Goal: Task Accomplishment & Management: Use online tool/utility

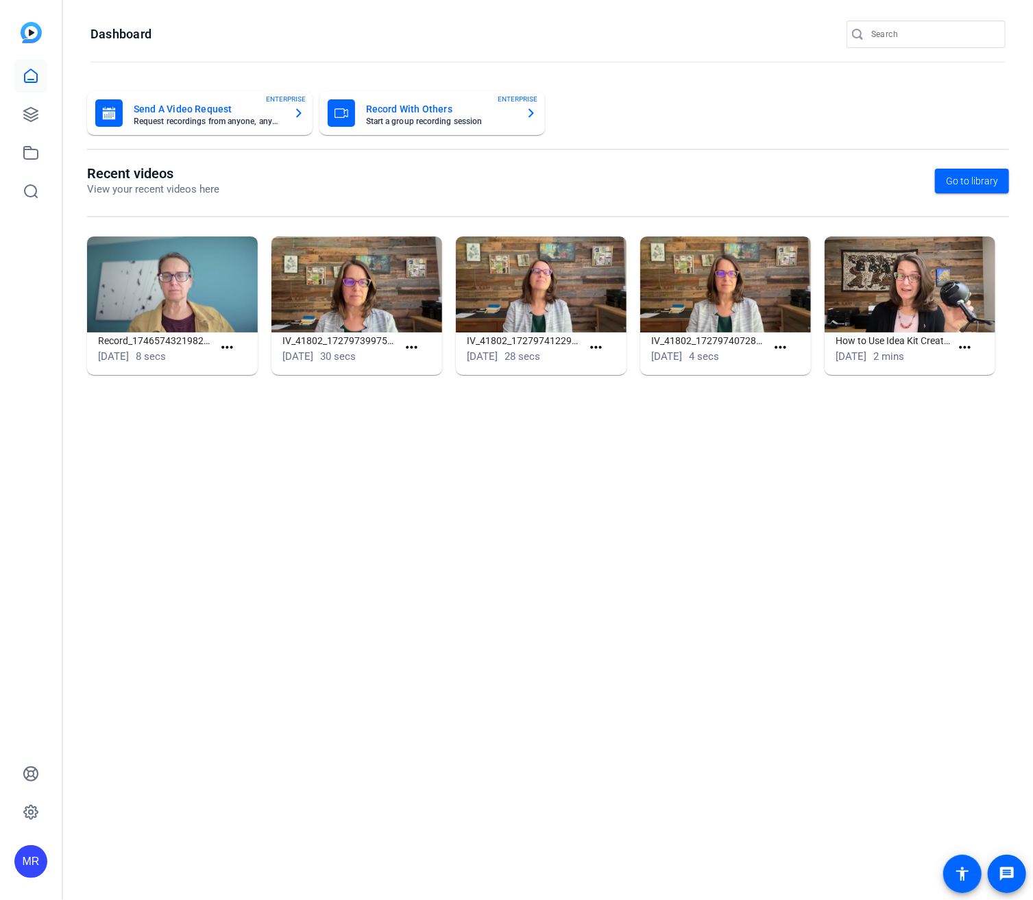
click at [884, 38] on input "Search" at bounding box center [933, 34] width 123 height 16
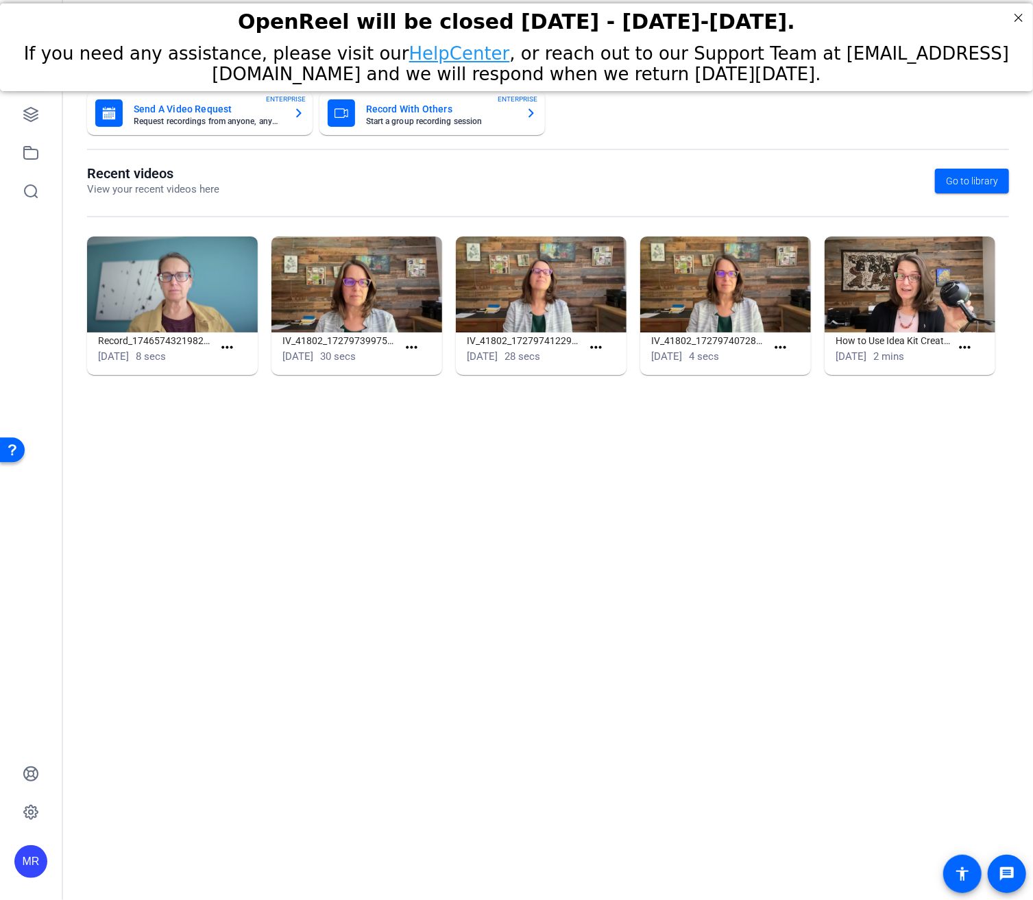
type input "[PERSON_NAME]"
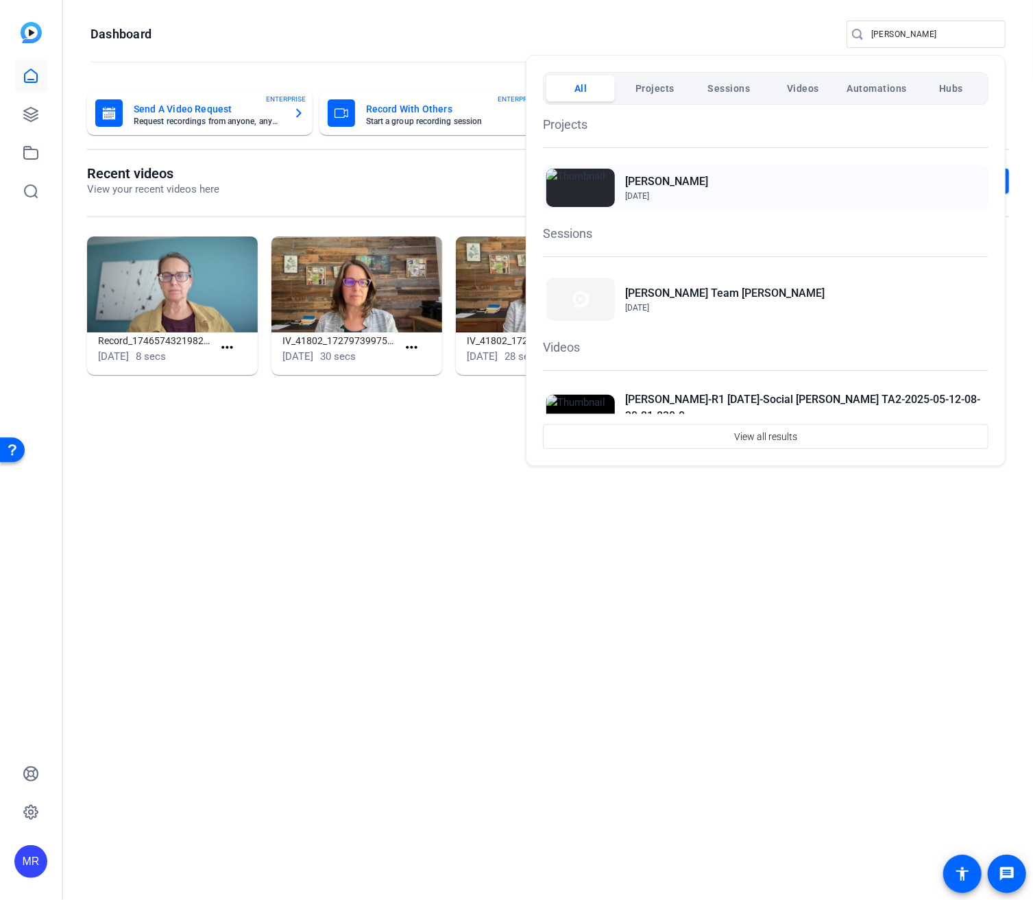
click at [641, 183] on h2 "[PERSON_NAME]" at bounding box center [666, 181] width 83 height 16
click at [635, 183] on h2 "[PERSON_NAME]" at bounding box center [666, 181] width 83 height 16
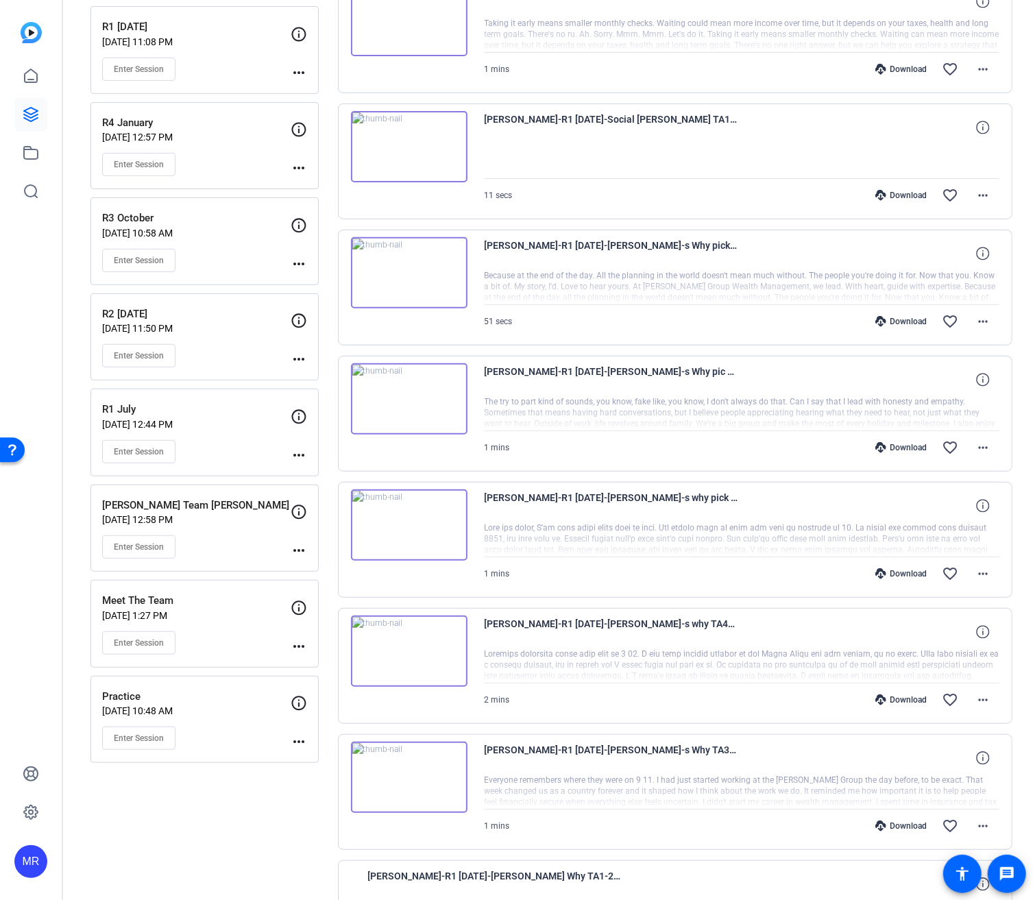
scroll to position [129, 0]
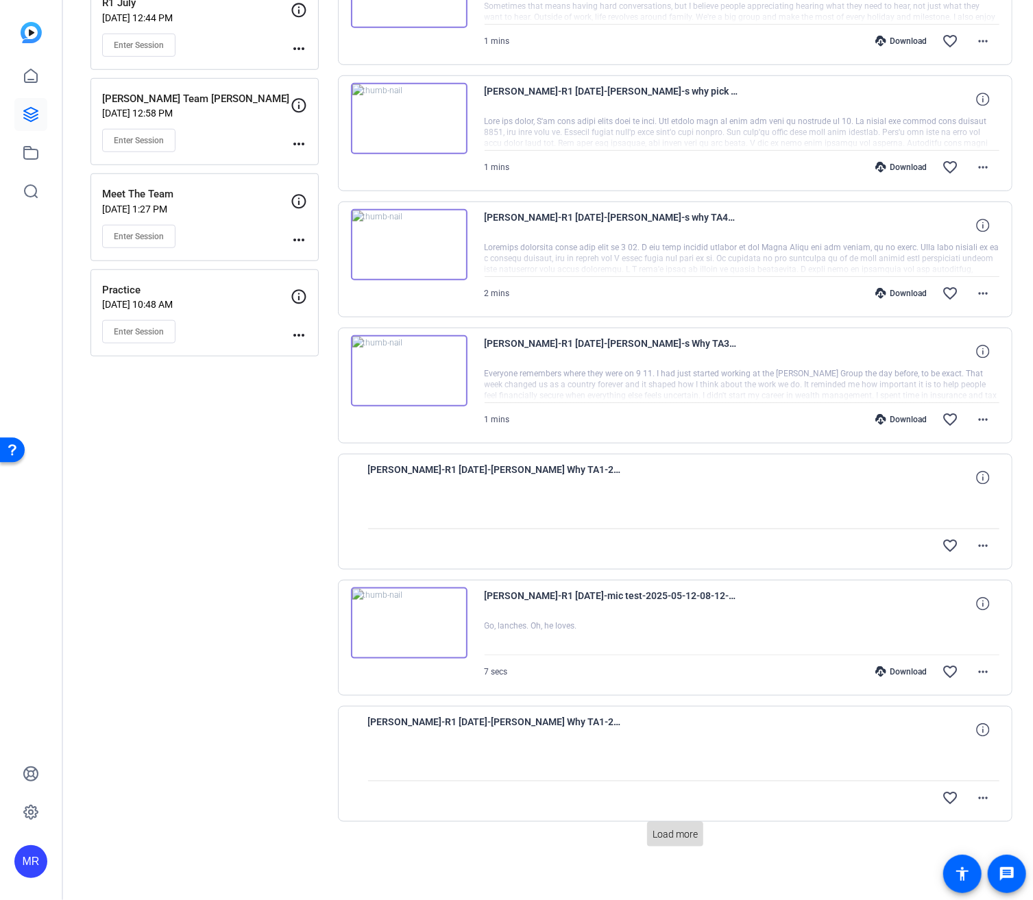
click at [680, 835] on span at bounding box center [675, 834] width 56 height 33
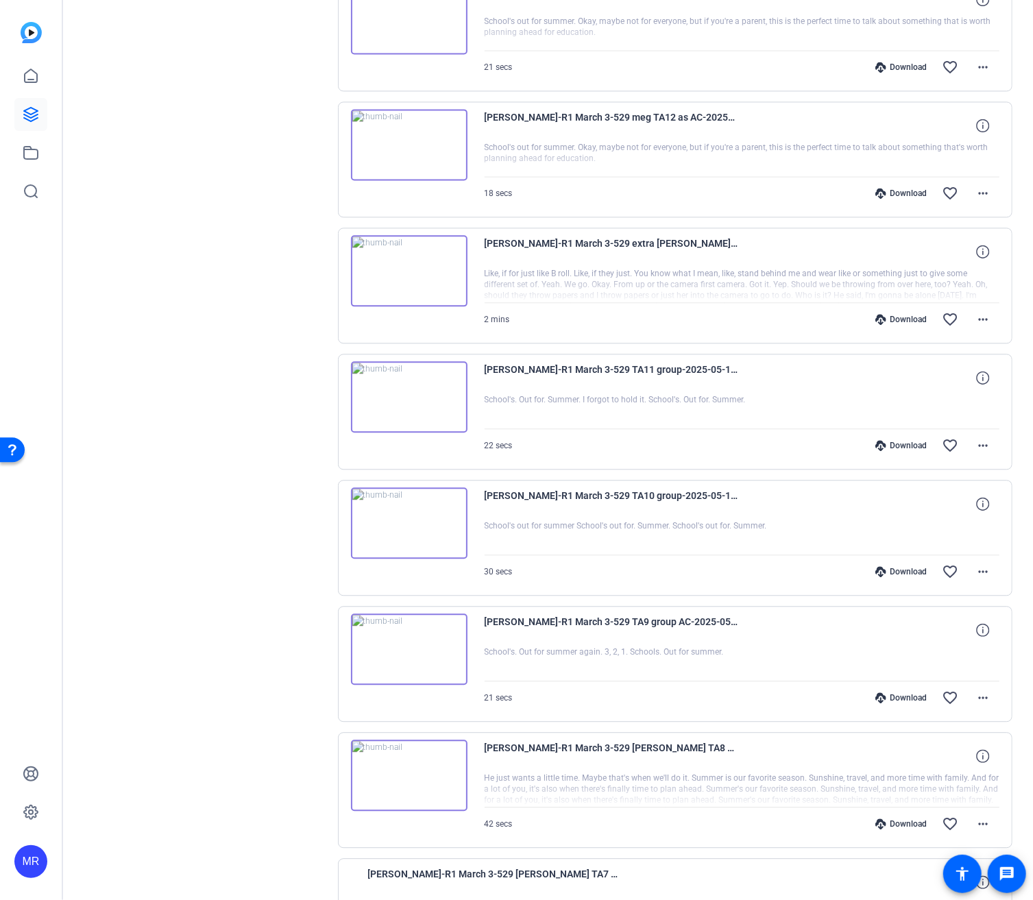
scroll to position [1864, 0]
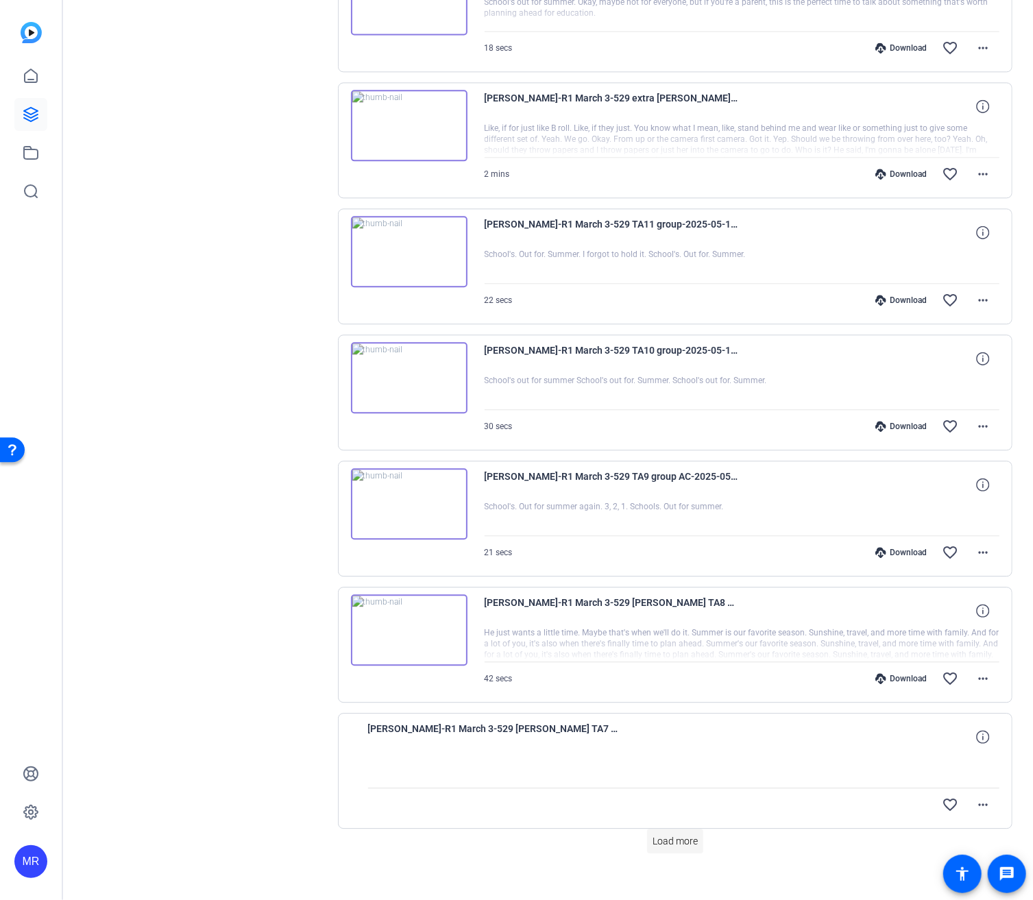
click at [657, 835] on span "Load more" at bounding box center [675, 842] width 45 height 14
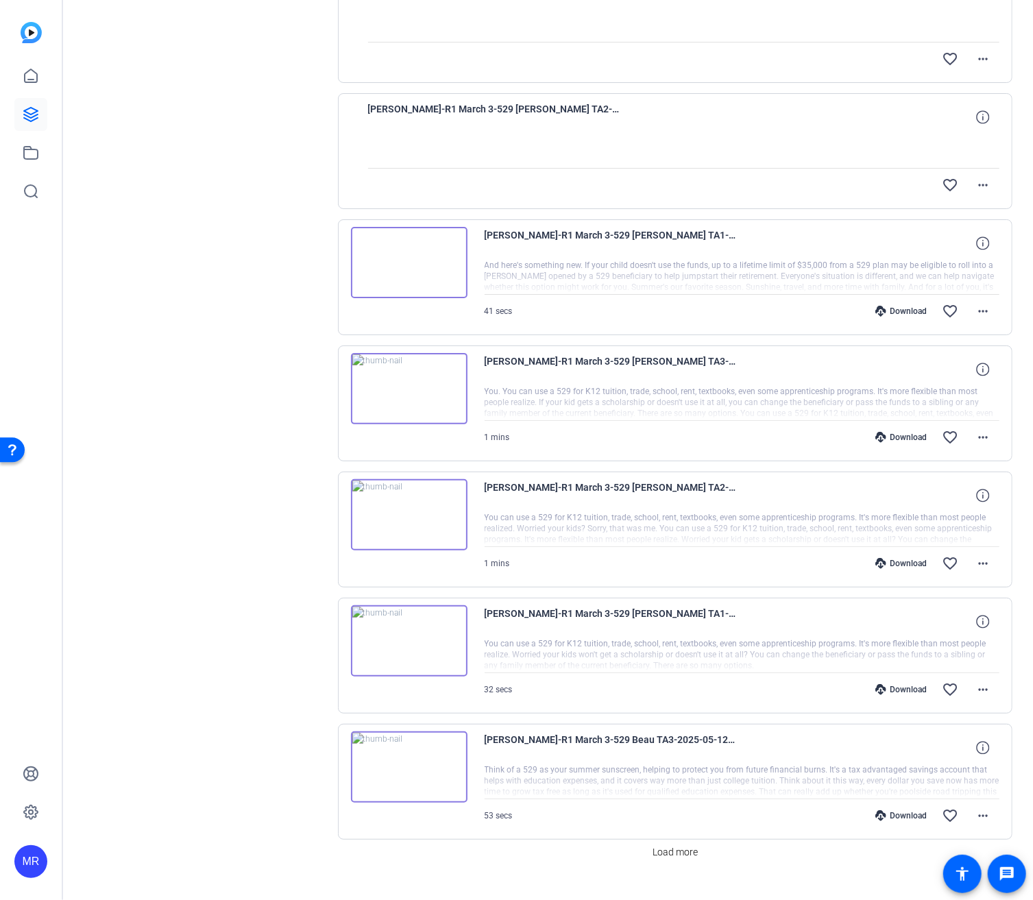
scroll to position [3119, 0]
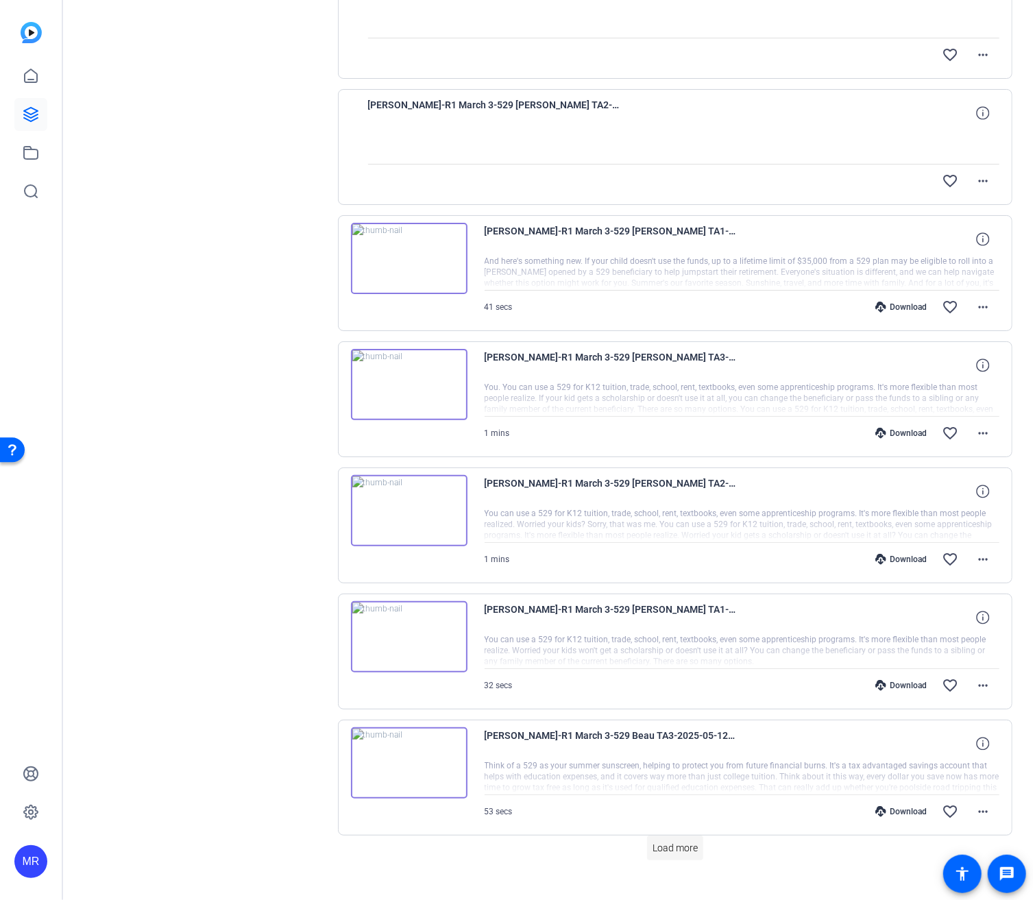
click at [675, 841] on span "Load more" at bounding box center [675, 848] width 45 height 14
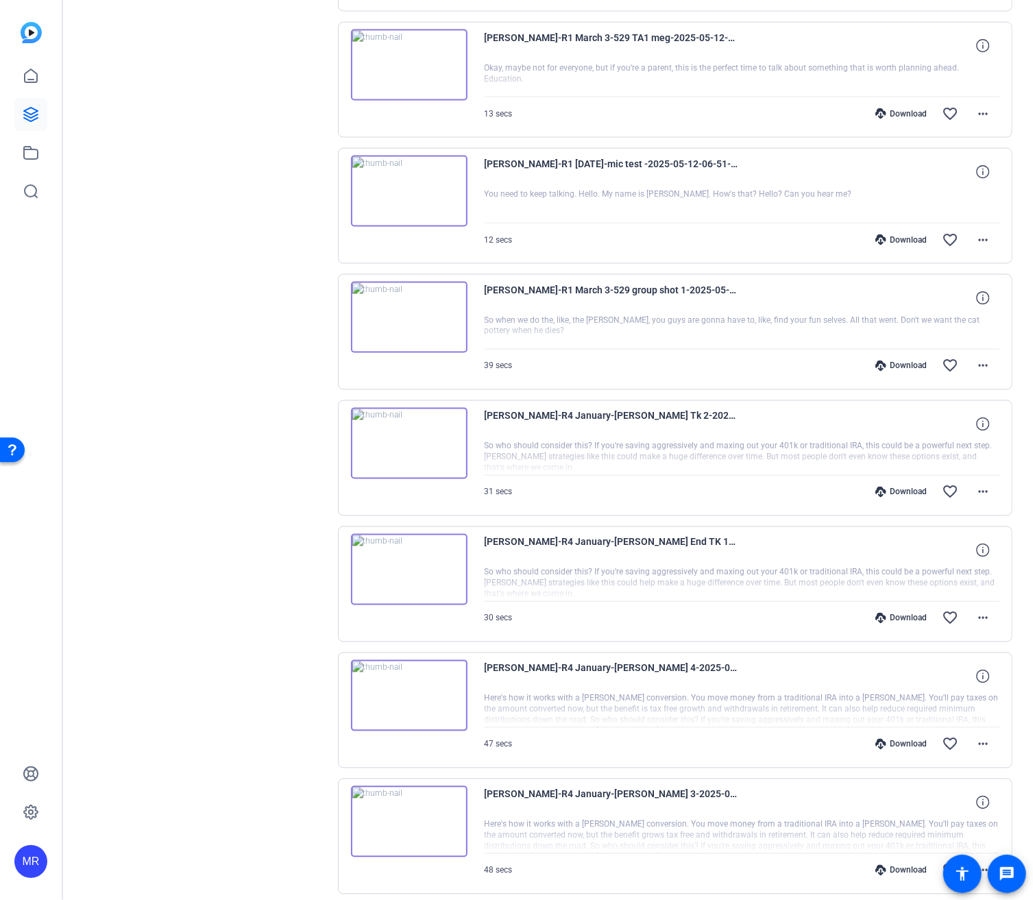
scroll to position [4374, 0]
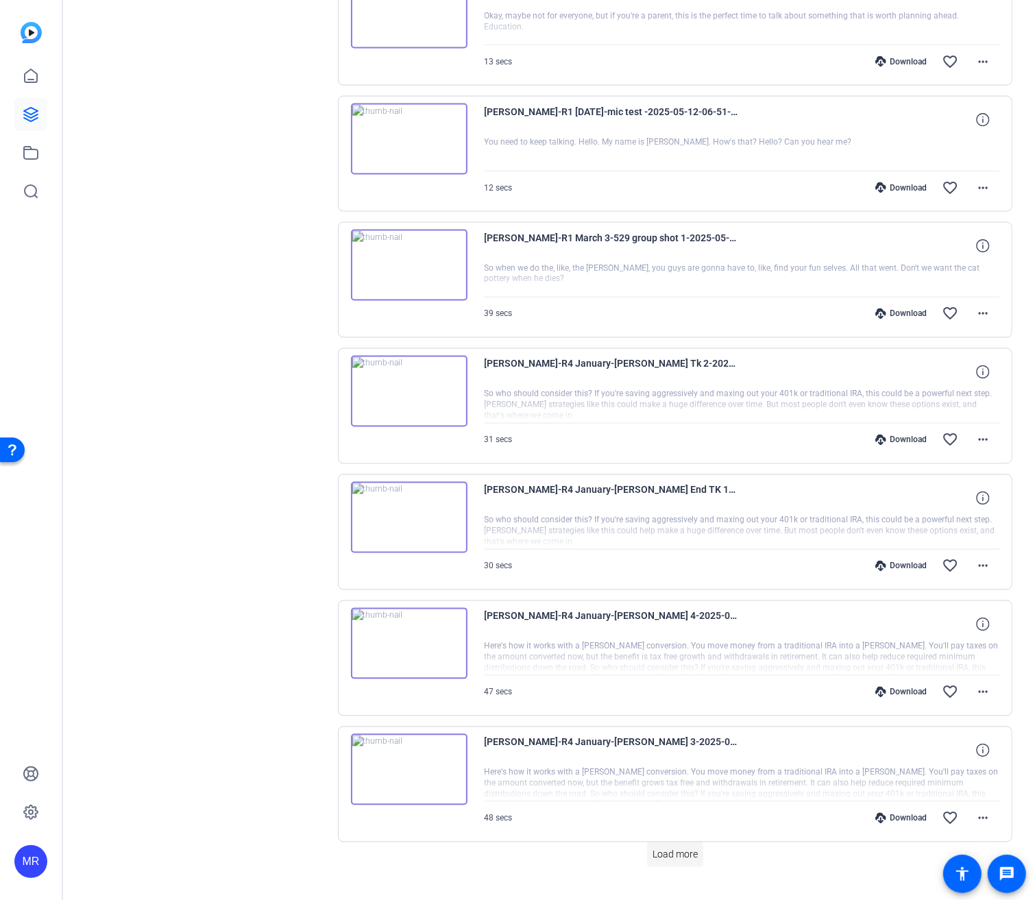
click at [664, 848] on span "Load more" at bounding box center [675, 855] width 45 height 14
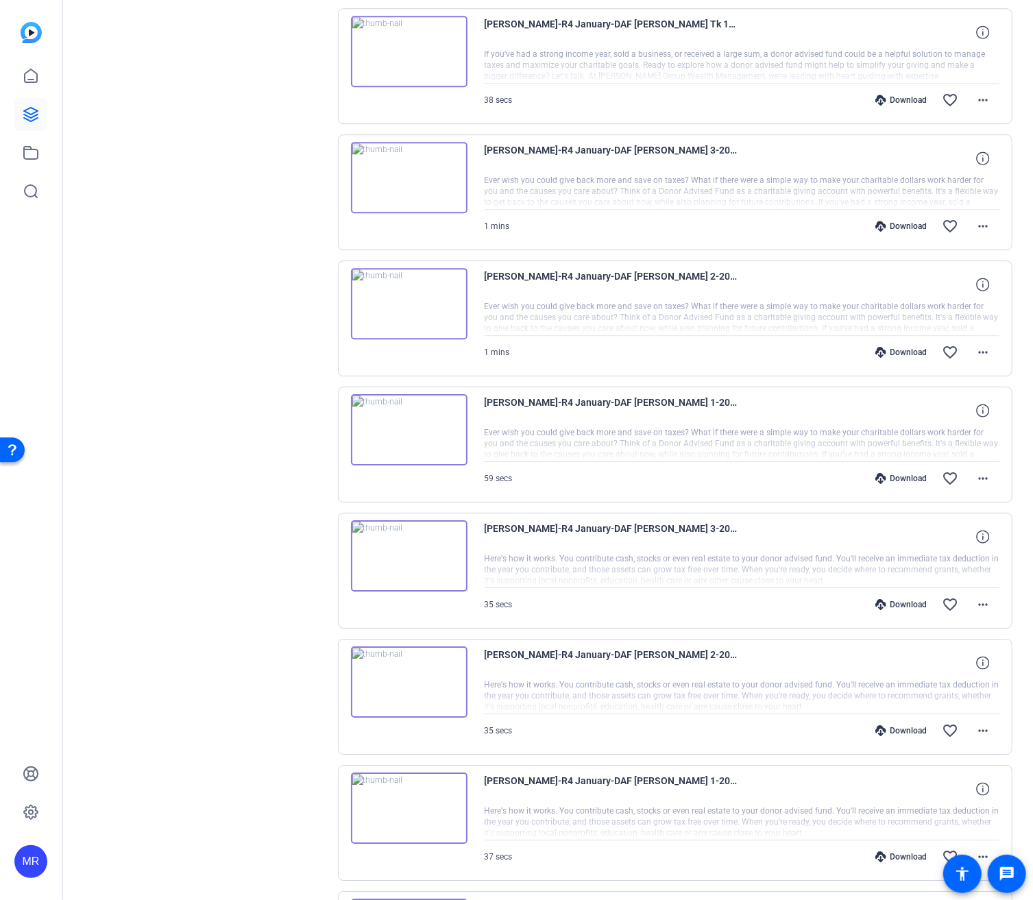
scroll to position [5629, 0]
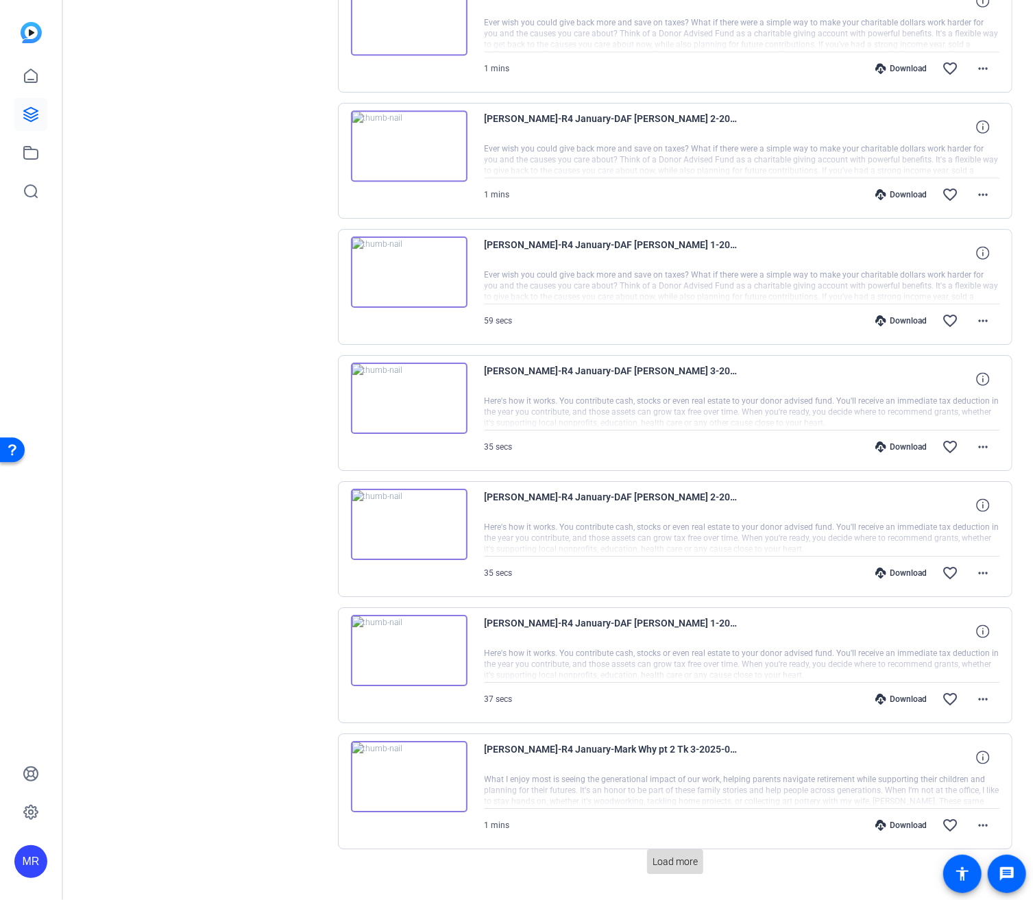
click at [690, 855] on span "Load more" at bounding box center [675, 862] width 45 height 14
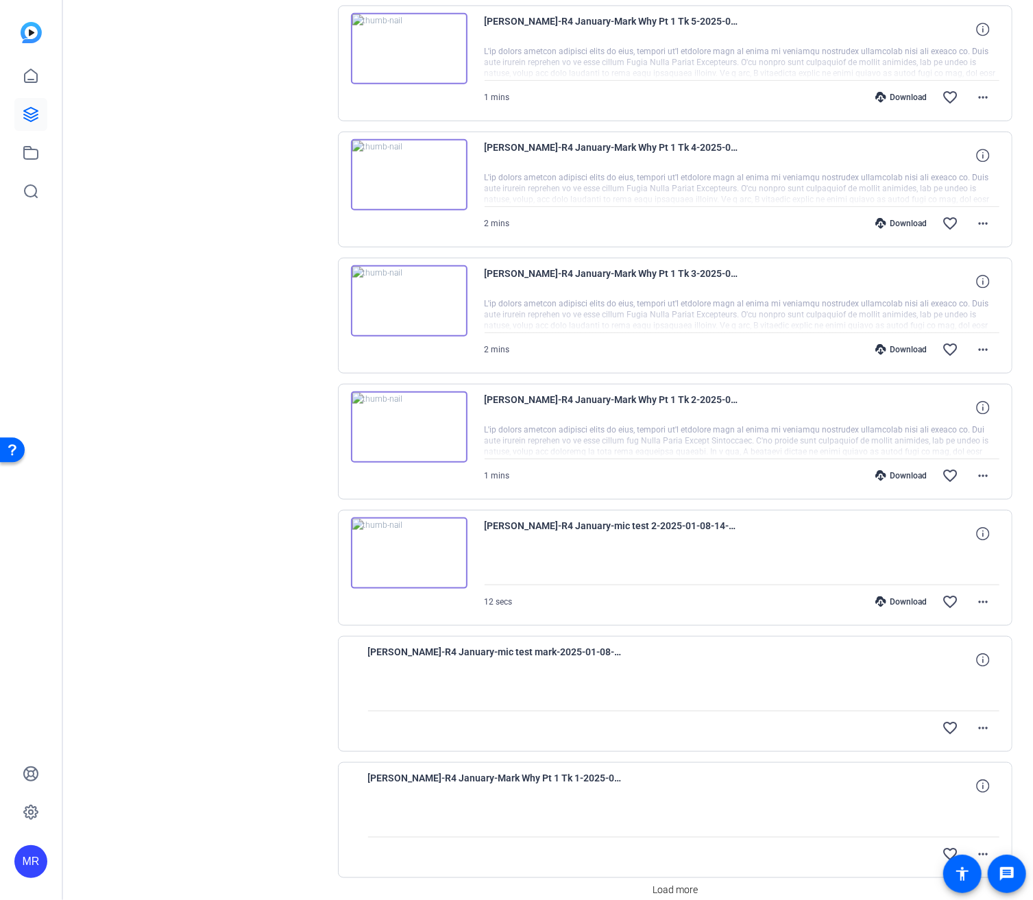
scroll to position [6884, 0]
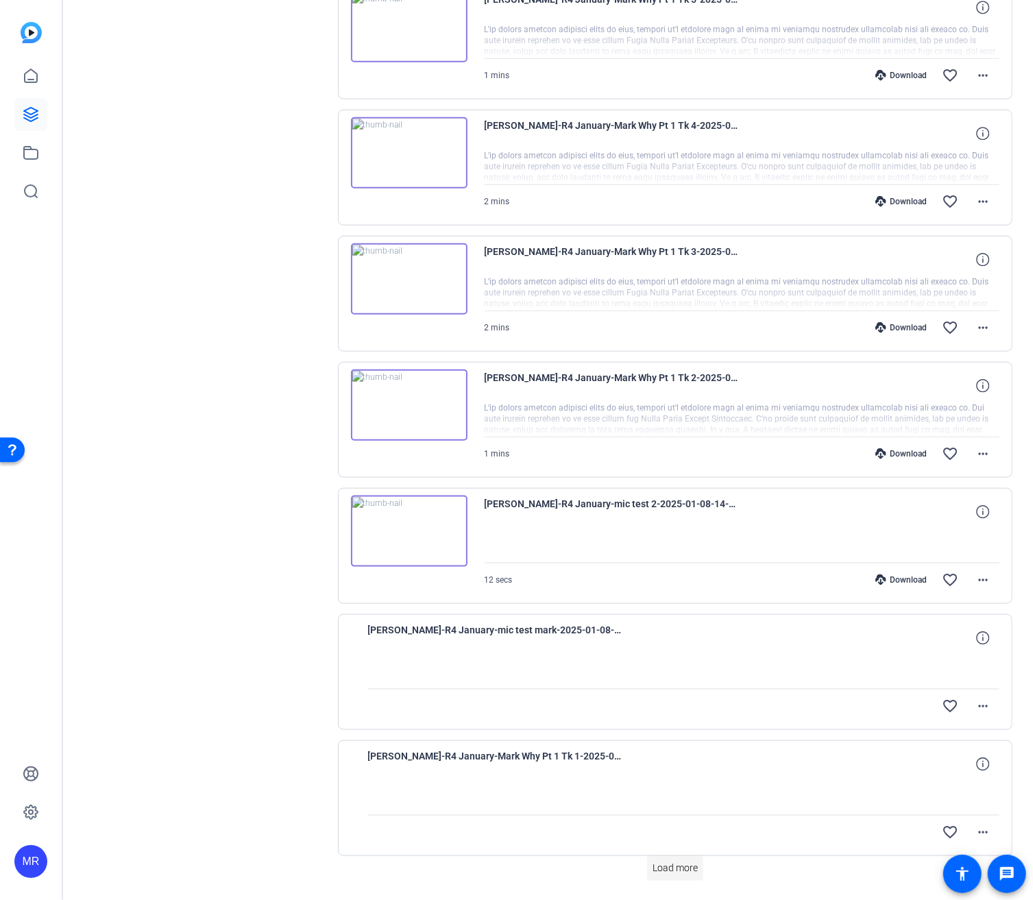
click at [684, 862] on span "Load more" at bounding box center [675, 869] width 45 height 14
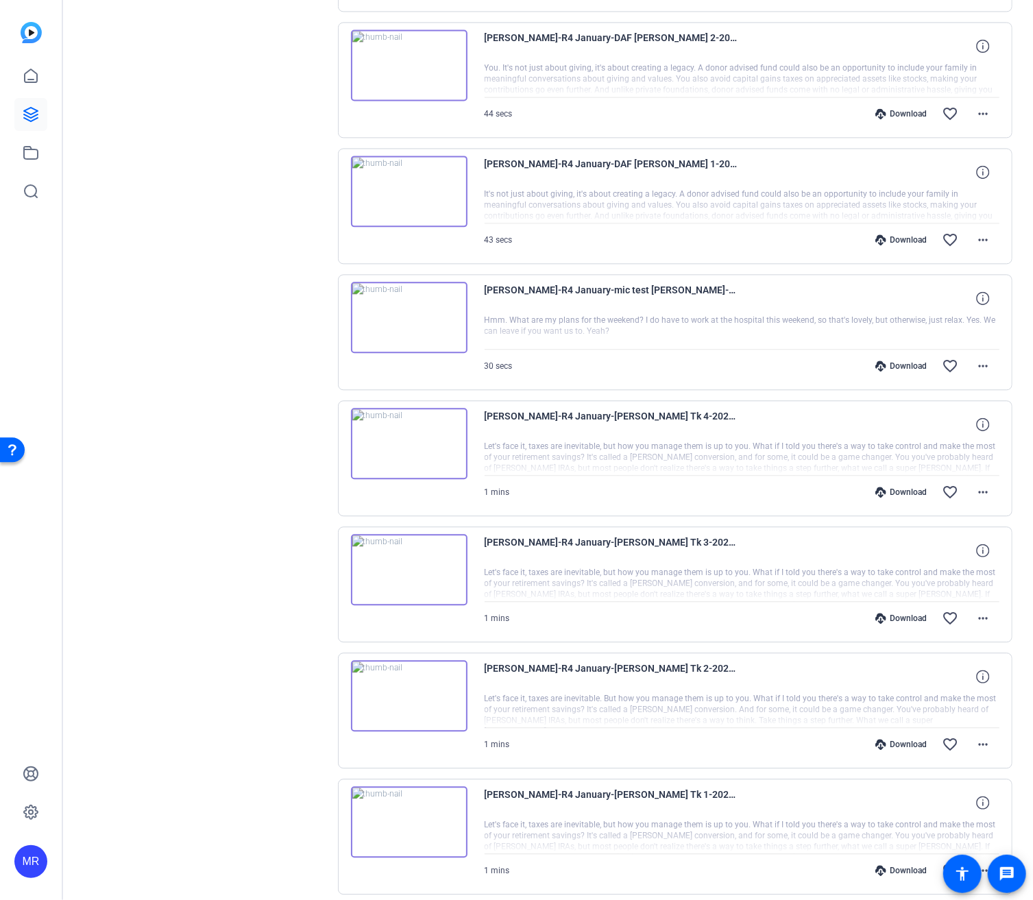
scroll to position [8139, 0]
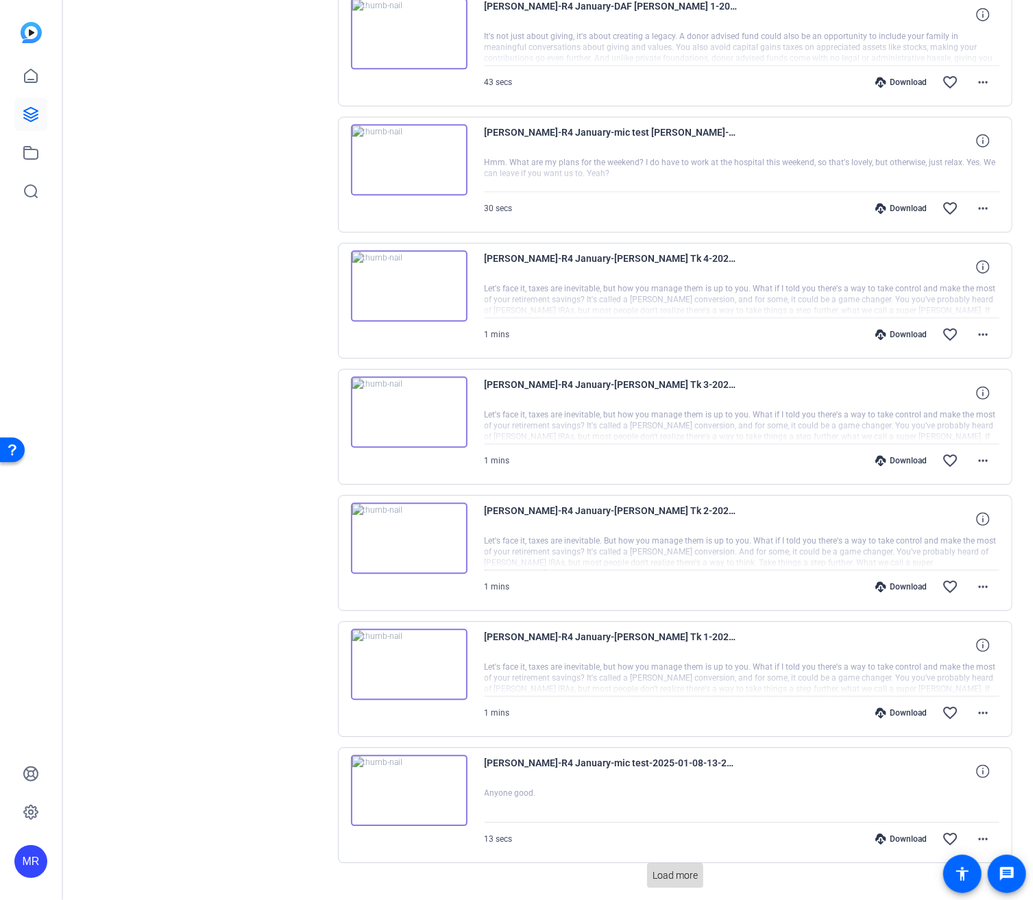
click at [662, 869] on span "Load more" at bounding box center [675, 876] width 45 height 14
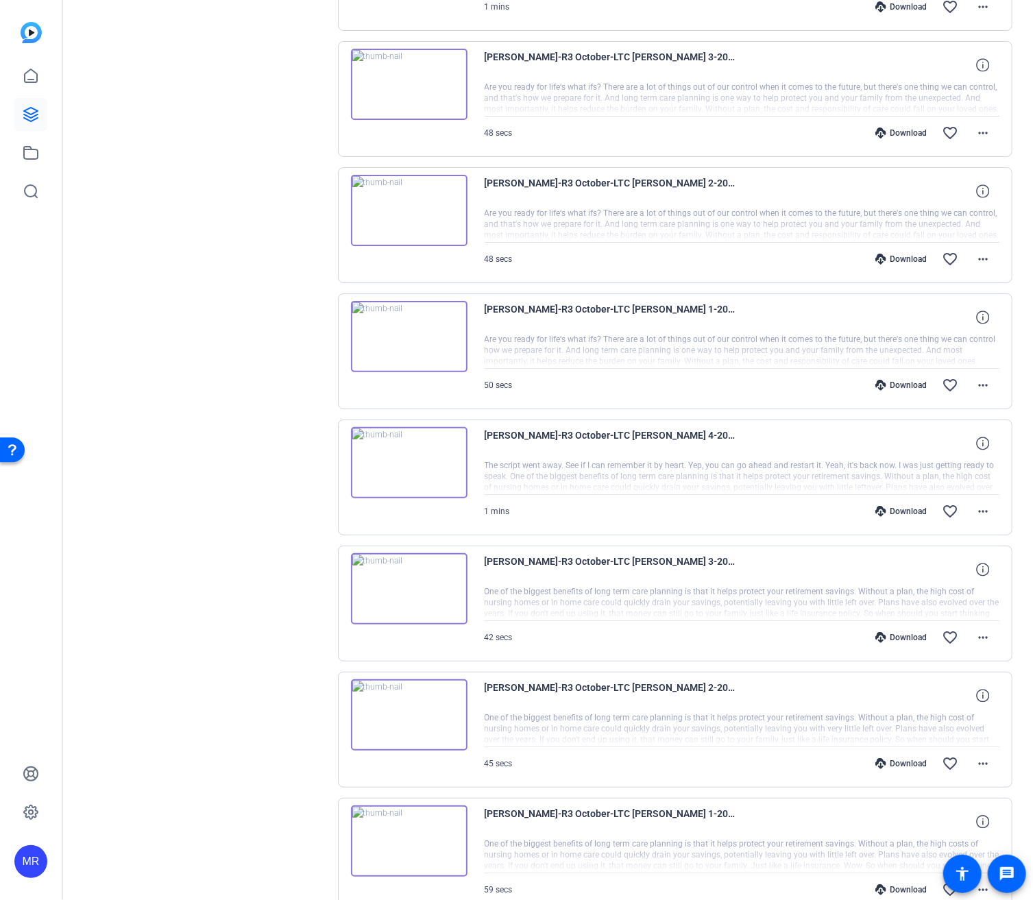
scroll to position [9394, 0]
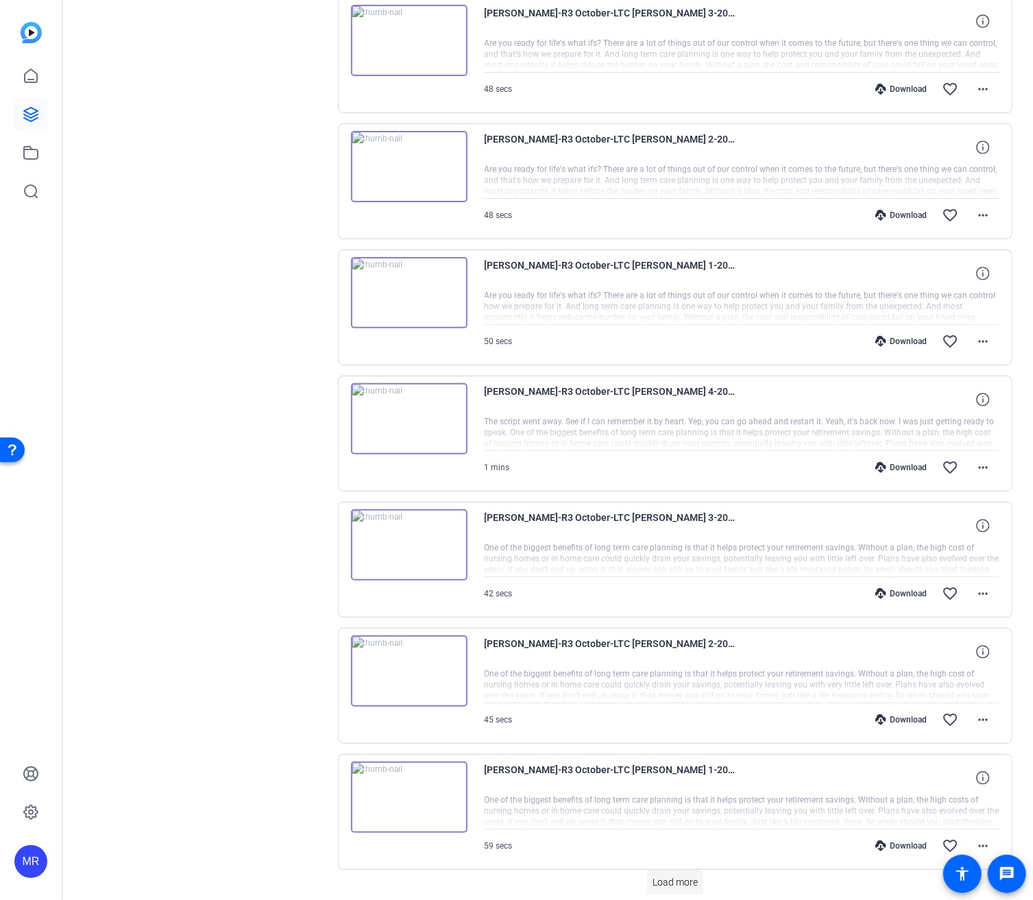
click at [654, 876] on span "Load more" at bounding box center [675, 883] width 45 height 14
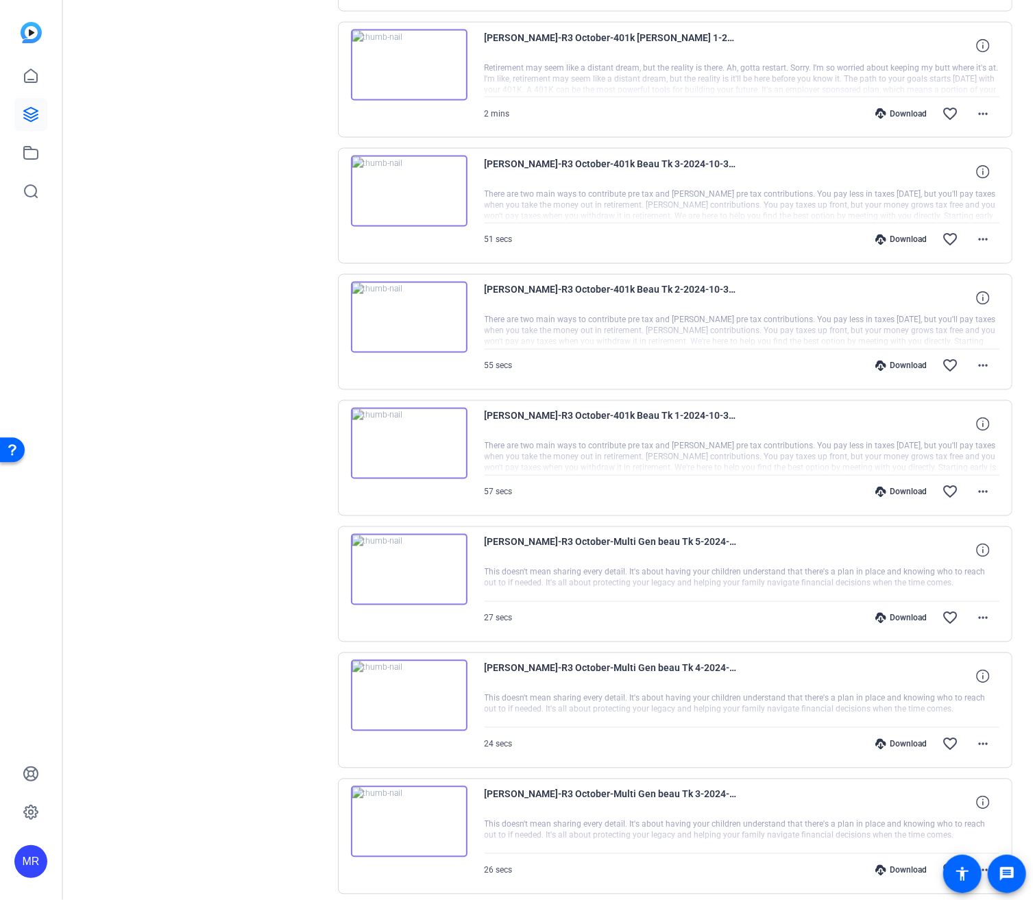
scroll to position [10648, 0]
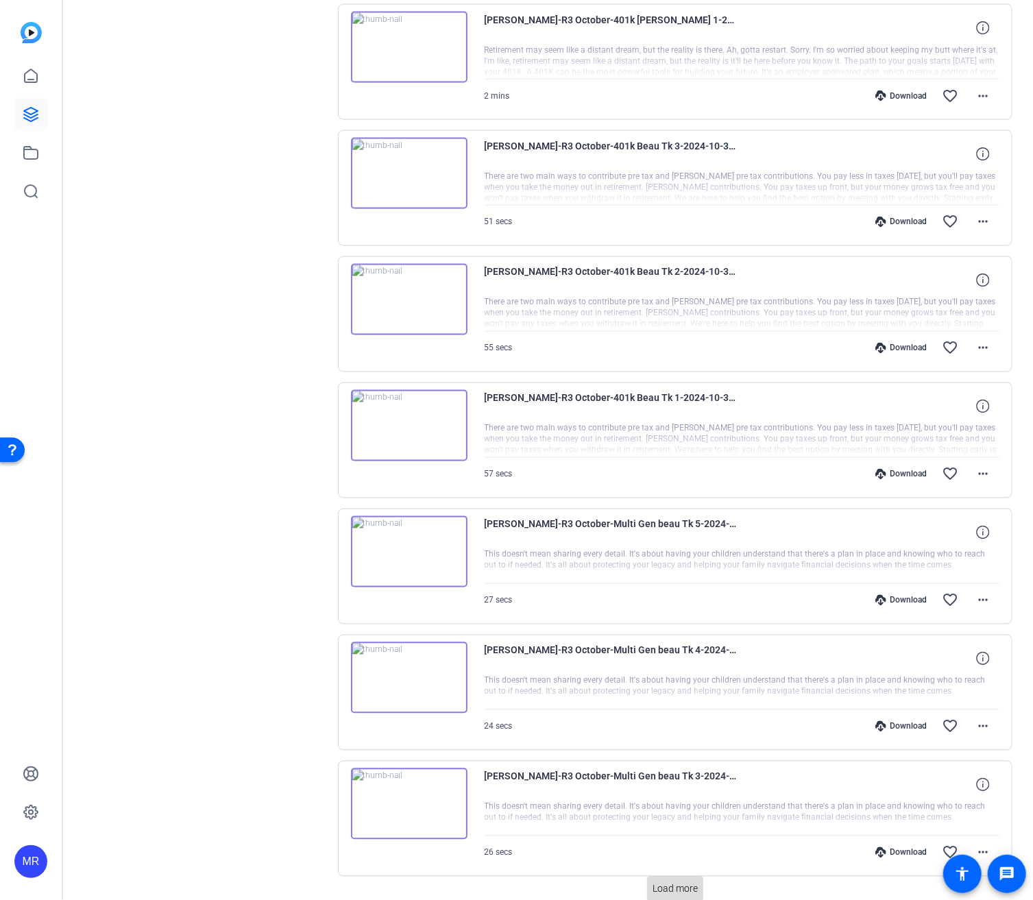
click at [693, 883] on span "Load more" at bounding box center [675, 890] width 45 height 14
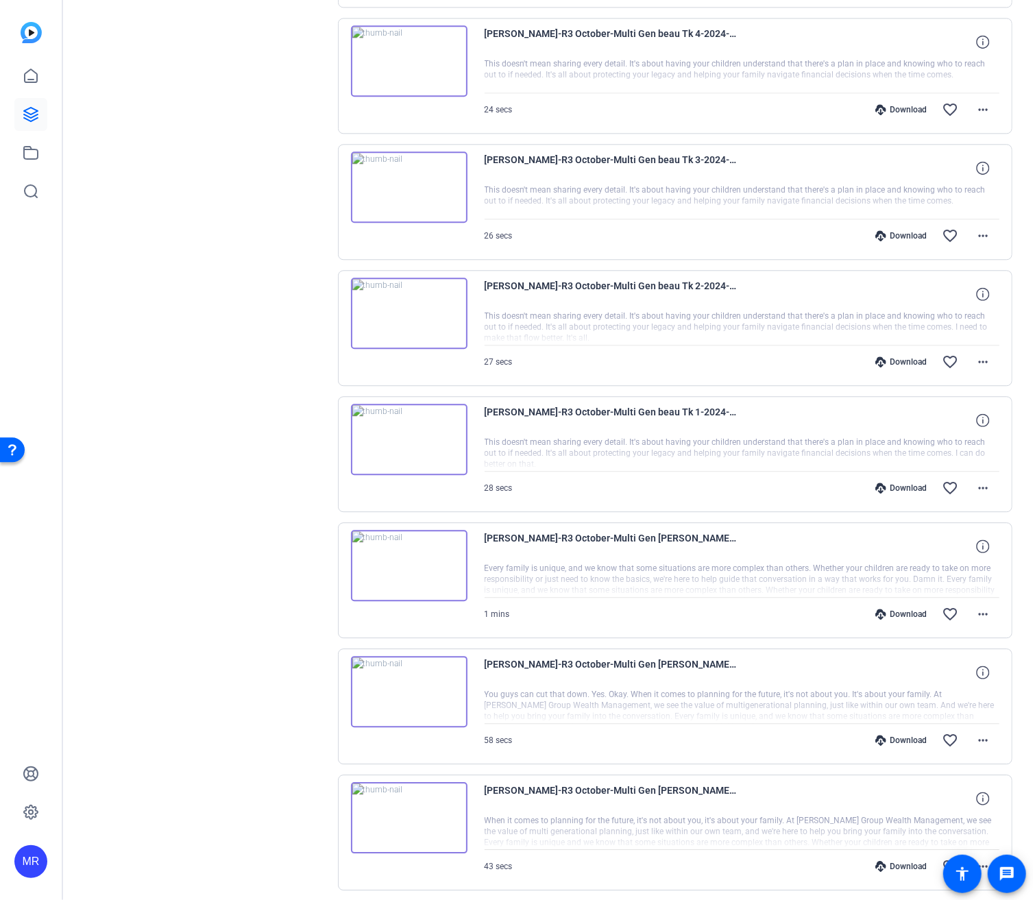
scroll to position [11903, 0]
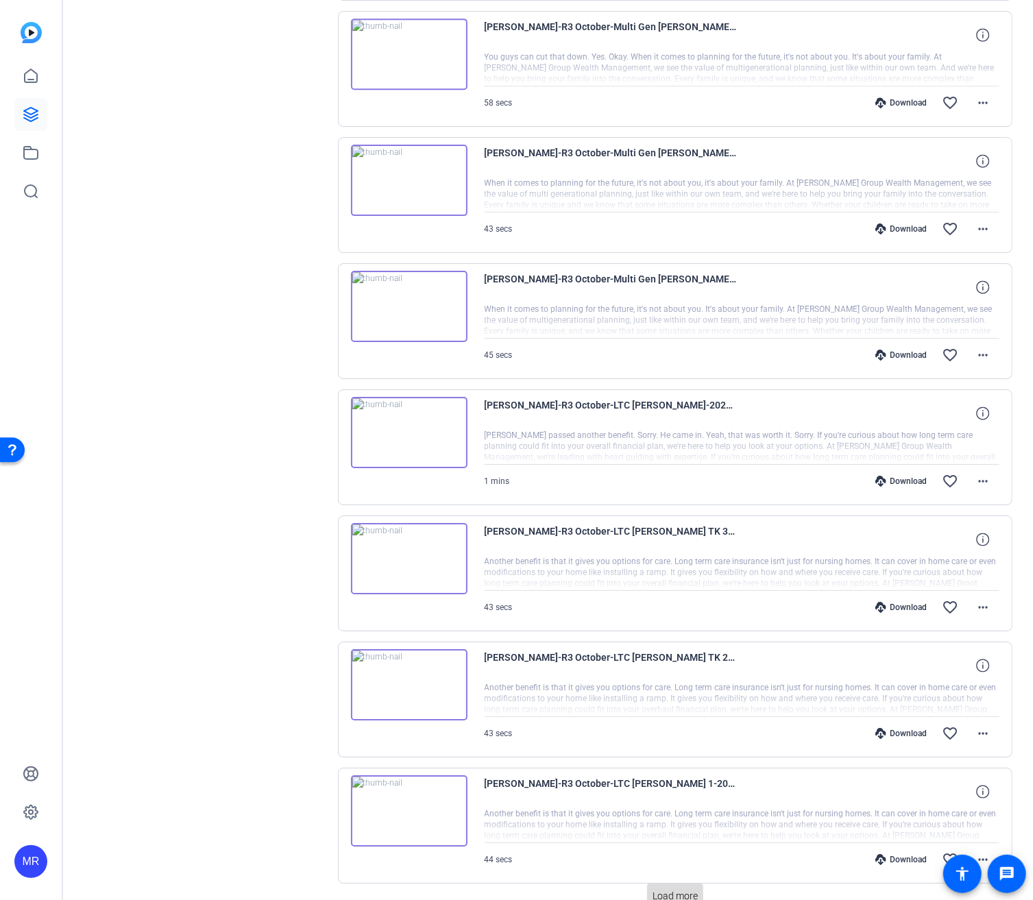
click at [658, 889] on span "Load more" at bounding box center [675, 896] width 45 height 14
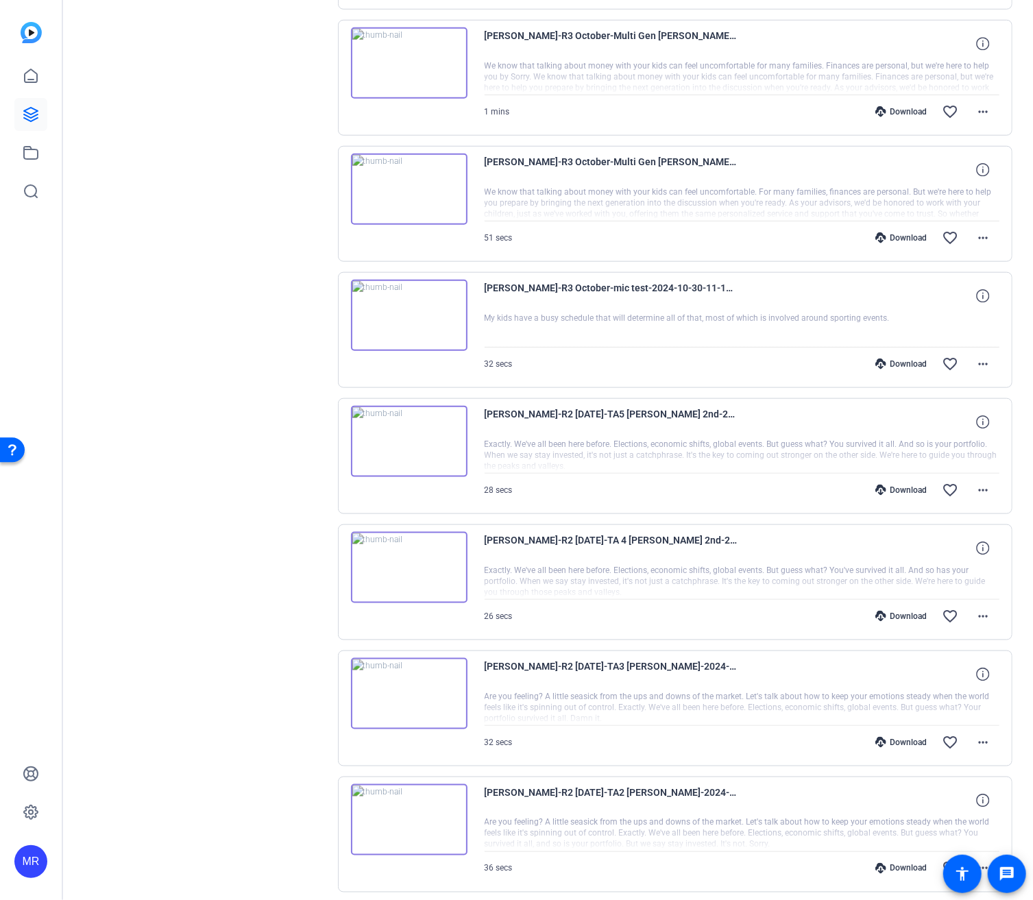
scroll to position [13158, 0]
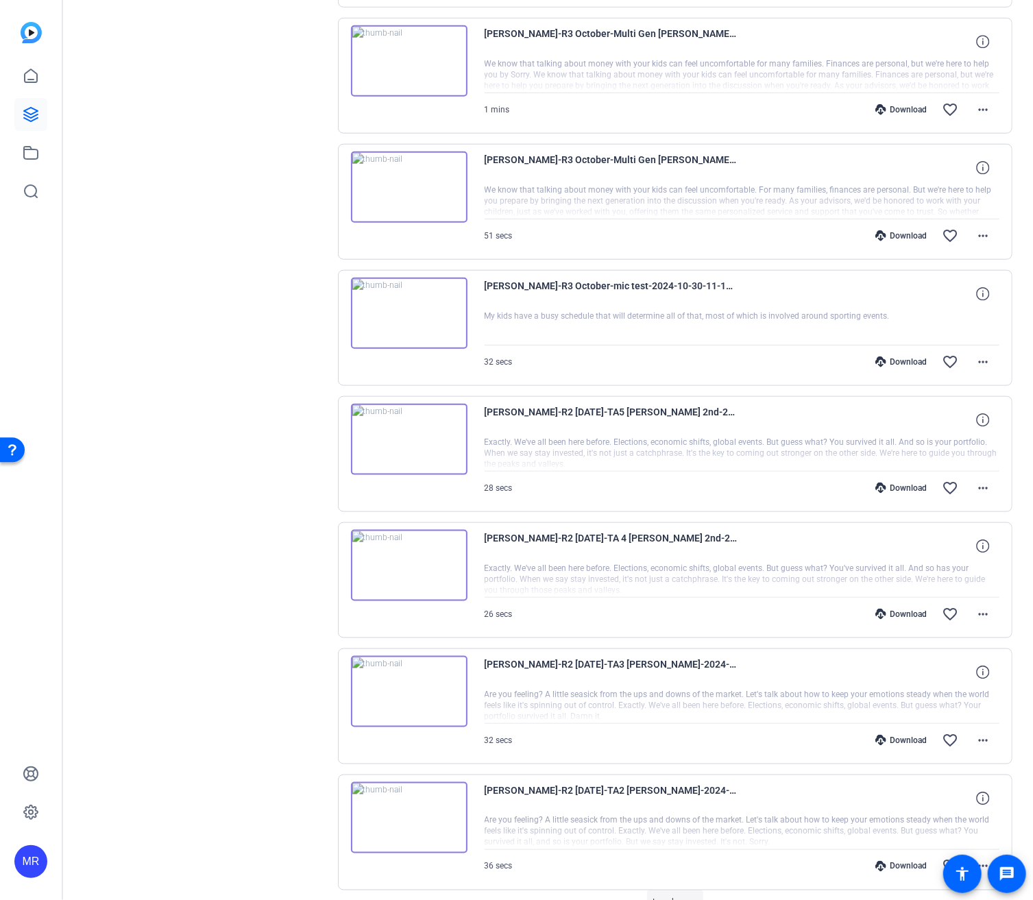
click at [682, 896] on span "Load more" at bounding box center [675, 903] width 45 height 14
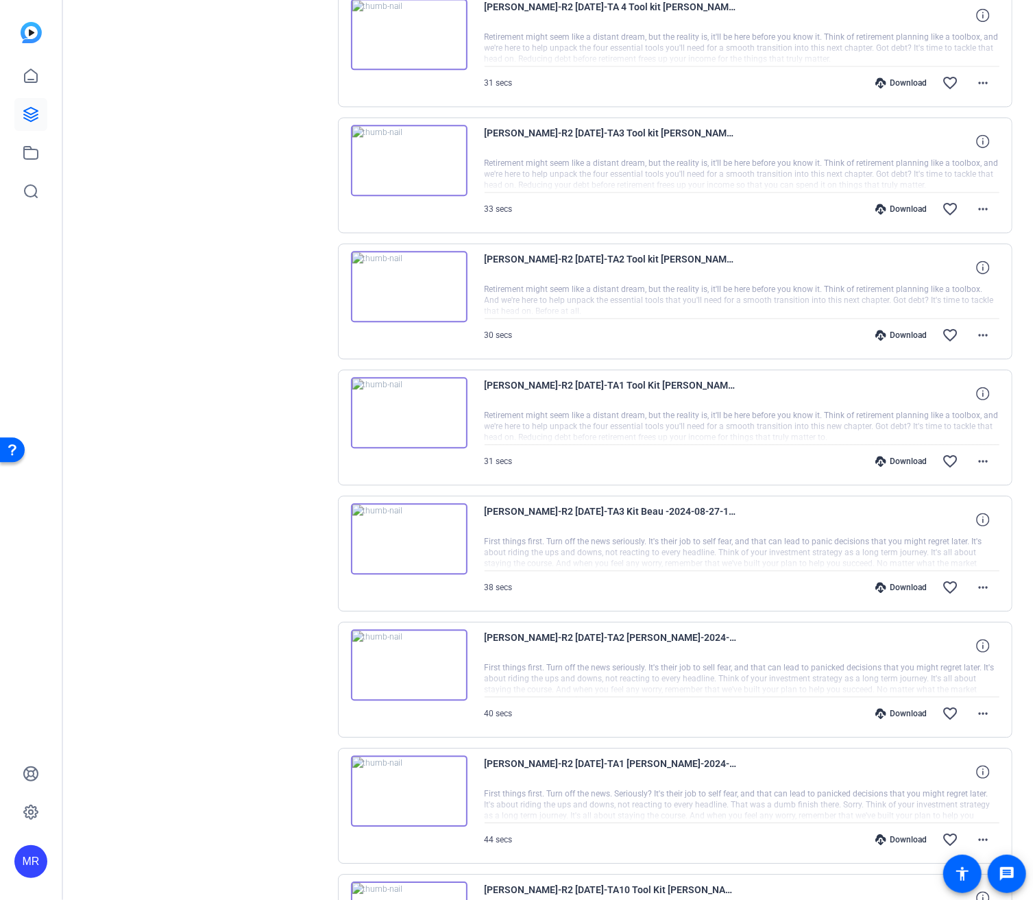
scroll to position [14413, 0]
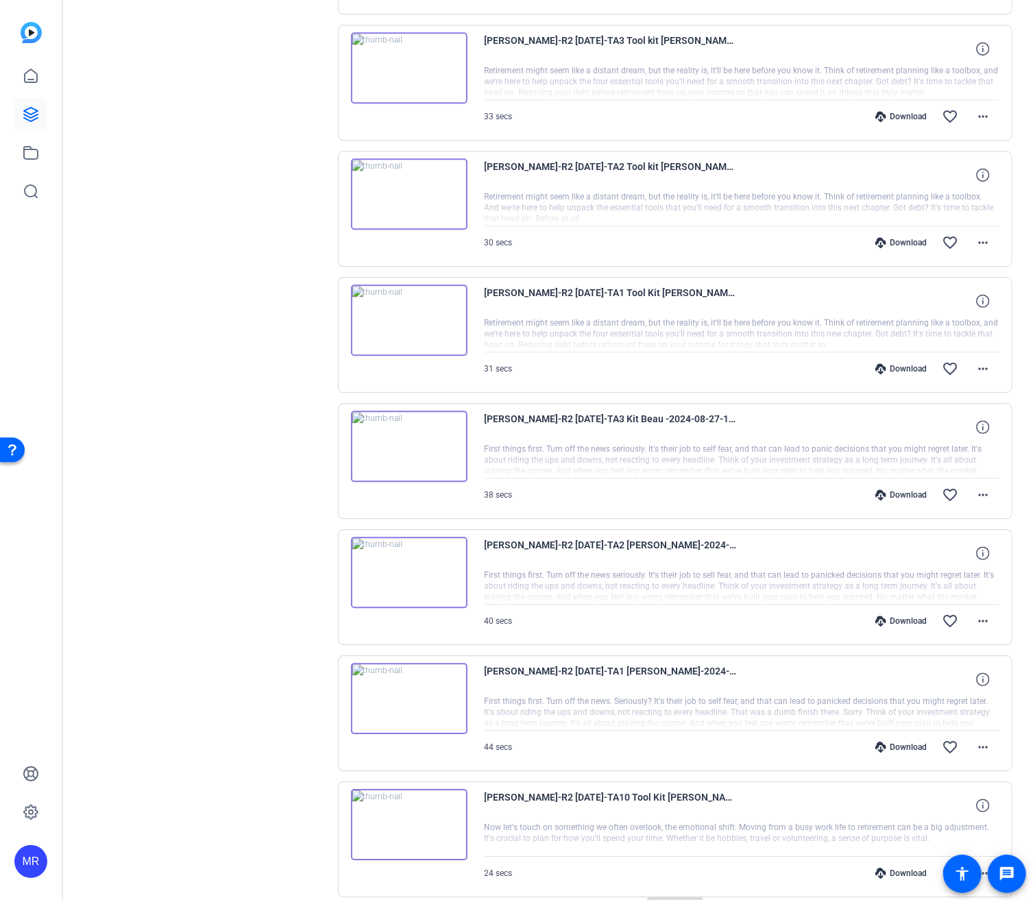
click at [654, 900] on span "Load more" at bounding box center [675, 910] width 45 height 14
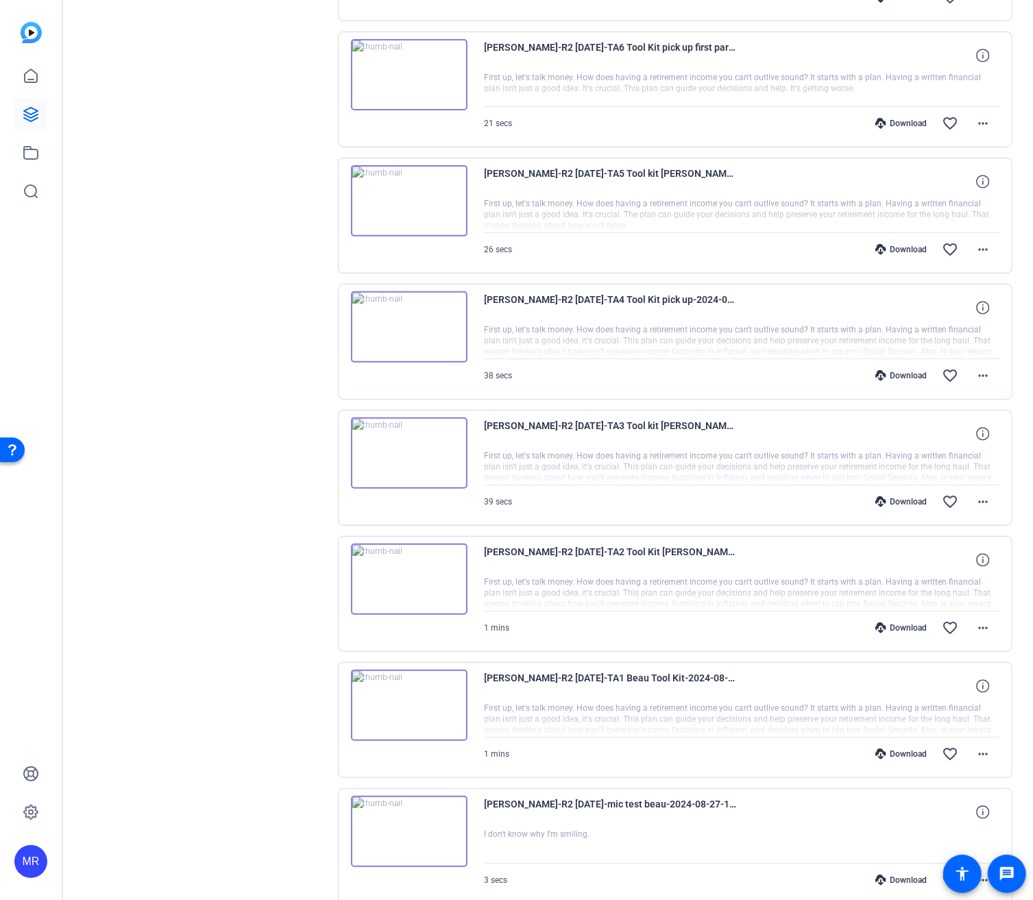
click at [679, 900] on span at bounding box center [675, 916] width 56 height 33
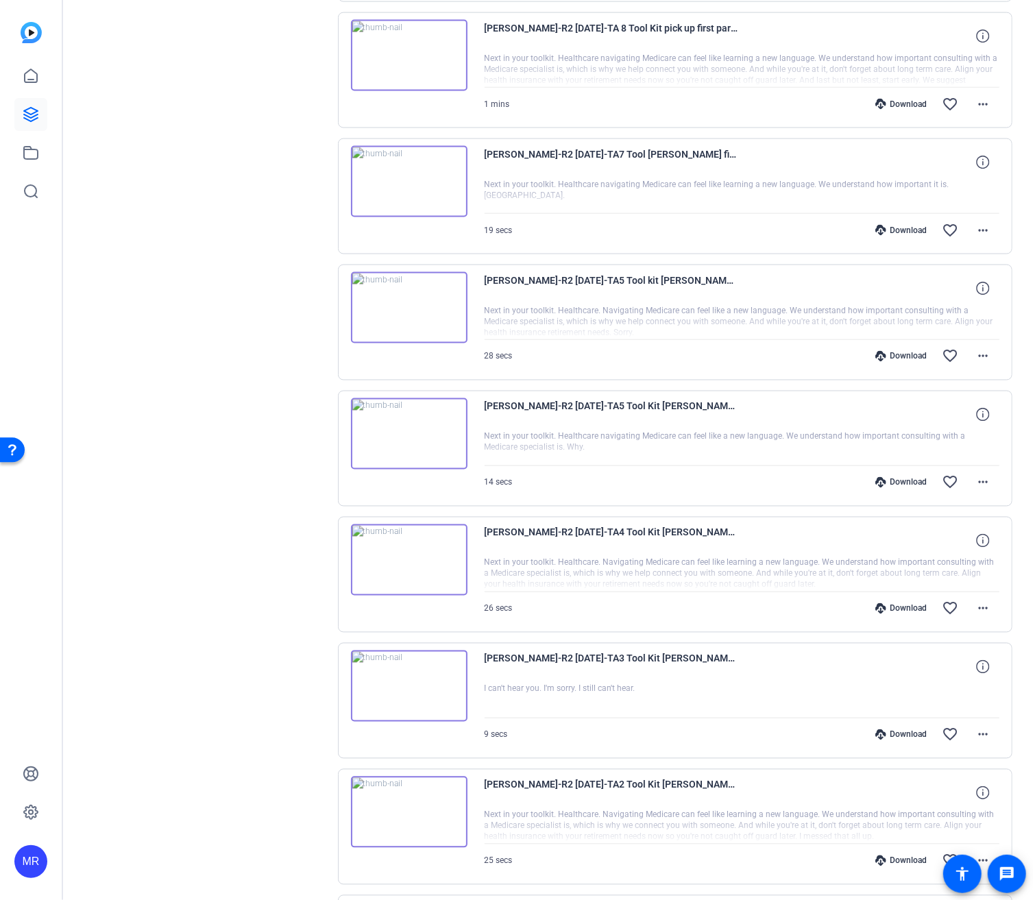
scroll to position [16923, 0]
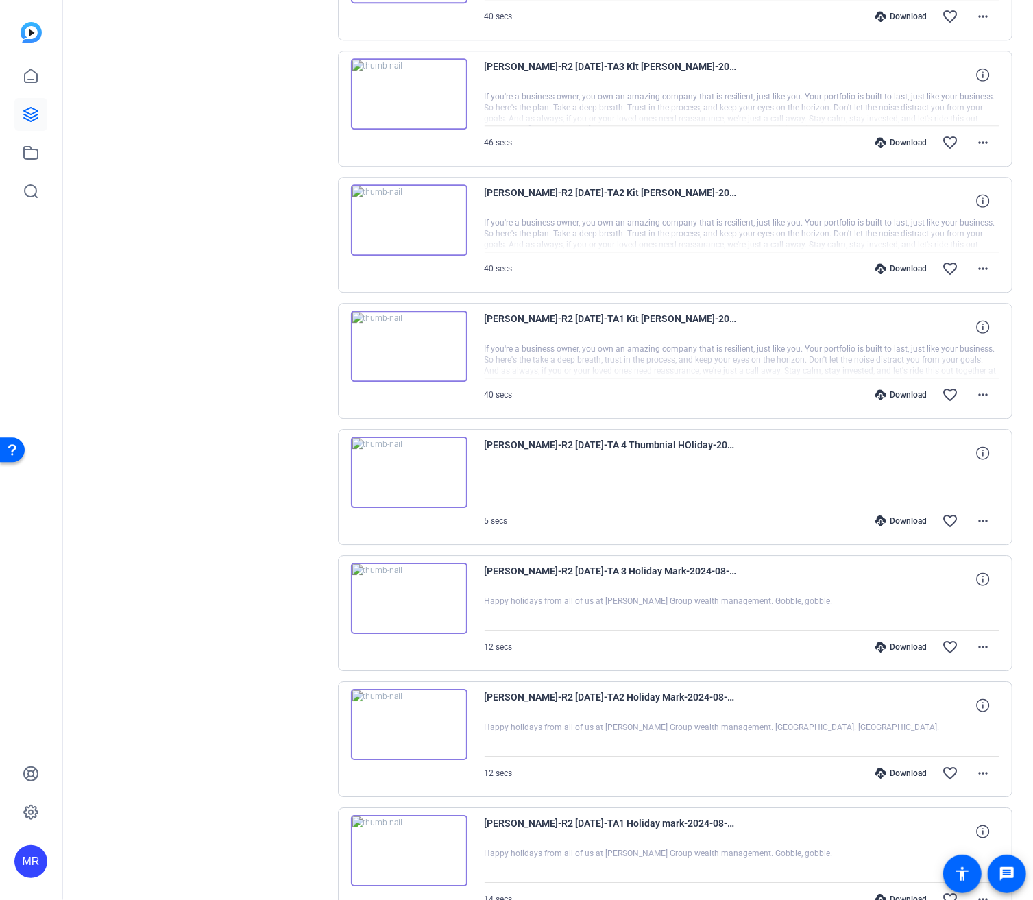
scroll to position [18178, 0]
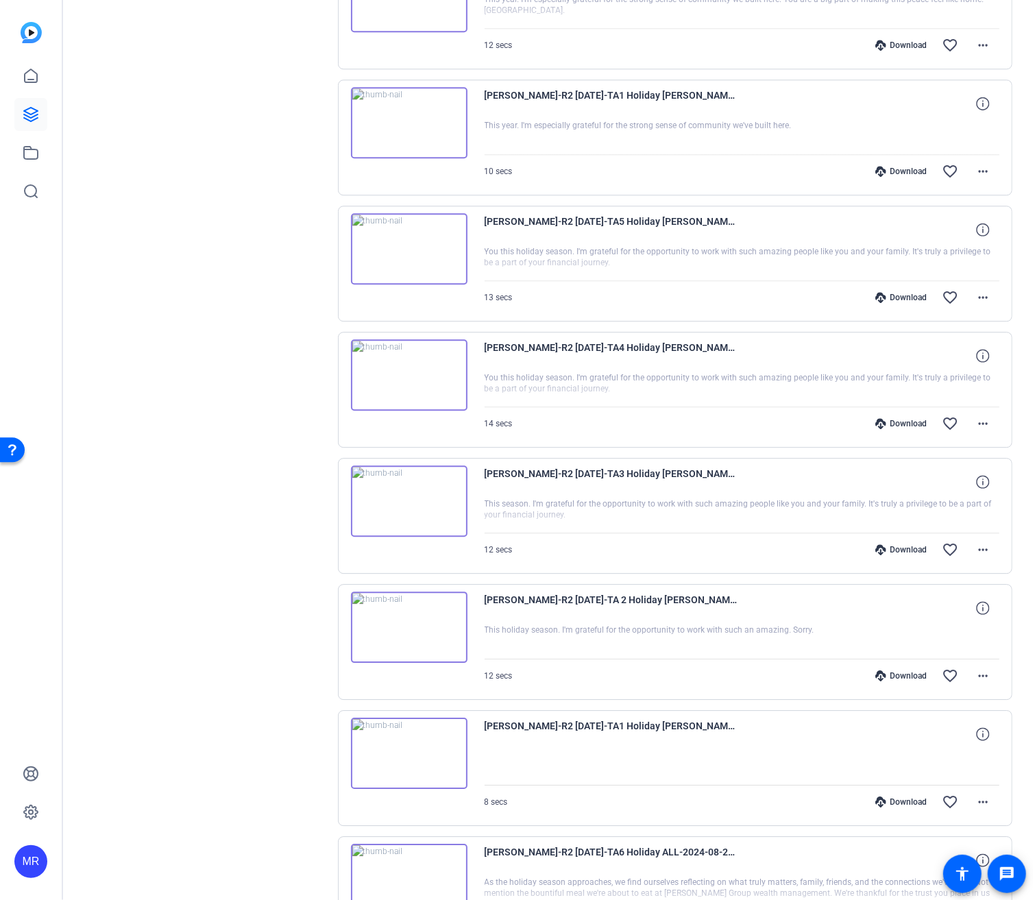
scroll to position [20688, 0]
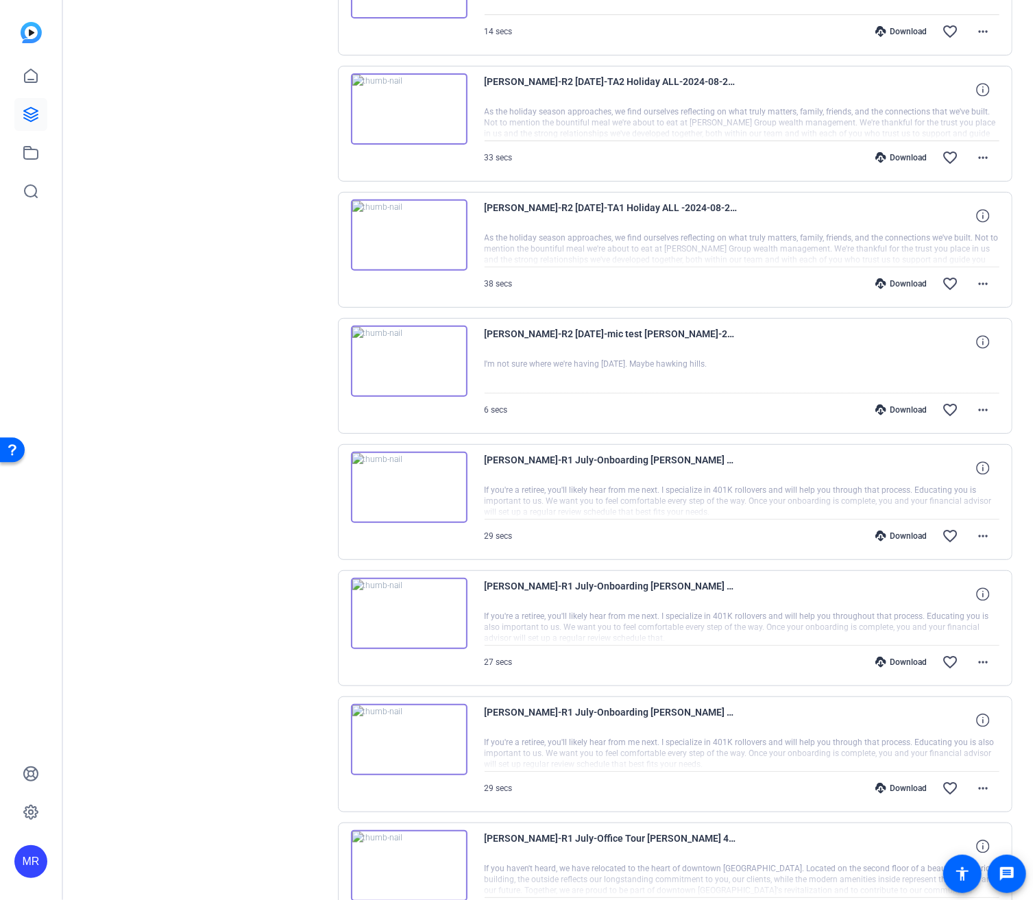
scroll to position [21943, 0]
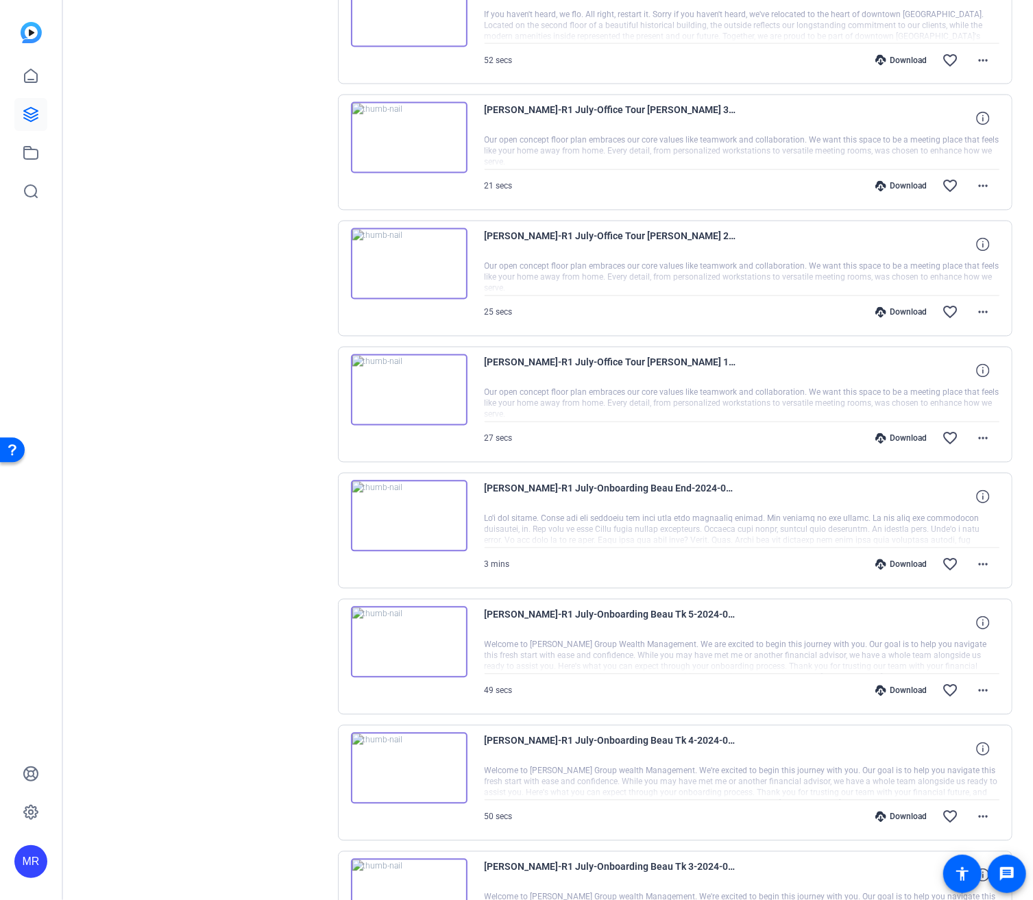
scroll to position [23198, 0]
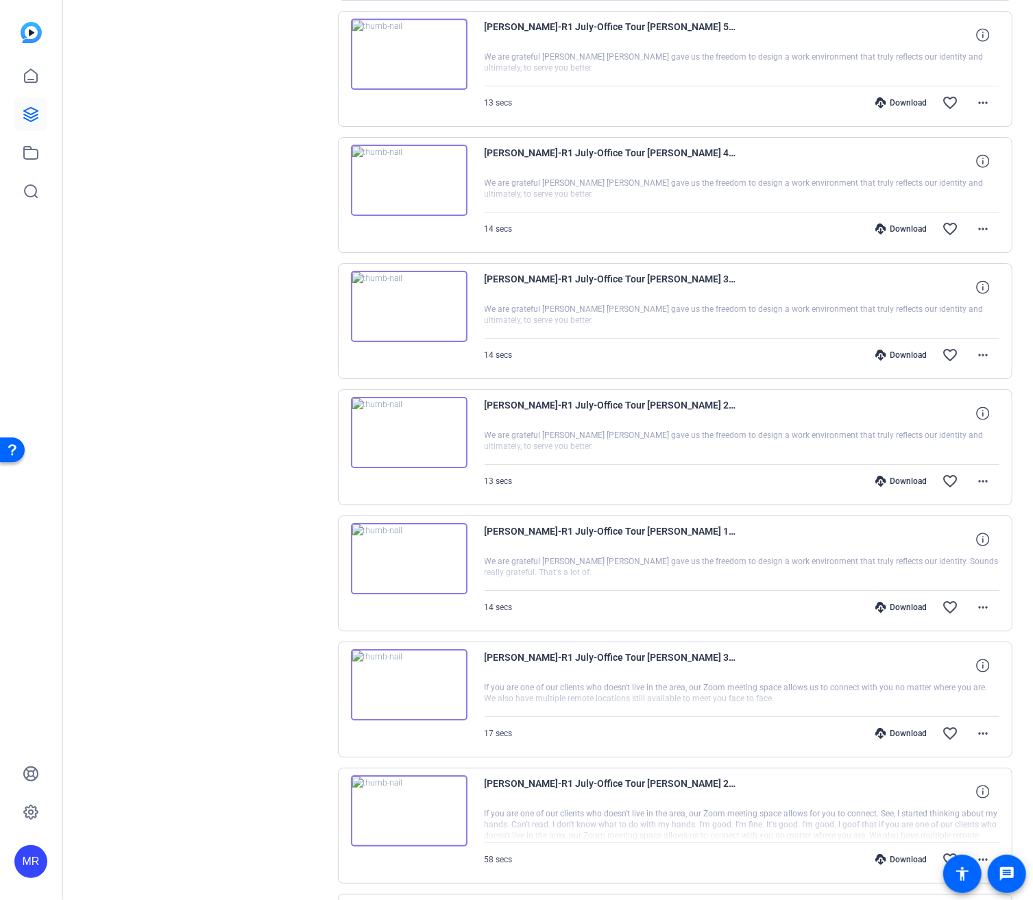
scroll to position [24453, 0]
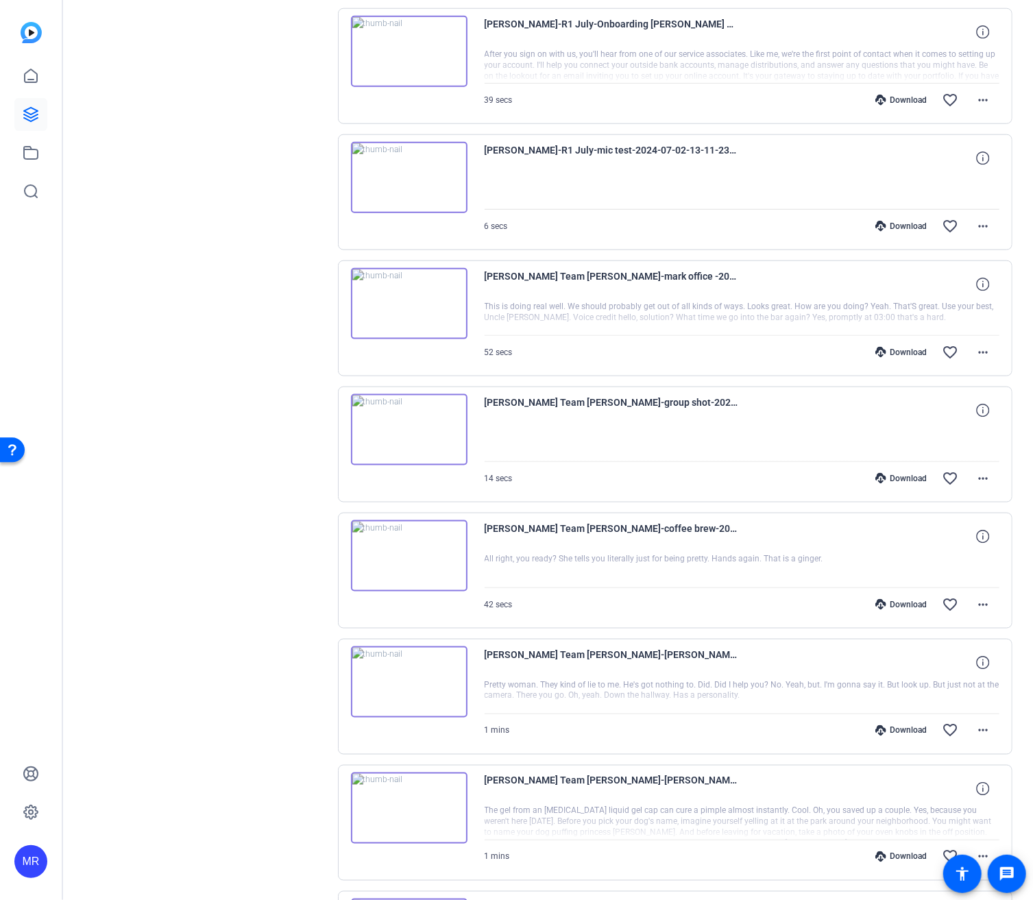
scroll to position [25708, 0]
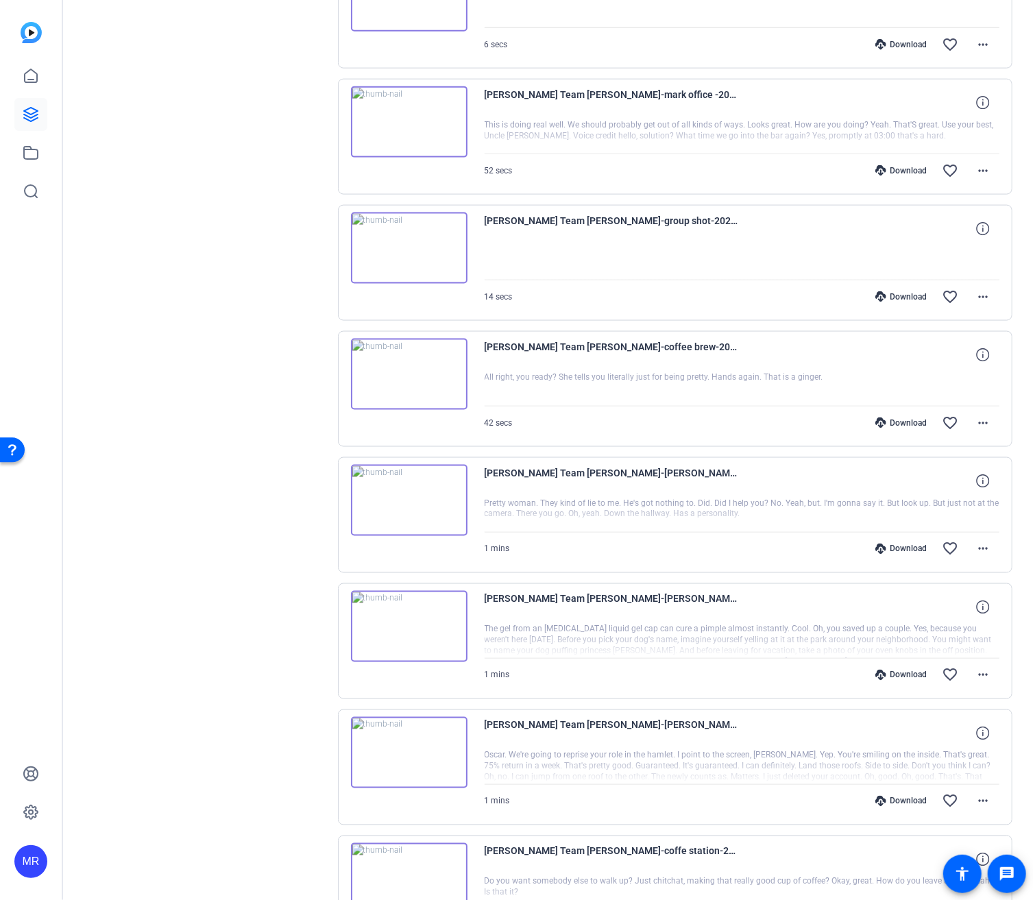
scroll to position [25845, 0]
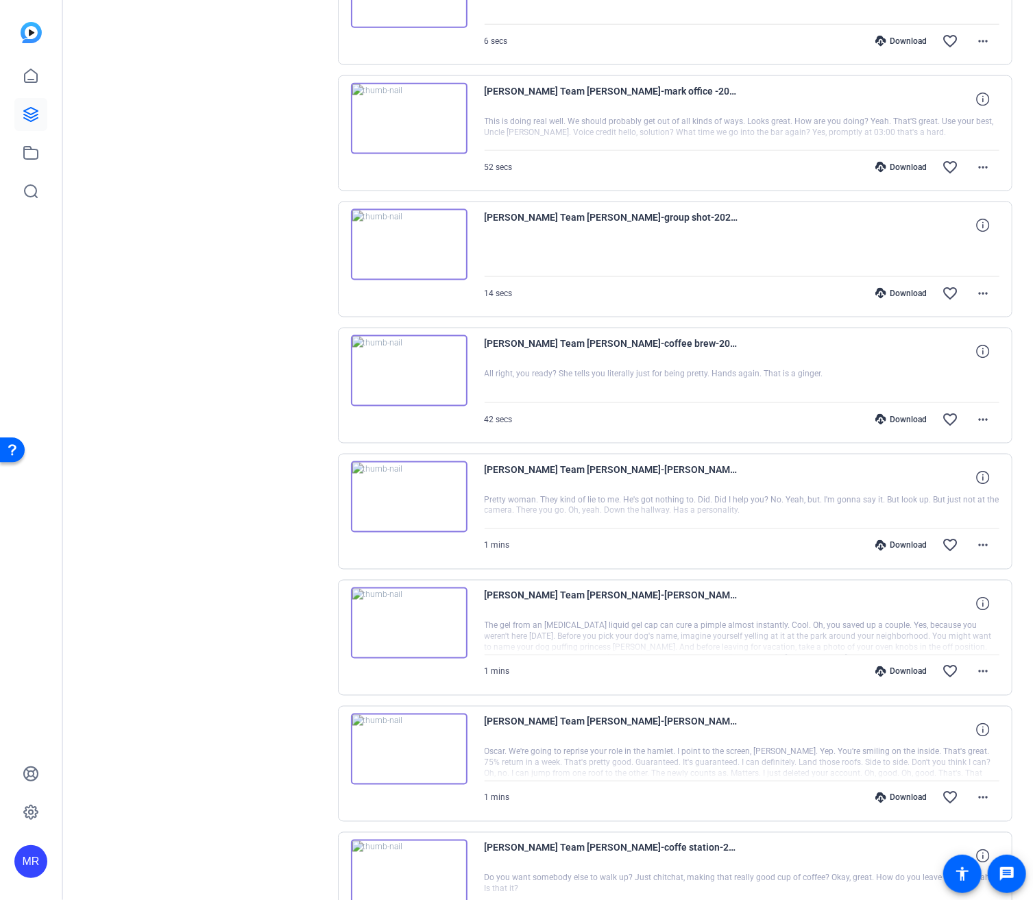
click at [419, 462] on img at bounding box center [409, 497] width 117 height 71
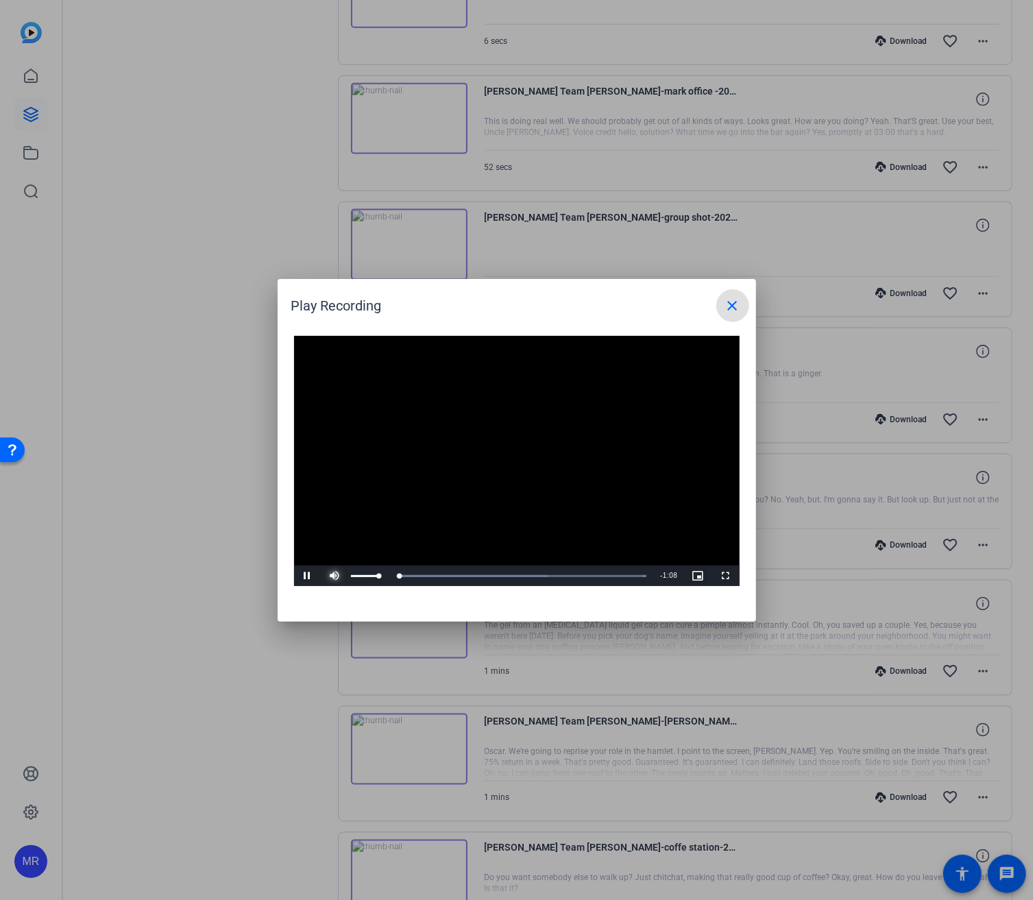
click at [333, 576] on span "Video Player" at bounding box center [335, 576] width 27 height 0
click at [400, 575] on div "Loaded : 100.00% 0:10 0:04" at bounding box center [501, 576] width 291 height 3
click at [443, 575] on div "Loaded : 100.00% 0:20 0:20" at bounding box center [501, 576] width 291 height 3
click at [509, 578] on div "Loaded : 100.00% 0:36 0:36" at bounding box center [501, 576] width 305 height 21
click at [450, 575] on div "0:37" at bounding box center [435, 576] width 158 height 3
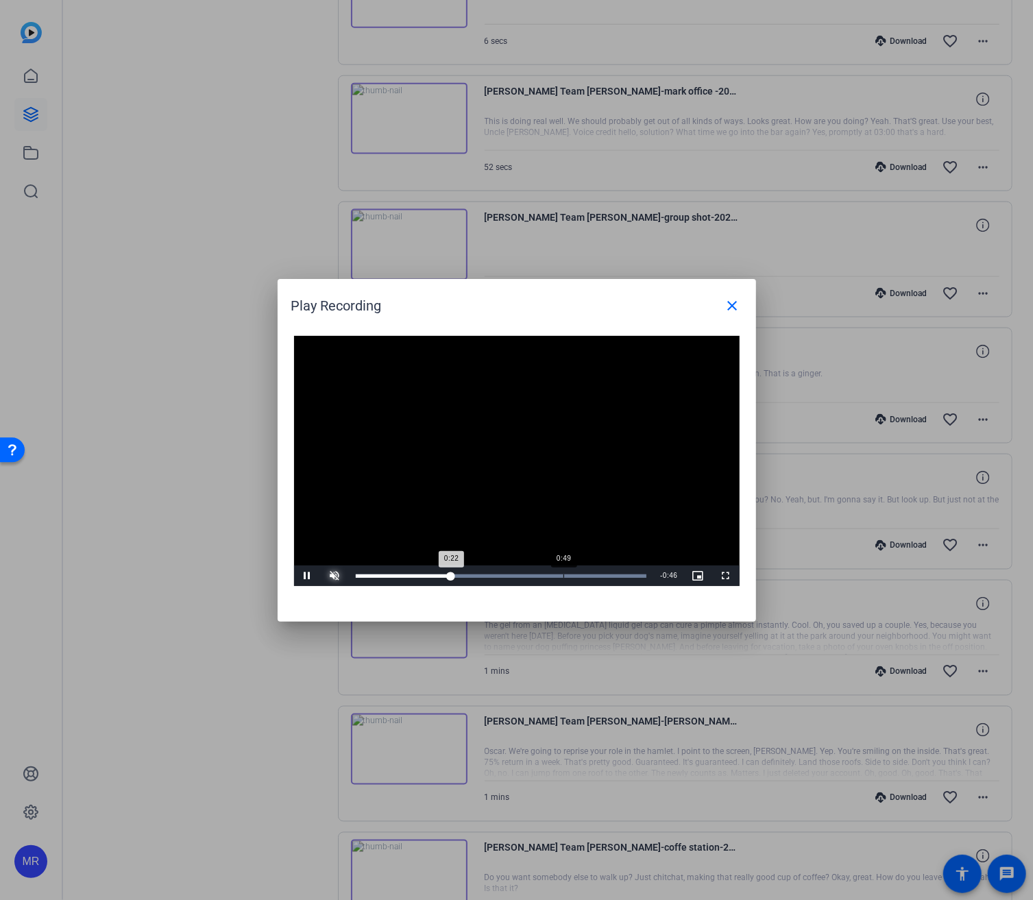
click at [564, 581] on div "Loaded : 100.00% 0:49 0:22" at bounding box center [501, 576] width 305 height 21
click at [737, 307] on mat-icon "close" at bounding box center [733, 306] width 16 height 16
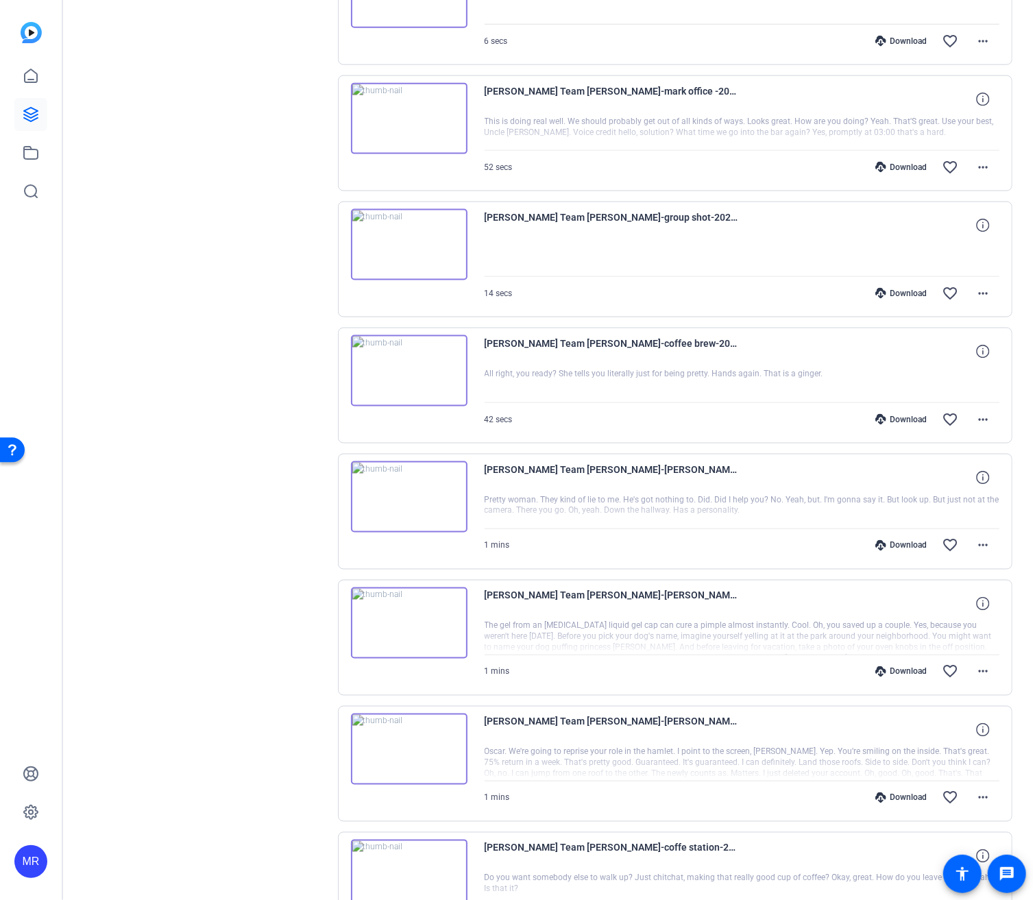
click at [448, 588] on img at bounding box center [409, 623] width 117 height 71
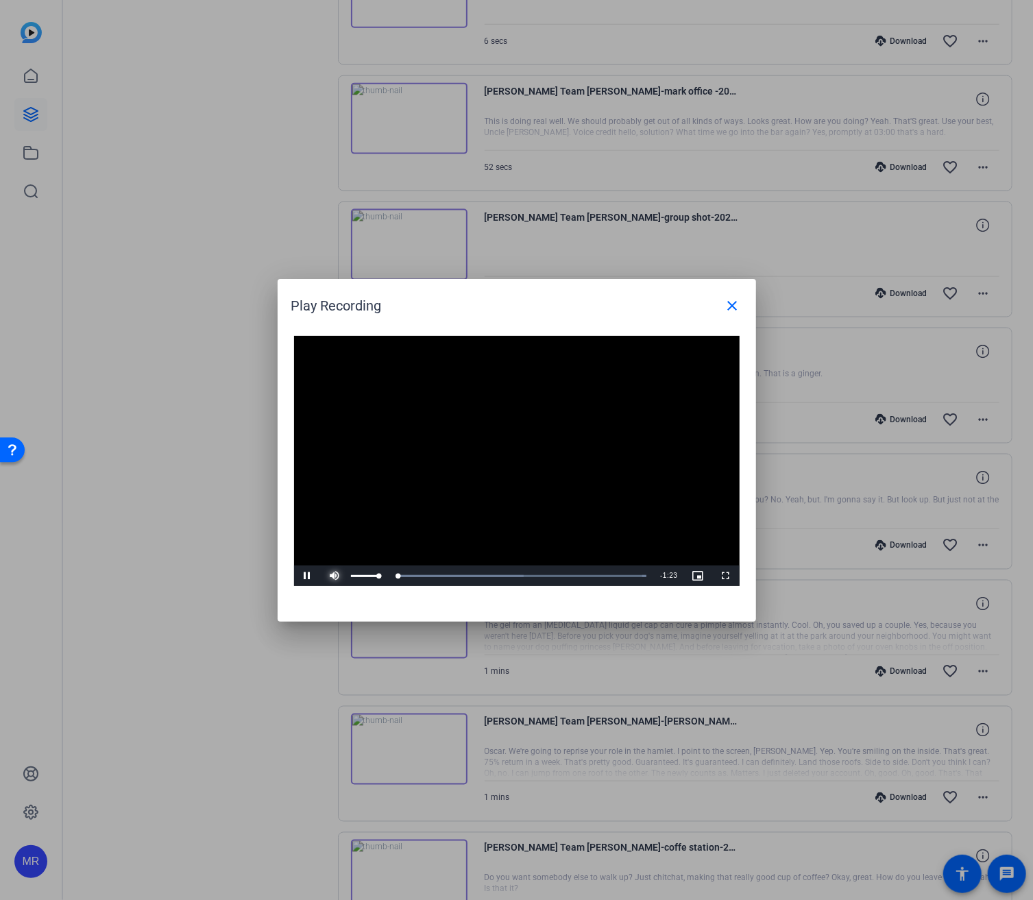
click at [339, 576] on span "Video Player" at bounding box center [335, 576] width 27 height 0
click at [441, 573] on div "Loaded : 100.00% 0:21 0:02" at bounding box center [501, 576] width 305 height 21
click at [522, 571] on div "Loaded : 100.00% 0:48 0:25" at bounding box center [501, 576] width 305 height 21
click at [741, 305] on mat-icon "close" at bounding box center [733, 306] width 16 height 16
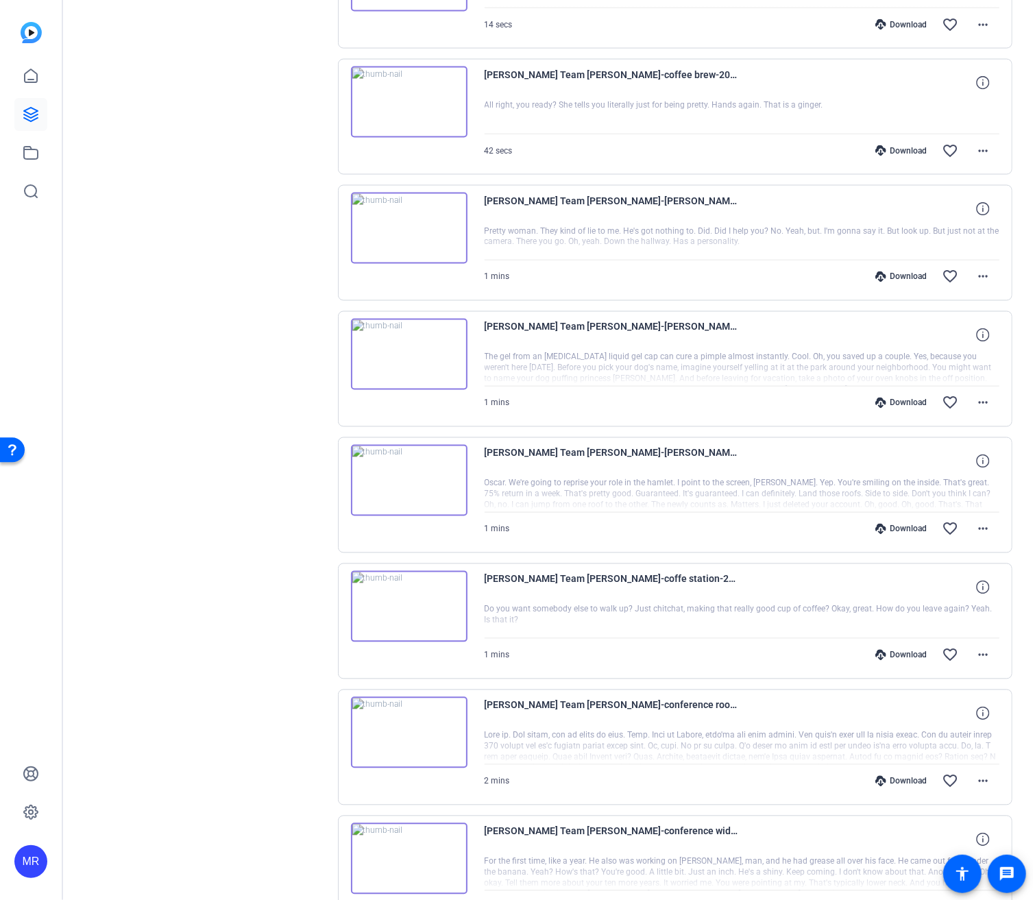
scroll to position [26119, 0]
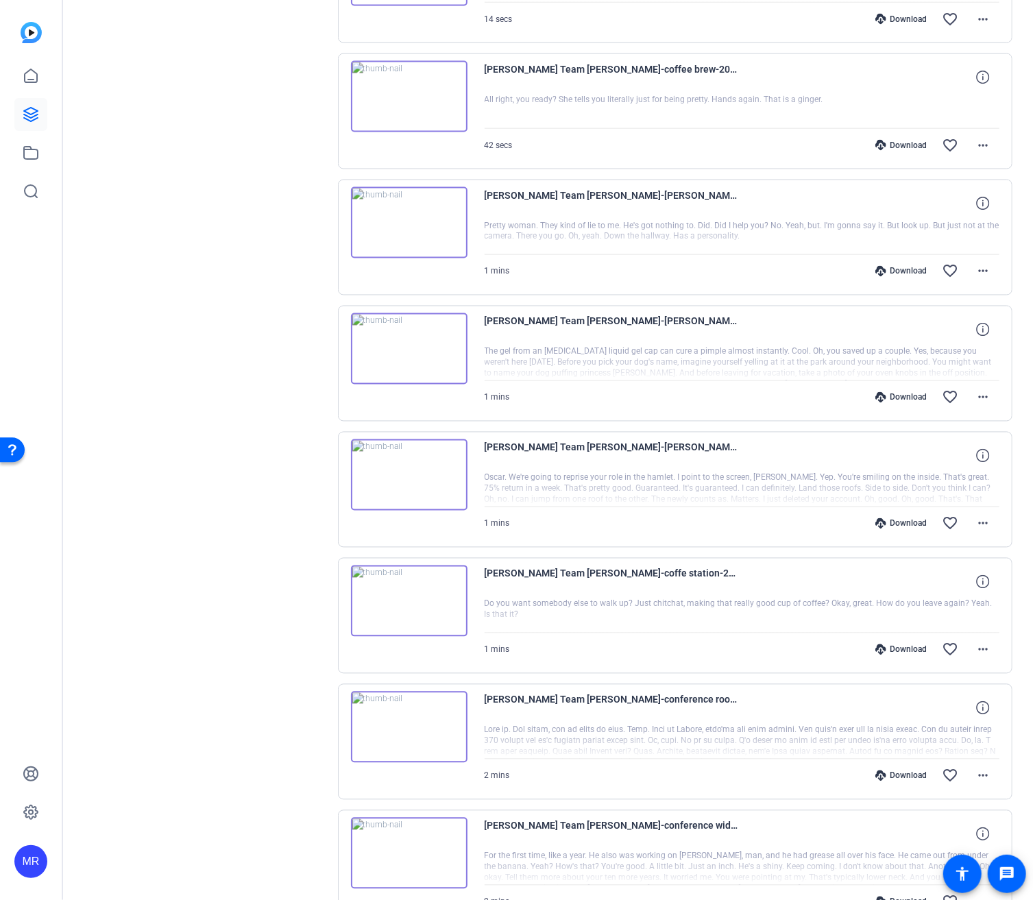
click at [431, 566] on img at bounding box center [409, 601] width 117 height 71
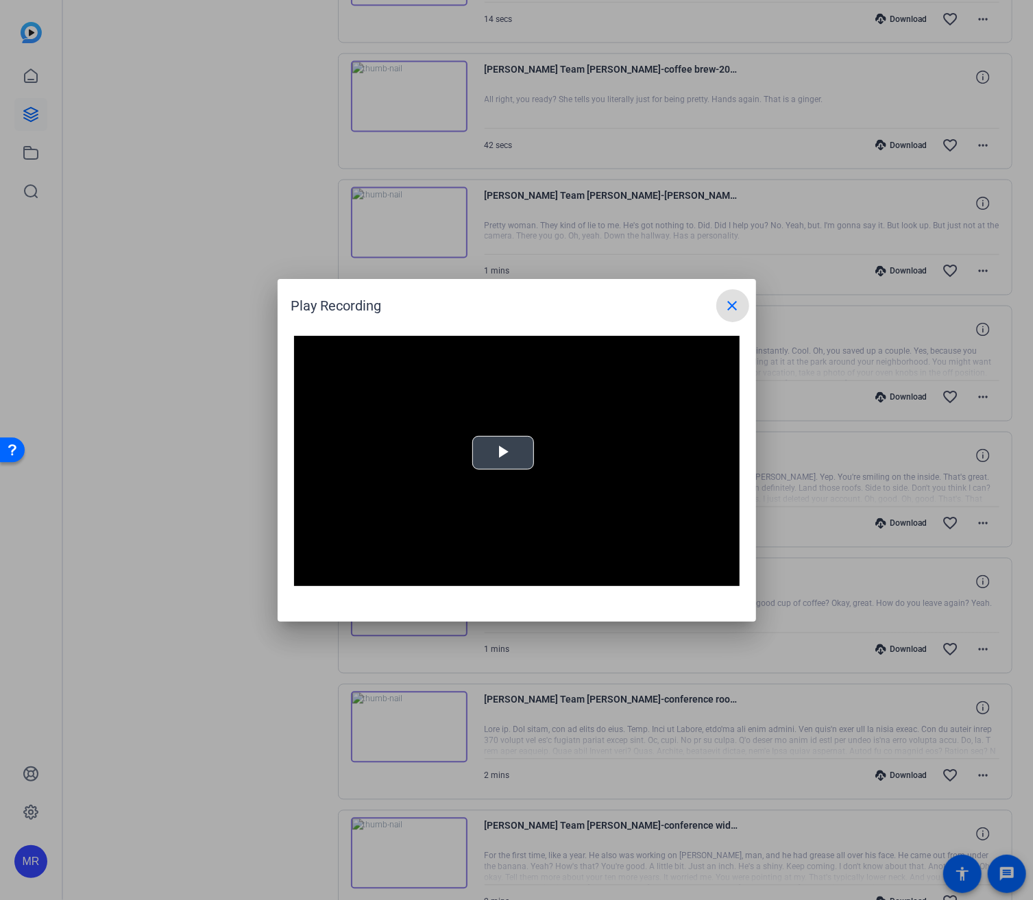
click at [503, 453] on span "Video Player" at bounding box center [503, 453] width 0 height 0
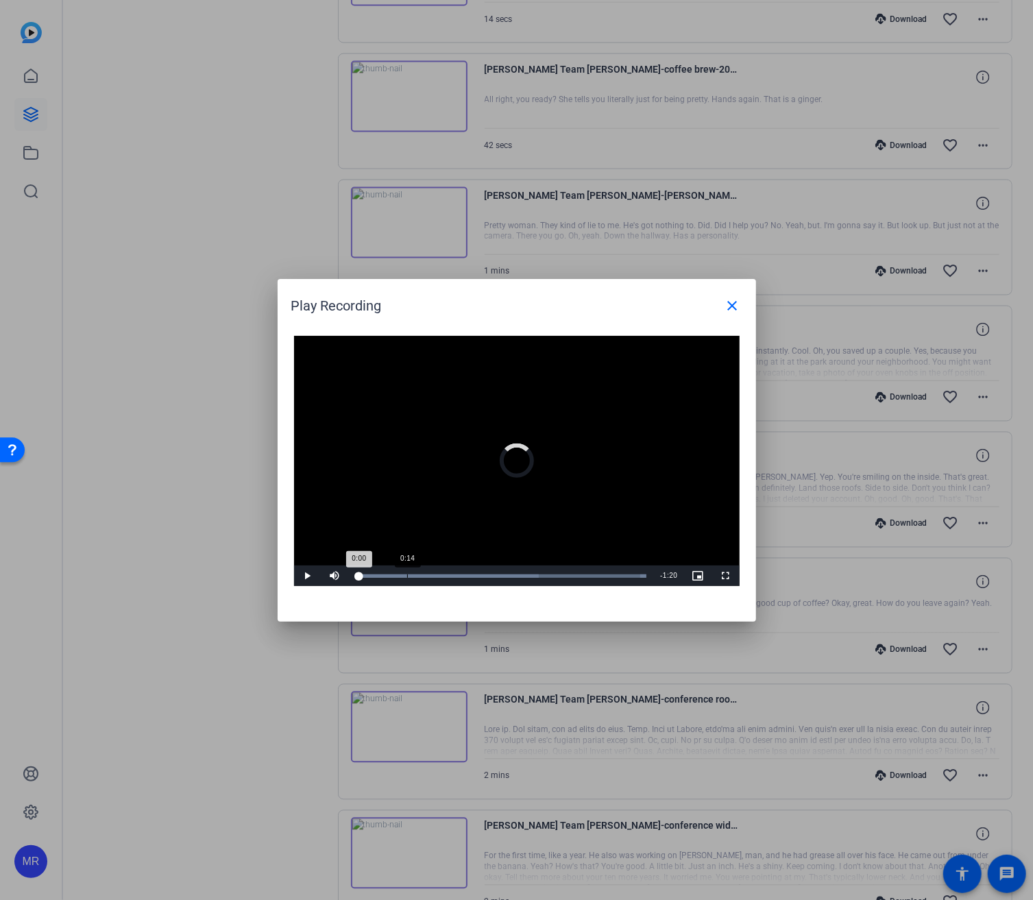
click at [407, 578] on div "Loaded : 100.00% 0:14 0:00" at bounding box center [501, 576] width 305 height 21
click at [470, 575] on div "0:31" at bounding box center [470, 576] width 1 height 3
click at [534, 573] on div "Loaded : 100.00% 0:48 0:32" at bounding box center [501, 576] width 305 height 21
drag, startPoint x: 577, startPoint y: 575, endPoint x: 594, endPoint y: 562, distance: 21.0
click at [578, 575] on div "Loaded : 100.00% 1:00 0:49" at bounding box center [501, 576] width 291 height 2
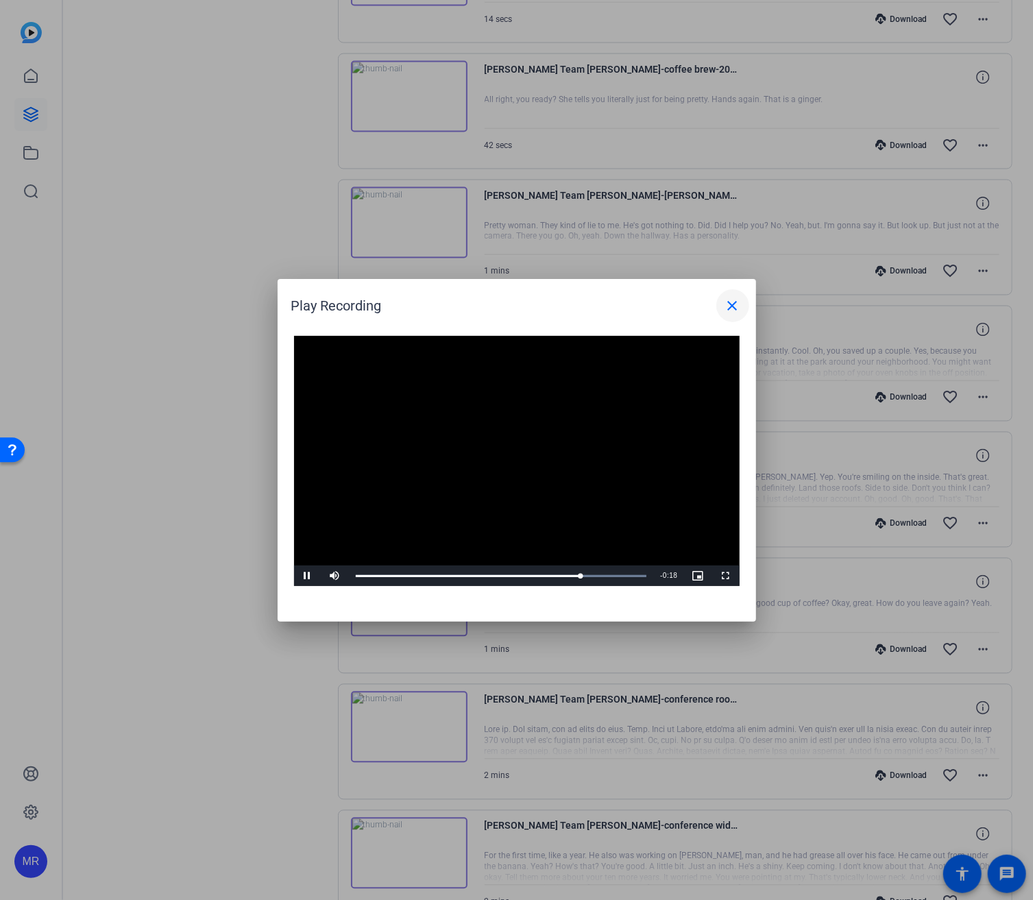
click at [731, 306] on mat-icon "close" at bounding box center [733, 306] width 16 height 16
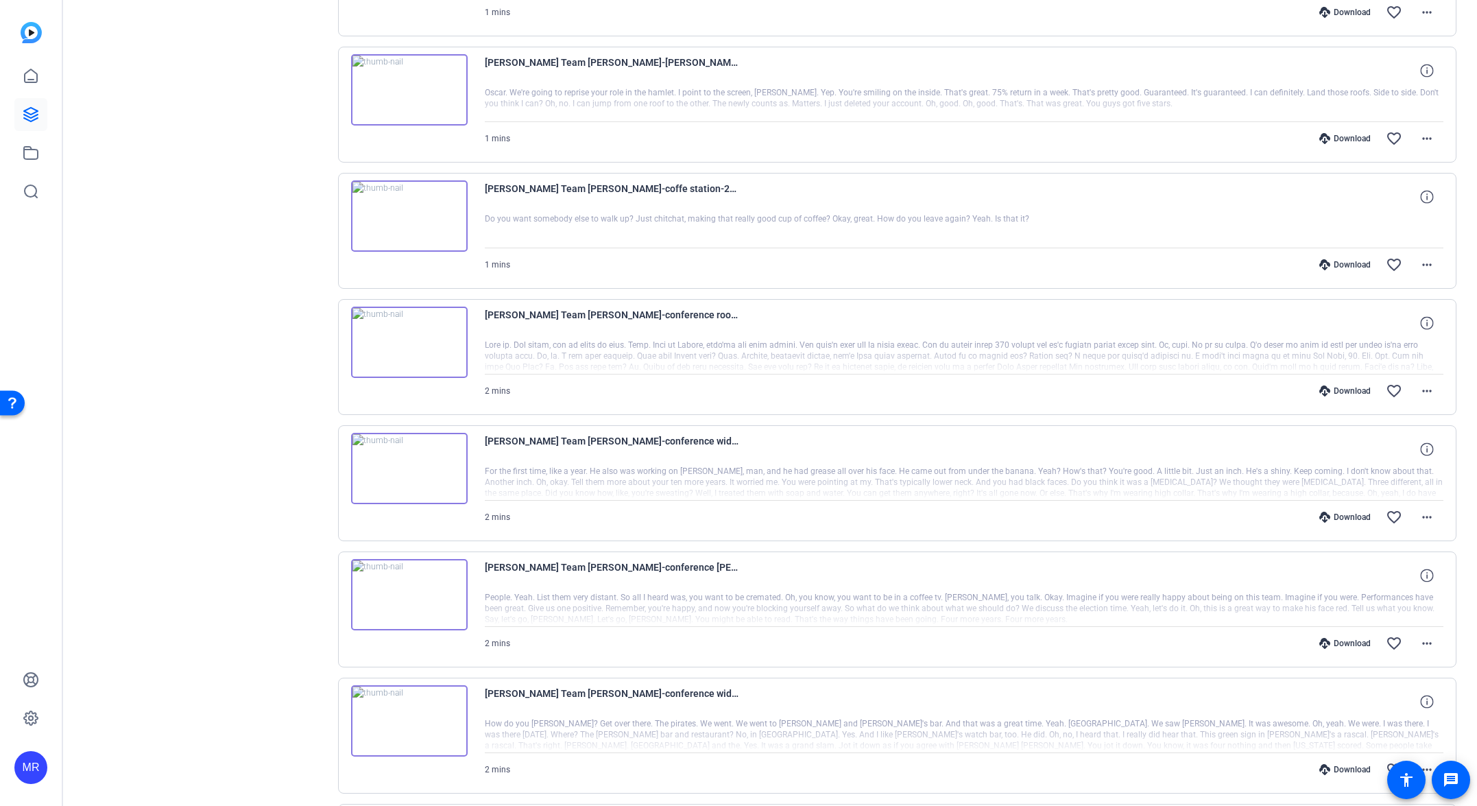
scroll to position [26483, 0]
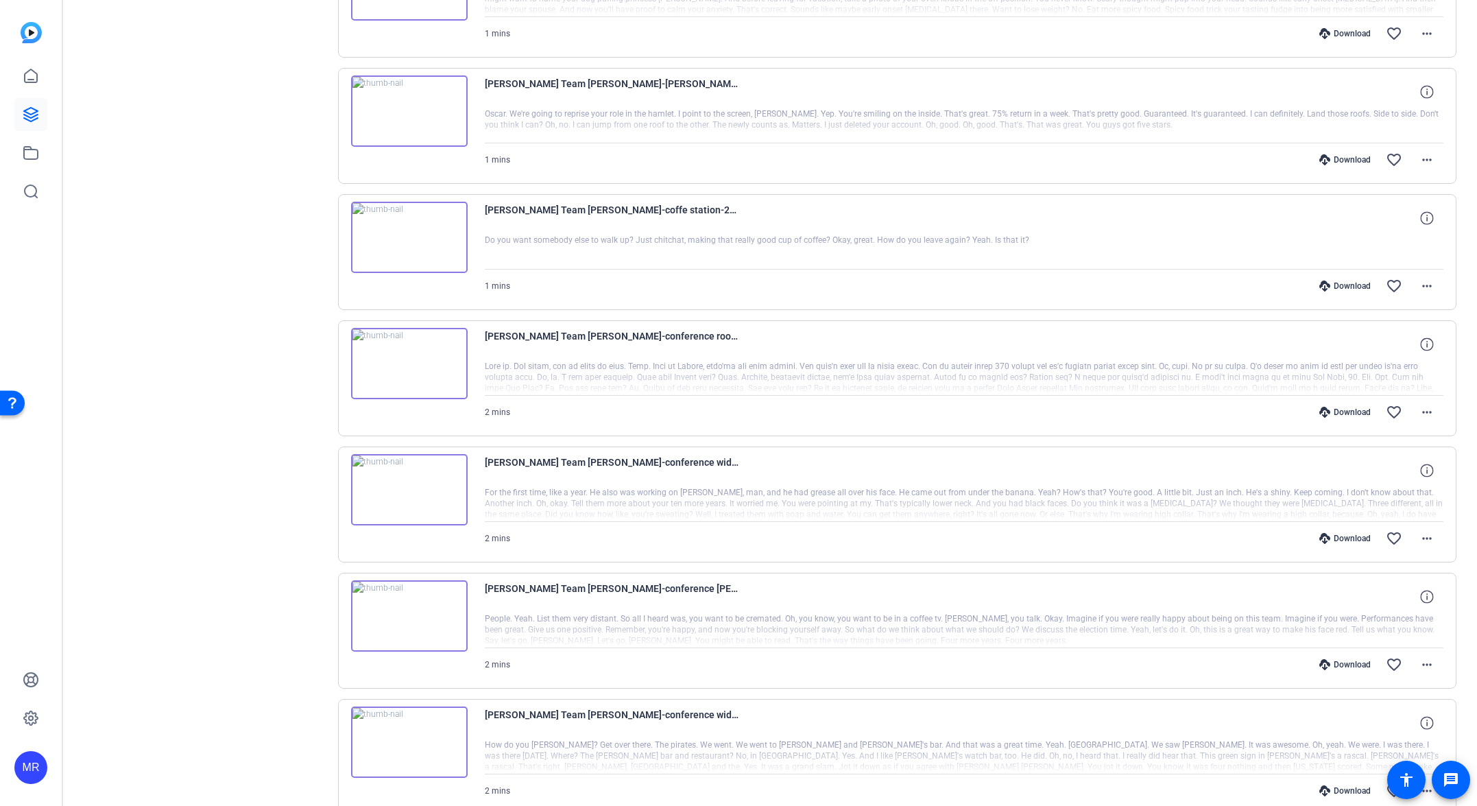
click at [426, 383] on img at bounding box center [409, 363] width 117 height 71
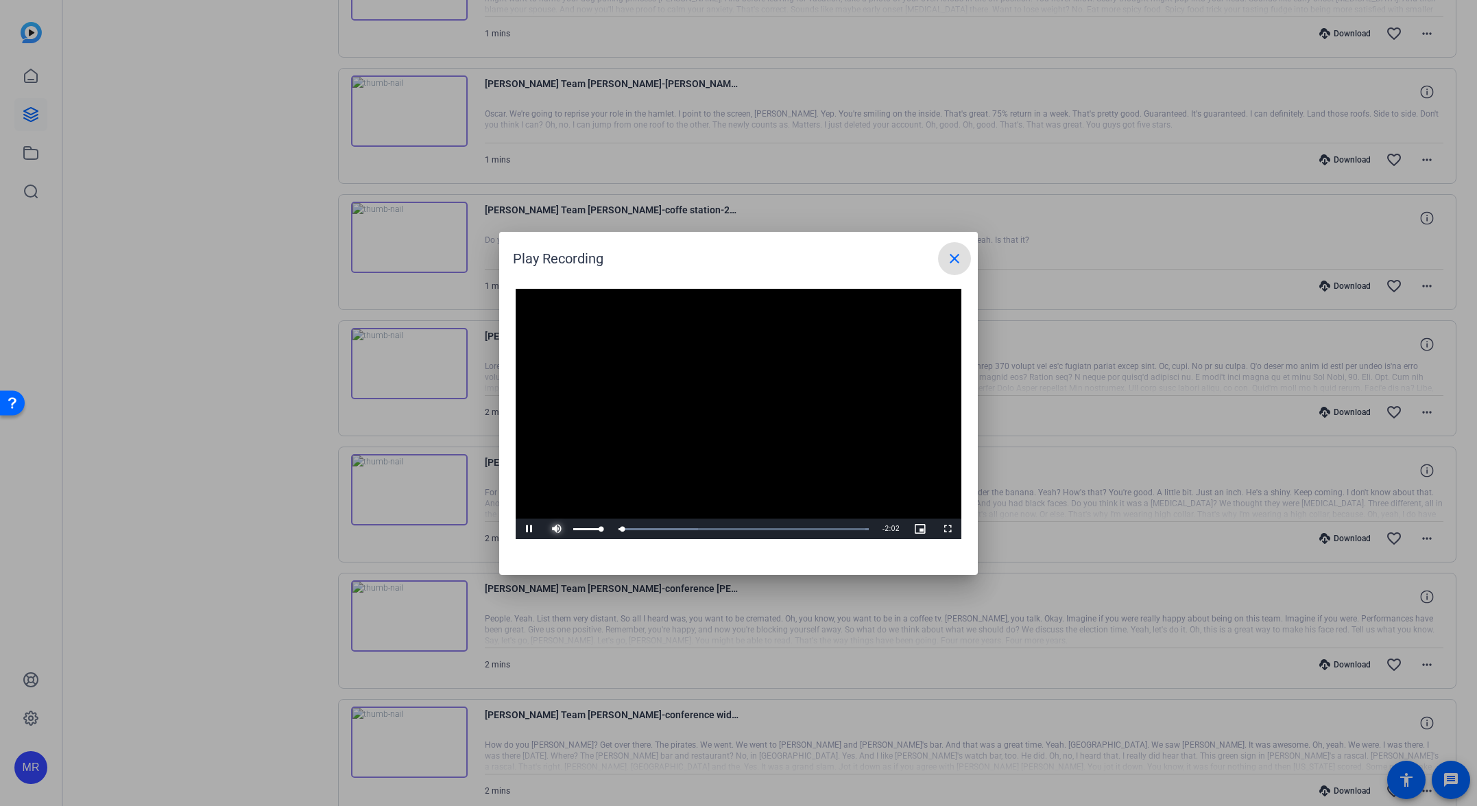
click at [560, 529] on span "Video Player" at bounding box center [556, 529] width 27 height 0
click at [632, 525] on div "Loaded : 100.00% 0:22 0:03" at bounding box center [723, 528] width 305 height 21
click at [721, 522] on div "Loaded : 100.00% 1:00 0:23" at bounding box center [723, 528] width 305 height 21
click at [794, 527] on div "Loaded : 100.00% 1:31 1:01" at bounding box center [722, 528] width 291 height 3
click at [830, 528] on div "Loaded : 100.00% 1:46 1:31" at bounding box center [722, 528] width 291 height 3
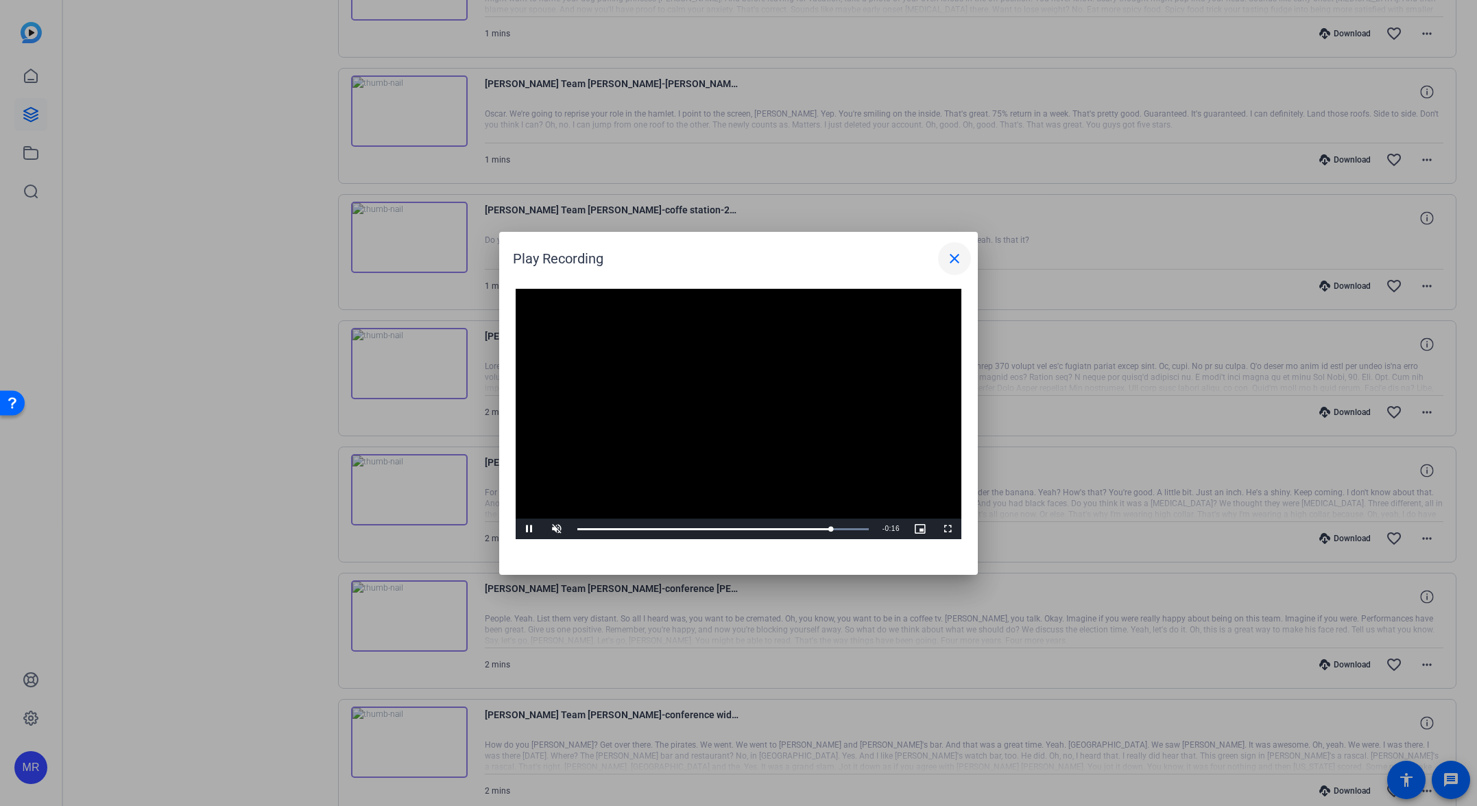
click at [953, 254] on mat-icon "close" at bounding box center [954, 258] width 16 height 16
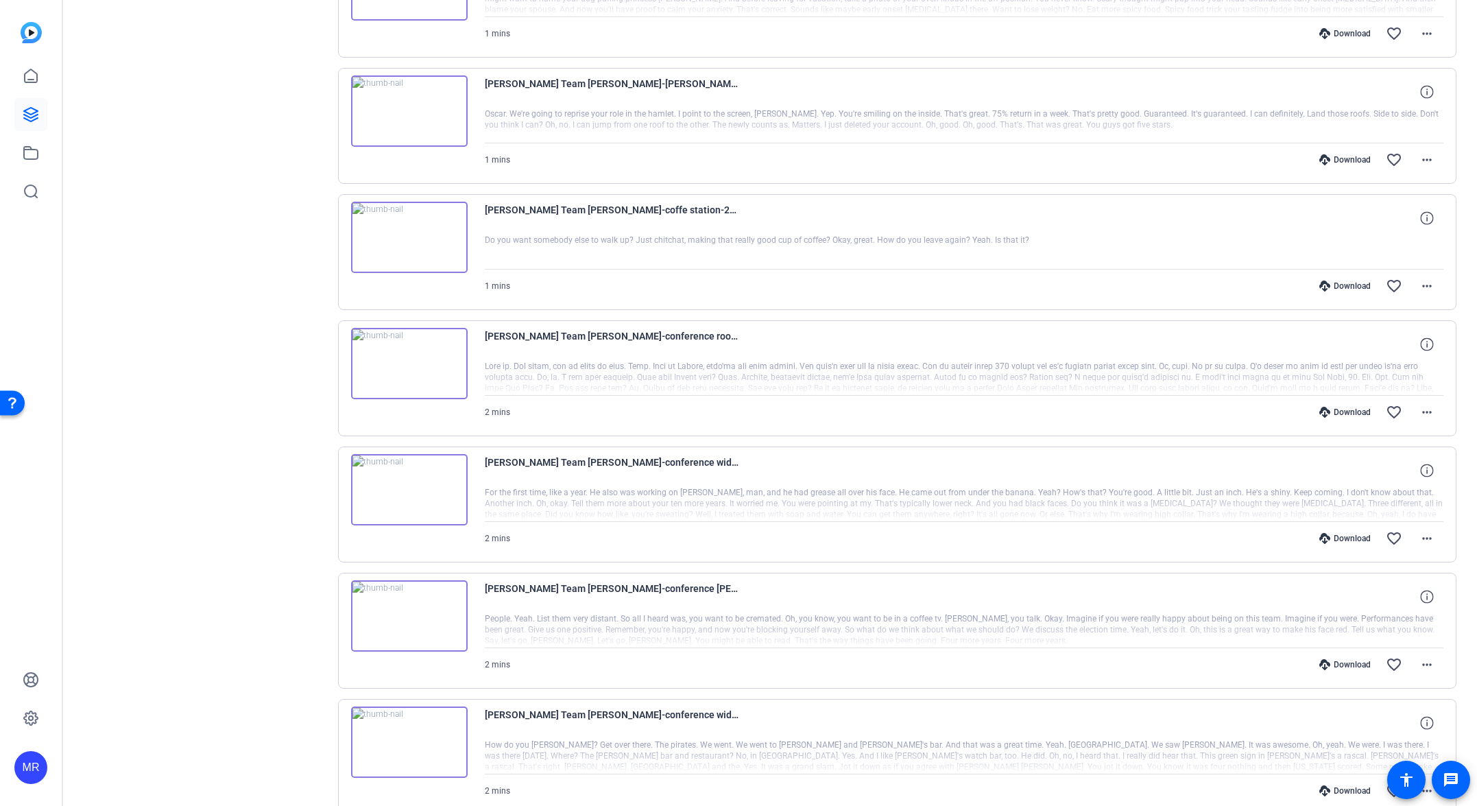
click at [414, 250] on img at bounding box center [409, 237] width 117 height 71
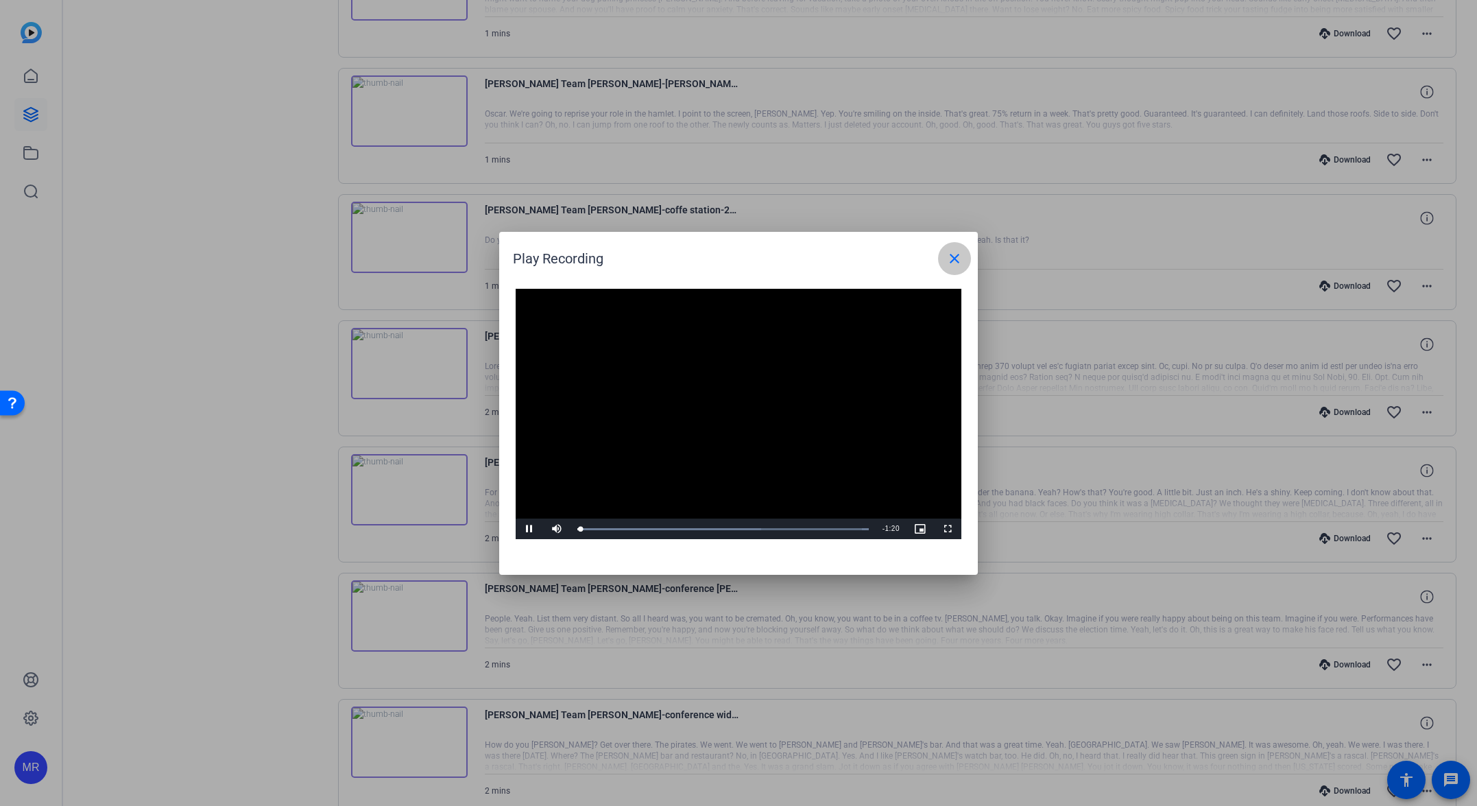
drag, startPoint x: 951, startPoint y: 256, endPoint x: 555, endPoint y: 244, distance: 395.9
click at [950, 256] on mat-icon "close" at bounding box center [954, 258] width 16 height 16
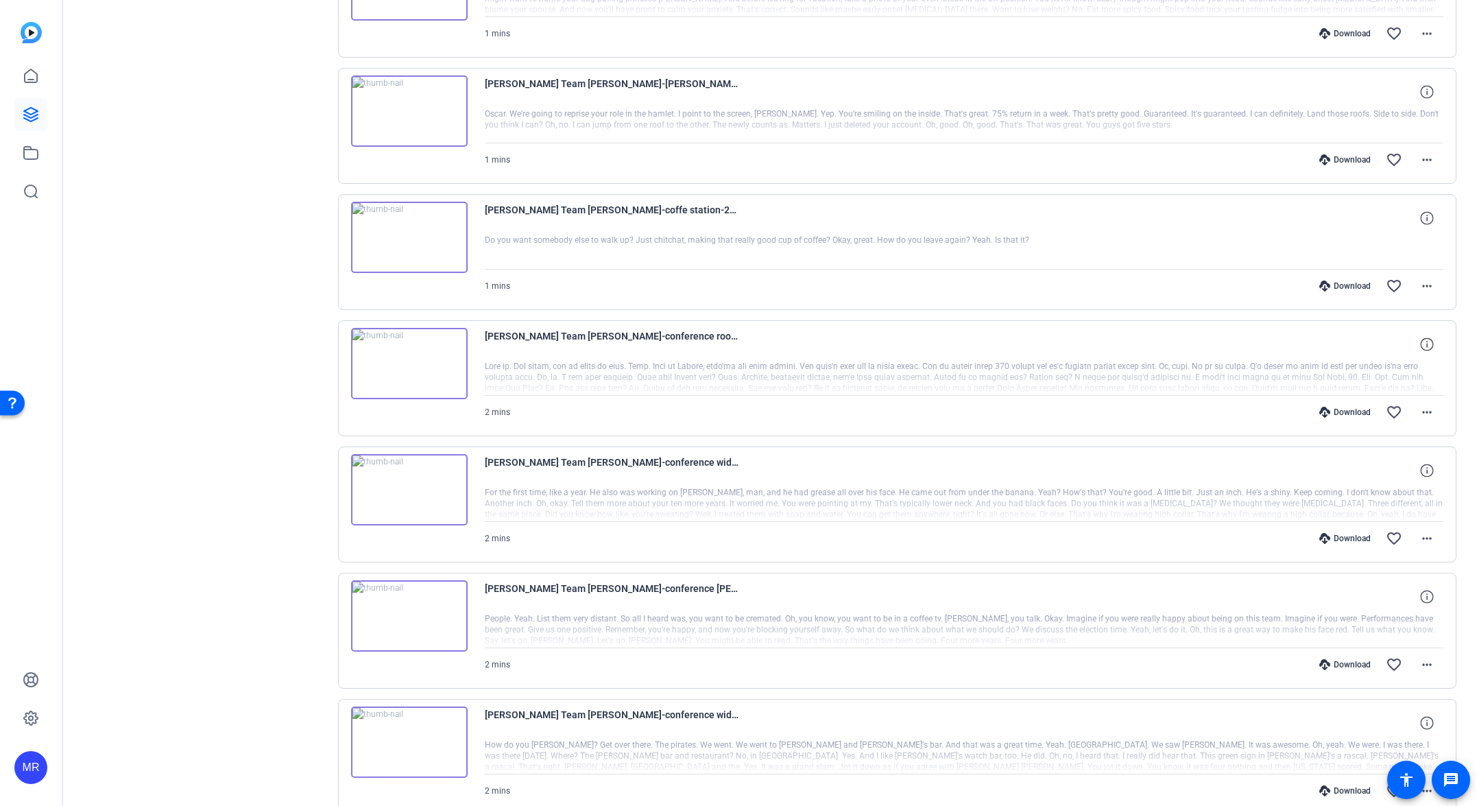
scroll to position [26140, 0]
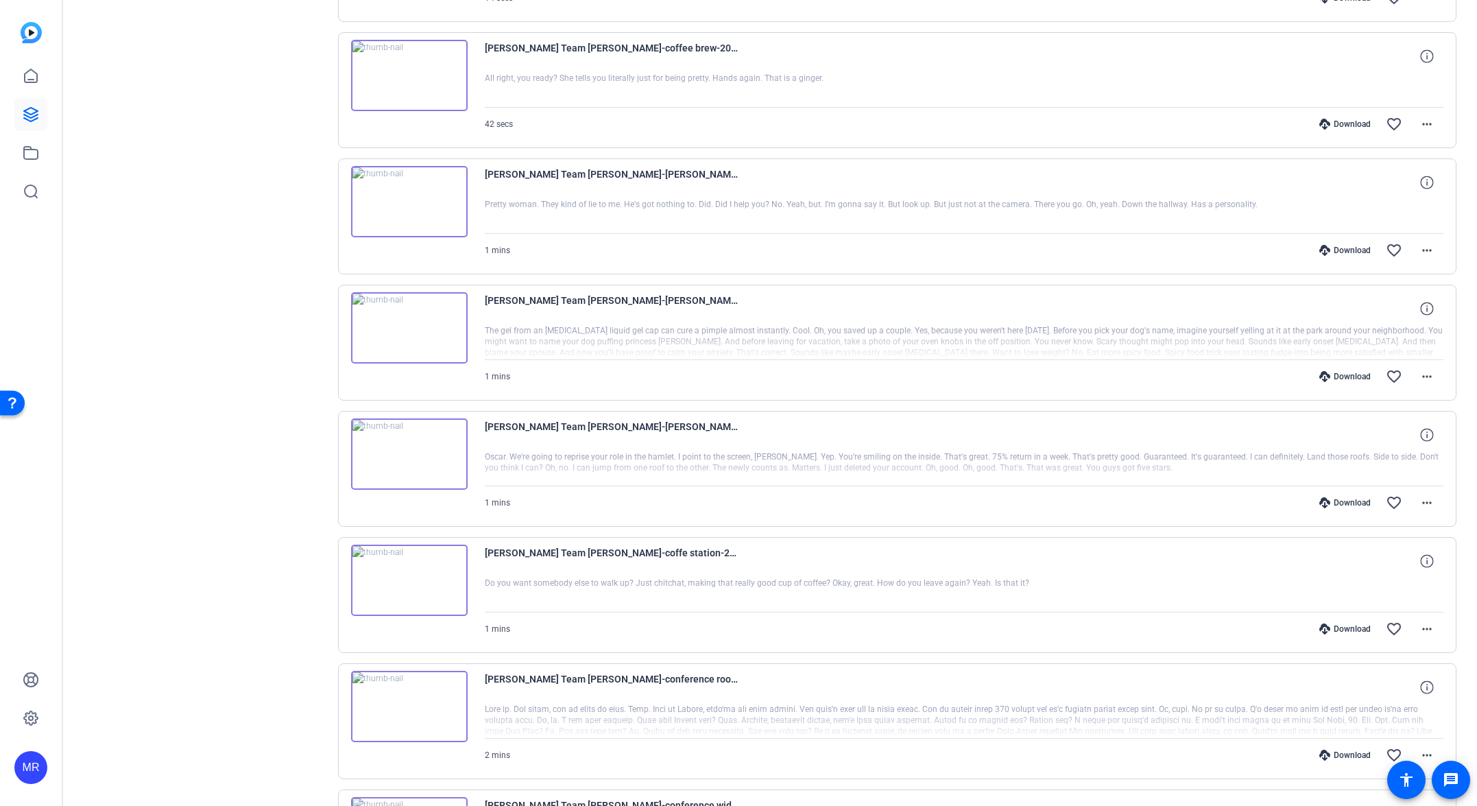
click at [414, 453] on img at bounding box center [409, 453] width 117 height 71
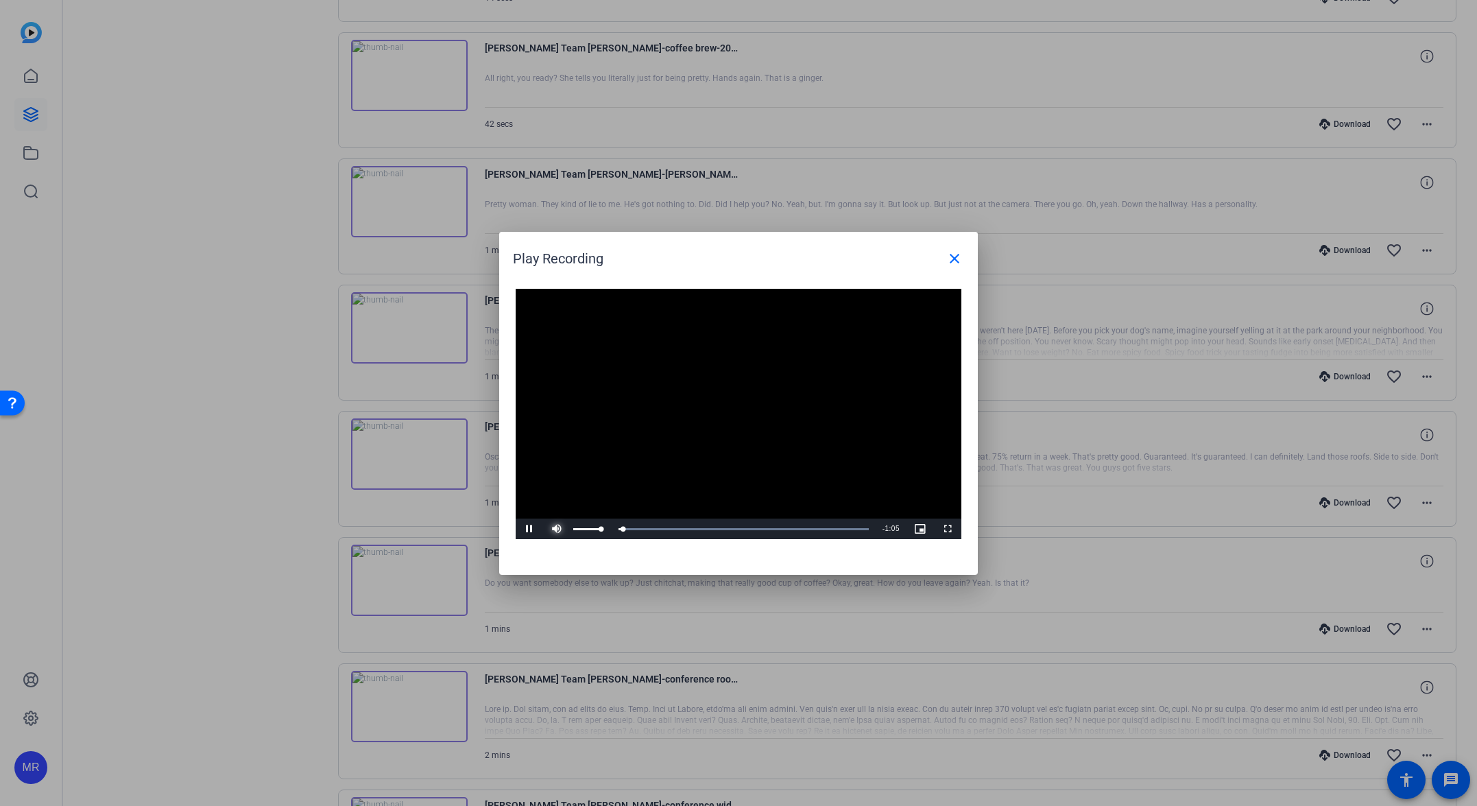
click at [555, 529] on span "Video Player" at bounding box center [556, 529] width 27 height 0
click at [640, 527] on div "Progress Bar" at bounding box center [719, 528] width 284 height 3
click at [685, 526] on div "Loaded : 100.00% 0:24 0:24" at bounding box center [723, 528] width 305 height 21
click at [945, 257] on span at bounding box center [954, 258] width 33 height 33
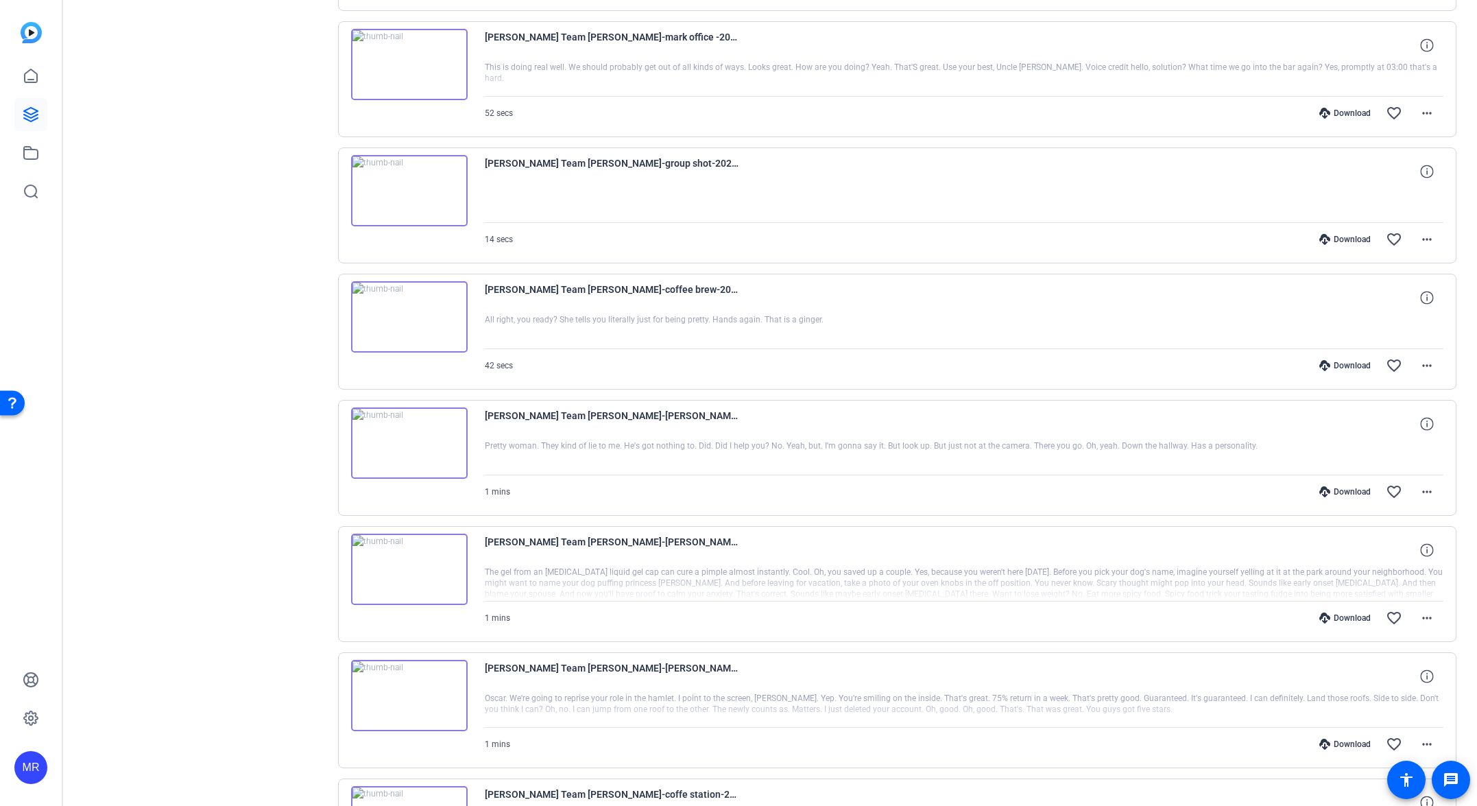
scroll to position [25798, 0]
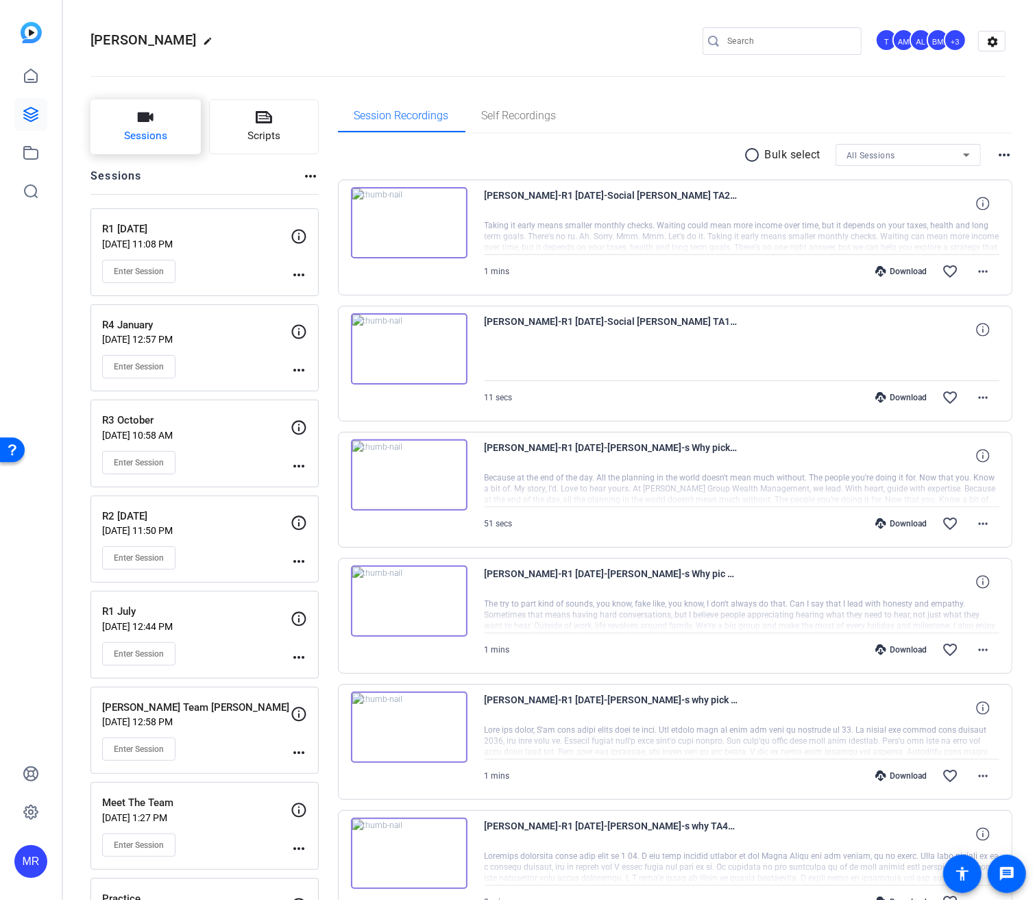
click at [187, 137] on button "Sessions" at bounding box center [146, 126] width 110 height 55
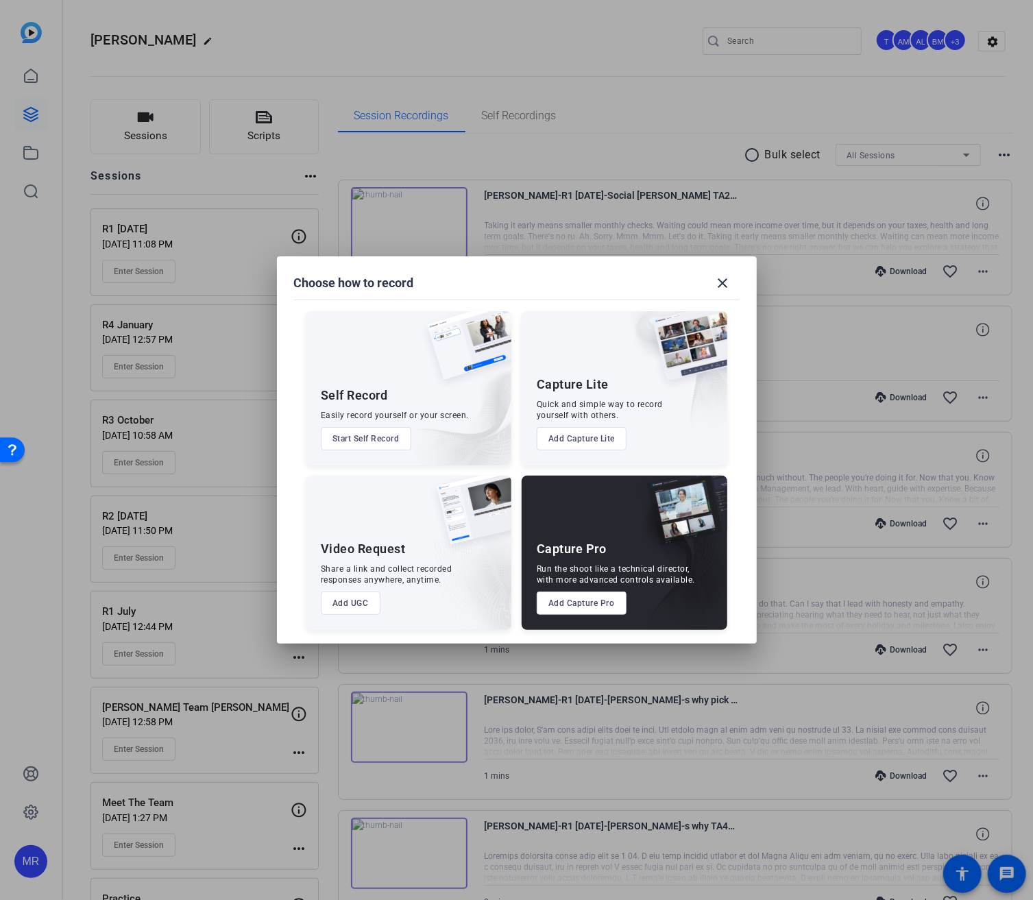
click at [573, 602] on button "Add Capture Pro" at bounding box center [582, 603] width 90 height 23
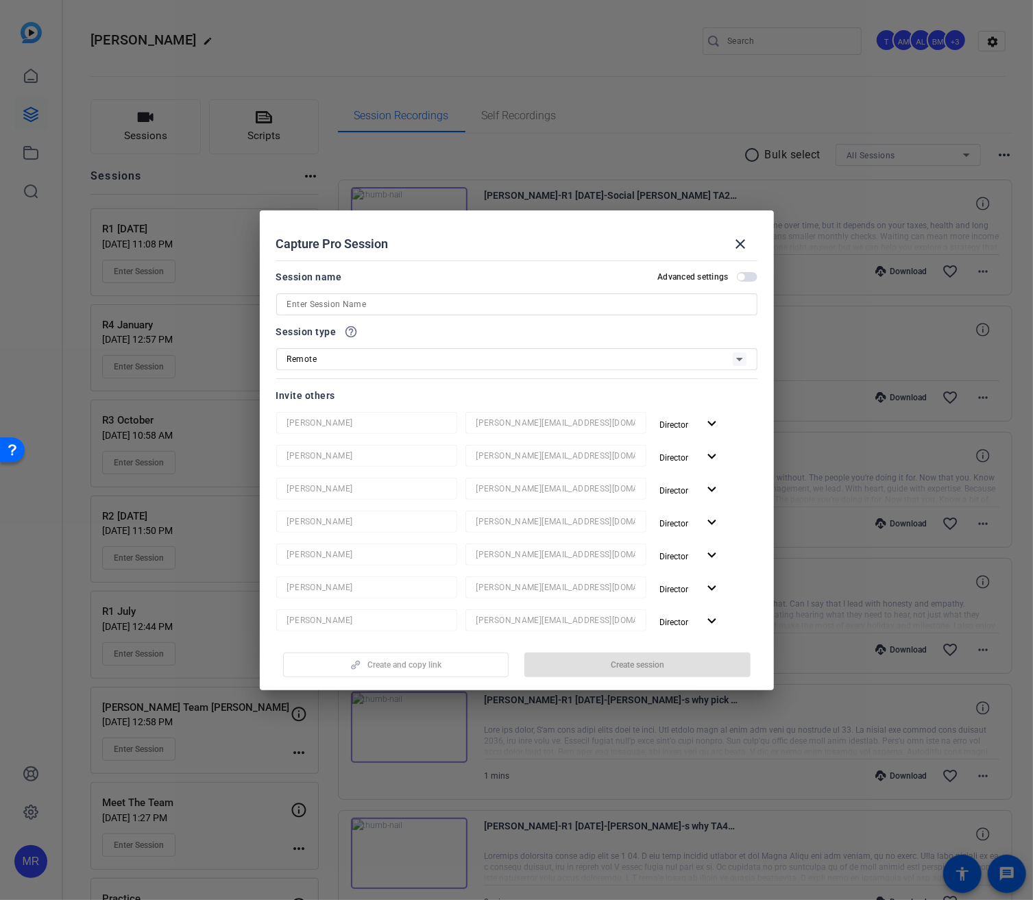
click at [320, 302] on input at bounding box center [516, 304] width 459 height 16
type input "2nd B-Roll Session"
click at [654, 660] on span "Create session" at bounding box center [637, 665] width 53 height 11
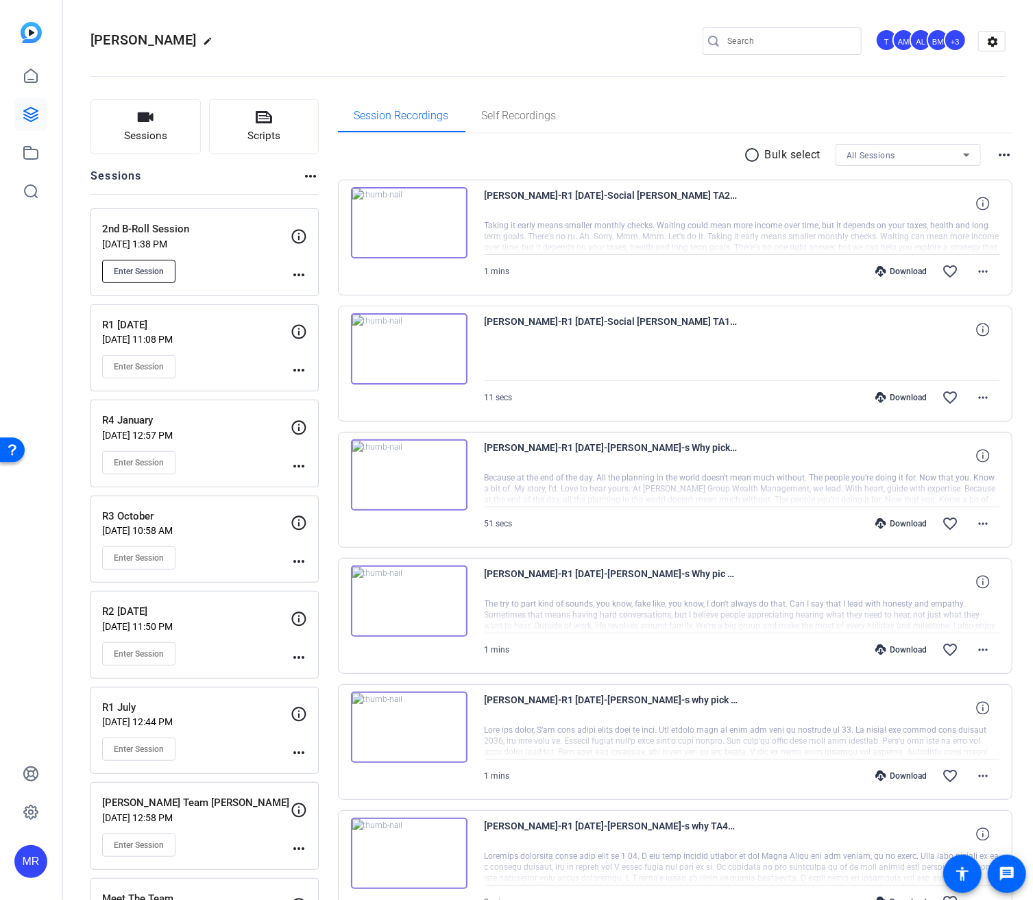
click at [160, 266] on span "Enter Session" at bounding box center [139, 271] width 50 height 11
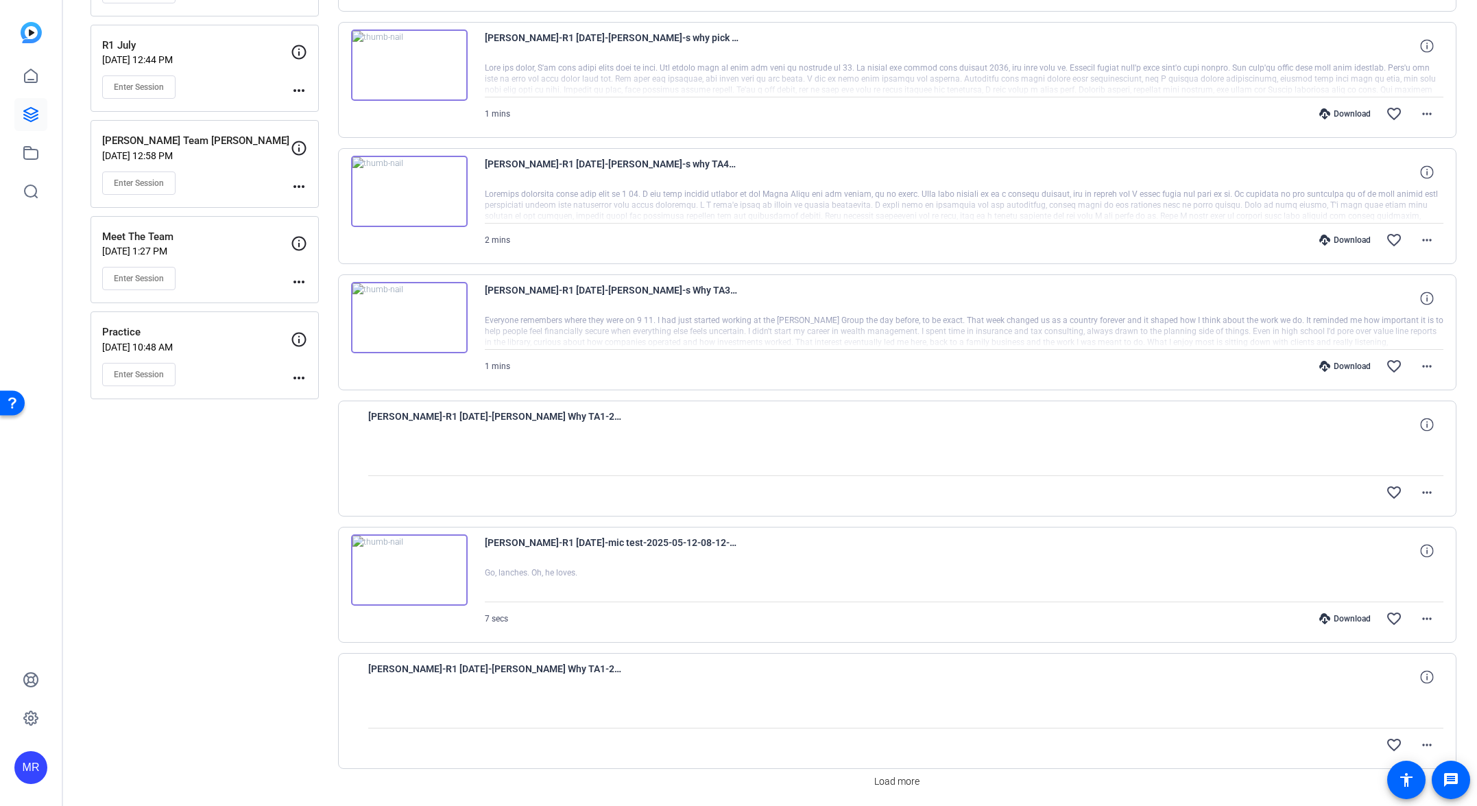
scroll to position [711, 0]
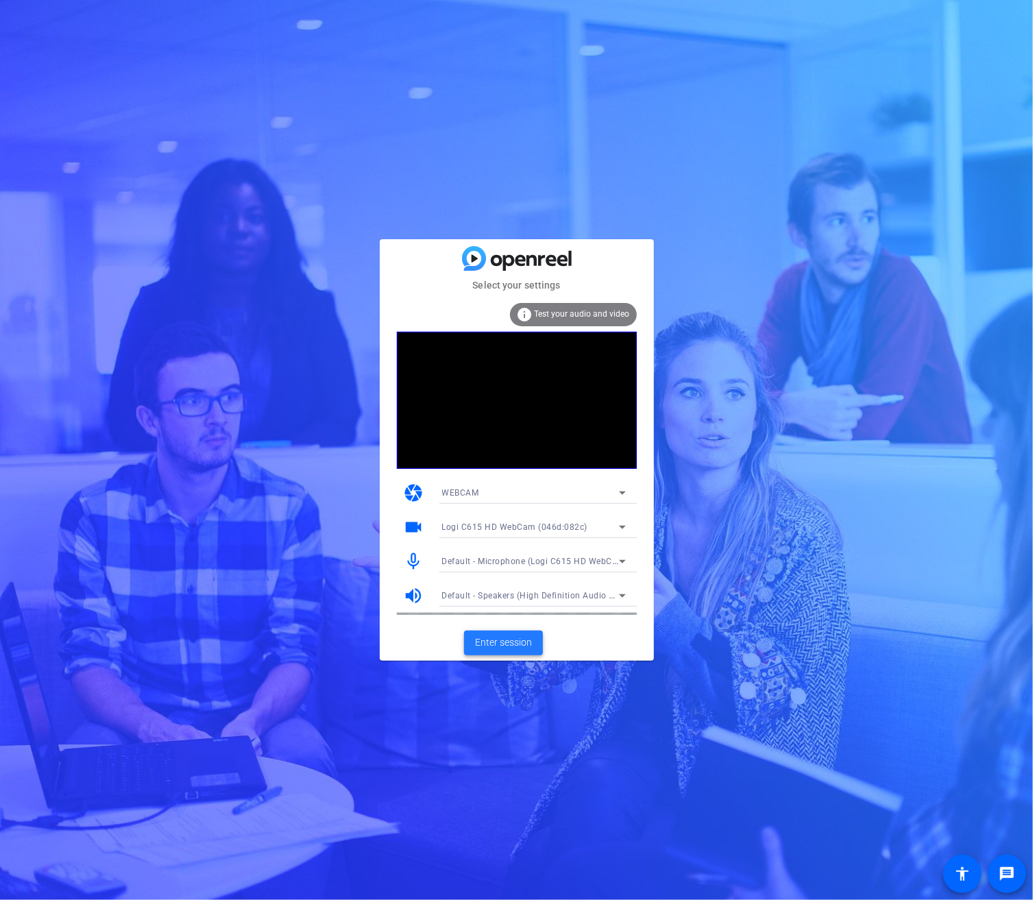
click at [512, 639] on span "Enter session" at bounding box center [503, 643] width 57 height 14
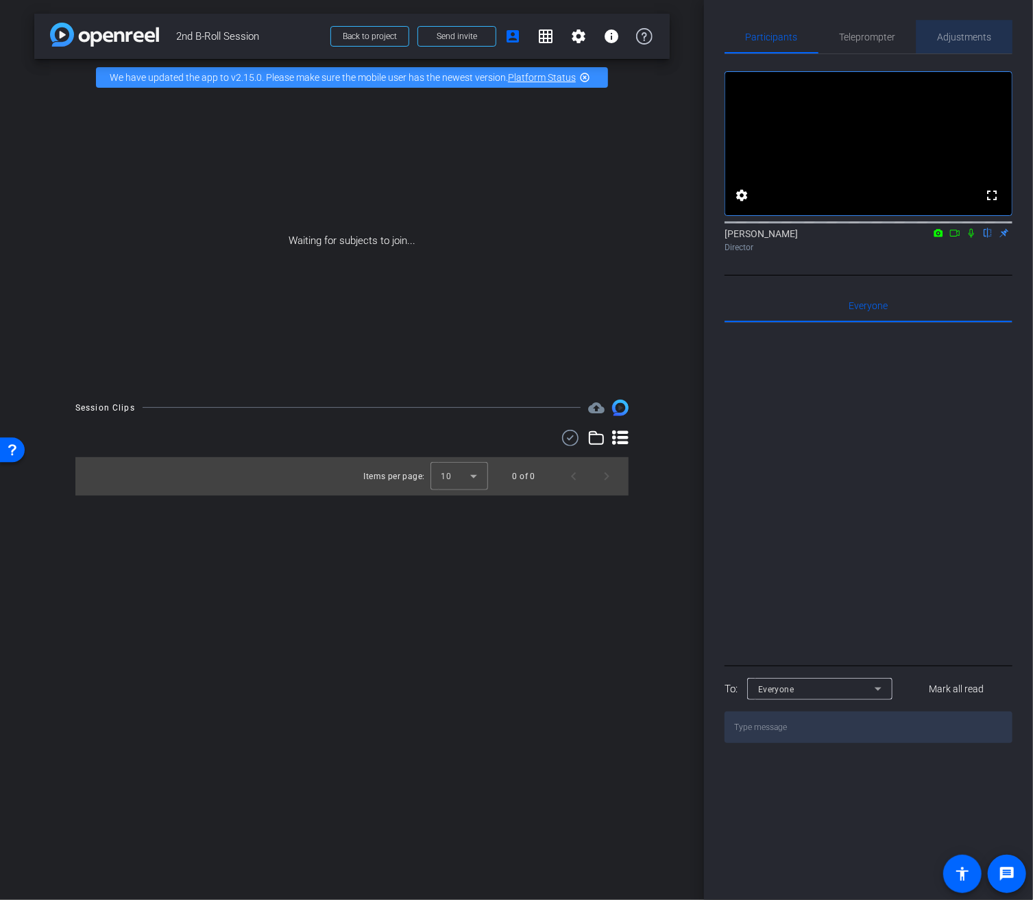
click at [942, 43] on span "Adjustments" at bounding box center [965, 37] width 54 height 33
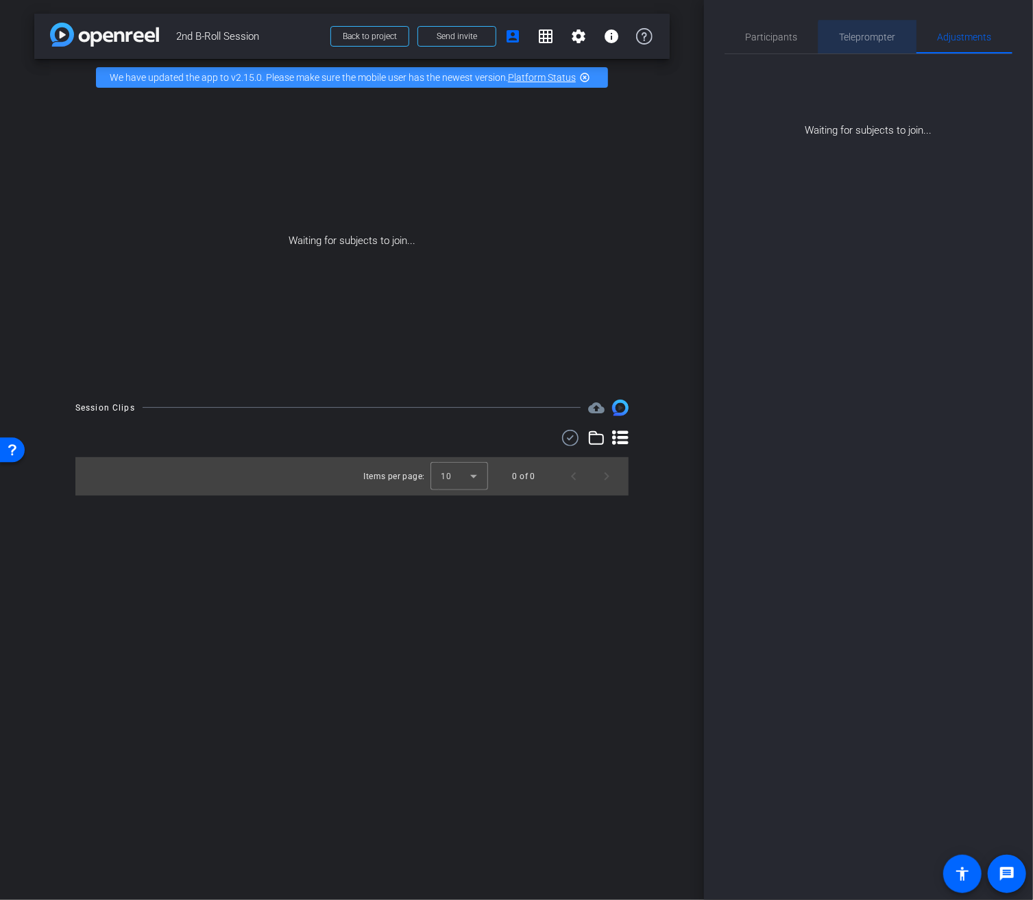
drag, startPoint x: 885, startPoint y: 48, endPoint x: 848, endPoint y: 48, distance: 37.0
click at [883, 48] on span "Teleprompter" at bounding box center [868, 37] width 56 height 33
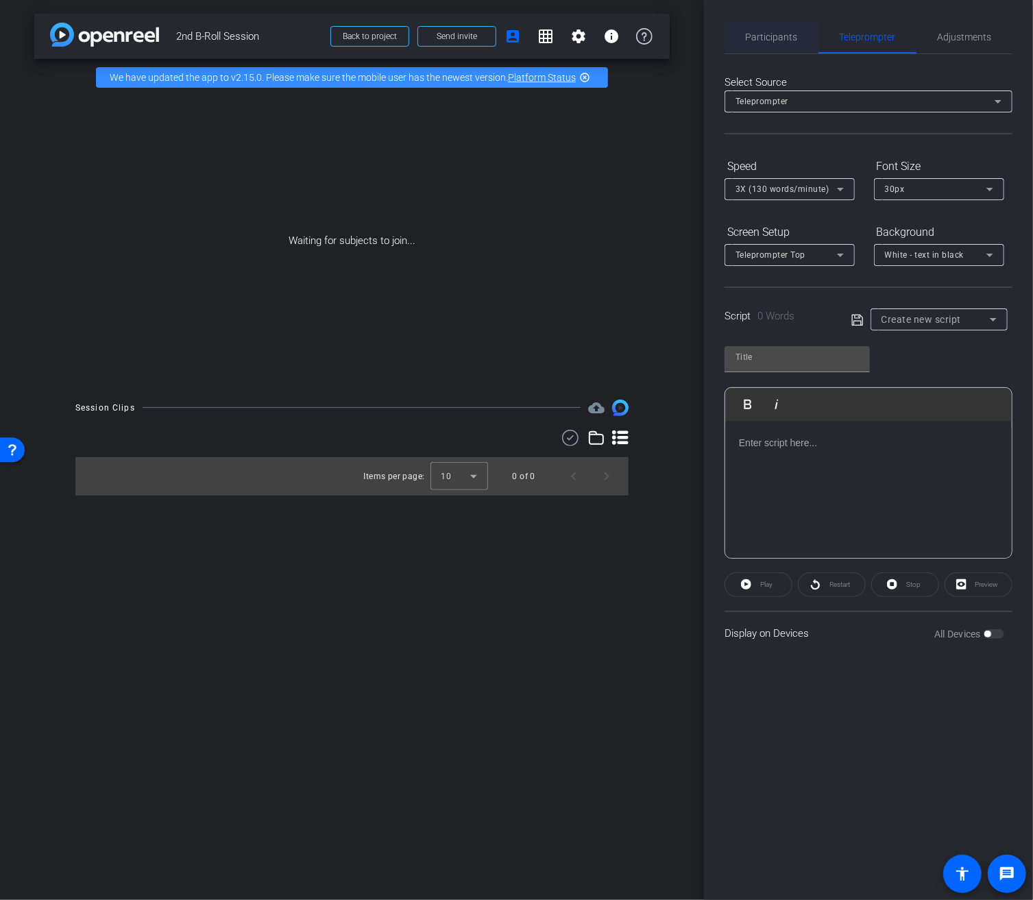
click at [778, 45] on span "Participants" at bounding box center [772, 37] width 52 height 33
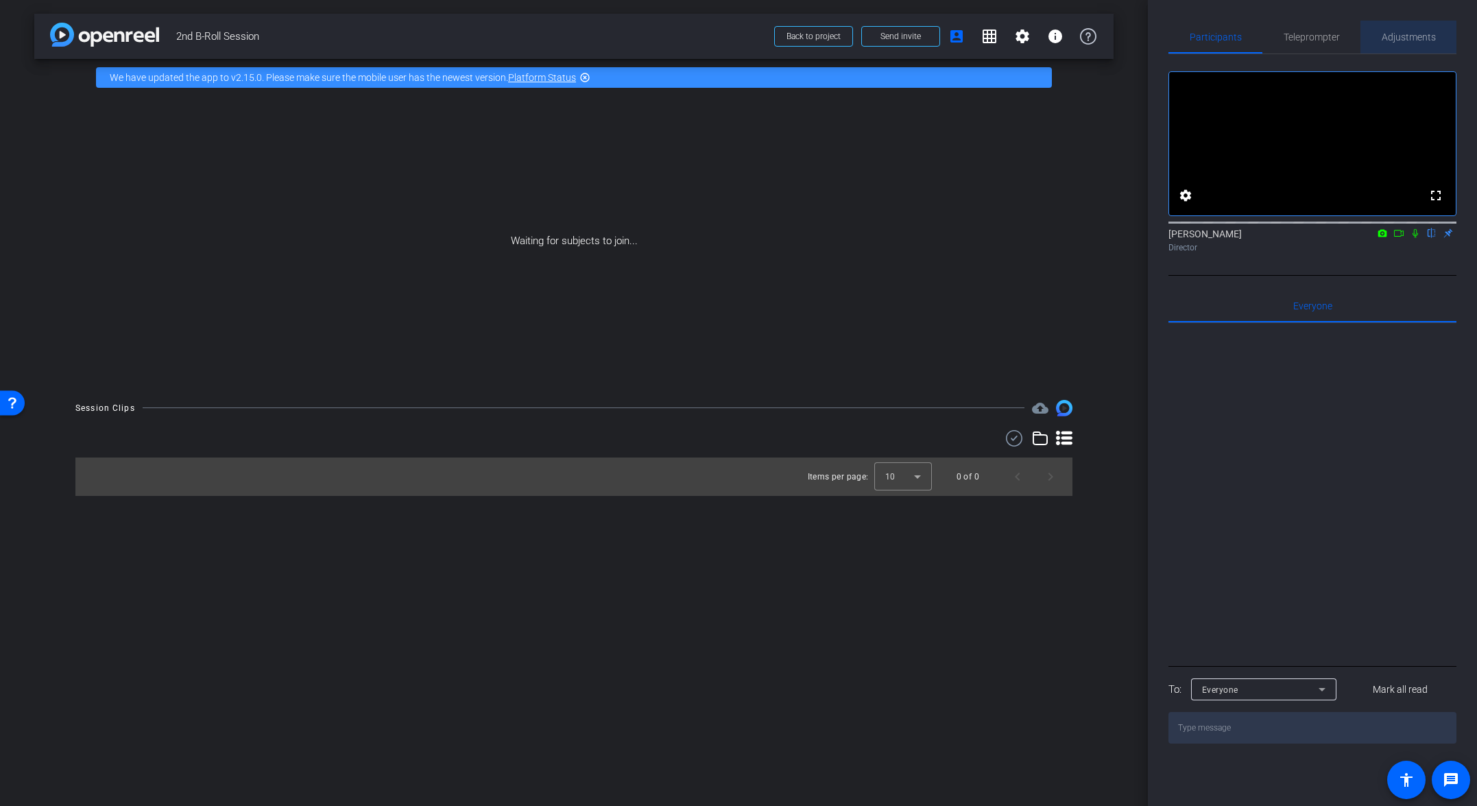
click at [1033, 38] on span "Adjustments" at bounding box center [1409, 37] width 54 height 10
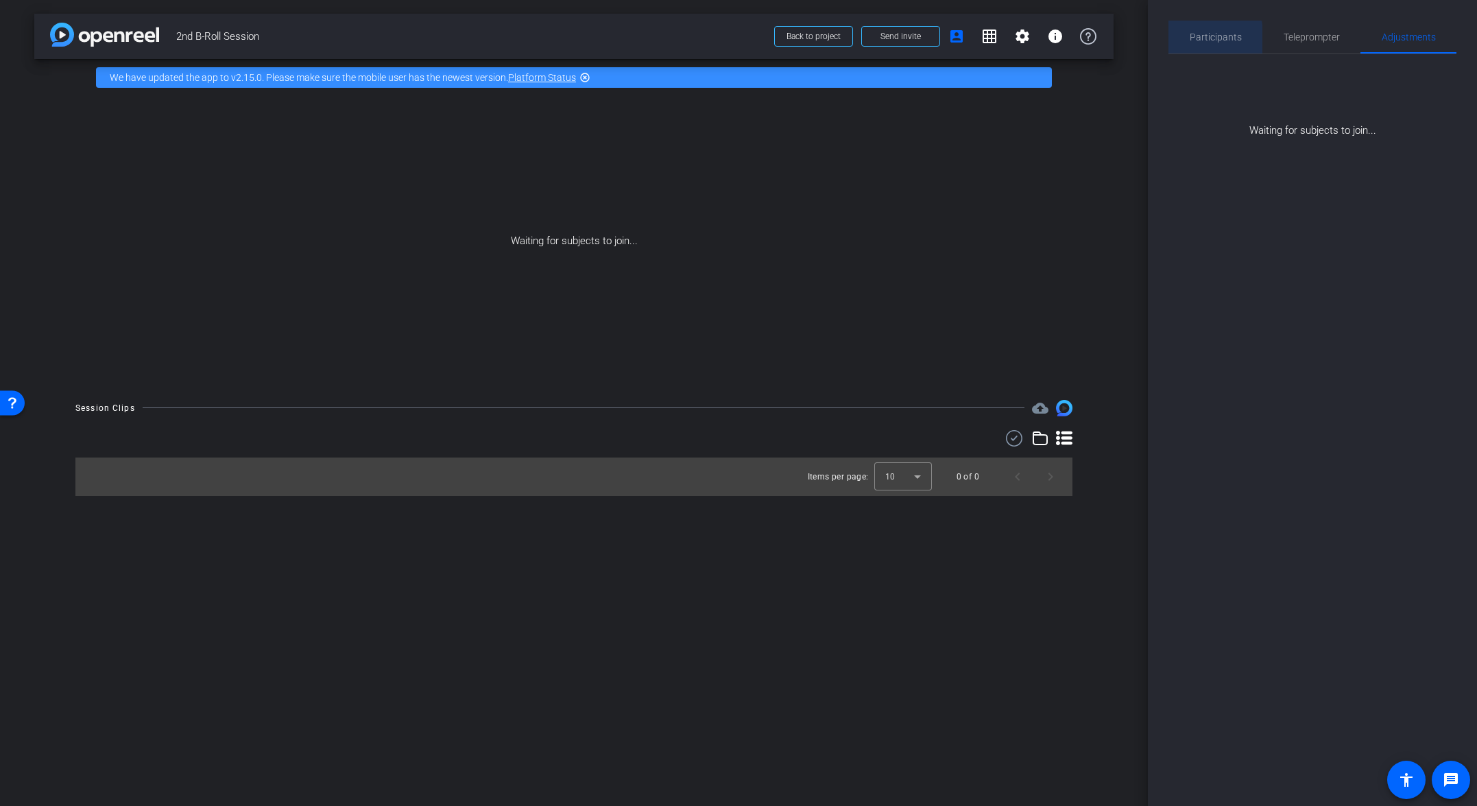
click at [1033, 39] on div "Participants" at bounding box center [1216, 37] width 94 height 33
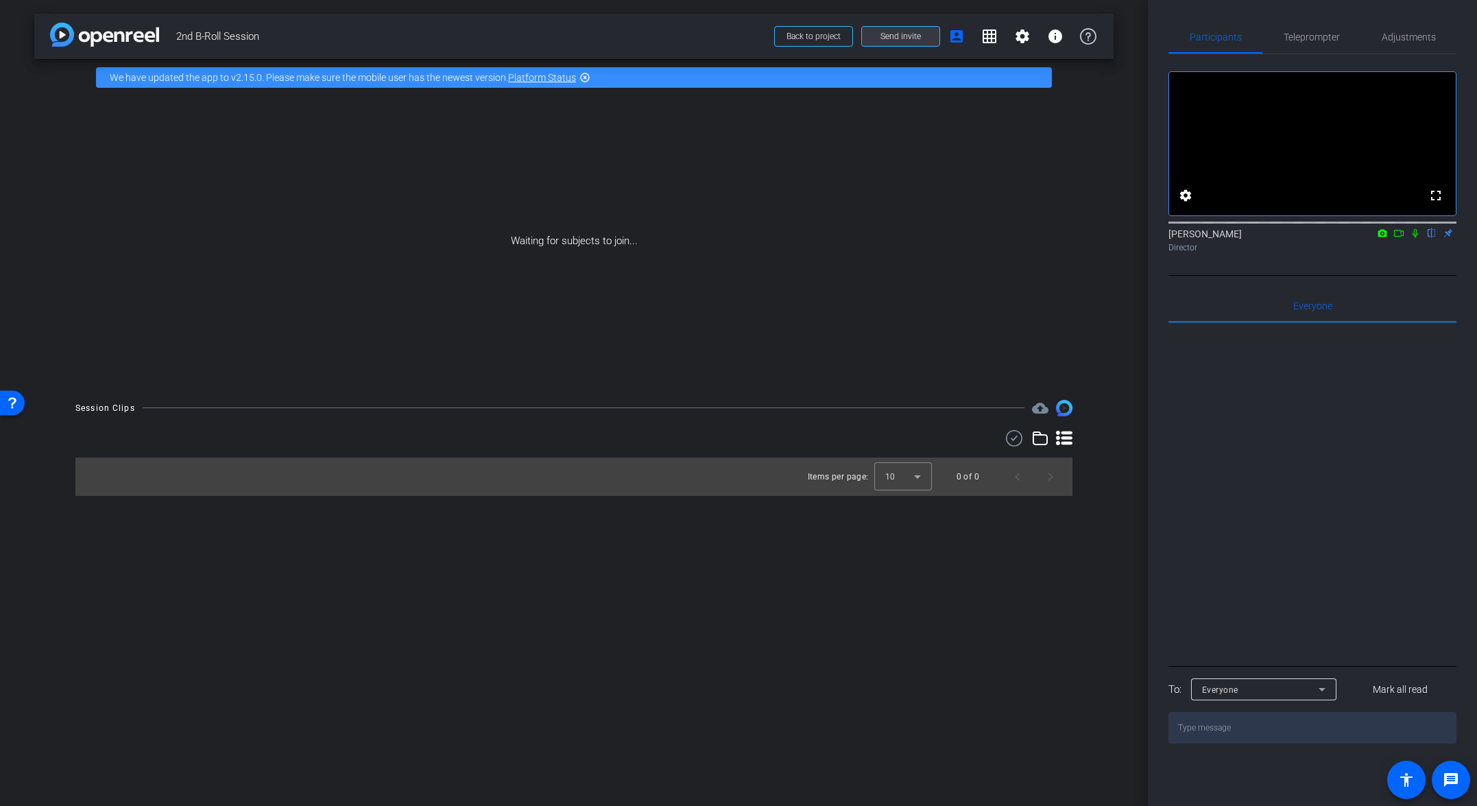
click at [915, 39] on span "Send invite" at bounding box center [901, 36] width 40 height 11
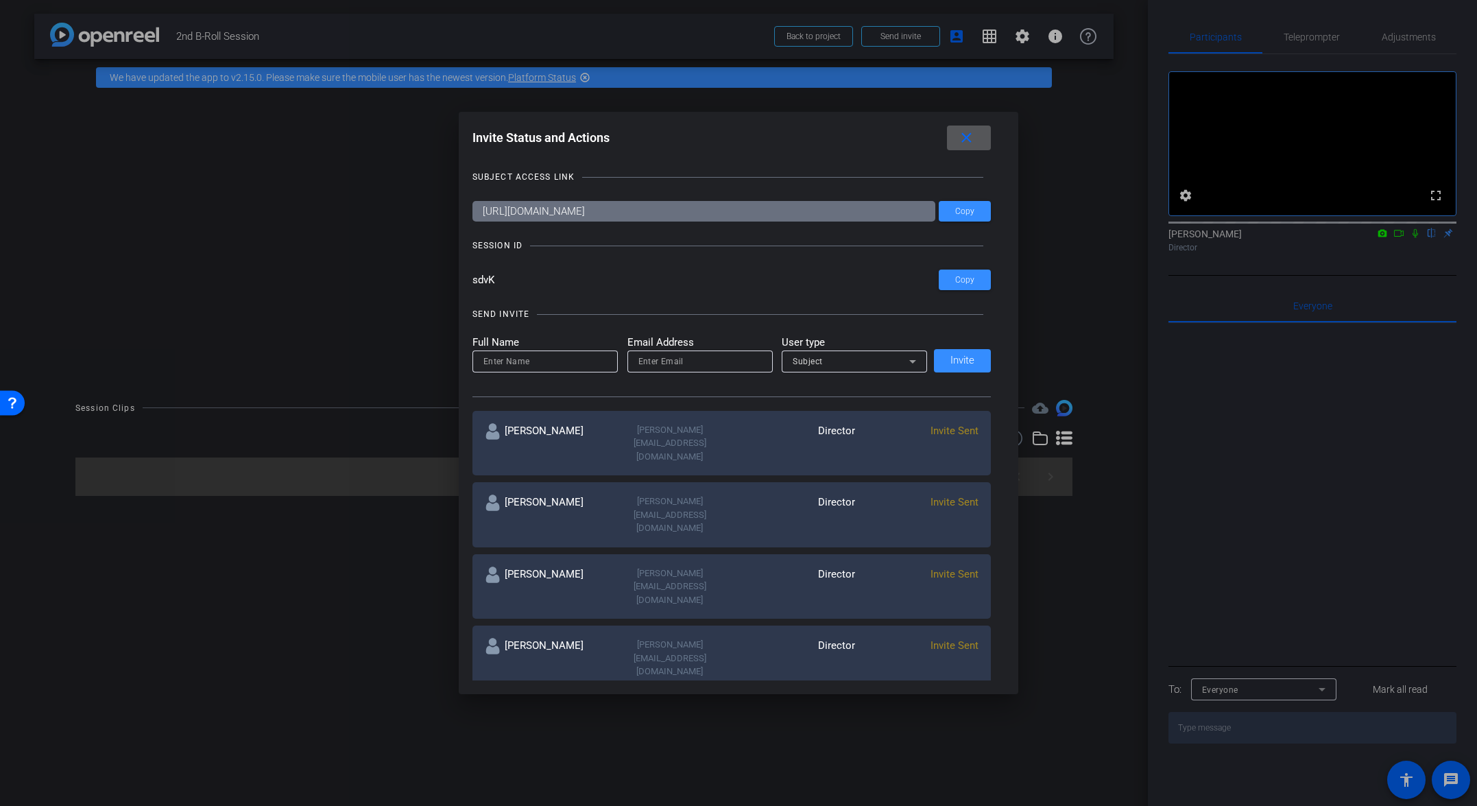
click at [987, 132] on span at bounding box center [969, 137] width 44 height 33
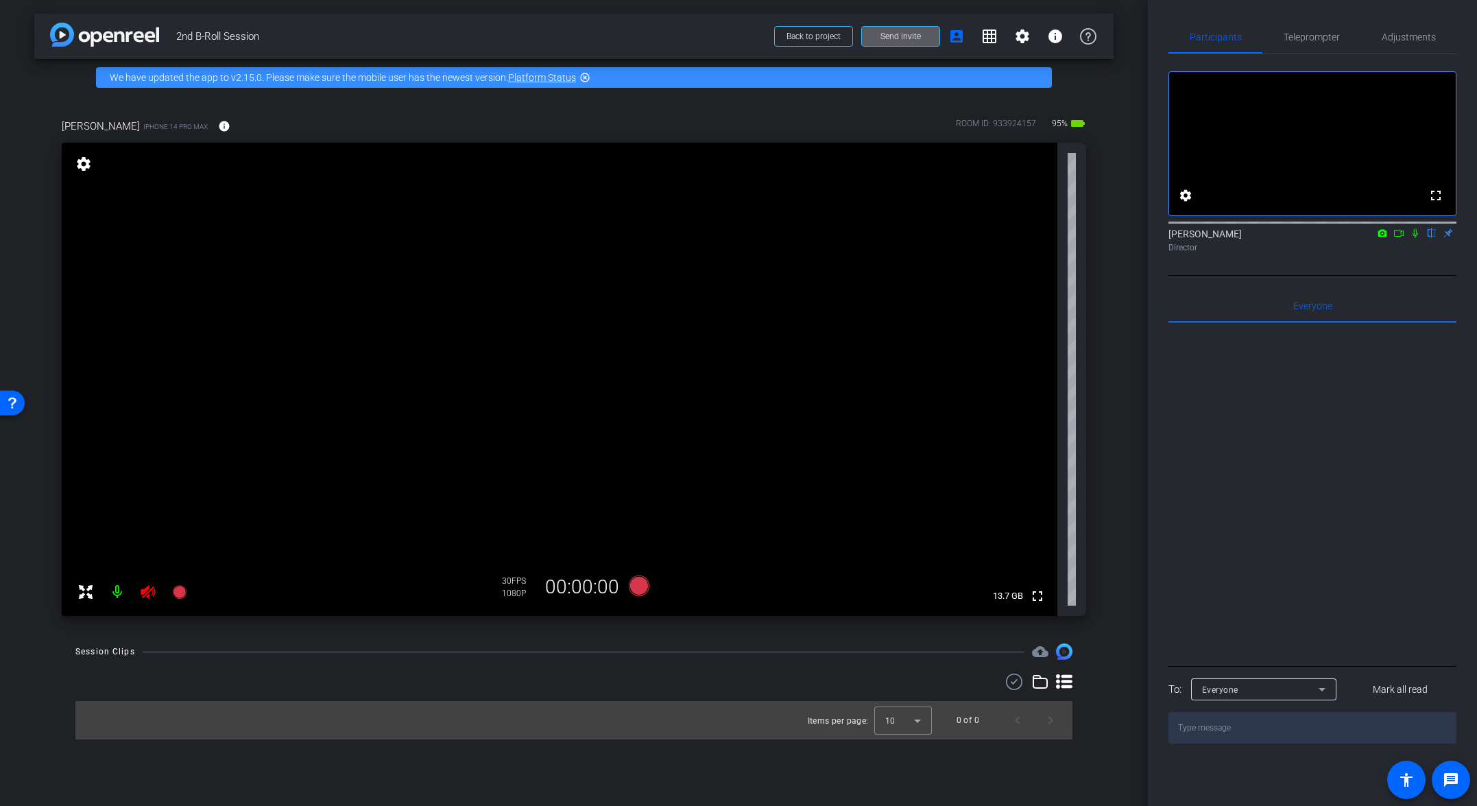
click at [145, 590] on icon at bounding box center [148, 592] width 14 height 14
click at [1033, 37] on span "Adjustments" at bounding box center [1409, 37] width 54 height 10
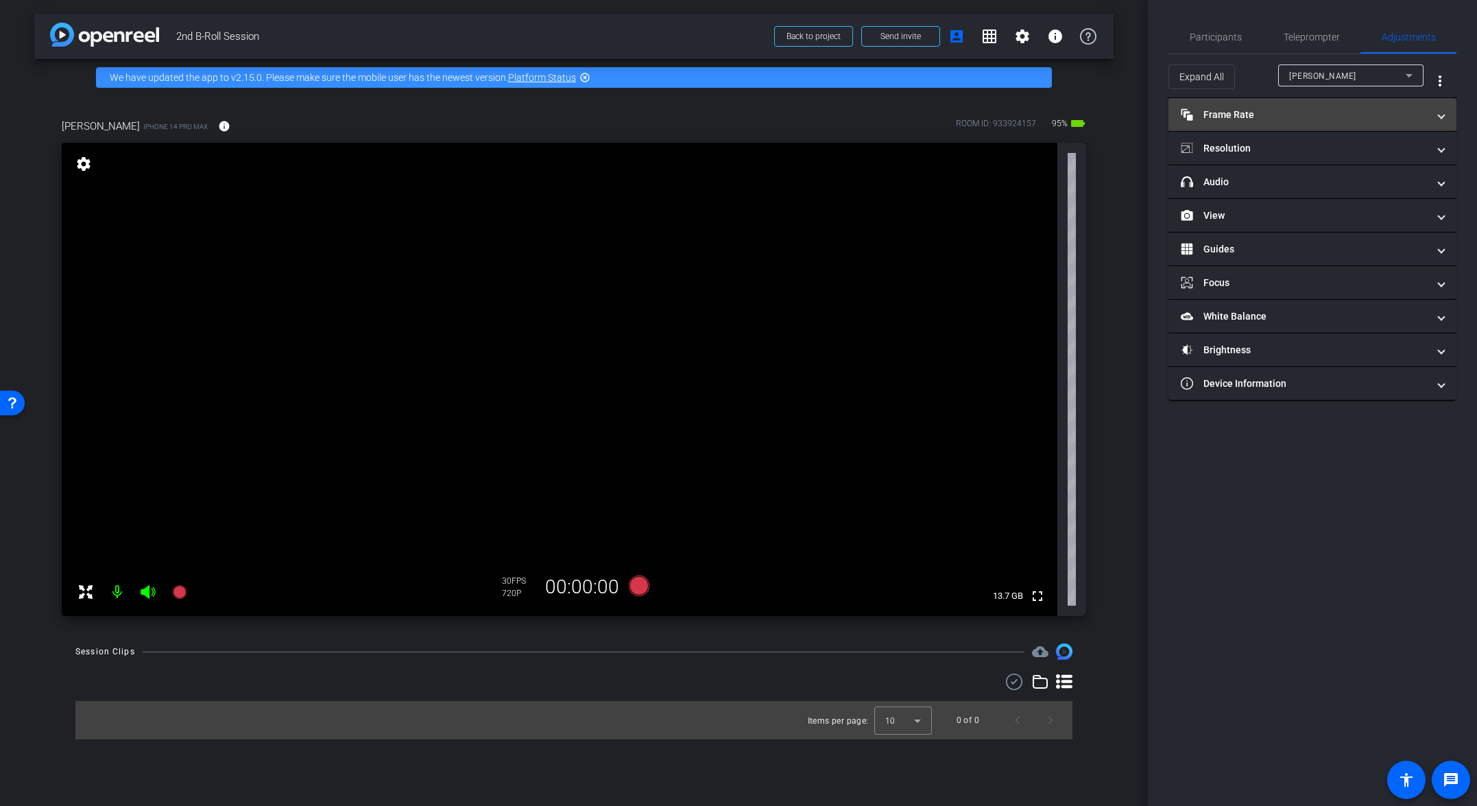
click at [1033, 106] on mat-expansion-panel-header "Frame Rate Frame Rate" at bounding box center [1313, 114] width 288 height 33
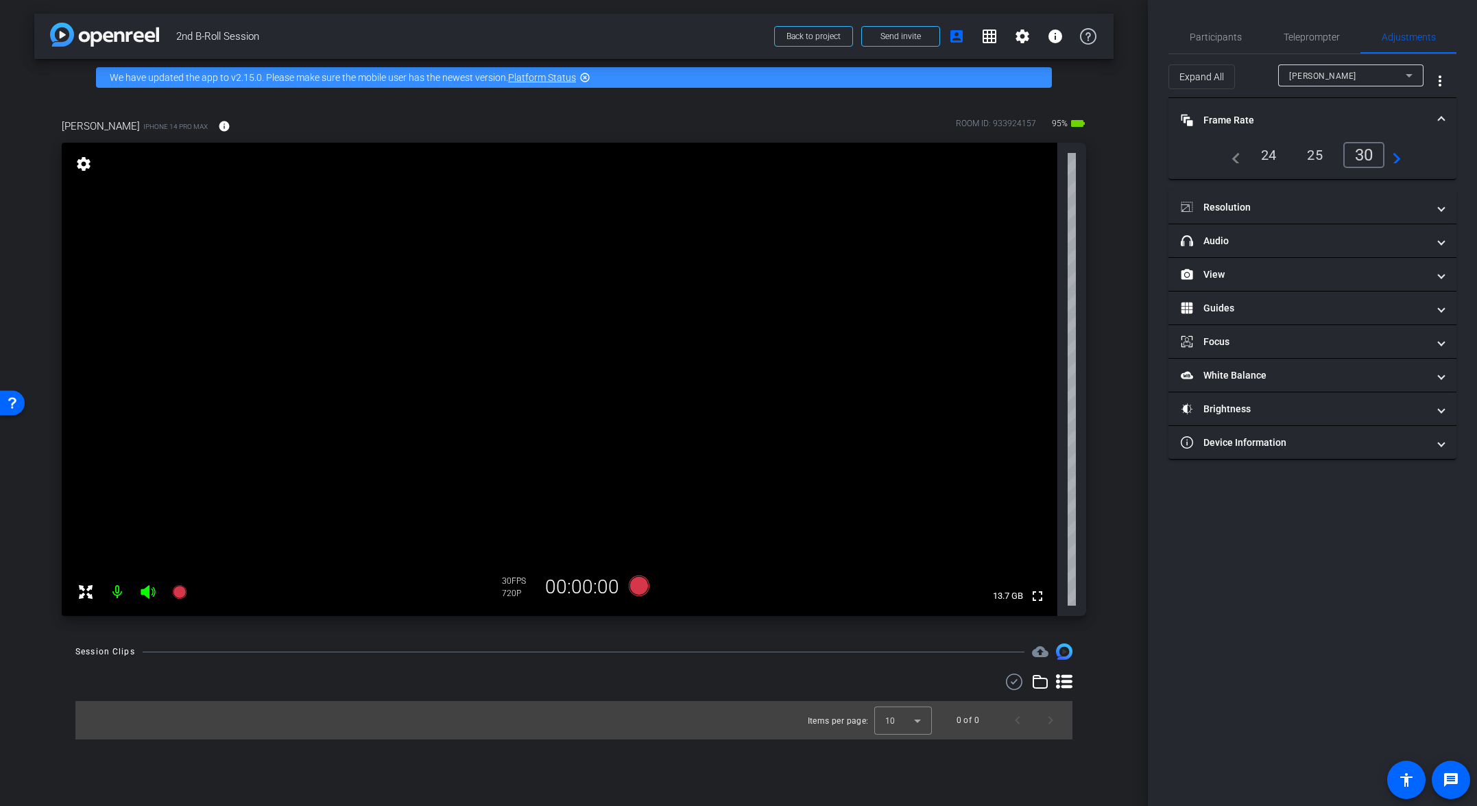
click at [1033, 157] on mat-icon "navigate_next" at bounding box center [1393, 155] width 16 height 16
click at [1033, 156] on div "60" at bounding box center [1367, 154] width 36 height 23
click at [1033, 199] on mat-expansion-panel-header "Resolution" at bounding box center [1313, 207] width 288 height 33
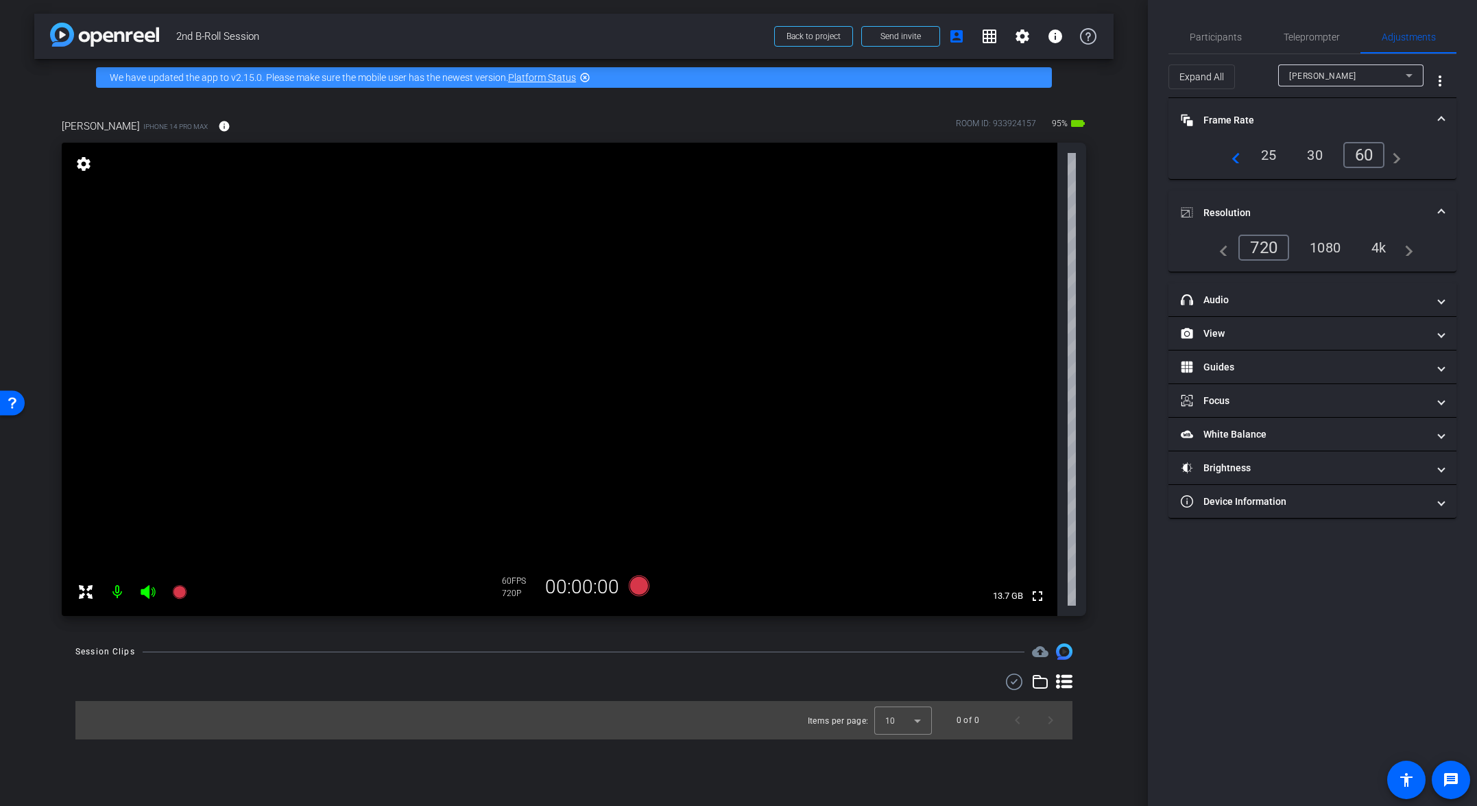
click at [1033, 246] on div "4k" at bounding box center [1379, 247] width 36 height 23
click at [1033, 345] on mat-expansion-panel-header "View" at bounding box center [1313, 333] width 288 height 33
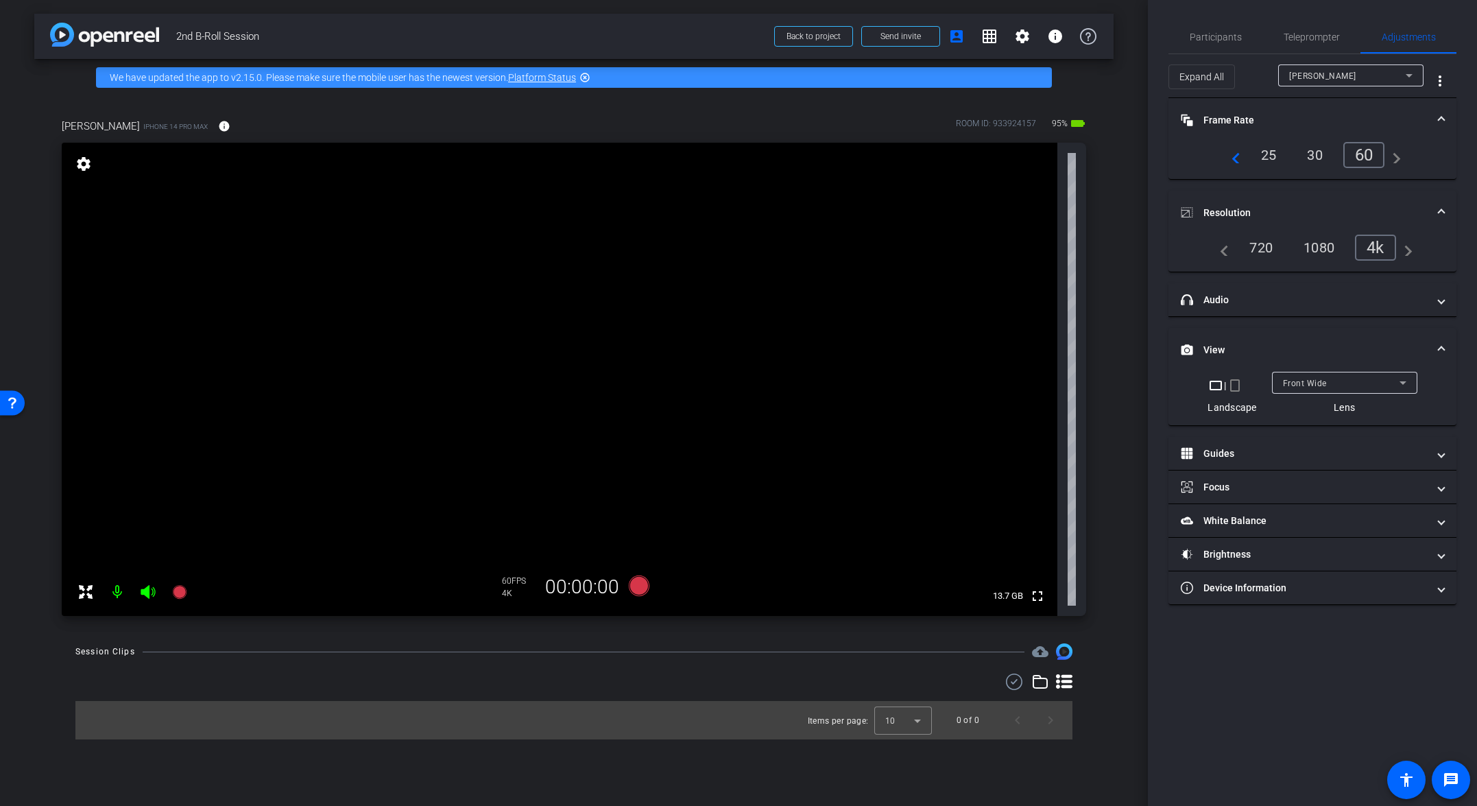
click at [1033, 387] on div "Front Wide" at bounding box center [1341, 382] width 117 height 17
click at [1033, 405] on mat-option "Back Wide" at bounding box center [1343, 410] width 145 height 22
click at [1033, 387] on div "Back Wide" at bounding box center [1341, 382] width 117 height 17
click at [1033, 432] on mat-option "Front Wide" at bounding box center [1343, 432] width 145 height 22
click at [1033, 385] on div "Front Wide" at bounding box center [1341, 382] width 117 height 17
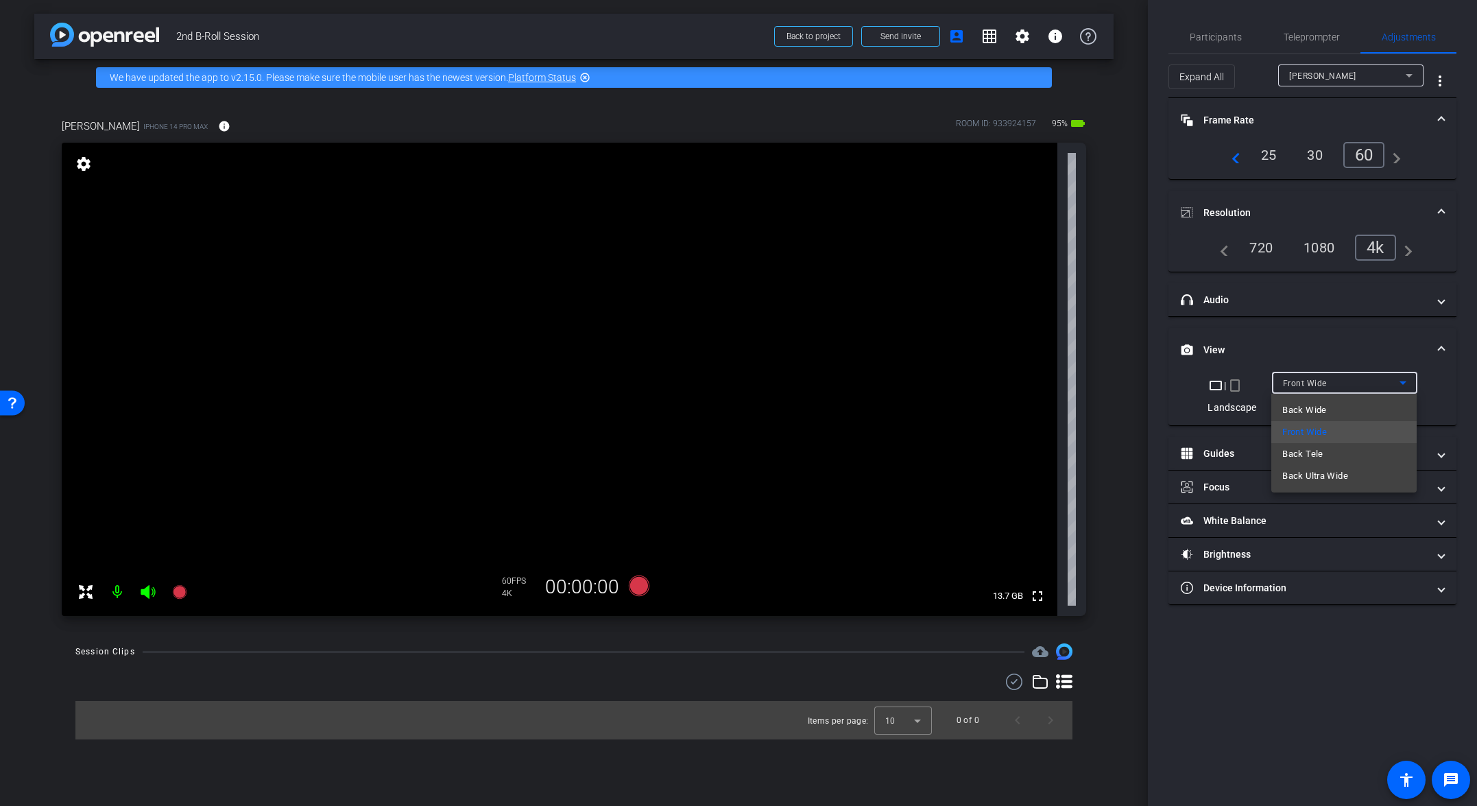
click at [1033, 408] on span "Back Wide" at bounding box center [1304, 410] width 44 height 16
click at [1033, 43] on span "Participants" at bounding box center [1216, 37] width 52 height 33
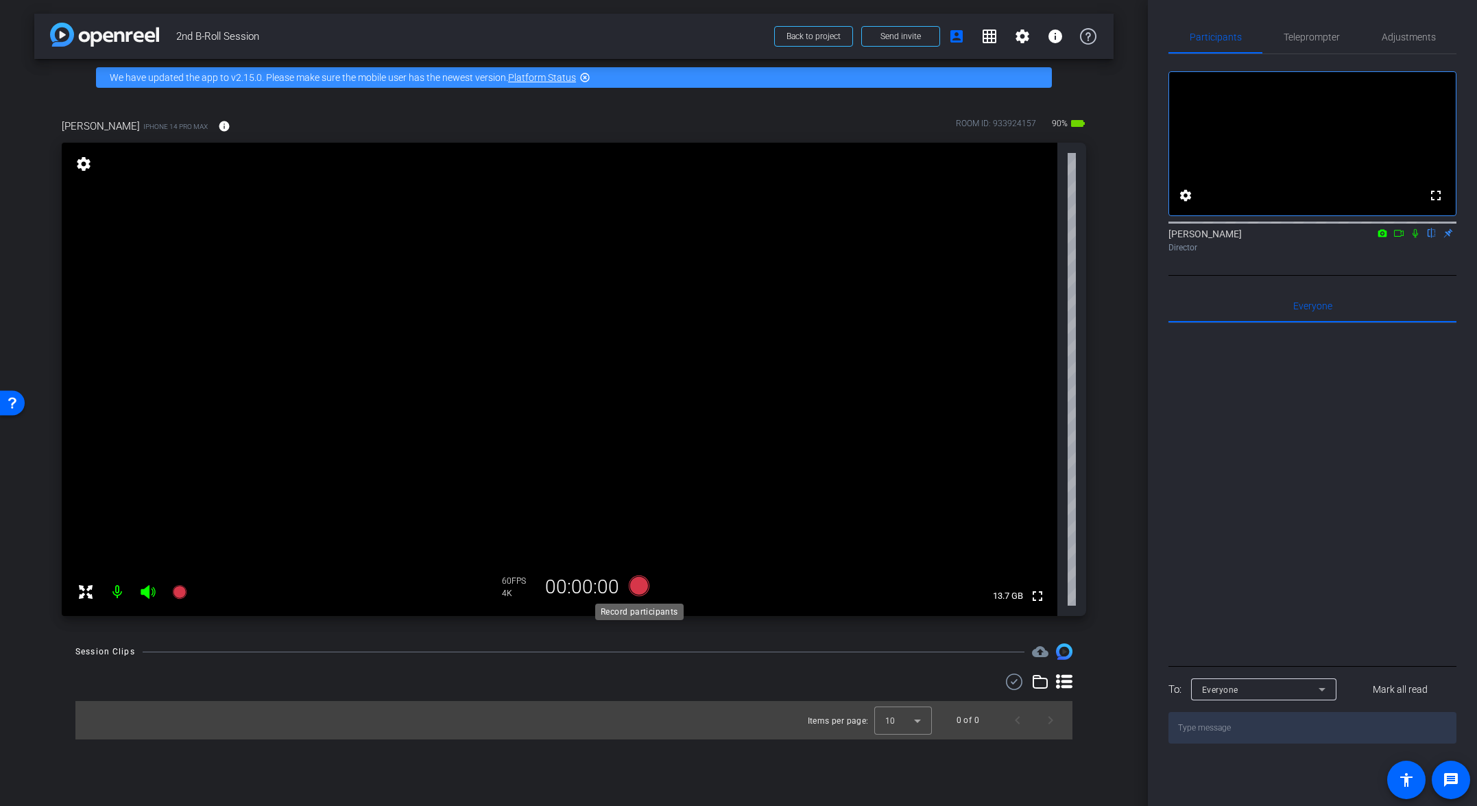
click at [638, 584] on icon at bounding box center [639, 585] width 21 height 21
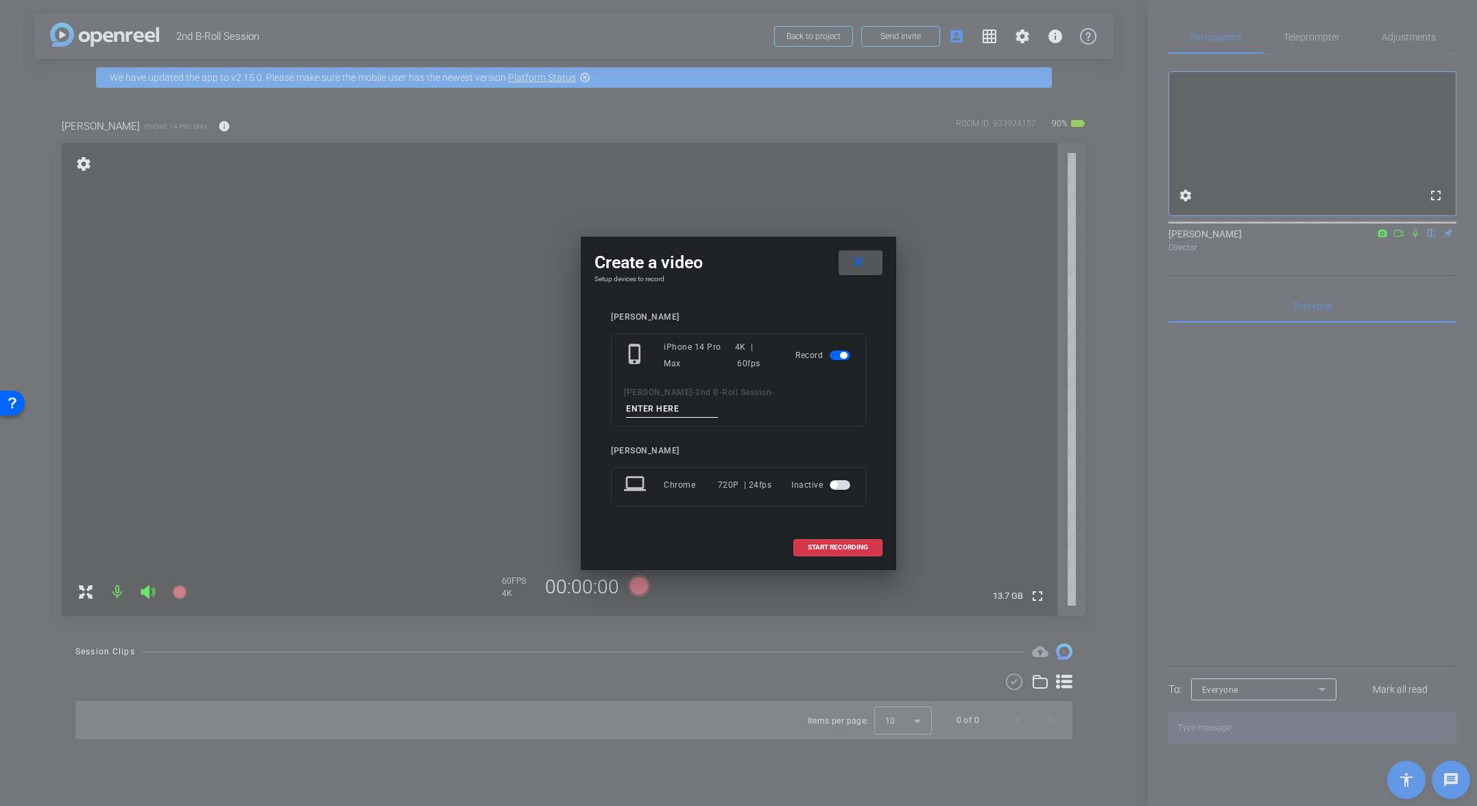
click at [718, 403] on input at bounding box center [672, 408] width 92 height 17
click at [718, 400] on input "Tk_1_Broll" at bounding box center [672, 408] width 92 height 17
type input "Tk_1_Broll"
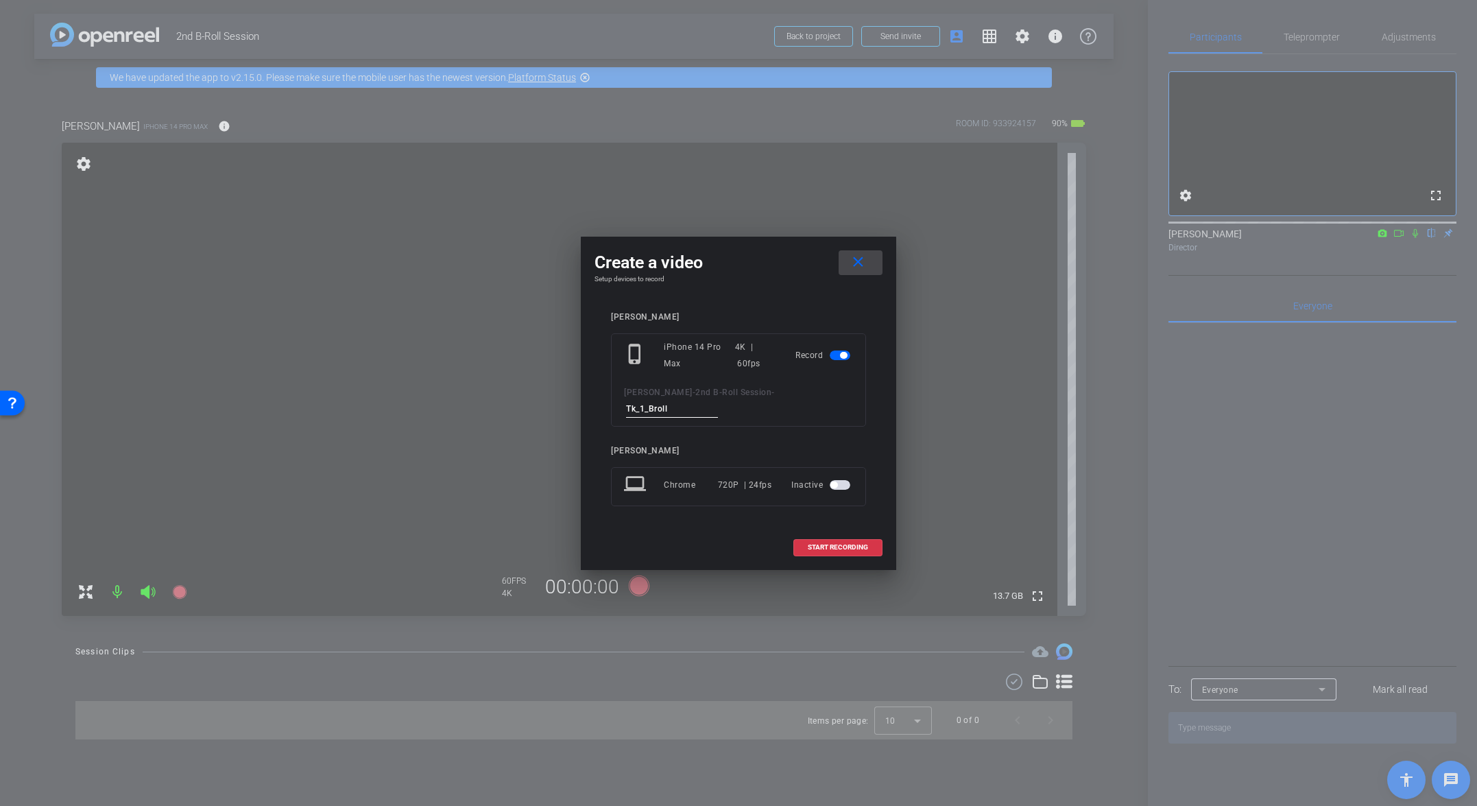
click at [863, 269] on mat-icon "close" at bounding box center [858, 262] width 17 height 17
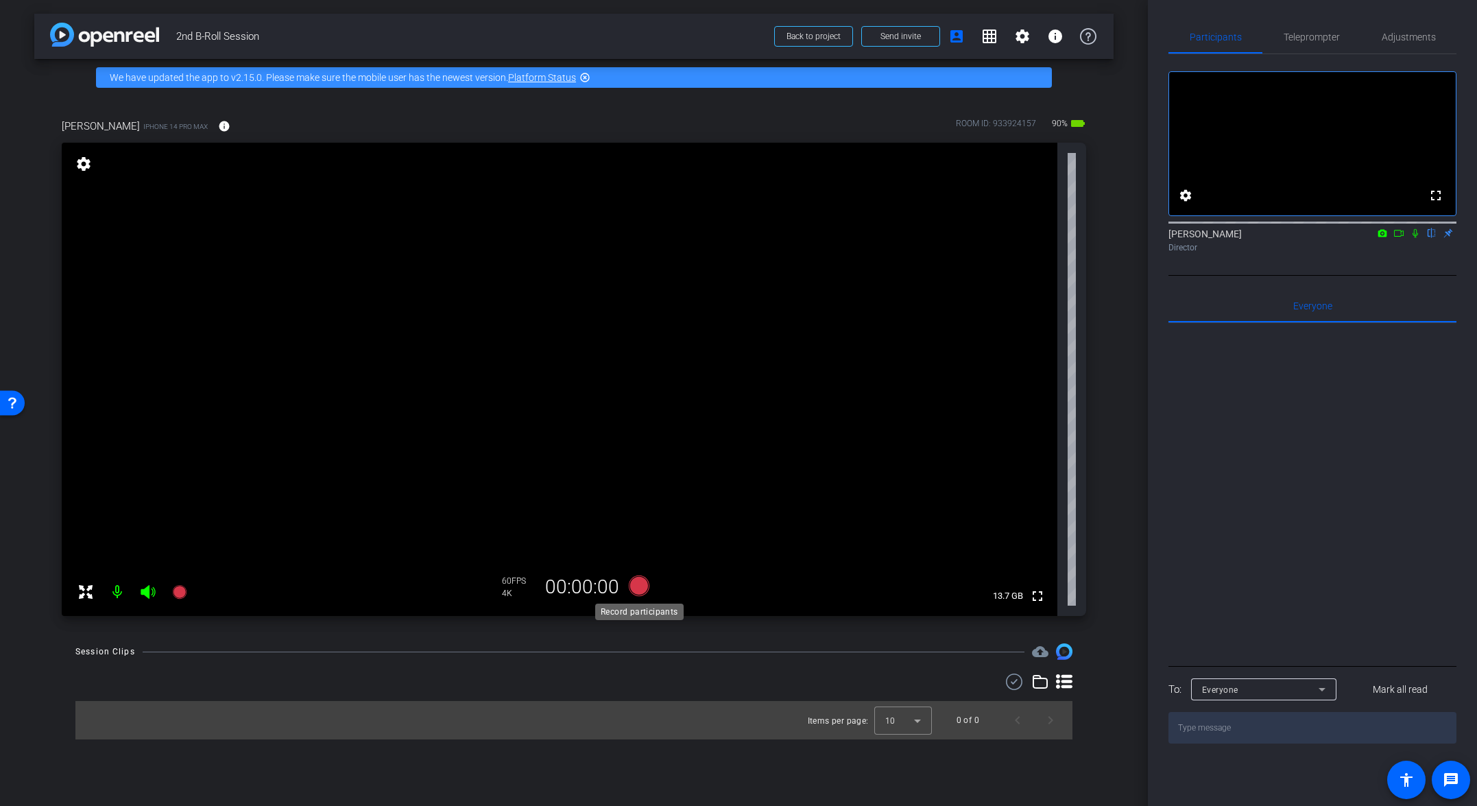
click at [636, 586] on icon at bounding box center [639, 585] width 21 height 21
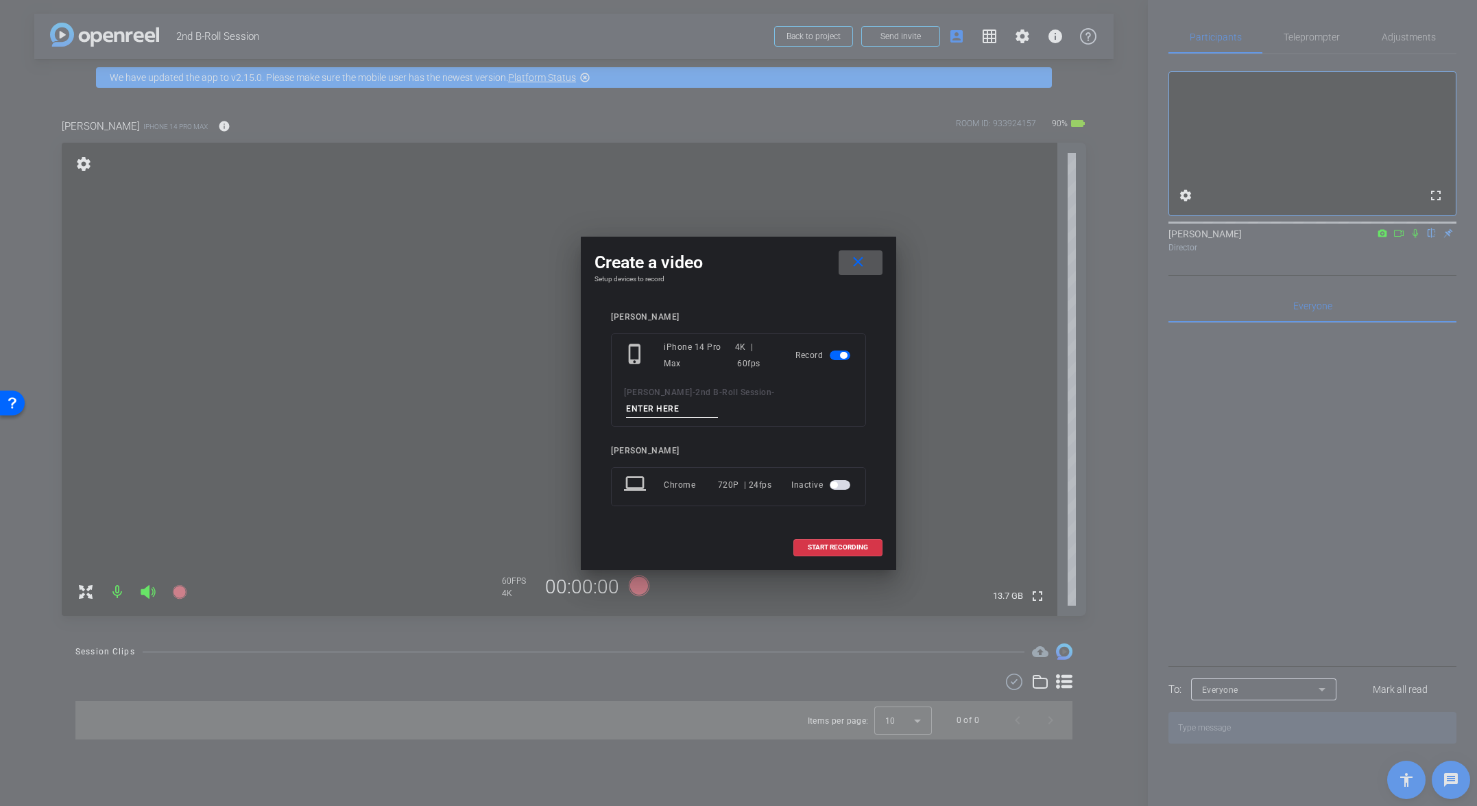
click at [718, 406] on input at bounding box center [672, 408] width 92 height 17
paste input "Tk_1_Broll"
type input "Tk_1_Broll"
click at [872, 264] on span at bounding box center [861, 262] width 44 height 33
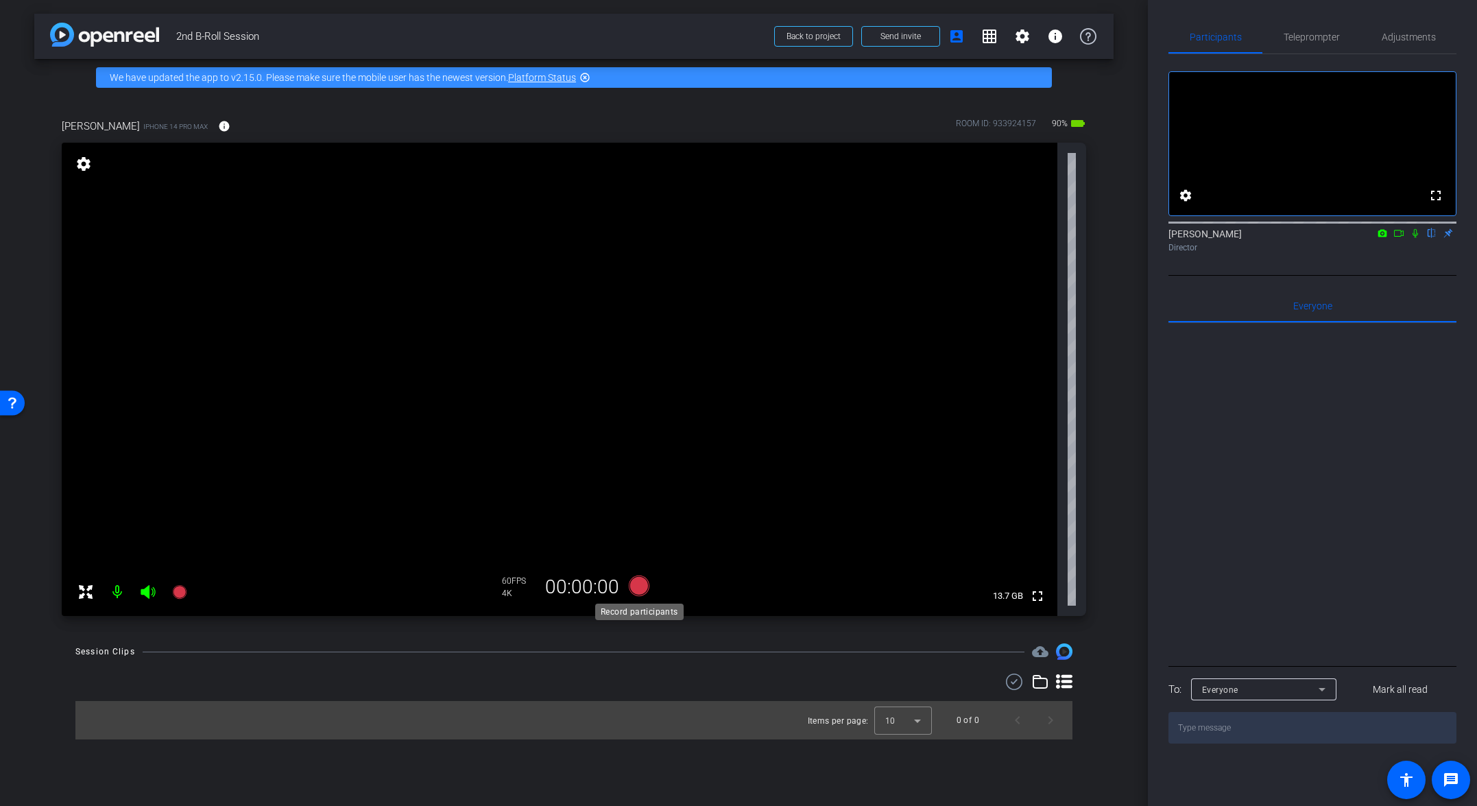
click at [636, 581] on icon at bounding box center [639, 585] width 21 height 21
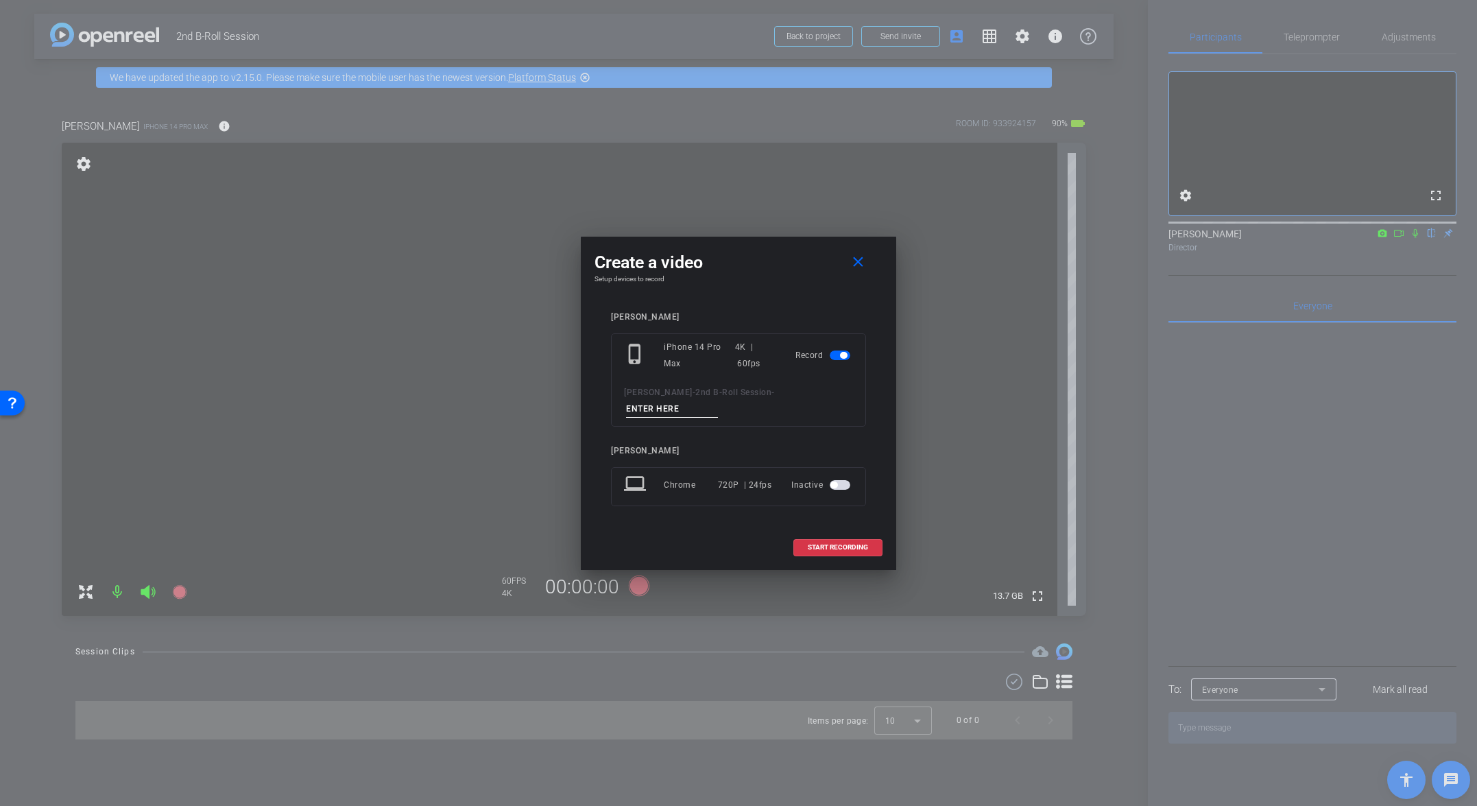
click at [718, 400] on input at bounding box center [672, 408] width 92 height 17
paste input "Tk_1_Broll"
type input "Tk_1_Broll"
click at [812, 544] on span "START RECORDING" at bounding box center [838, 547] width 60 height 7
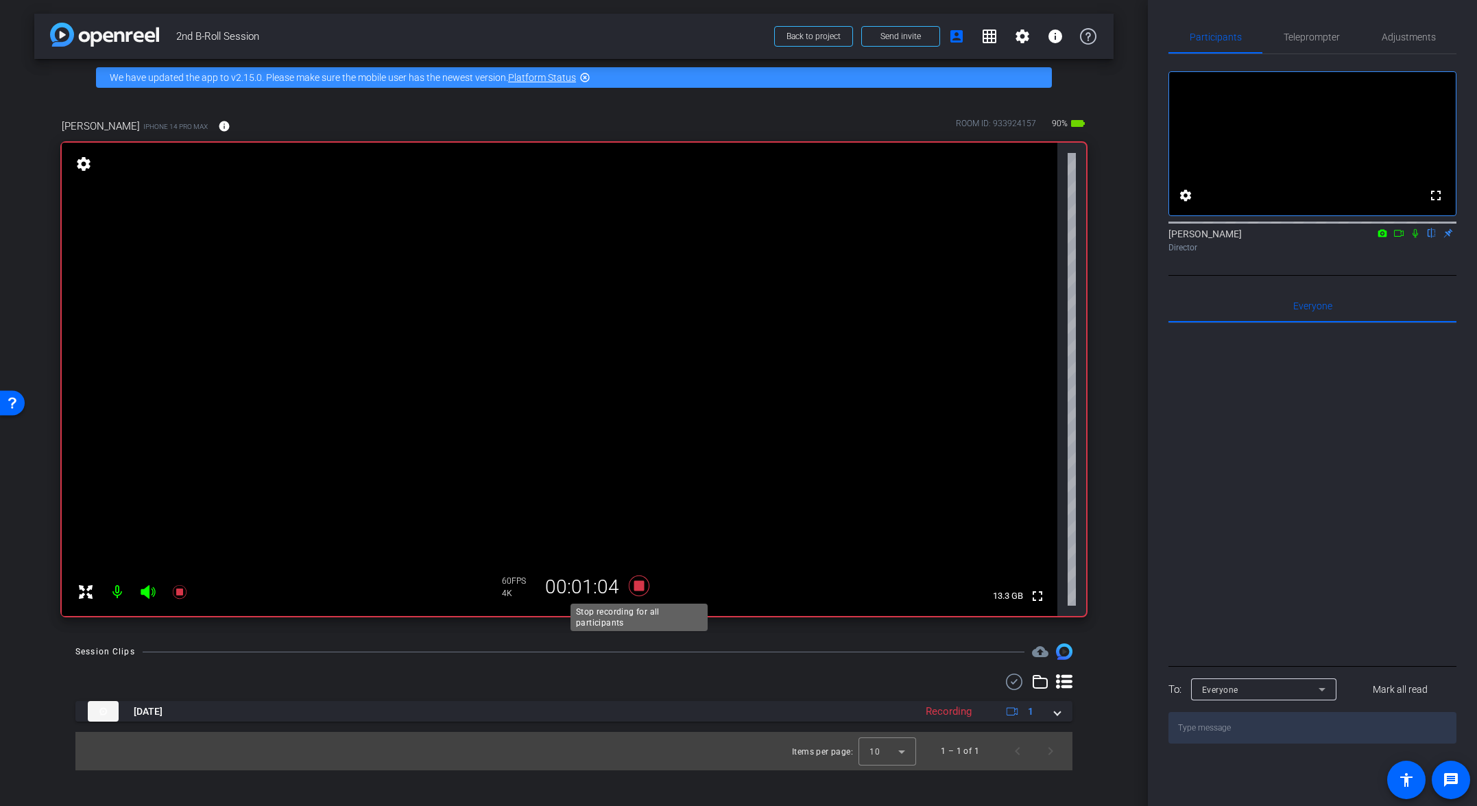
click at [643, 586] on icon at bounding box center [639, 585] width 21 height 21
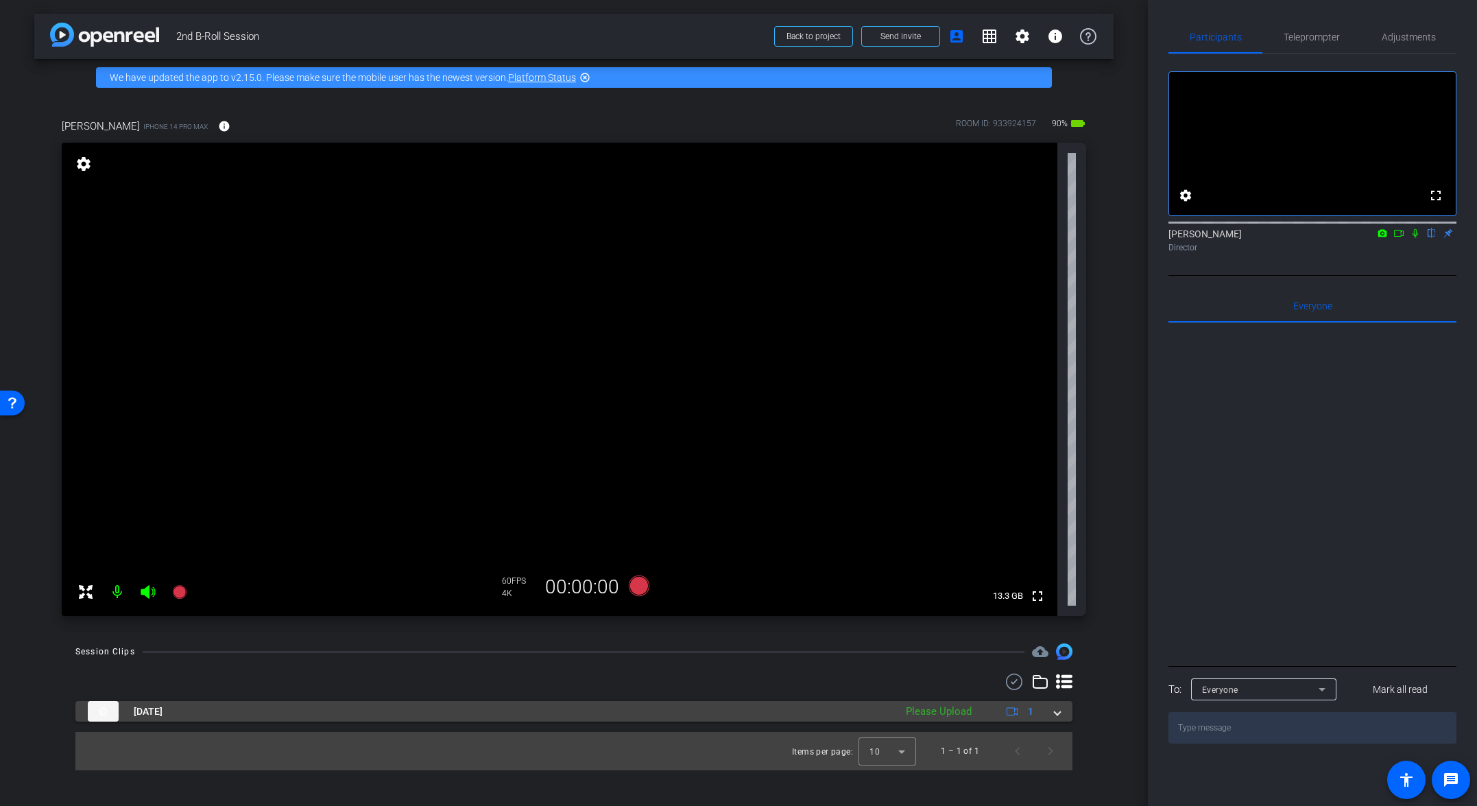
click at [1033, 716] on span at bounding box center [1057, 711] width 5 height 14
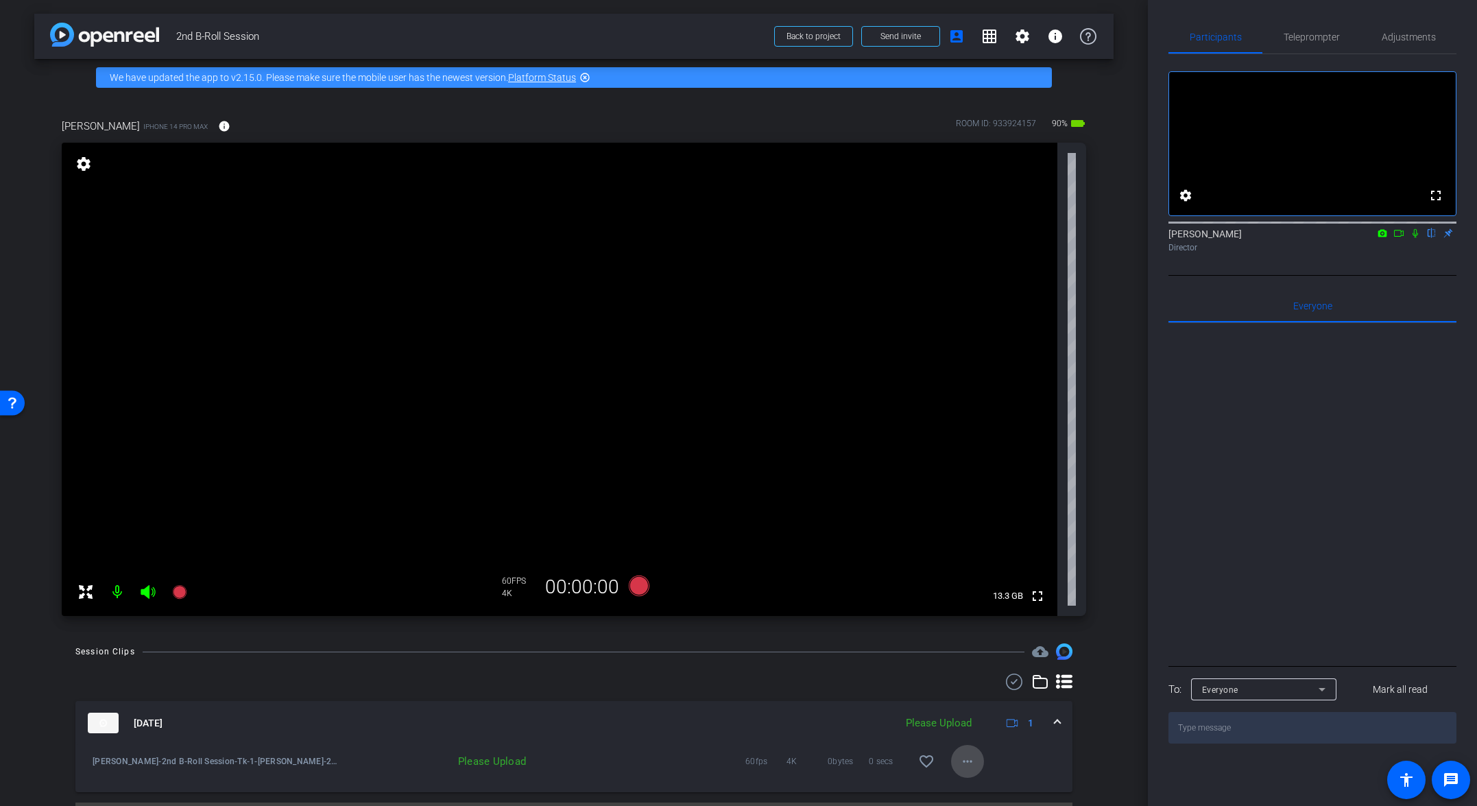
click at [965, 759] on mat-icon "more_horiz" at bounding box center [967, 761] width 16 height 16
click at [996, 701] on span "Upload" at bounding box center [983, 699] width 55 height 16
click at [1033, 722] on span at bounding box center [1057, 723] width 5 height 14
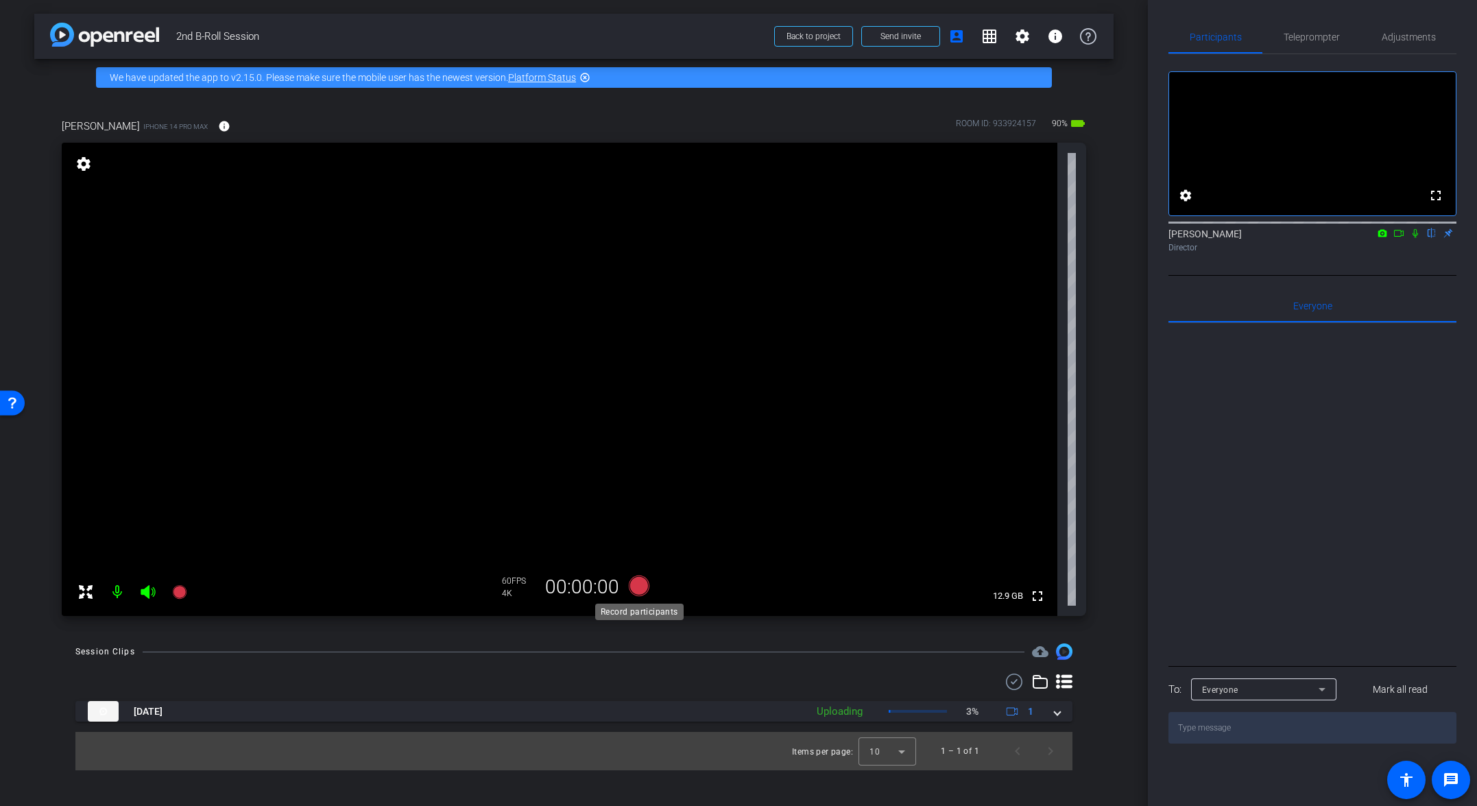
click at [636, 584] on icon at bounding box center [639, 585] width 21 height 21
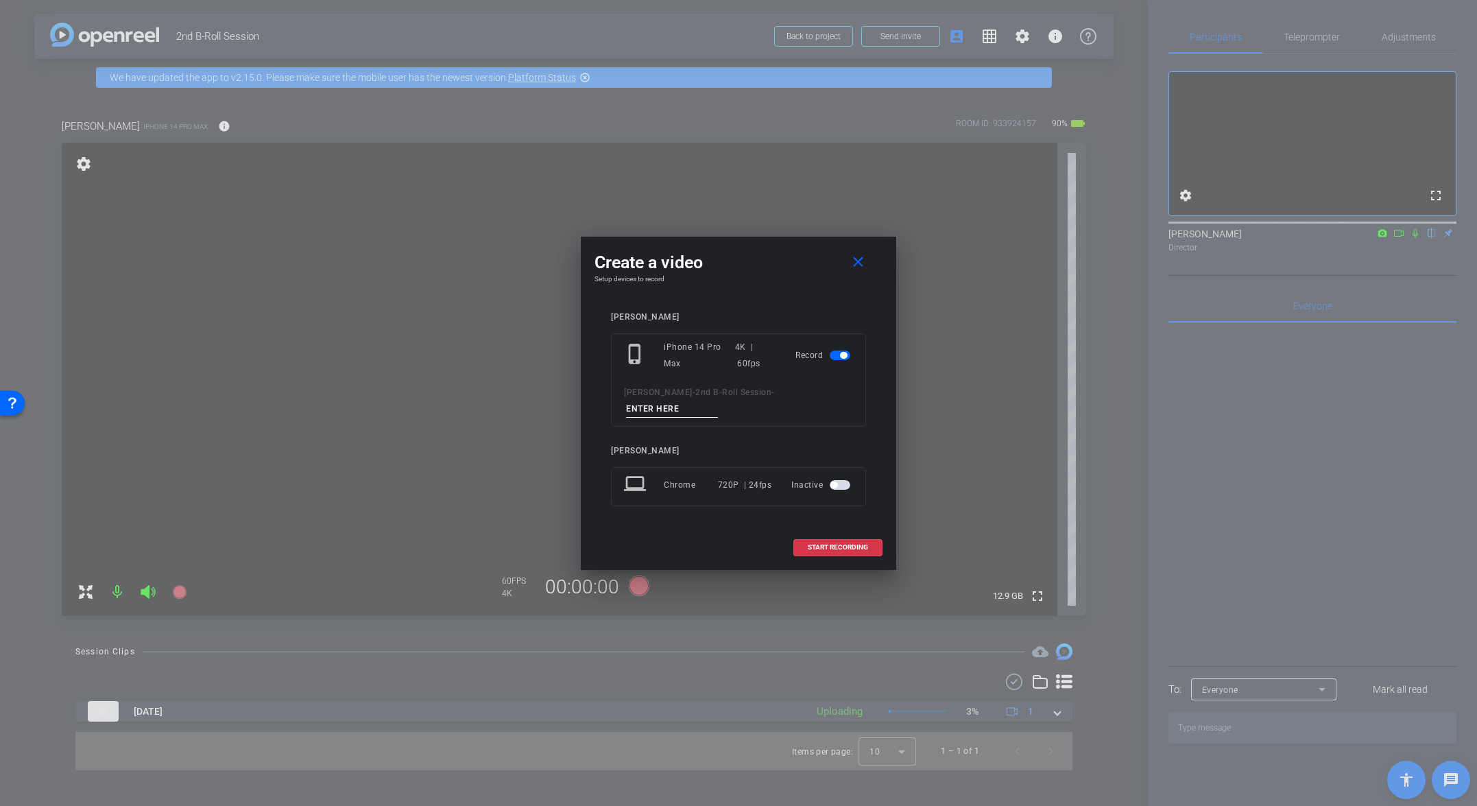
click at [718, 400] on input at bounding box center [672, 408] width 92 height 17
click at [718, 403] on input at bounding box center [672, 408] width 92 height 17
paste input "Tk_1_Broll"
click at [718, 400] on input "Tk_1_Broll" at bounding box center [672, 408] width 92 height 17
type input "Tk_2_Broll"
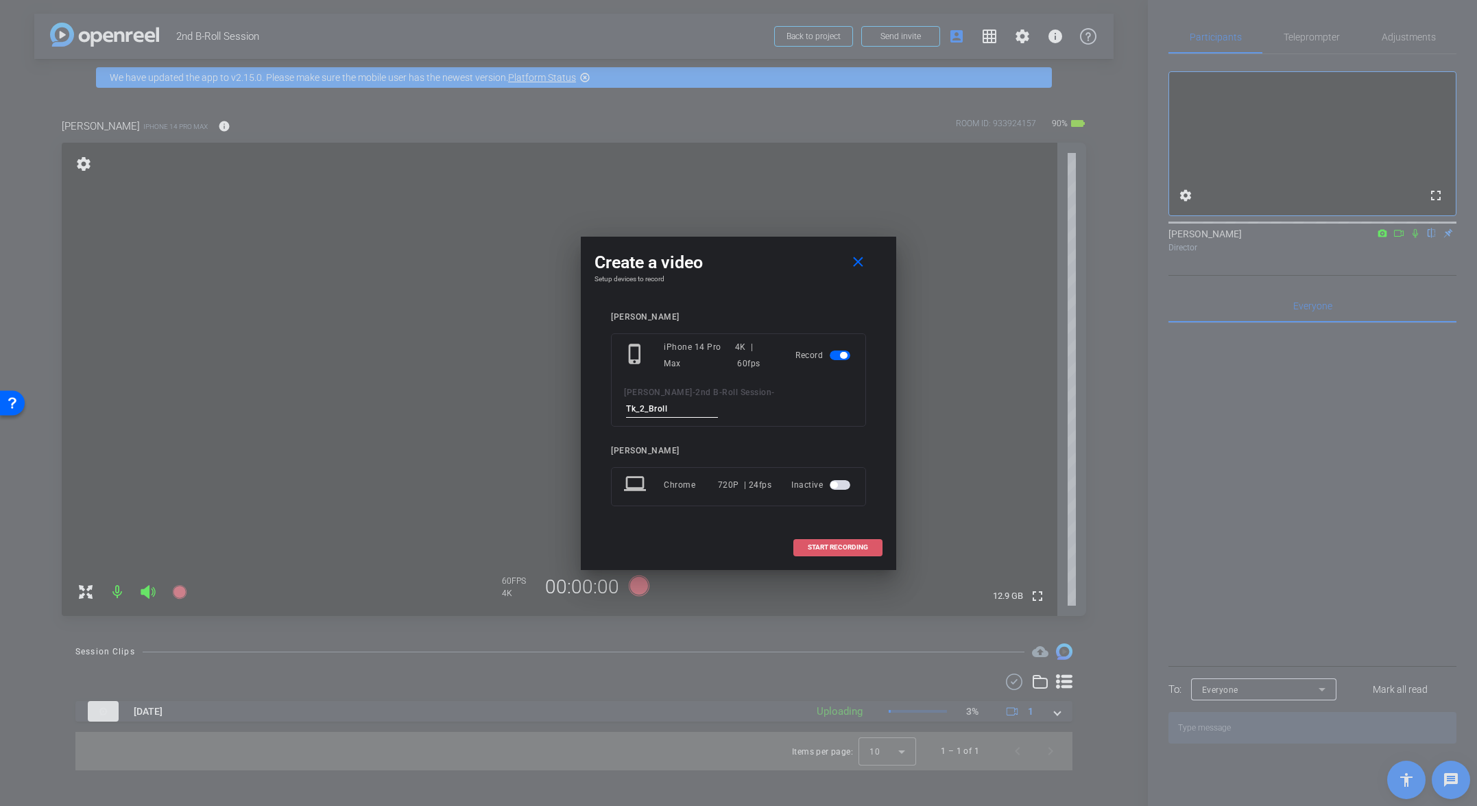
click at [836, 544] on span "START RECORDING" at bounding box center [838, 547] width 60 height 7
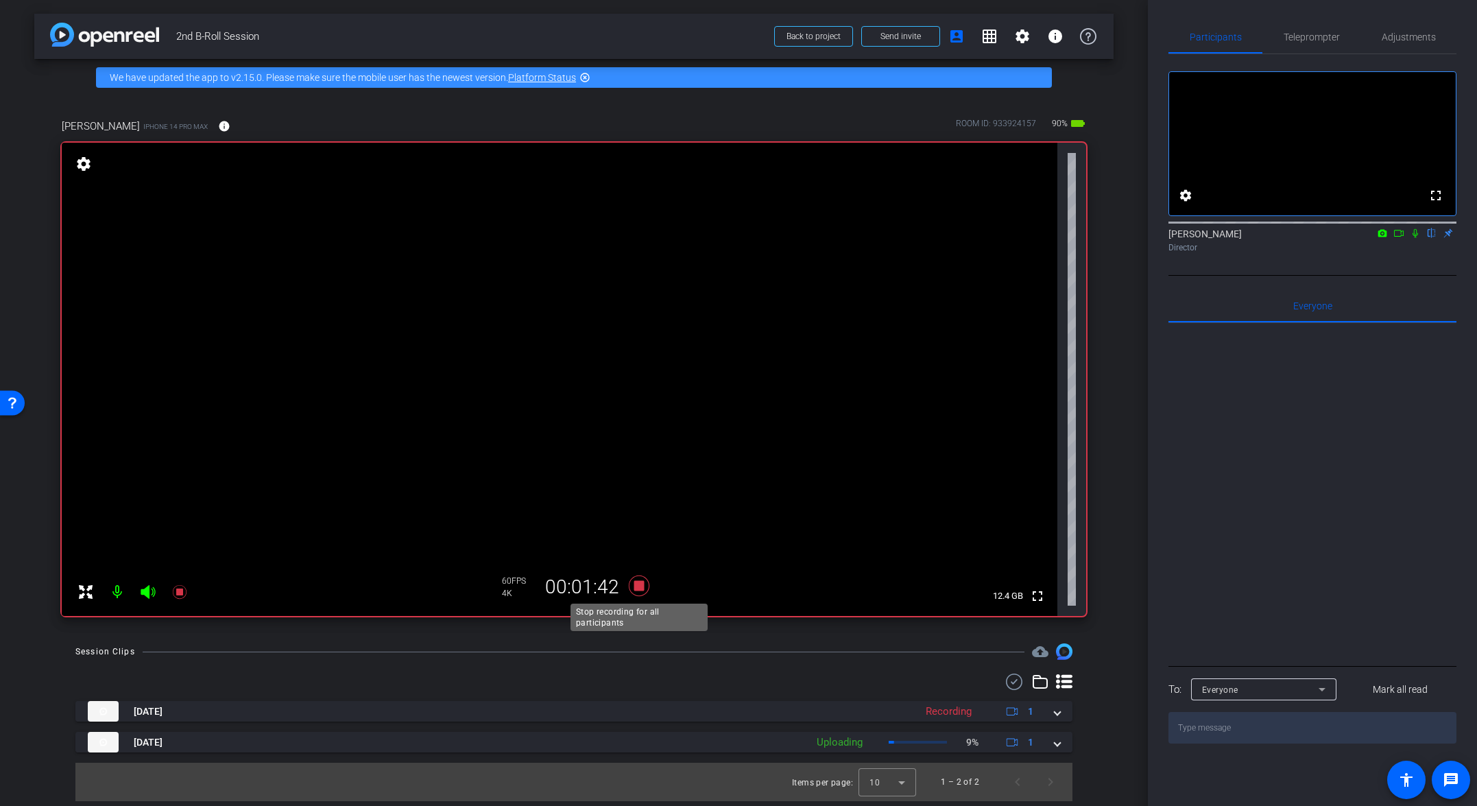
click at [634, 587] on icon at bounding box center [639, 585] width 33 height 25
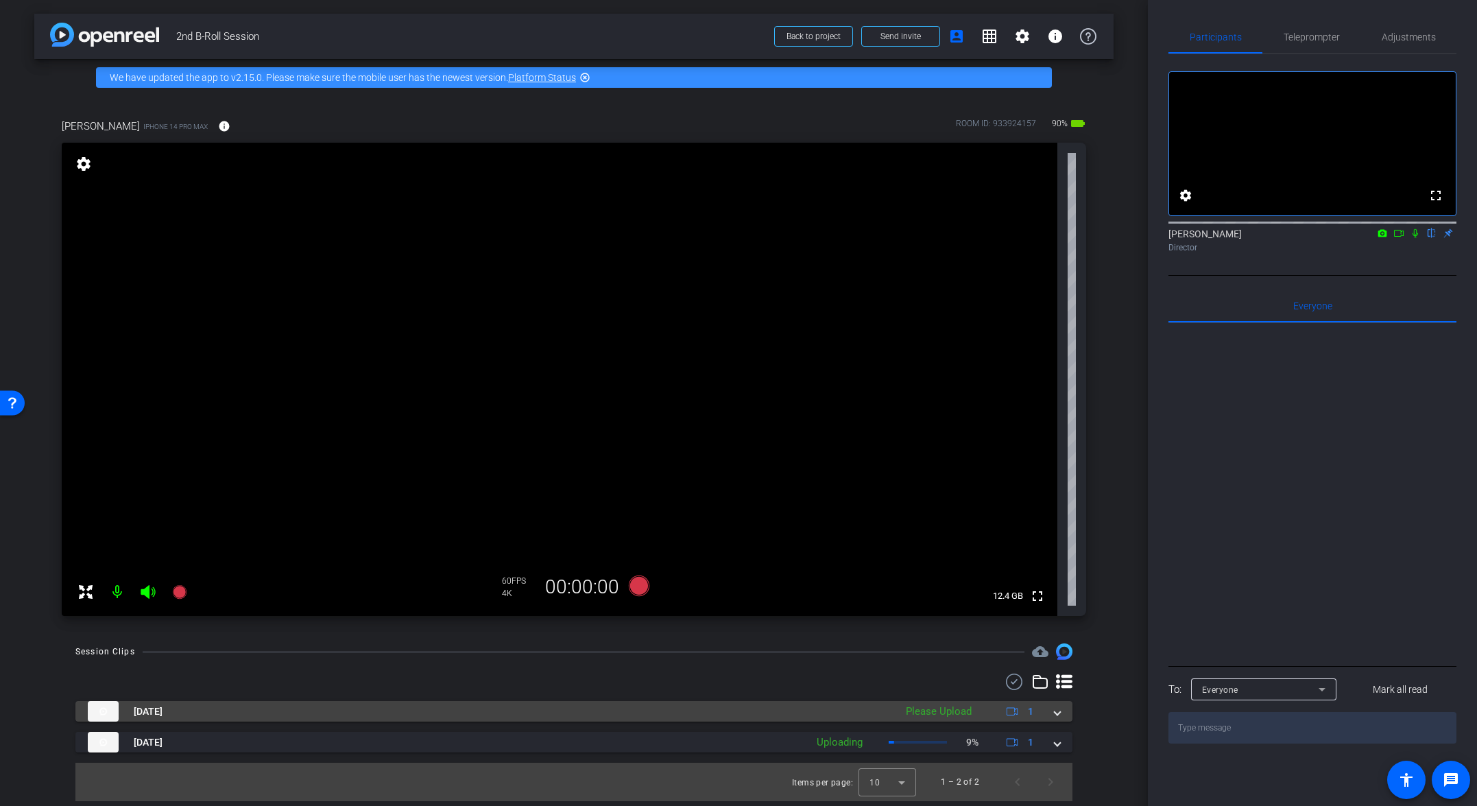
click at [1033, 706] on div "Aug 11, 2025 Please Upload 1" at bounding box center [571, 711] width 967 height 21
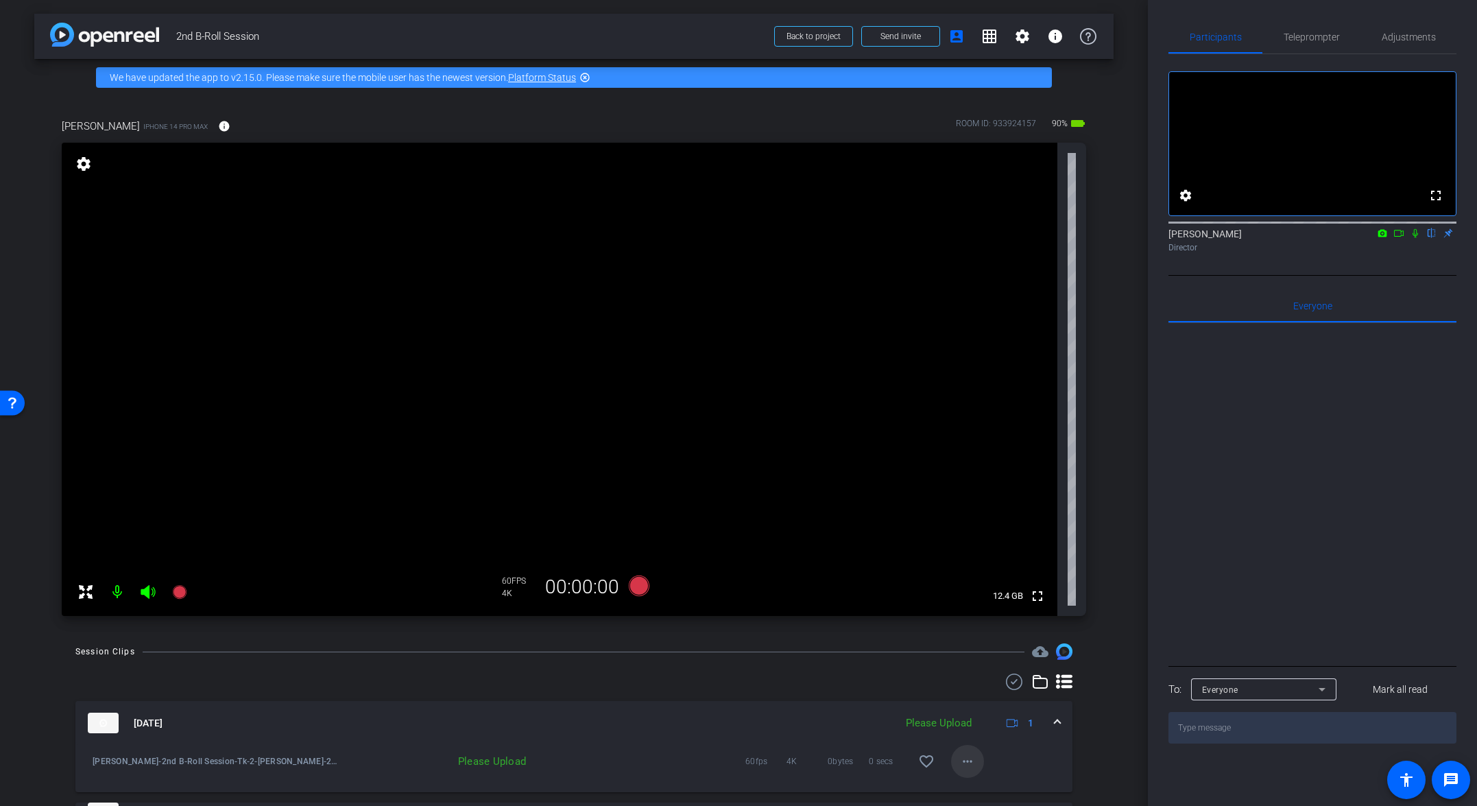
click at [969, 761] on mat-icon "more_horiz" at bounding box center [967, 761] width 16 height 16
click at [984, 695] on span "Upload" at bounding box center [983, 699] width 55 height 16
click at [1033, 719] on div "Aug 11, 2025 Uploading 1" at bounding box center [571, 723] width 967 height 21
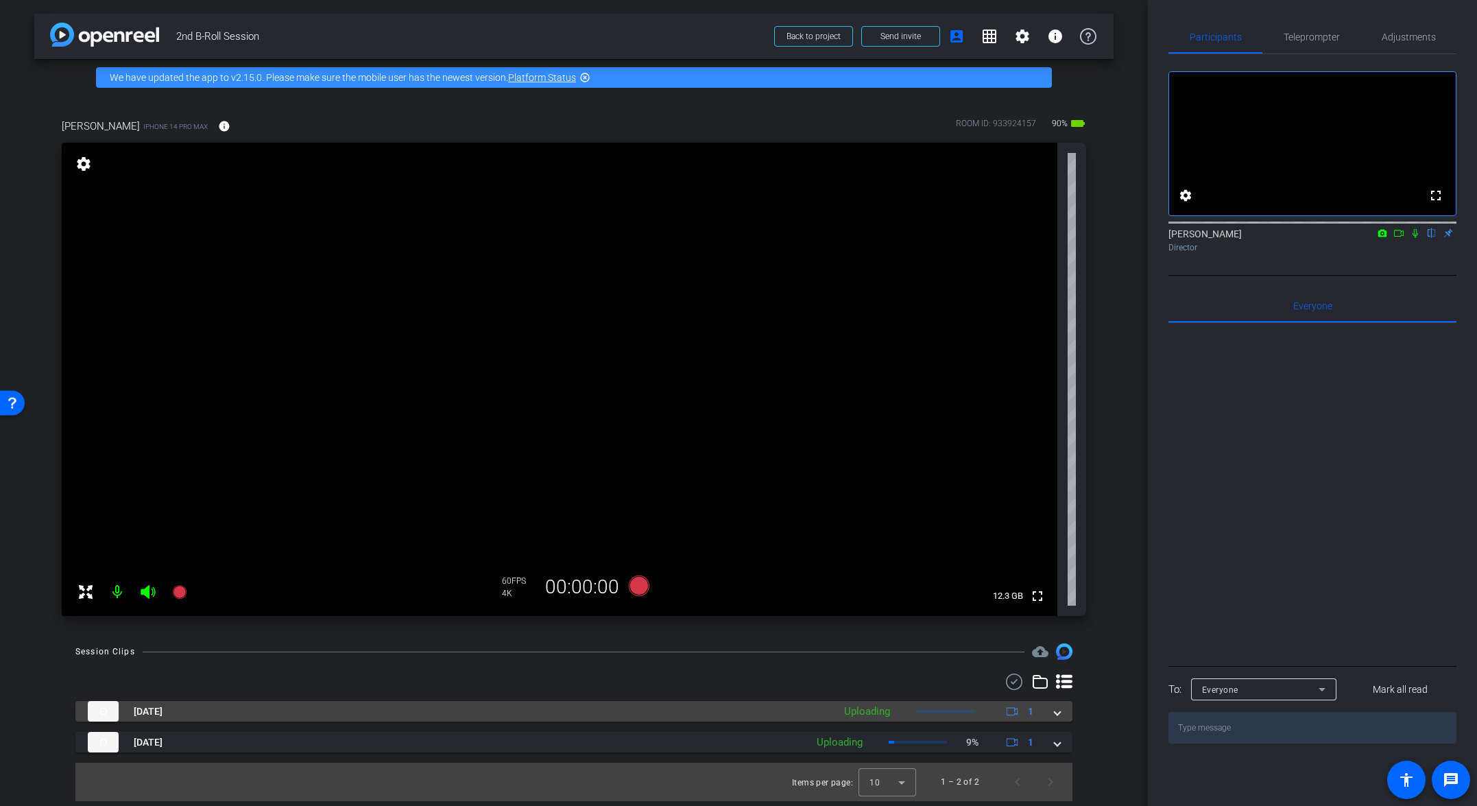
click at [1033, 715] on span at bounding box center [1057, 711] width 5 height 14
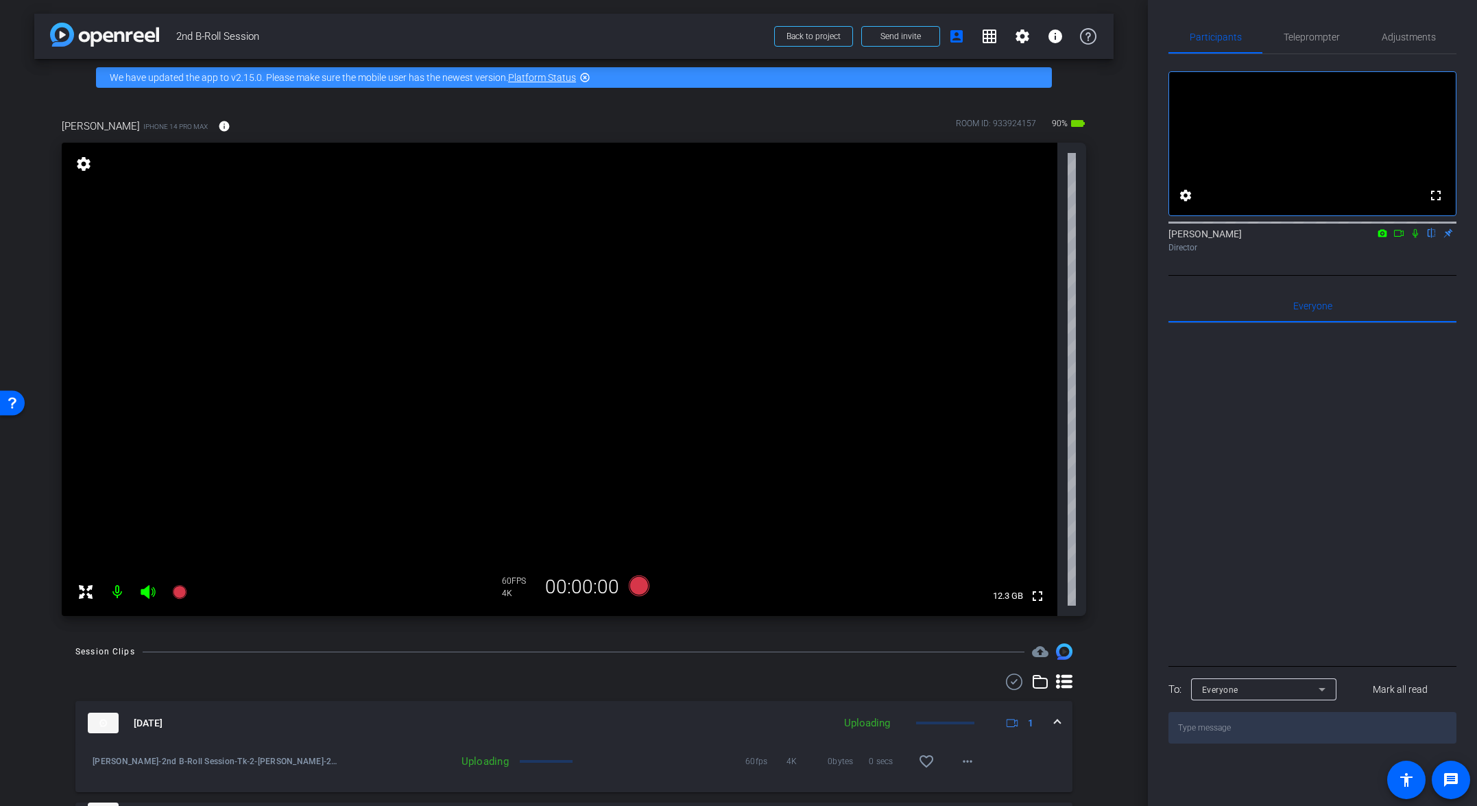
click at [1033, 723] on span at bounding box center [1057, 723] width 5 height 14
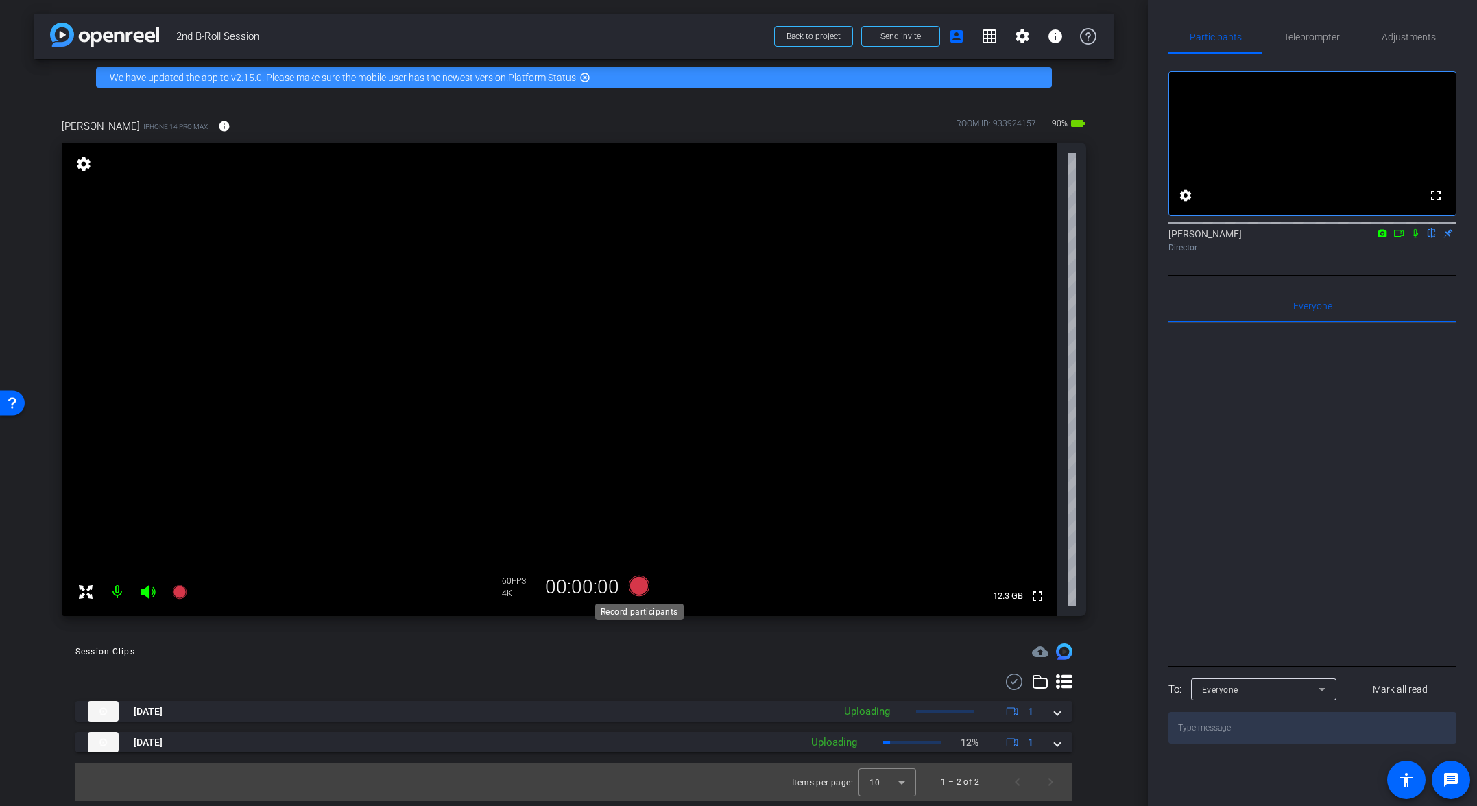
click at [638, 589] on icon at bounding box center [639, 585] width 21 height 21
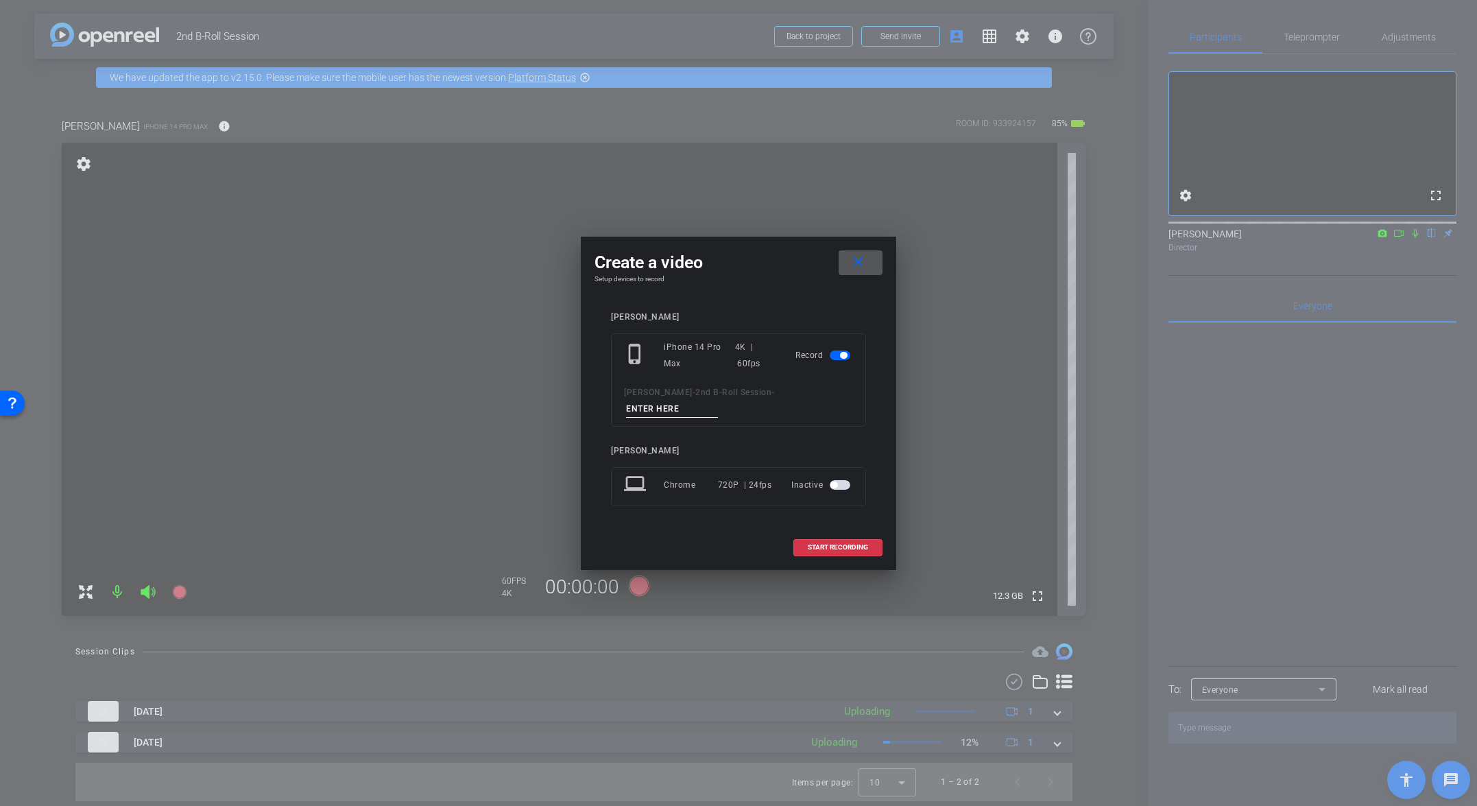
click at [718, 400] on input at bounding box center [672, 408] width 92 height 17
paste input "Tk_1_Broll"
click at [718, 400] on input "Tk_1_Broll" at bounding box center [672, 408] width 92 height 17
type input "Tk_3_Broll"
click at [850, 544] on span "START RECORDING" at bounding box center [838, 547] width 60 height 7
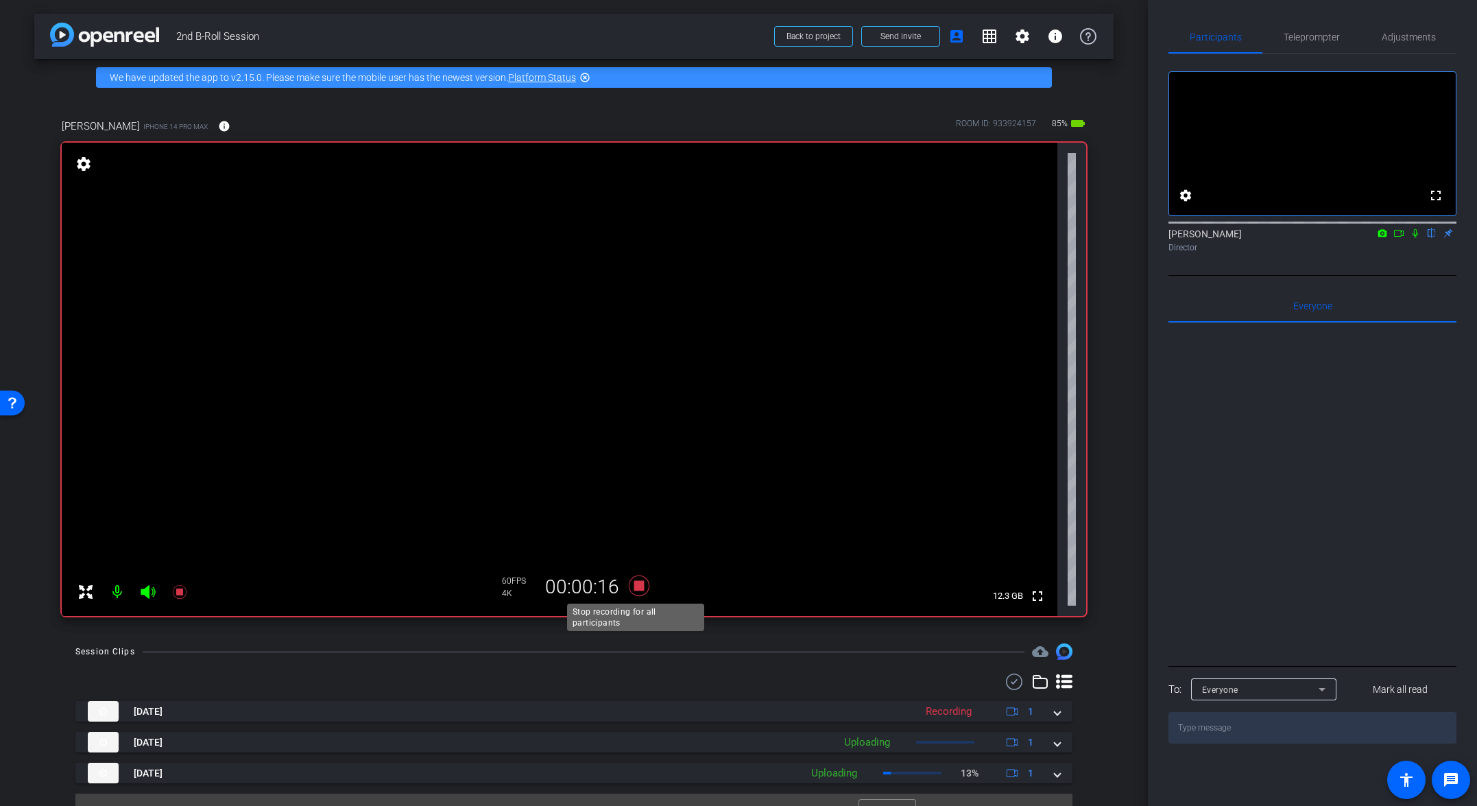
click at [642, 582] on icon at bounding box center [639, 585] width 33 height 25
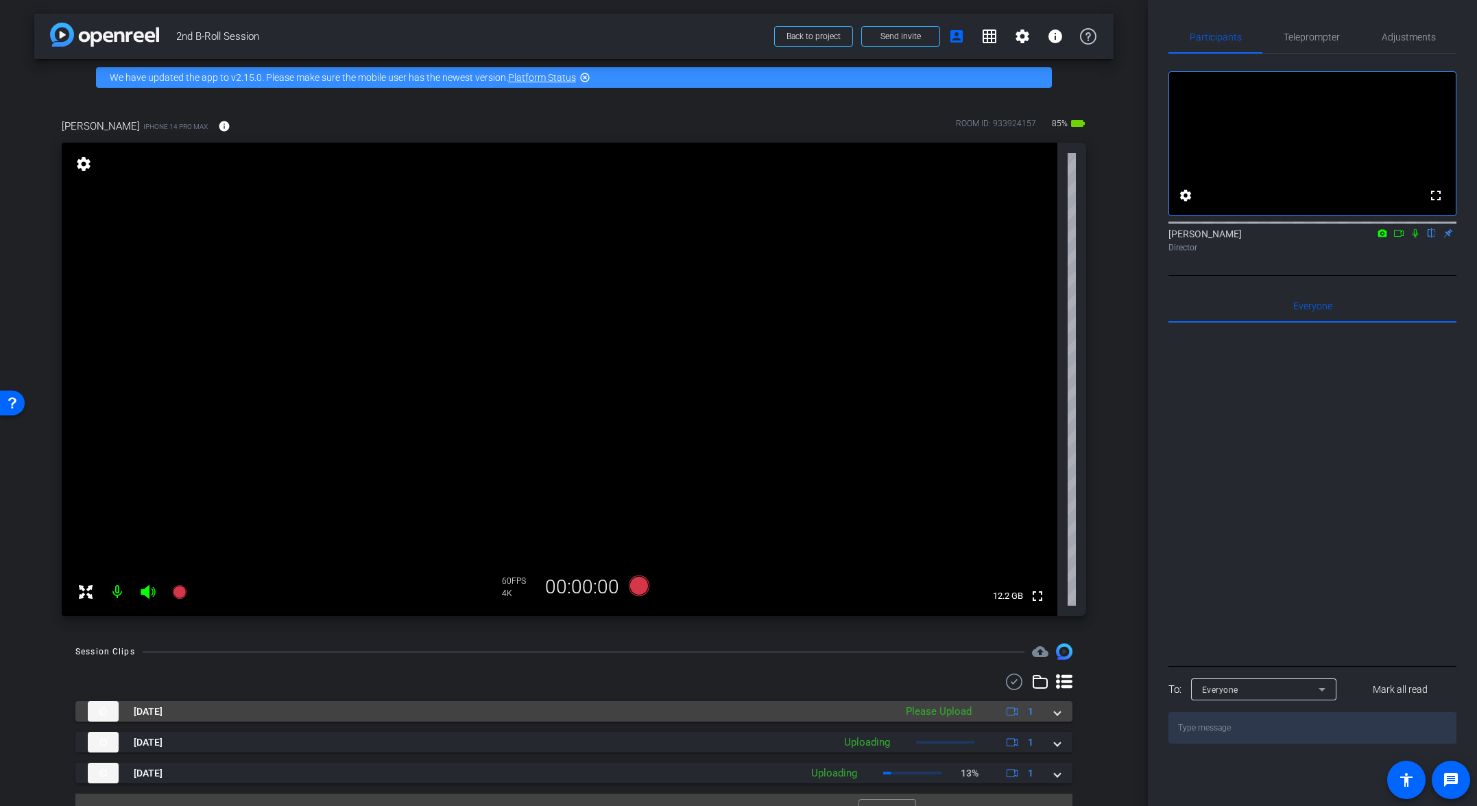
click at [1033, 708] on span at bounding box center [1057, 711] width 5 height 14
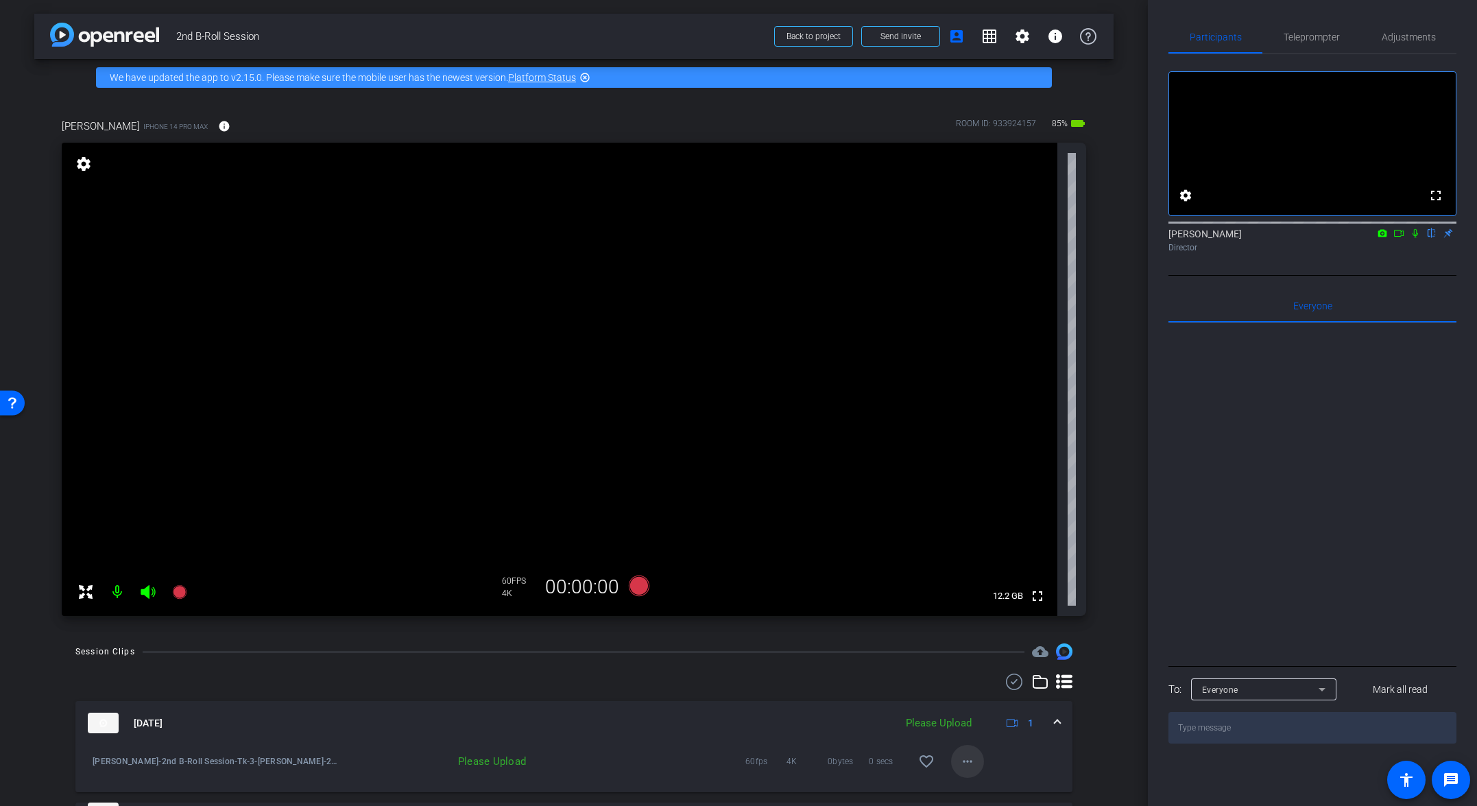
click at [968, 761] on mat-icon "more_horiz" at bounding box center [967, 761] width 16 height 16
click at [1033, 719] on div at bounding box center [738, 403] width 1477 height 806
click at [1033, 721] on div "Aug 11, 2025 Please Upload 1" at bounding box center [571, 723] width 967 height 21
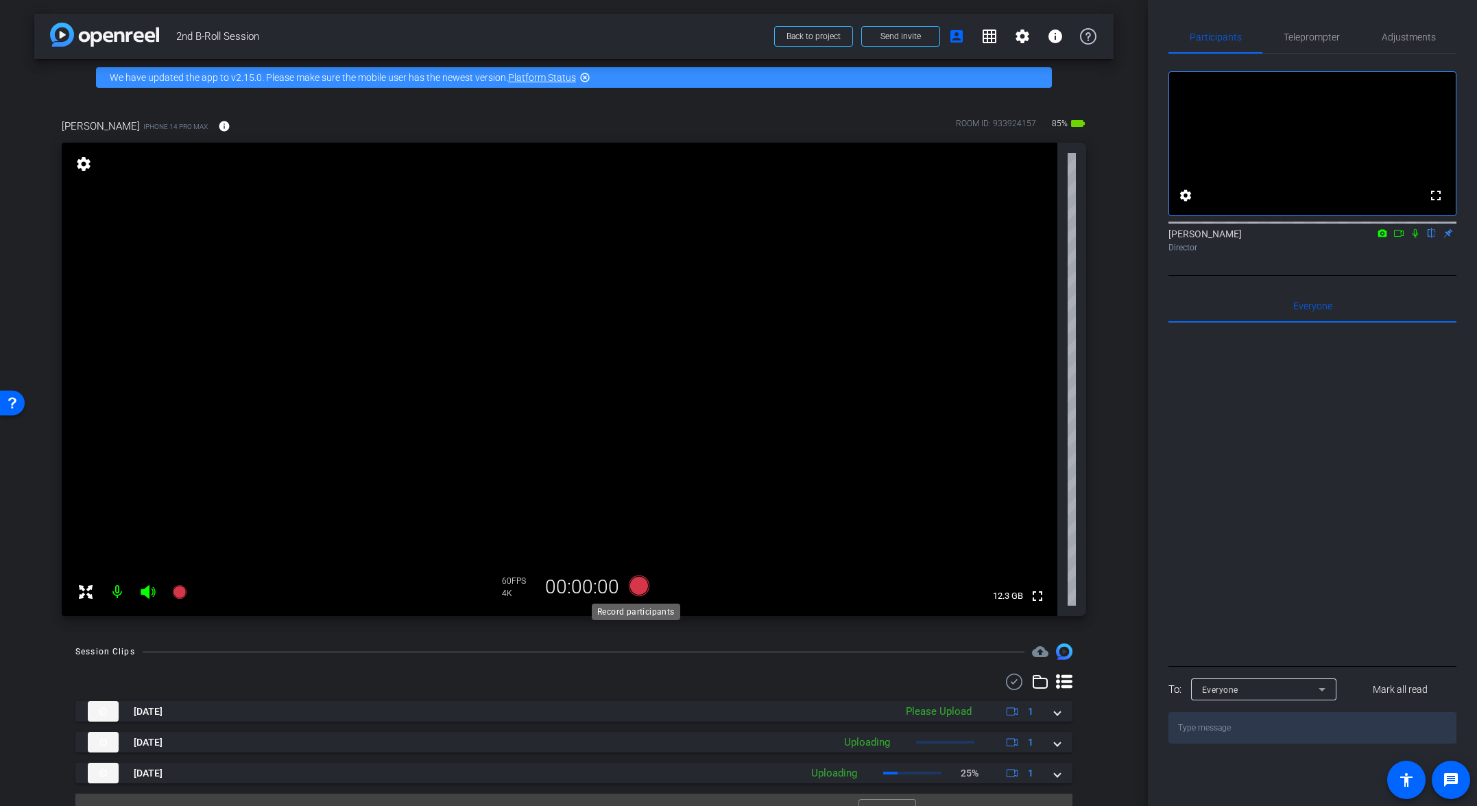
click at [632, 583] on icon at bounding box center [639, 585] width 21 height 21
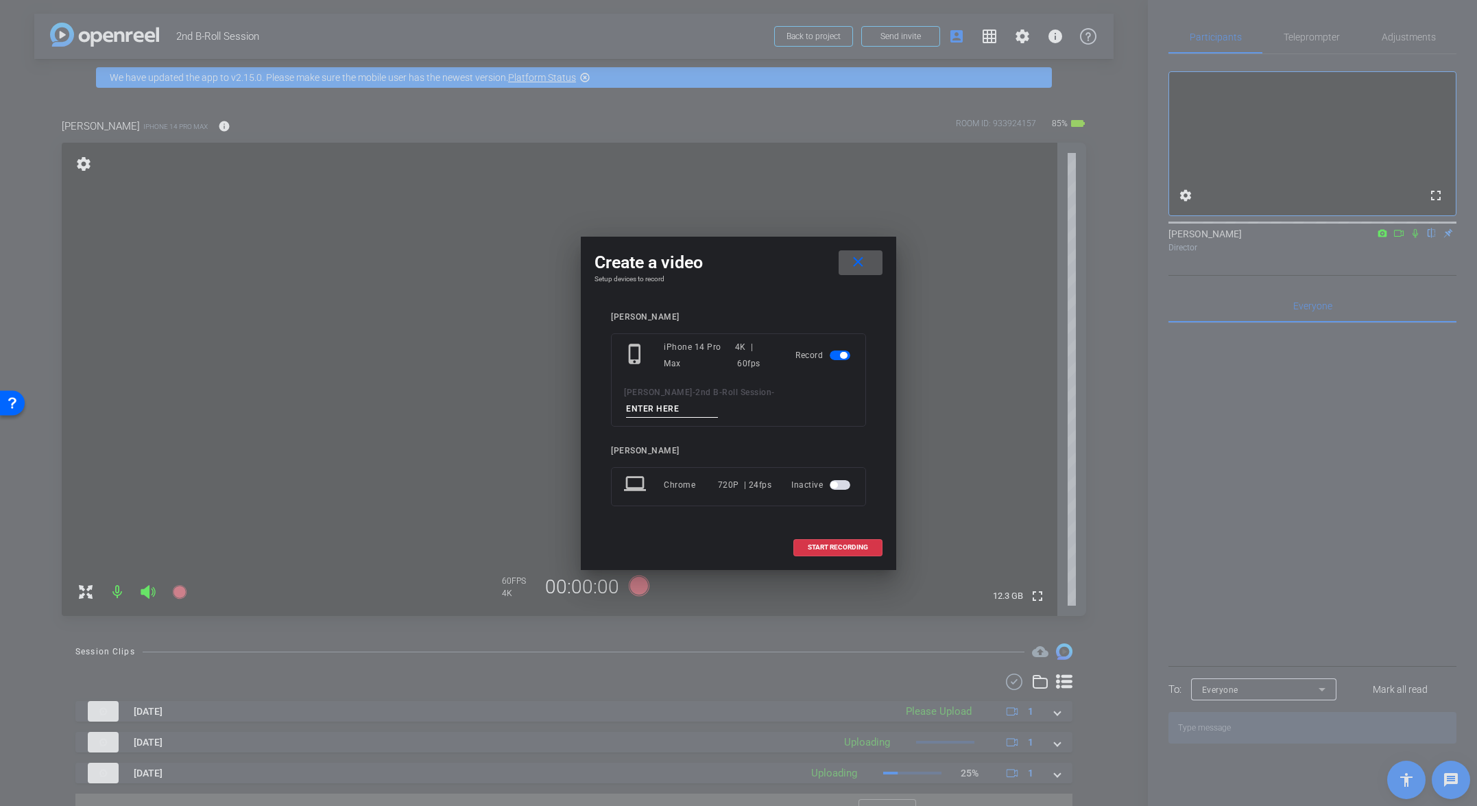
click at [718, 403] on input at bounding box center [672, 408] width 92 height 17
paste input "Tk_1_Broll"
click at [718, 403] on input "Tk_1_Broll" at bounding box center [672, 408] width 92 height 17
type input "Tk_4_Broll"
click at [848, 544] on span "START RECORDING" at bounding box center [838, 547] width 60 height 7
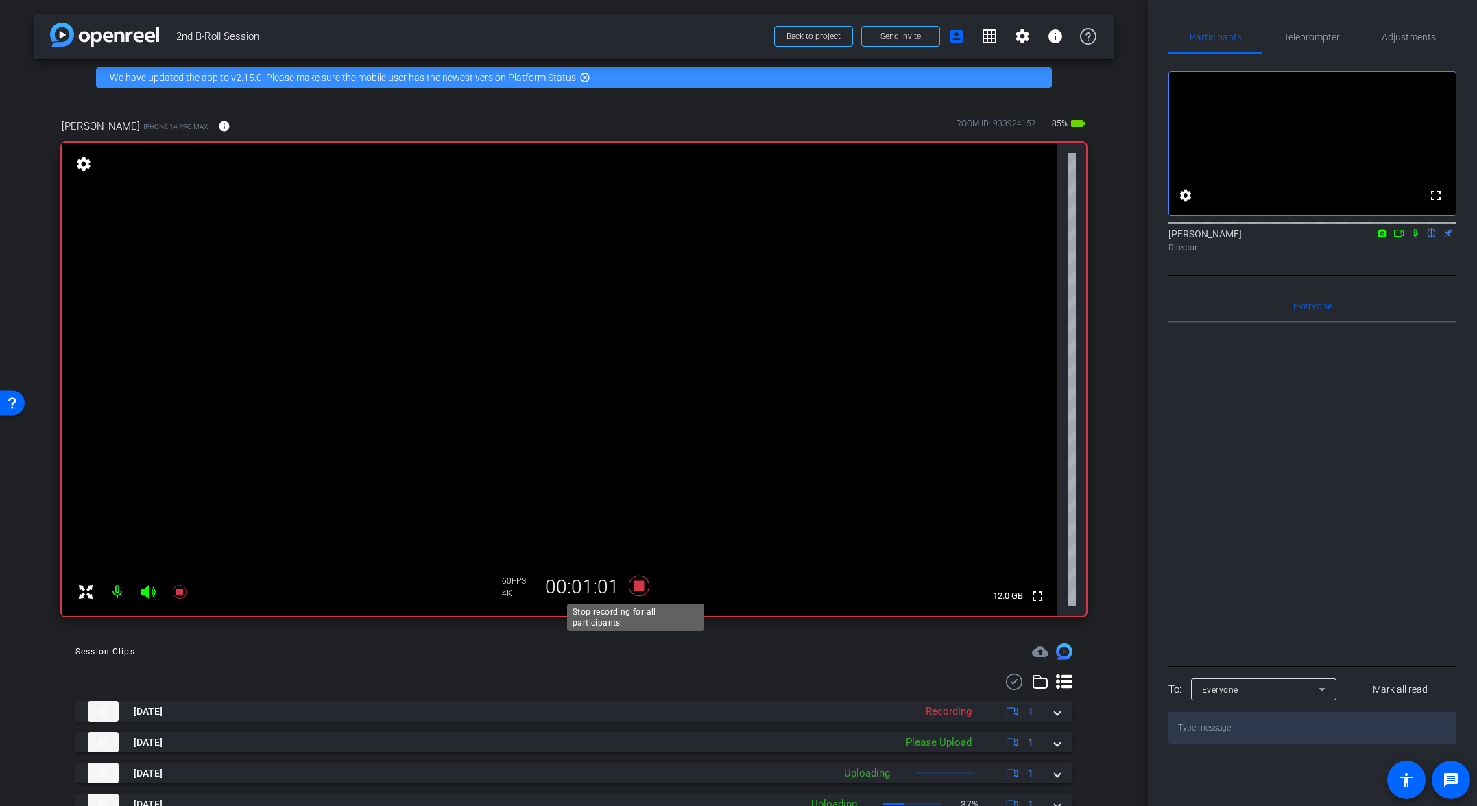
click at [636, 587] on icon at bounding box center [639, 585] width 21 height 21
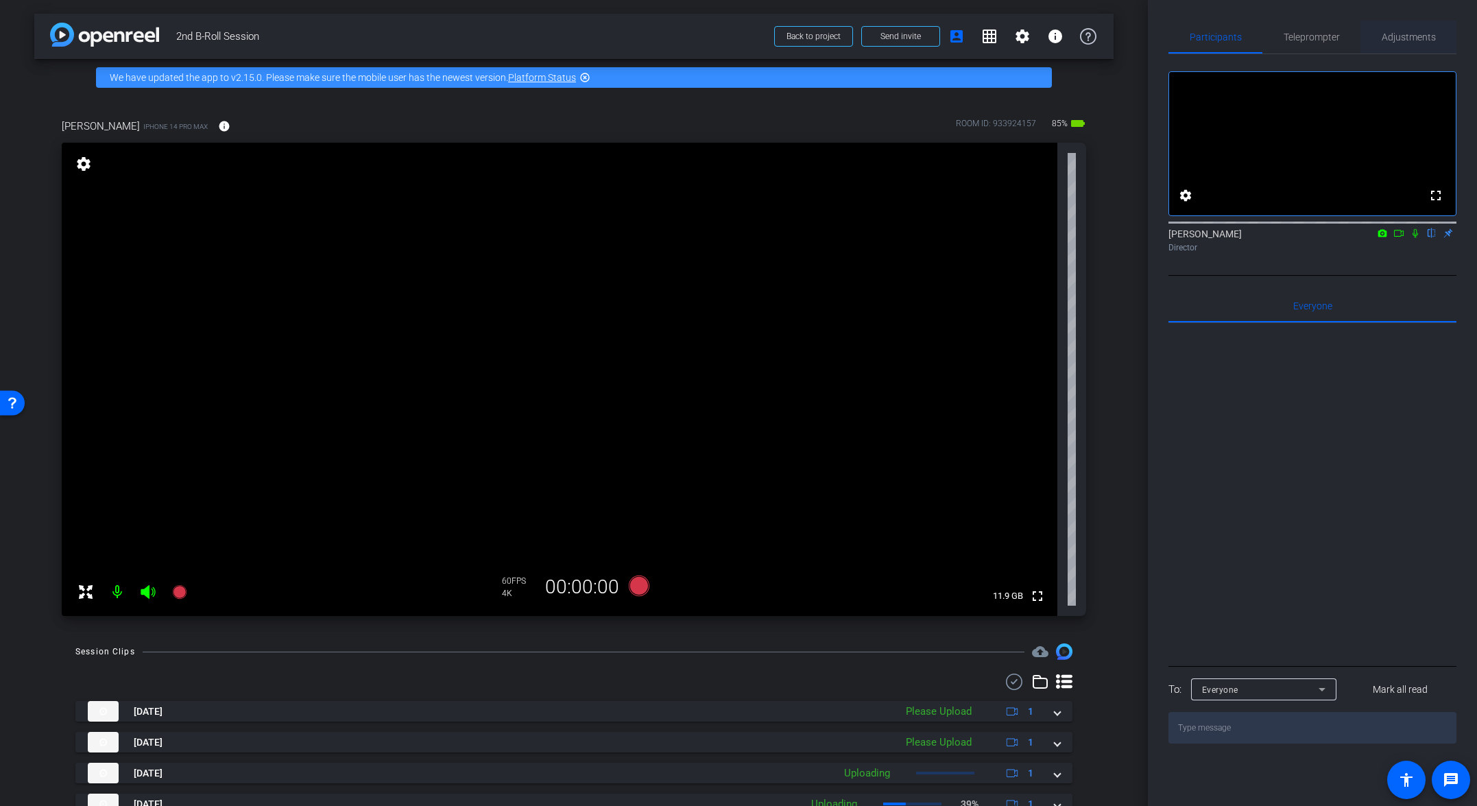
click at [1033, 33] on span "Adjustments" at bounding box center [1409, 37] width 54 height 10
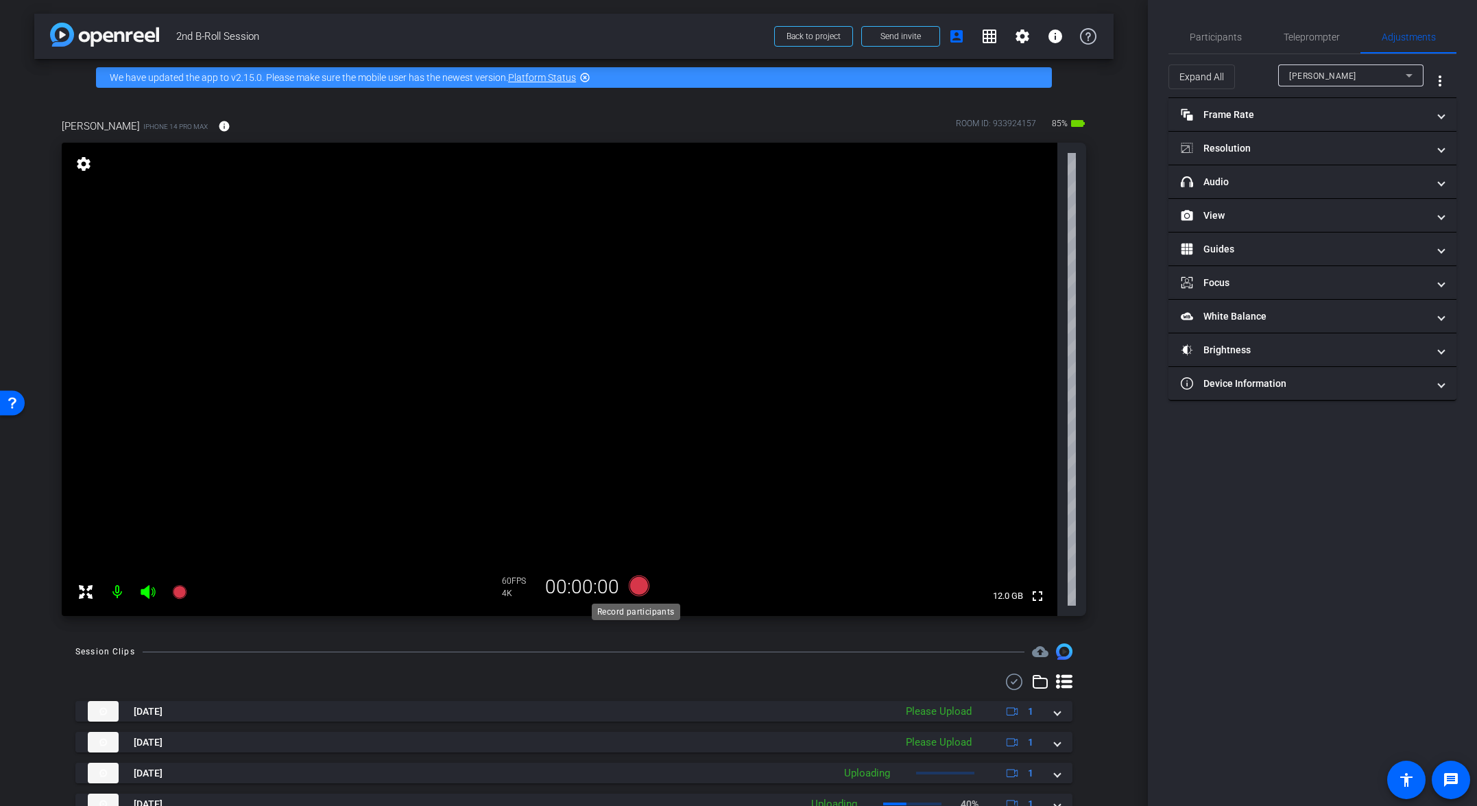
click at [633, 584] on icon at bounding box center [639, 585] width 21 height 21
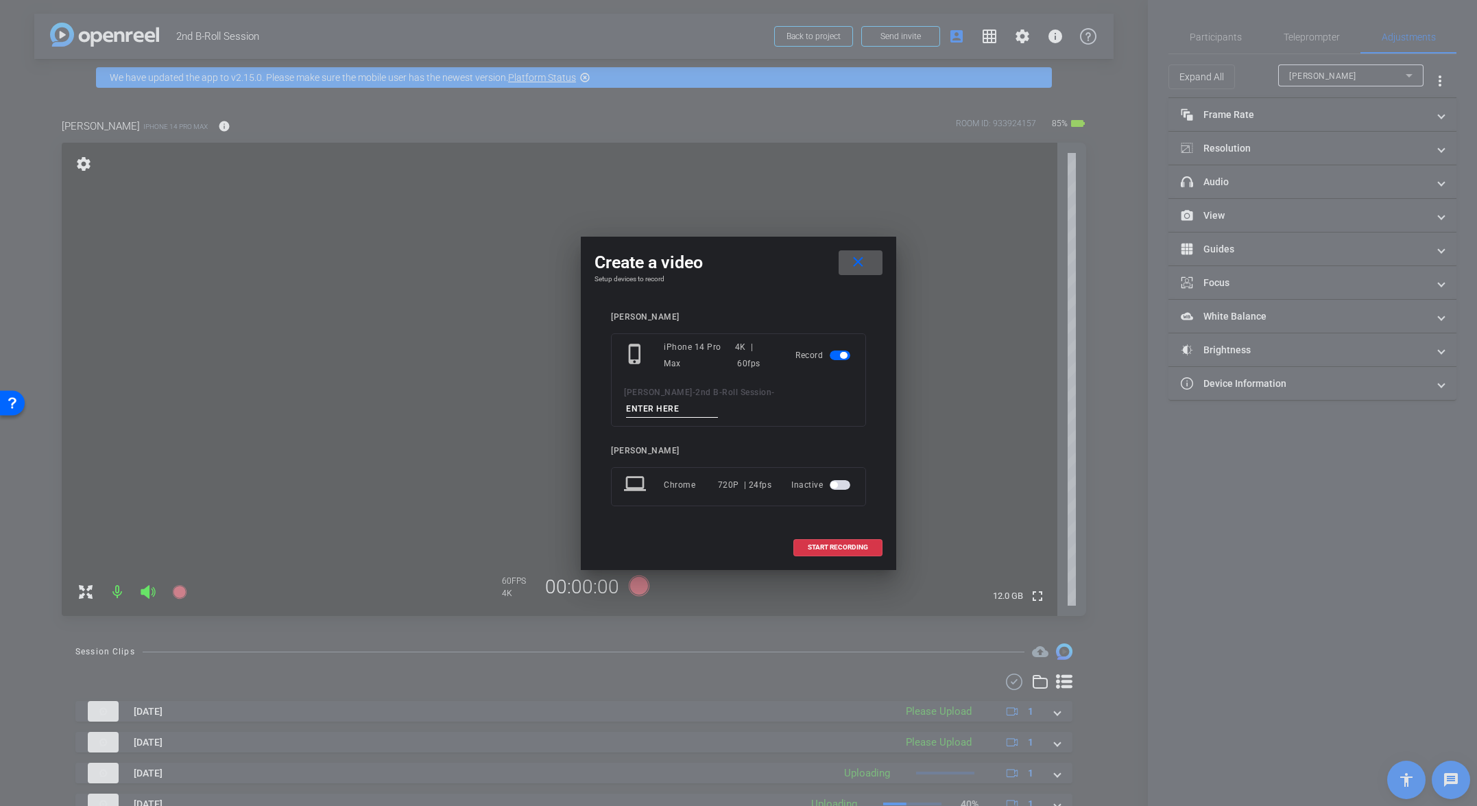
click at [718, 400] on input at bounding box center [672, 408] width 92 height 17
paste input "Tk_1_Broll"
click at [718, 400] on input "Tk_1_Broll" at bounding box center [672, 408] width 92 height 17
type input "Tk_5_Broll"
click at [843, 544] on span "START RECORDING" at bounding box center [838, 547] width 60 height 7
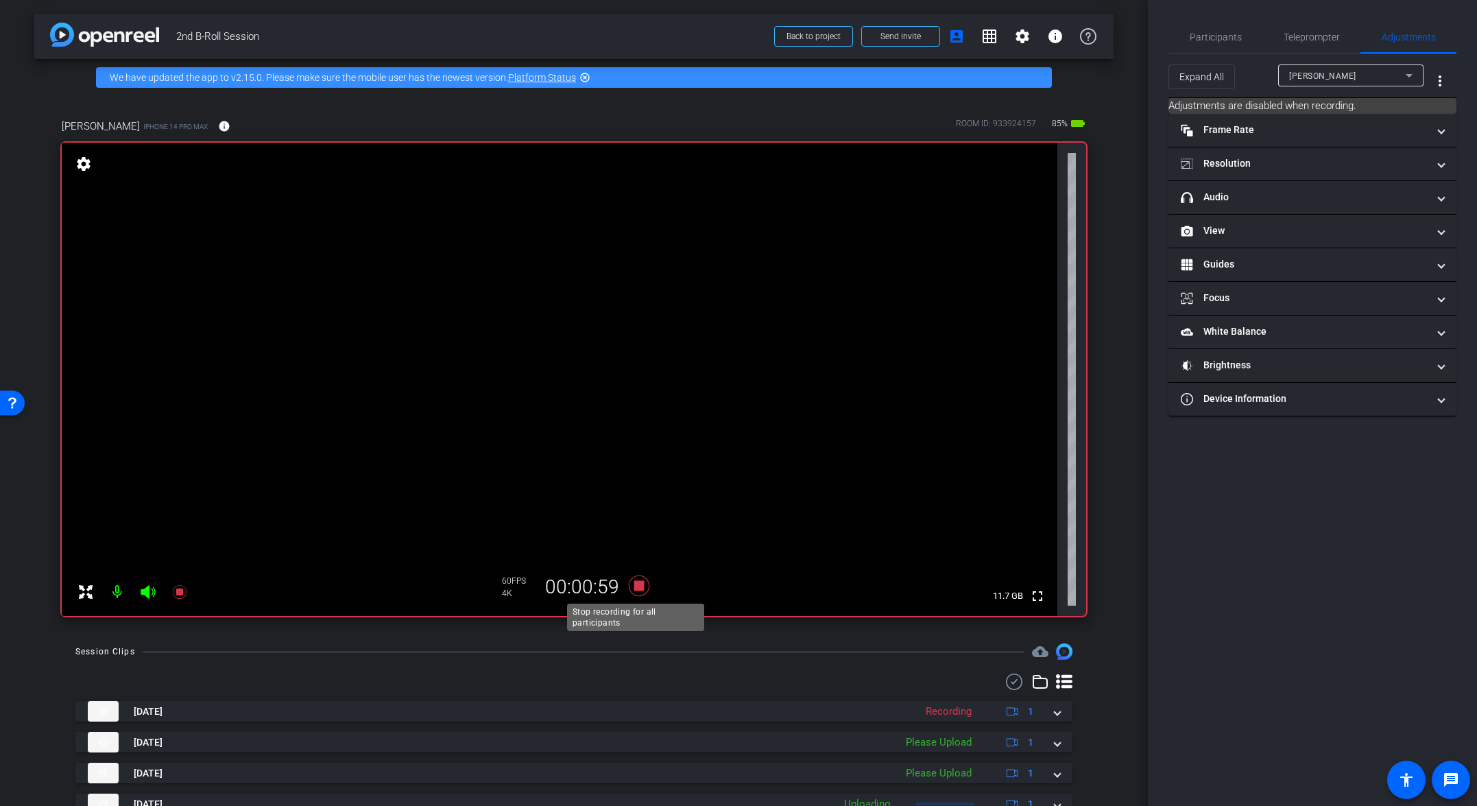
click at [633, 586] on icon at bounding box center [639, 585] width 21 height 21
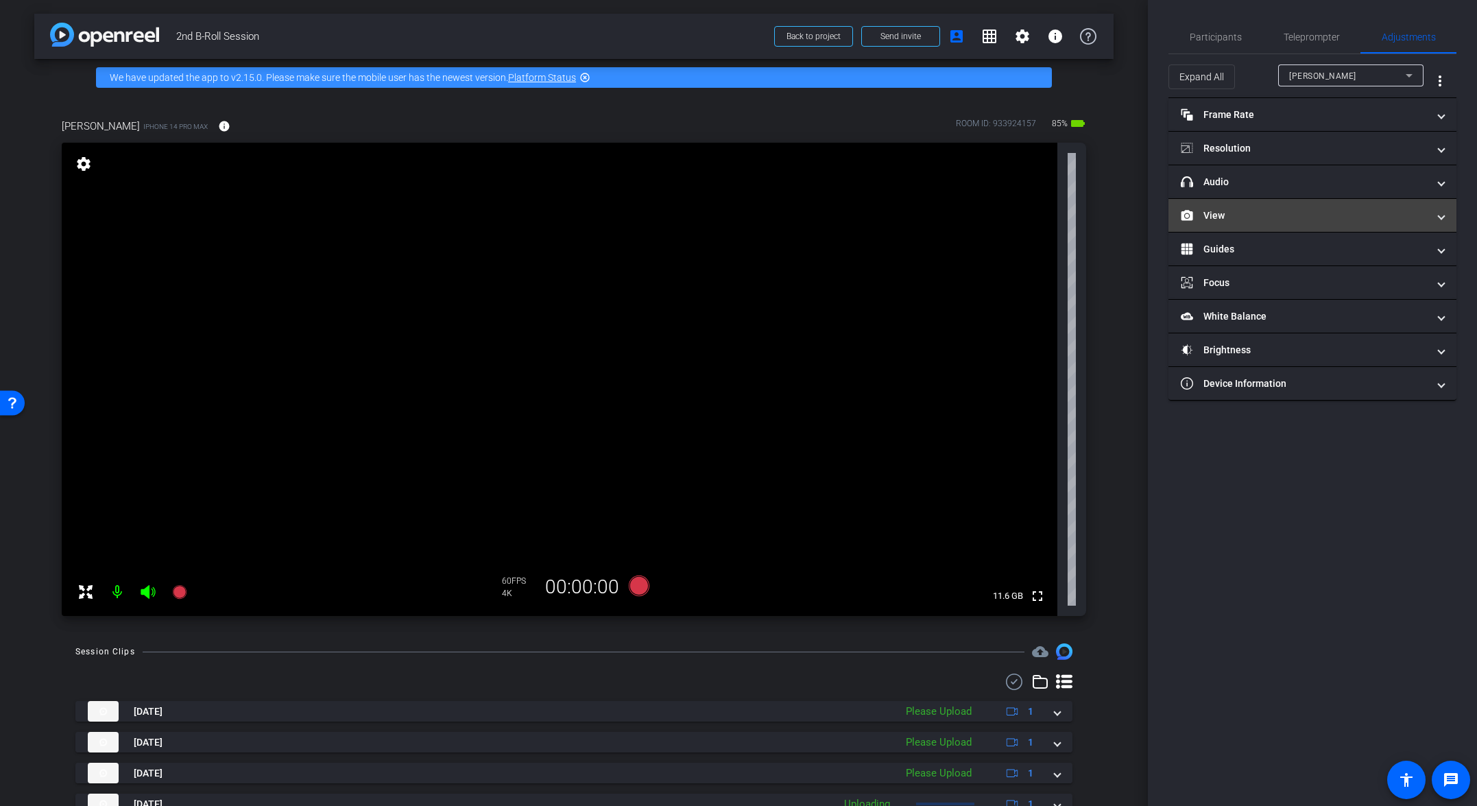
click at [1033, 213] on mat-panel-title "View" at bounding box center [1304, 215] width 247 height 14
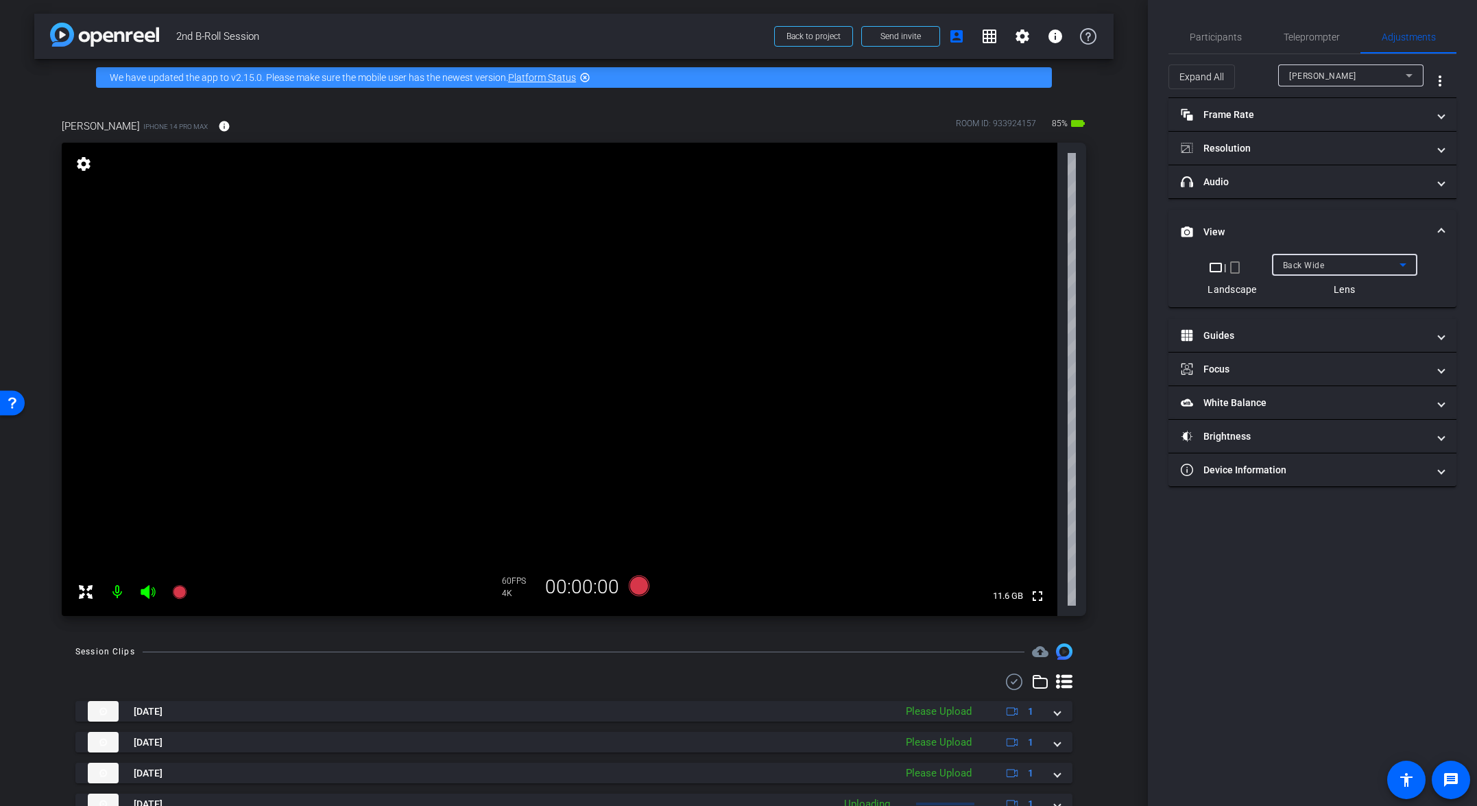
click at [1033, 267] on span "Back Wide" at bounding box center [1304, 266] width 42 height 10
click at [1033, 335] on span "Back Tele" at bounding box center [1302, 336] width 40 height 16
click at [1033, 270] on div "Back Tele" at bounding box center [1341, 264] width 117 height 17
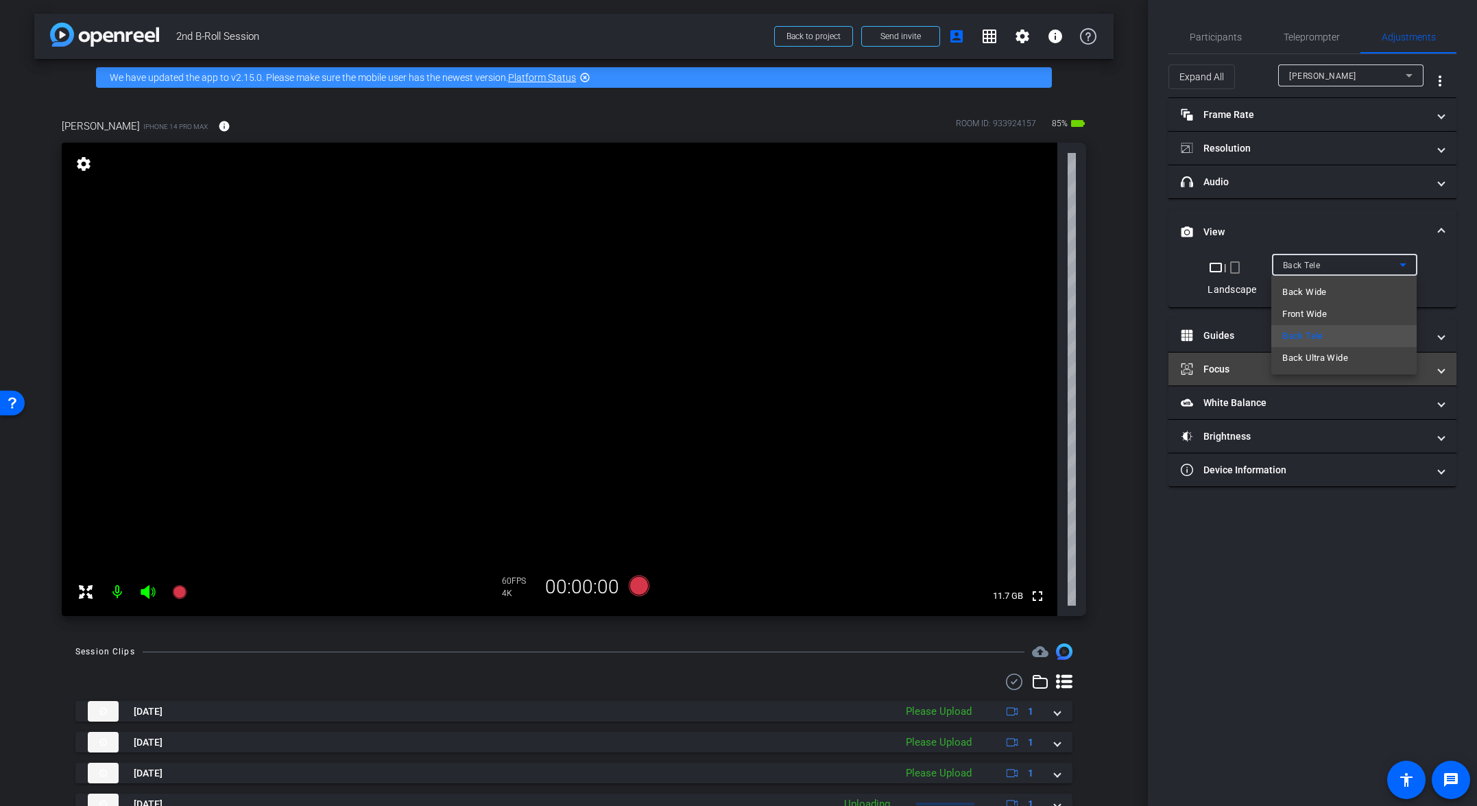
click at [1033, 357] on span "Back Ultra Wide" at bounding box center [1315, 358] width 66 height 16
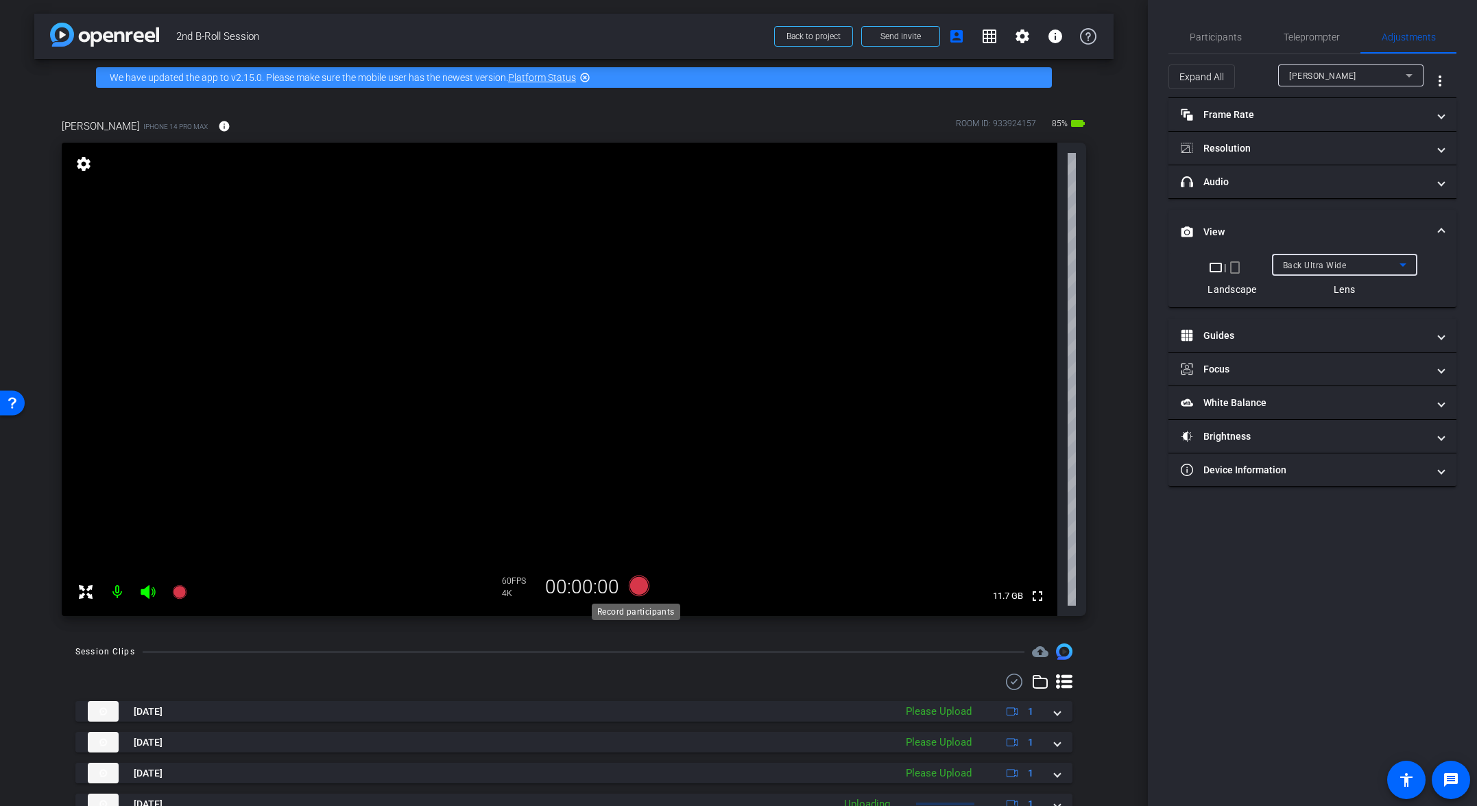
click at [638, 584] on icon at bounding box center [639, 585] width 21 height 21
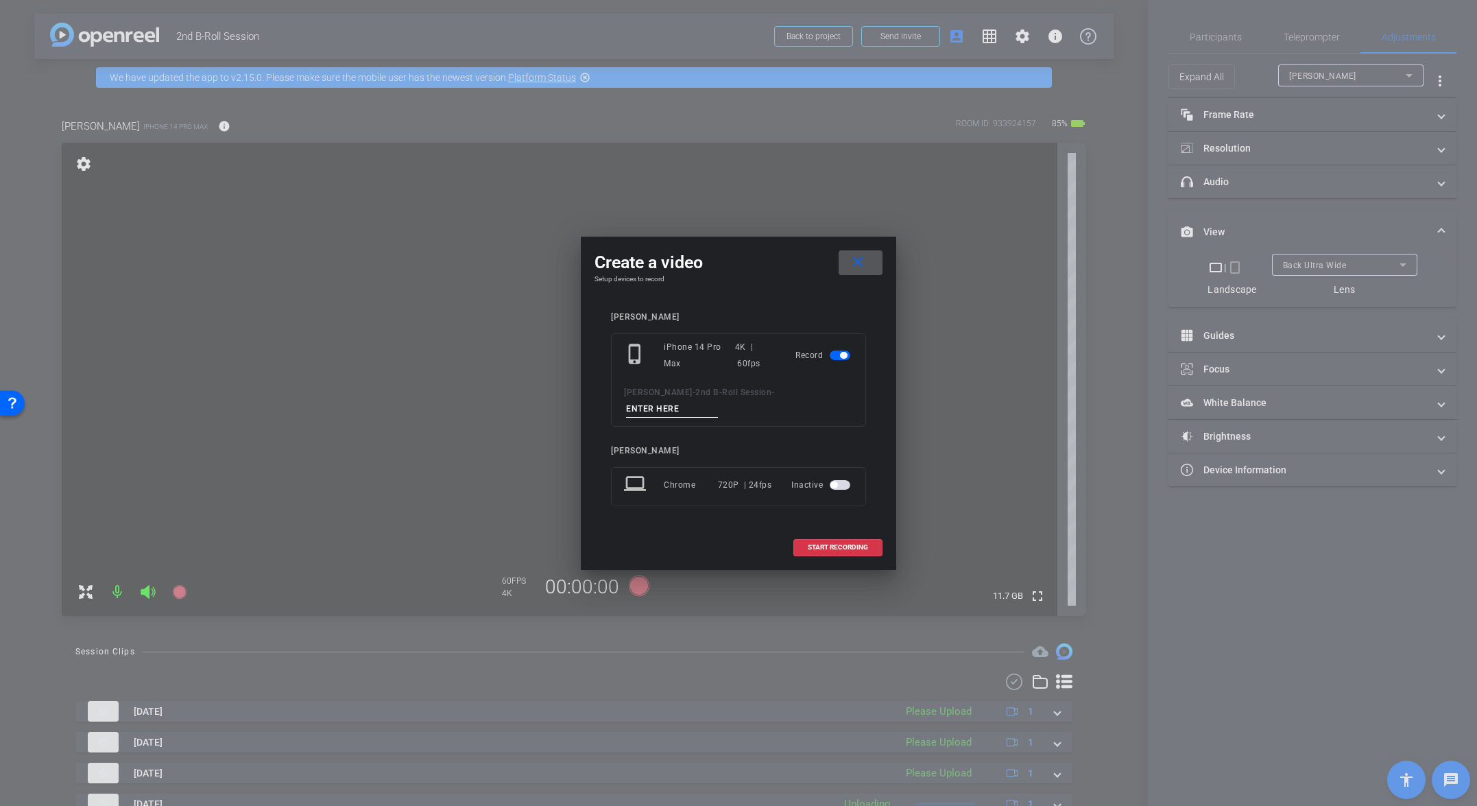
click at [718, 401] on input at bounding box center [672, 408] width 92 height 17
paste input "Tk_1_Broll"
click at [718, 400] on input "Tk_1_Broll" at bounding box center [672, 408] width 92 height 17
type input "Tk_6_Broll"
click at [844, 531] on span at bounding box center [838, 547] width 88 height 33
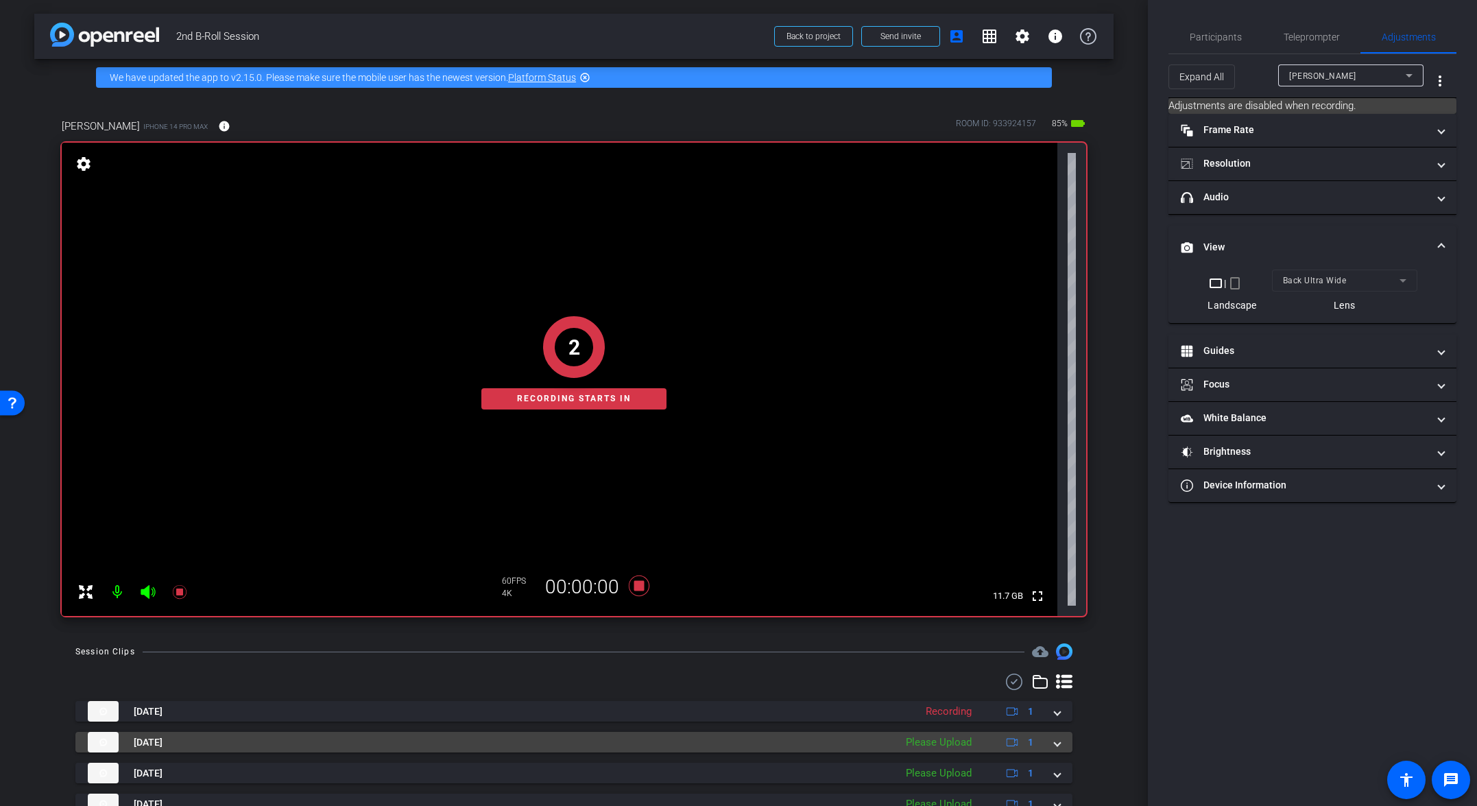
click at [1033, 741] on span at bounding box center [1057, 742] width 5 height 14
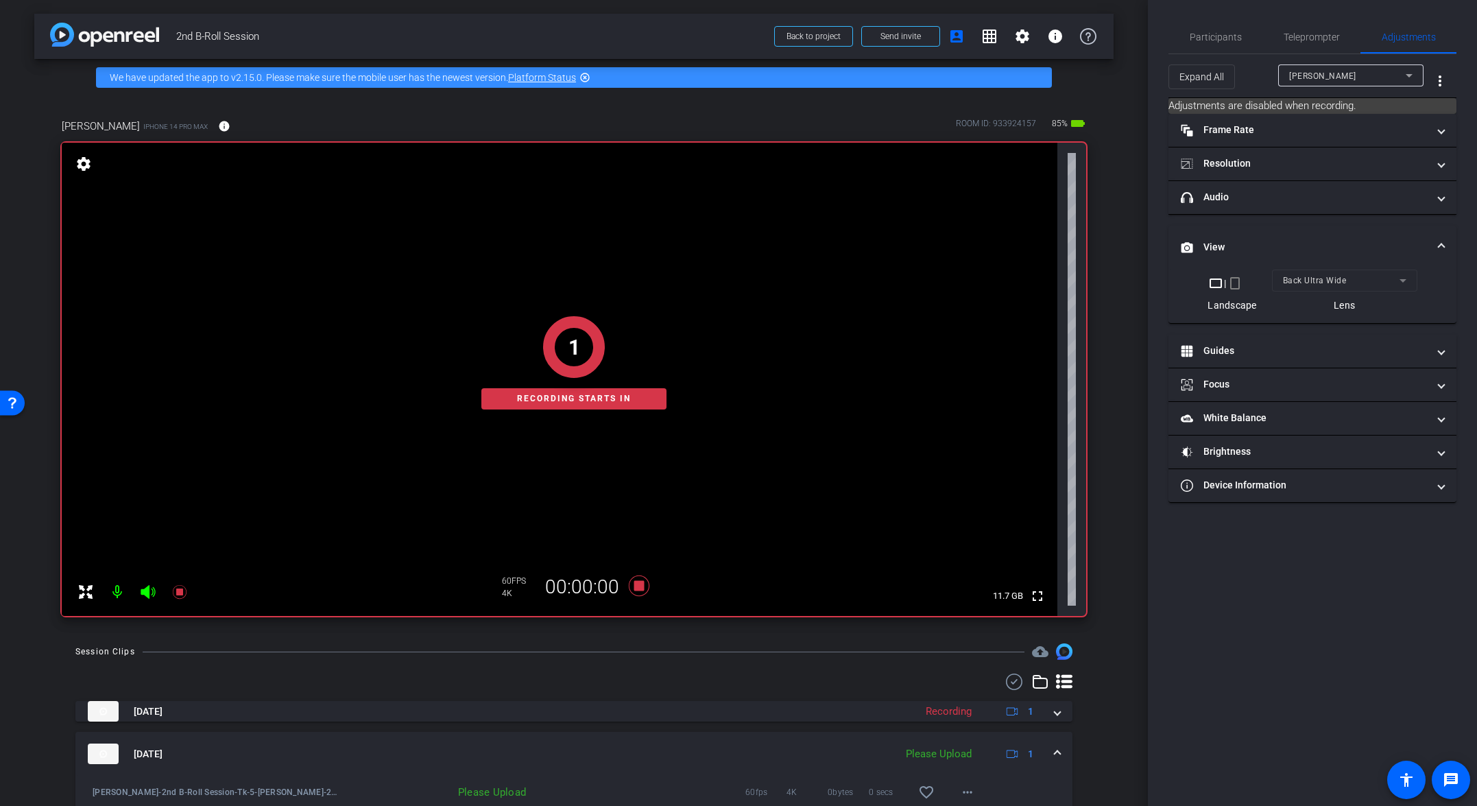
click at [1033, 741] on mat-expansion-panel-header "Aug 11, 2025 Please Upload 1" at bounding box center [573, 754] width 997 height 44
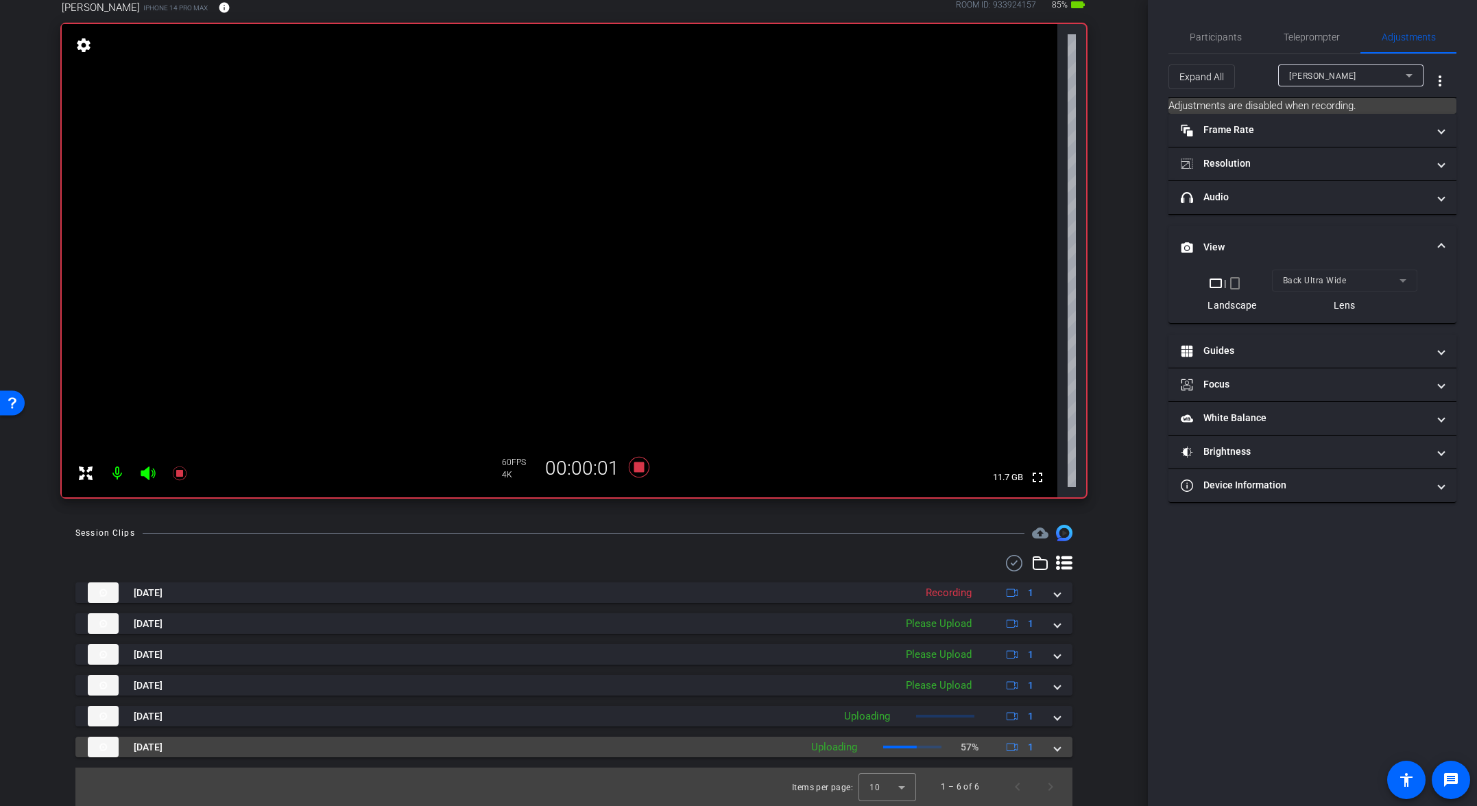
scroll to position [50, 0]
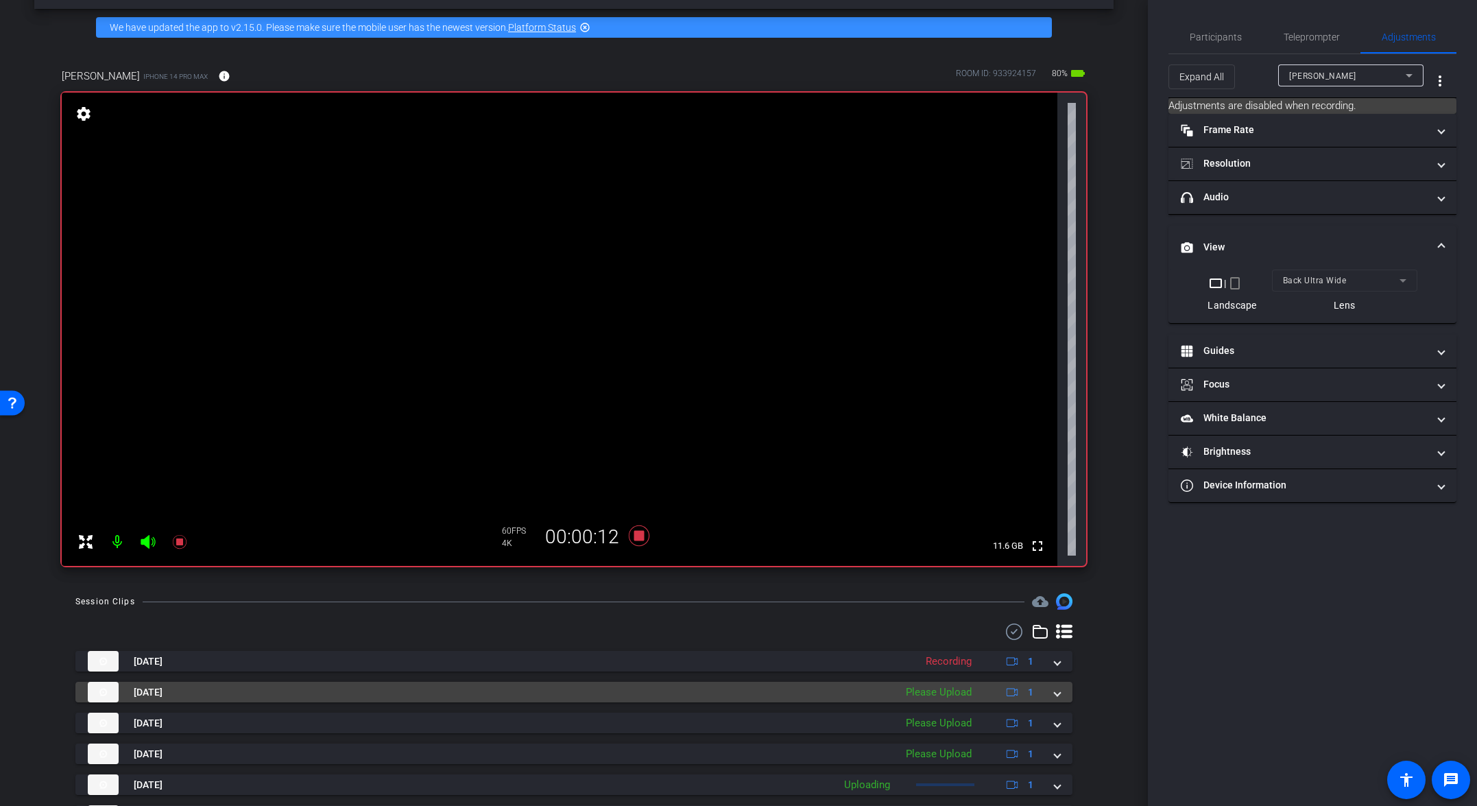
click at [1033, 693] on mat-expansion-panel-header "Aug 11, 2025 Please Upload 1" at bounding box center [573, 692] width 997 height 21
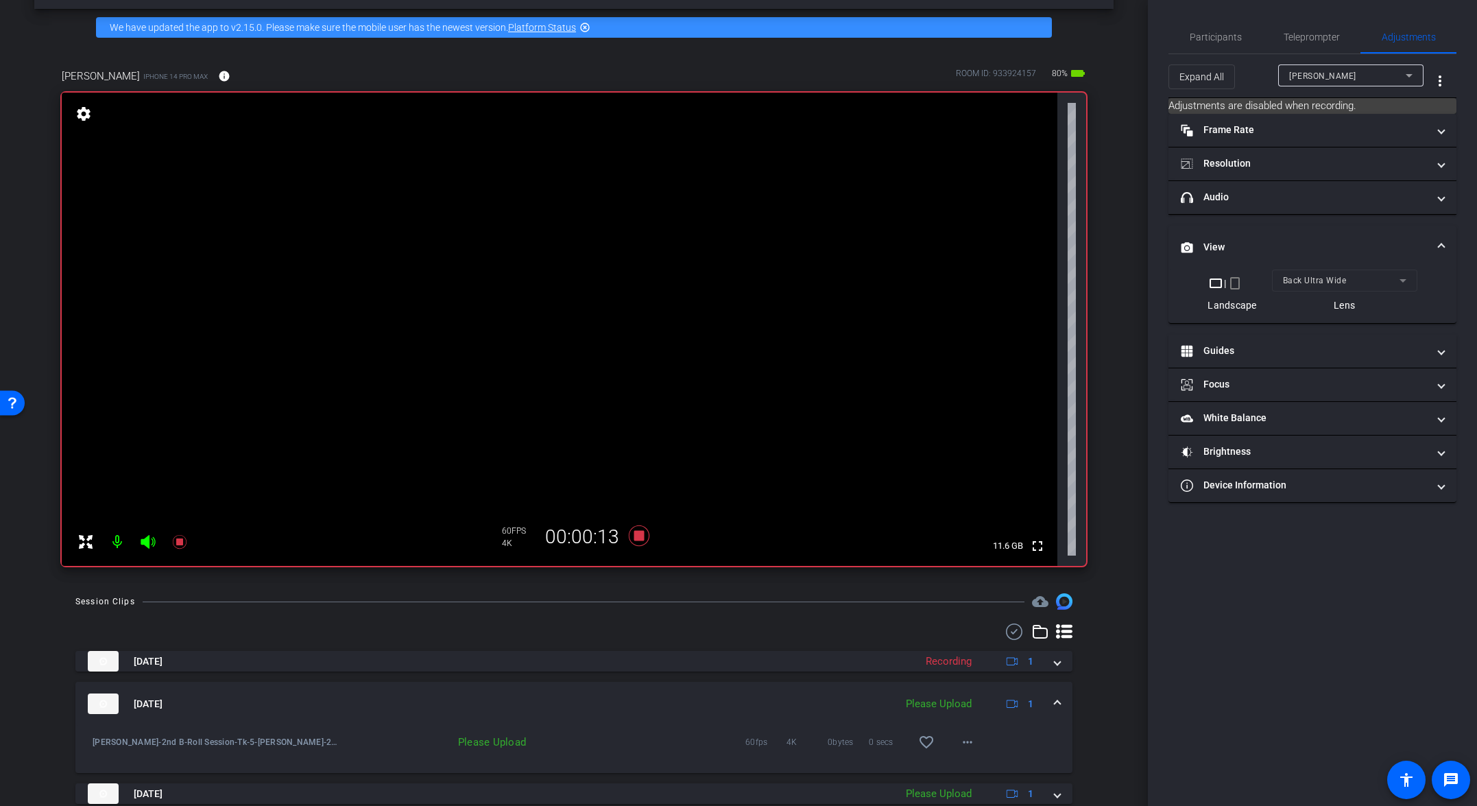
click at [1033, 696] on mat-expansion-panel-header "Aug 11, 2025 Please Upload 1" at bounding box center [573, 704] width 997 height 44
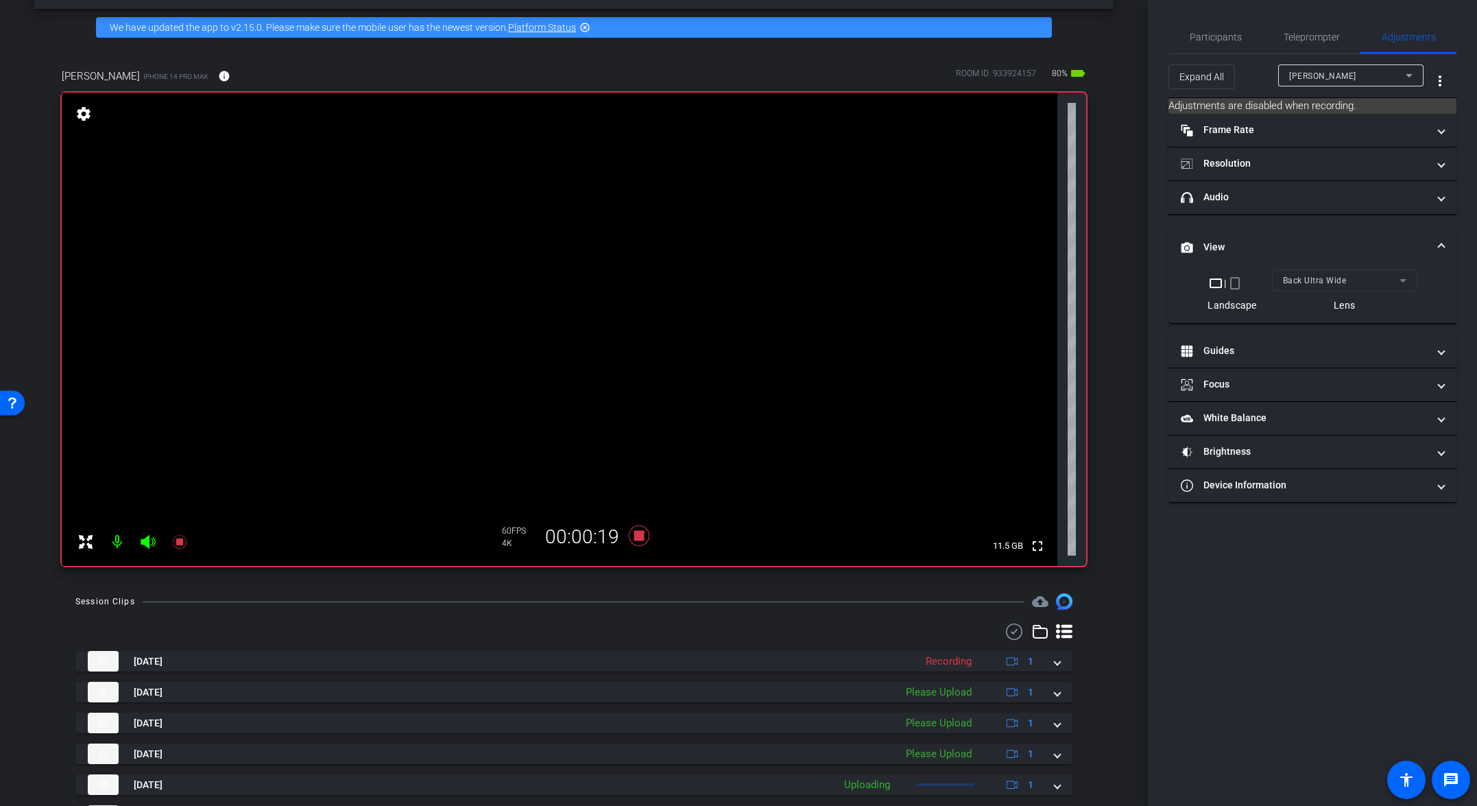
click at [1033, 279] on mat-form-field "Back Ultra Wide" at bounding box center [1344, 281] width 145 height 22
click at [633, 539] on icon at bounding box center [639, 535] width 21 height 21
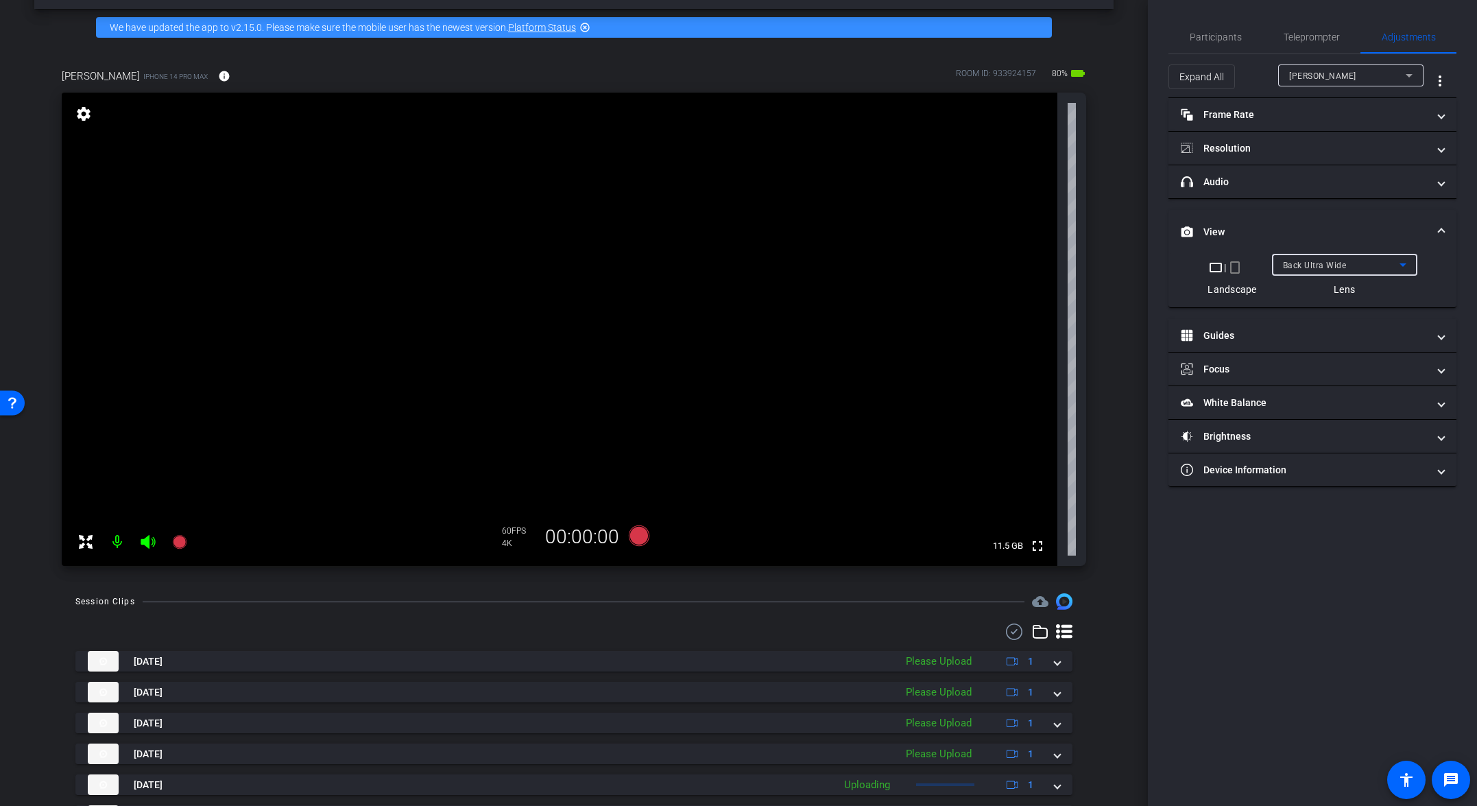
click at [1033, 266] on div "Back Ultra Wide" at bounding box center [1341, 264] width 117 height 17
click at [1033, 294] on mat-option "Back Wide" at bounding box center [1343, 292] width 145 height 22
click at [635, 533] on icon at bounding box center [639, 535] width 21 height 21
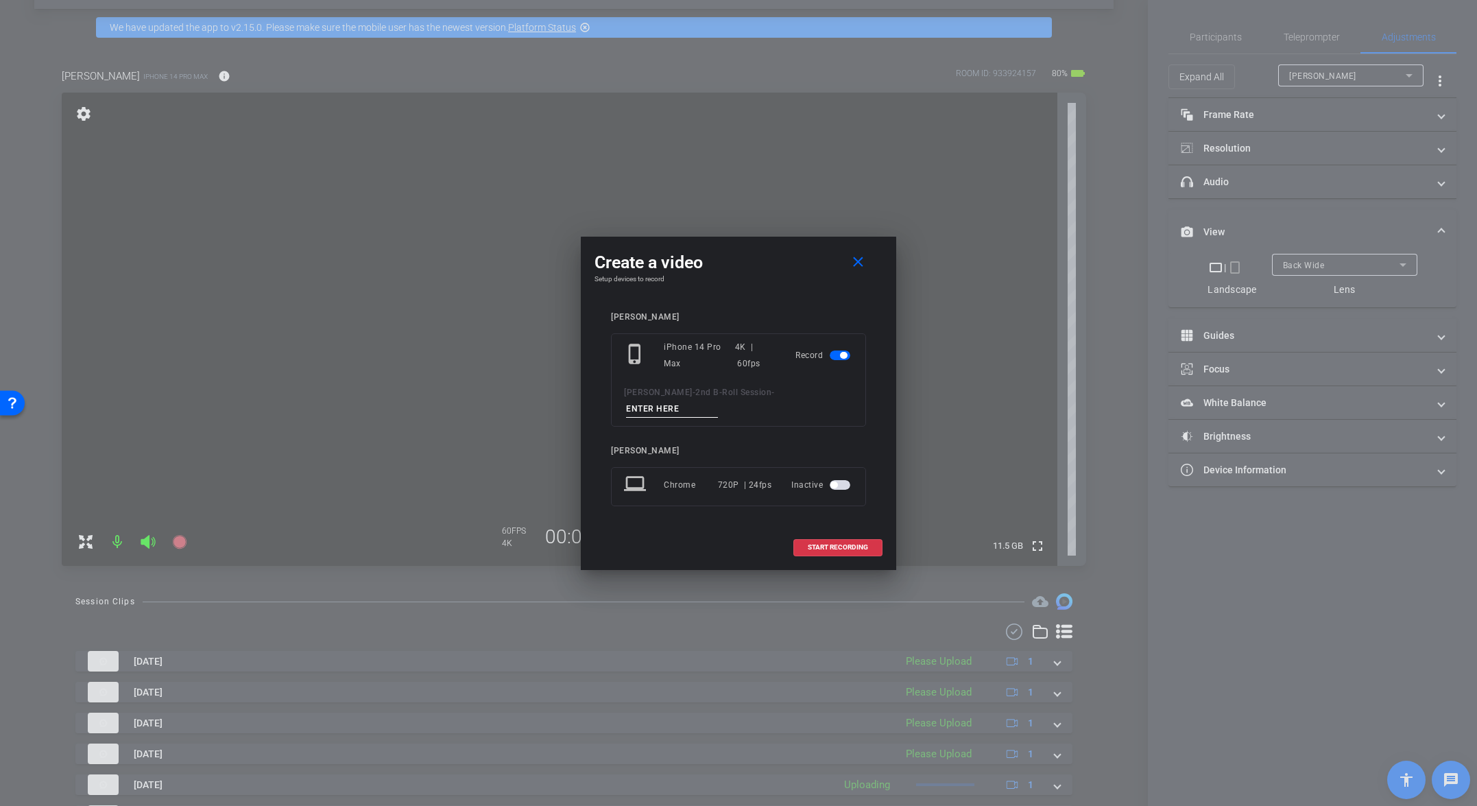
click at [718, 400] on input at bounding box center [672, 408] width 92 height 17
paste input "Tk_1_Broll"
click at [718, 400] on input "Tk_1_Broll" at bounding box center [672, 408] width 92 height 17
type input "Tk_7_Broll"
click at [852, 544] on span "START RECORDING" at bounding box center [838, 547] width 60 height 7
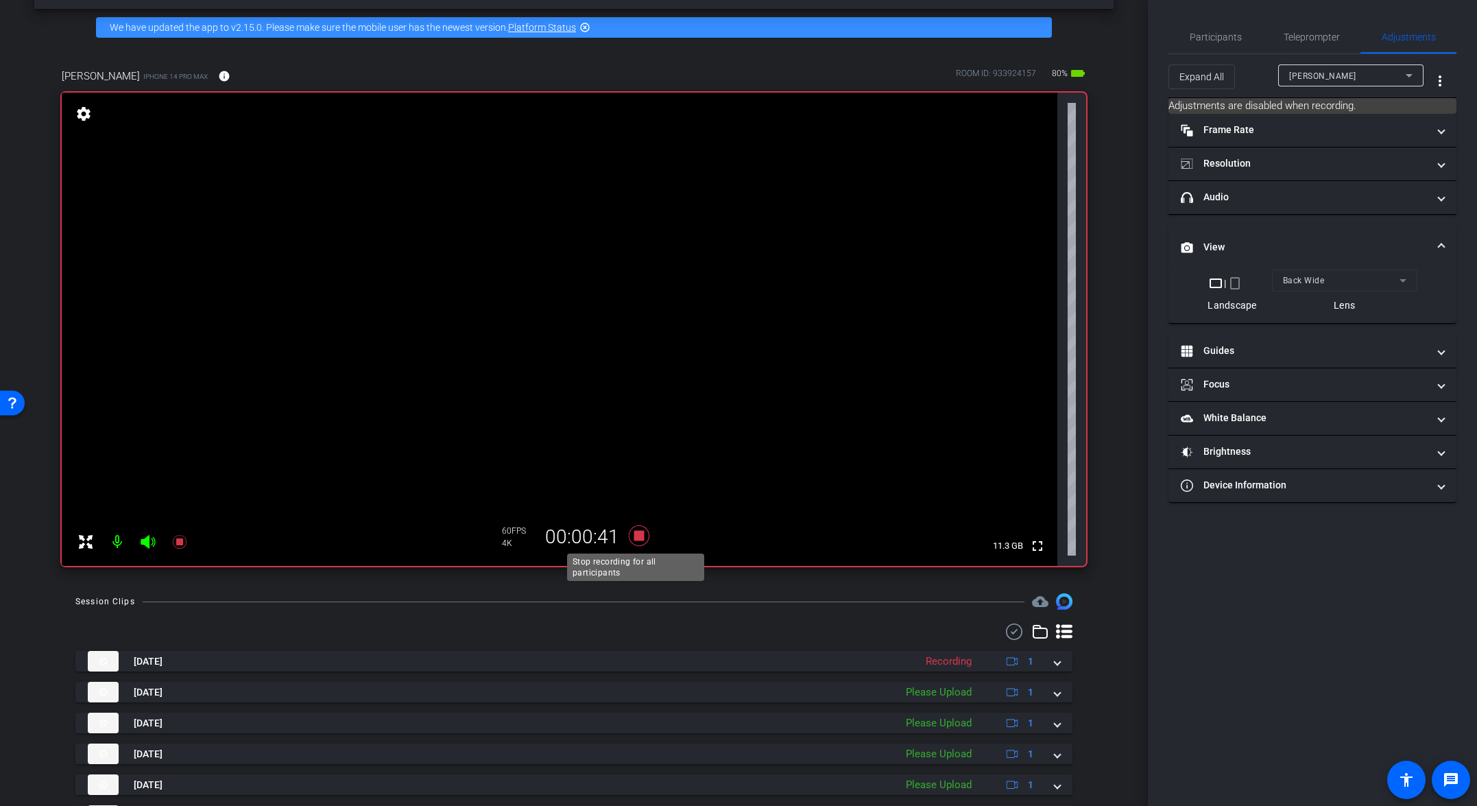
click at [639, 534] on icon at bounding box center [639, 535] width 21 height 21
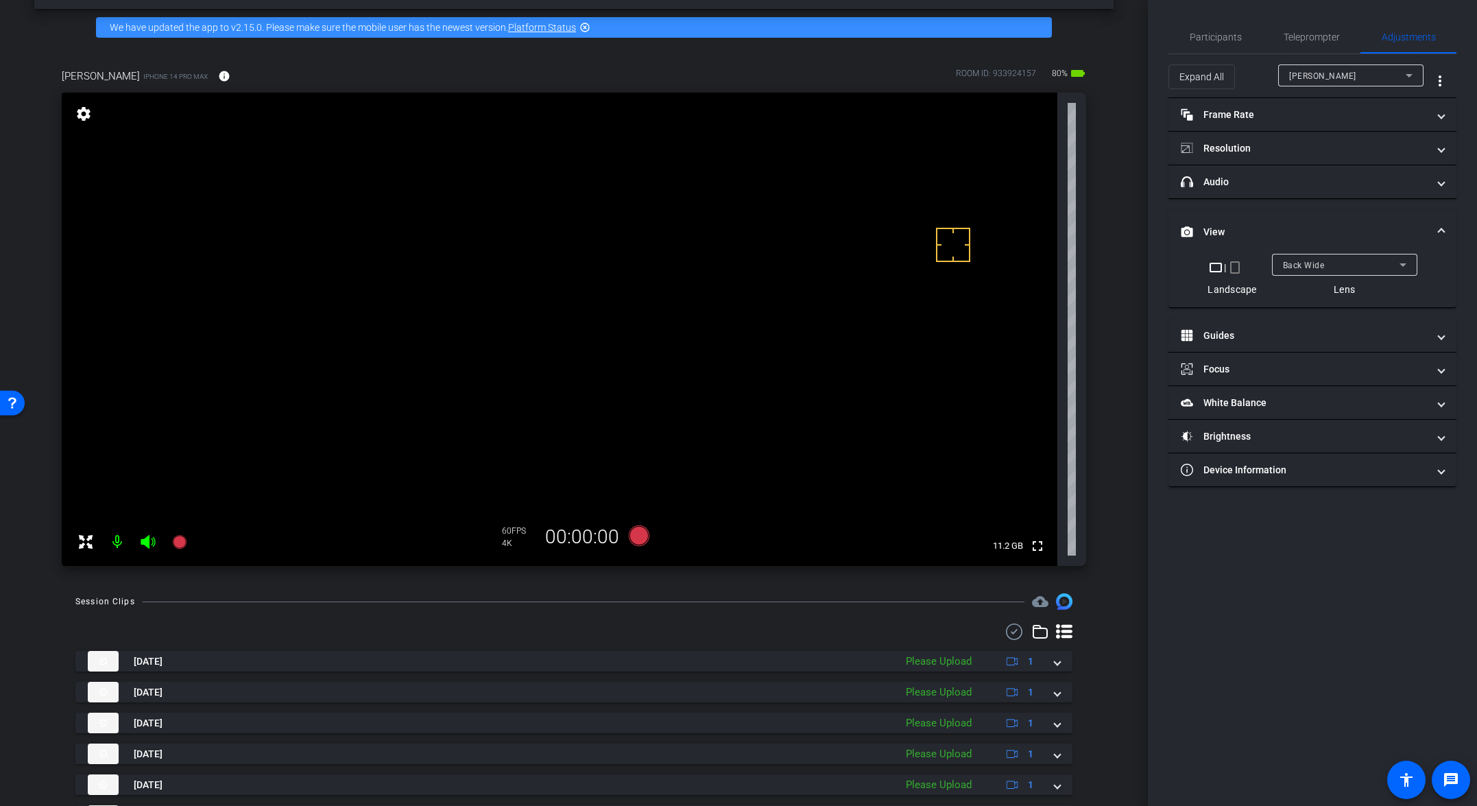
click at [1033, 261] on span "Back Wide" at bounding box center [1304, 266] width 42 height 10
click at [1033, 338] on mat-option "Back Tele" at bounding box center [1343, 336] width 145 height 22
click at [1033, 267] on div "Back Tele" at bounding box center [1341, 264] width 117 height 17
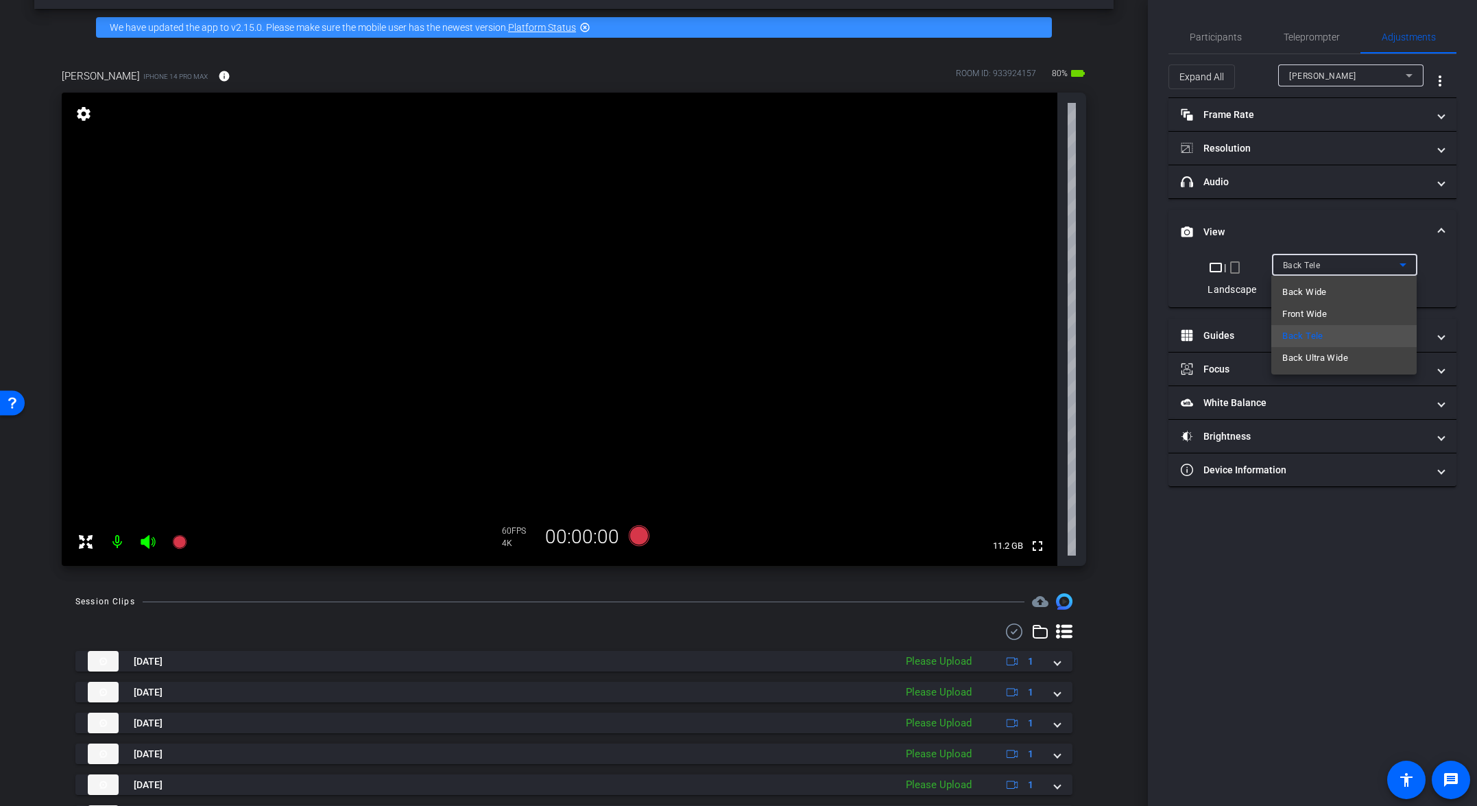
click at [1033, 299] on mat-option "Back Wide" at bounding box center [1343, 292] width 145 height 22
click at [483, 351] on video at bounding box center [560, 329] width 996 height 473
drag, startPoint x: 496, startPoint y: 345, endPoint x: 492, endPoint y: 328, distance: 17.5
click at [492, 328] on video at bounding box center [560, 329] width 996 height 473
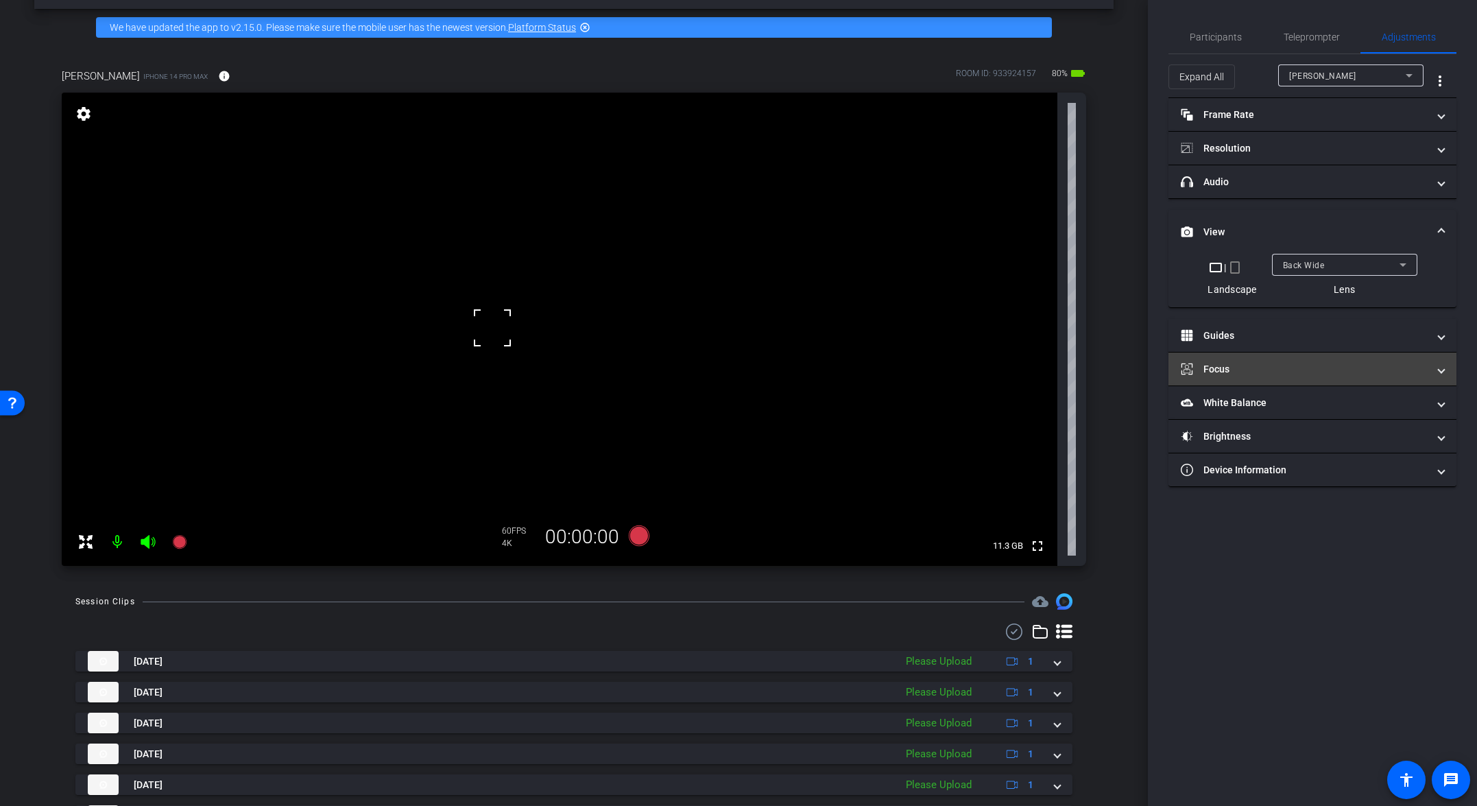
click at [1033, 374] on mat-panel-title "Focus" at bounding box center [1304, 369] width 247 height 14
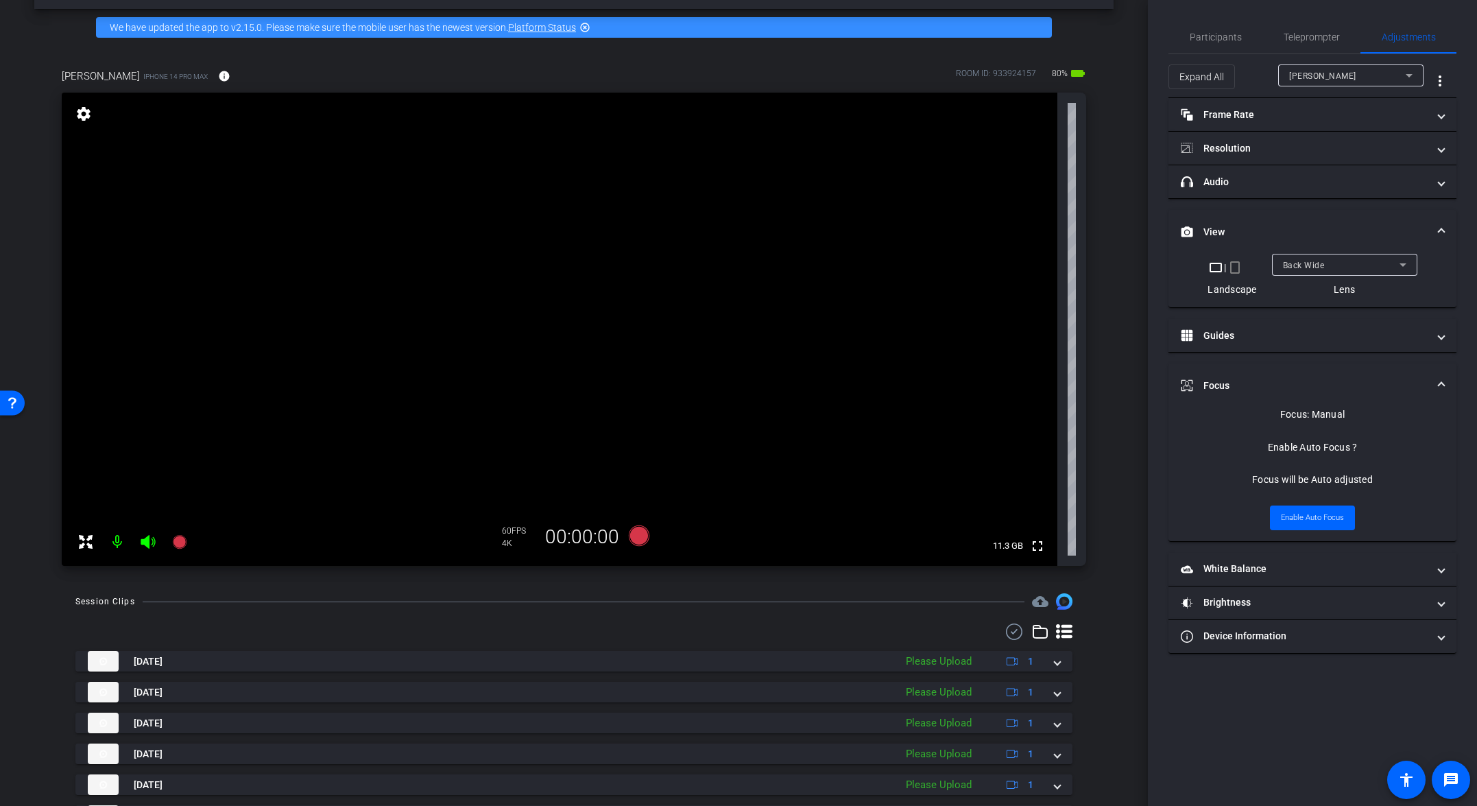
click at [513, 342] on video at bounding box center [560, 329] width 996 height 473
click at [513, 342] on div at bounding box center [513, 341] width 34 height 34
click at [532, 347] on video at bounding box center [560, 329] width 996 height 473
drag, startPoint x: 532, startPoint y: 347, endPoint x: 517, endPoint y: 326, distance: 26.1
click at [517, 326] on video at bounding box center [560, 329] width 996 height 473
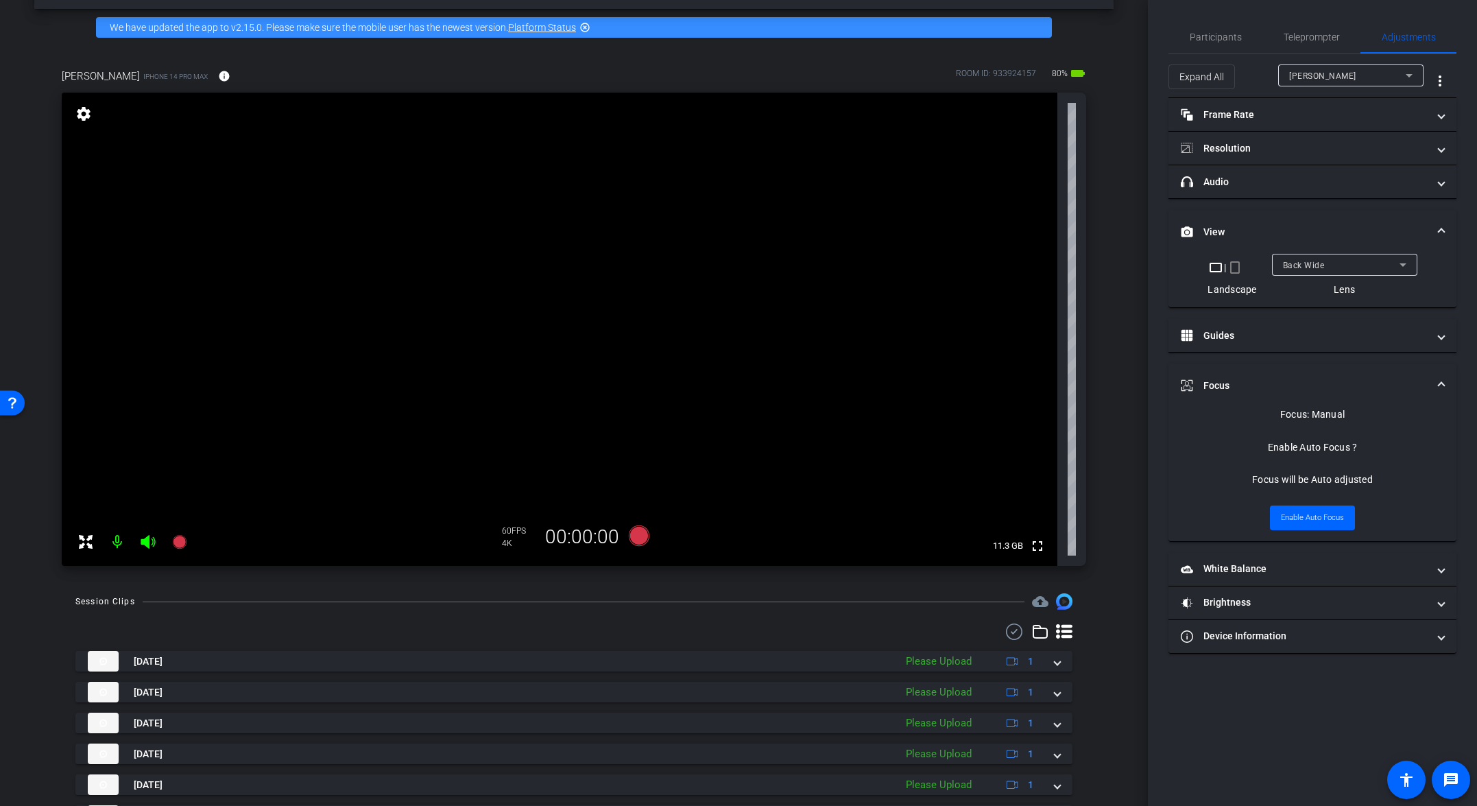
click at [552, 339] on video at bounding box center [560, 329] width 996 height 473
click at [634, 539] on icon at bounding box center [639, 535] width 21 height 21
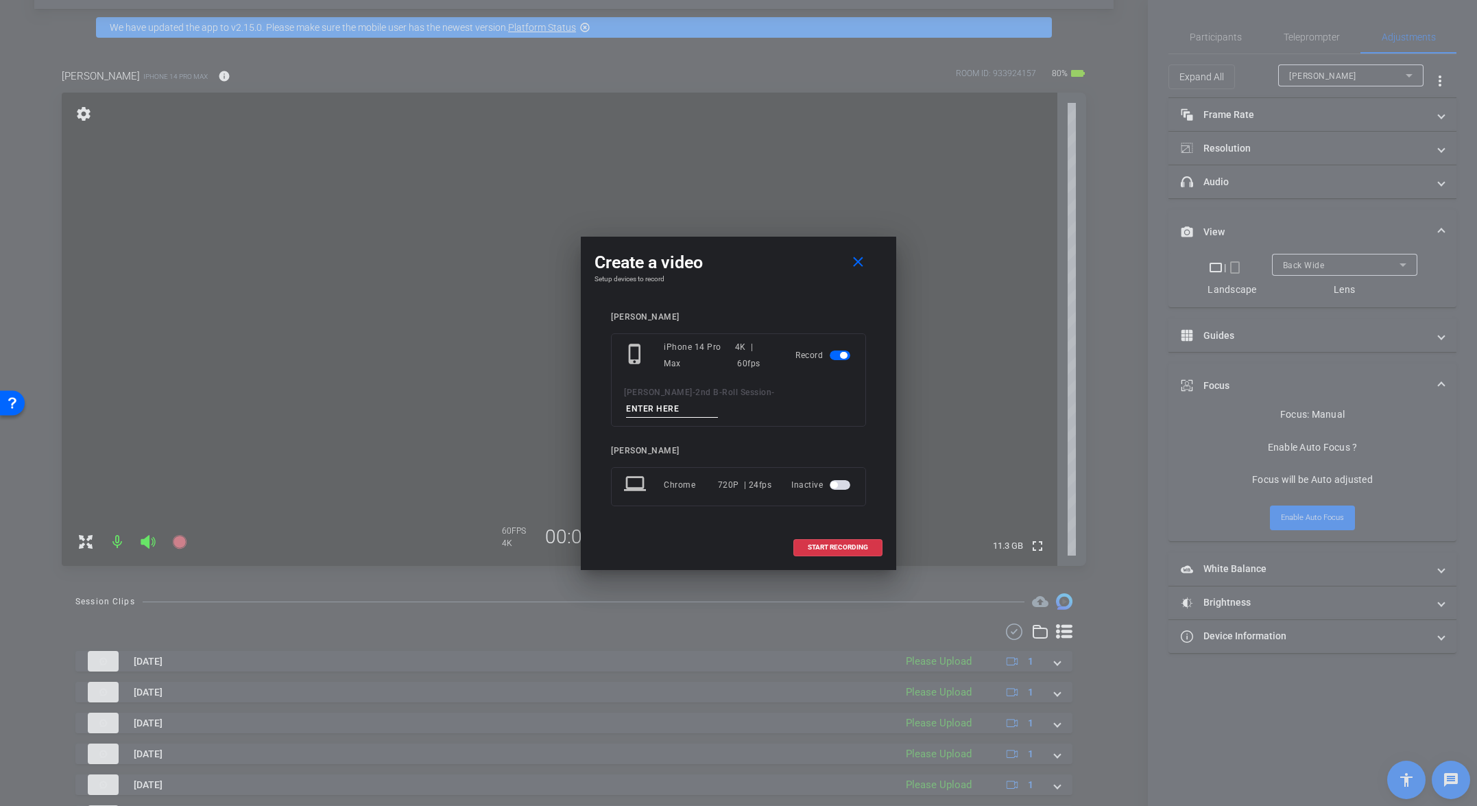
click at [718, 400] on input at bounding box center [672, 408] width 92 height 17
paste input "Tk_1_Broll"
click at [718, 400] on input "Tk_1_Broll" at bounding box center [672, 408] width 92 height 17
click at [718, 400] on input "Tk_8_Broll" at bounding box center [672, 408] width 92 height 17
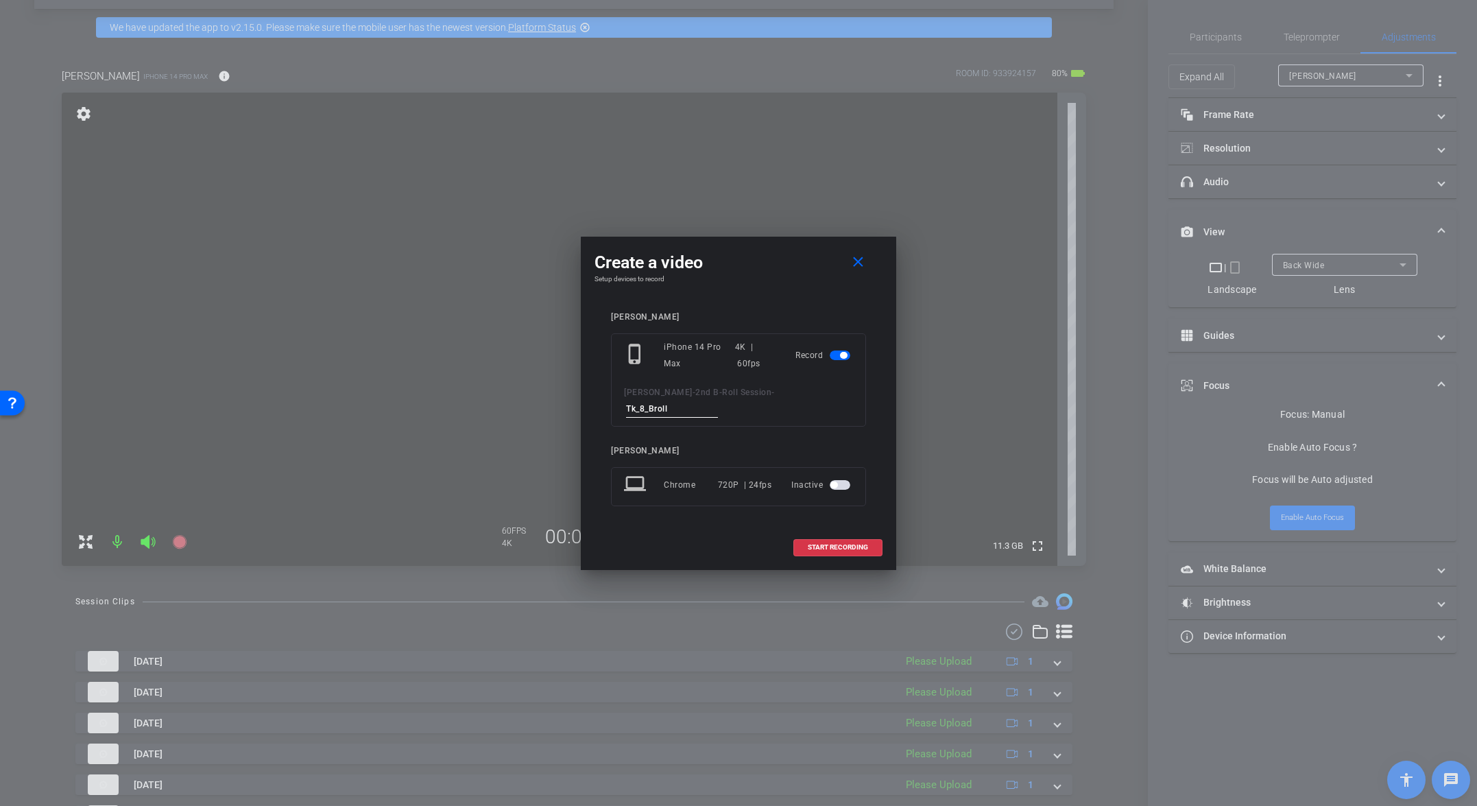
click at [718, 400] on input "Tk_8_Broll" at bounding box center [672, 408] width 92 height 17
type input "Tk_8_Broll"
click at [859, 271] on mat-icon "close" at bounding box center [858, 262] width 17 height 17
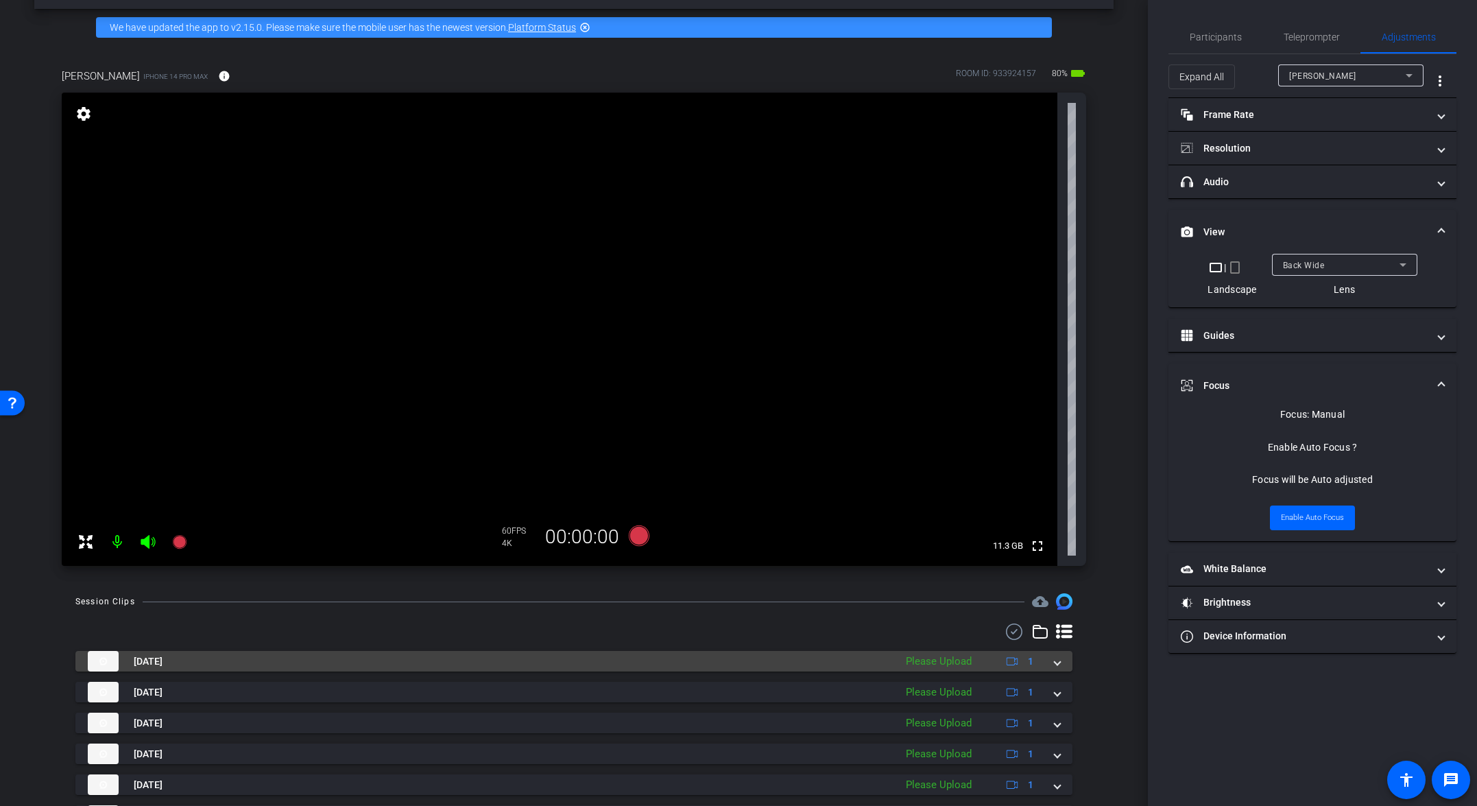
click at [1033, 658] on span at bounding box center [1057, 661] width 5 height 14
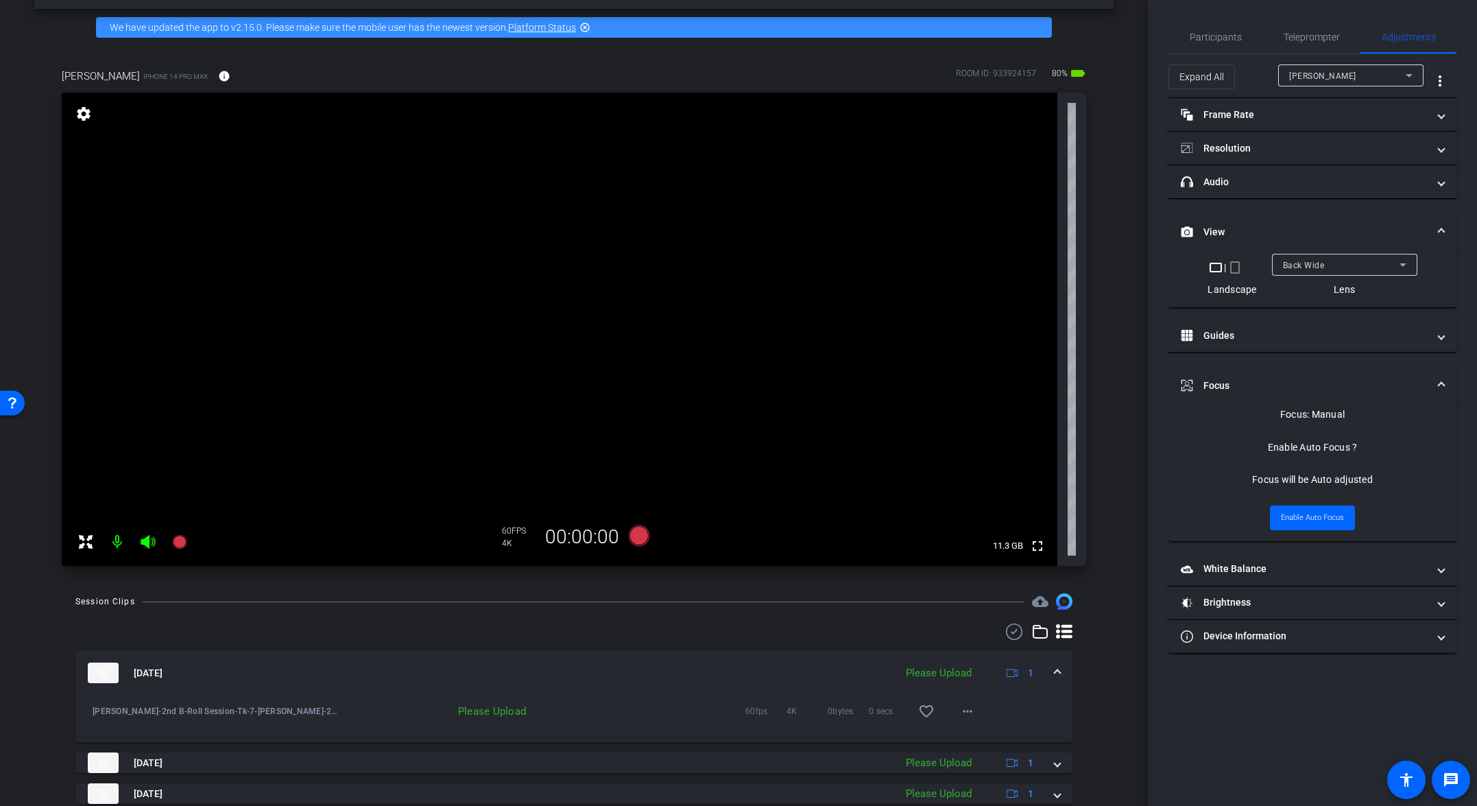
click at [1033, 662] on mat-expansion-panel-header "Aug 11, 2025 Please Upload 1" at bounding box center [573, 673] width 997 height 44
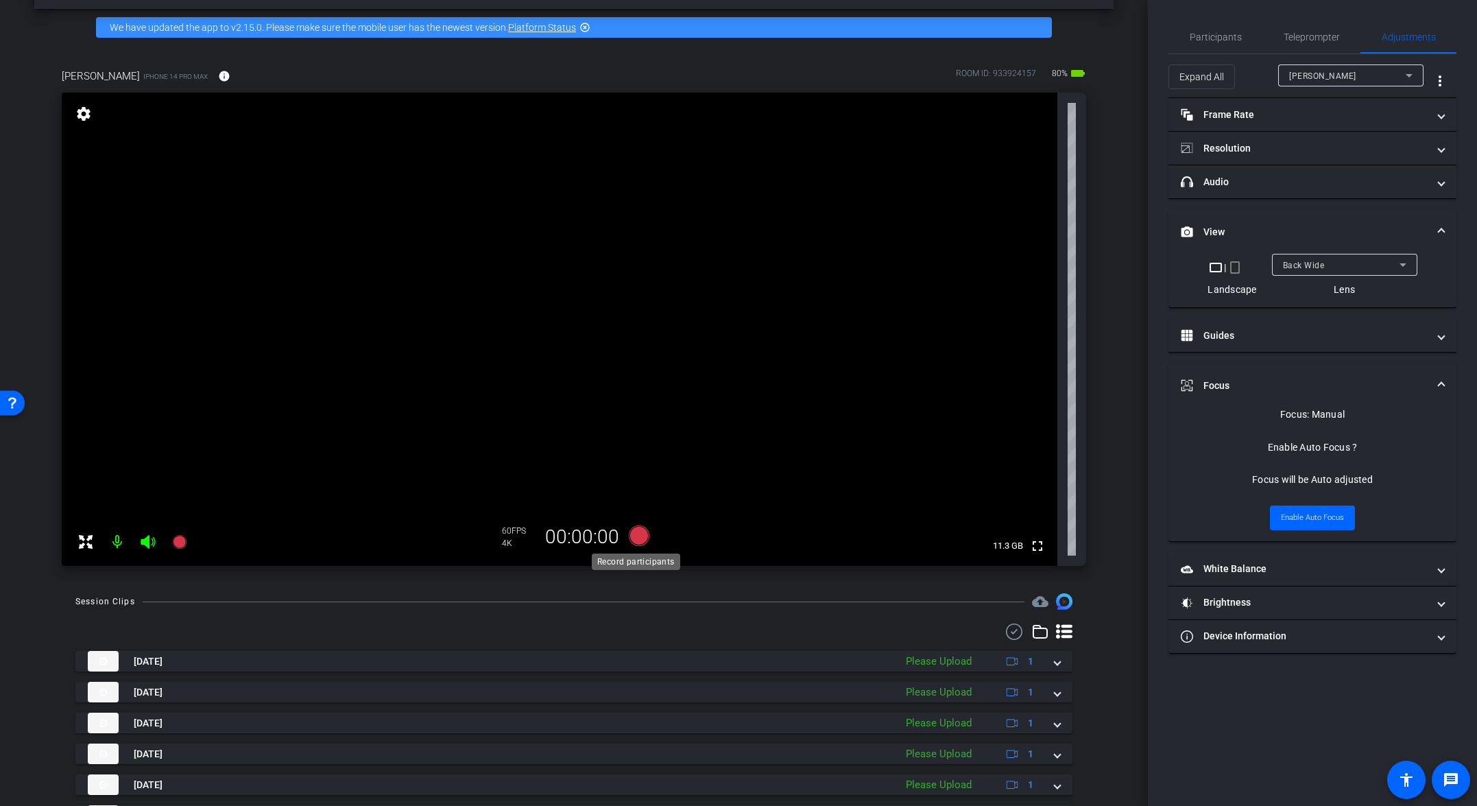
click at [636, 536] on icon at bounding box center [639, 535] width 21 height 21
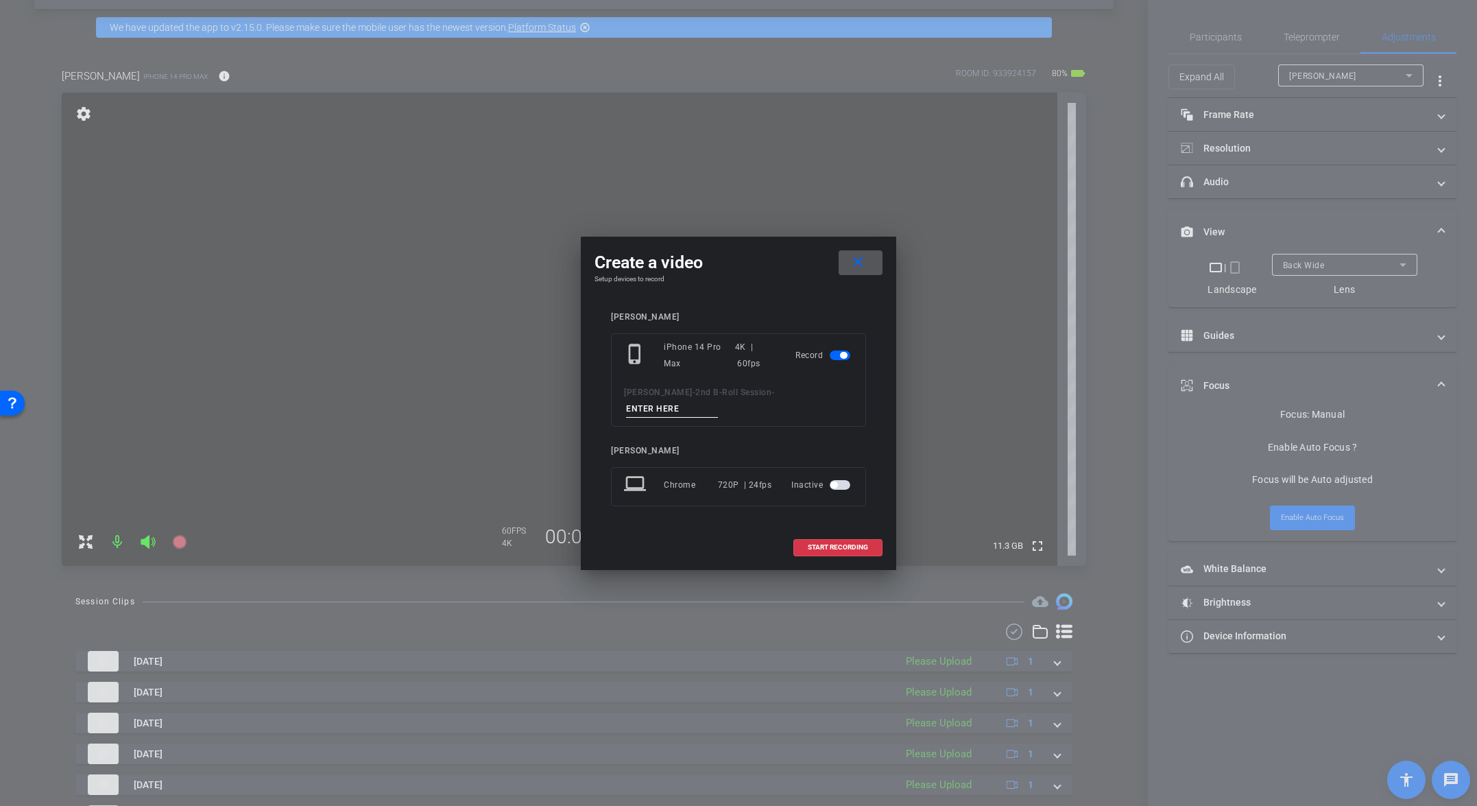
click at [718, 401] on input at bounding box center [672, 408] width 92 height 17
paste input "Tk_8_Broll"
type input "Tk_8_Broll"
click at [828, 544] on span "START RECORDING" at bounding box center [838, 547] width 60 height 7
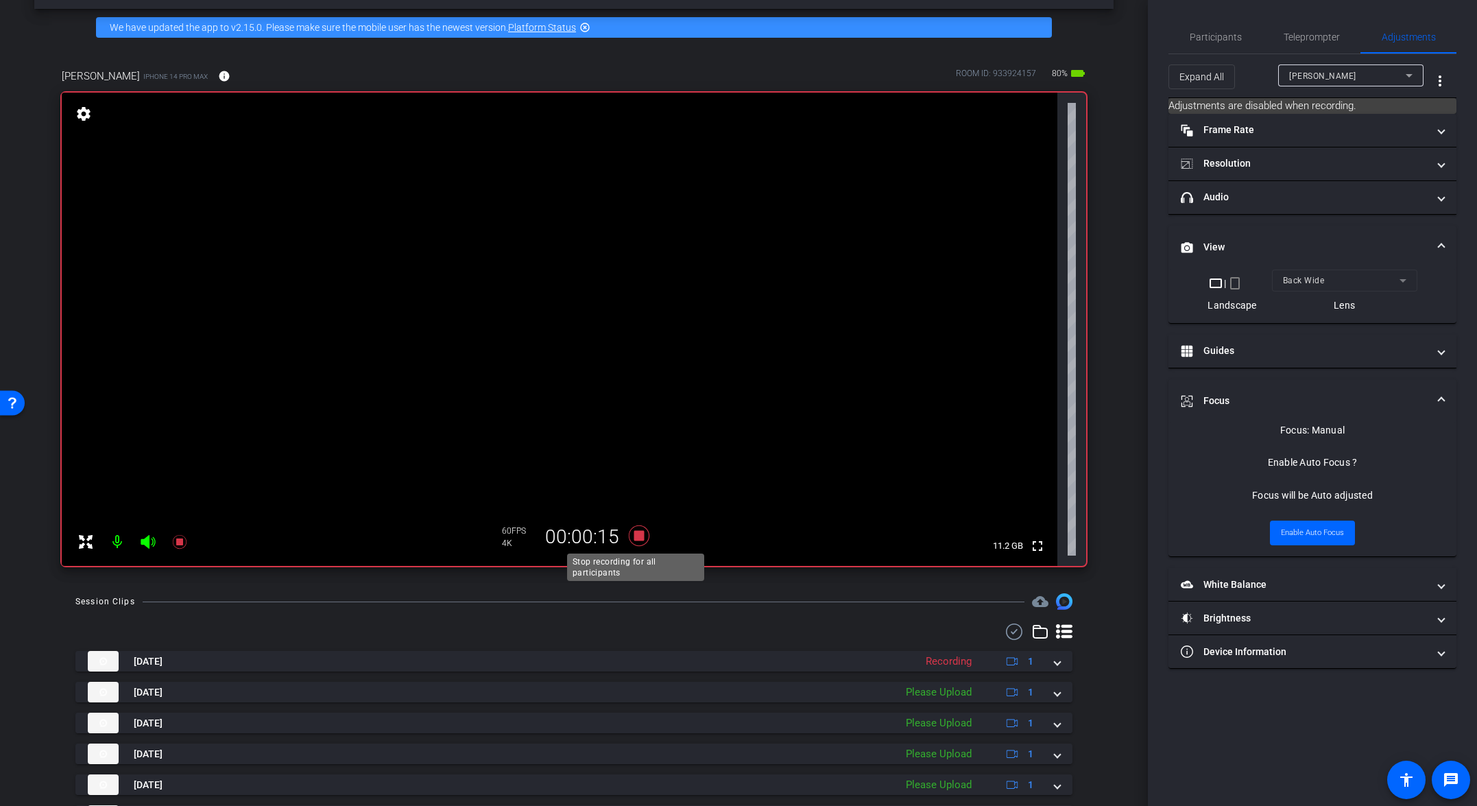
click at [640, 534] on icon at bounding box center [639, 535] width 21 height 21
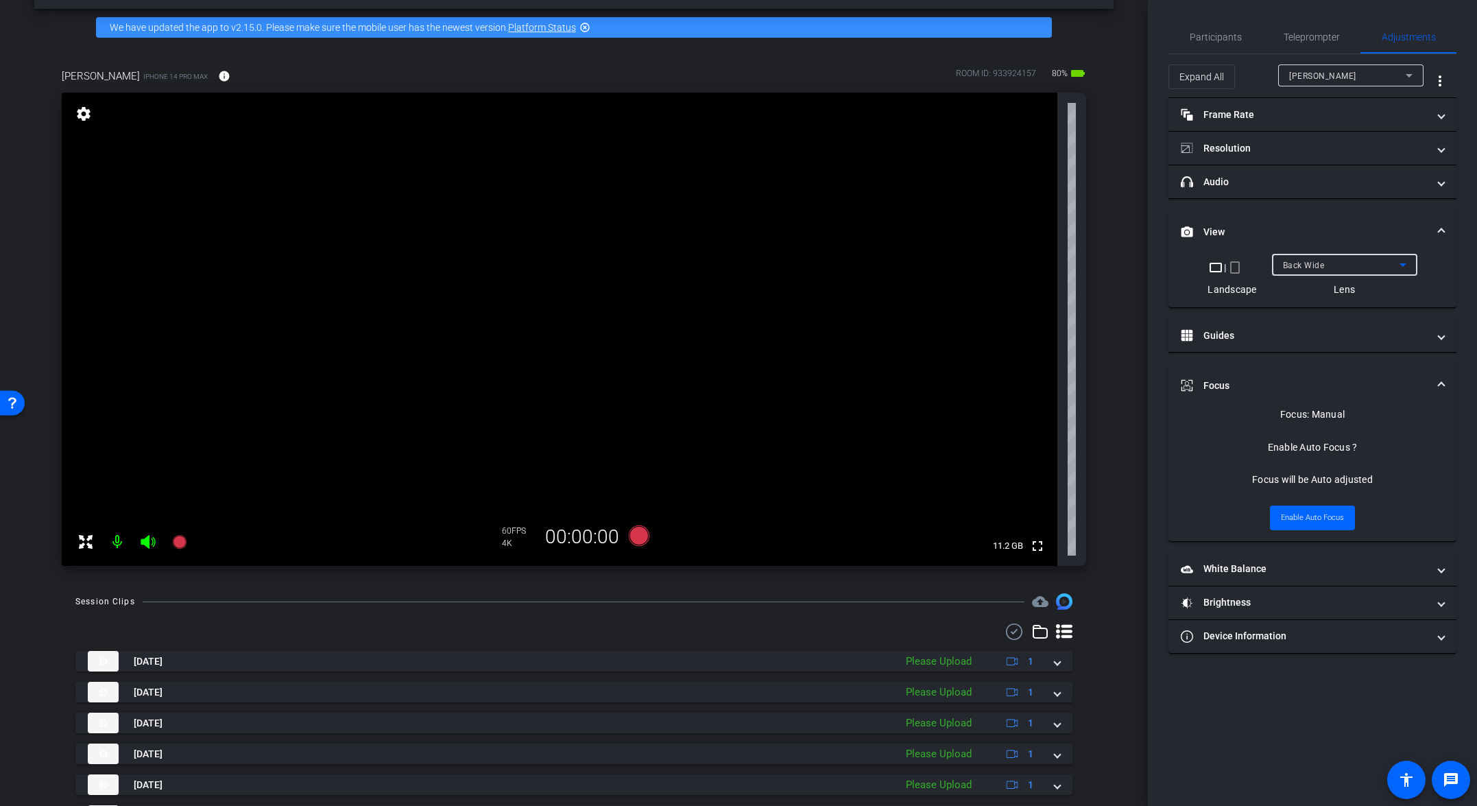
click at [1033, 261] on div "Back Wide" at bounding box center [1341, 264] width 117 height 17
click at [1033, 337] on mat-option "Back Tele" at bounding box center [1343, 336] width 145 height 22
click at [645, 534] on icon at bounding box center [639, 535] width 33 height 25
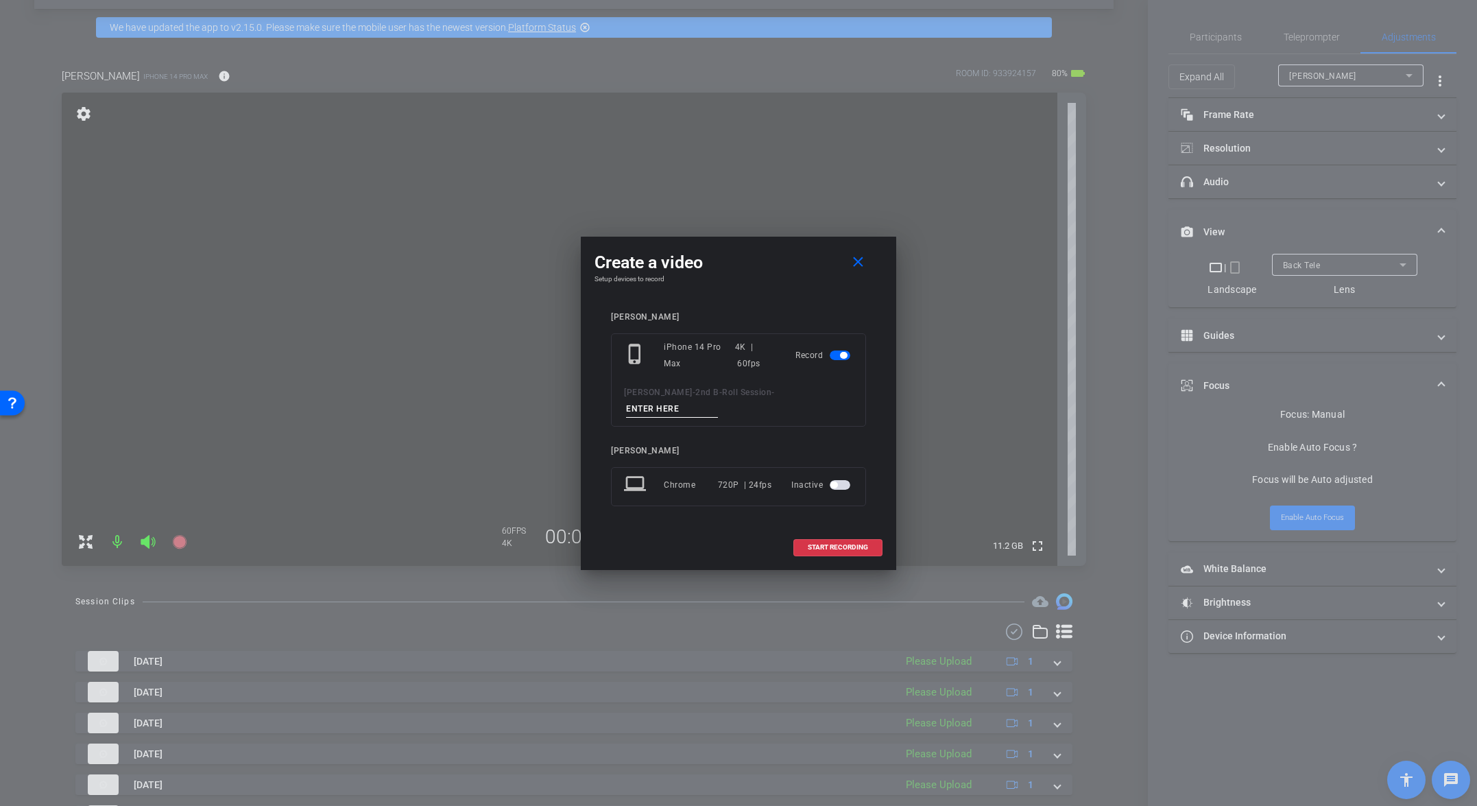
click at [718, 400] on input at bounding box center [672, 408] width 92 height 17
paste input "Tk_8_Broll"
click at [718, 400] on input "Tk_8_Broll" at bounding box center [672, 408] width 92 height 17
type input "Tk_9_Broll"
click at [860, 544] on span "START RECORDING" at bounding box center [838, 547] width 60 height 7
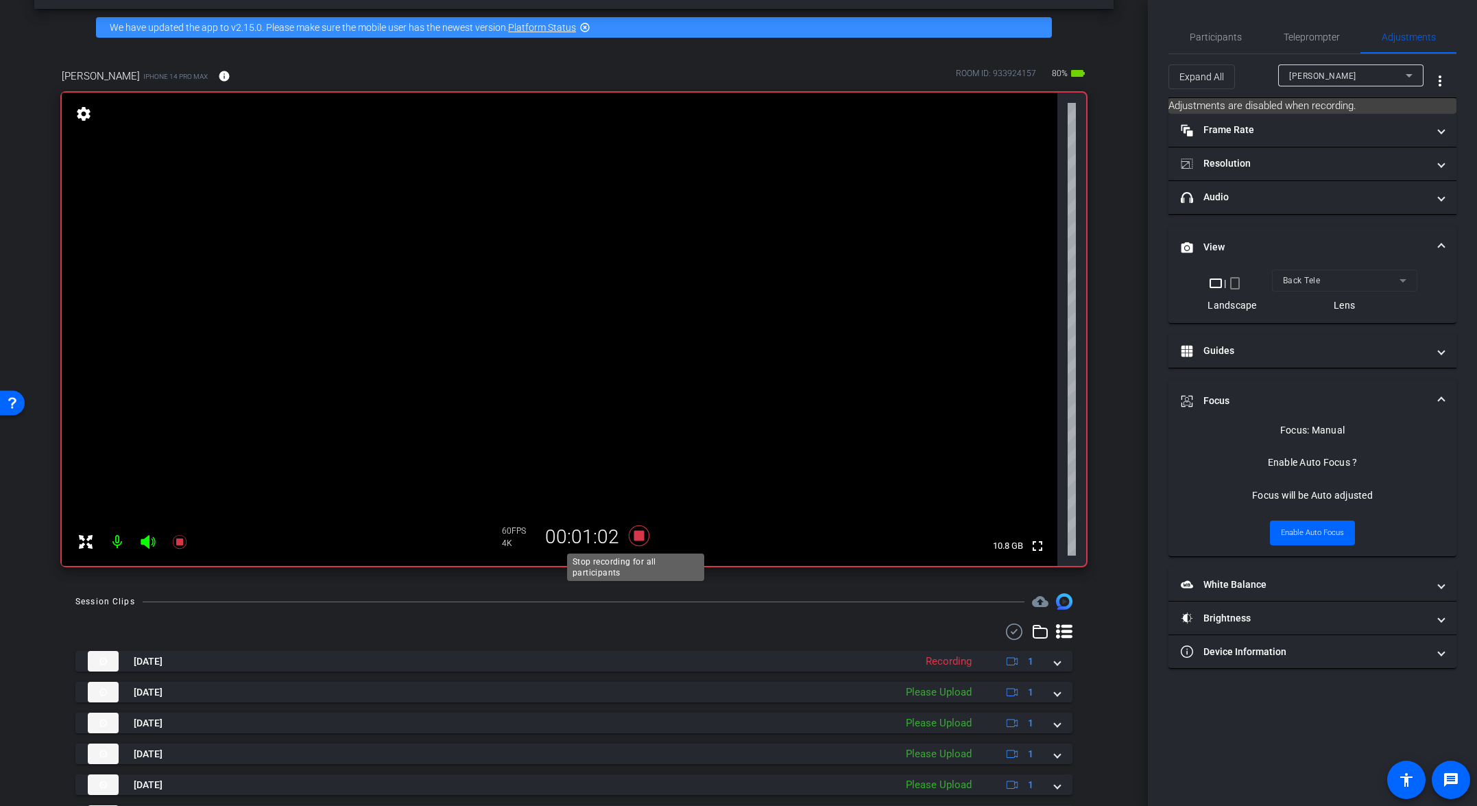
click at [637, 536] on icon at bounding box center [639, 535] width 21 height 21
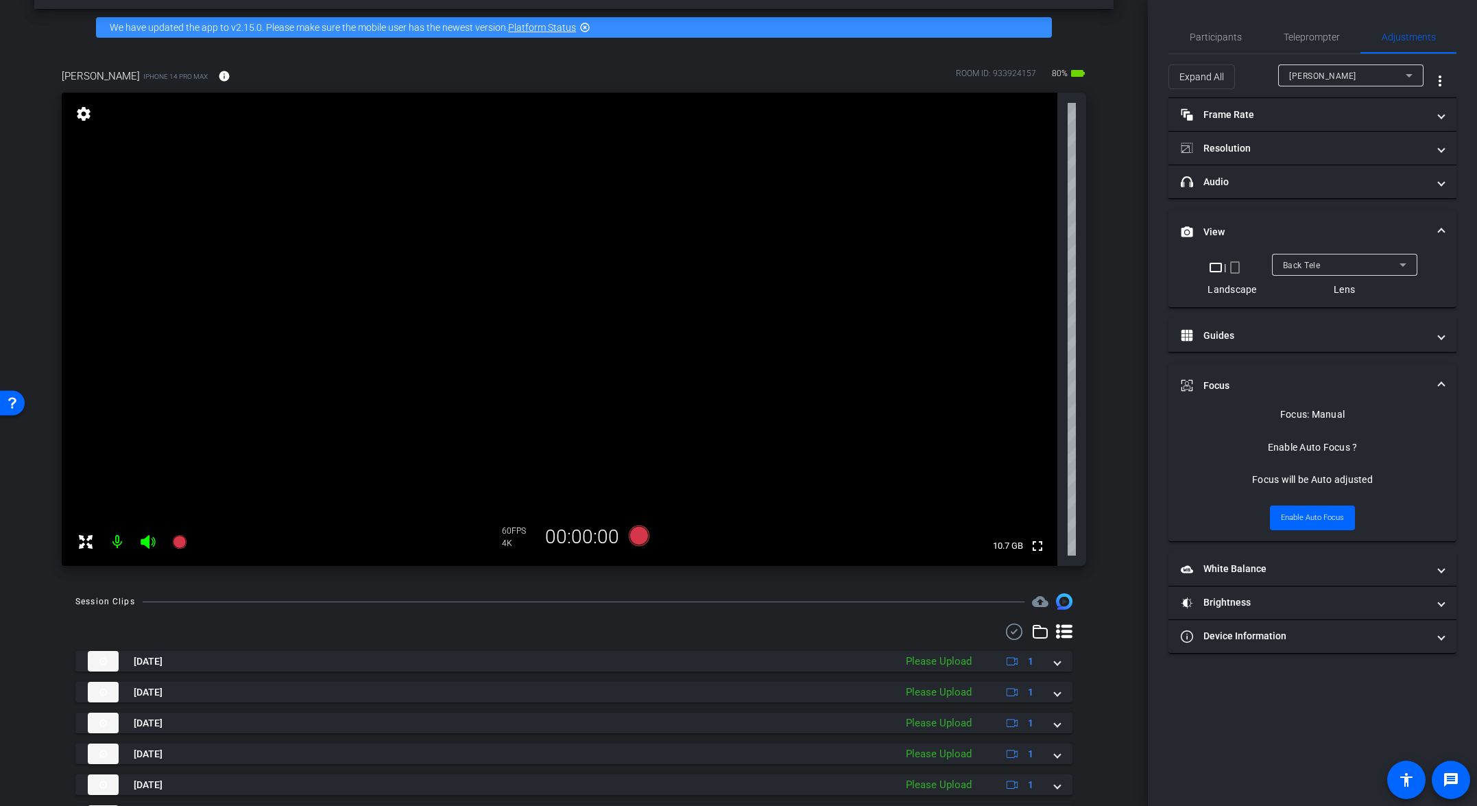
click at [1033, 254] on div "Back Tele" at bounding box center [1344, 265] width 123 height 22
click at [1033, 295] on span "Back Wide" at bounding box center [1304, 292] width 44 height 16
click at [1033, 265] on div "Back Wide" at bounding box center [1341, 264] width 117 height 17
click at [1033, 358] on mat-option "Back Ultra Wide" at bounding box center [1343, 358] width 145 height 22
click at [629, 540] on icon at bounding box center [639, 535] width 21 height 21
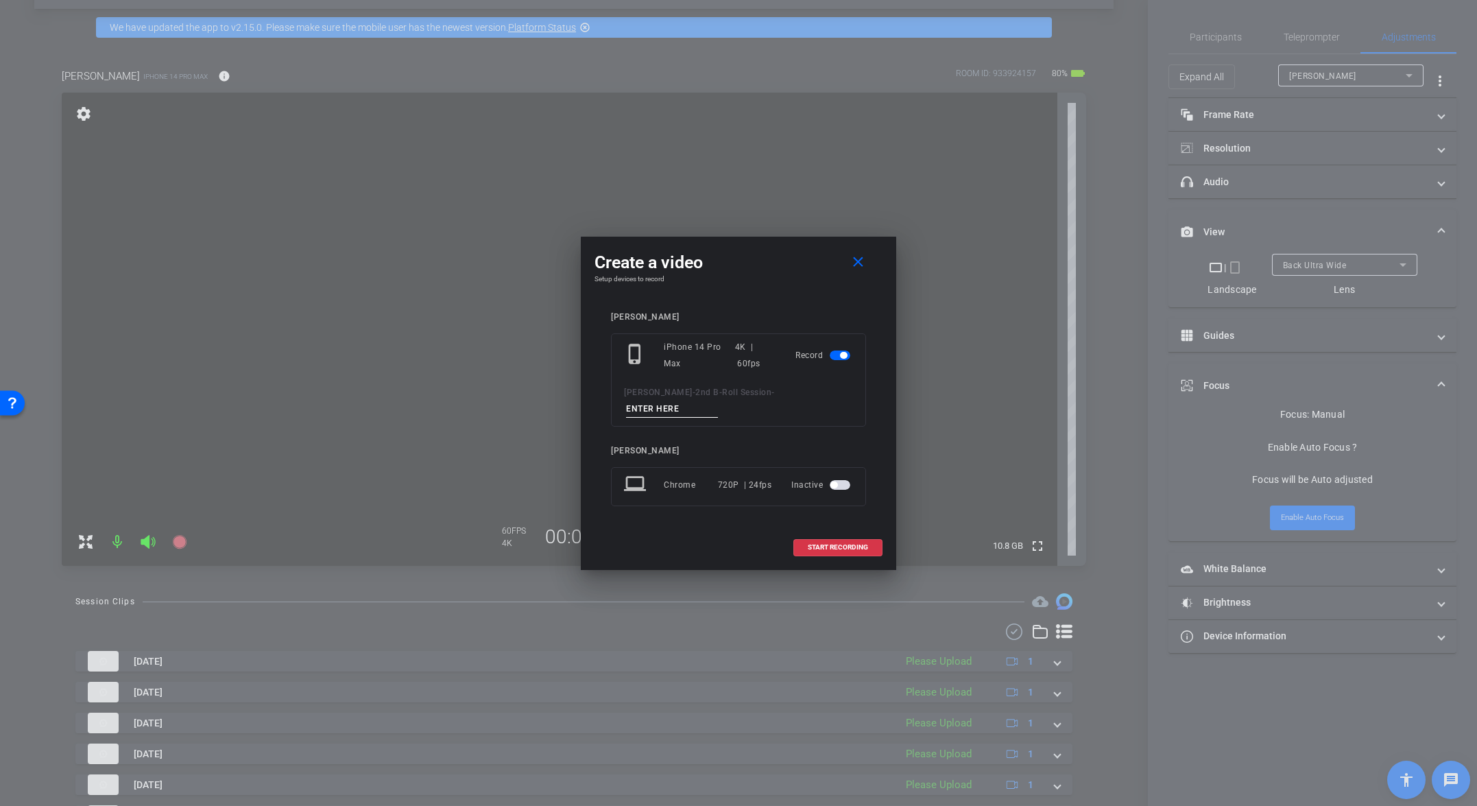
click at [718, 401] on input at bounding box center [672, 408] width 92 height 17
paste input "Tk_8_Broll"
click at [718, 400] on input "Tk_8_Broll" at bounding box center [672, 408] width 92 height 17
type input "Tk_9_Broll"
click at [841, 544] on span "START RECORDING" at bounding box center [838, 547] width 60 height 7
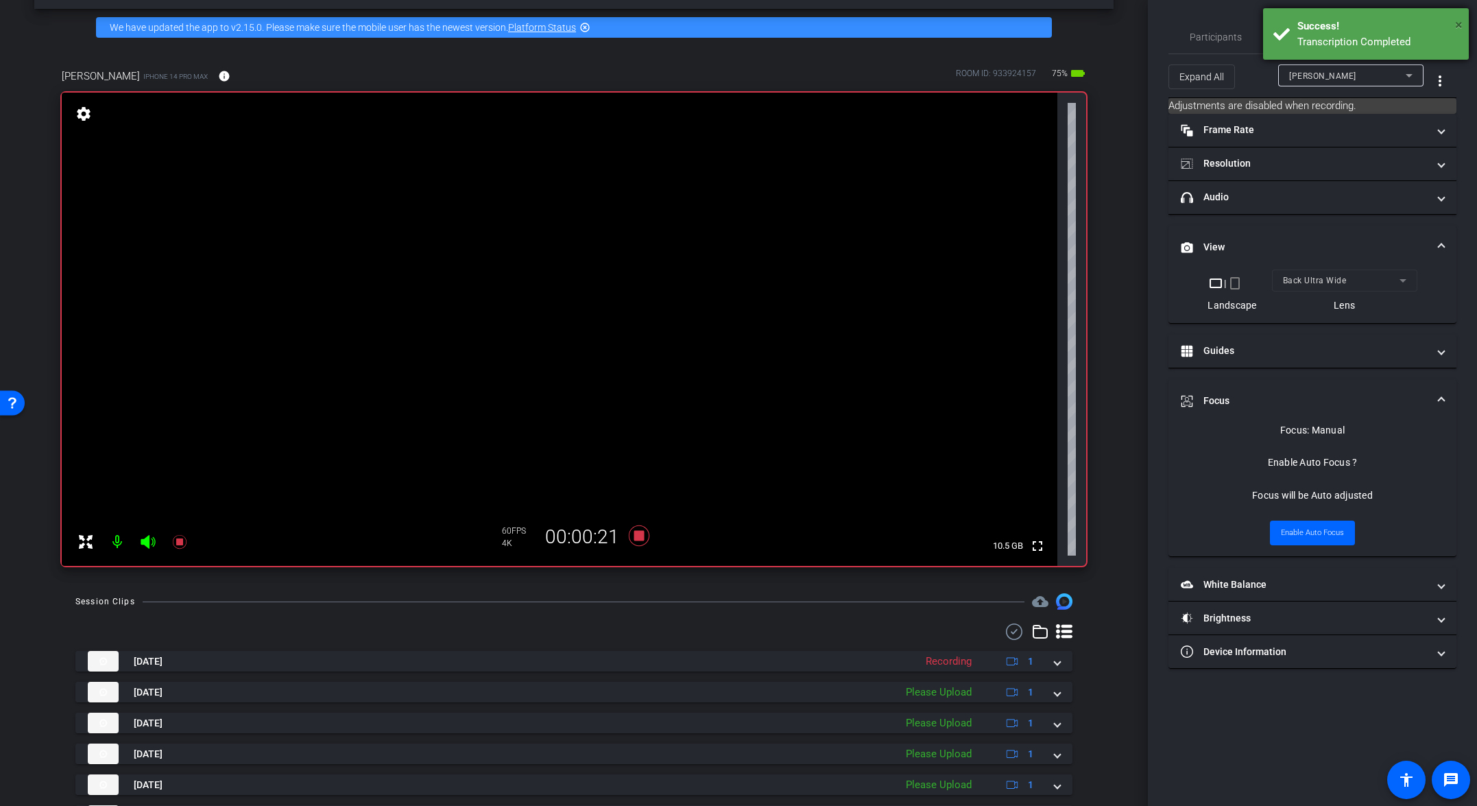
click at [1033, 26] on span "×" at bounding box center [1459, 24] width 8 height 16
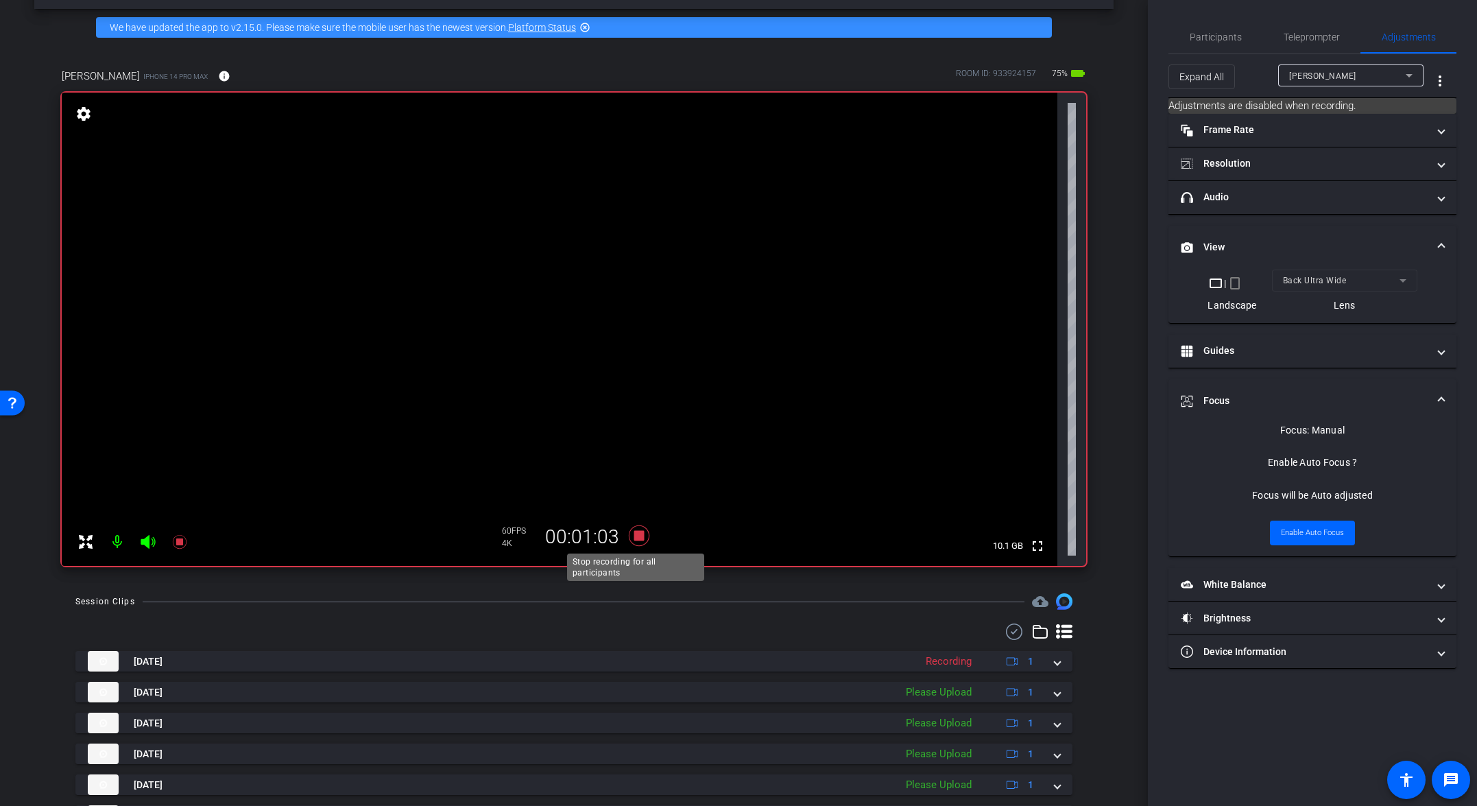
click at [635, 542] on icon at bounding box center [639, 535] width 33 height 25
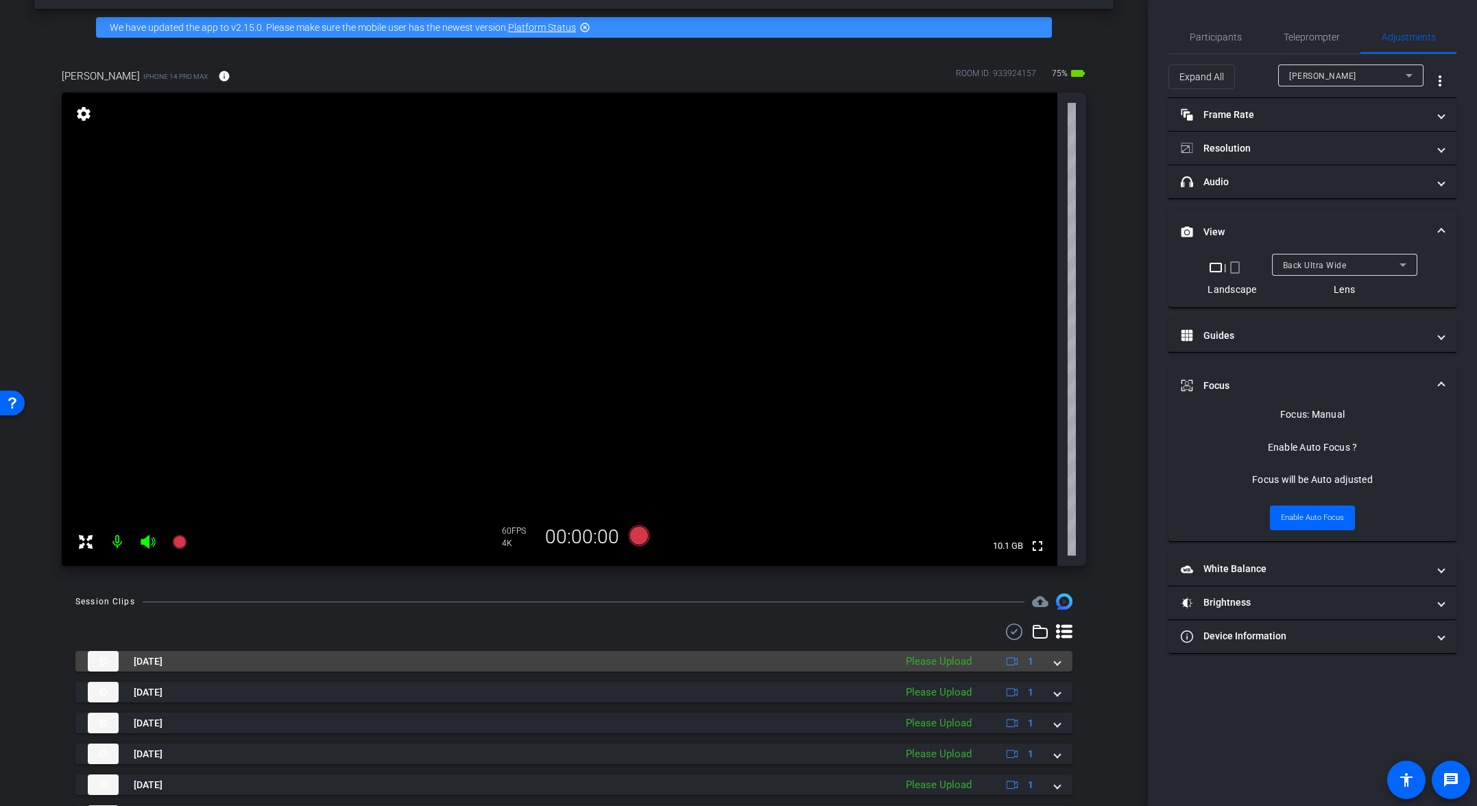
click at [1033, 661] on mat-expansion-panel-header "Aug 11, 2025 Please Upload 1" at bounding box center [573, 661] width 997 height 21
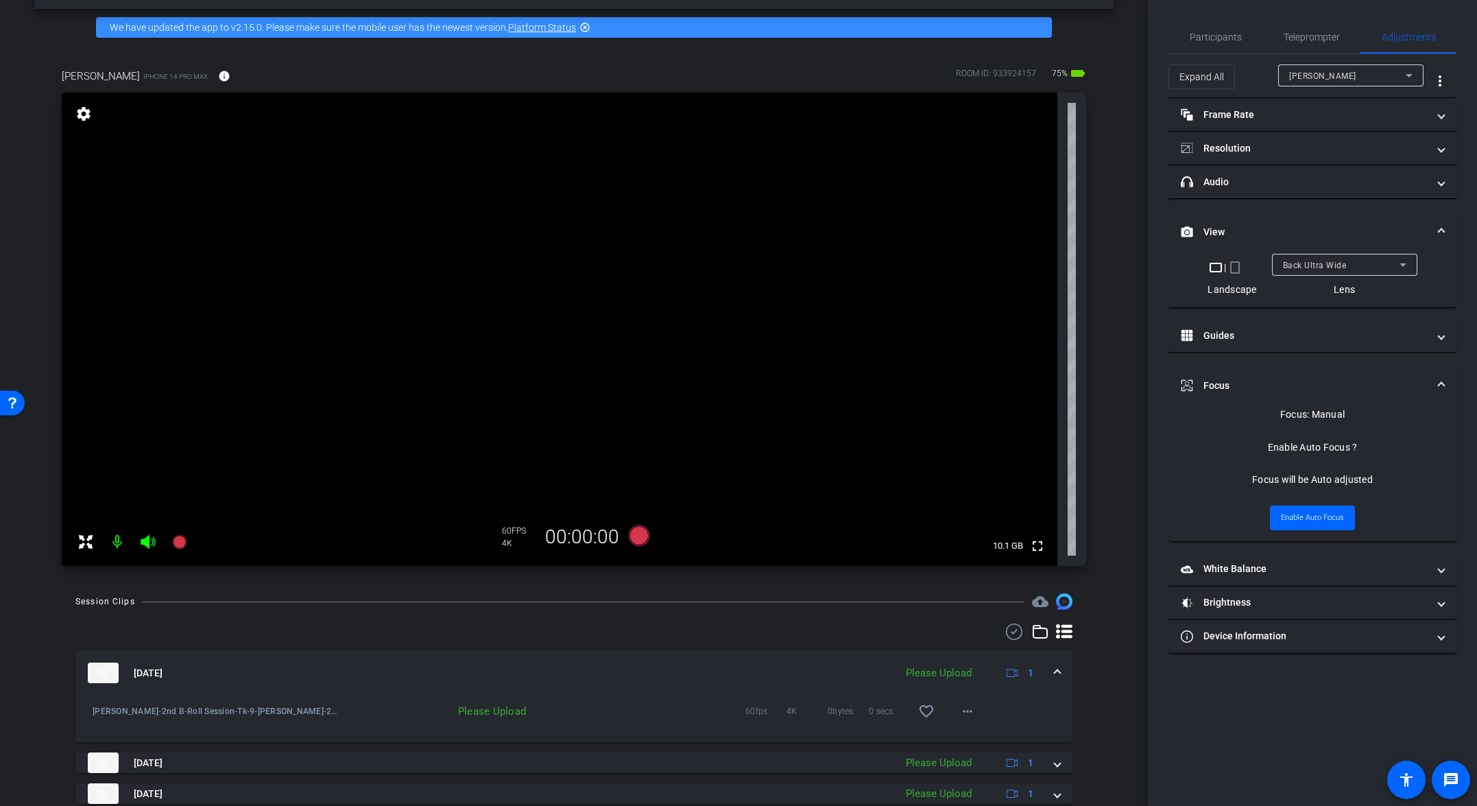
click at [1033, 671] on mat-expansion-panel-header "Aug 11, 2025 Please Upload 1" at bounding box center [573, 673] width 997 height 44
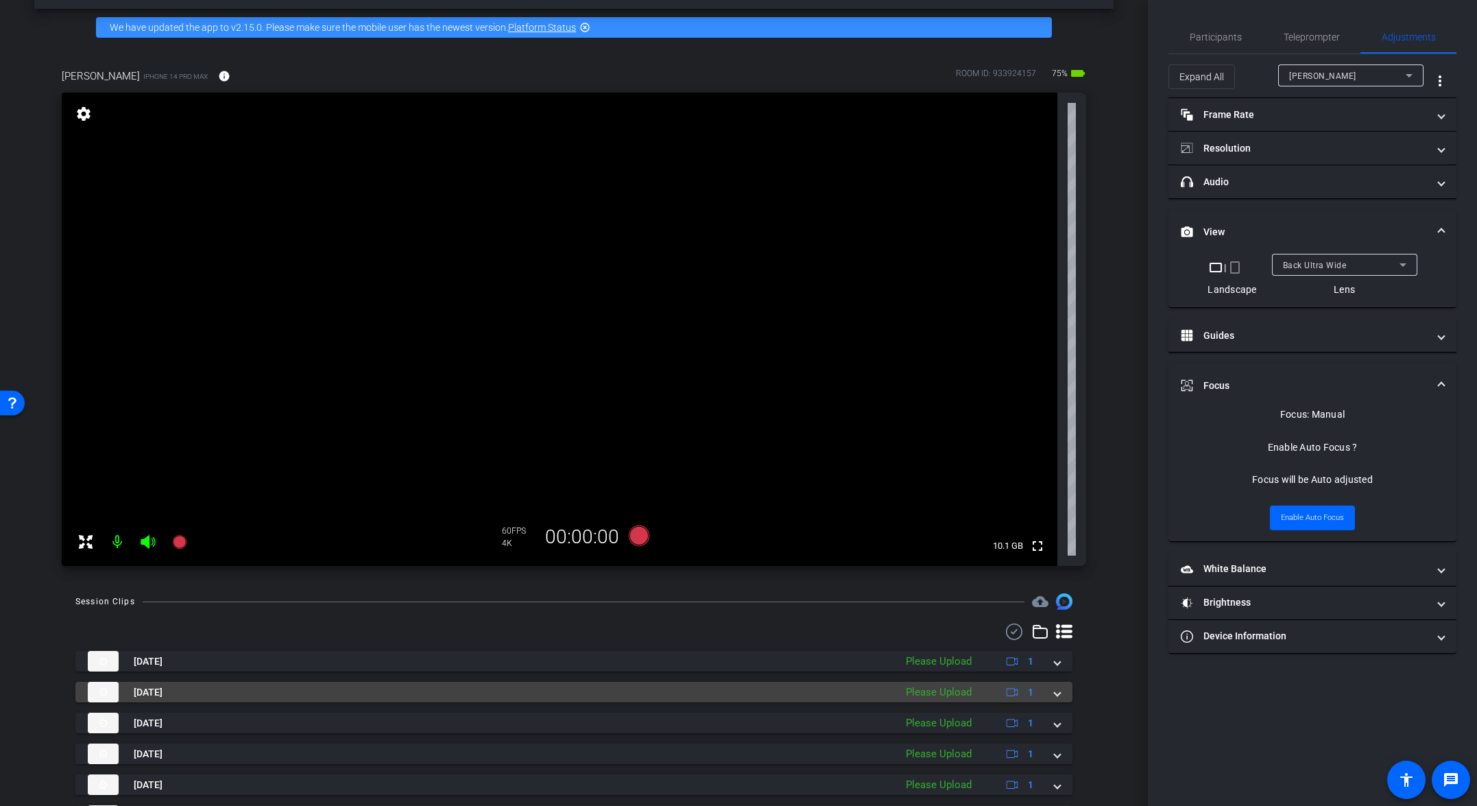
click at [1033, 692] on span at bounding box center [1057, 692] width 5 height 14
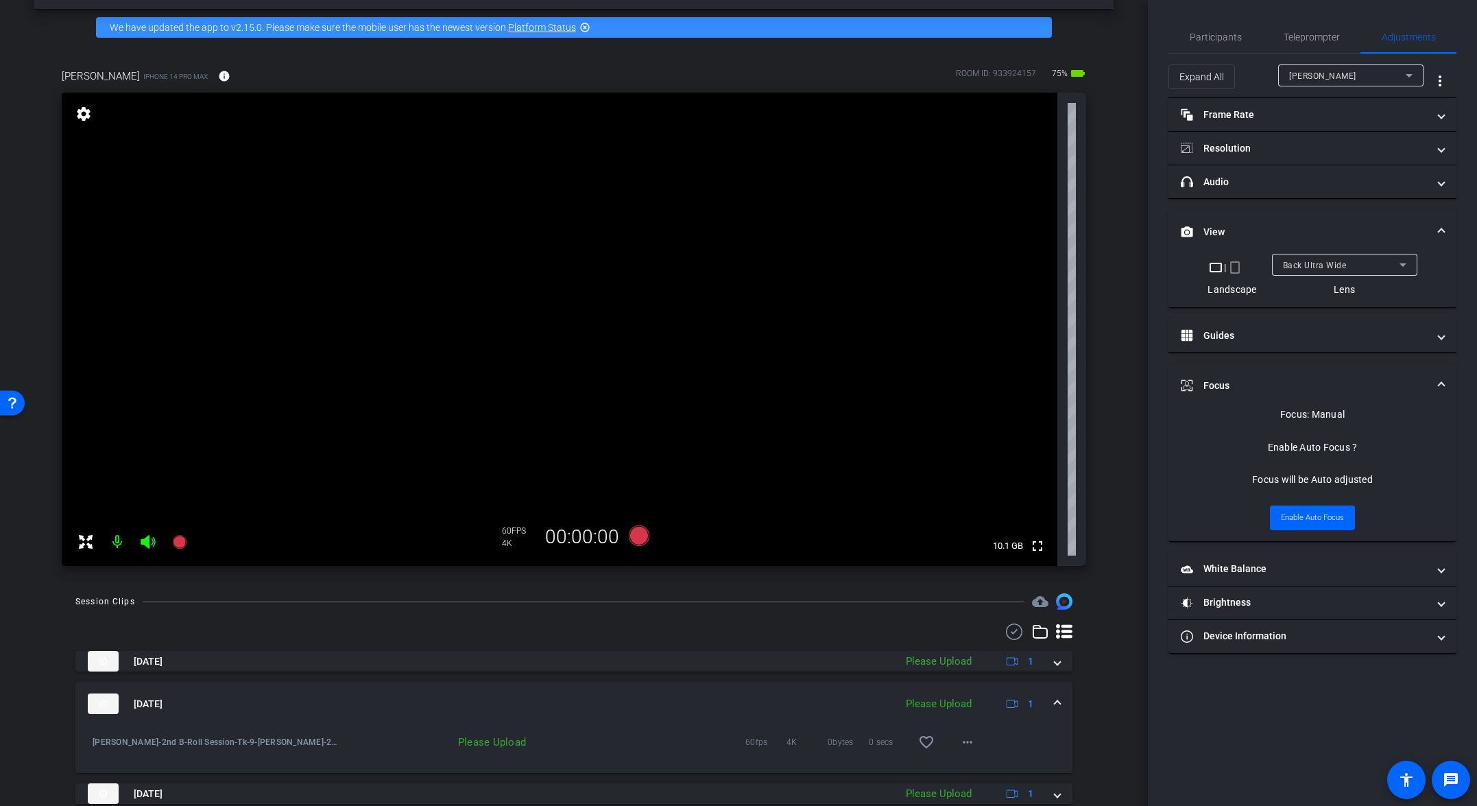
click at [1033, 702] on span at bounding box center [1057, 704] width 5 height 14
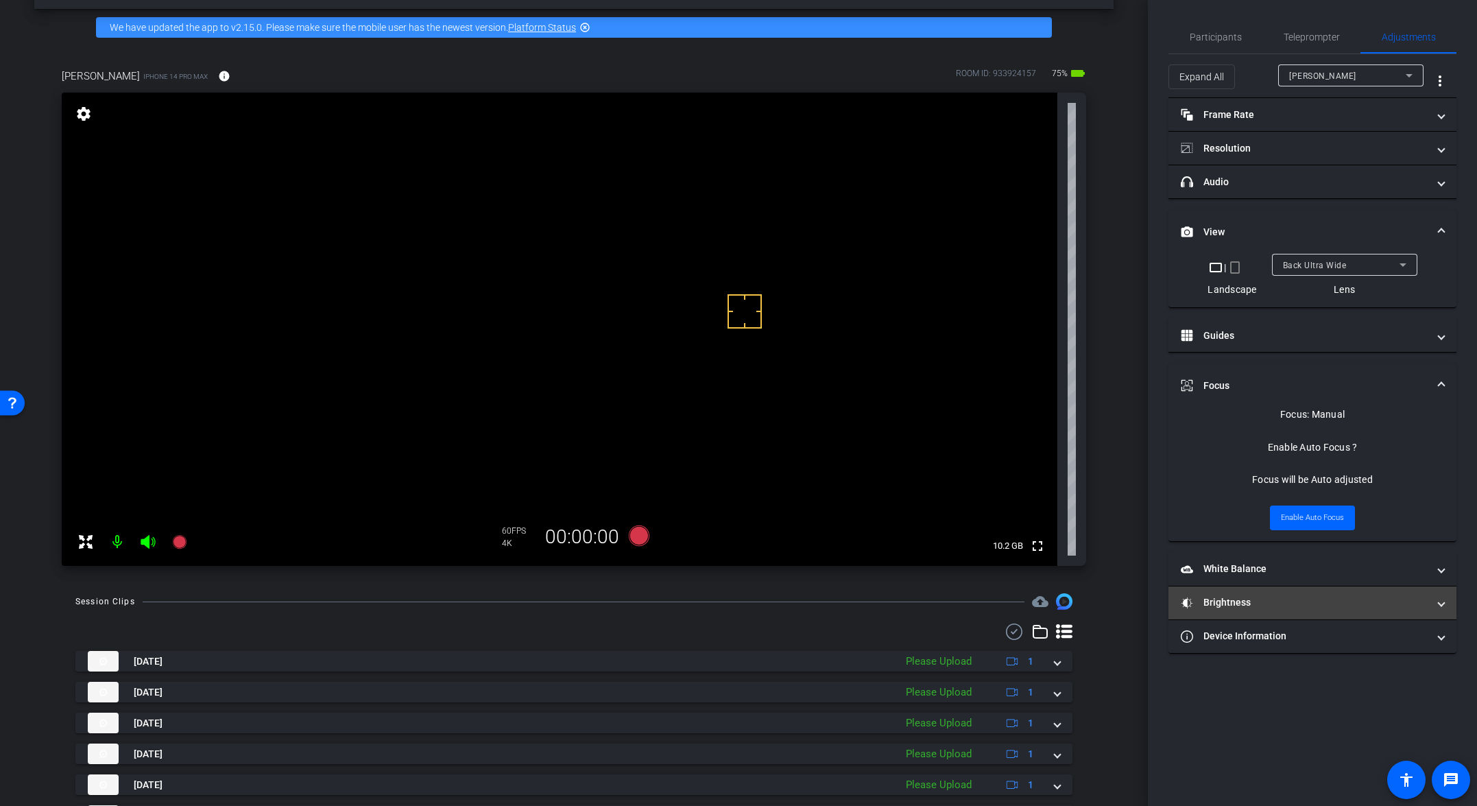
click at [1033, 603] on mat-panel-title "Brightness" at bounding box center [1304, 602] width 247 height 14
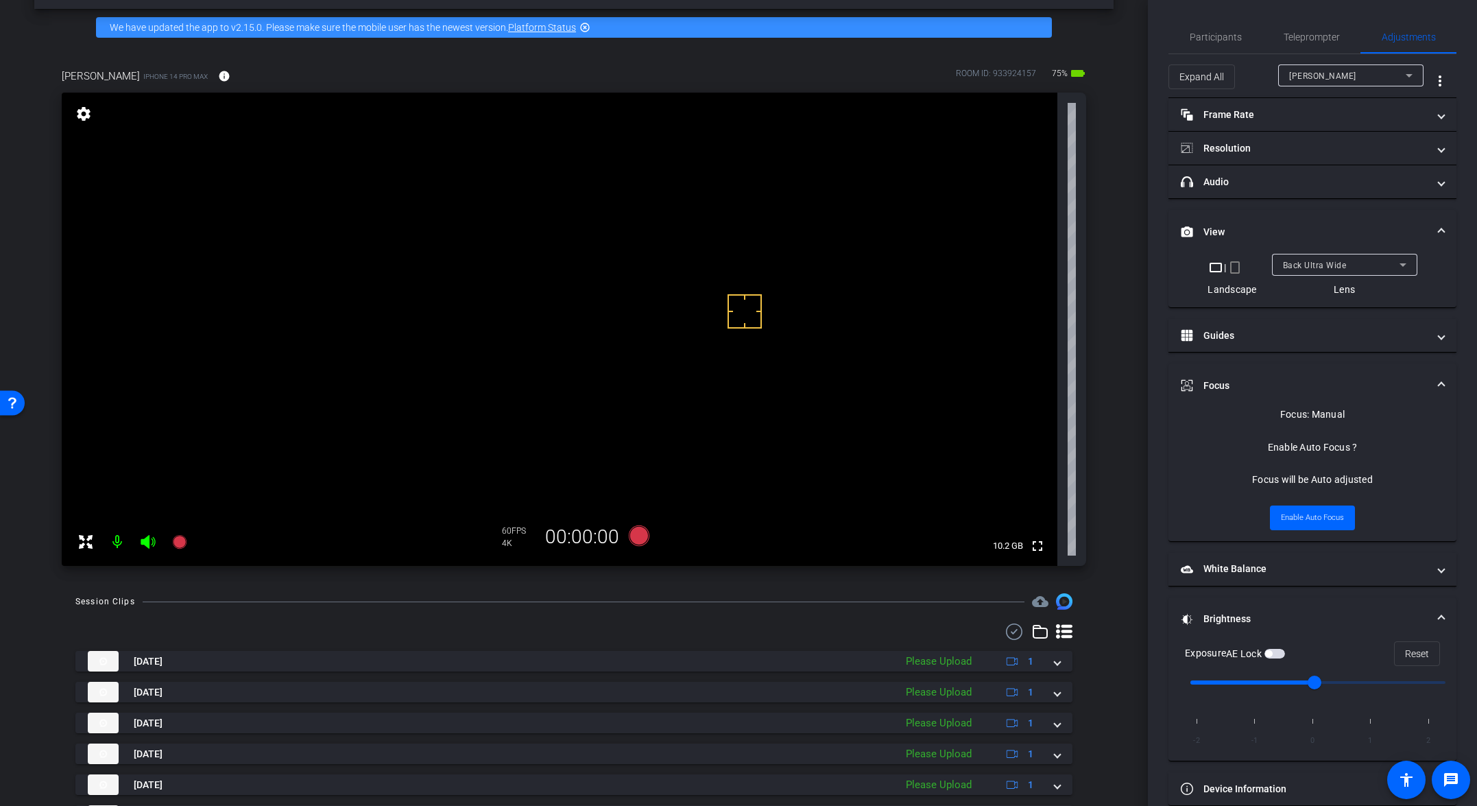
click at [1033, 659] on div "AE Lock" at bounding box center [1255, 654] width 59 height 14
click at [1033, 653] on span "button" at bounding box center [1275, 654] width 21 height 10
click at [631, 538] on icon at bounding box center [639, 535] width 21 height 21
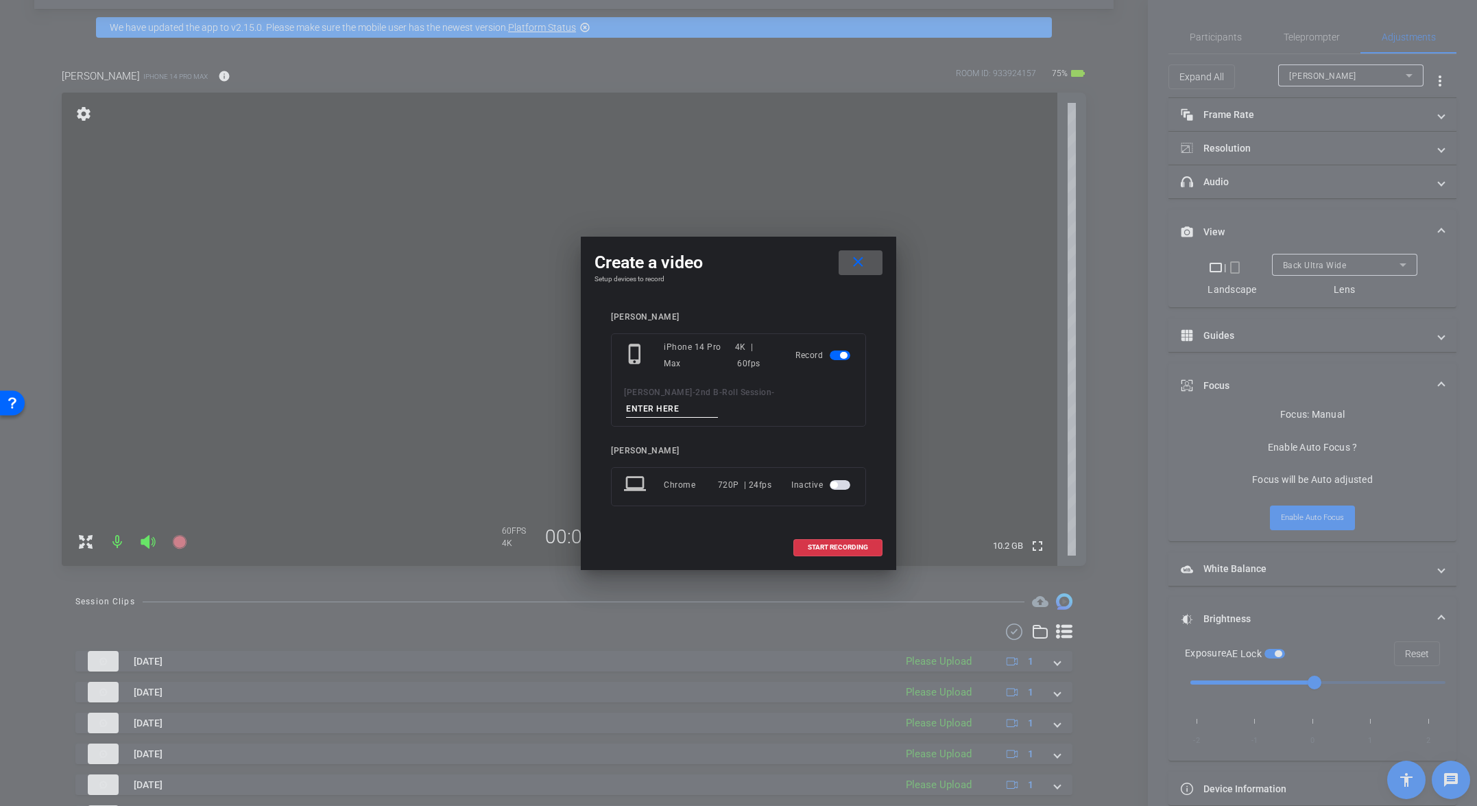
click at [718, 401] on input at bounding box center [672, 408] width 92 height 17
paste input "Tk_8_Broll"
drag, startPoint x: 757, startPoint y: 399, endPoint x: 792, endPoint y: 406, distance: 35.6
click at [718, 400] on input "Tk_8_Broll" at bounding box center [672, 408] width 92 height 17
type input "Tk_10_Broll"
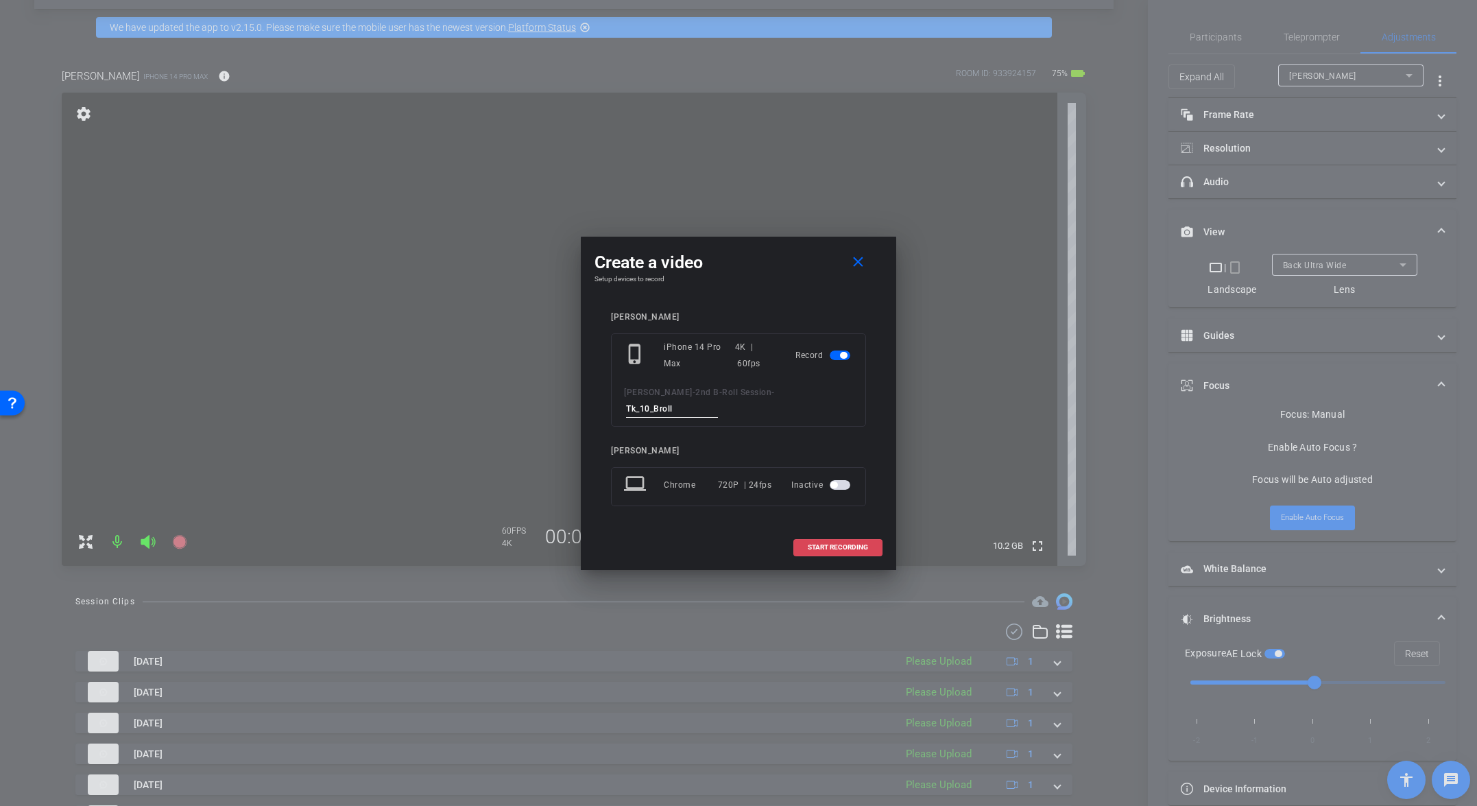
click at [804, 539] on span at bounding box center [838, 547] width 88 height 33
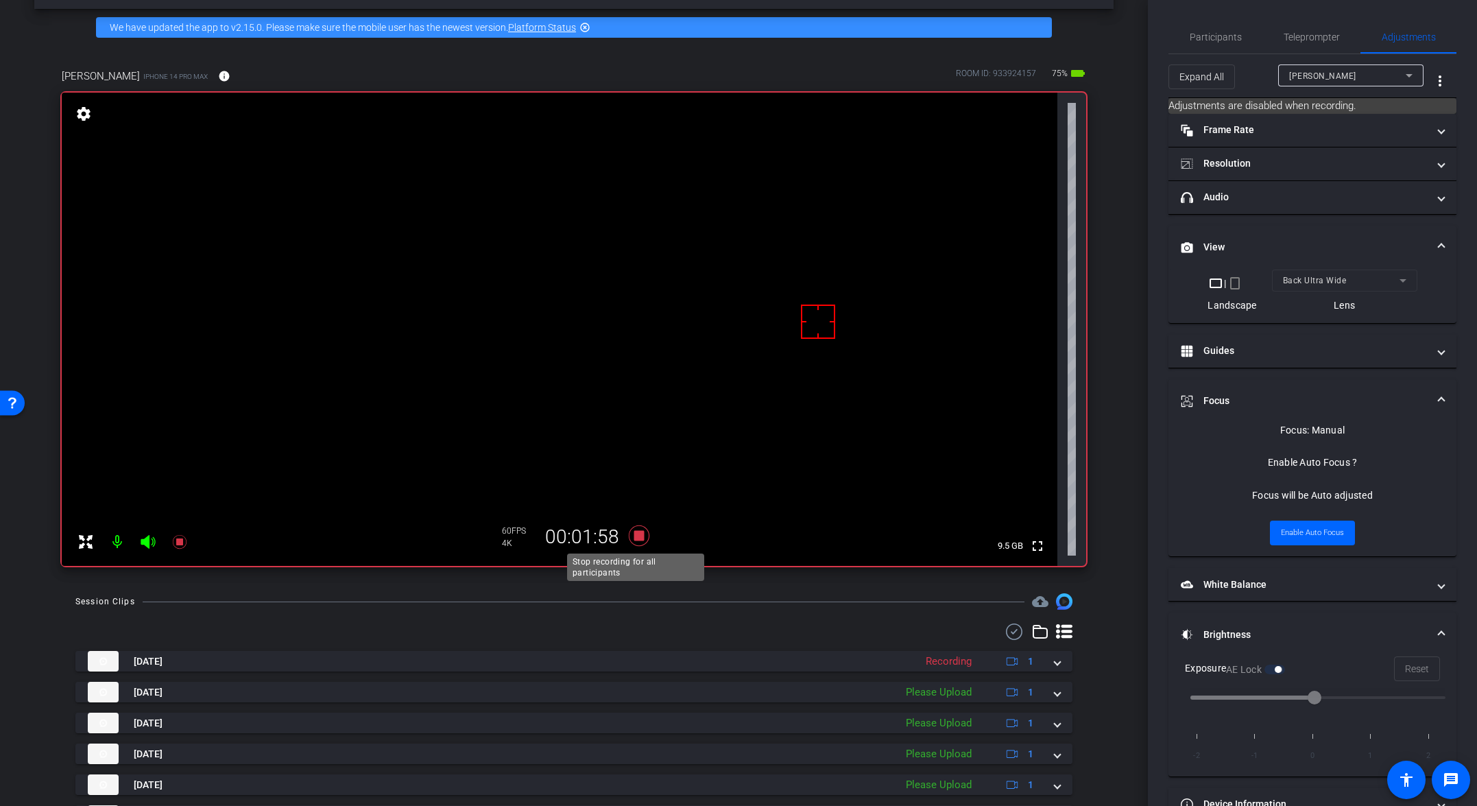
click at [631, 541] on icon at bounding box center [639, 535] width 33 height 25
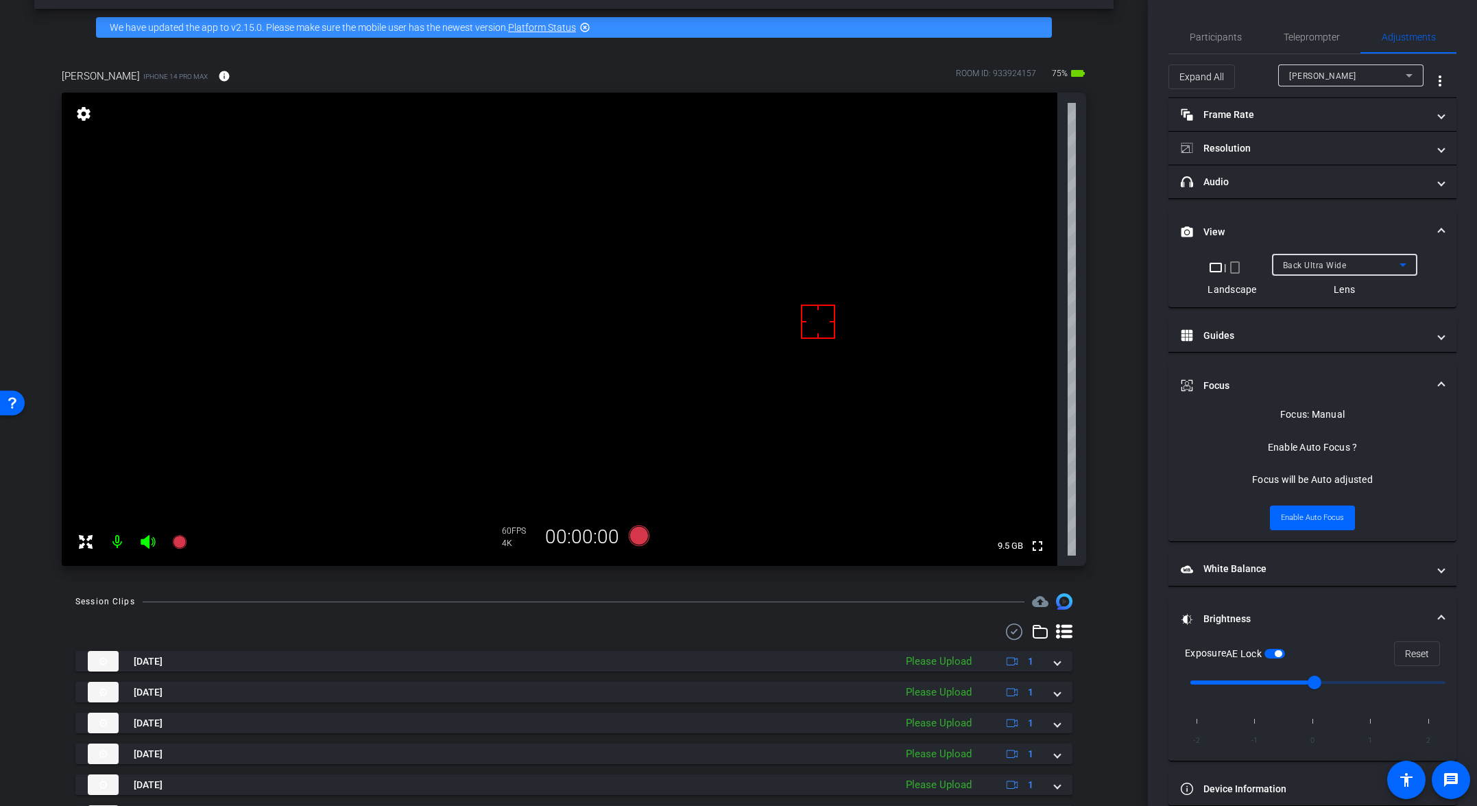
click at [1033, 266] on span "Back Ultra Wide" at bounding box center [1315, 266] width 64 height 10
click at [1033, 292] on mat-option "Back Wide" at bounding box center [1340, 292] width 145 height 22
click at [1033, 653] on span "button" at bounding box center [1268, 653] width 7 height 7
click at [1033, 260] on div "Back Wide" at bounding box center [1341, 264] width 117 height 17
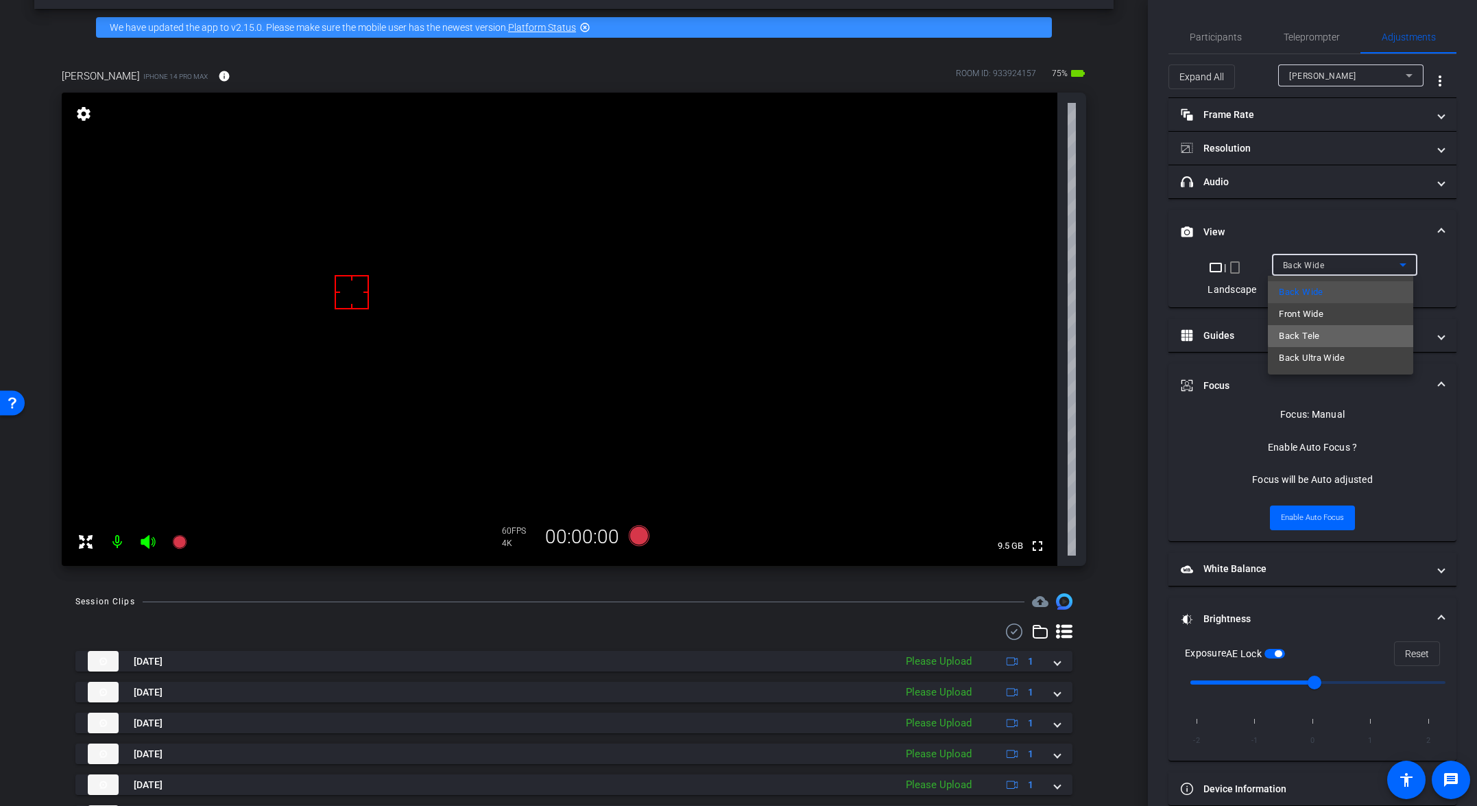
click at [1033, 333] on mat-option "Back Tele" at bounding box center [1340, 336] width 145 height 22
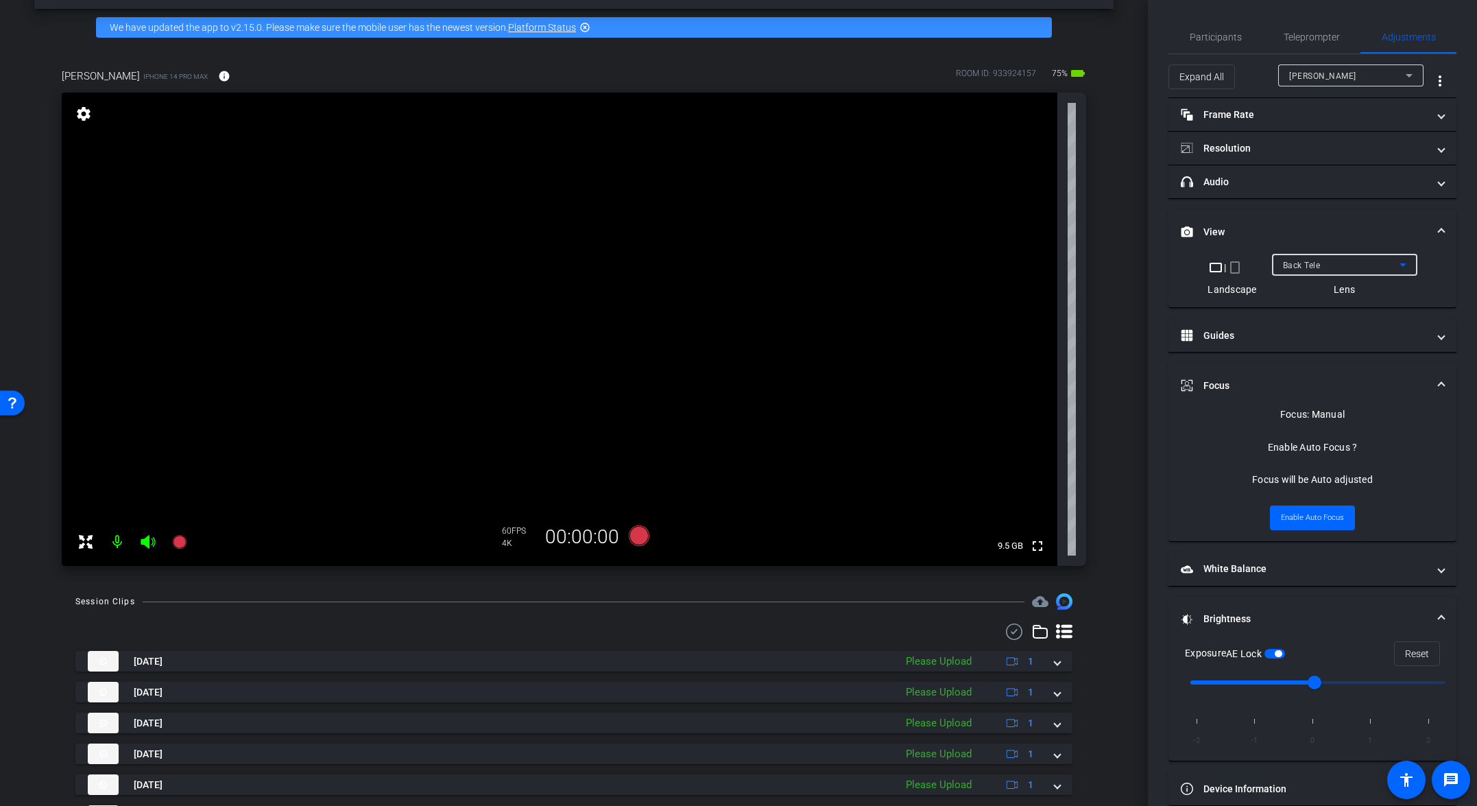
click at [1033, 265] on div "Back Tele" at bounding box center [1341, 264] width 117 height 17
click at [1033, 285] on mat-option "Back Wide" at bounding box center [1340, 292] width 145 height 22
click at [632, 538] on icon at bounding box center [639, 535] width 21 height 21
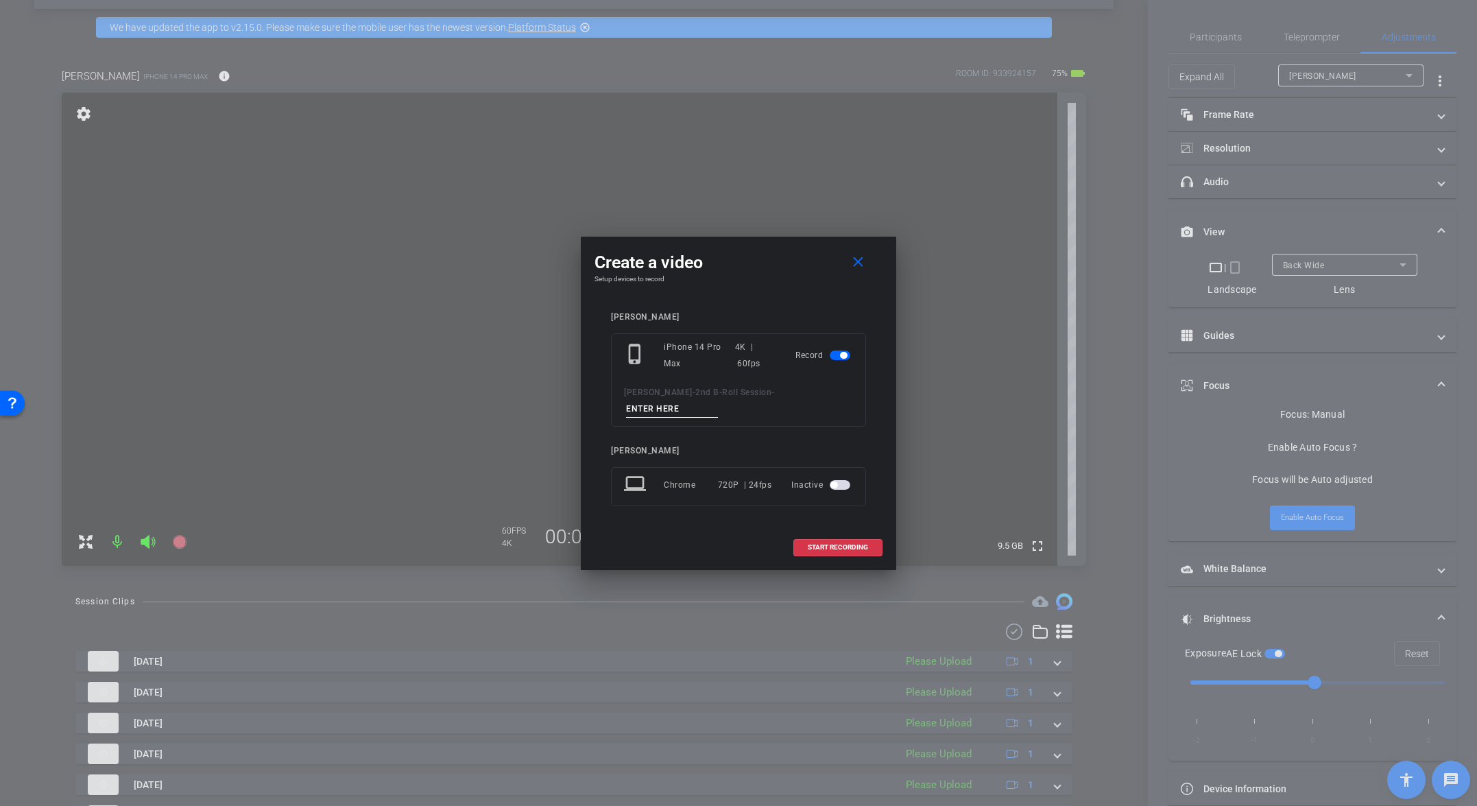
click at [718, 404] on input at bounding box center [672, 408] width 92 height 17
paste input "Tk_8_Broll"
click at [718, 400] on input "Tk_8_Broll" at bounding box center [672, 408] width 92 height 17
type input "Tk_11_Broll"
click at [842, 544] on span "START RECORDING" at bounding box center [838, 547] width 60 height 7
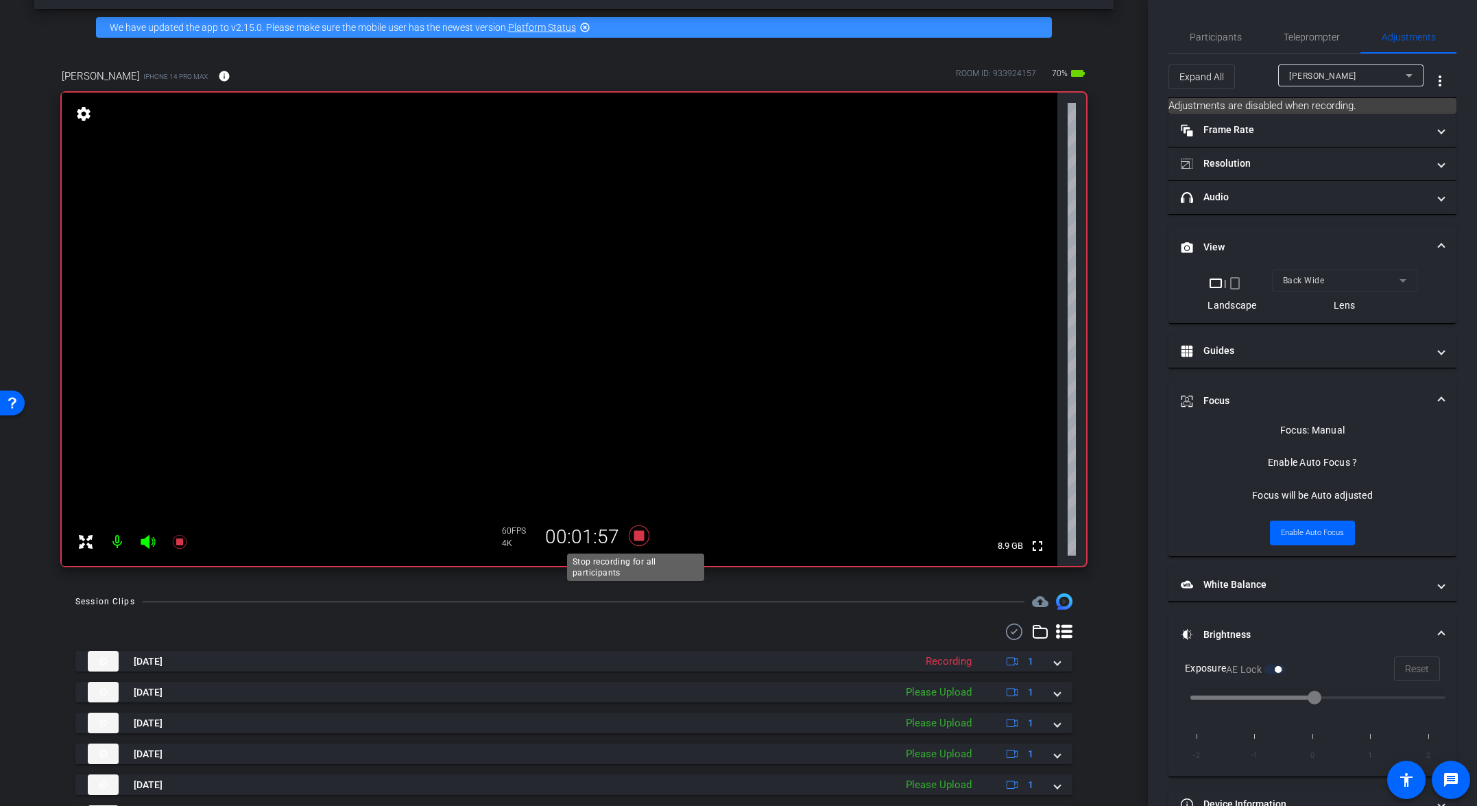
click at [640, 534] on icon at bounding box center [639, 535] width 21 height 21
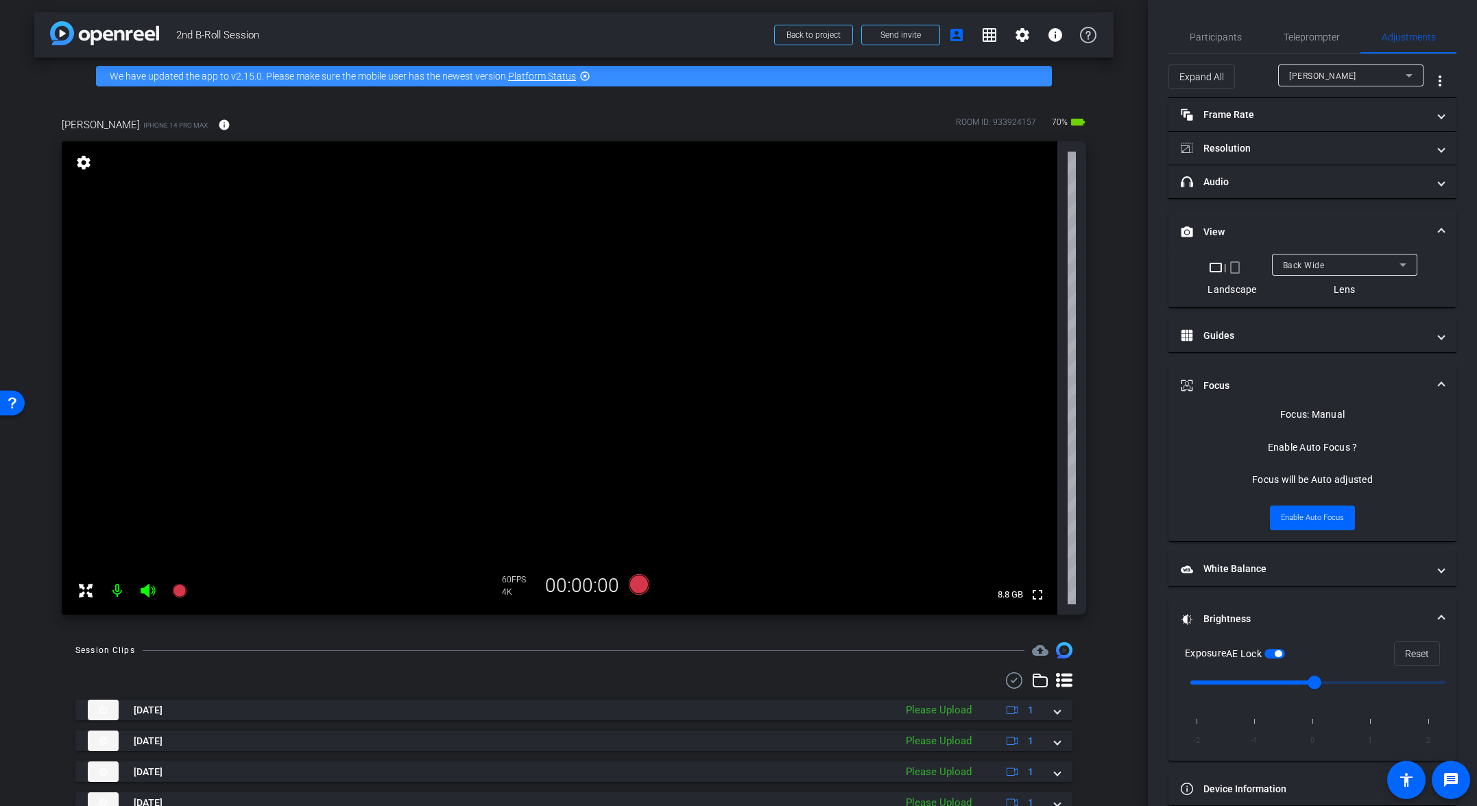
scroll to position [0, 0]
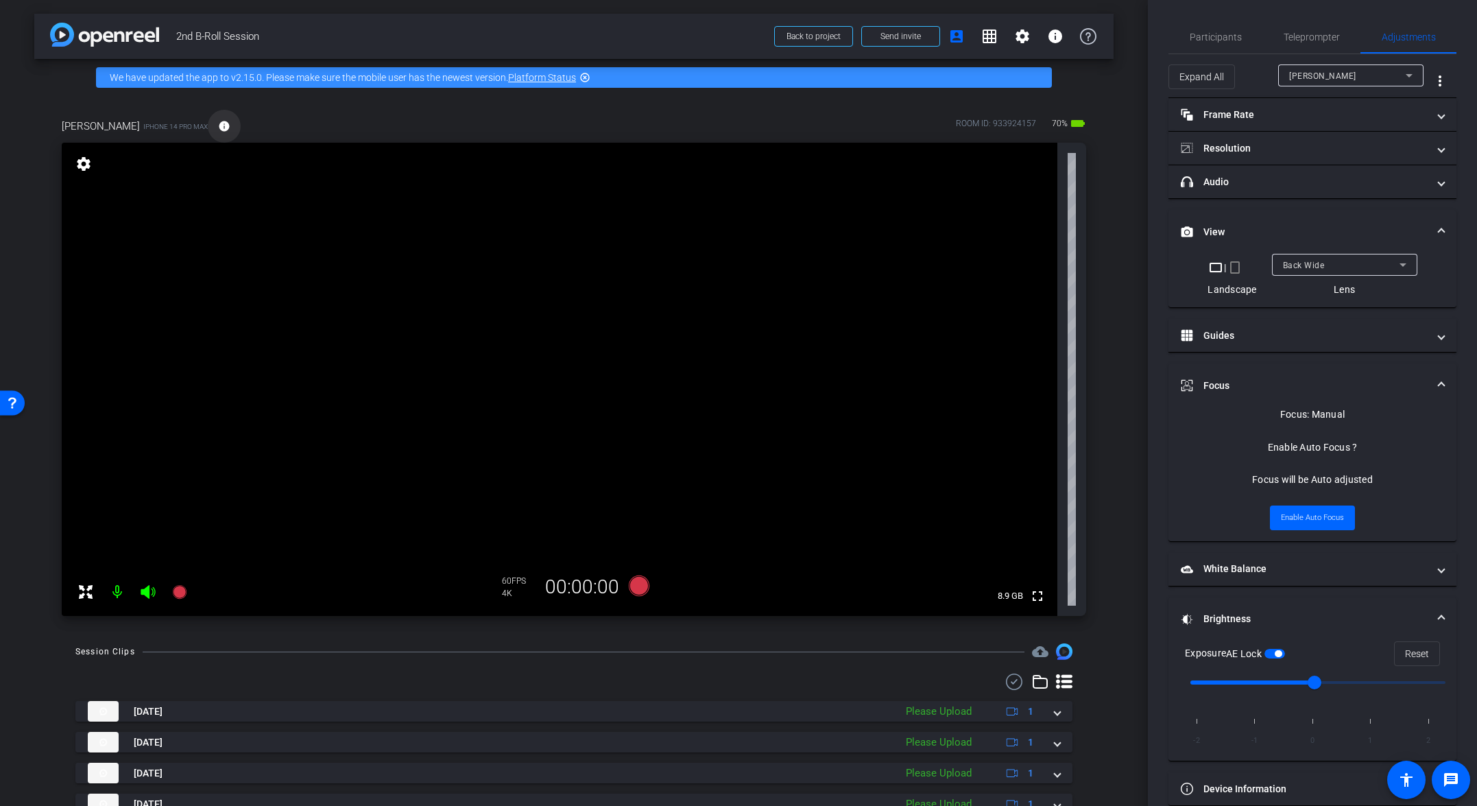
click at [208, 130] on span at bounding box center [224, 126] width 33 height 33
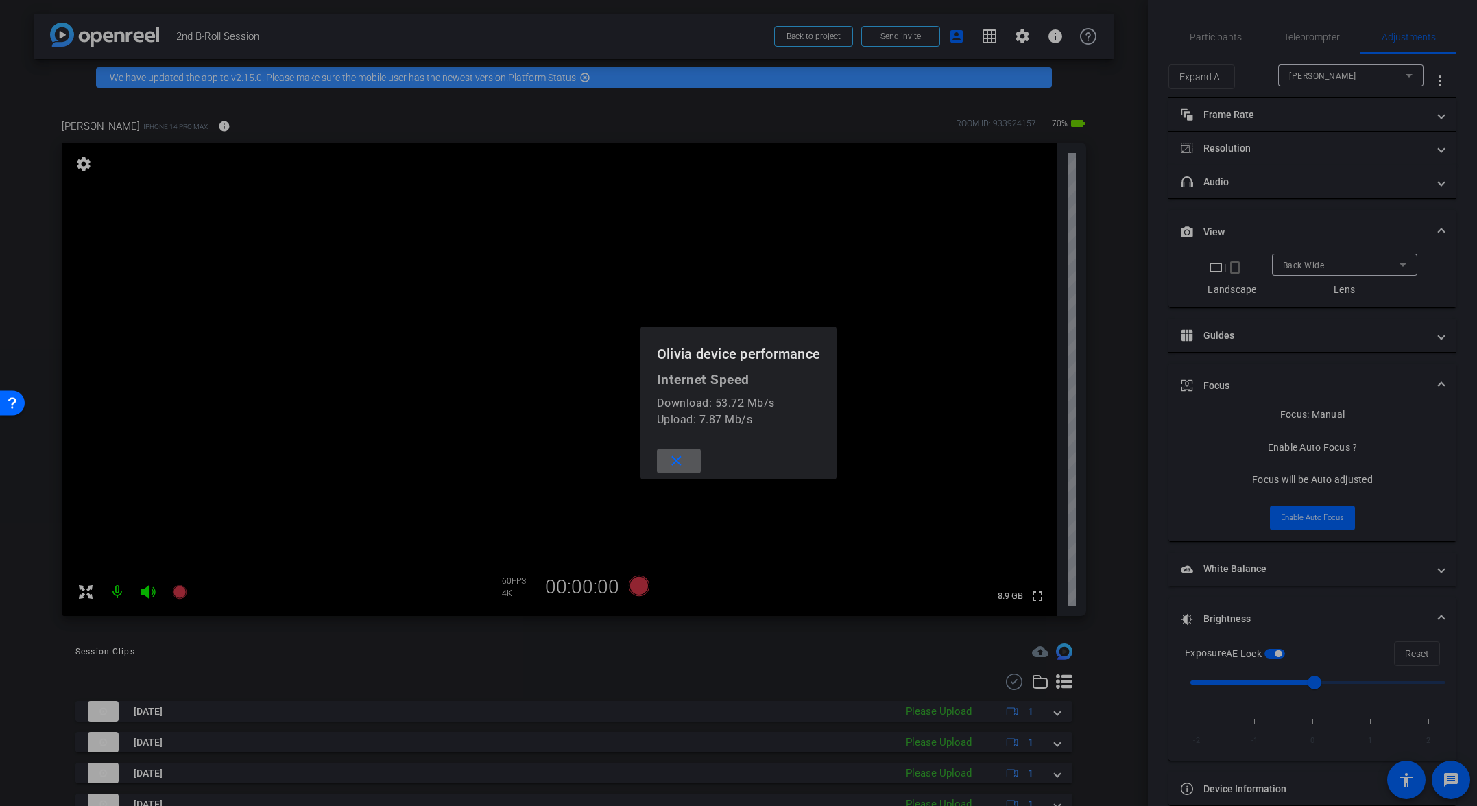
click at [679, 462] on mat-icon "close" at bounding box center [676, 461] width 17 height 17
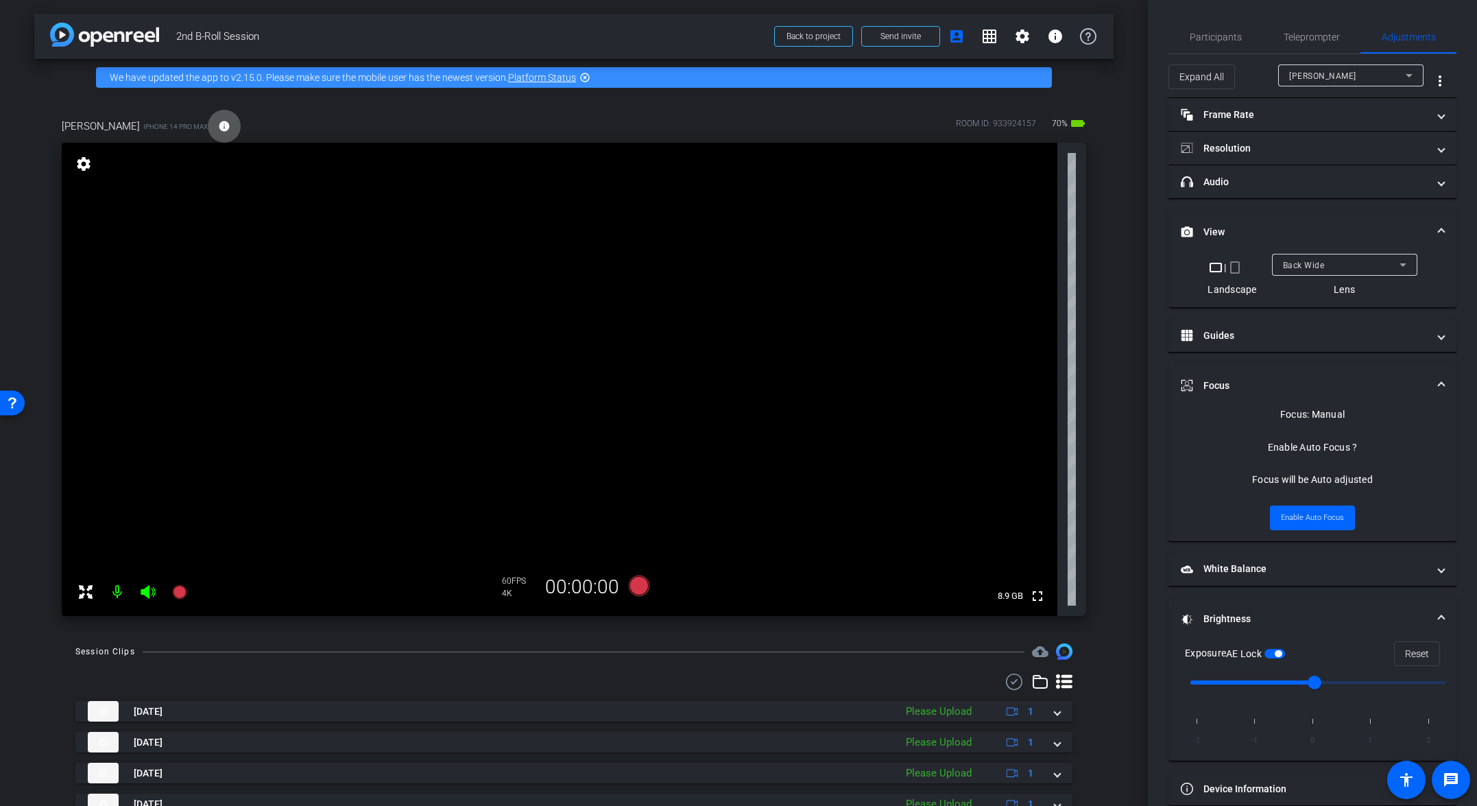
click at [1033, 258] on div "Back Wide" at bounding box center [1341, 264] width 117 height 17
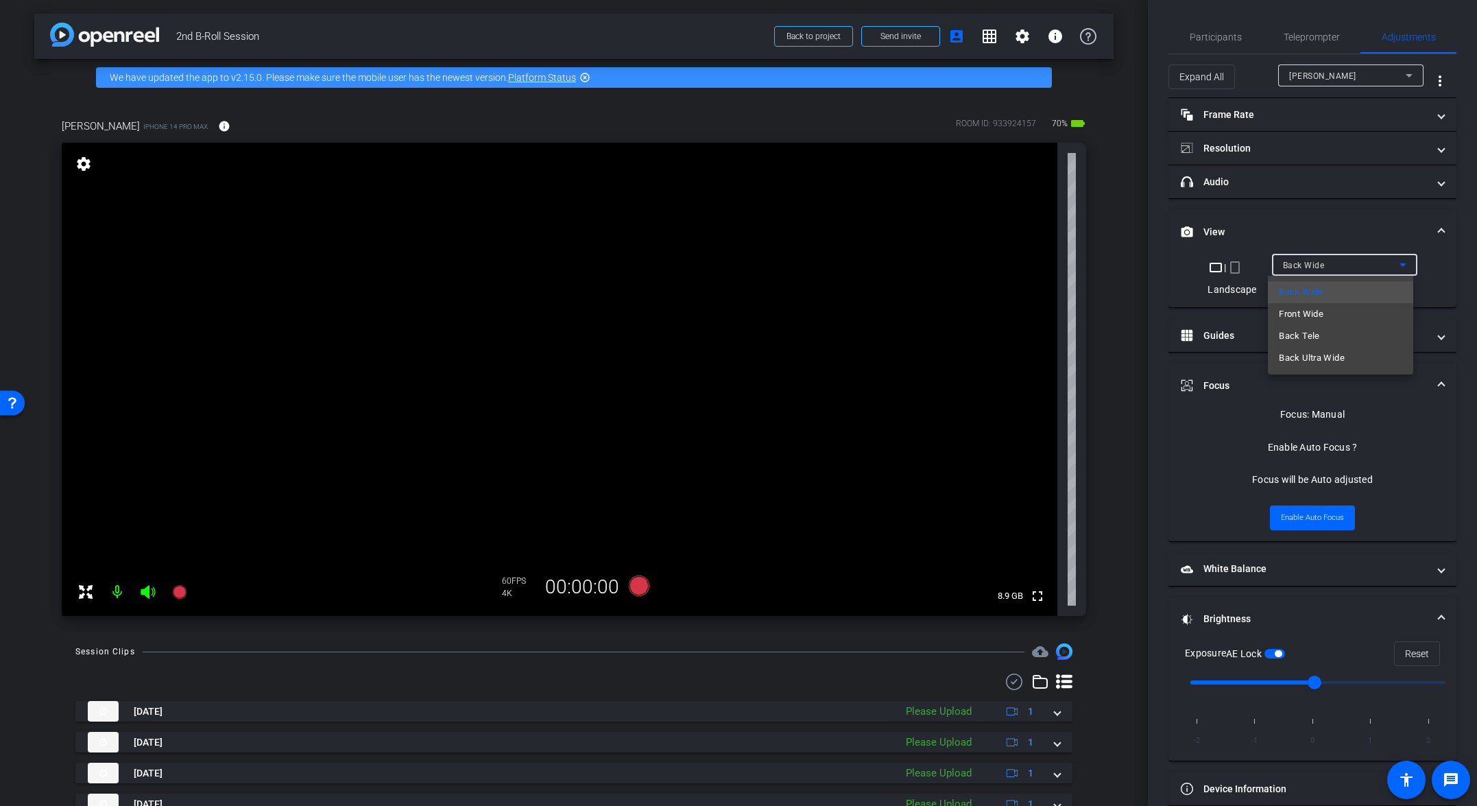
click at [1033, 362] on span "Back Ultra Wide" at bounding box center [1312, 358] width 66 height 16
click at [1033, 263] on span "Back Ultra Wide" at bounding box center [1315, 266] width 64 height 10
click at [1033, 287] on span "Back Wide" at bounding box center [1301, 292] width 44 height 16
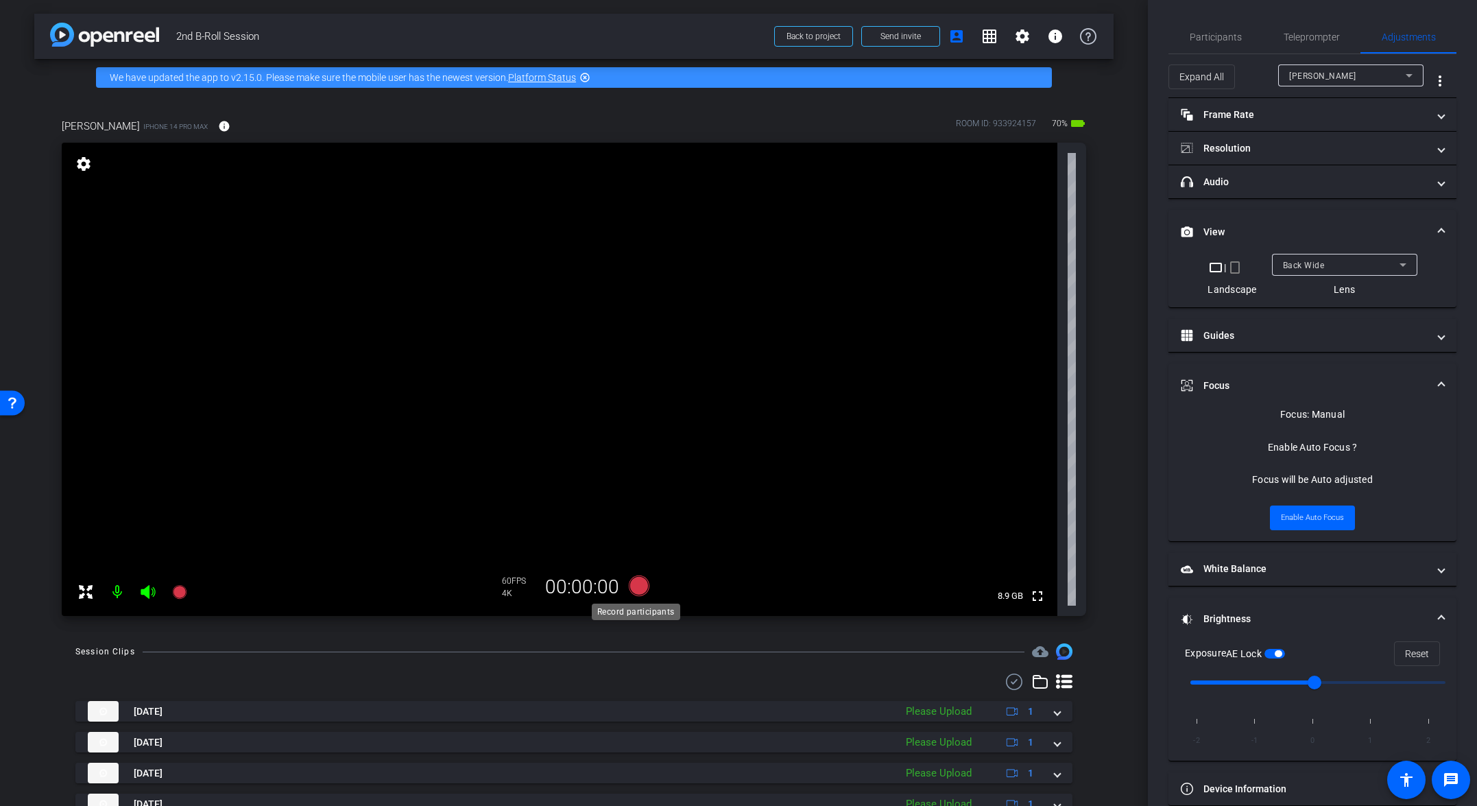
click at [630, 586] on icon at bounding box center [639, 585] width 21 height 21
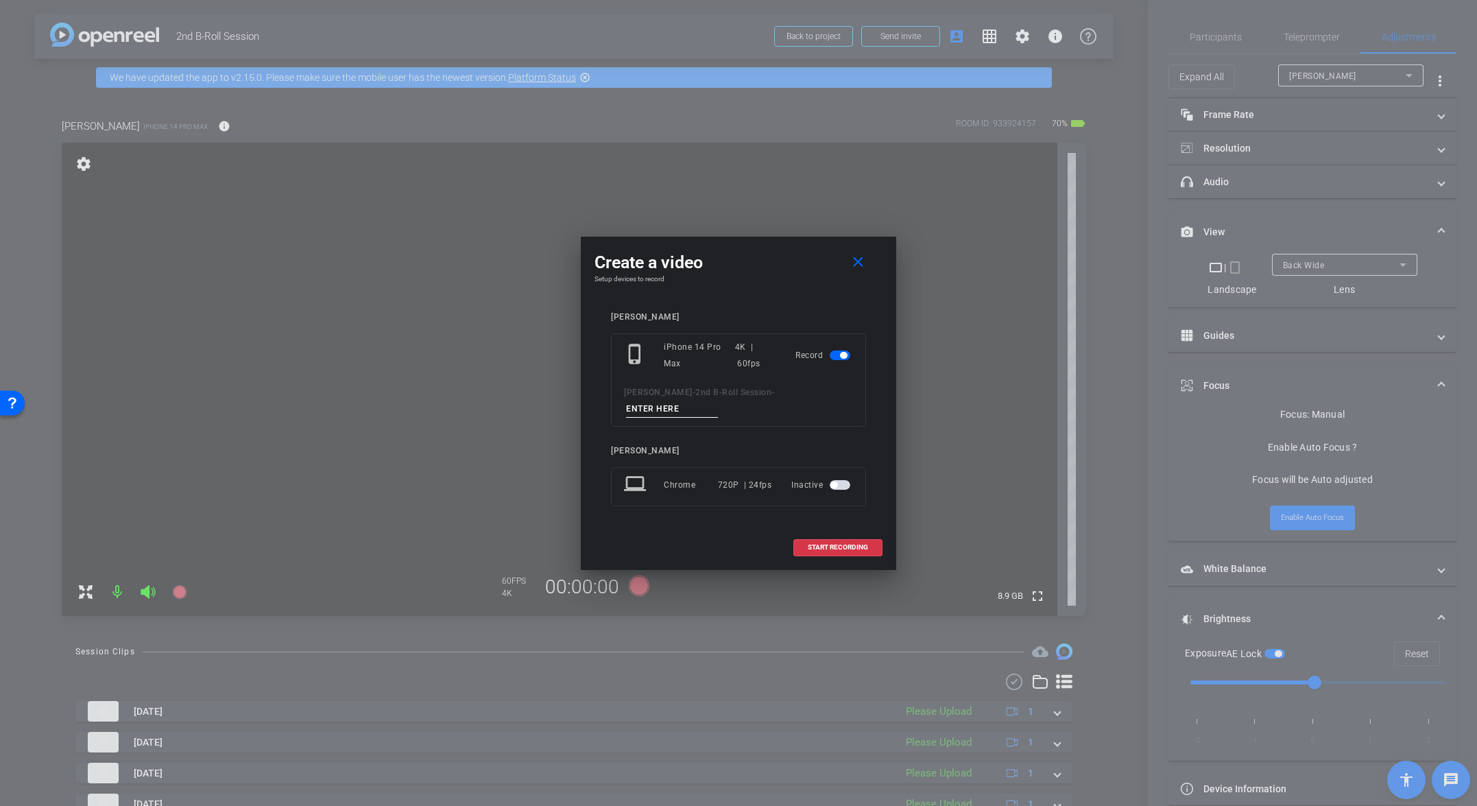
click at [718, 403] on input at bounding box center [672, 408] width 92 height 17
paste input "Tk_8_Broll"
click at [718, 400] on input "Tk_8_Broll" at bounding box center [672, 408] width 92 height 17
type input "Tk_12_Broll"
click at [867, 544] on span "START RECORDING" at bounding box center [838, 547] width 60 height 7
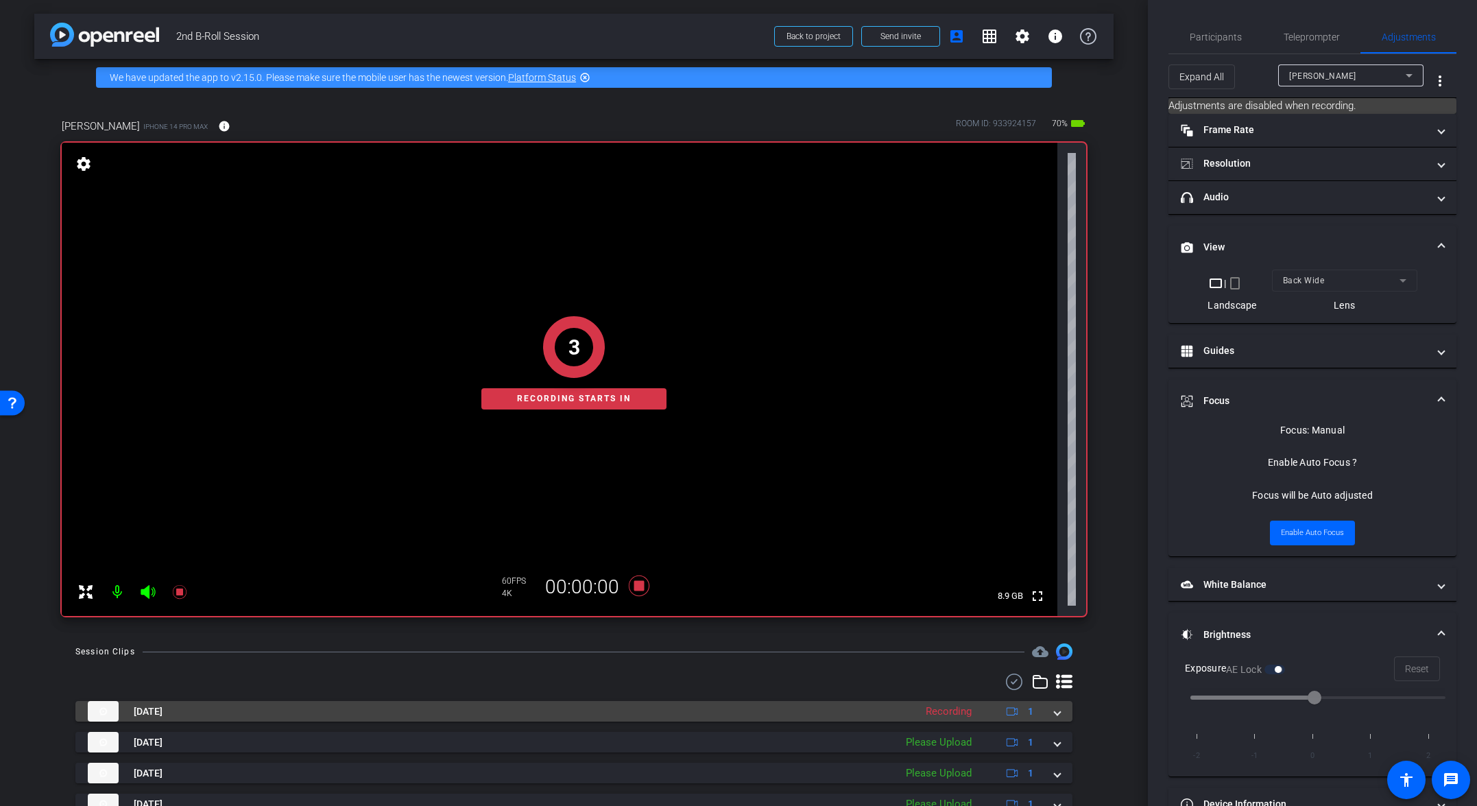
click at [1033, 708] on div "Aug 11, 2025 Recording 1" at bounding box center [571, 711] width 967 height 21
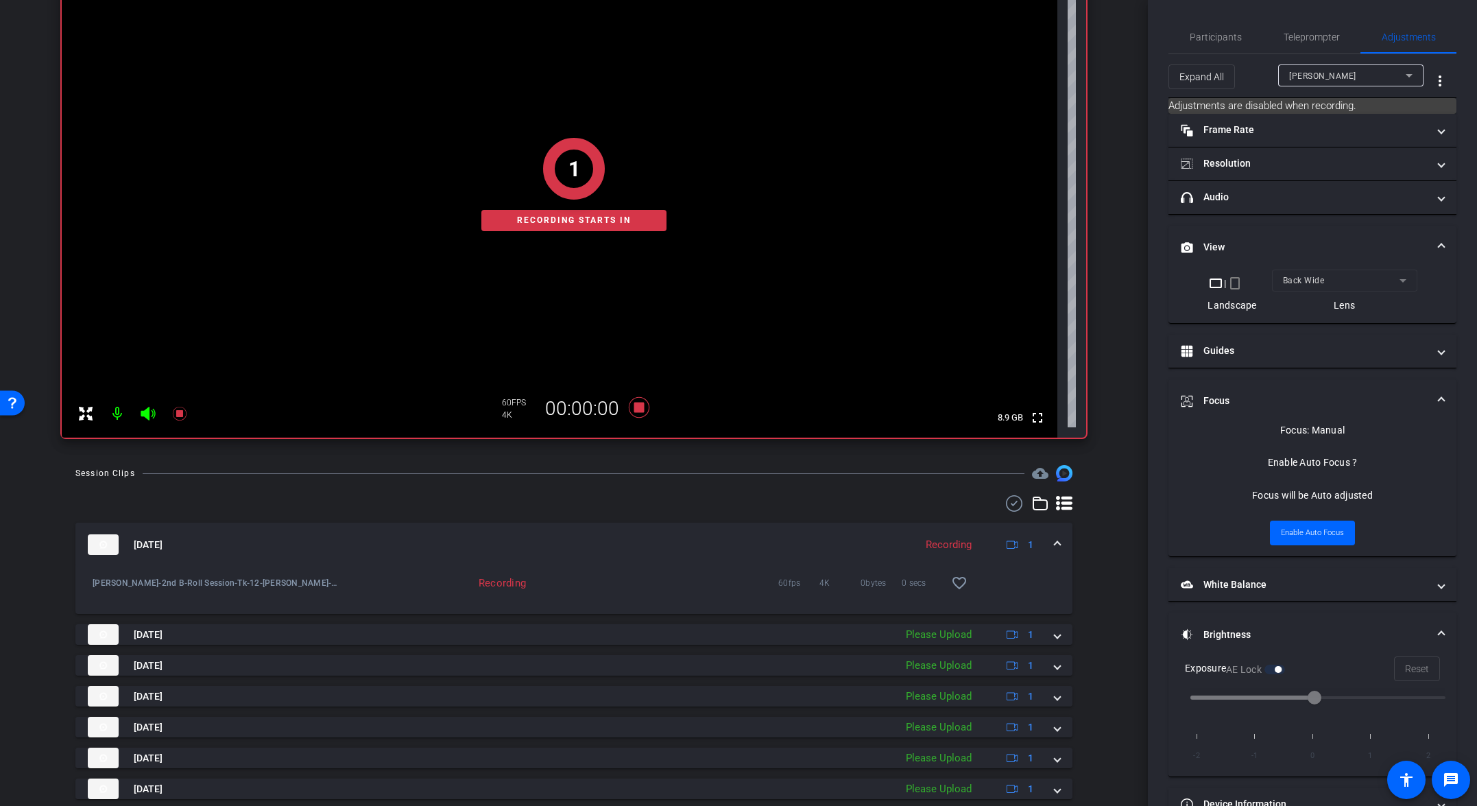
scroll to position [274, 0]
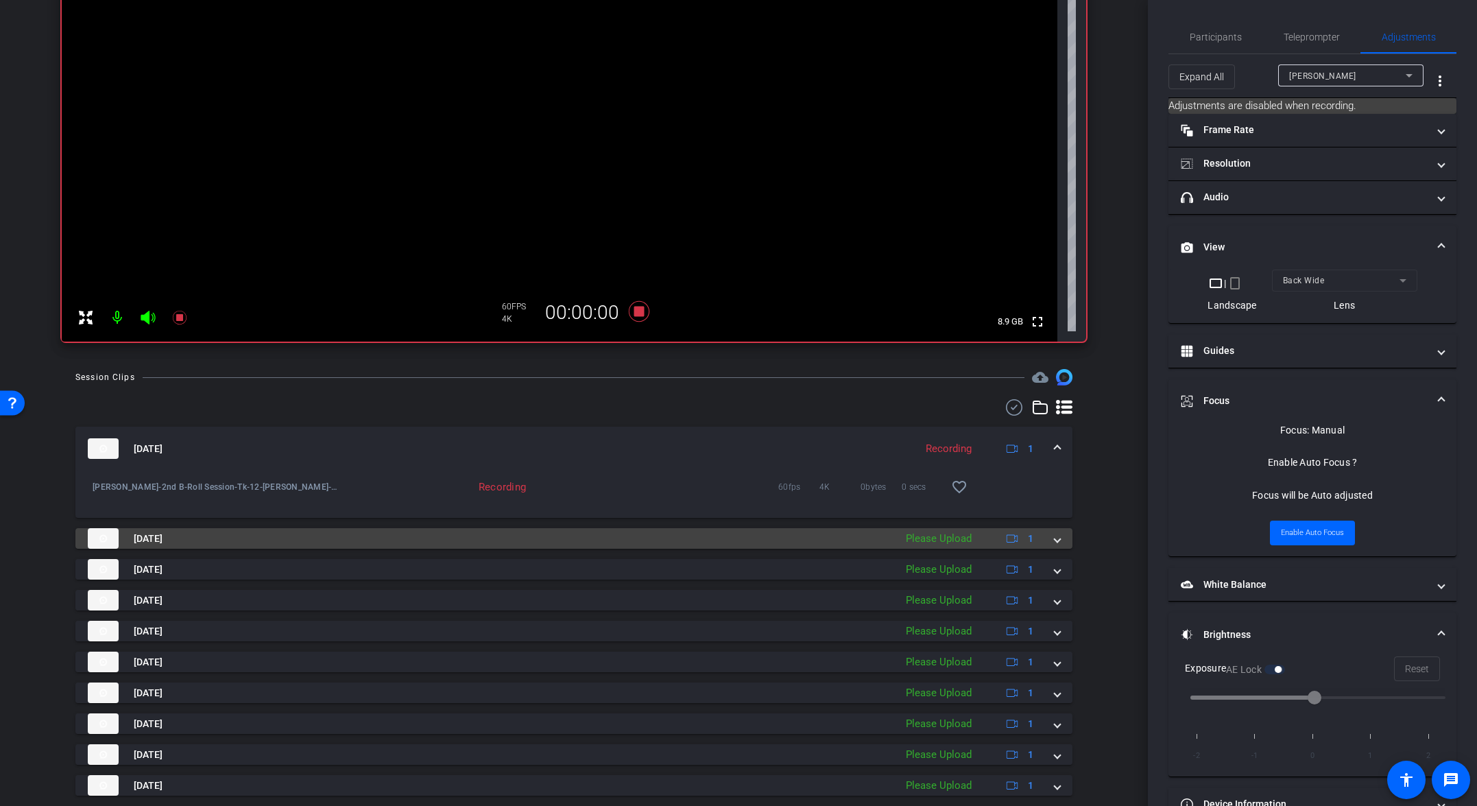
click at [1033, 537] on div "Aug 11, 2025 Please Upload 1" at bounding box center [571, 538] width 967 height 21
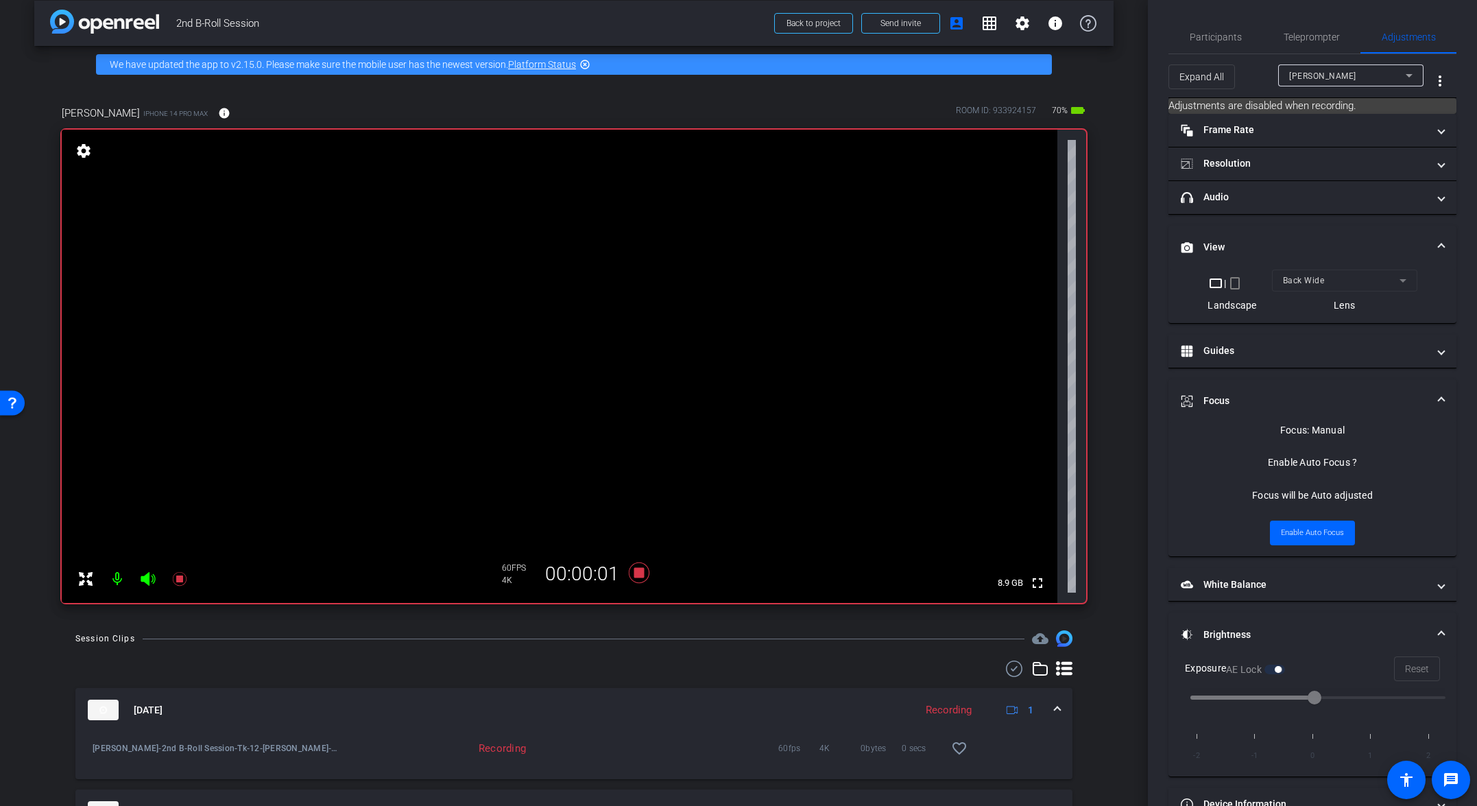
scroll to position [0, 0]
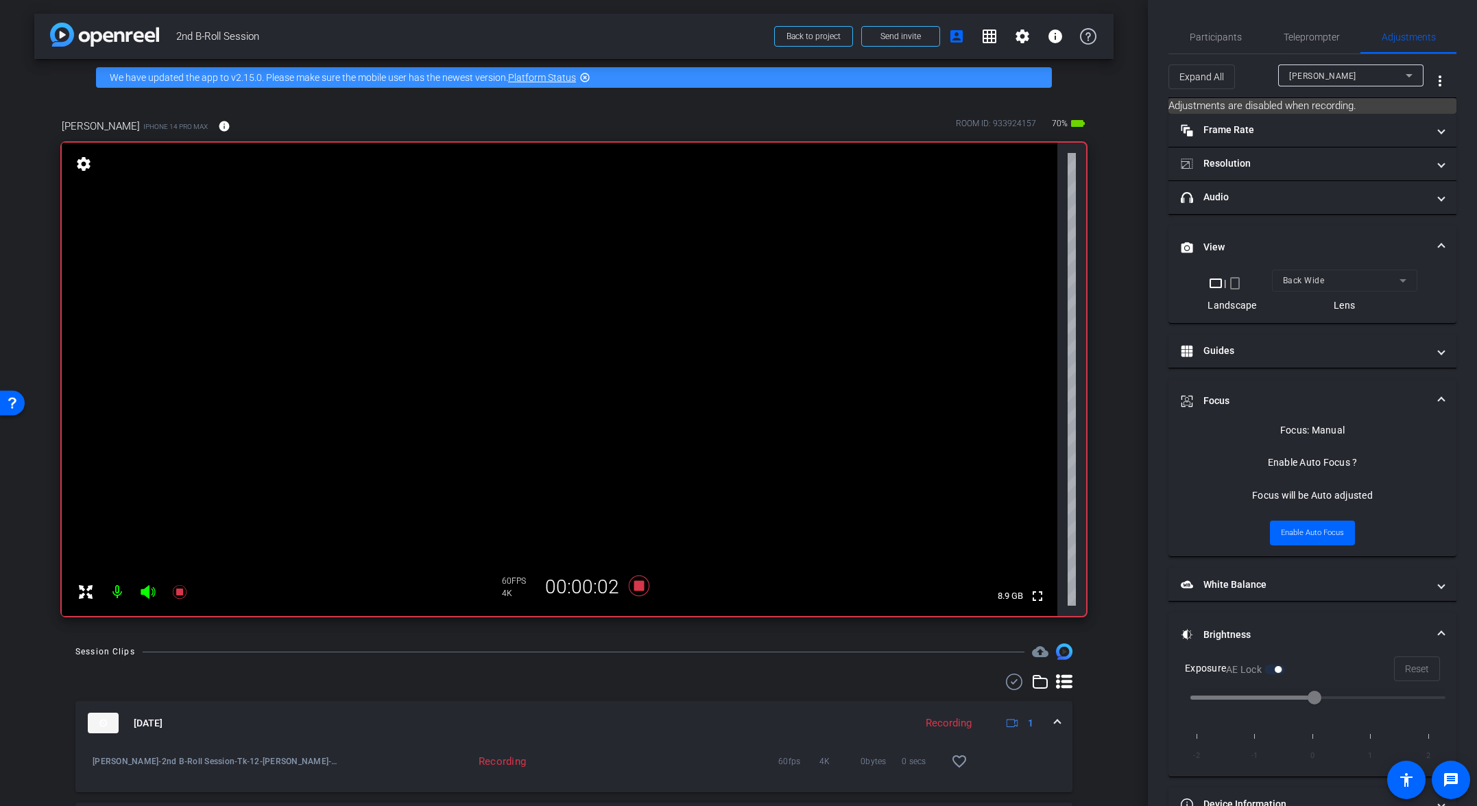
click at [1033, 720] on span at bounding box center [1057, 723] width 5 height 14
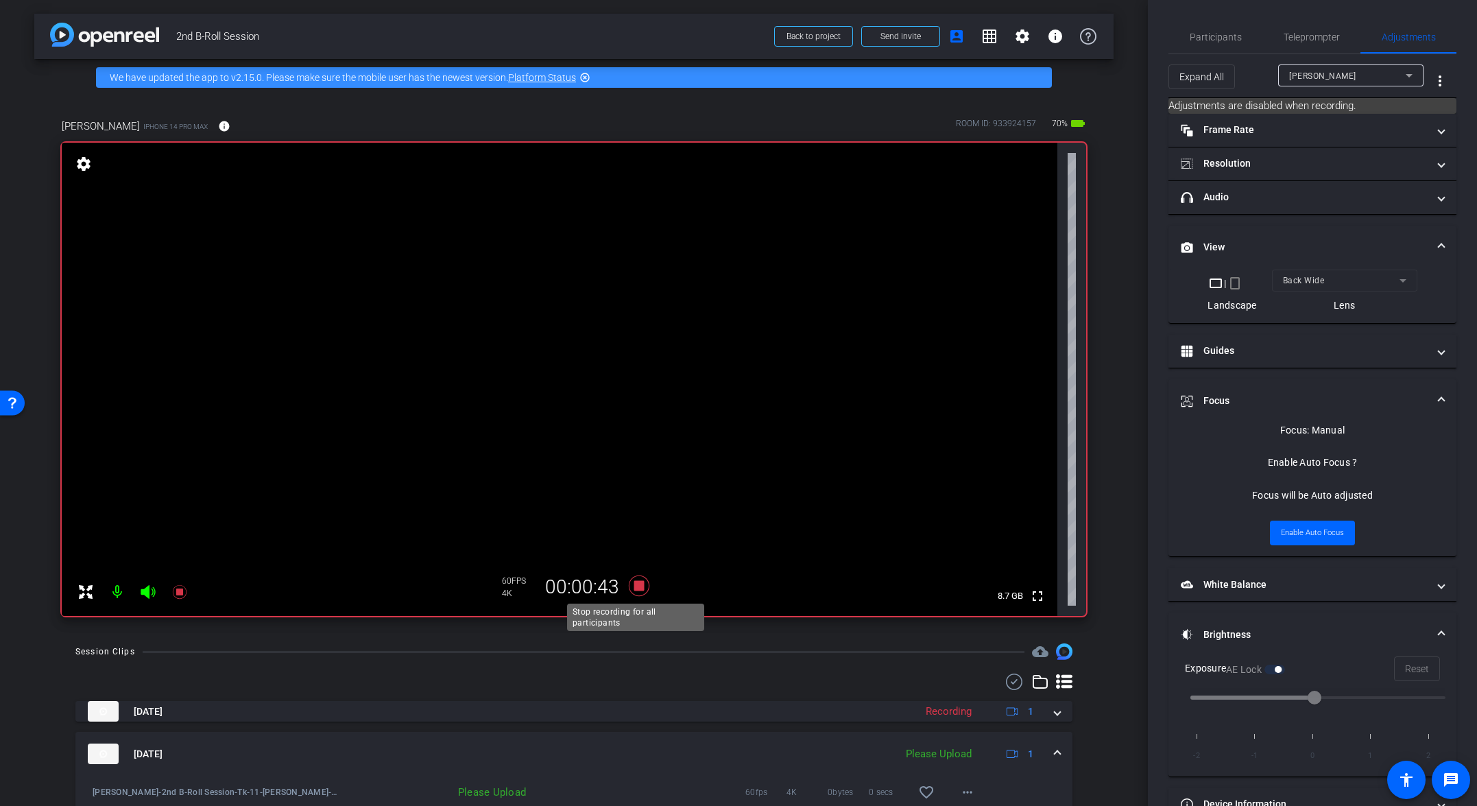
click at [638, 588] on icon at bounding box center [639, 585] width 21 height 21
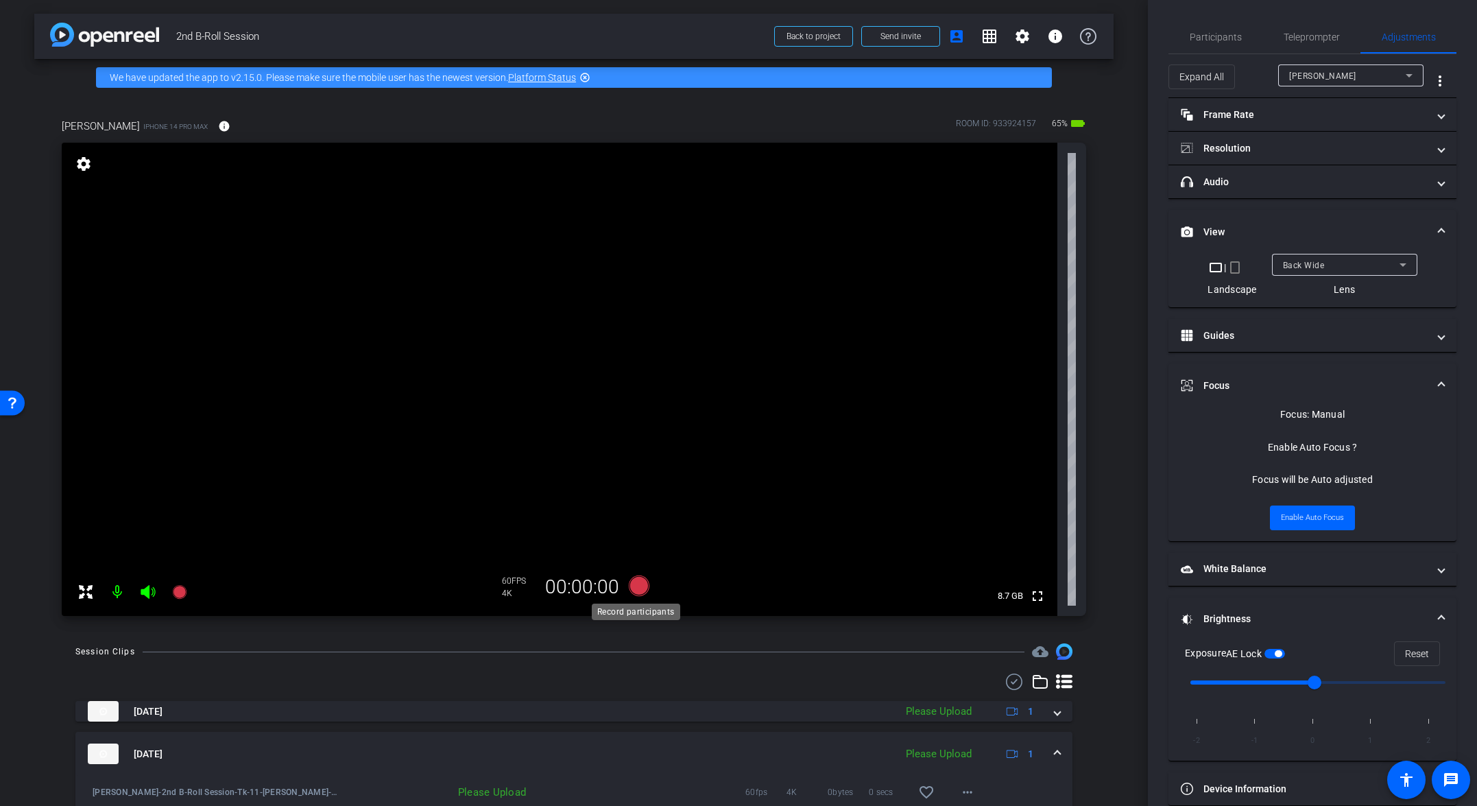
click at [638, 580] on icon at bounding box center [639, 585] width 21 height 21
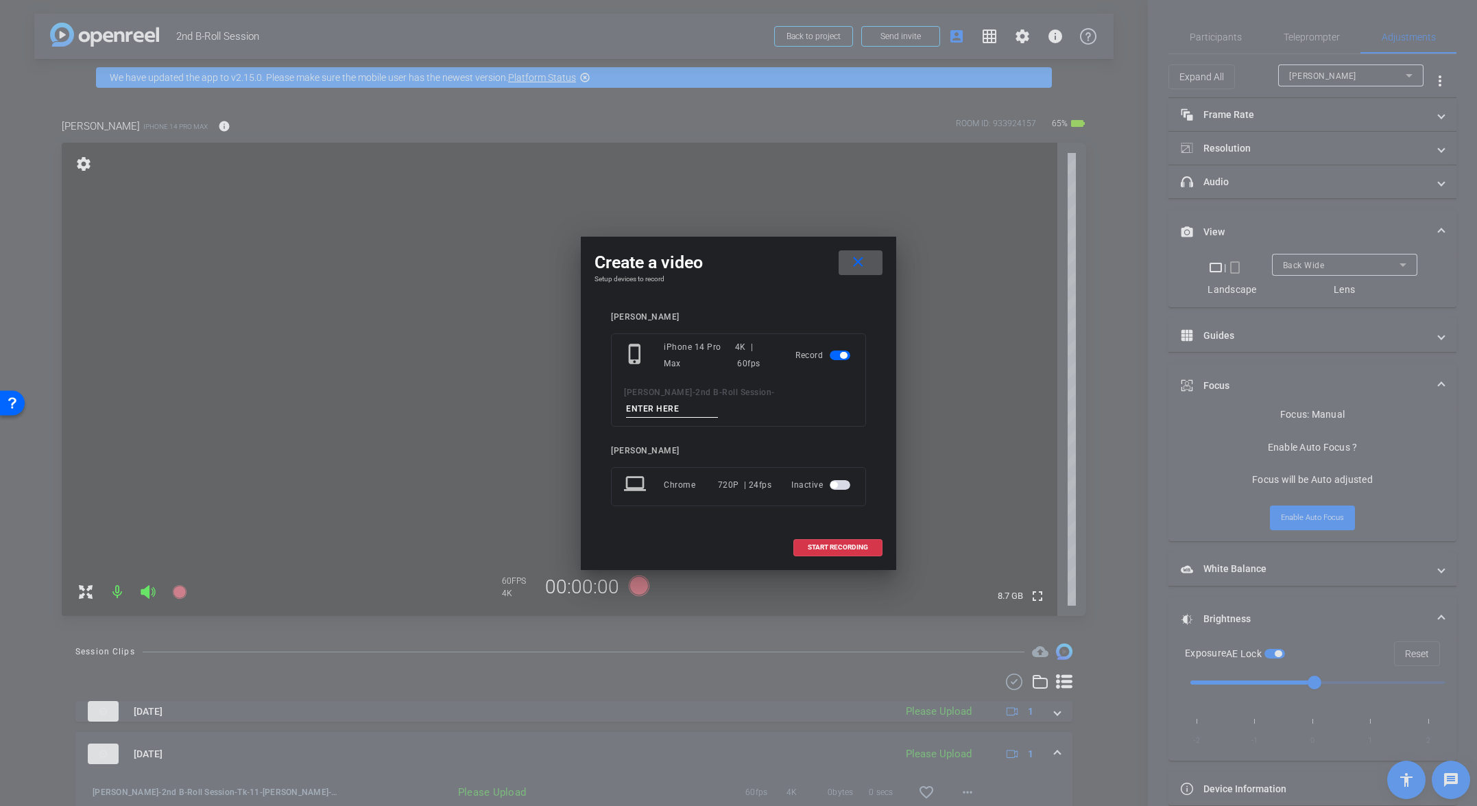
click at [718, 400] on input at bounding box center [672, 408] width 92 height 17
paste input "Tk_8_Broll"
click at [718, 400] on input "Tk_8_Broll" at bounding box center [672, 408] width 92 height 17
drag, startPoint x: 776, startPoint y: 395, endPoint x: 752, endPoint y: 401, distance: 25.4
click at [718, 401] on input "Tk_13_Broll" at bounding box center [672, 408] width 92 height 17
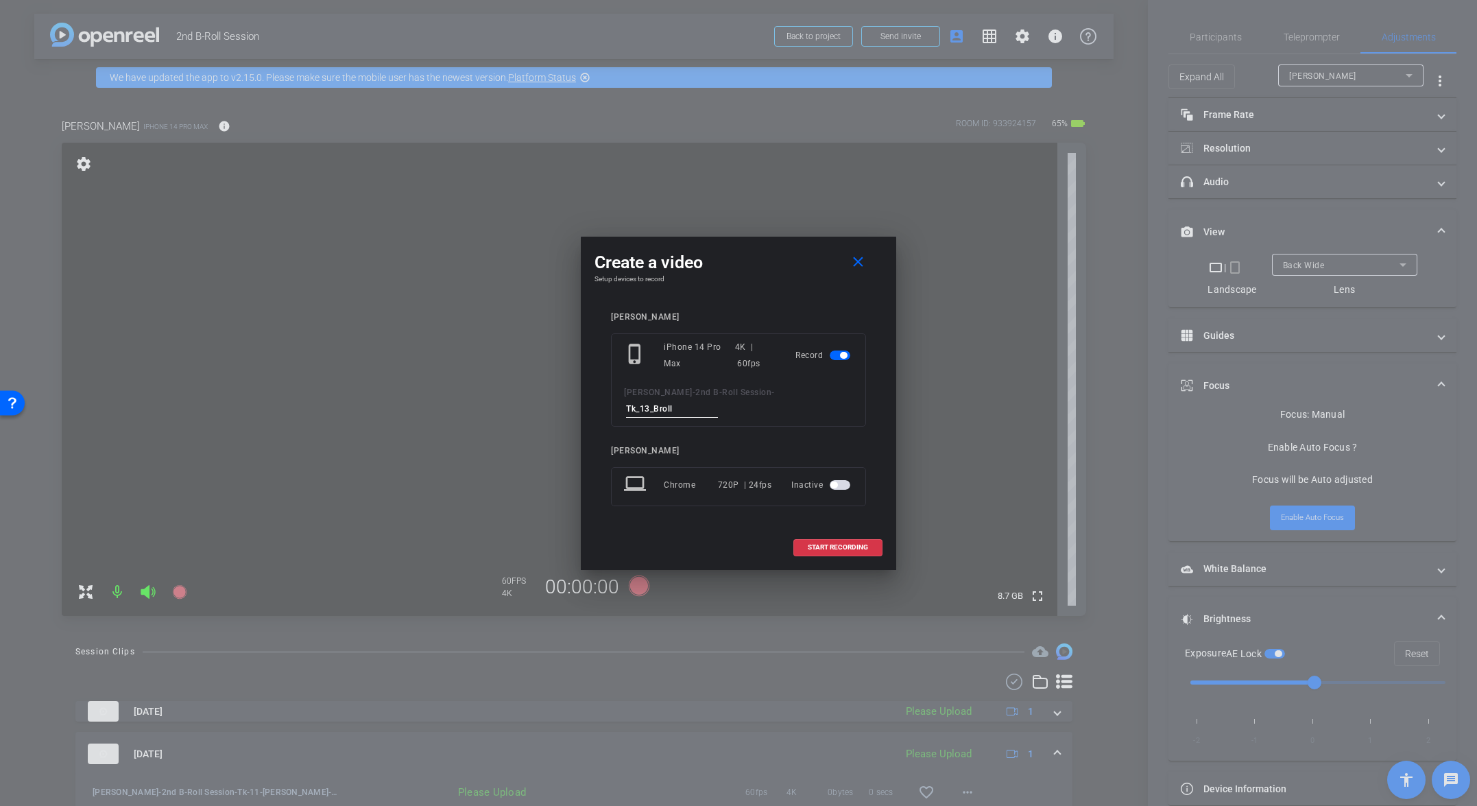
click at [718, 401] on input "Tk_13_Broll" at bounding box center [672, 408] width 92 height 17
type input "Tk_13_Broll"
click at [857, 267] on mat-icon "close" at bounding box center [858, 262] width 17 height 17
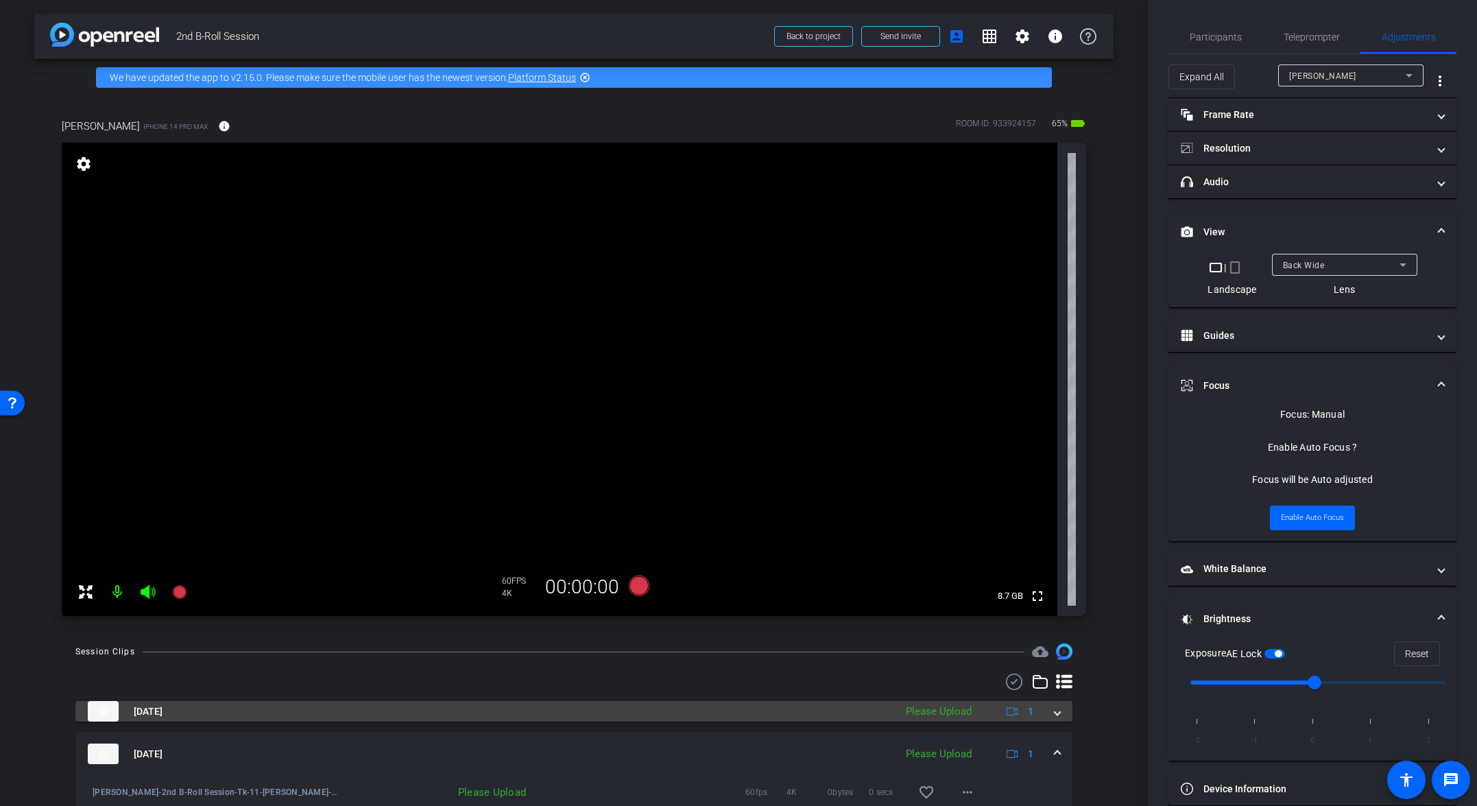
click at [1033, 712] on div "Aug 11, 2025 Please Upload 1" at bounding box center [571, 711] width 967 height 21
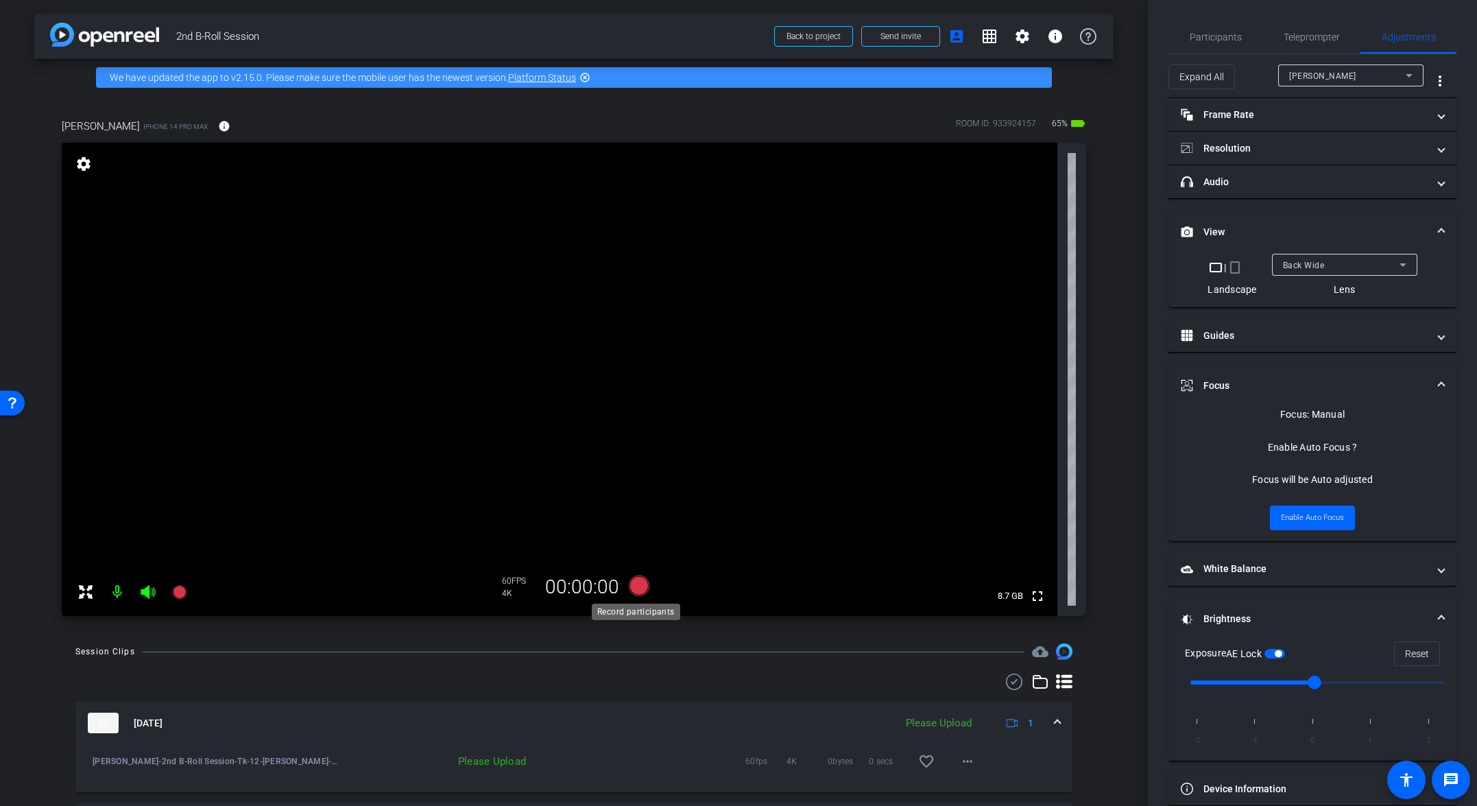
click at [636, 588] on icon at bounding box center [639, 585] width 21 height 21
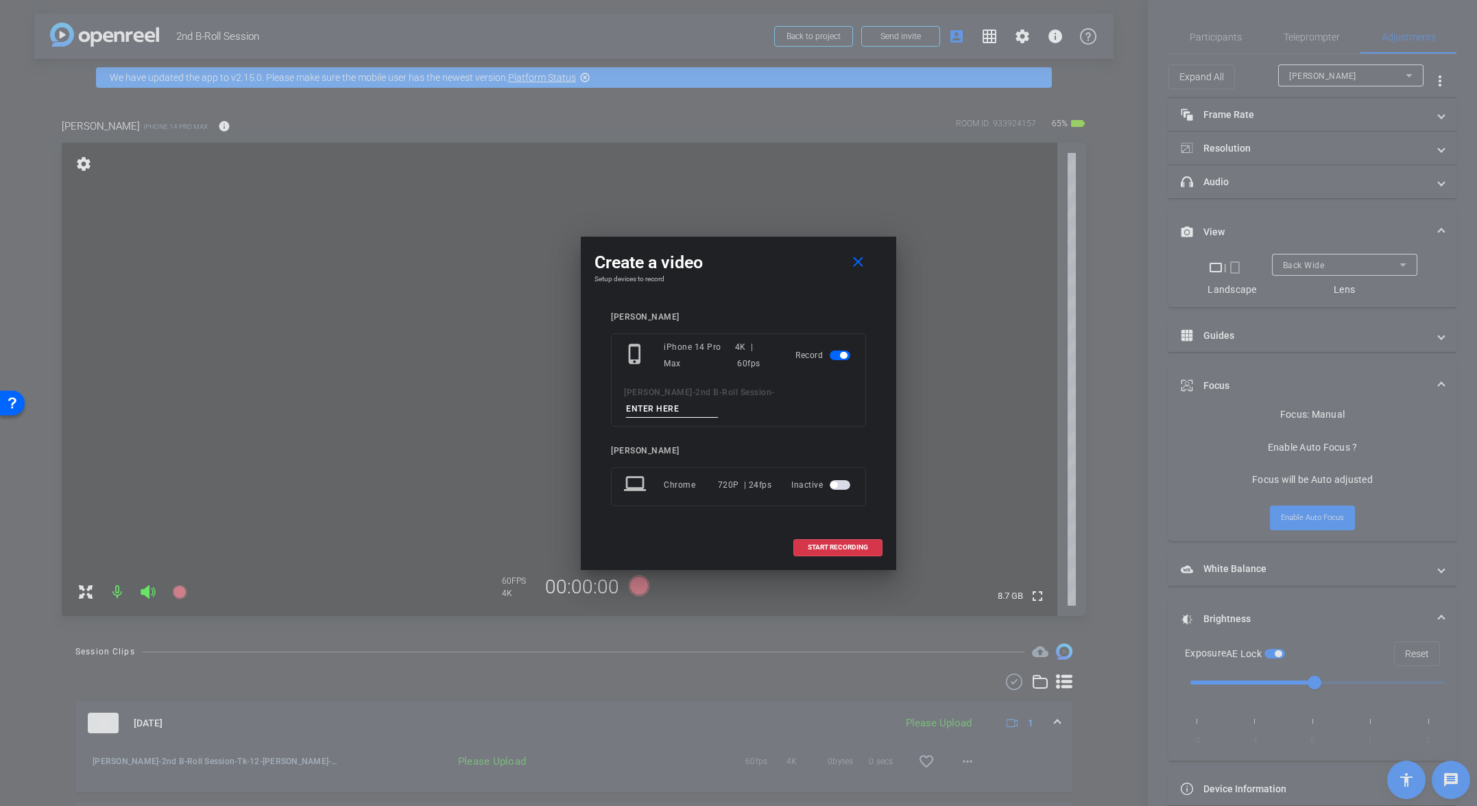
click at [718, 400] on input at bounding box center [672, 408] width 92 height 17
paste input "Tk_13_Broll"
type input "Tk_13_Broll"
click at [873, 541] on span at bounding box center [838, 547] width 88 height 33
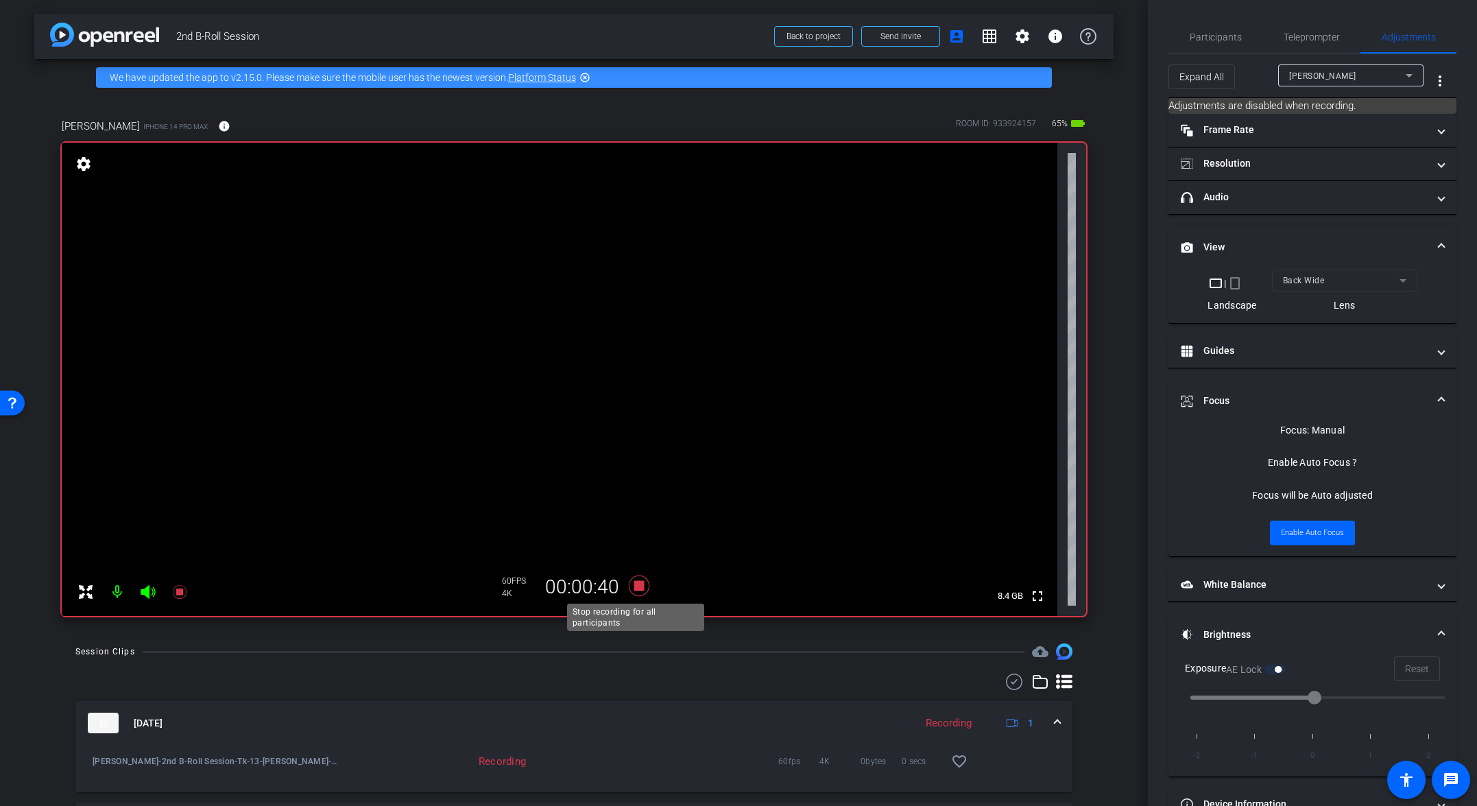
click at [634, 584] on icon at bounding box center [639, 585] width 21 height 21
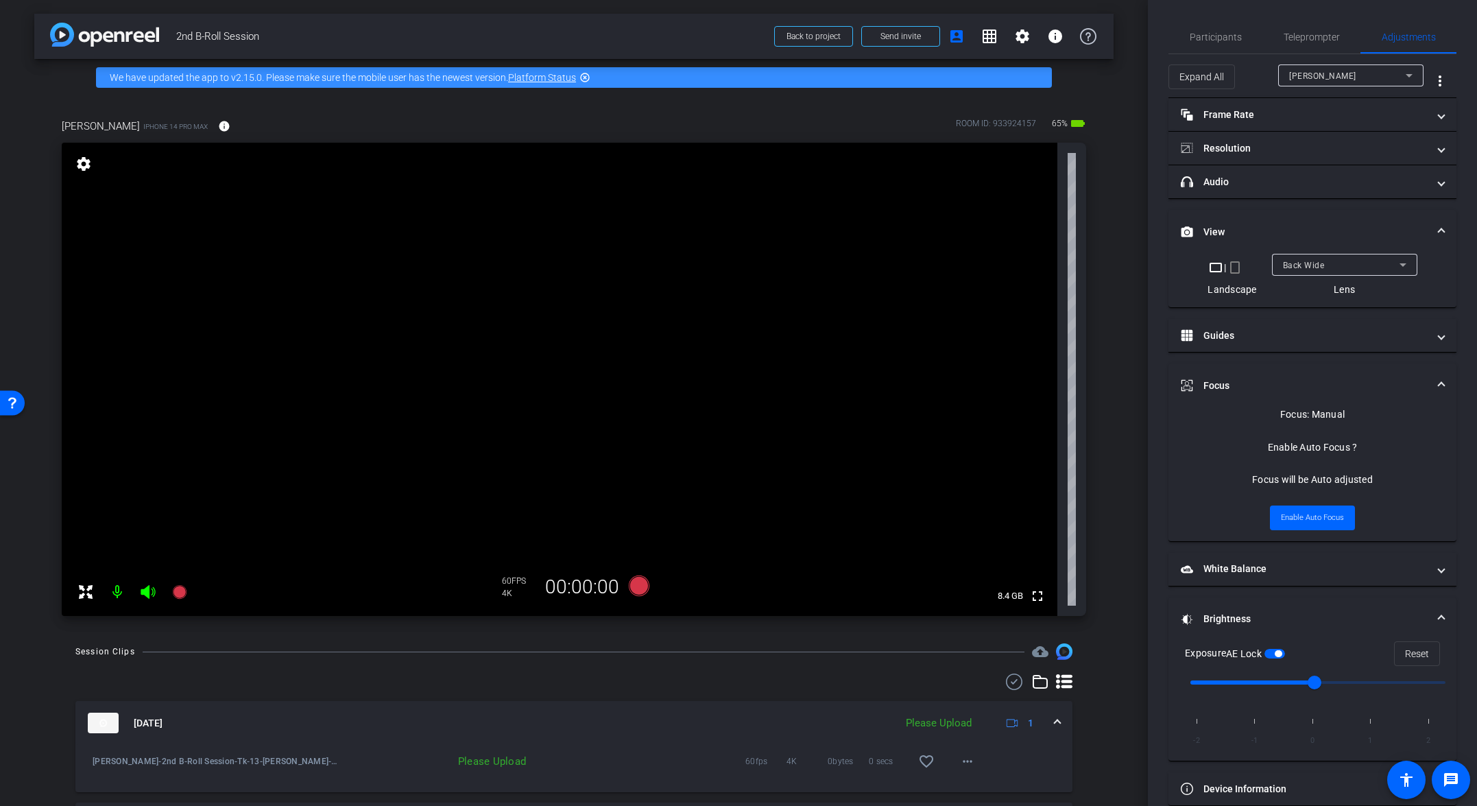
click at [1033, 718] on mat-expansion-panel-header "Aug 11, 2025 Please Upload 1" at bounding box center [573, 723] width 997 height 44
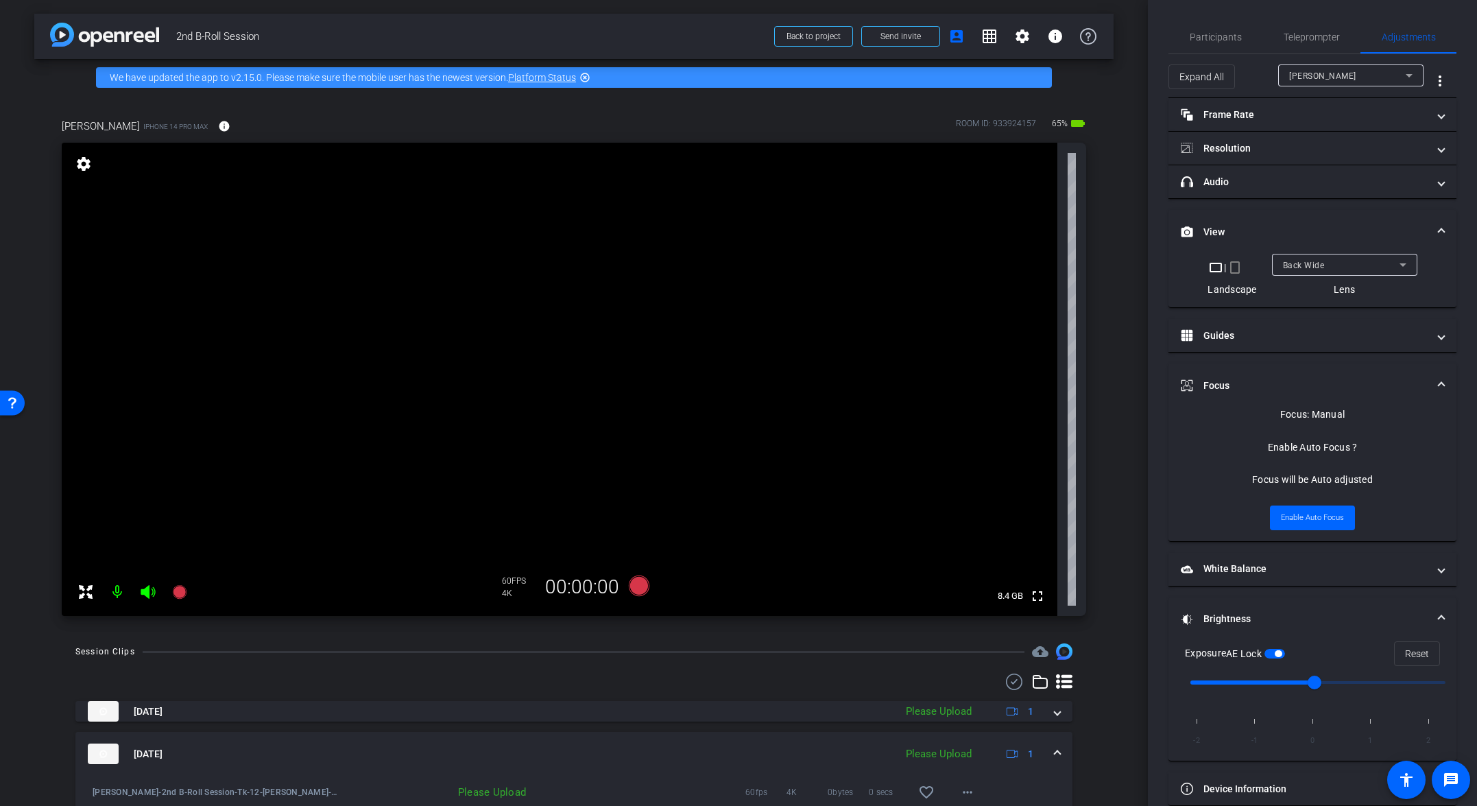
click at [1033, 750] on span at bounding box center [1057, 754] width 5 height 14
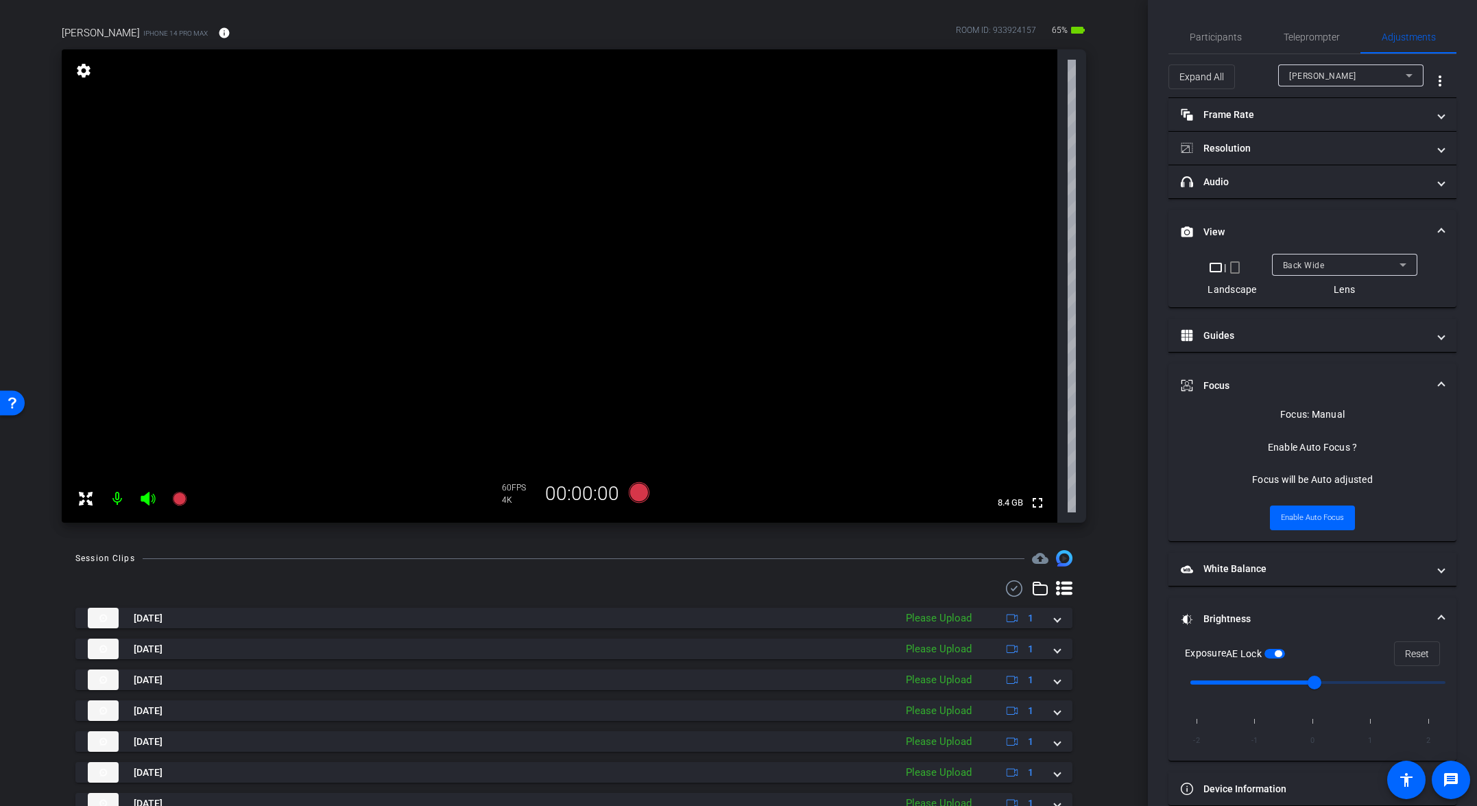
scroll to position [69, 0]
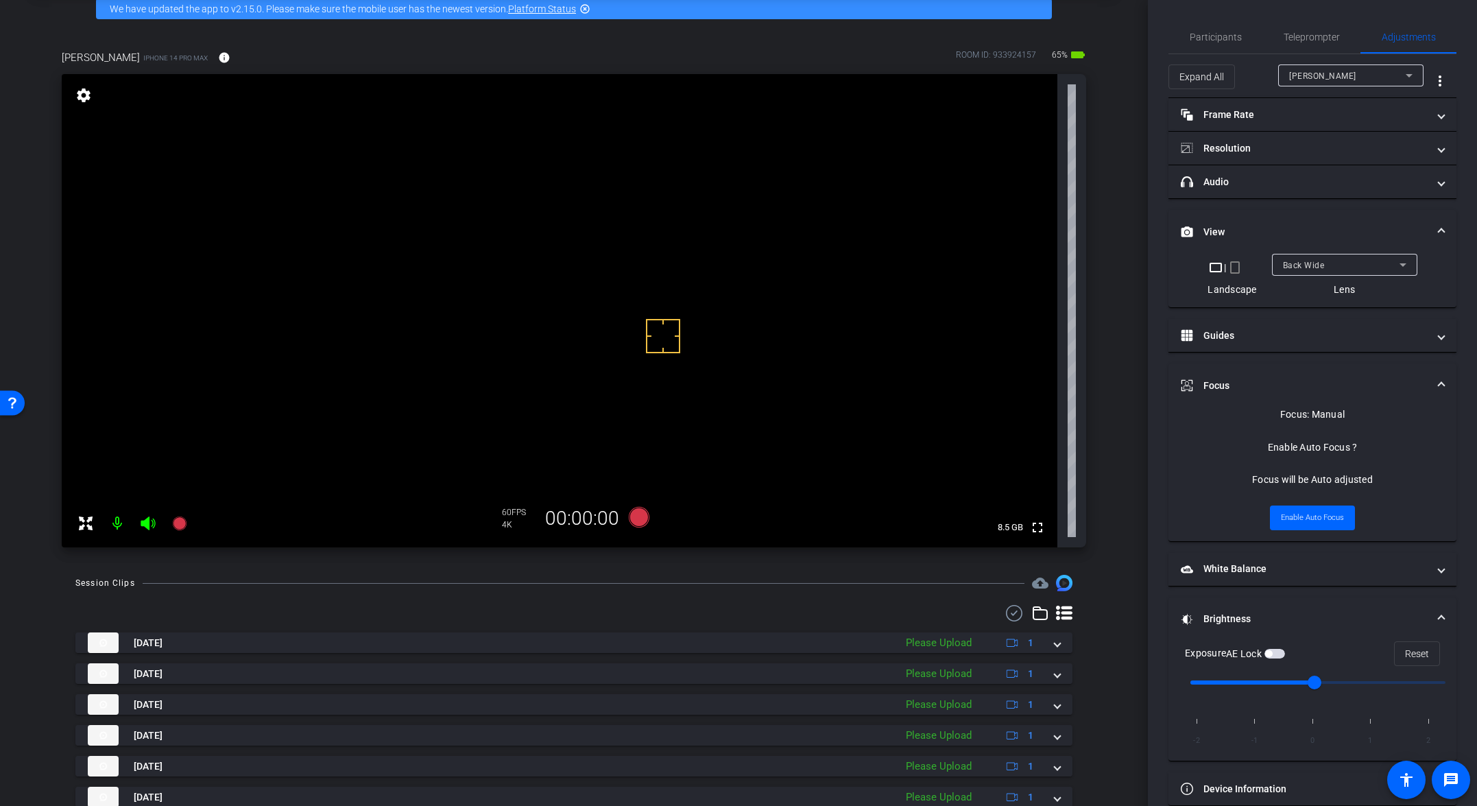
click at [1033, 652] on span "button" at bounding box center [1268, 653] width 7 height 7
click at [1033, 654] on span "button" at bounding box center [1268, 653] width 7 height 7
click at [629, 519] on icon at bounding box center [639, 517] width 21 height 21
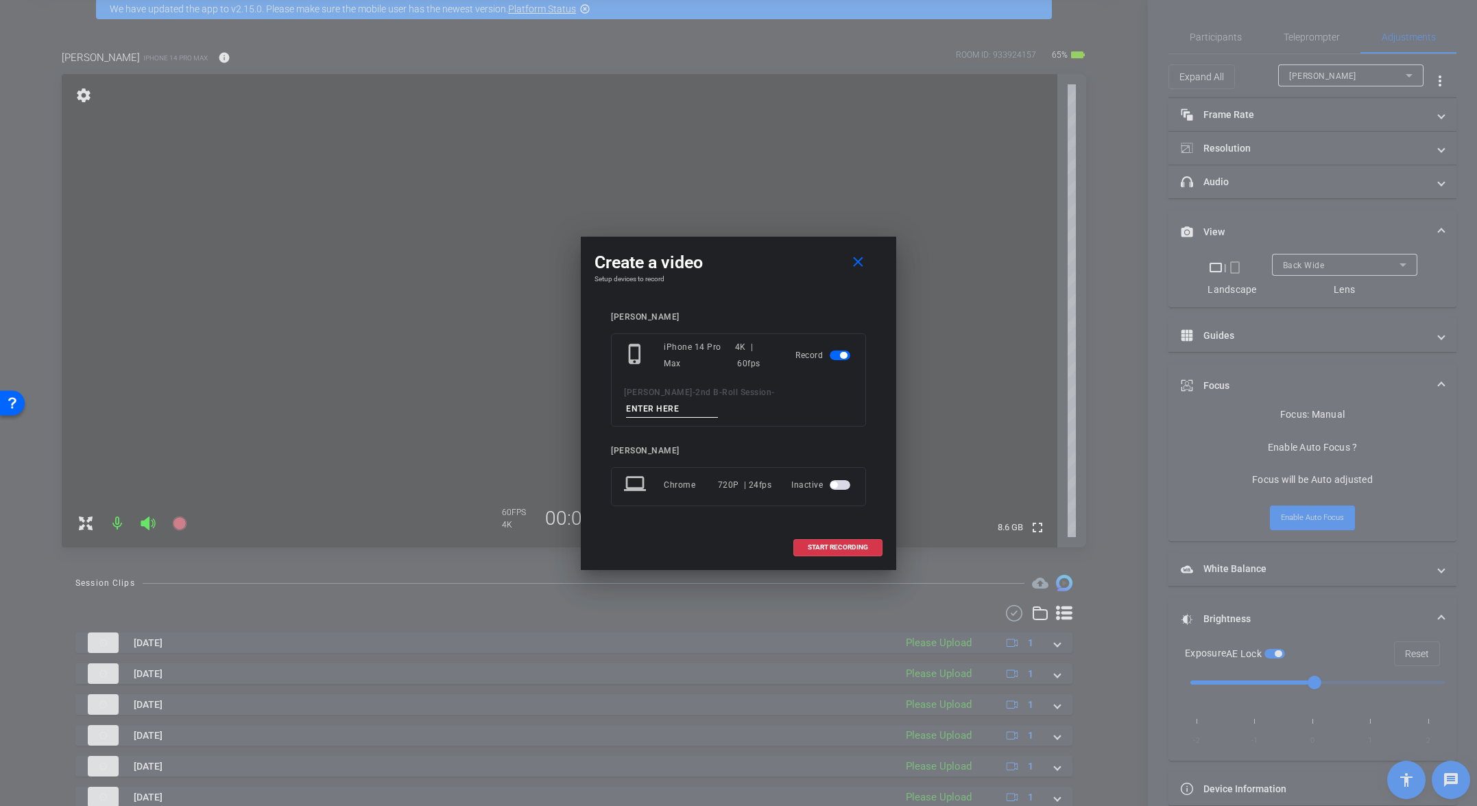
click at [718, 400] on input at bounding box center [672, 408] width 92 height 17
paste input "Tk_13_Broll"
click at [718, 400] on input "Tk_13_Broll" at bounding box center [672, 408] width 92 height 17
type input "Tk_14_Broll"
click at [829, 534] on span at bounding box center [838, 547] width 88 height 33
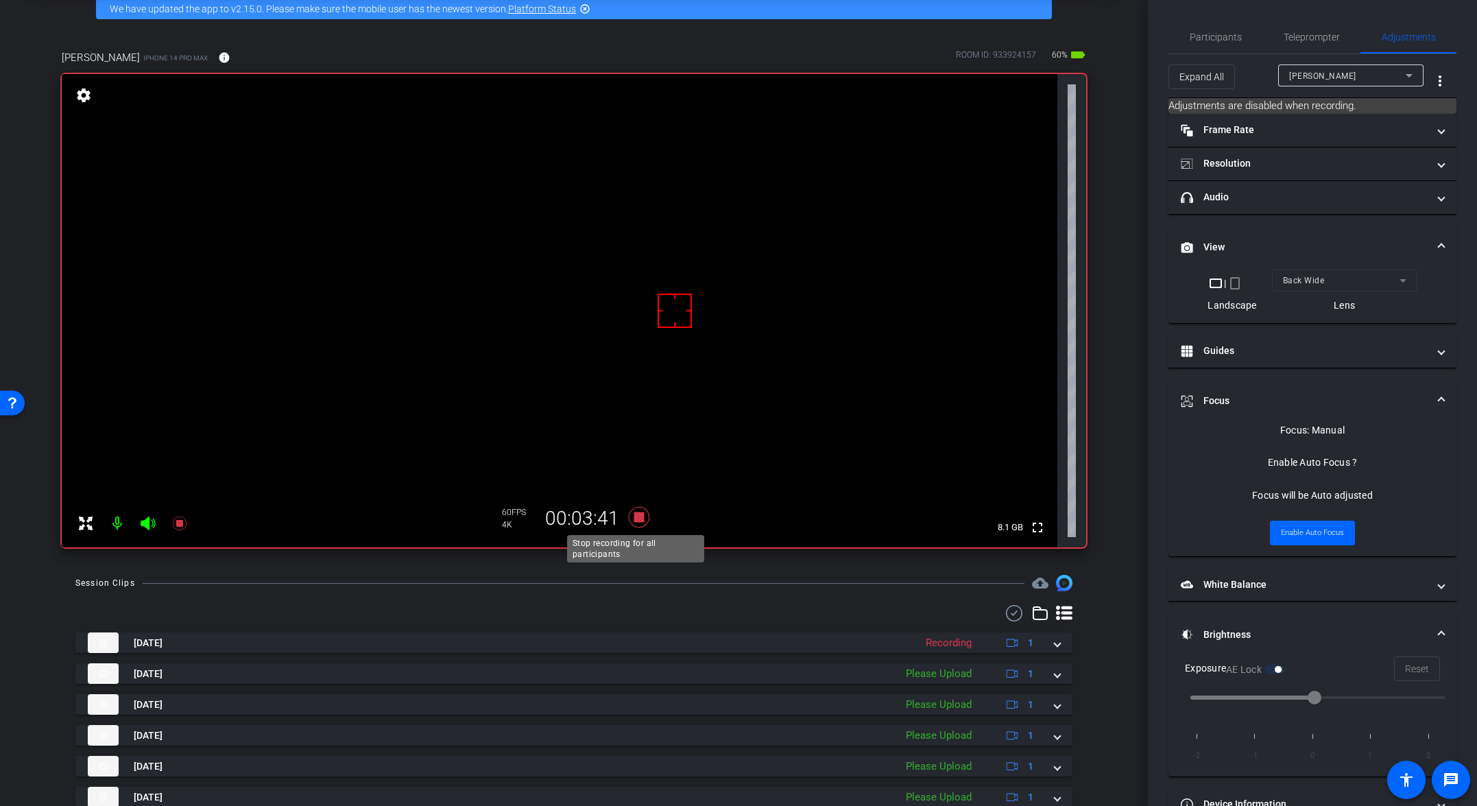
click at [637, 516] on icon at bounding box center [639, 517] width 21 height 21
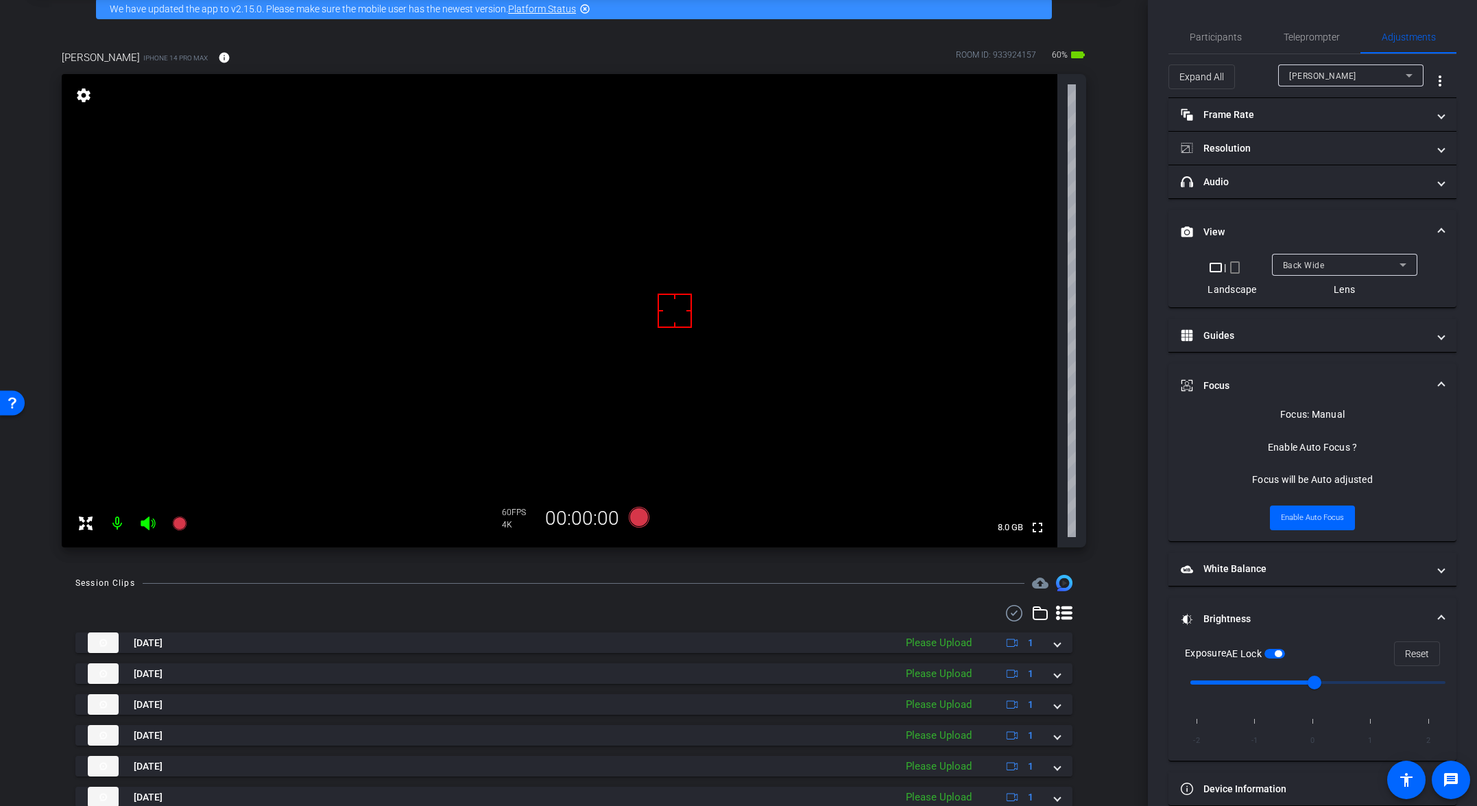
click at [1033, 262] on div "Back Wide" at bounding box center [1341, 264] width 117 height 17
click at [1033, 362] on mat-option "Back Ultra Wide" at bounding box center [1340, 358] width 145 height 22
click at [1033, 259] on div "Back Ultra Wide" at bounding box center [1341, 264] width 117 height 17
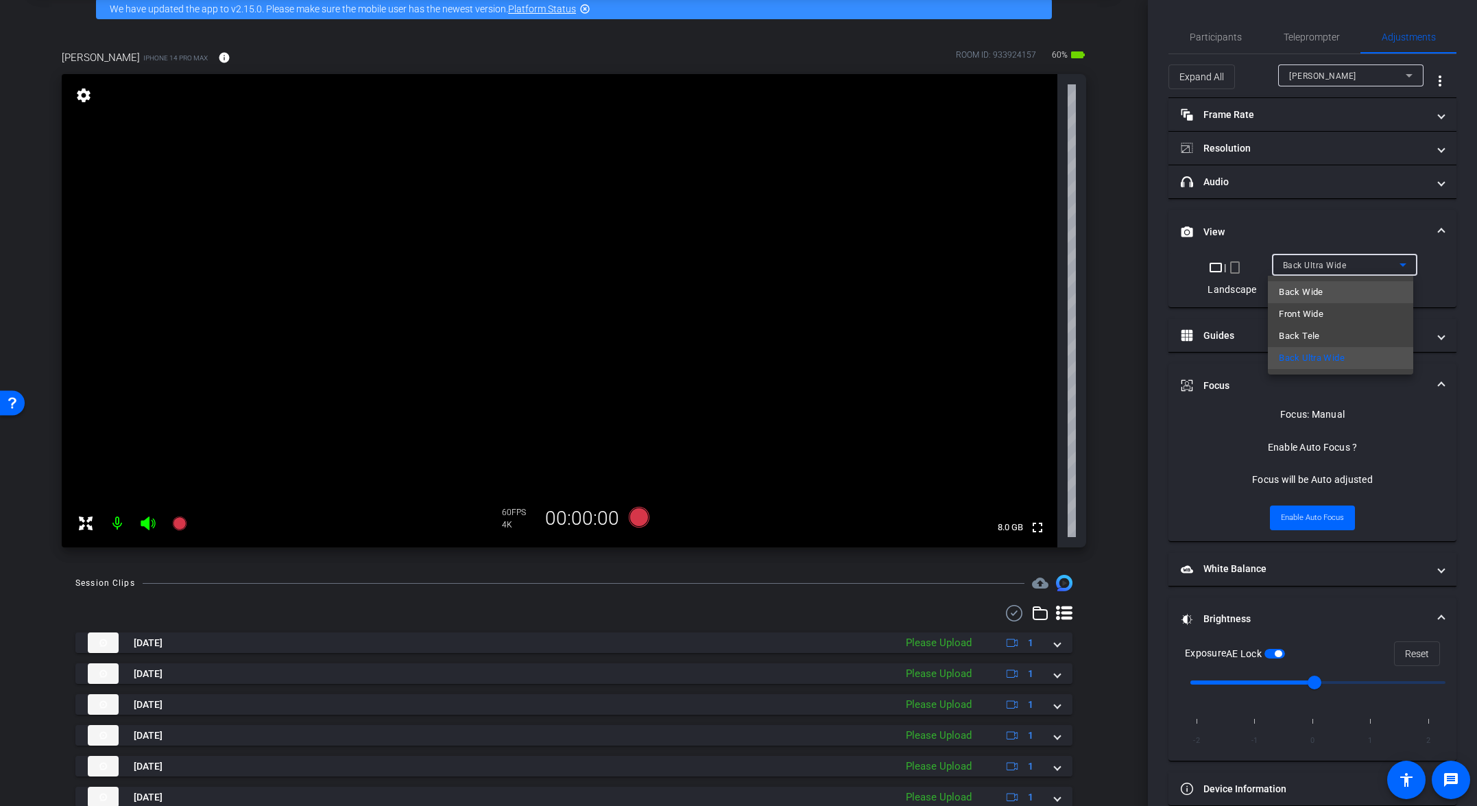
click at [1033, 296] on mat-option "Back Wide" at bounding box center [1340, 292] width 145 height 22
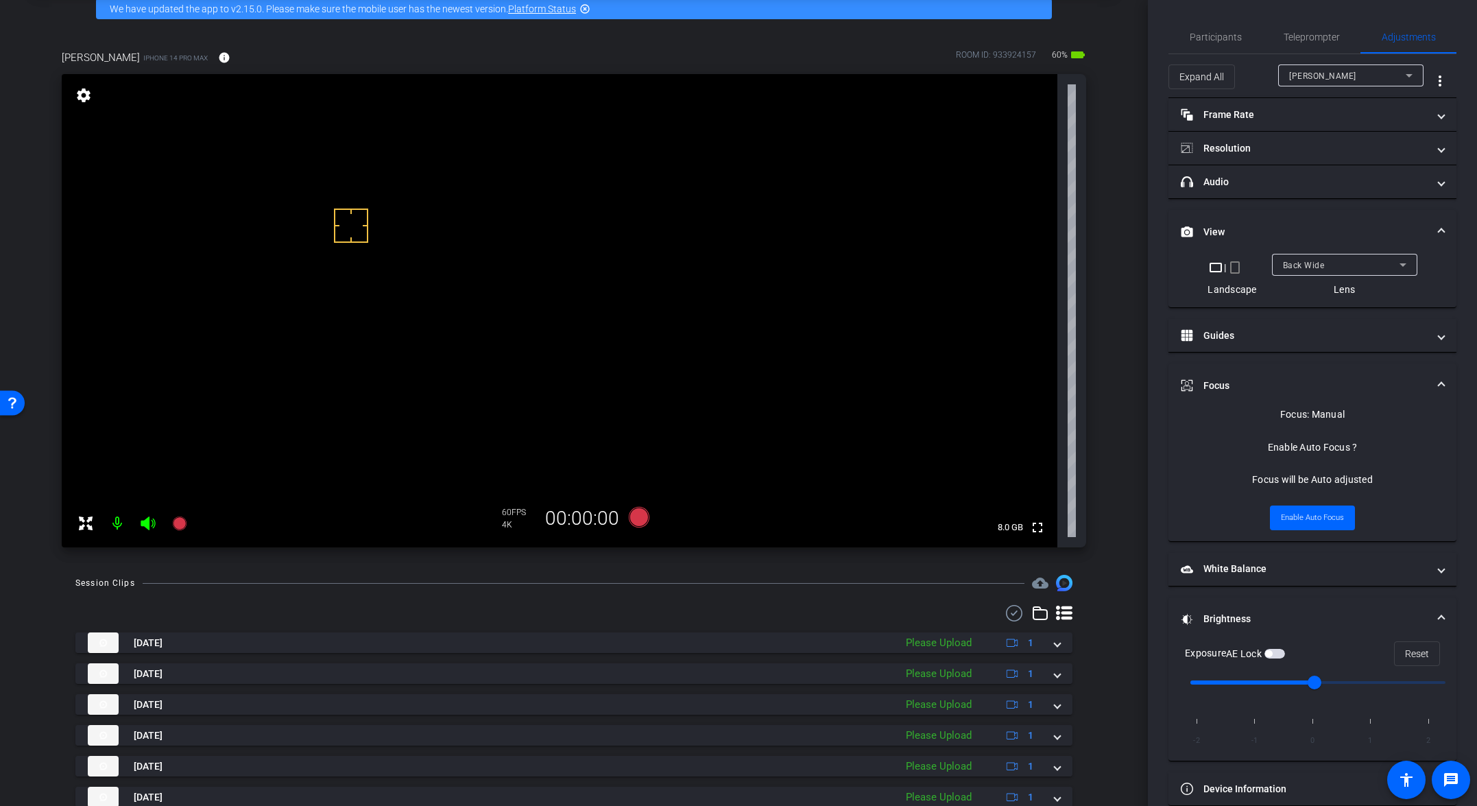
click at [1033, 654] on span "button" at bounding box center [1268, 653] width 7 height 7
click at [637, 514] on icon at bounding box center [639, 517] width 21 height 21
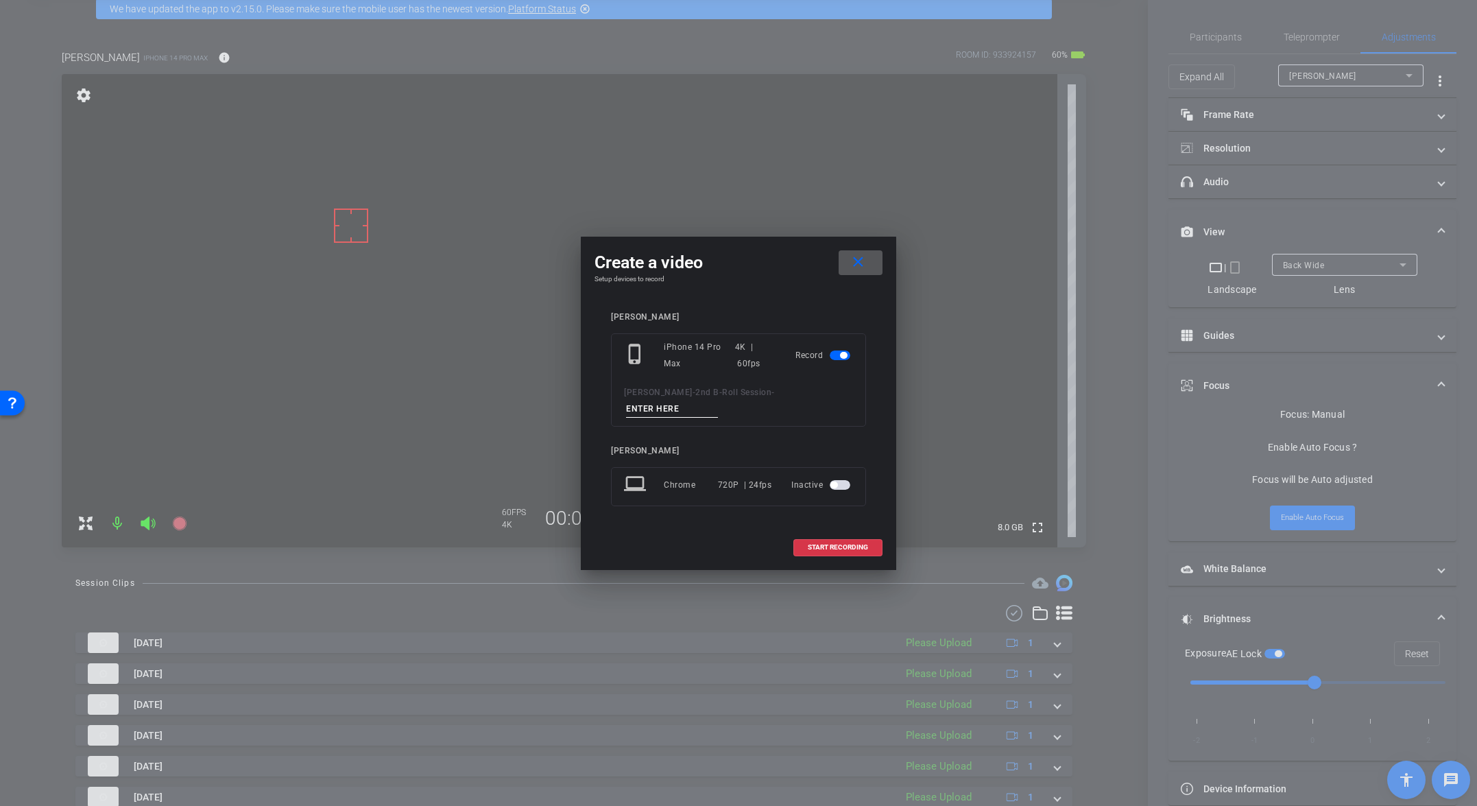
click at [718, 403] on input at bounding box center [672, 408] width 92 height 17
paste input "Tk_13_Broll"
click at [718, 400] on input "Tk_13_Broll" at bounding box center [672, 408] width 92 height 17
type input "Tk_14_Broll"
click at [857, 544] on span "START RECORDING" at bounding box center [838, 547] width 60 height 7
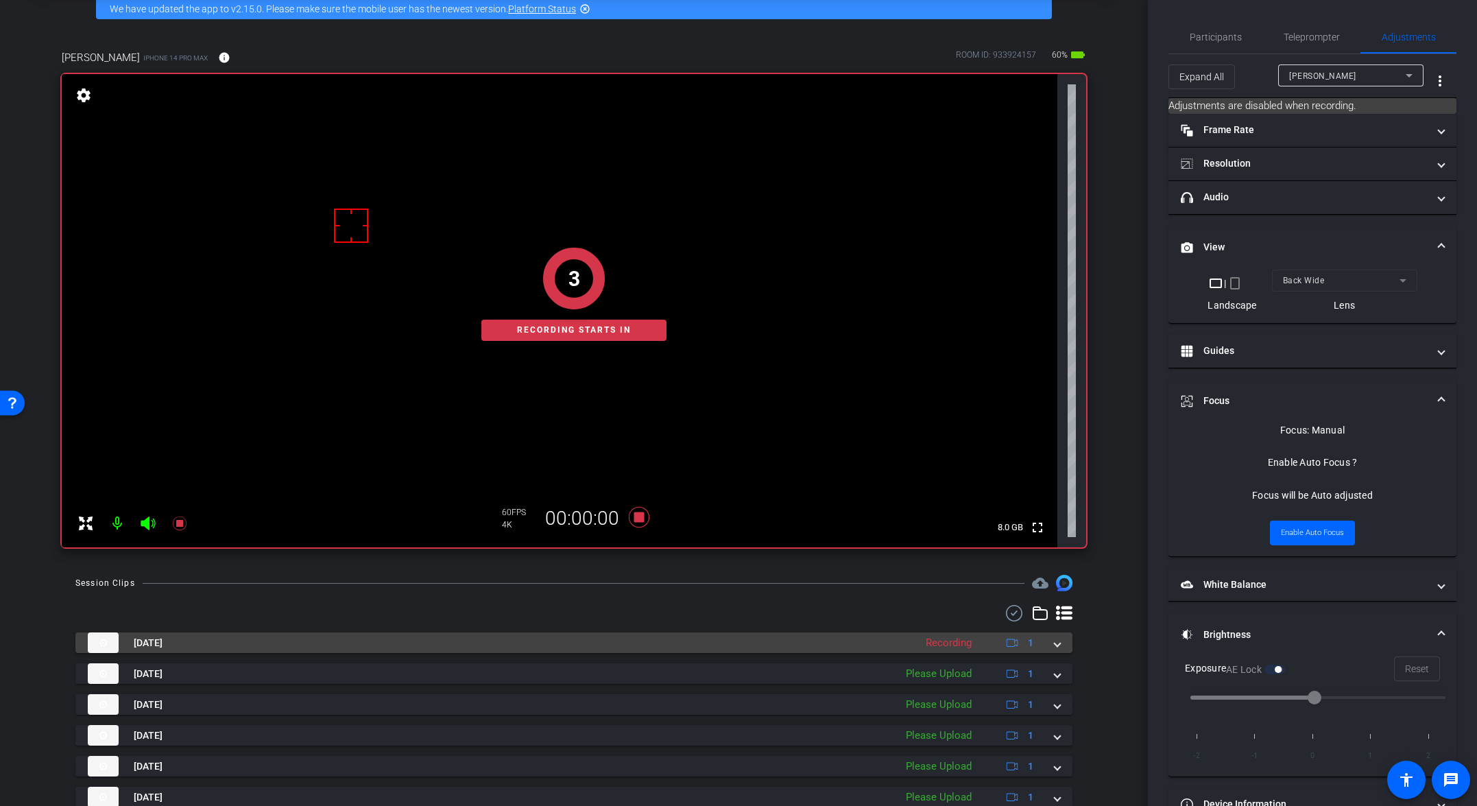
click at [1033, 642] on span at bounding box center [1057, 643] width 5 height 14
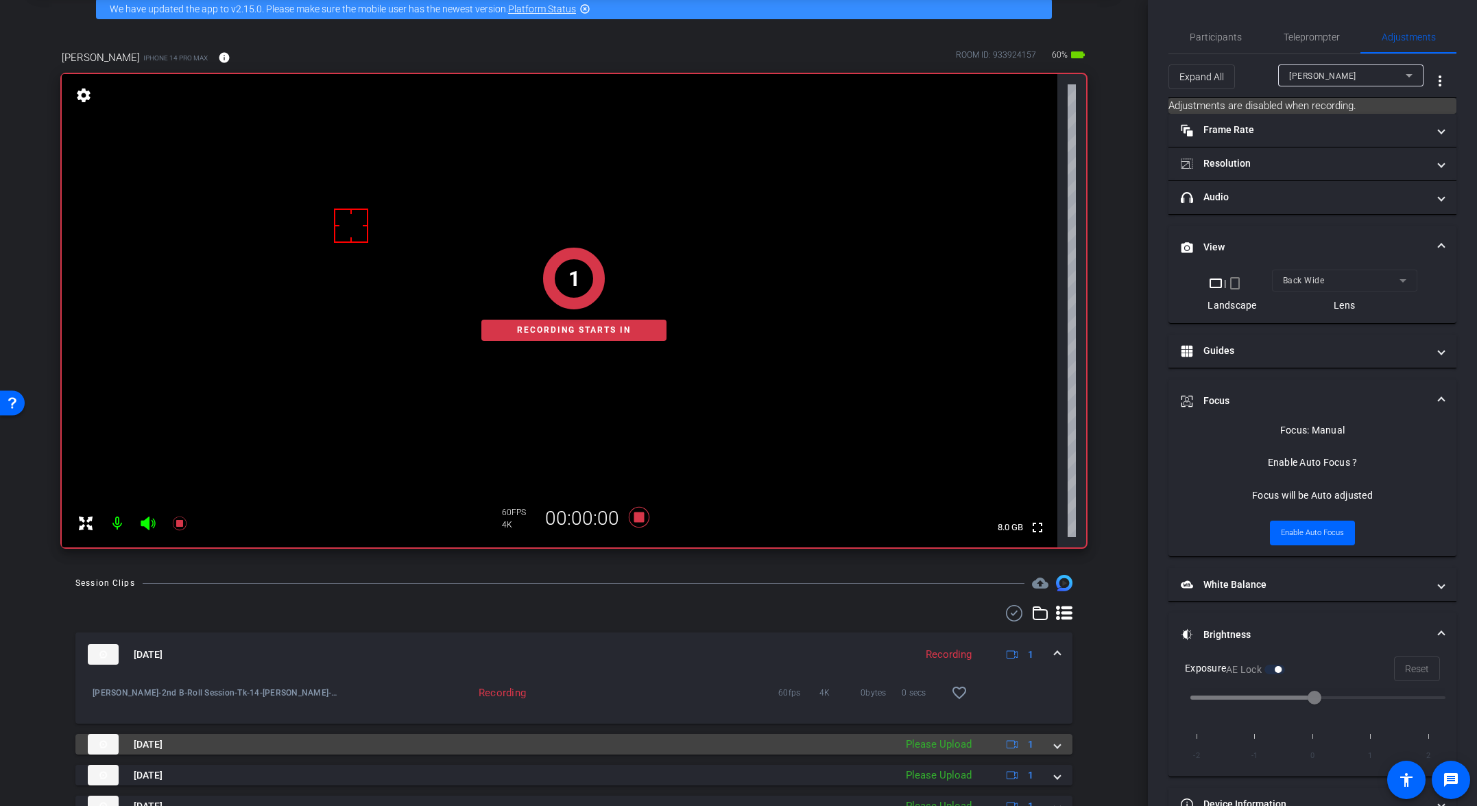
click at [1033, 743] on span at bounding box center [1057, 744] width 5 height 14
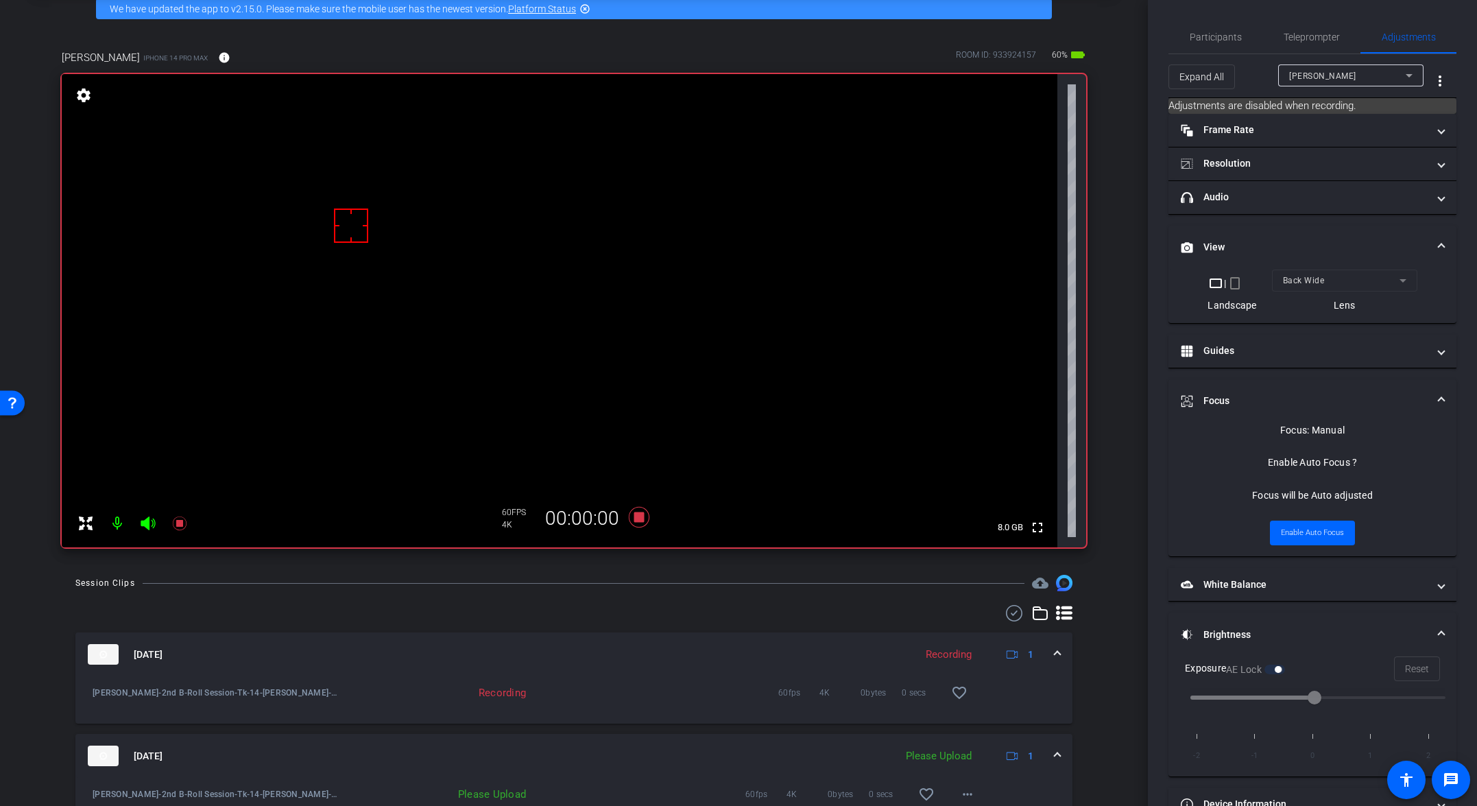
click at [1033, 740] on mat-expansion-panel-header "Aug 11, 2025 Please Upload 1" at bounding box center [573, 756] width 997 height 44
click at [1033, 651] on mat-expansion-panel-header "Aug 11, 2025 Recording 1" at bounding box center [573, 654] width 997 height 44
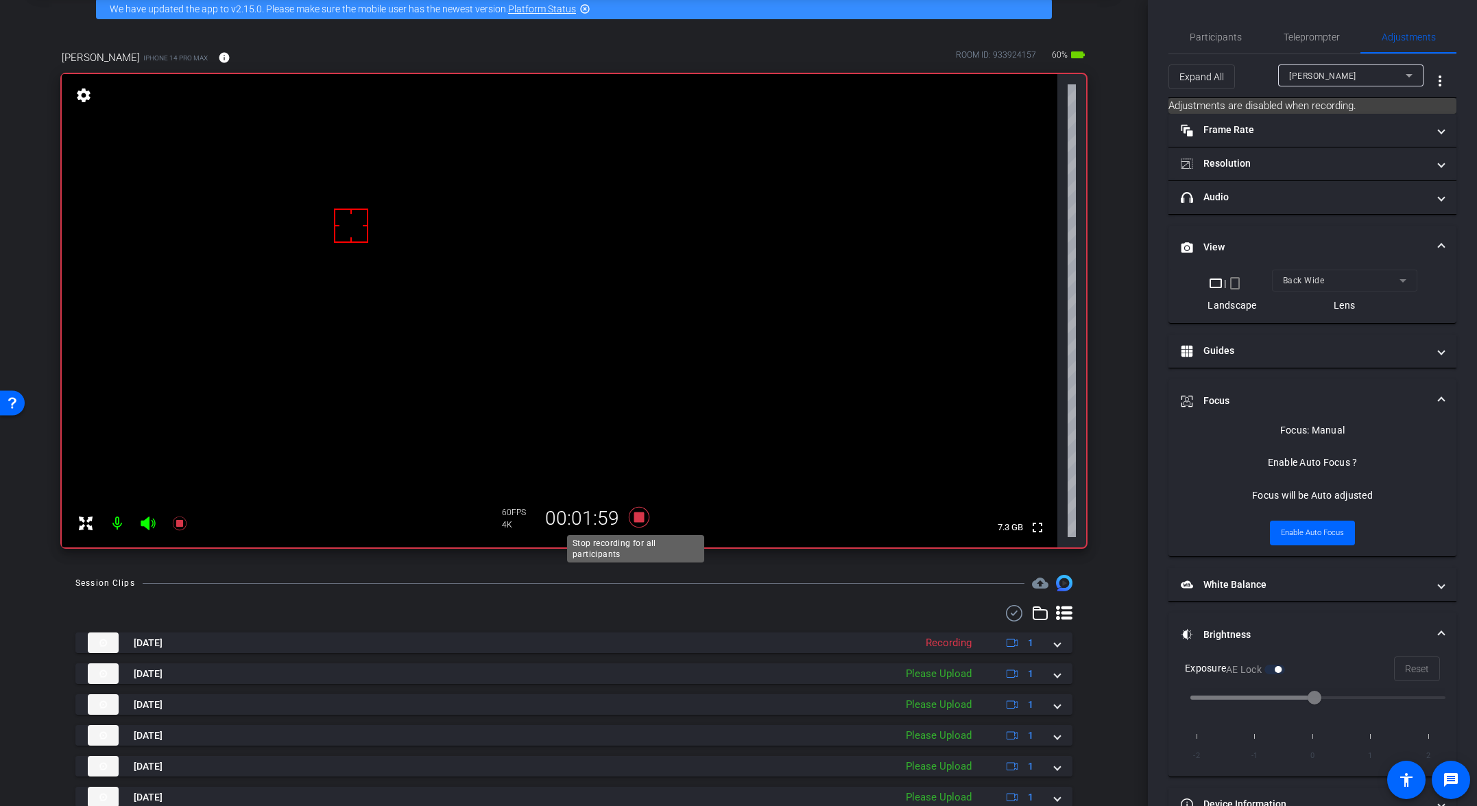
click at [643, 520] on icon at bounding box center [639, 517] width 33 height 25
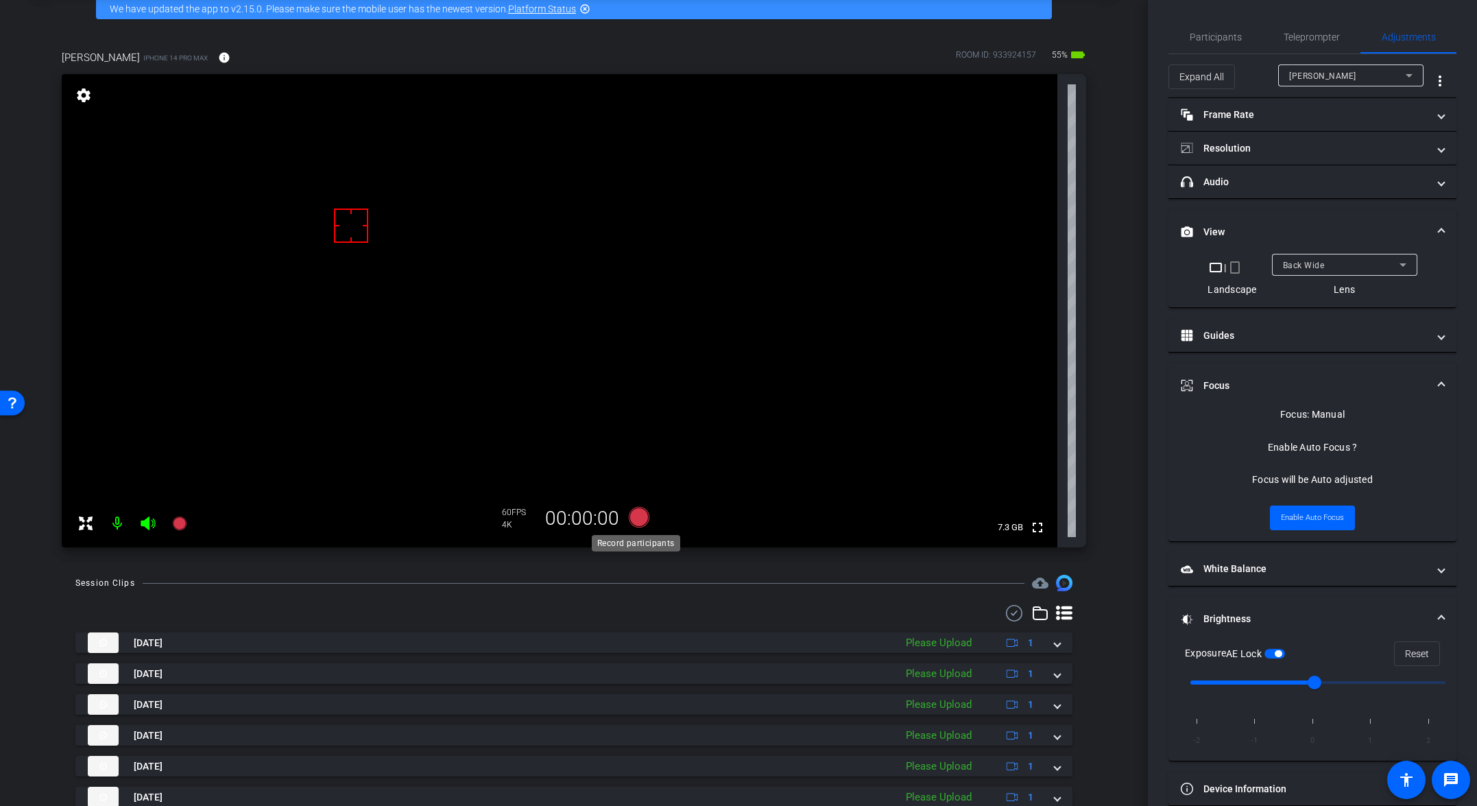
click at [634, 514] on icon at bounding box center [639, 517] width 21 height 21
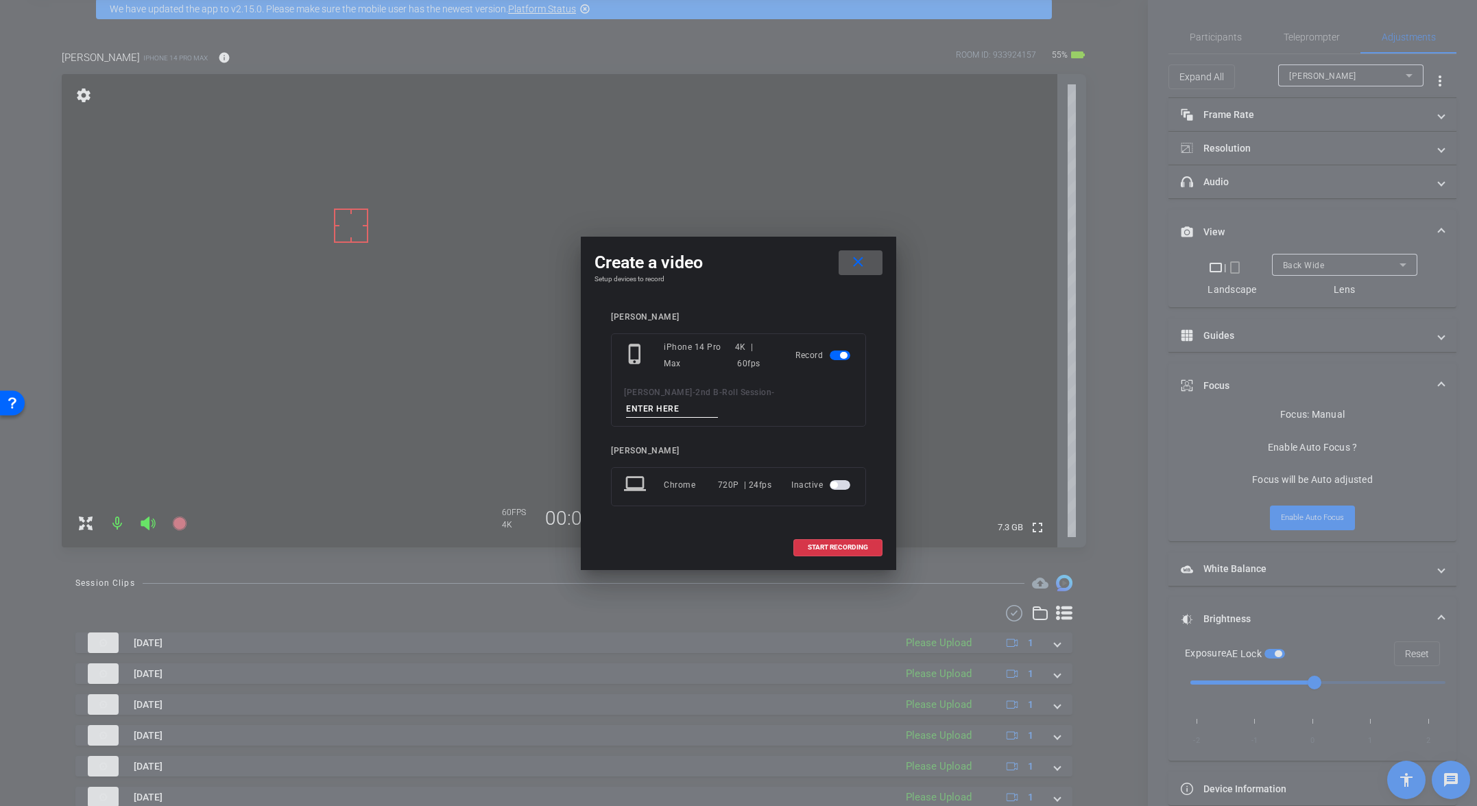
click at [718, 400] on input at bounding box center [672, 408] width 92 height 17
paste input "Tk_13_Broll"
click at [718, 400] on input "Tk_13_Broll" at bounding box center [672, 408] width 92 height 17
click at [718, 400] on input "Tk_15_Broll" at bounding box center [672, 408] width 92 height 17
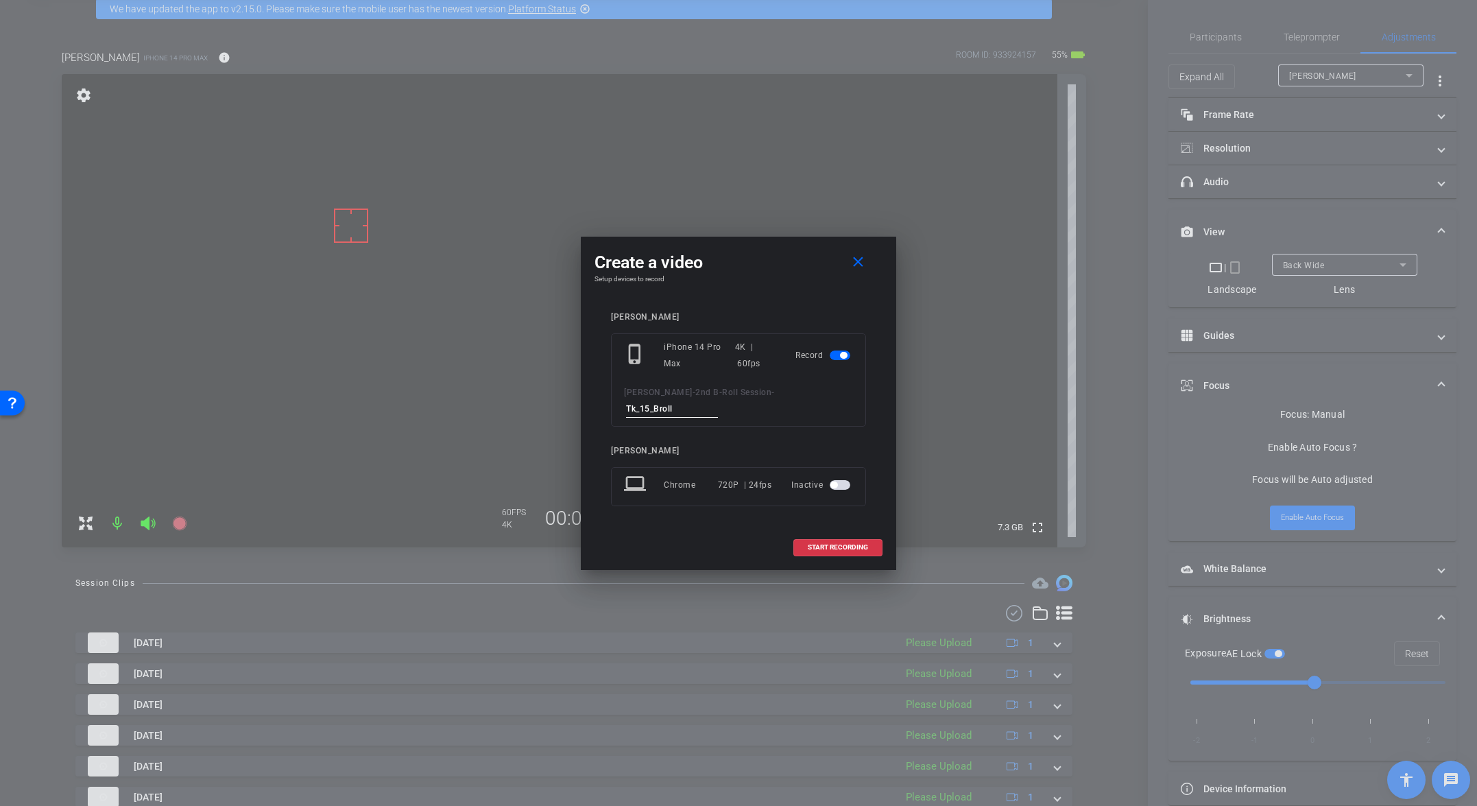
click at [718, 400] on input "Tk_15_Broll" at bounding box center [672, 408] width 92 height 17
type input "Tk_15_Broll"
click at [854, 271] on mat-icon "close" at bounding box center [858, 262] width 17 height 17
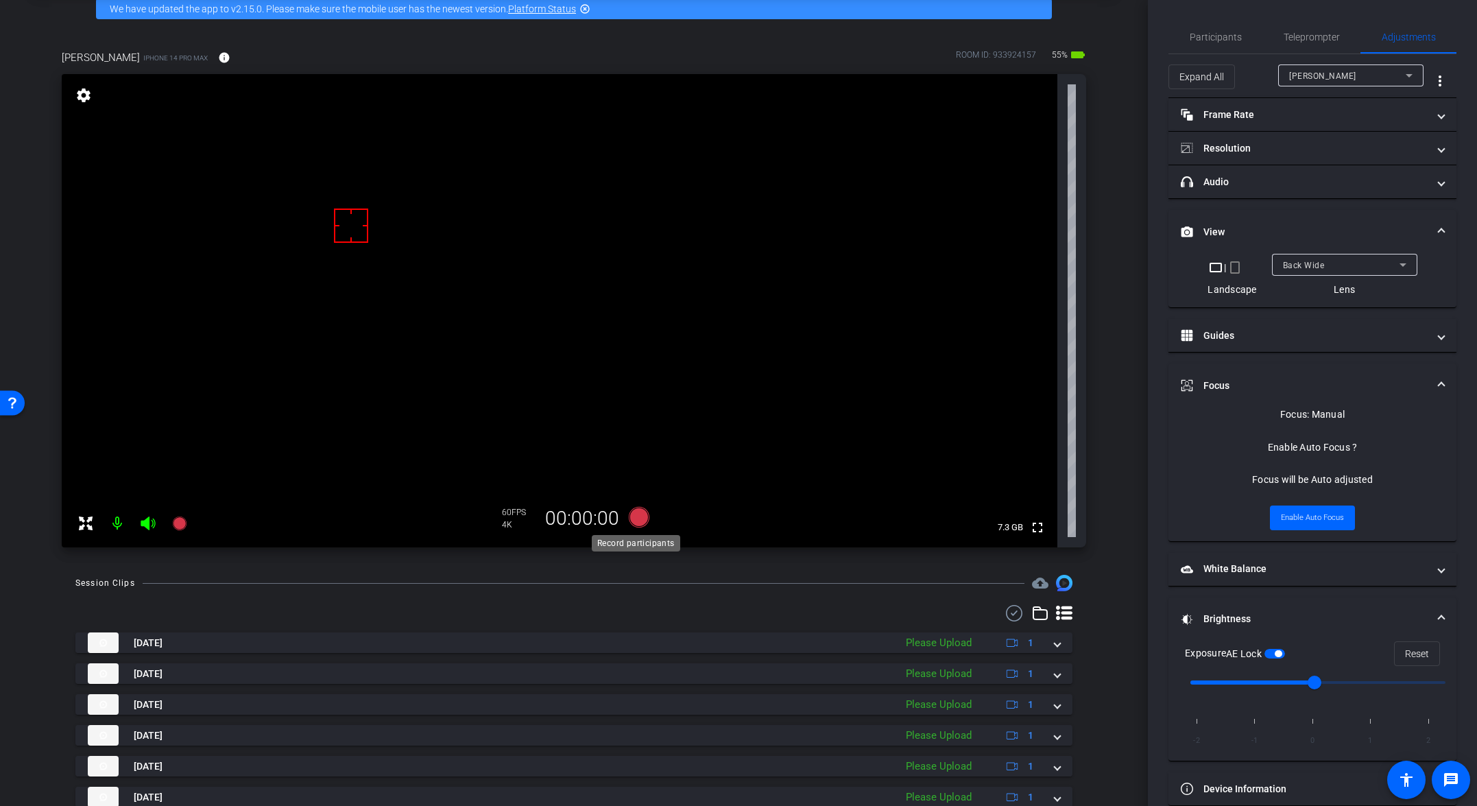
click at [637, 518] on icon at bounding box center [639, 517] width 21 height 21
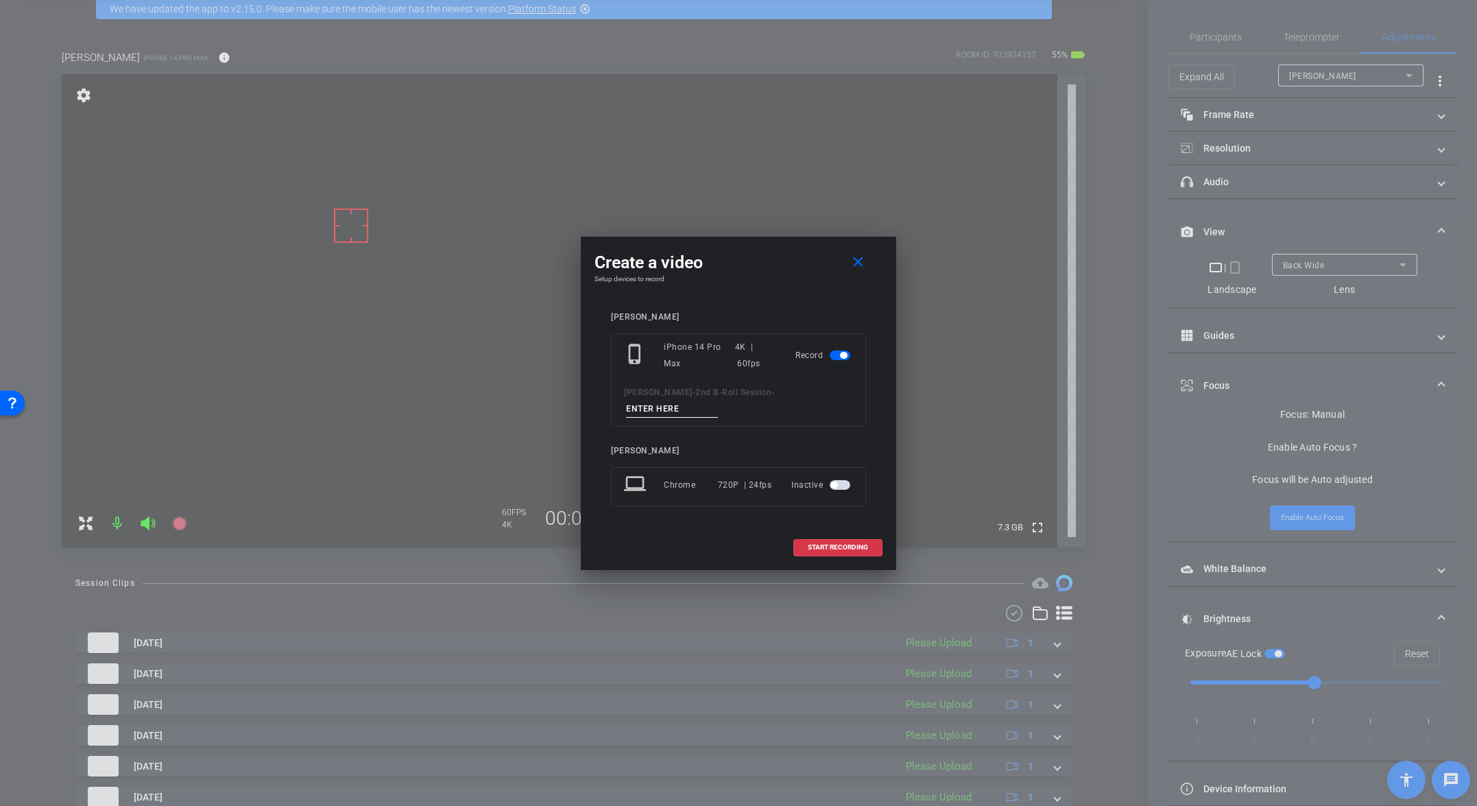
click at [718, 400] on input at bounding box center [672, 408] width 92 height 17
paste input "Tk_15_Broll"
type input "Tk_15_Broll"
click at [832, 544] on span "START RECORDING" at bounding box center [838, 547] width 60 height 7
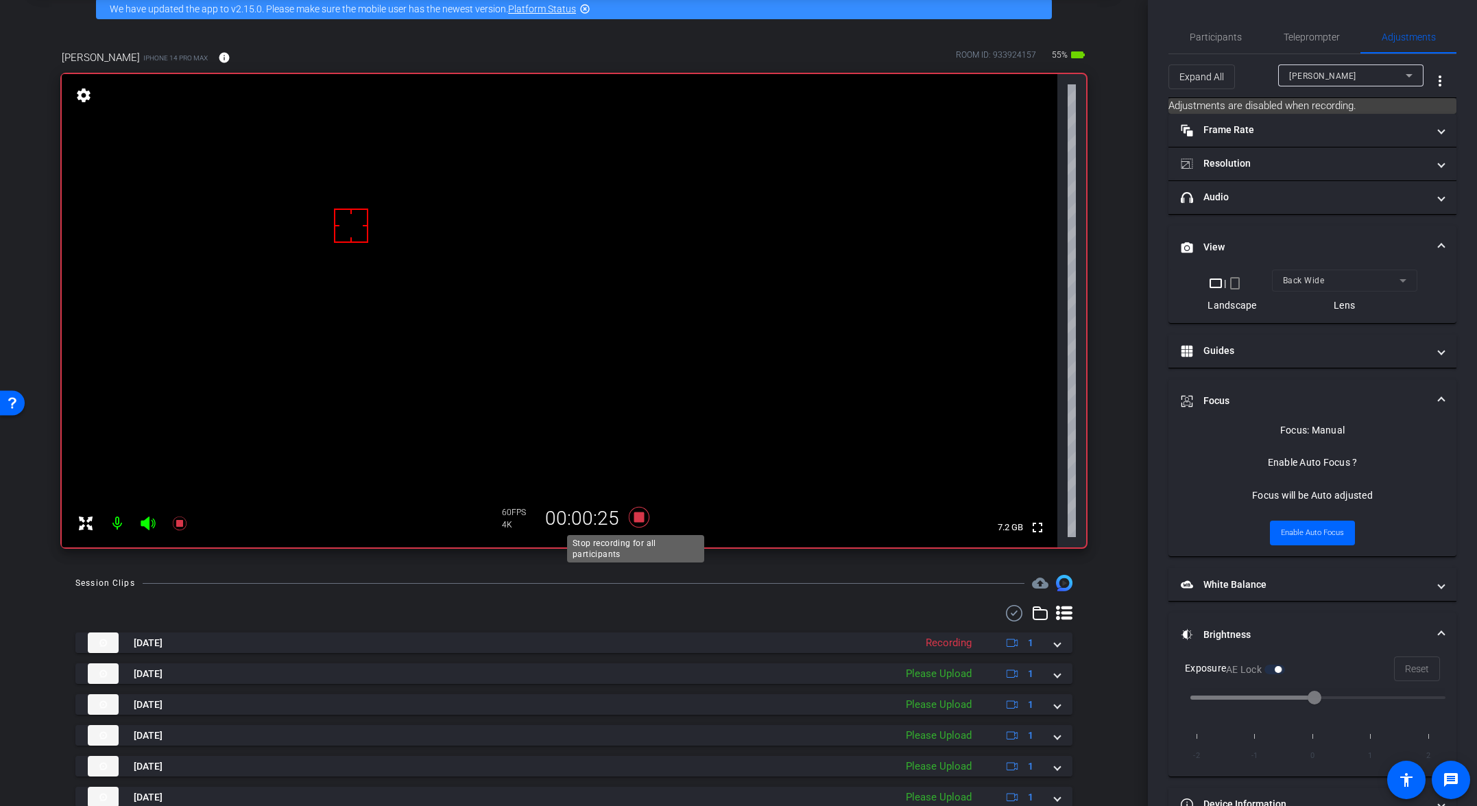
click at [636, 514] on icon at bounding box center [639, 517] width 21 height 21
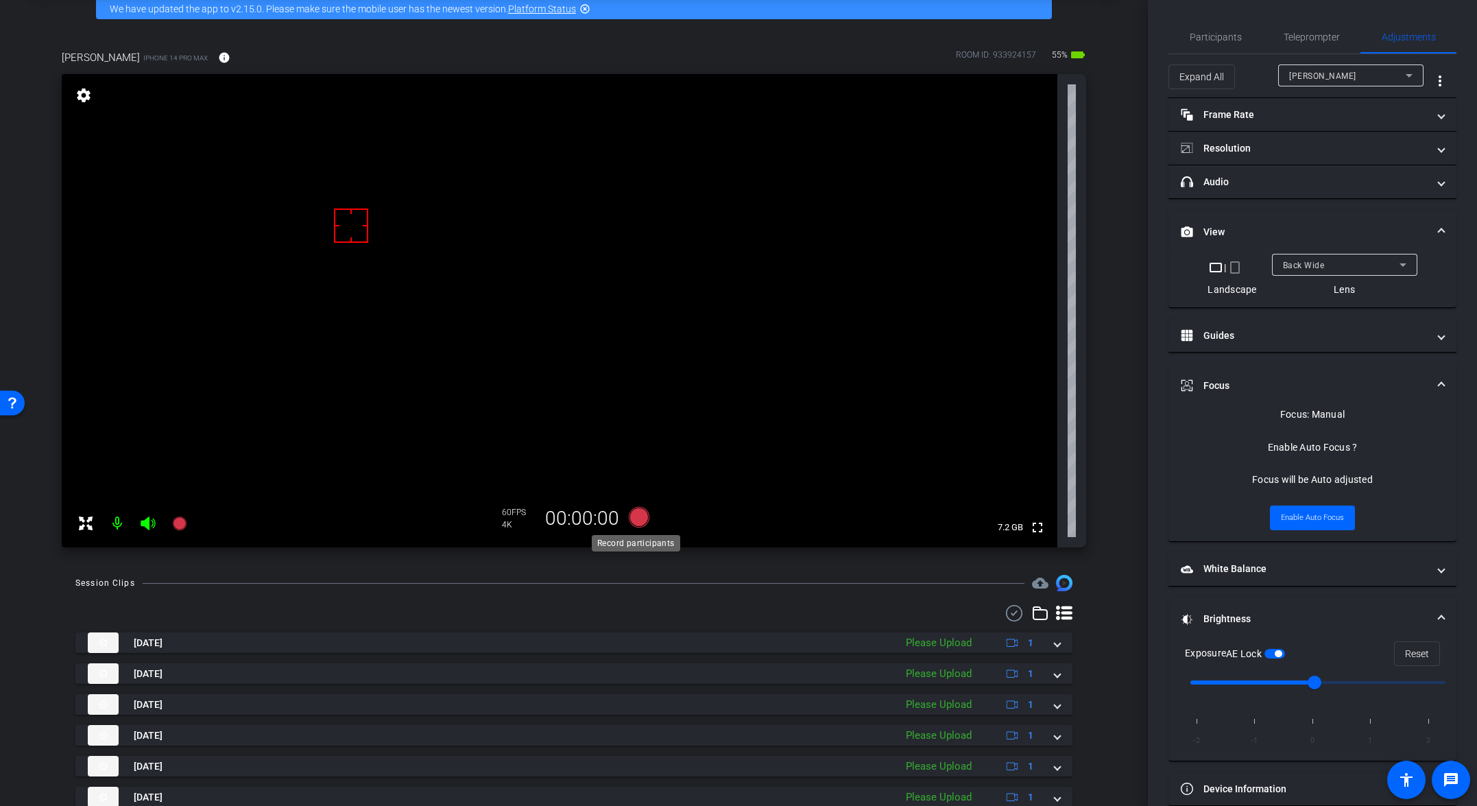
click at [638, 516] on icon at bounding box center [639, 517] width 21 height 21
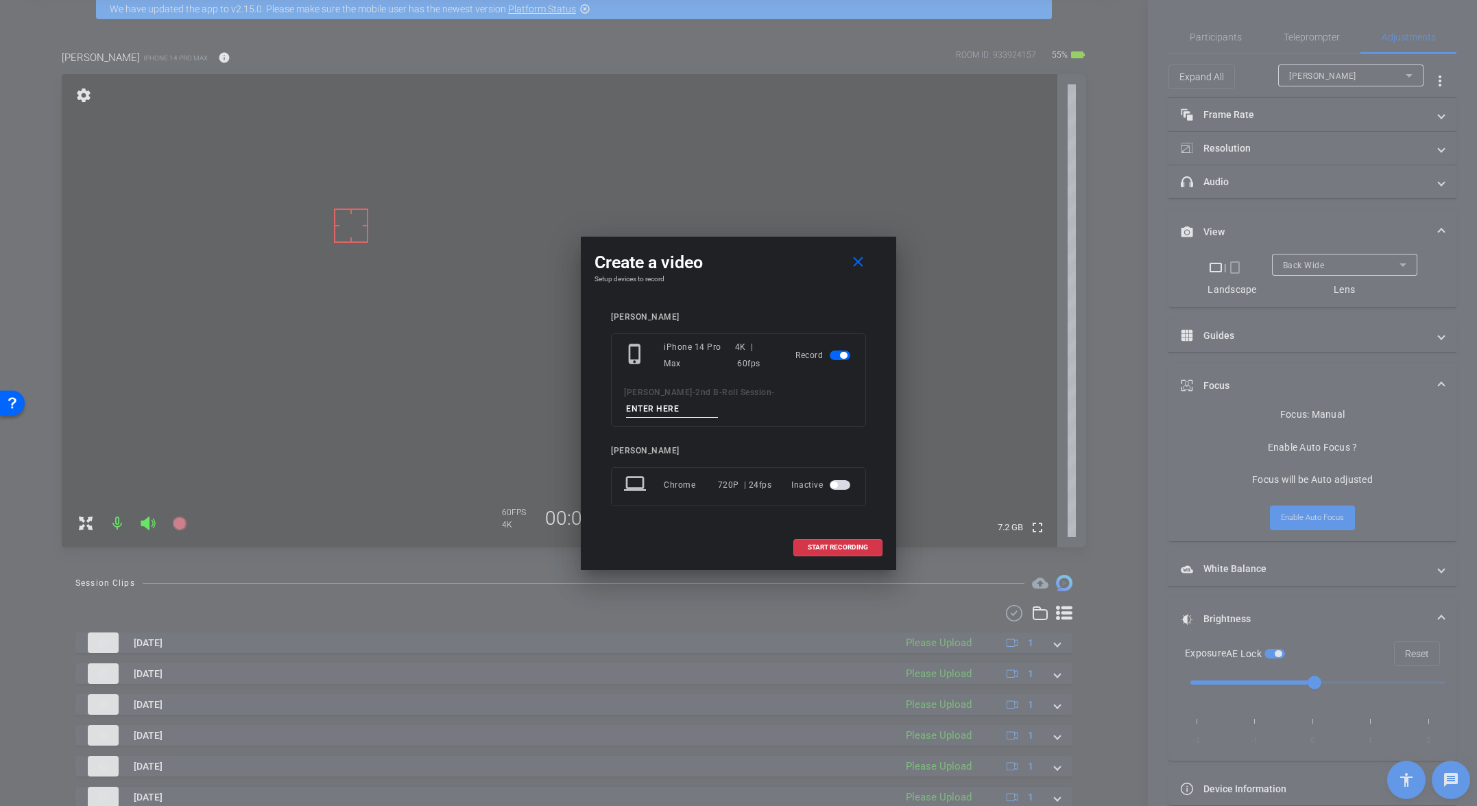
click at [718, 400] on input at bounding box center [672, 408] width 92 height 17
paste input "Tk_15_Broll"
click at [718, 400] on input "Tk_15_Broll" at bounding box center [672, 408] width 92 height 17
type input "Tk_16_Broll"
click at [830, 544] on span "START RECORDING" at bounding box center [838, 547] width 60 height 7
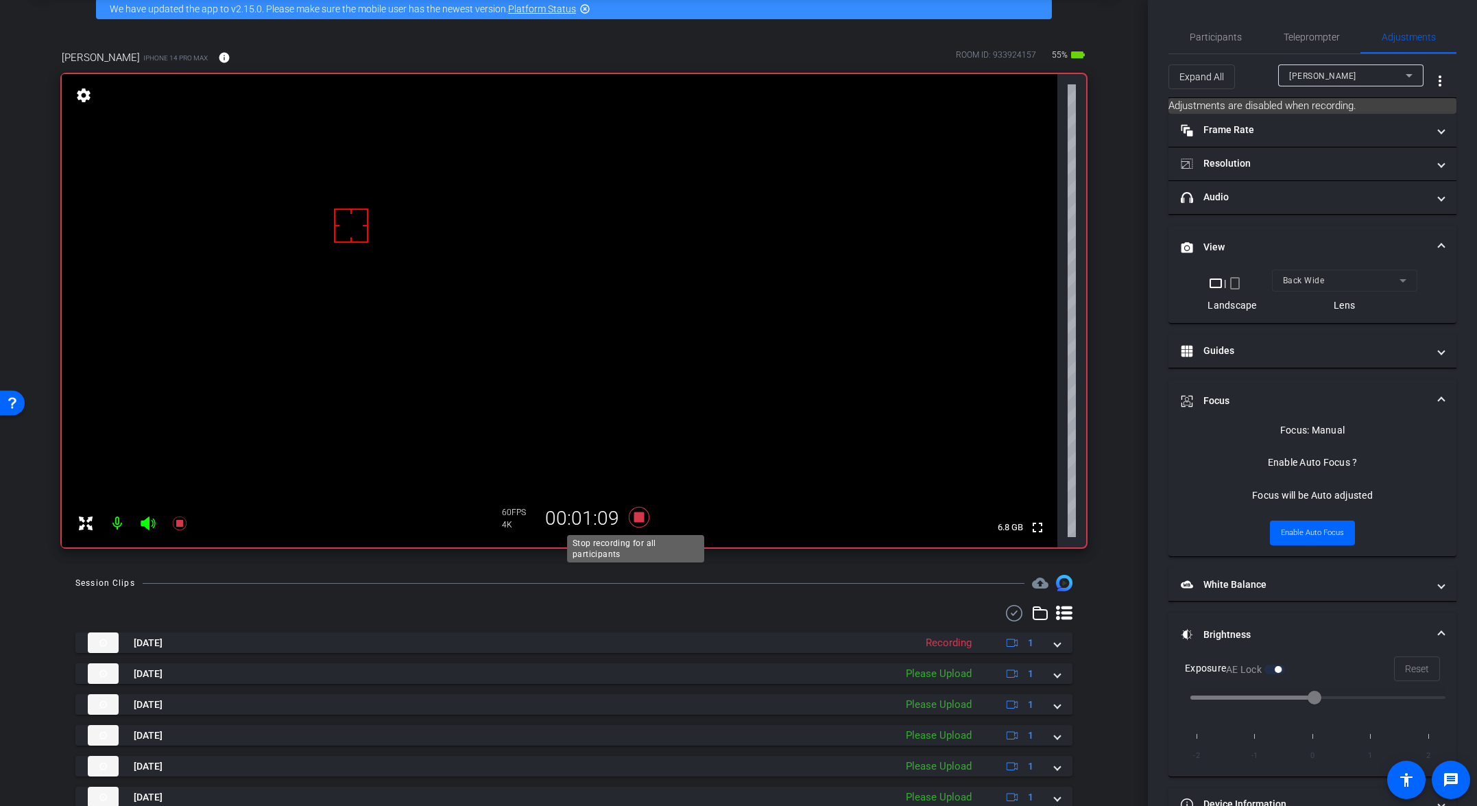
click at [632, 518] on icon at bounding box center [639, 517] width 21 height 21
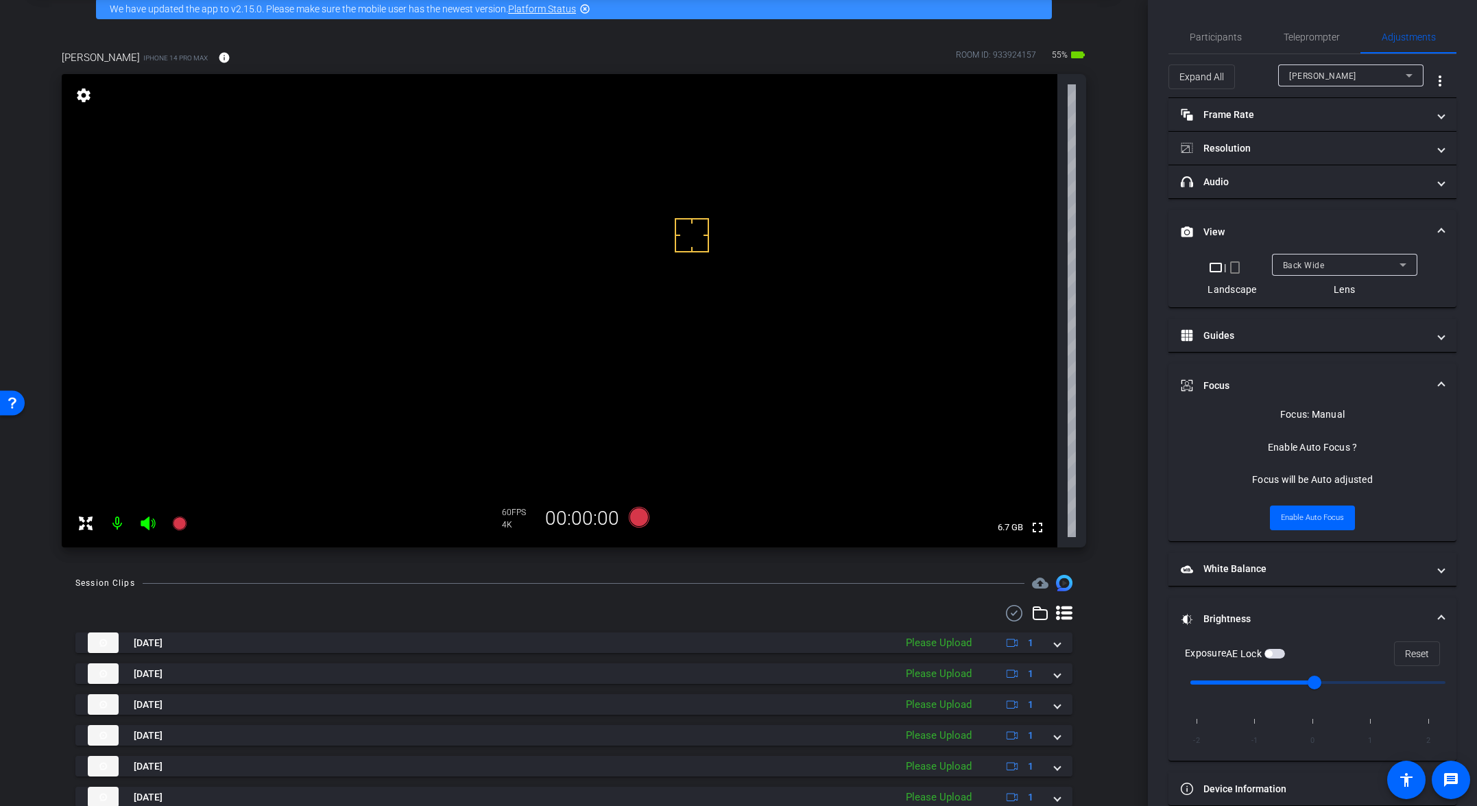
click at [695, 299] on video at bounding box center [560, 310] width 996 height 473
drag, startPoint x: 680, startPoint y: 238, endPoint x: 571, endPoint y: 243, distance: 109.1
click at [640, 514] on icon at bounding box center [639, 517] width 21 height 21
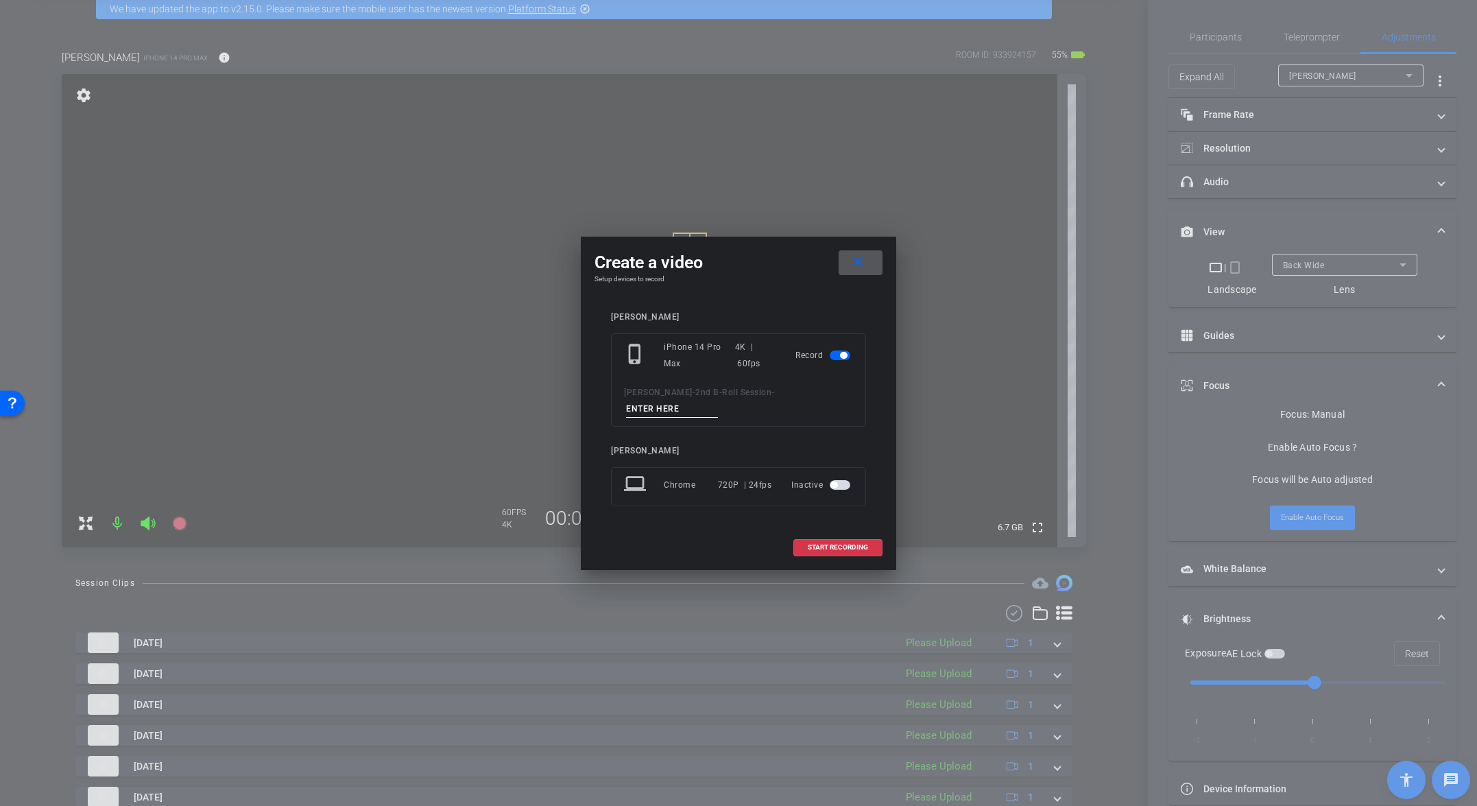
click at [718, 400] on input at bounding box center [672, 408] width 92 height 17
paste input "Tk_15_Broll"
click at [718, 400] on input "Tk_15_Broll" at bounding box center [672, 408] width 92 height 17
type input "Tk_17_Broll"
click at [835, 544] on span "START RECORDING" at bounding box center [838, 547] width 60 height 7
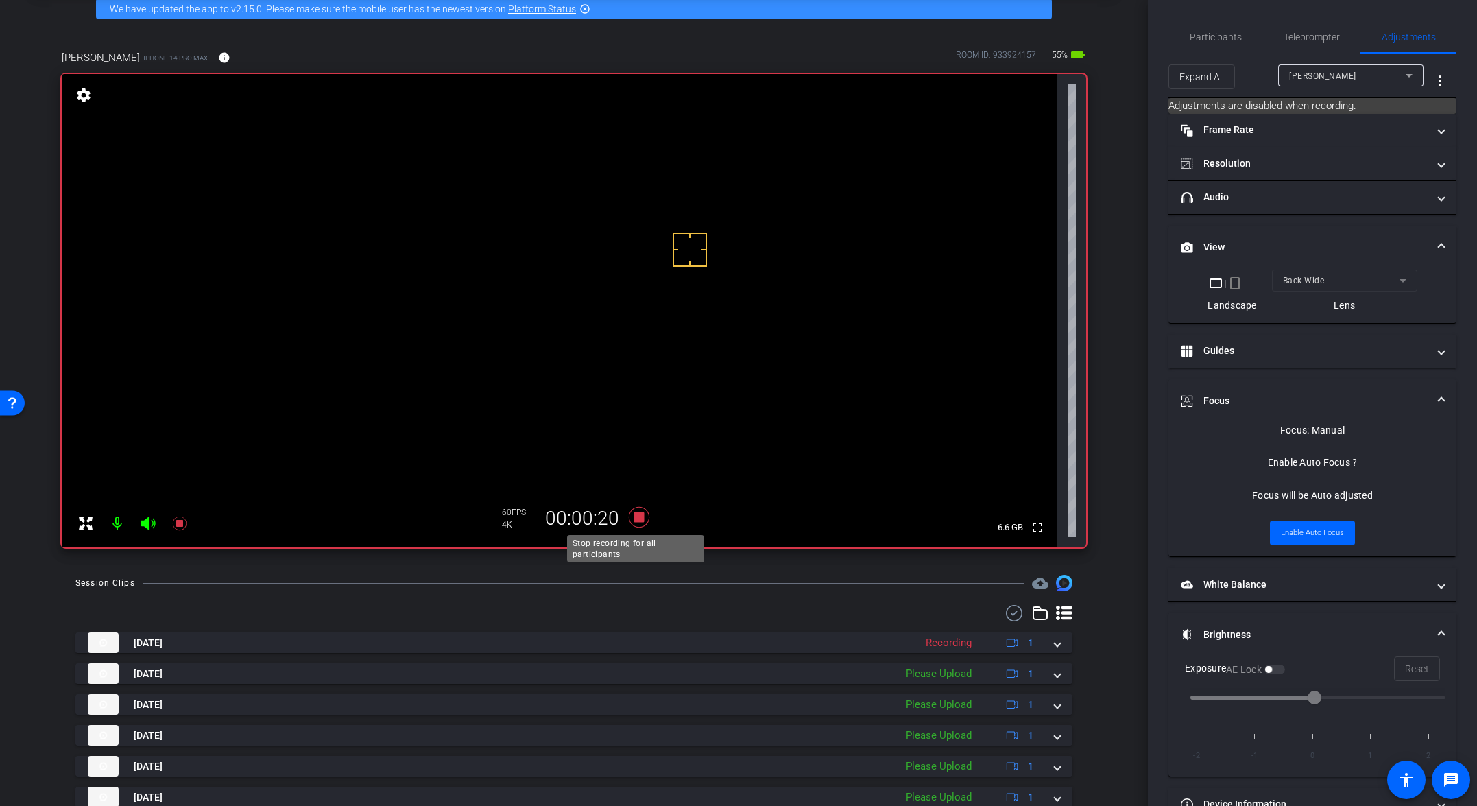
click at [633, 517] on icon at bounding box center [639, 517] width 21 height 21
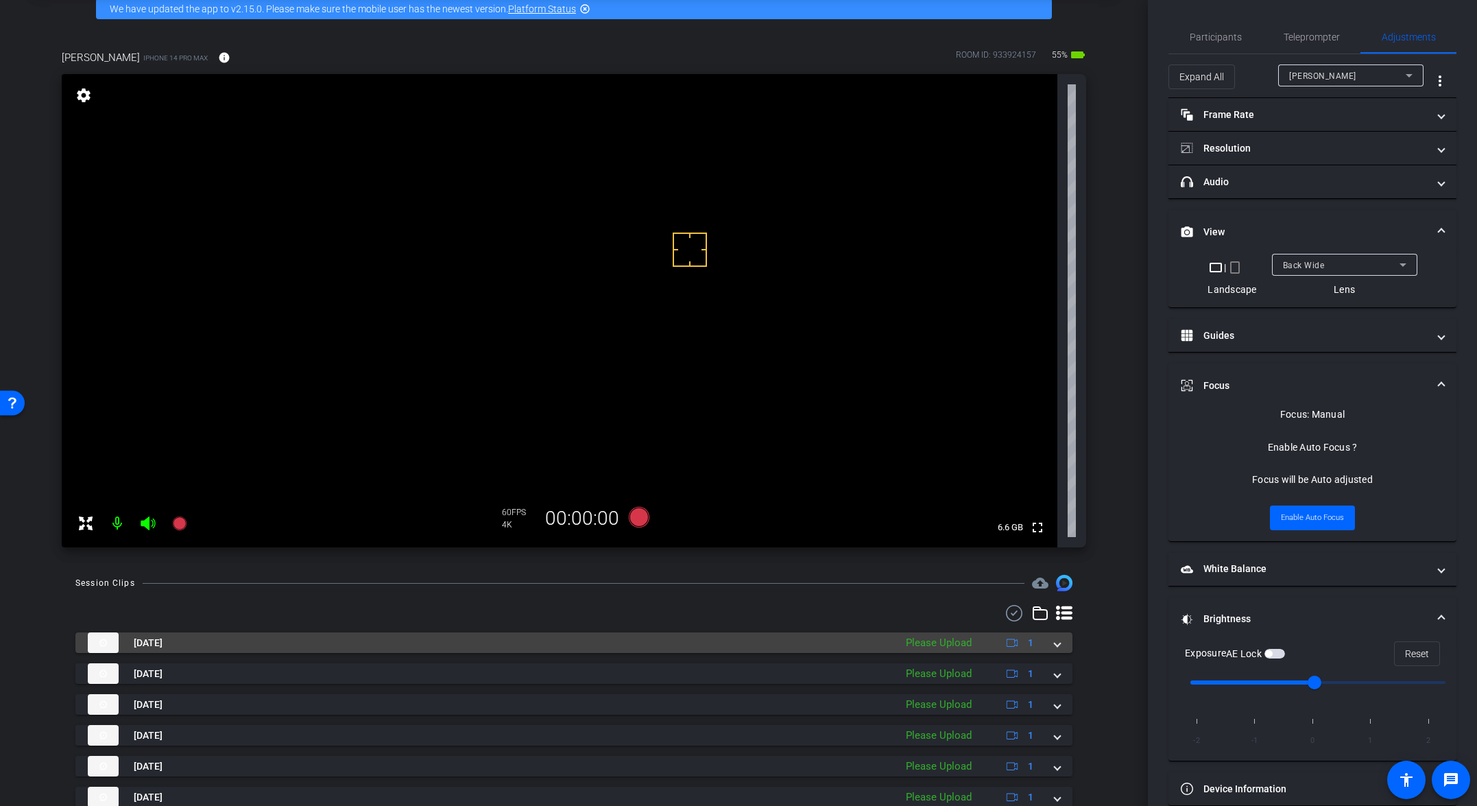
click at [1033, 640] on div "Aug 11, 2025 Please Upload 1" at bounding box center [571, 642] width 967 height 21
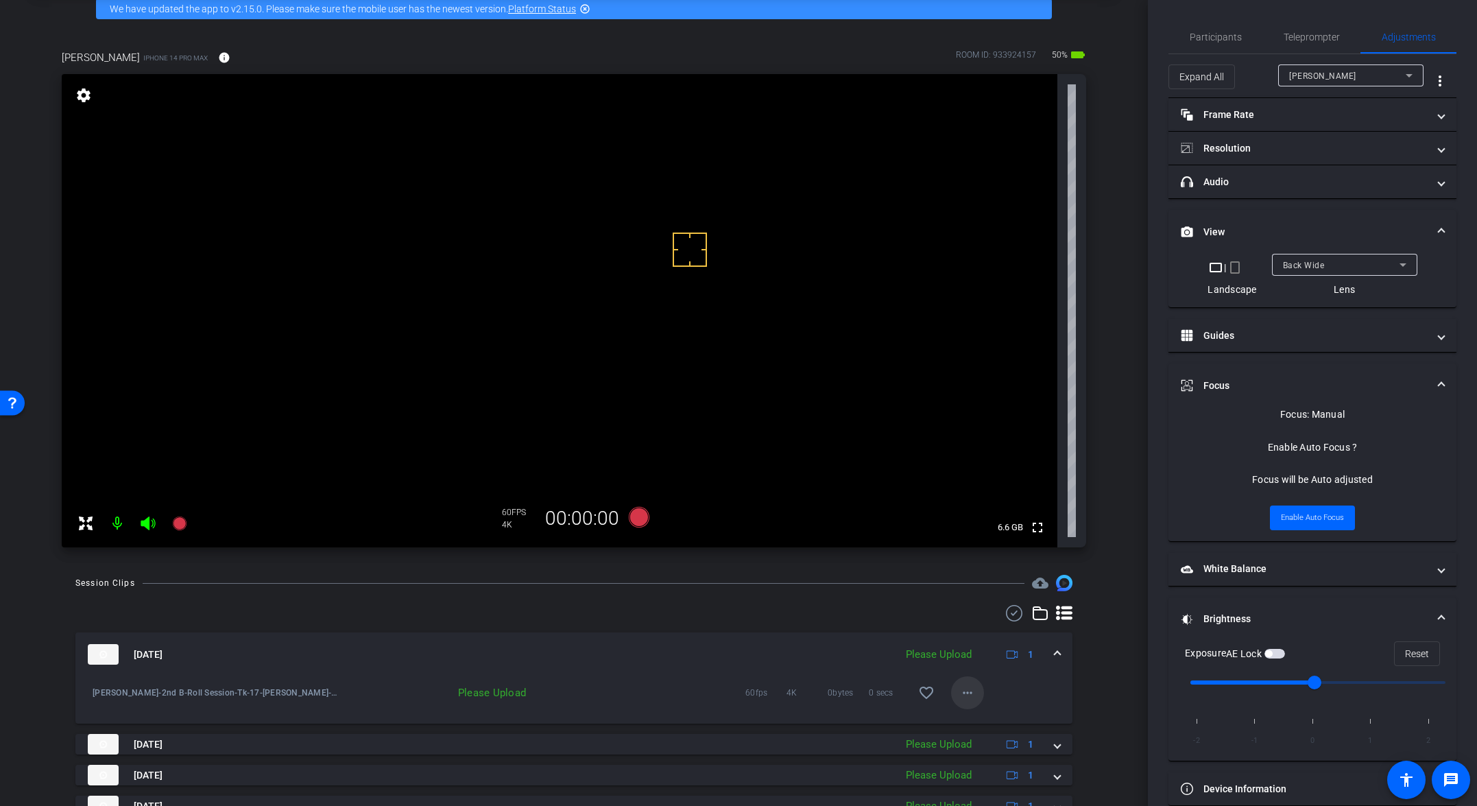
click at [959, 699] on mat-icon "more_horiz" at bounding box center [967, 692] width 16 height 16
click at [996, 756] on span "Delete clip" at bounding box center [983, 755] width 55 height 16
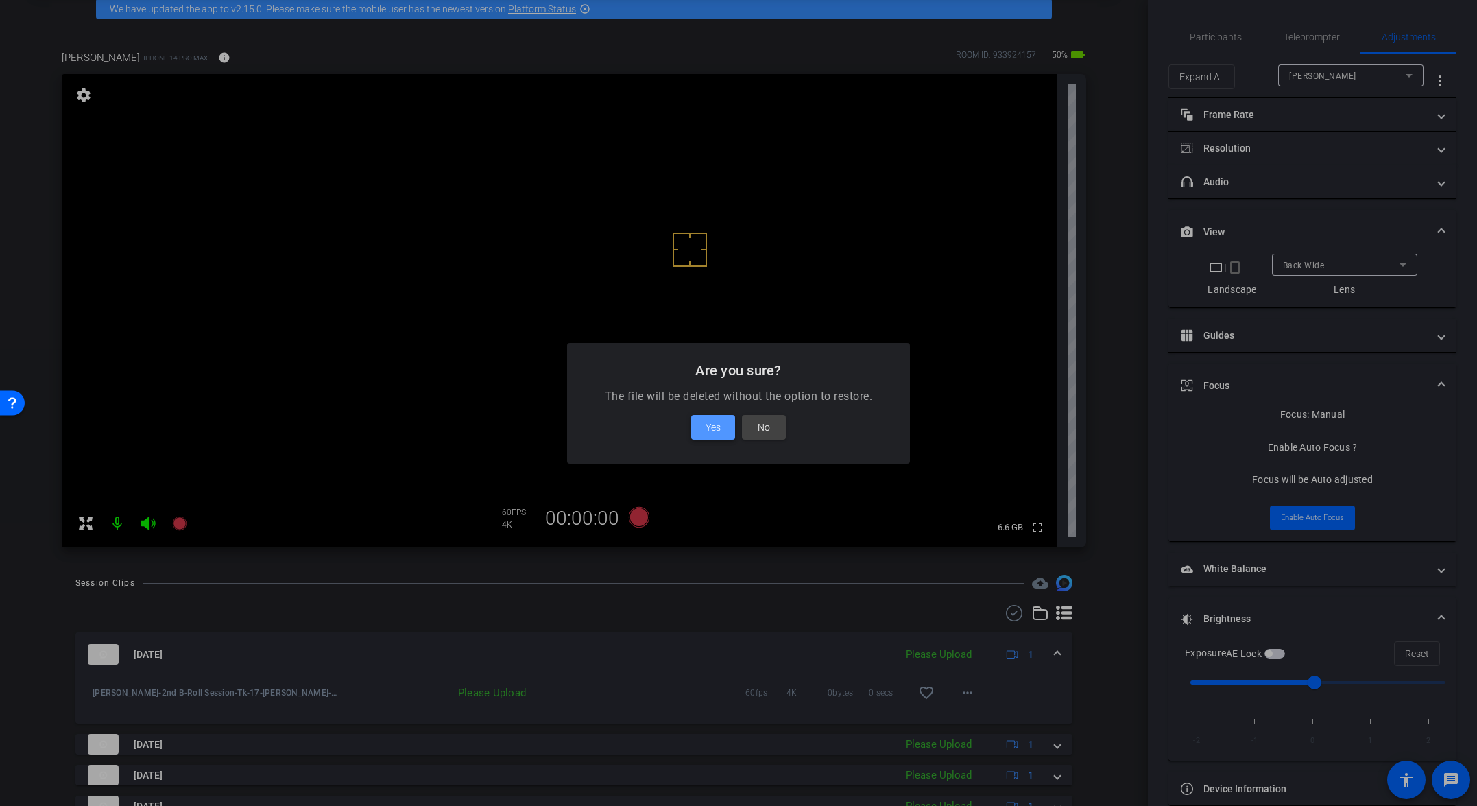
click at [701, 421] on span at bounding box center [713, 427] width 44 height 33
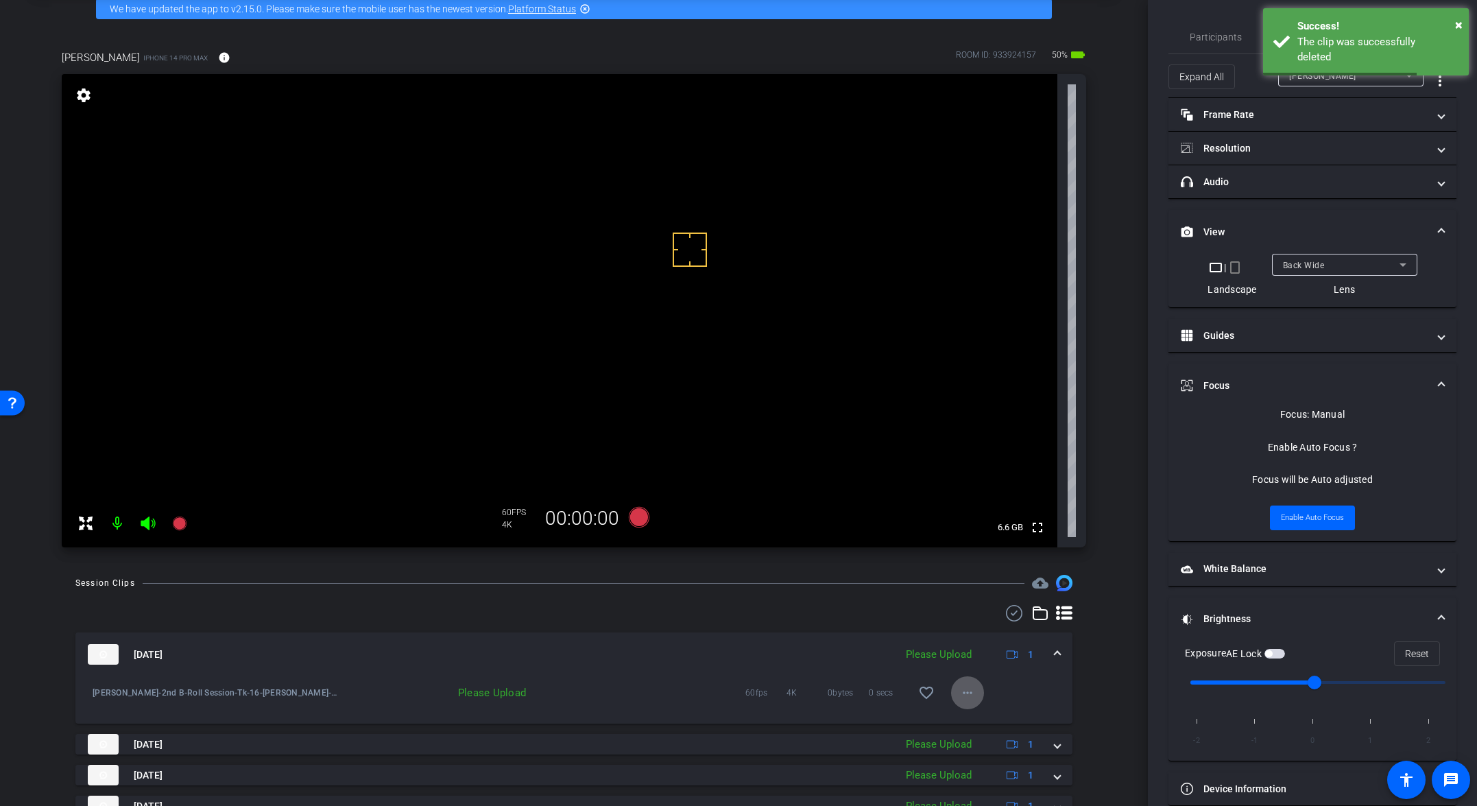
click at [1033, 655] on mat-expansion-panel-header "Aug 11, 2025 Please Upload 1" at bounding box center [573, 654] width 997 height 44
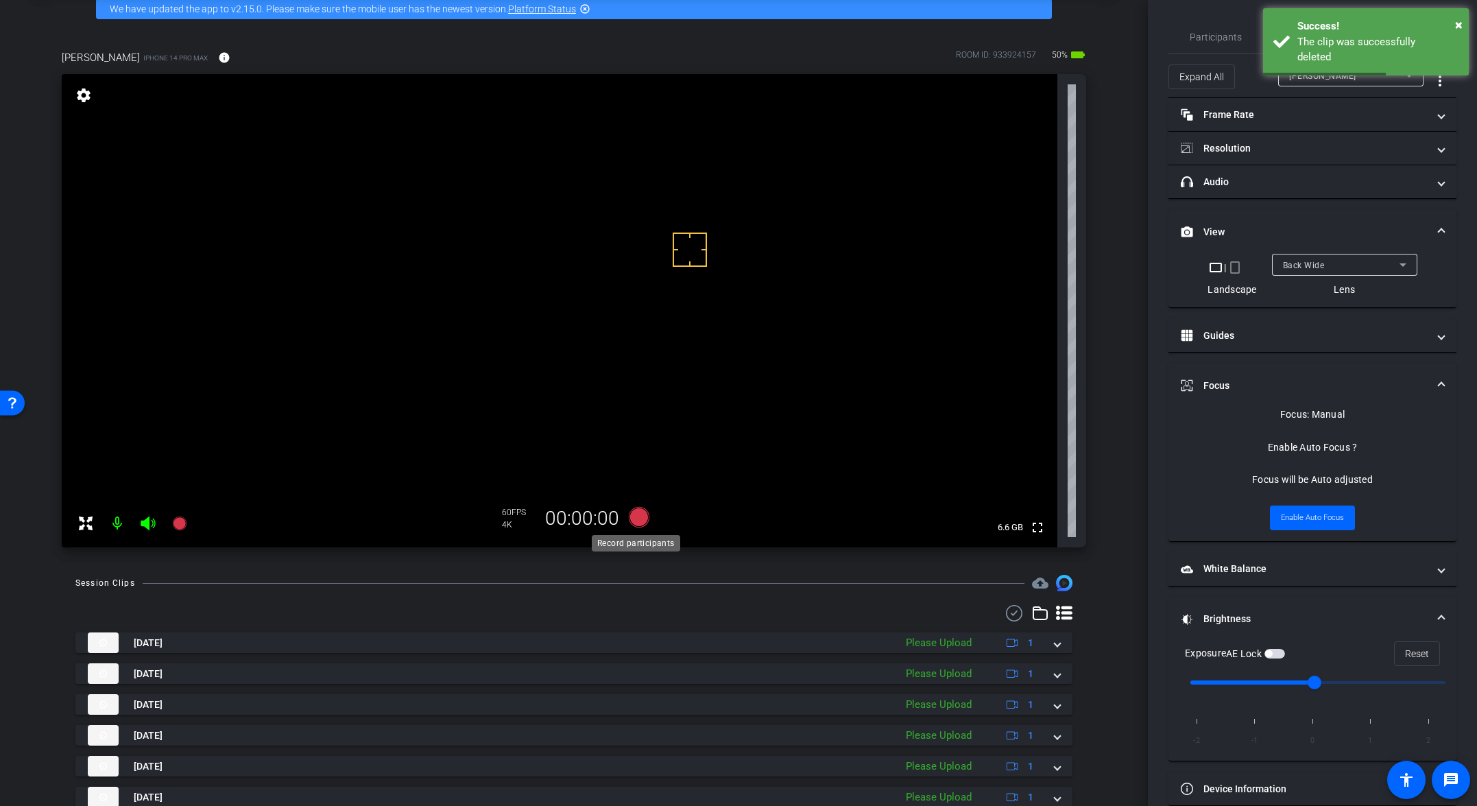
click at [640, 516] on icon at bounding box center [639, 517] width 21 height 21
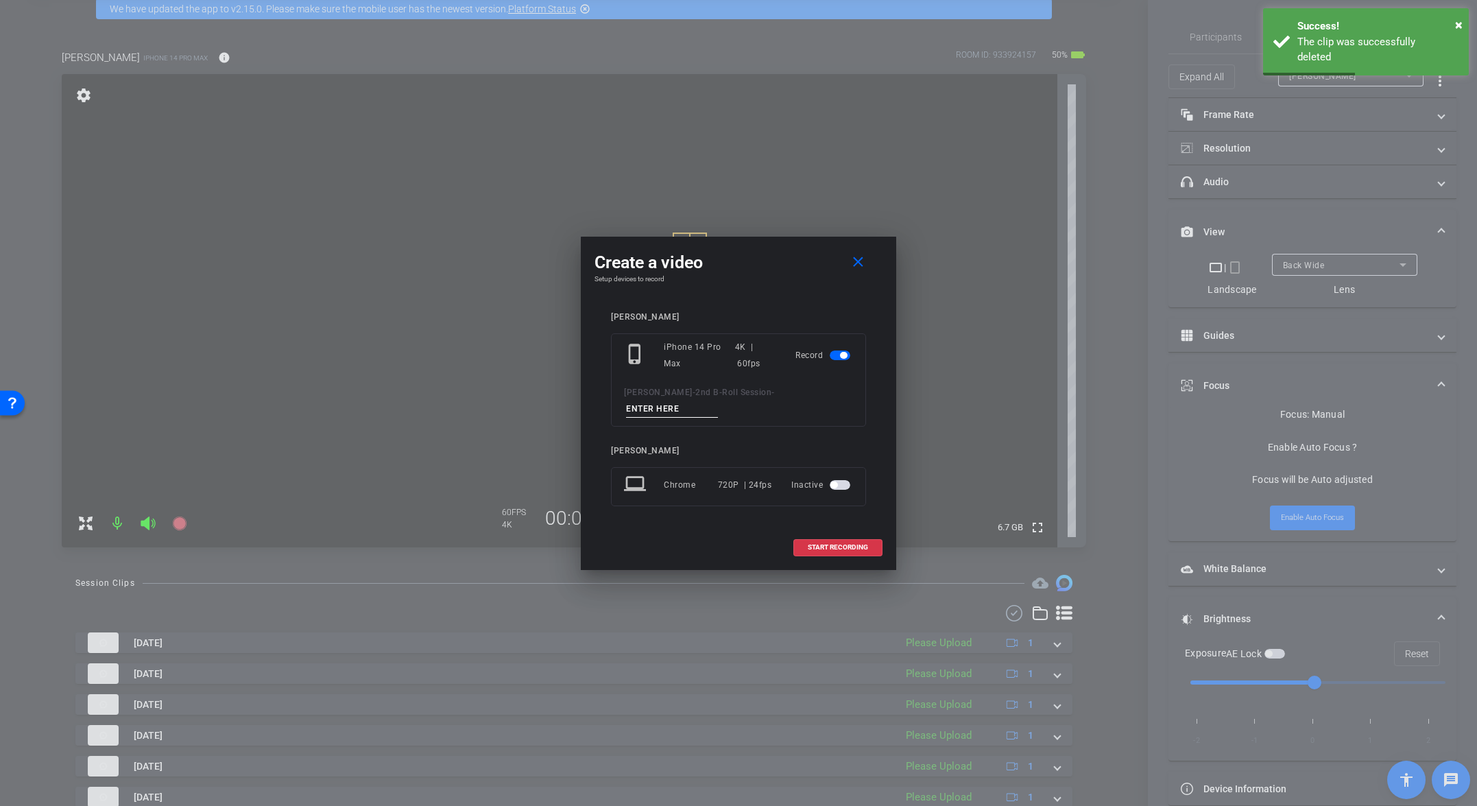
click at [718, 400] on input at bounding box center [672, 408] width 92 height 17
paste input "Tk_15_Broll"
click at [718, 400] on input "Tk_15_Broll" at bounding box center [672, 408] width 92 height 17
click at [718, 400] on input "Tk_17_Broll" at bounding box center [672, 408] width 92 height 17
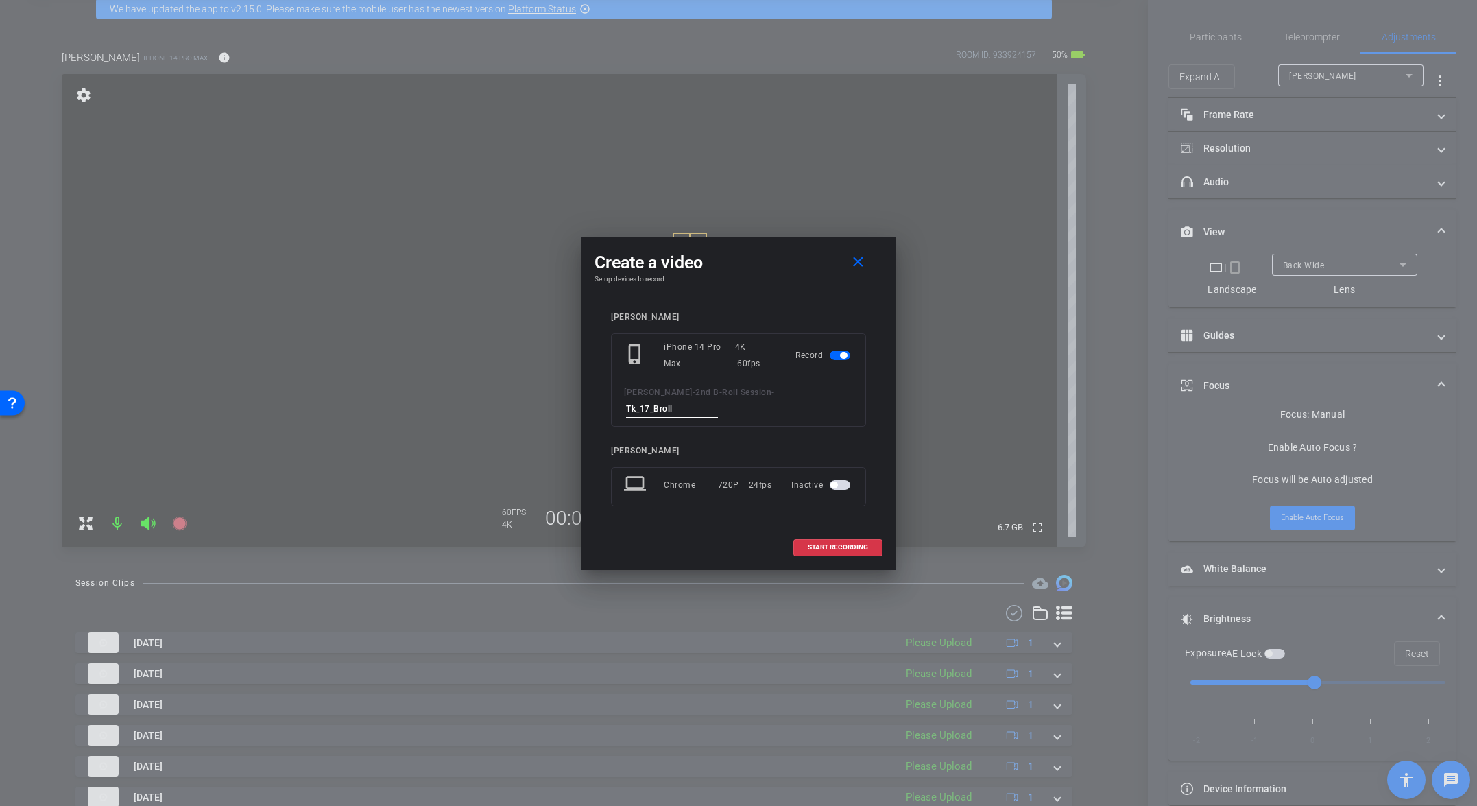
click at [718, 400] on input "Tk_17_Broll" at bounding box center [672, 408] width 92 height 17
type input "Tk_17_Broll"
click at [856, 271] on mat-icon "close" at bounding box center [858, 262] width 17 height 17
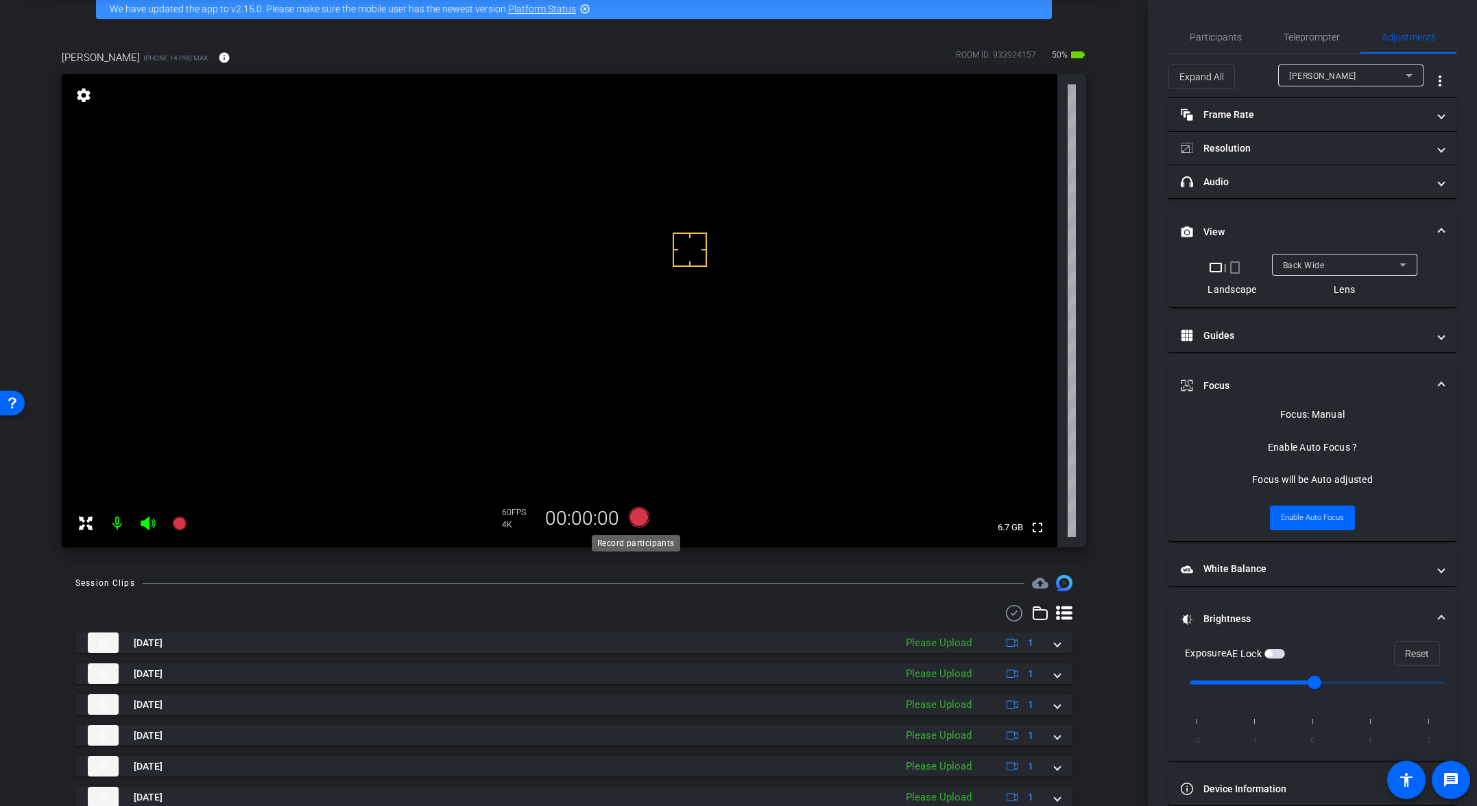
click at [630, 517] on icon at bounding box center [639, 517] width 21 height 21
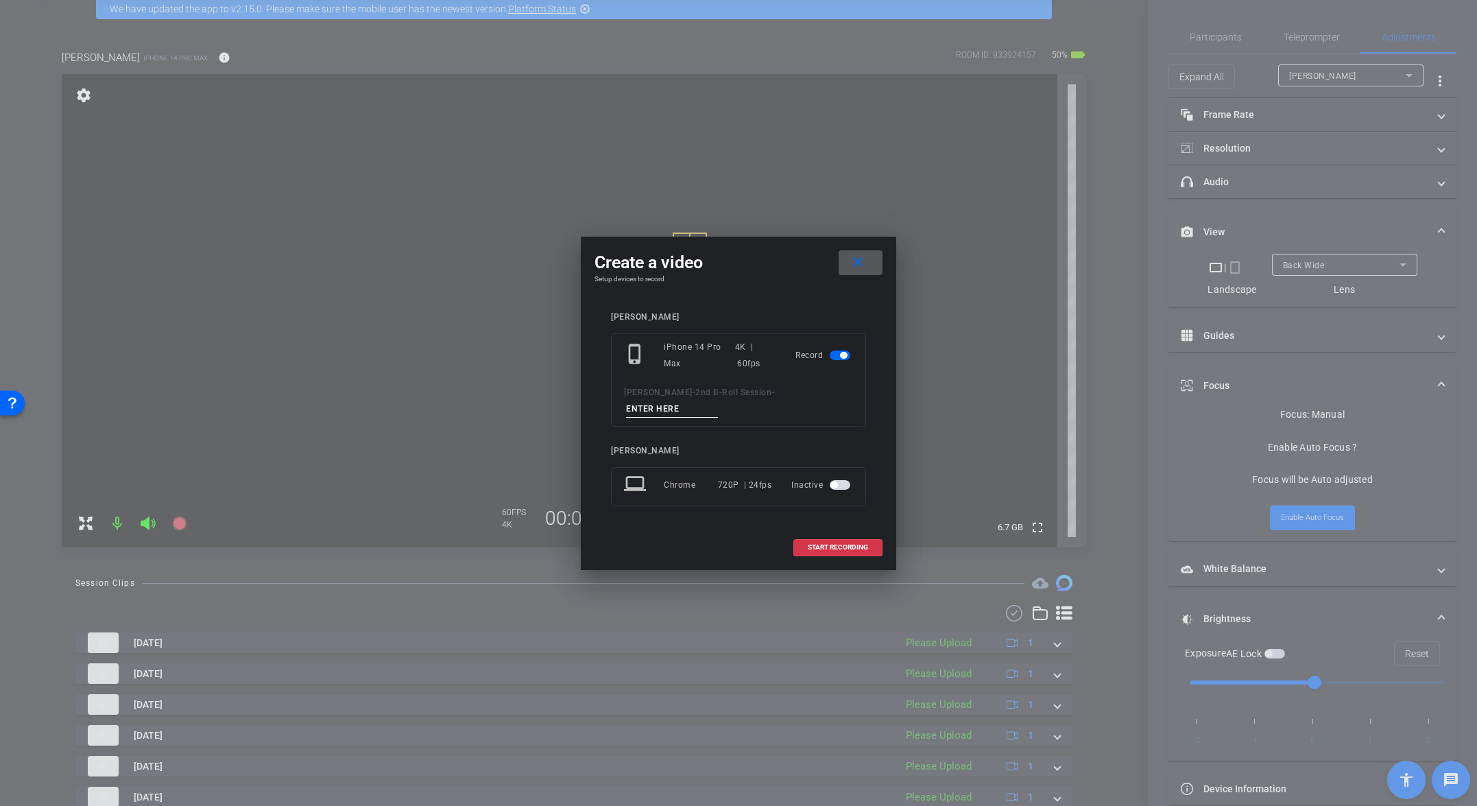
click at [718, 400] on input at bounding box center [672, 408] width 92 height 17
click at [873, 266] on span at bounding box center [861, 262] width 44 height 33
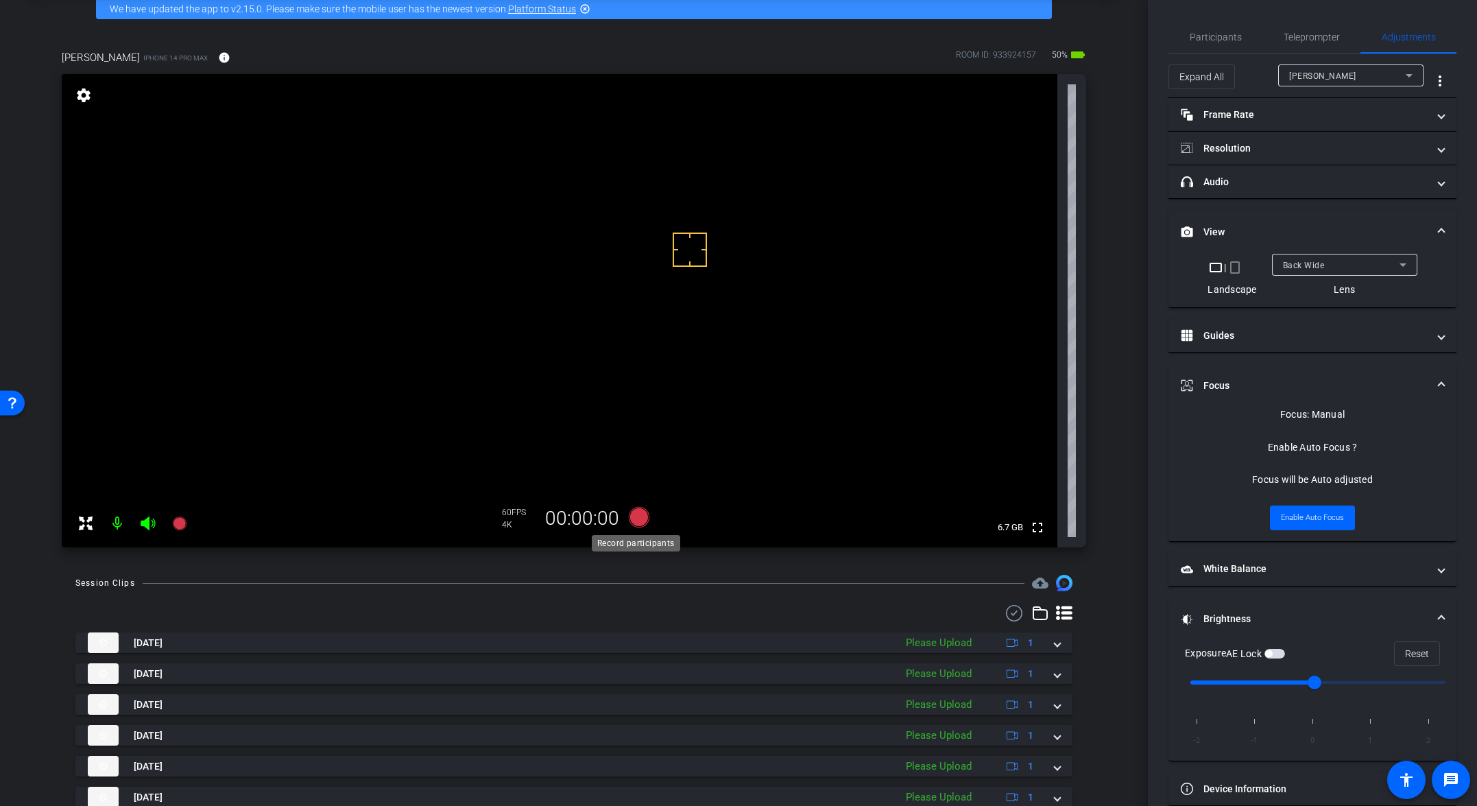
click at [636, 516] on icon at bounding box center [639, 517] width 21 height 21
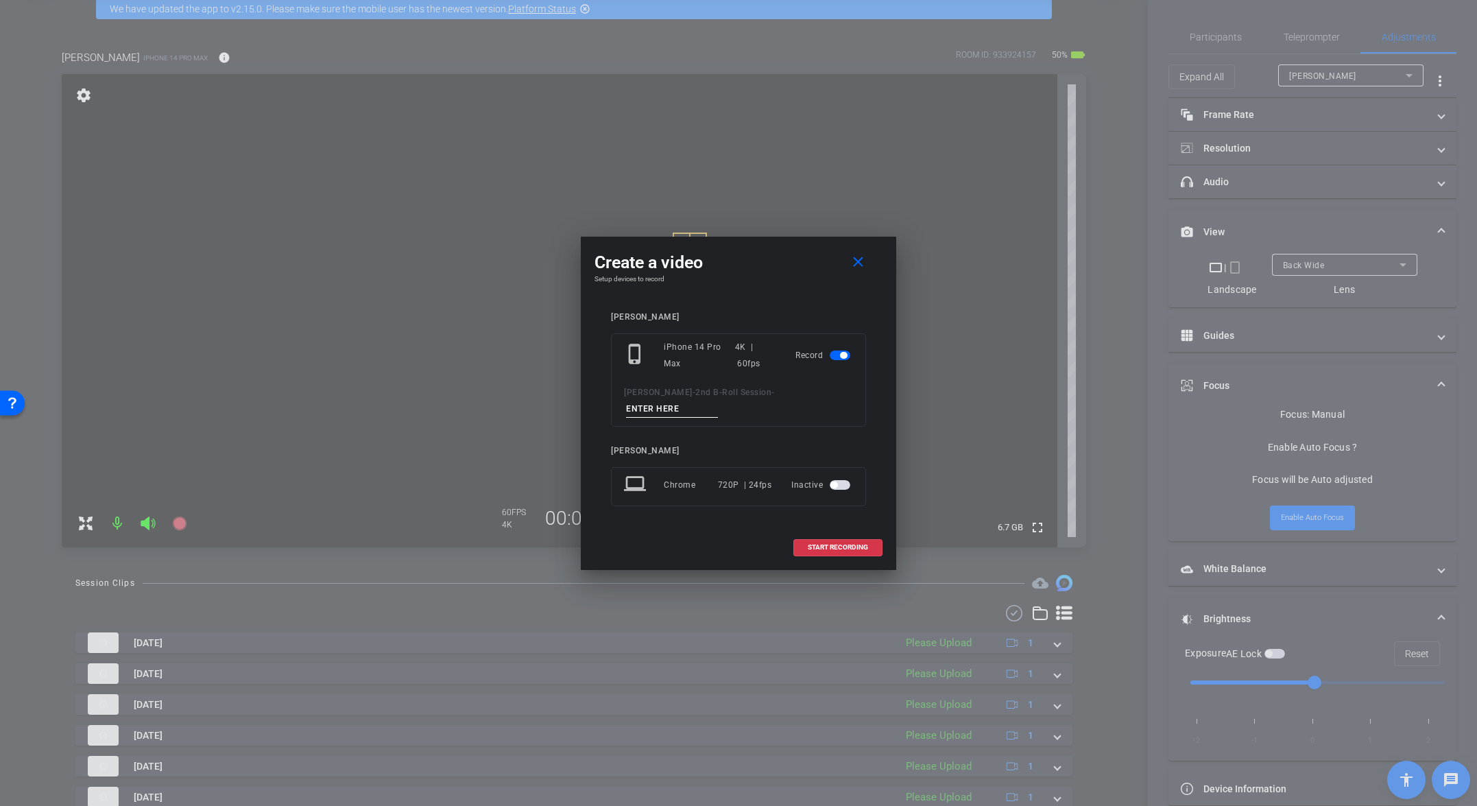
click at [718, 400] on input at bounding box center [672, 408] width 92 height 17
paste input "Tk_17_Broll"
type input "Tk_17_Broll"
click at [833, 533] on span at bounding box center [838, 547] width 88 height 33
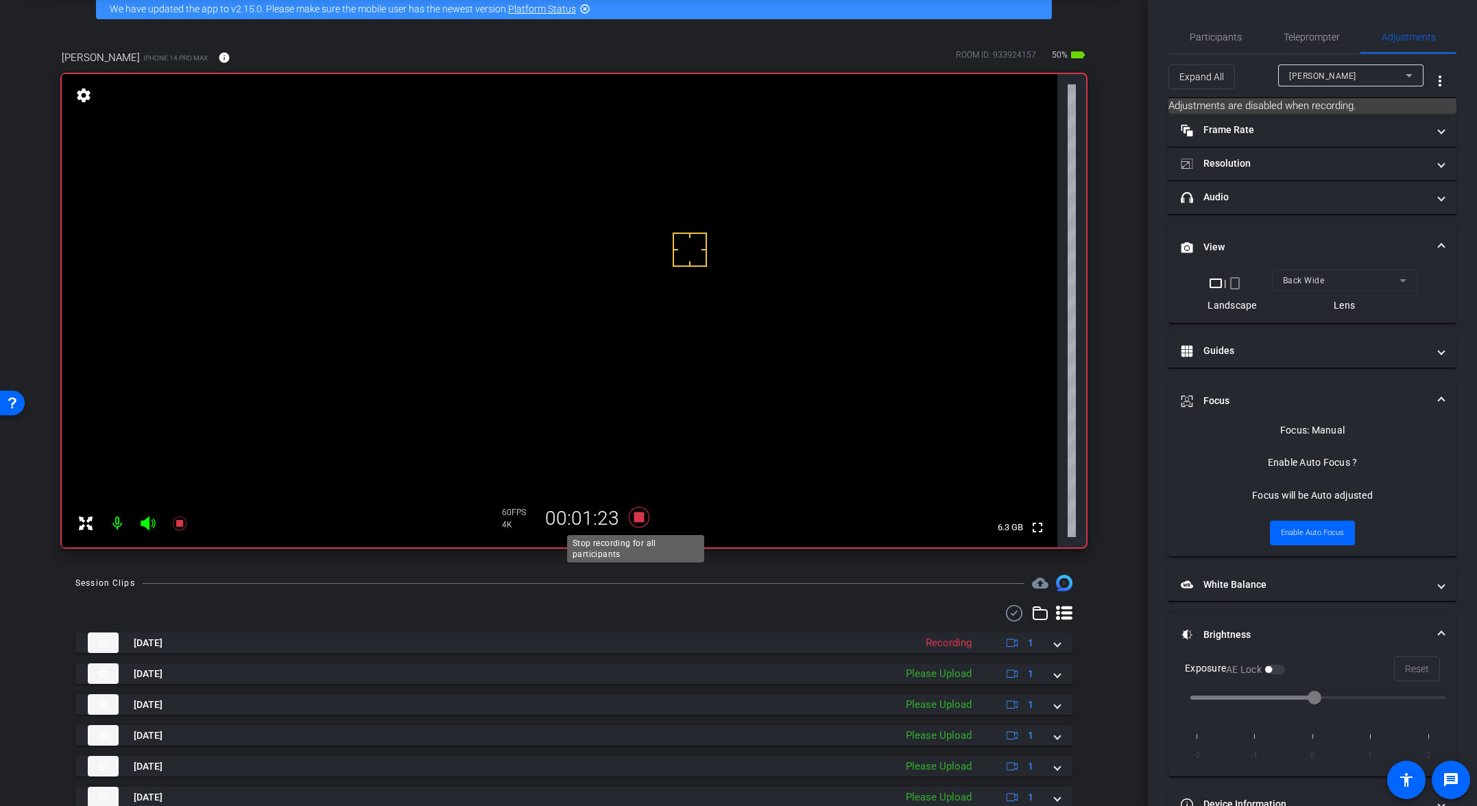
click at [629, 516] on icon at bounding box center [639, 517] width 33 height 25
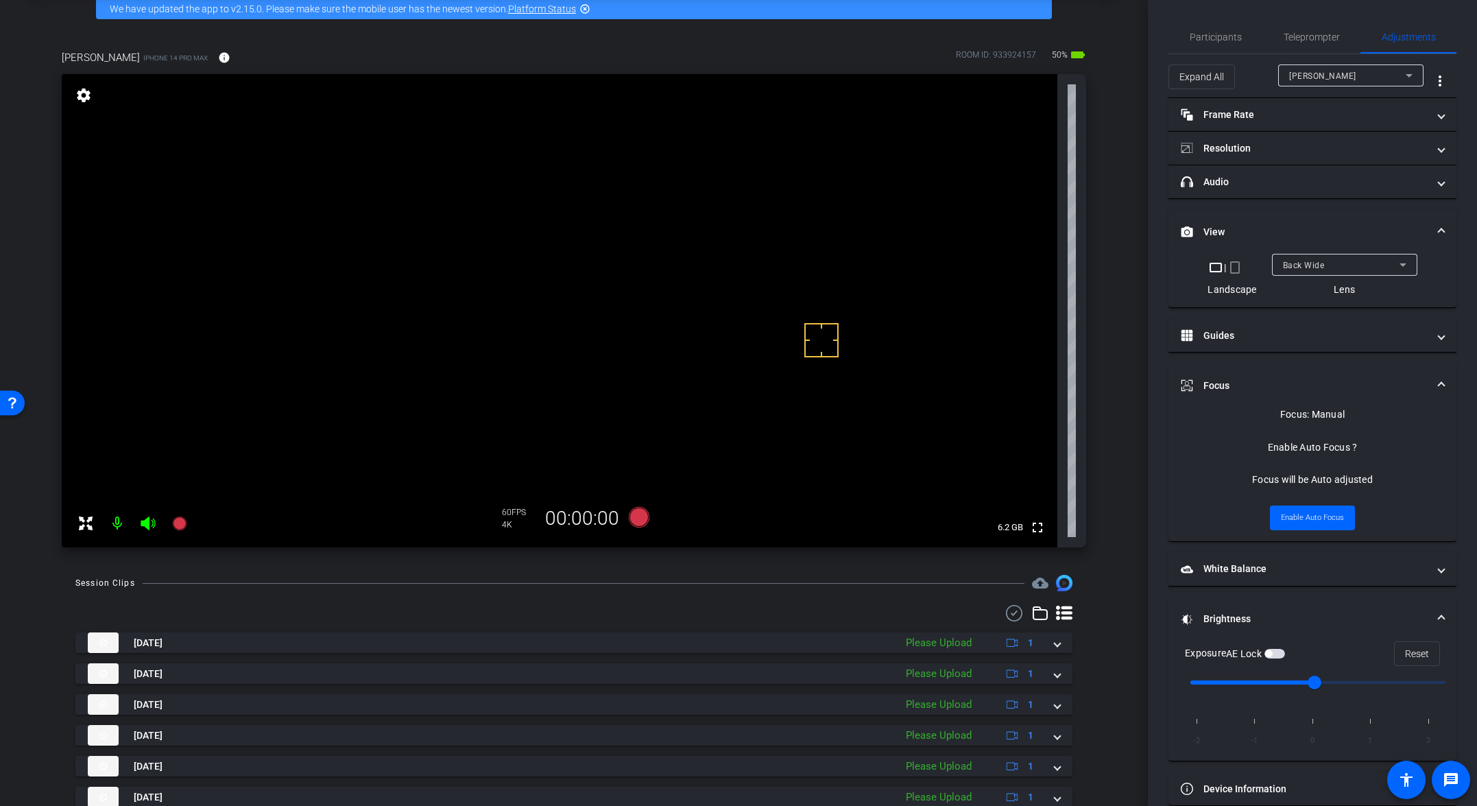
click at [829, 341] on div at bounding box center [821, 340] width 34 height 34
click at [859, 359] on div at bounding box center [843, 350] width 34 height 34
click at [886, 391] on video at bounding box center [560, 310] width 996 height 473
click at [846, 361] on div at bounding box center [843, 350] width 34 height 34
click at [836, 366] on div at bounding box center [843, 350] width 34 height 34
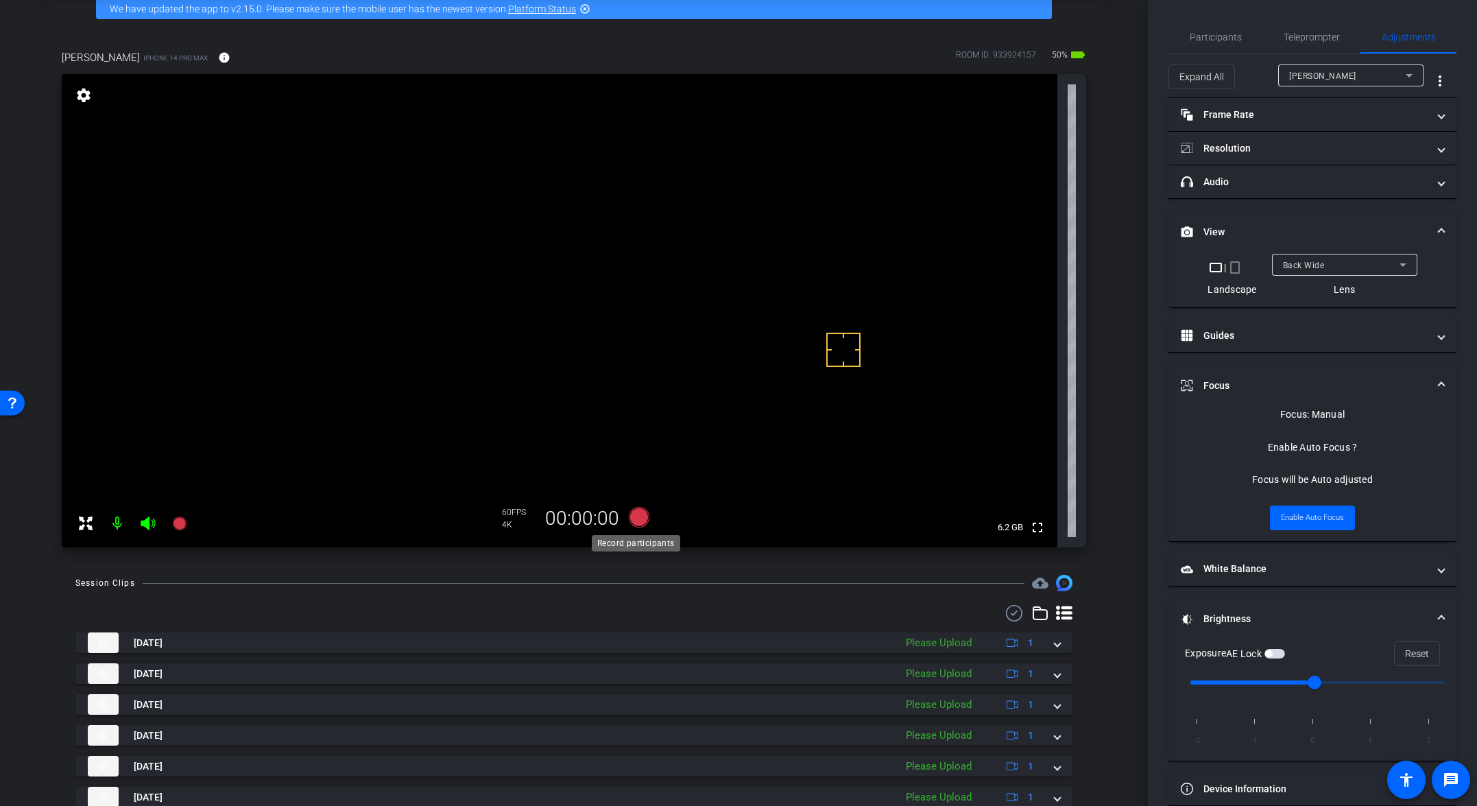
click at [636, 514] on icon at bounding box center [639, 517] width 21 height 21
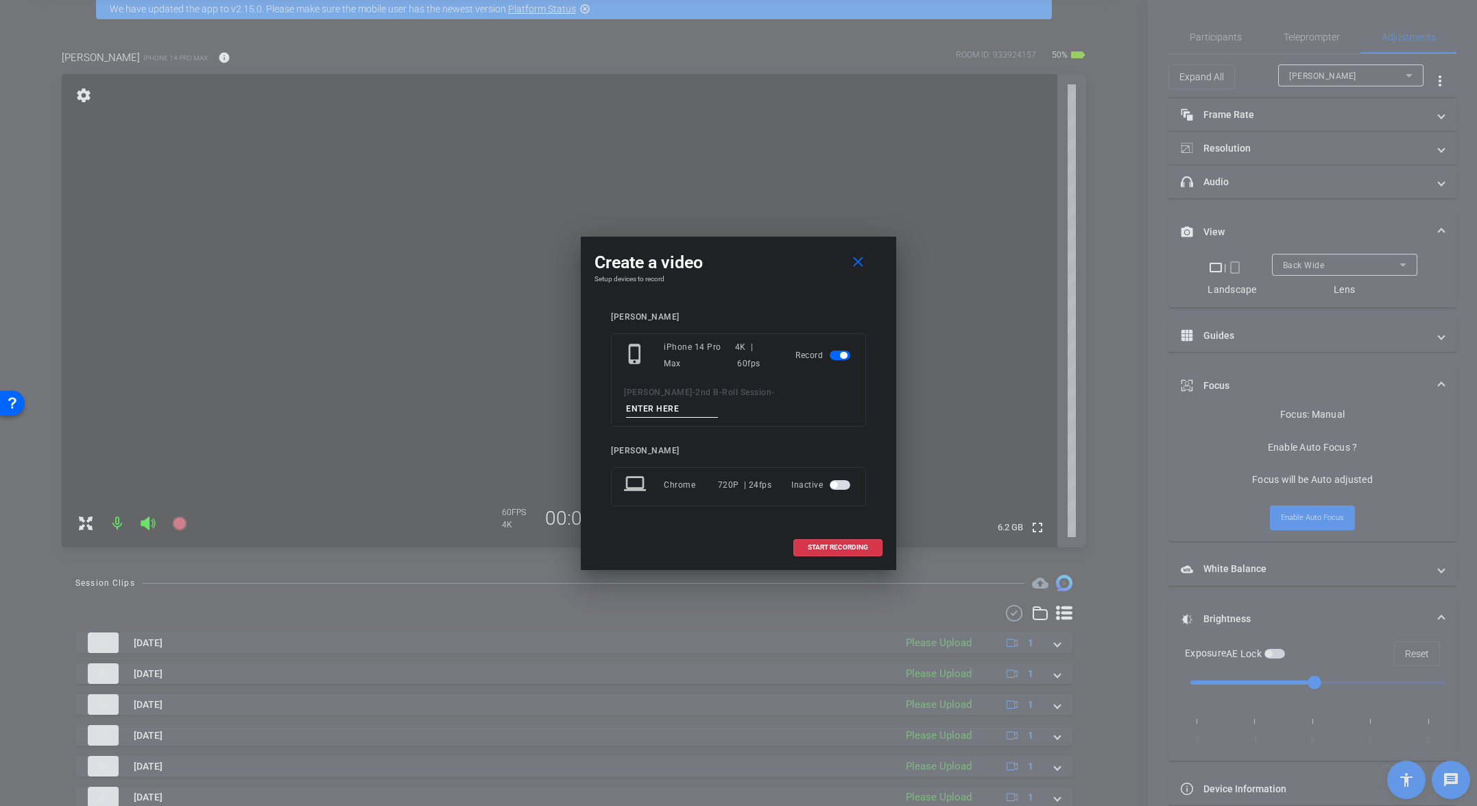
click at [718, 400] on input at bounding box center [672, 408] width 92 height 17
paste input "Tk_17_Broll"
click at [718, 400] on input "Tk_17_Broll" at bounding box center [672, 408] width 92 height 17
type input "Tk_18_Broll"
click at [802, 538] on span at bounding box center [838, 547] width 88 height 33
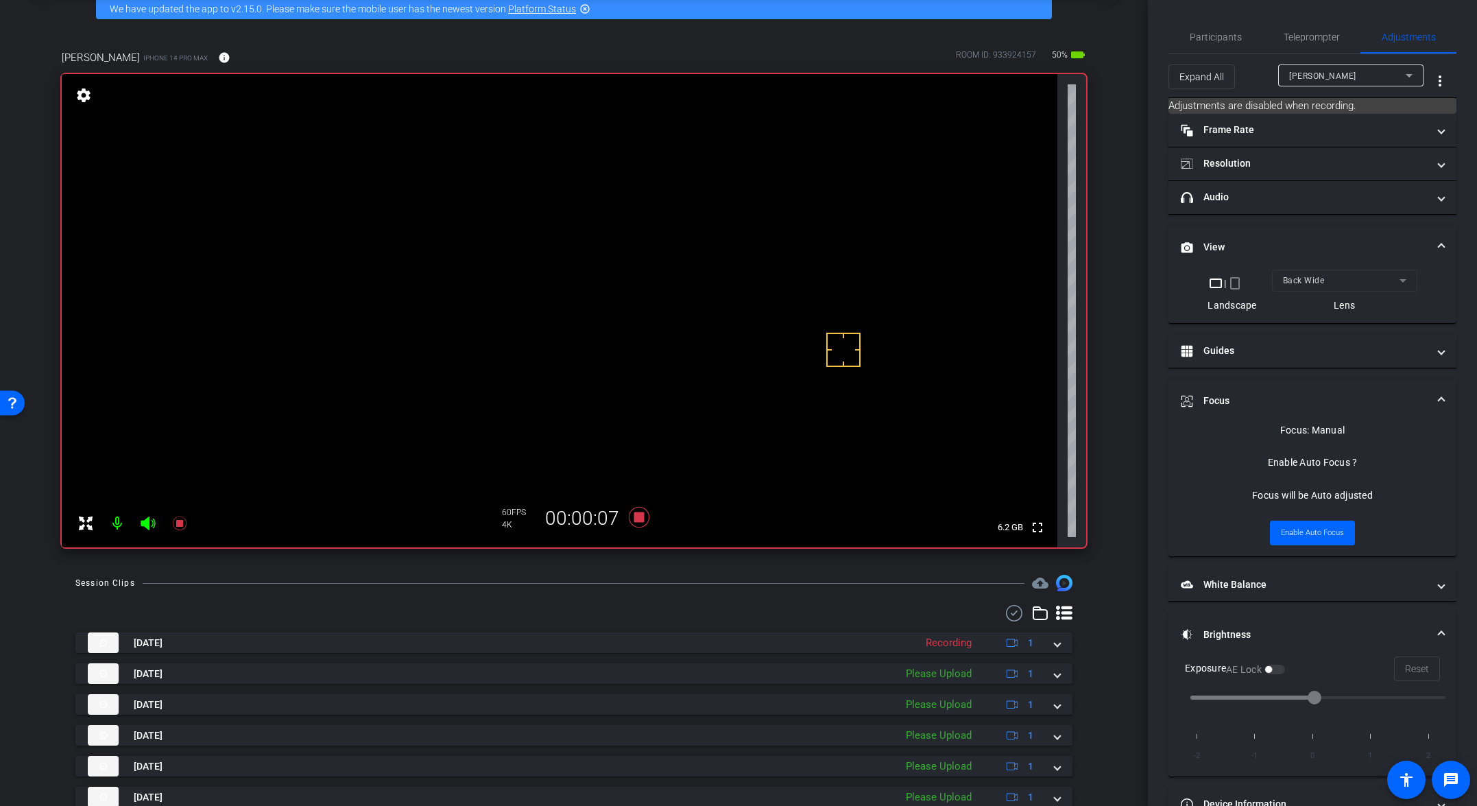
click at [595, 247] on video at bounding box center [560, 310] width 996 height 473
click at [866, 359] on video at bounding box center [560, 310] width 996 height 473
click at [595, 228] on video at bounding box center [560, 310] width 996 height 473
click at [851, 356] on div at bounding box center [843, 350] width 34 height 34
click at [889, 394] on video at bounding box center [560, 310] width 996 height 473
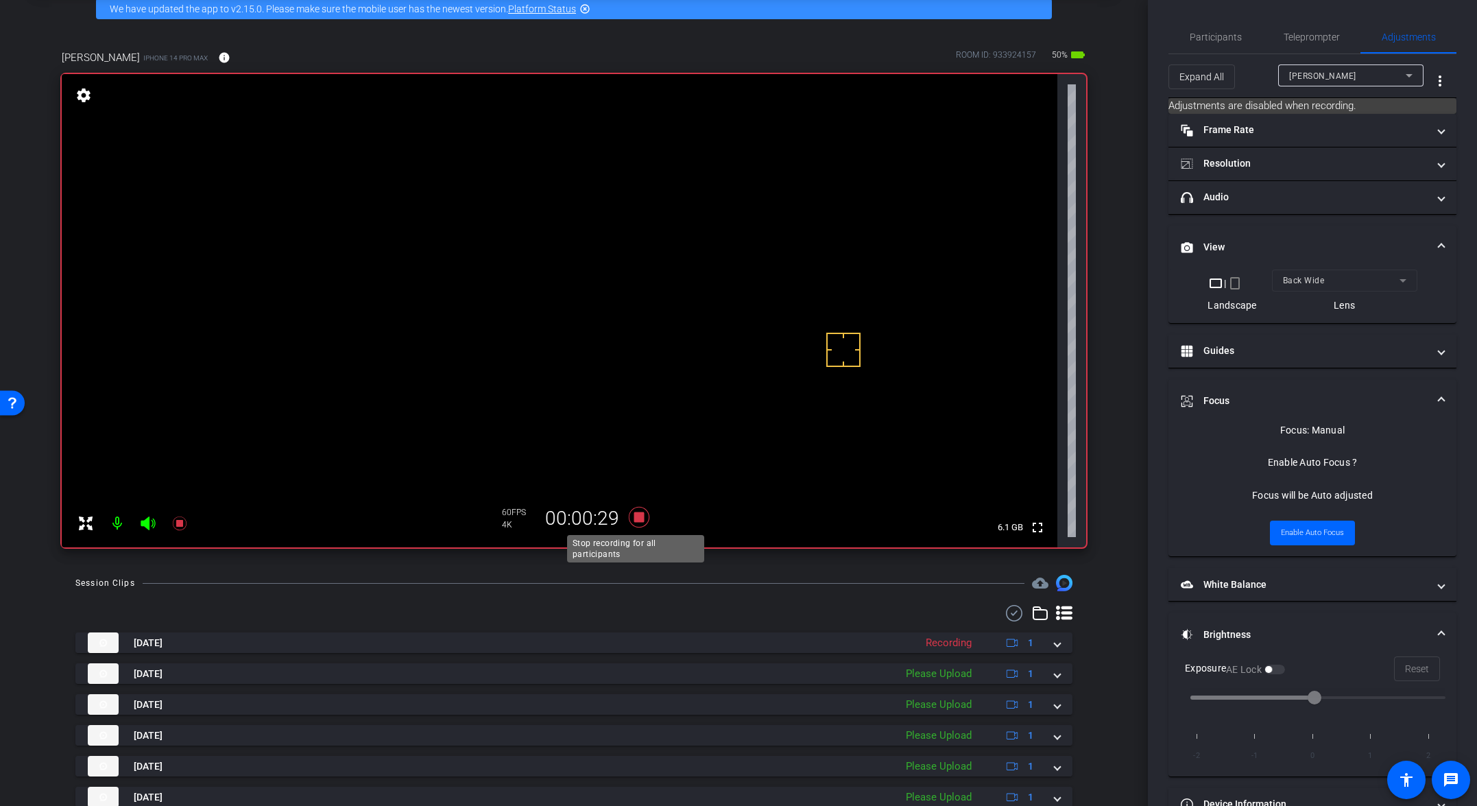
click at [638, 519] on icon at bounding box center [639, 517] width 21 height 21
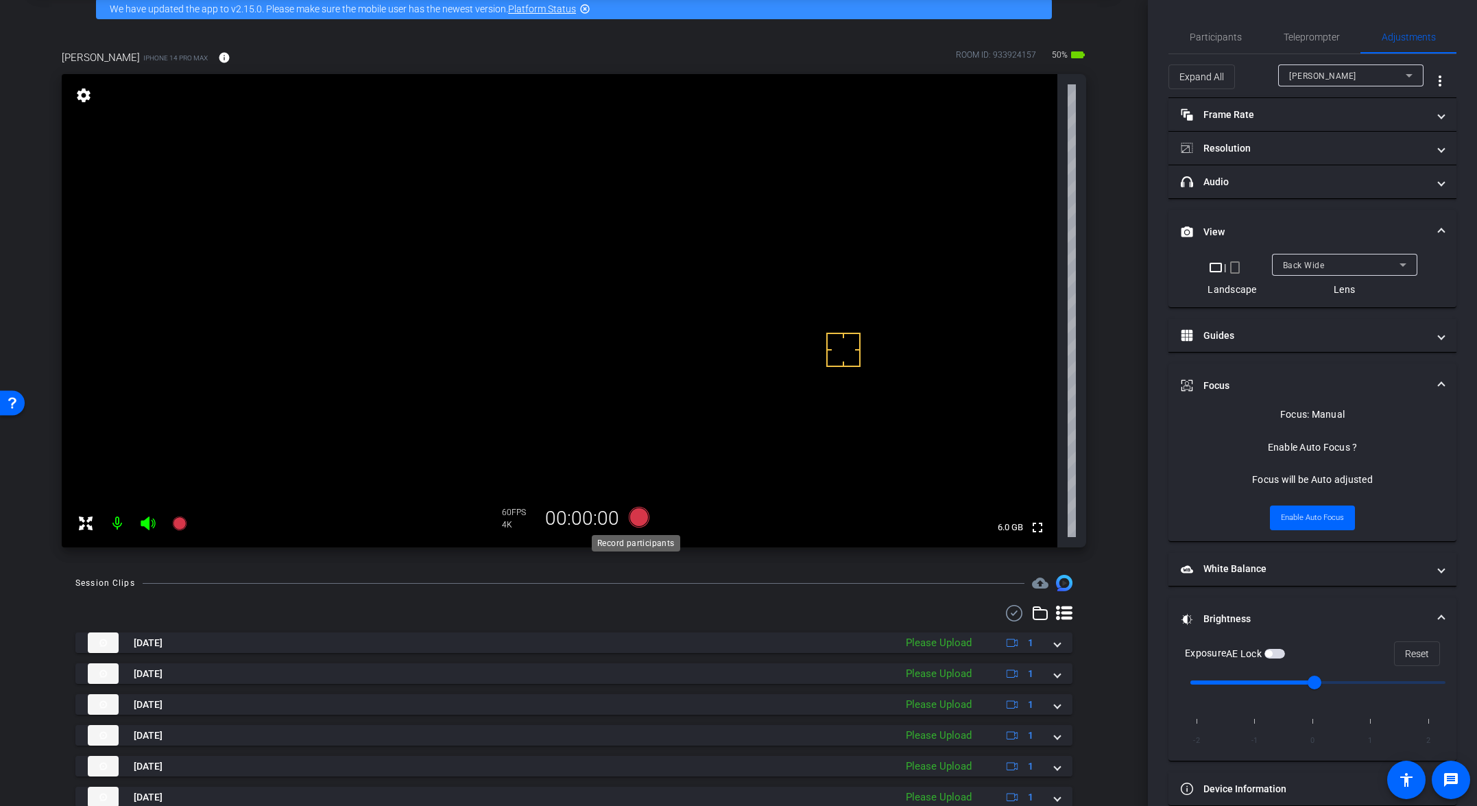
click at [639, 516] on icon at bounding box center [639, 517] width 21 height 21
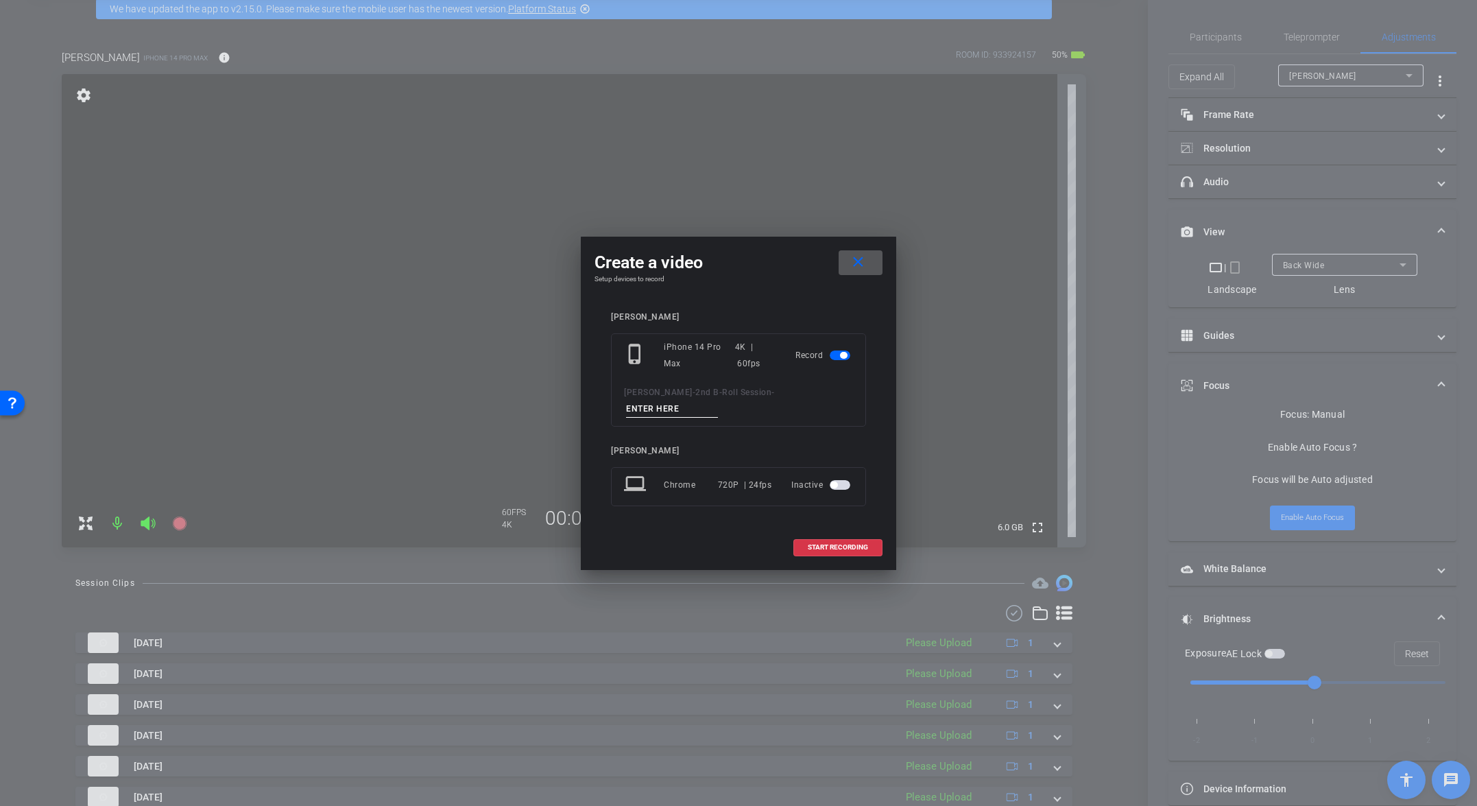
click at [718, 400] on input at bounding box center [672, 408] width 92 height 17
paste input "Tk_17_Broll"
click at [718, 400] on input "Tk_17_Broll" at bounding box center [672, 408] width 92 height 17
type input "Tk_19_Broll"
click at [854, 544] on span at bounding box center [838, 547] width 88 height 33
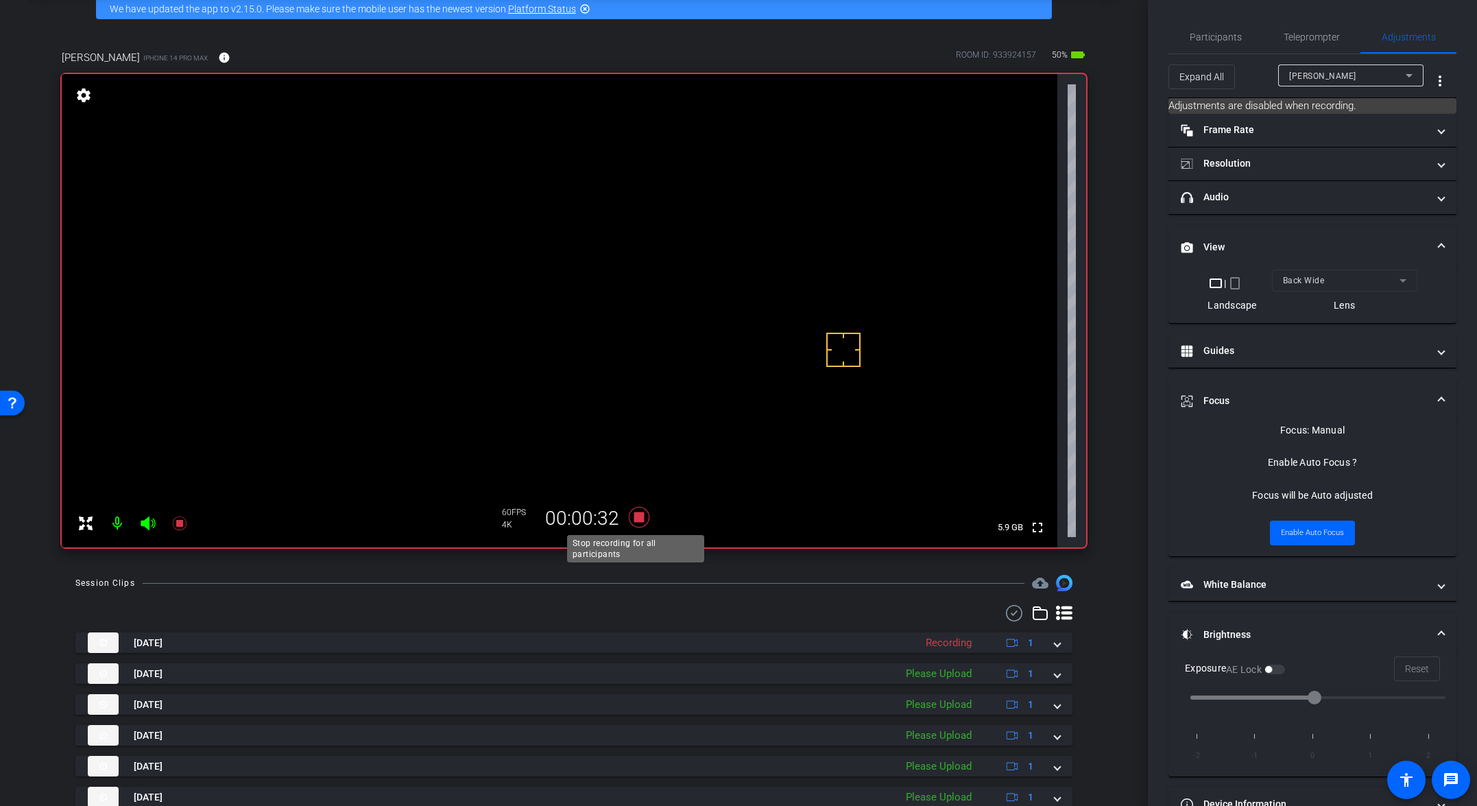
click at [637, 520] on icon at bounding box center [639, 517] width 21 height 21
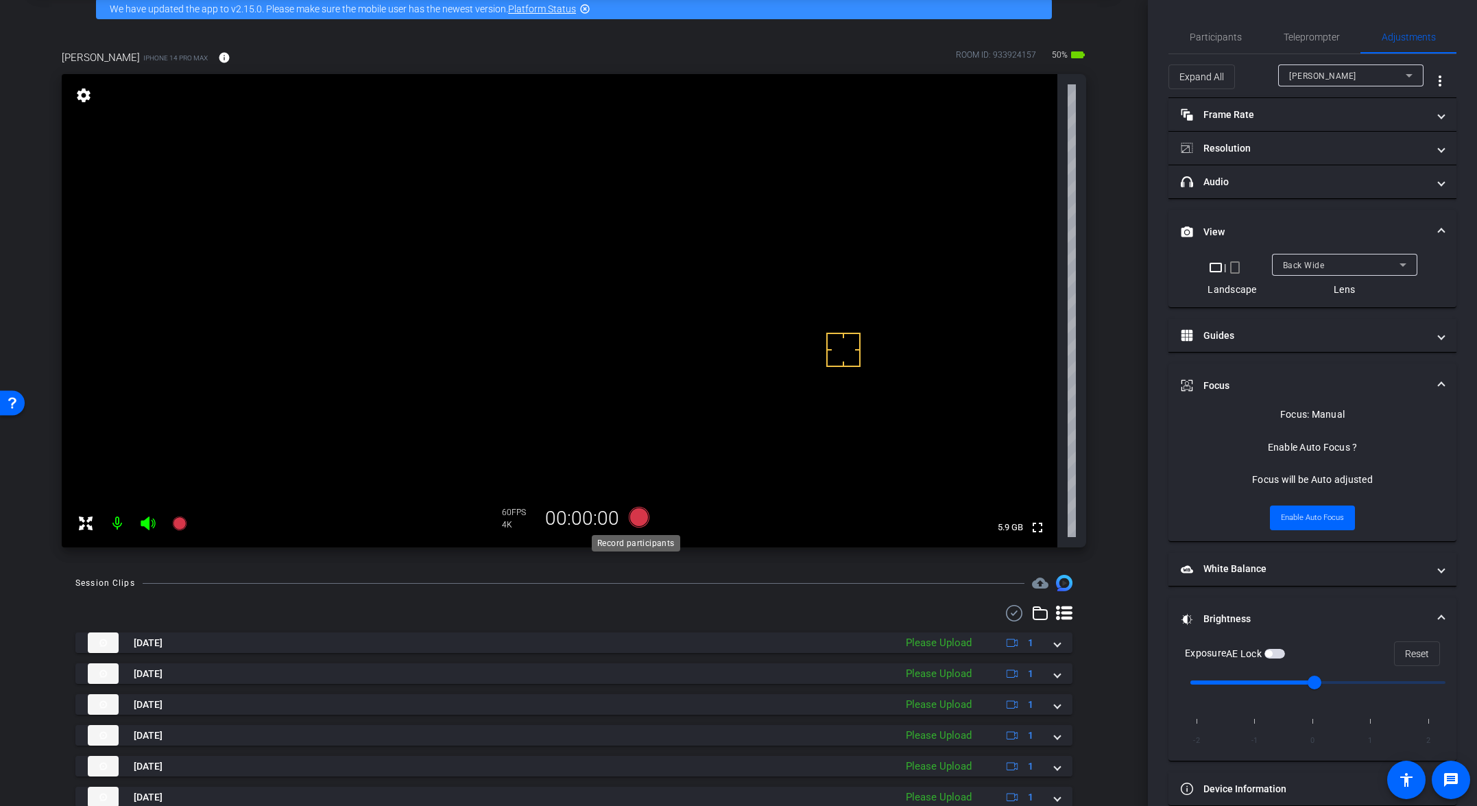
click at [634, 513] on icon at bounding box center [639, 517] width 21 height 21
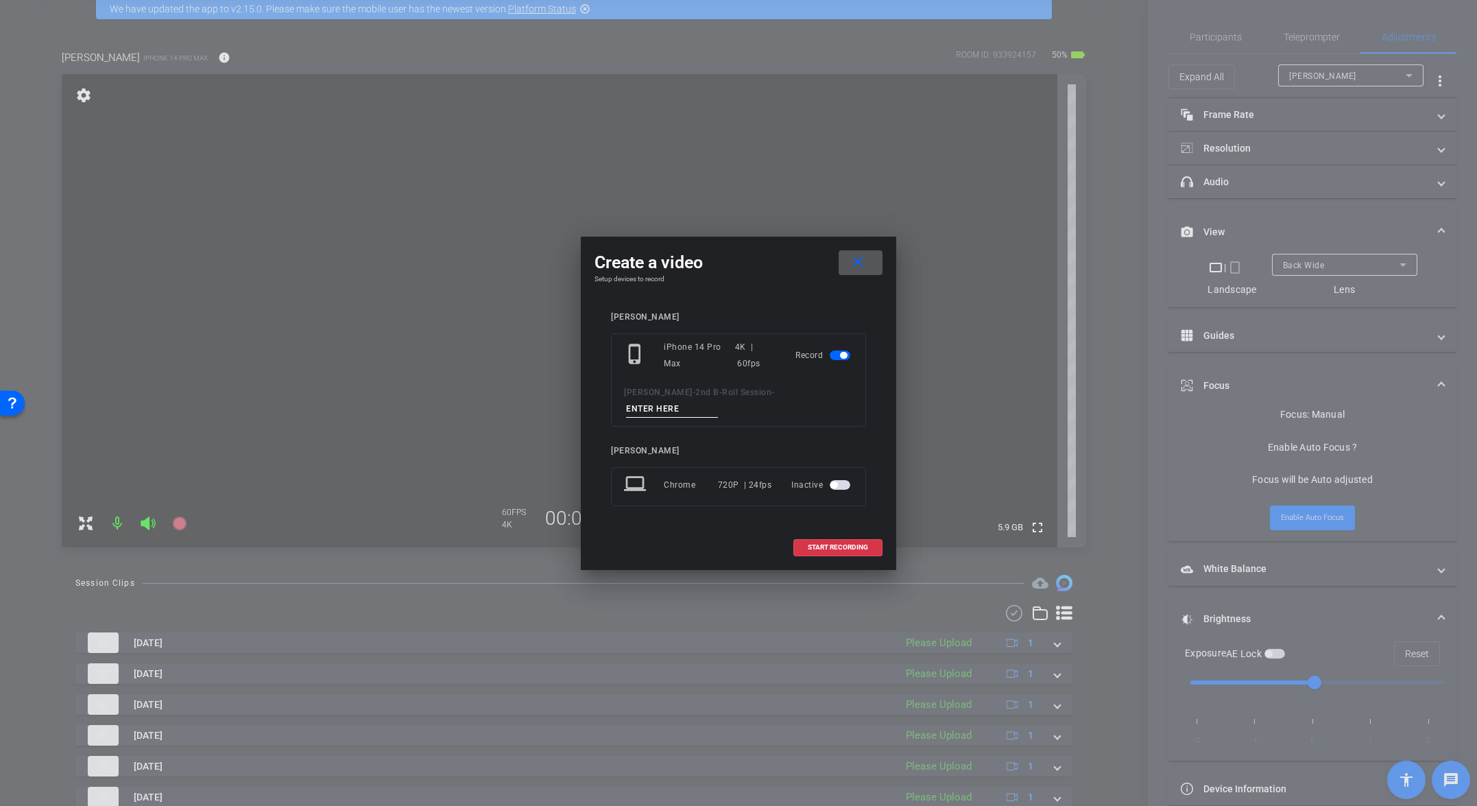
click at [718, 400] on input at bounding box center [672, 408] width 92 height 17
paste input "Tk_17_Broll"
click at [718, 400] on input "Tk_17_Broll" at bounding box center [672, 408] width 92 height 17
type input "Tk_18_Broll"
click at [841, 531] on span at bounding box center [838, 547] width 88 height 33
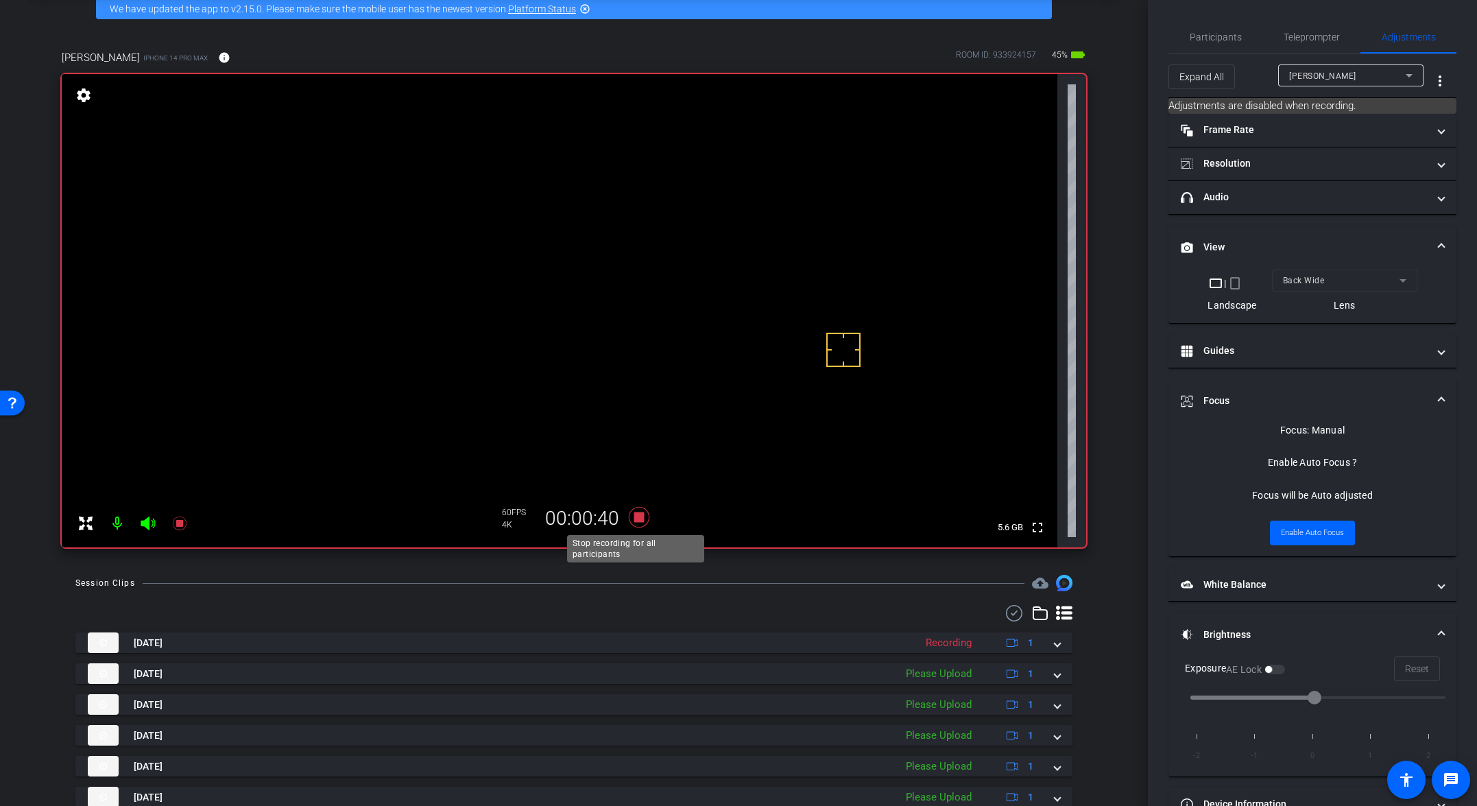
click at [636, 523] on icon at bounding box center [639, 517] width 33 height 25
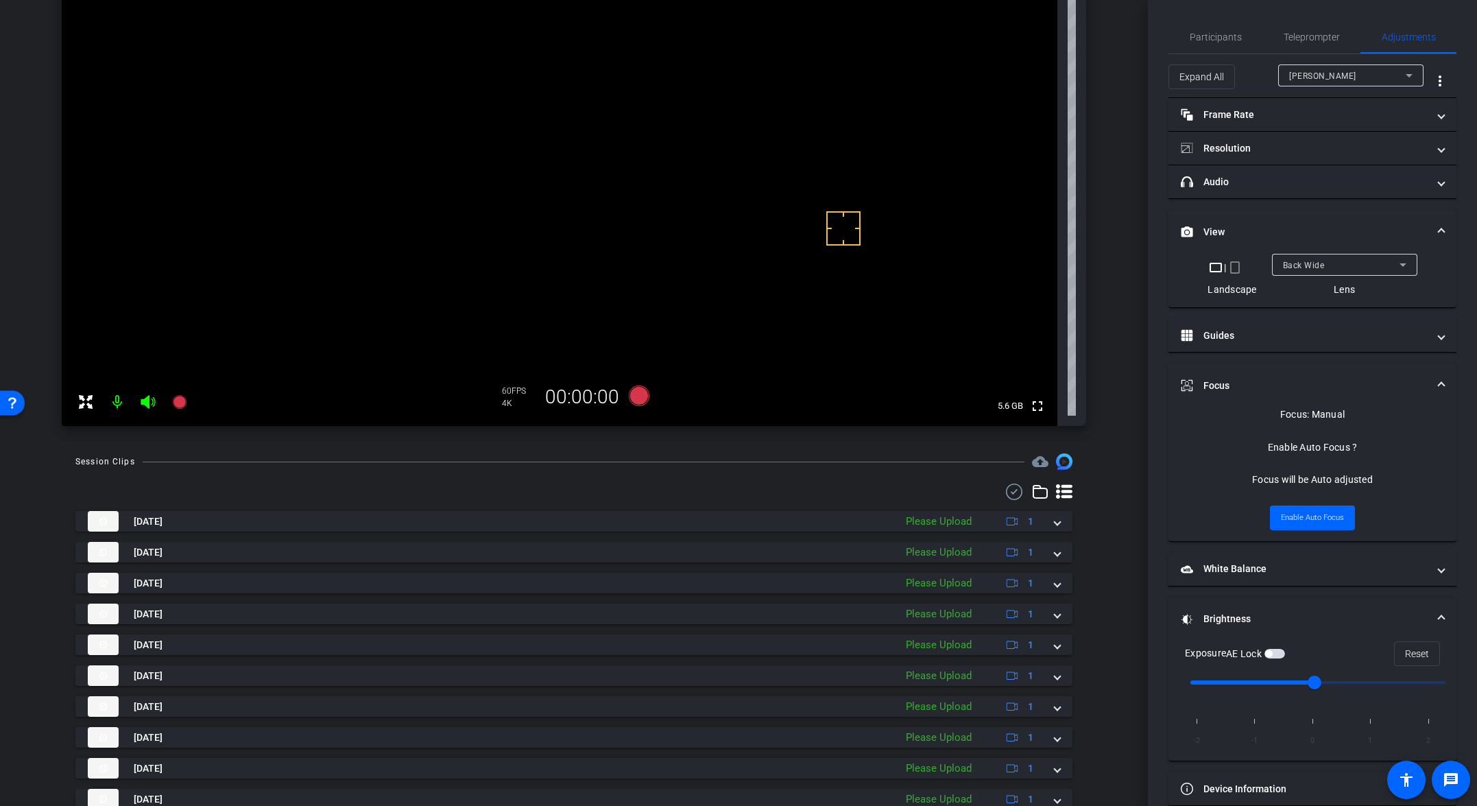
scroll to position [242, 0]
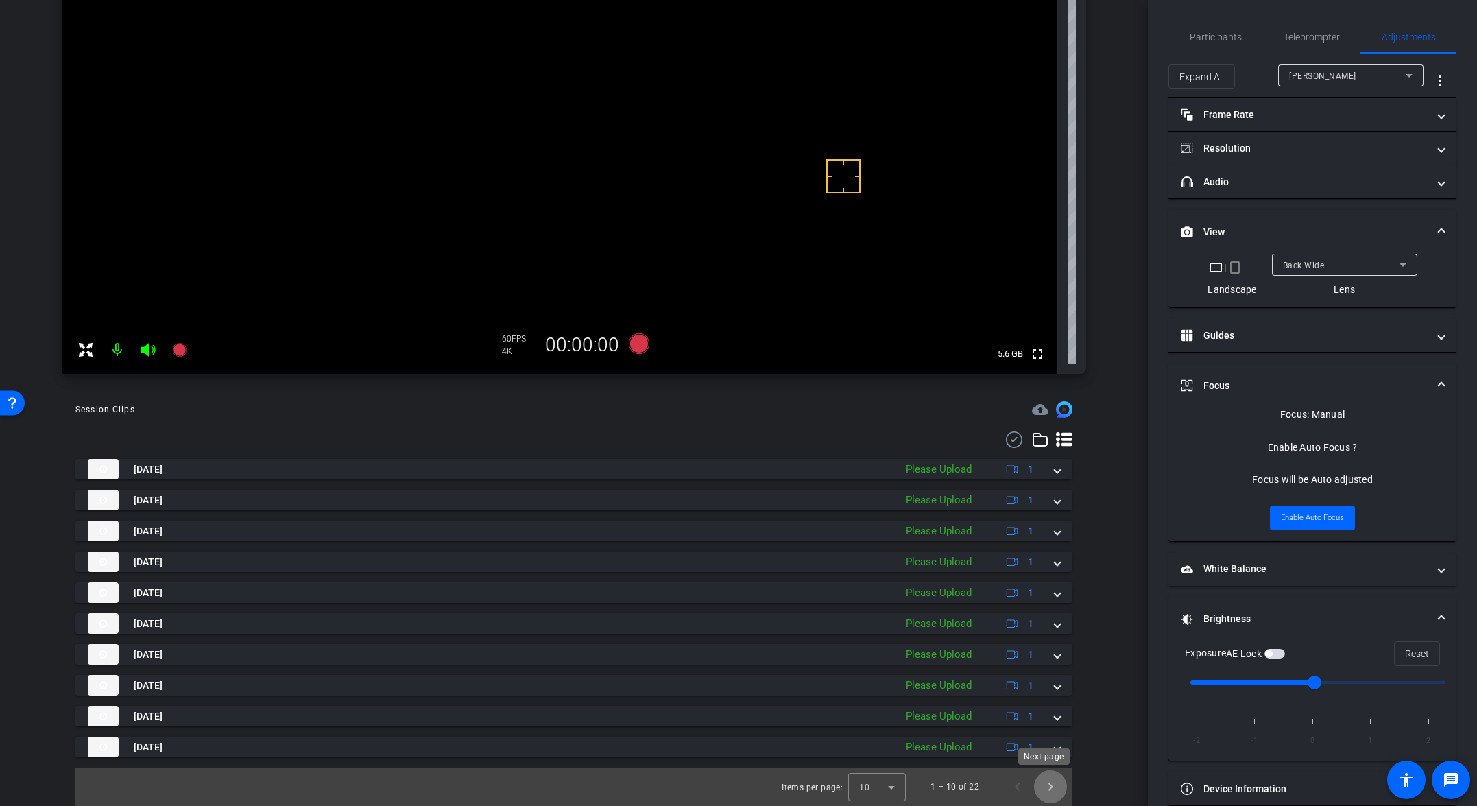
click at [1033, 789] on span "Next page" at bounding box center [1050, 786] width 33 height 33
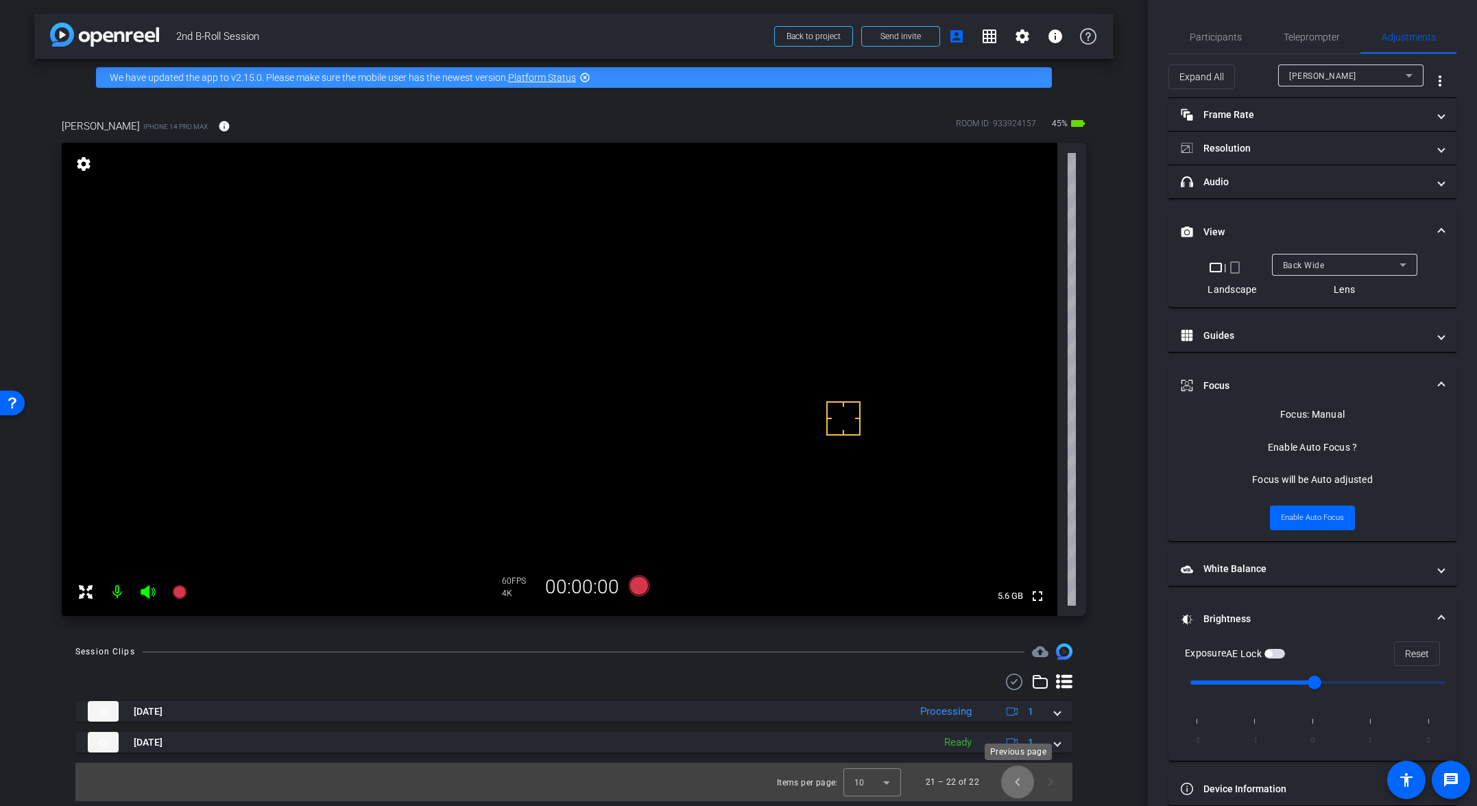
click at [1017, 785] on span "Previous page" at bounding box center [1017, 781] width 33 height 33
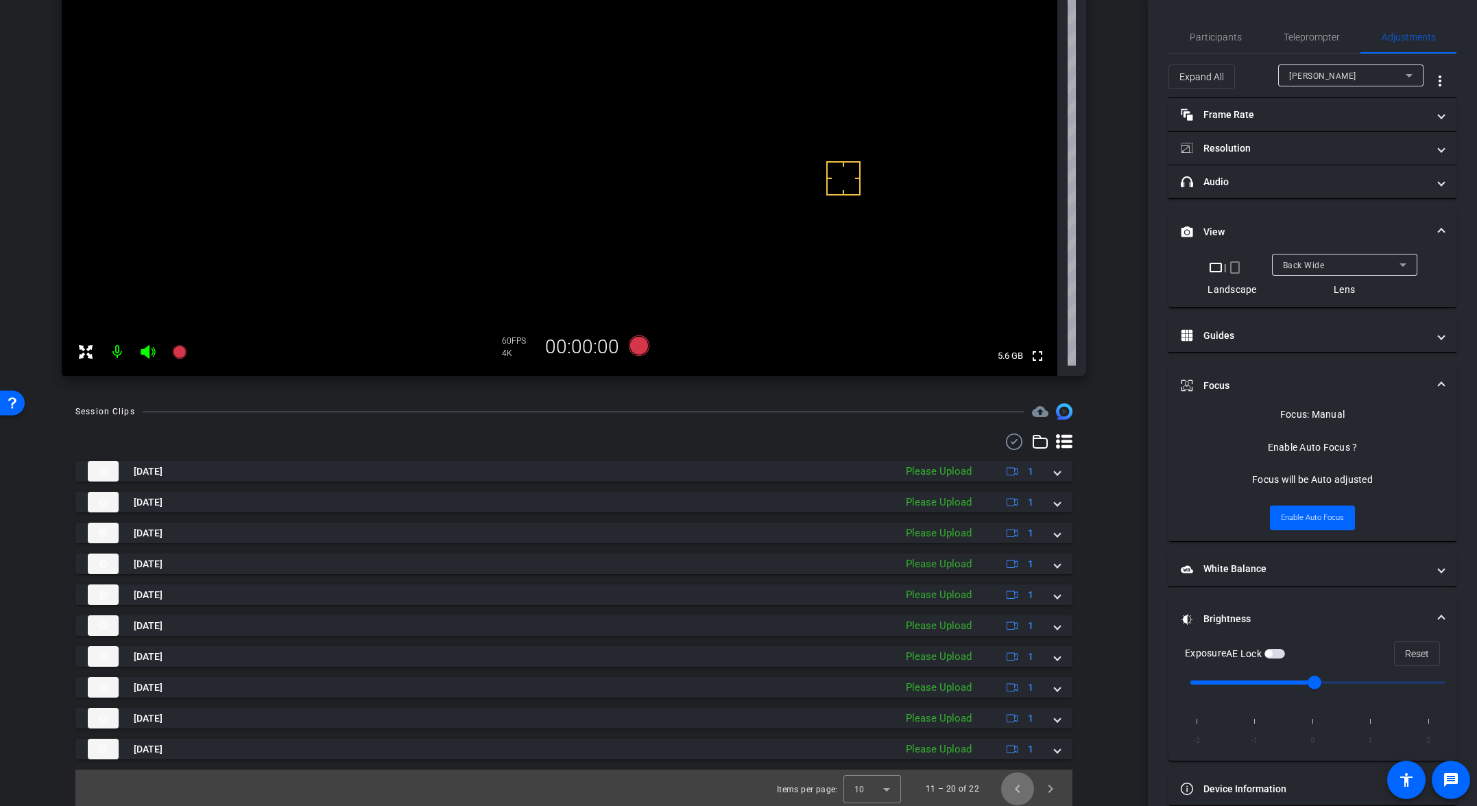
scroll to position [242, 0]
click at [1011, 790] on span "Previous page" at bounding box center [1017, 786] width 33 height 33
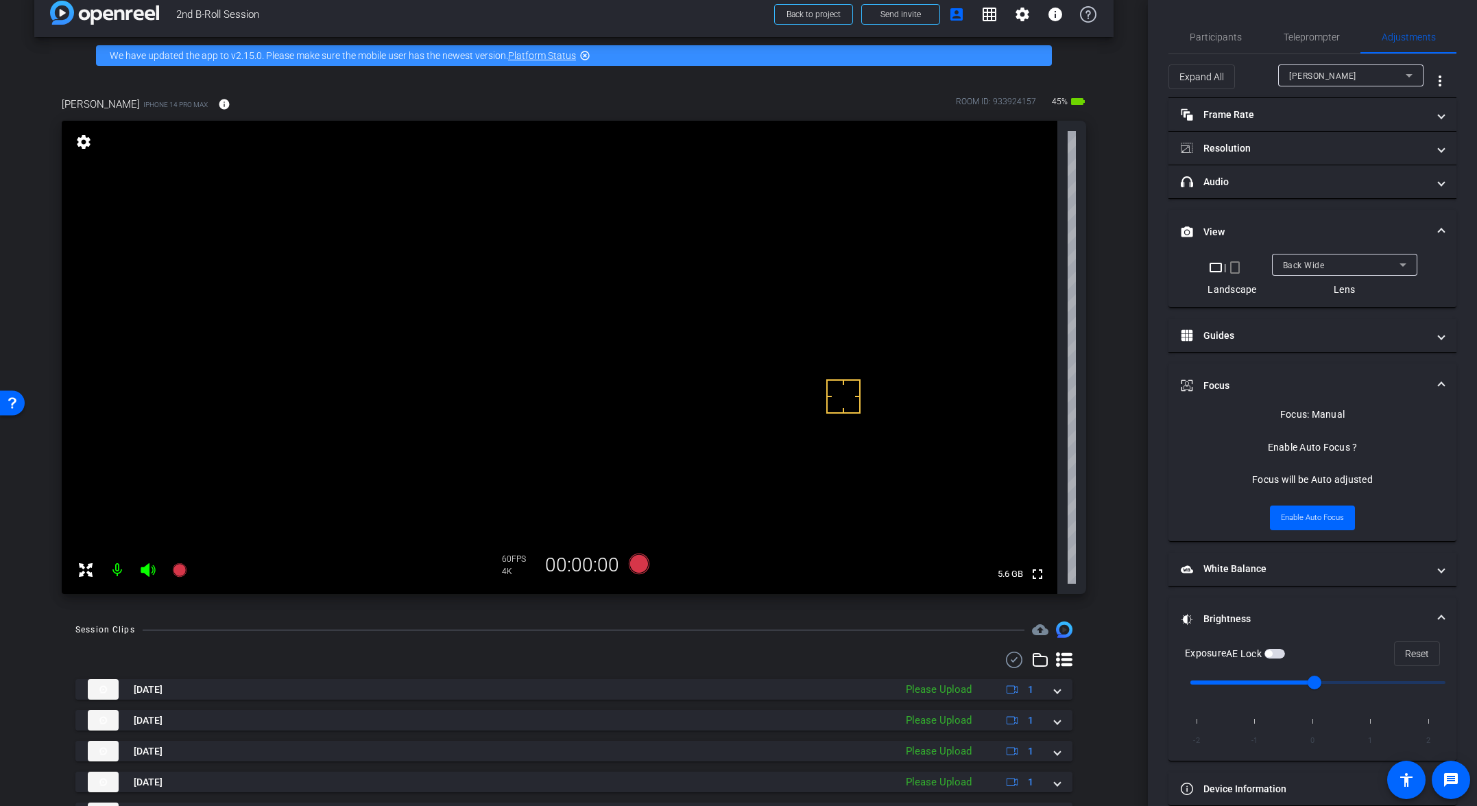
scroll to position [0, 0]
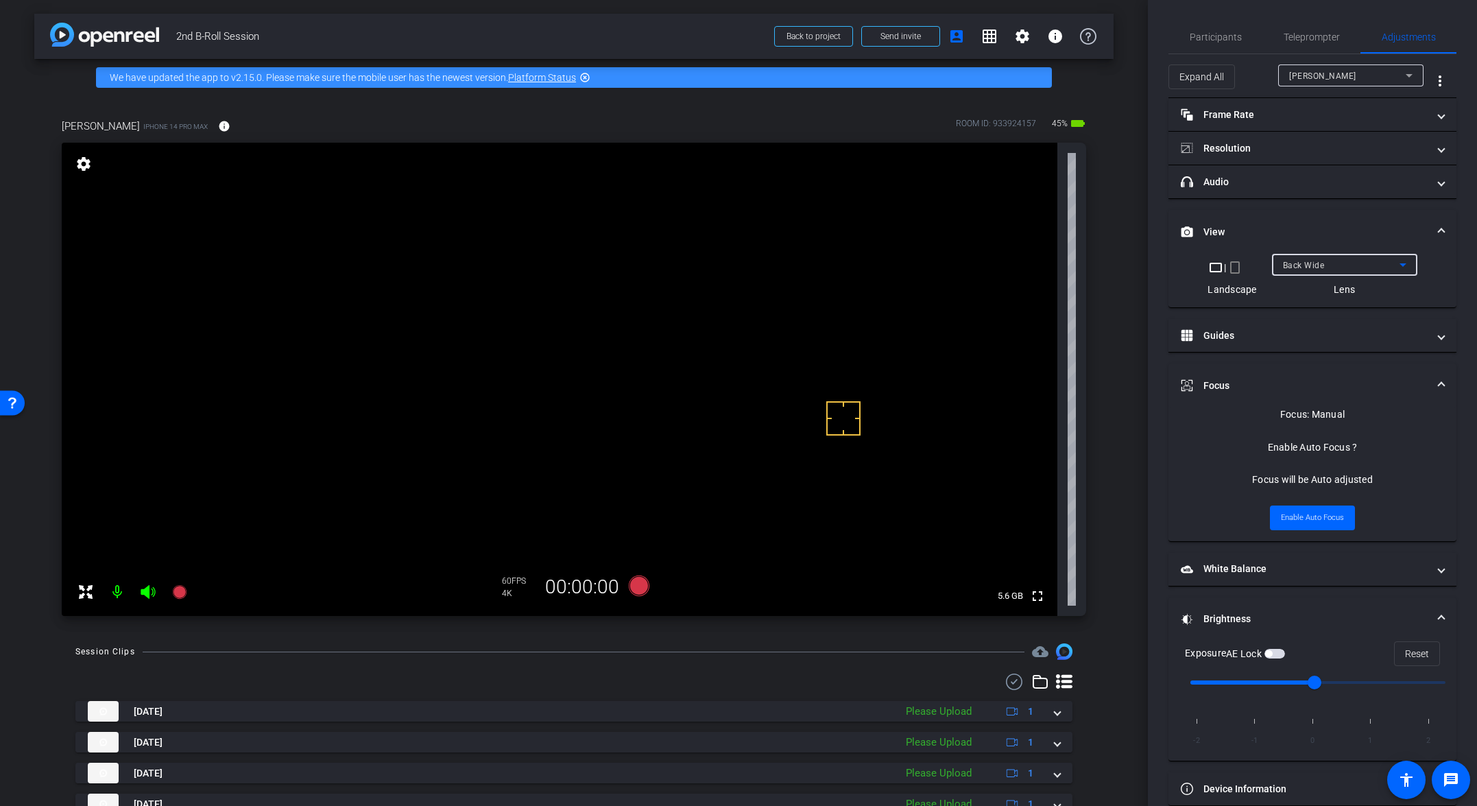
click at [1033, 263] on div "Back Wide" at bounding box center [1341, 264] width 117 height 17
click at [631, 588] on icon at bounding box center [639, 585] width 21 height 21
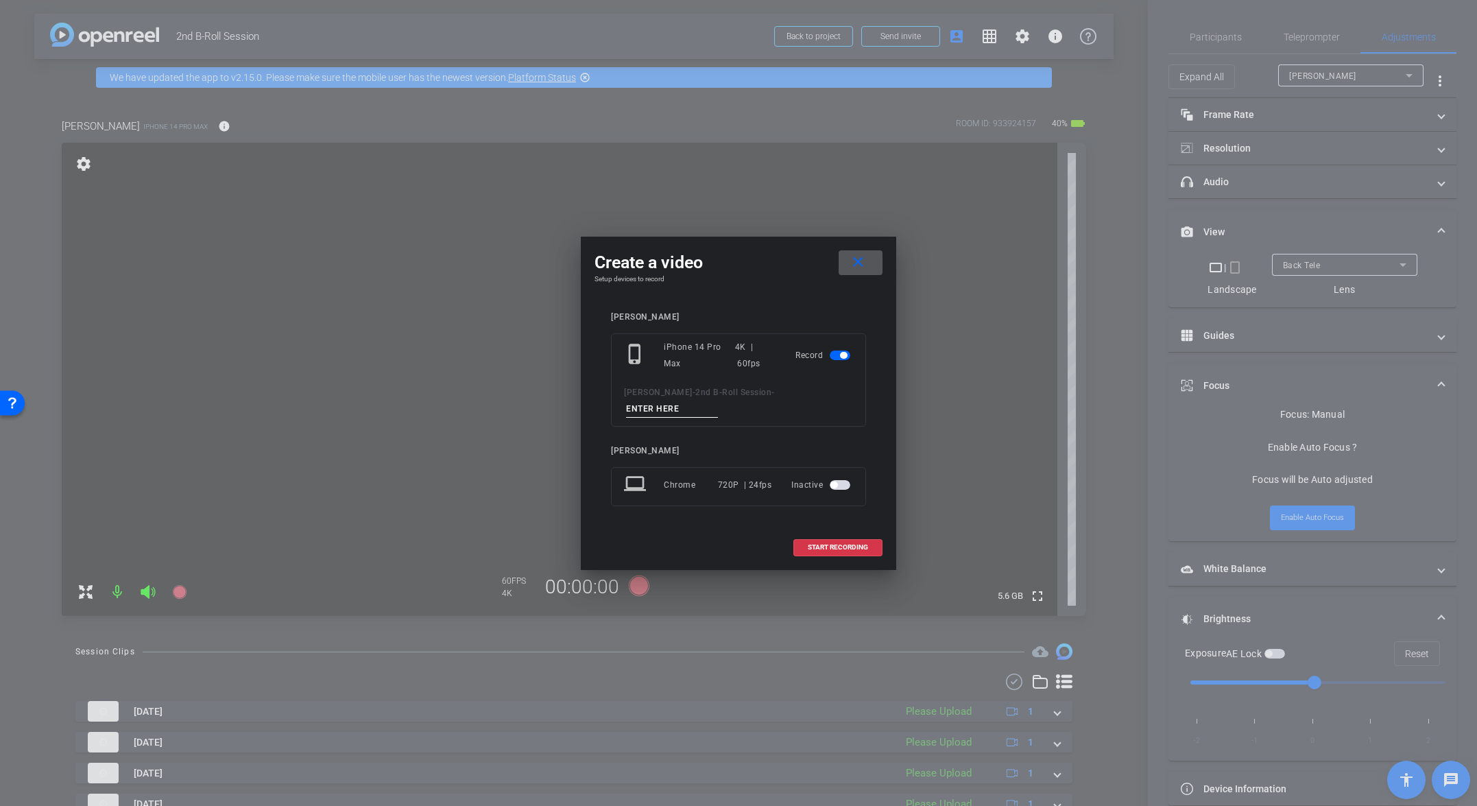
click at [718, 405] on input at bounding box center [672, 408] width 92 height 17
click at [718, 400] on input at bounding box center [672, 408] width 92 height 17
paste input "Tk_17_Broll"
click at [718, 400] on input "Tk_17_Broll" at bounding box center [672, 408] width 92 height 17
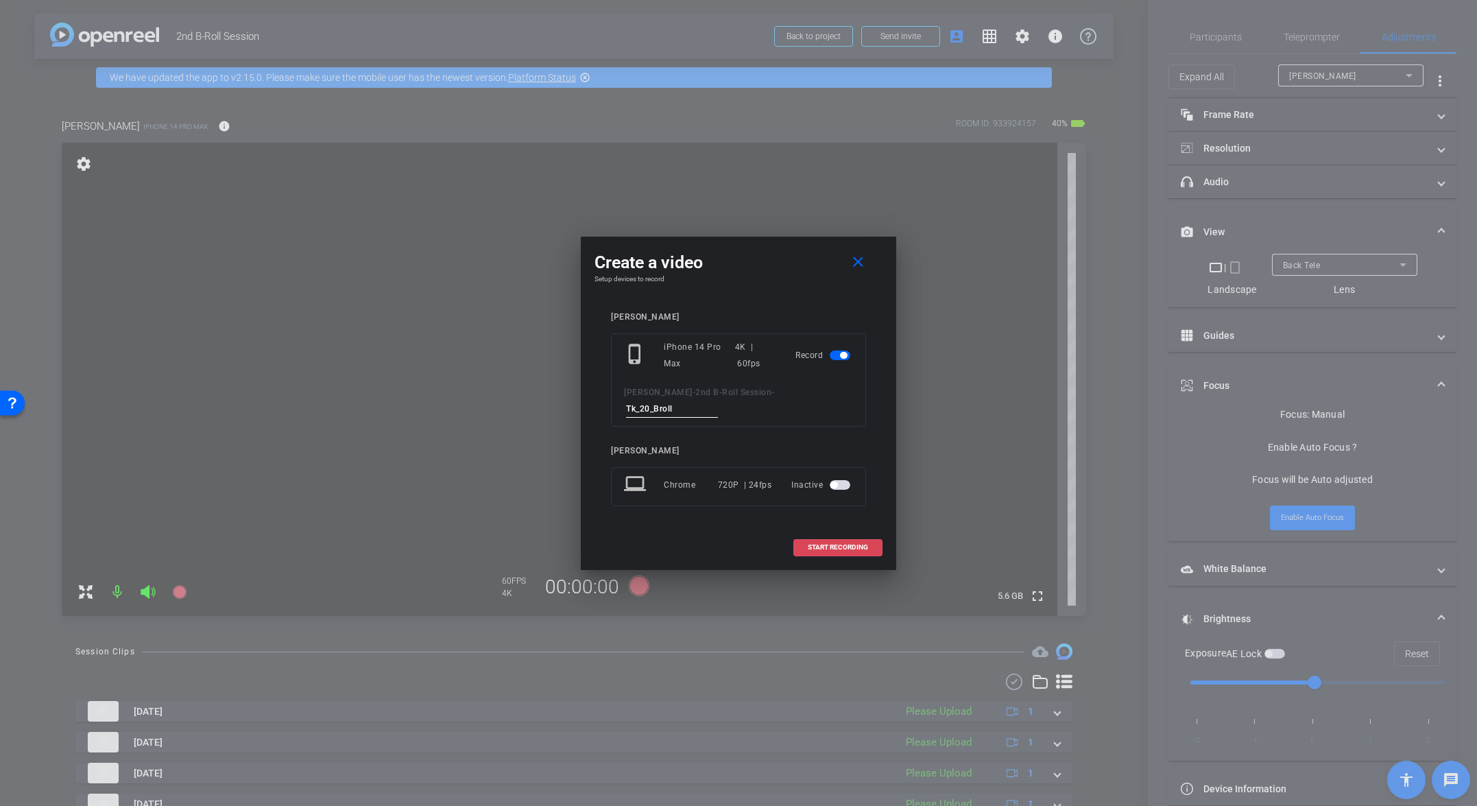
type input "Tk_20_Broll"
click at [865, 544] on span "START RECORDING" at bounding box center [838, 547] width 60 height 7
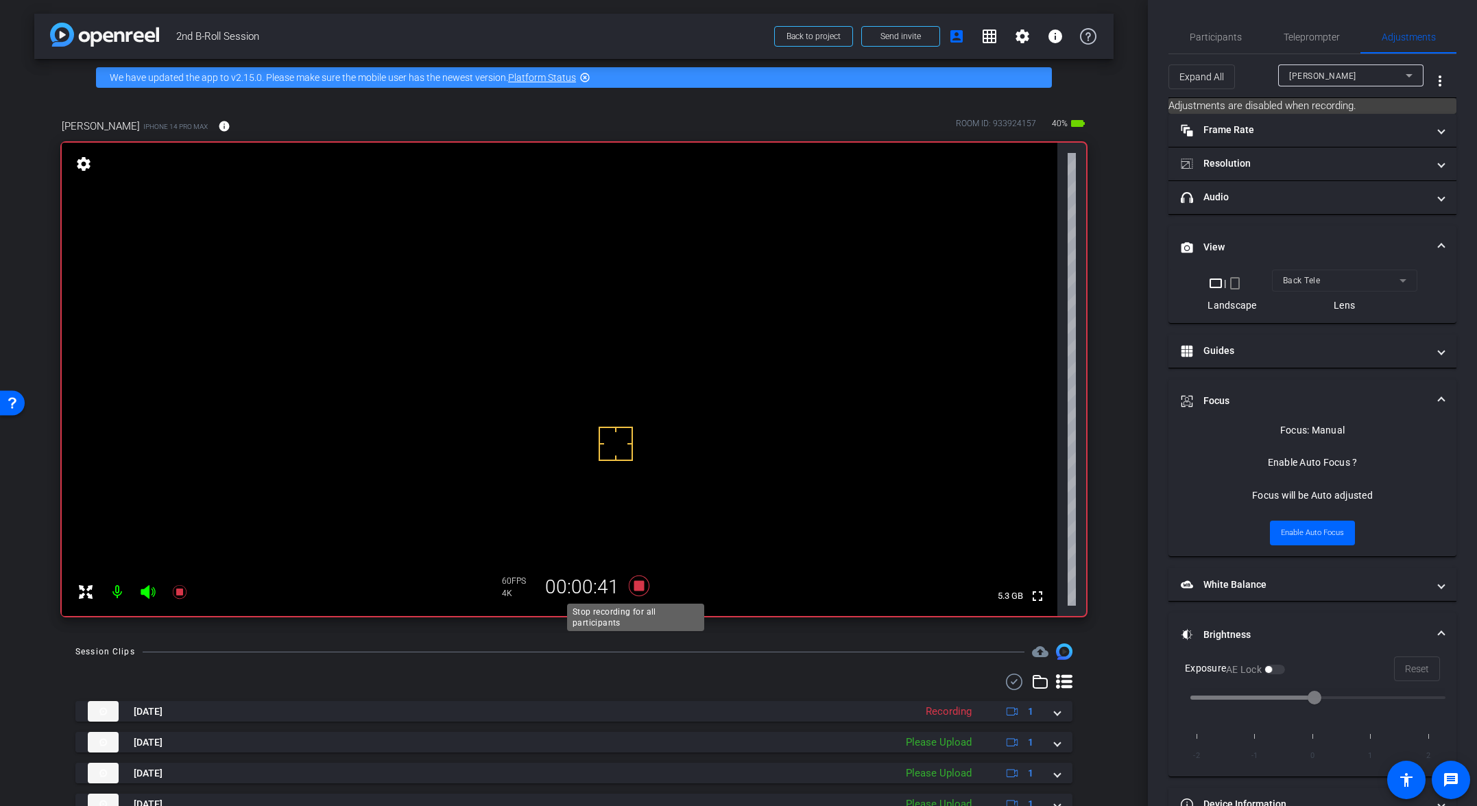
click at [637, 588] on icon at bounding box center [639, 585] width 21 height 21
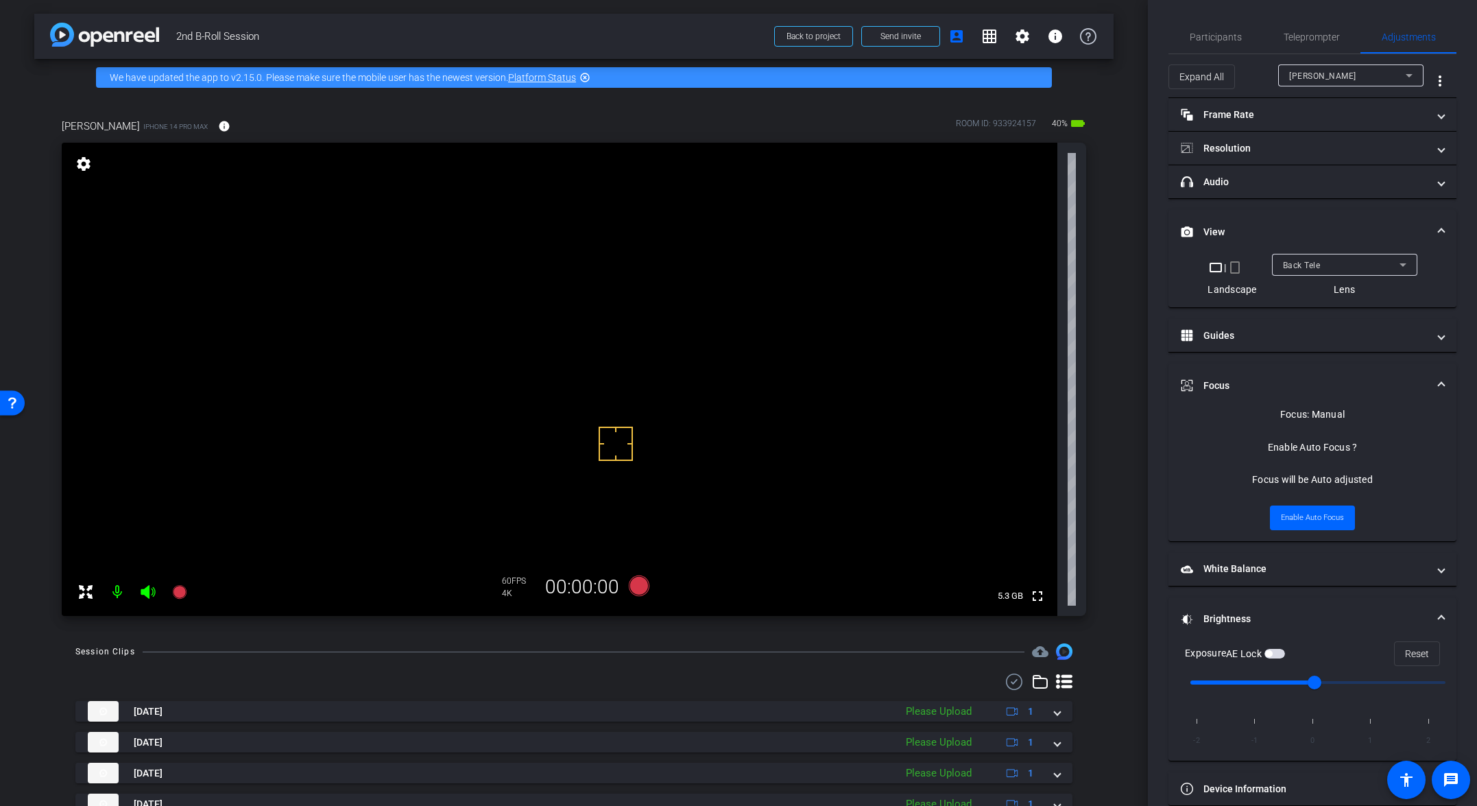
click at [1033, 270] on div "Back Tele" at bounding box center [1341, 264] width 117 height 17
click at [1033, 294] on span "Back Wide" at bounding box center [1301, 292] width 44 height 16
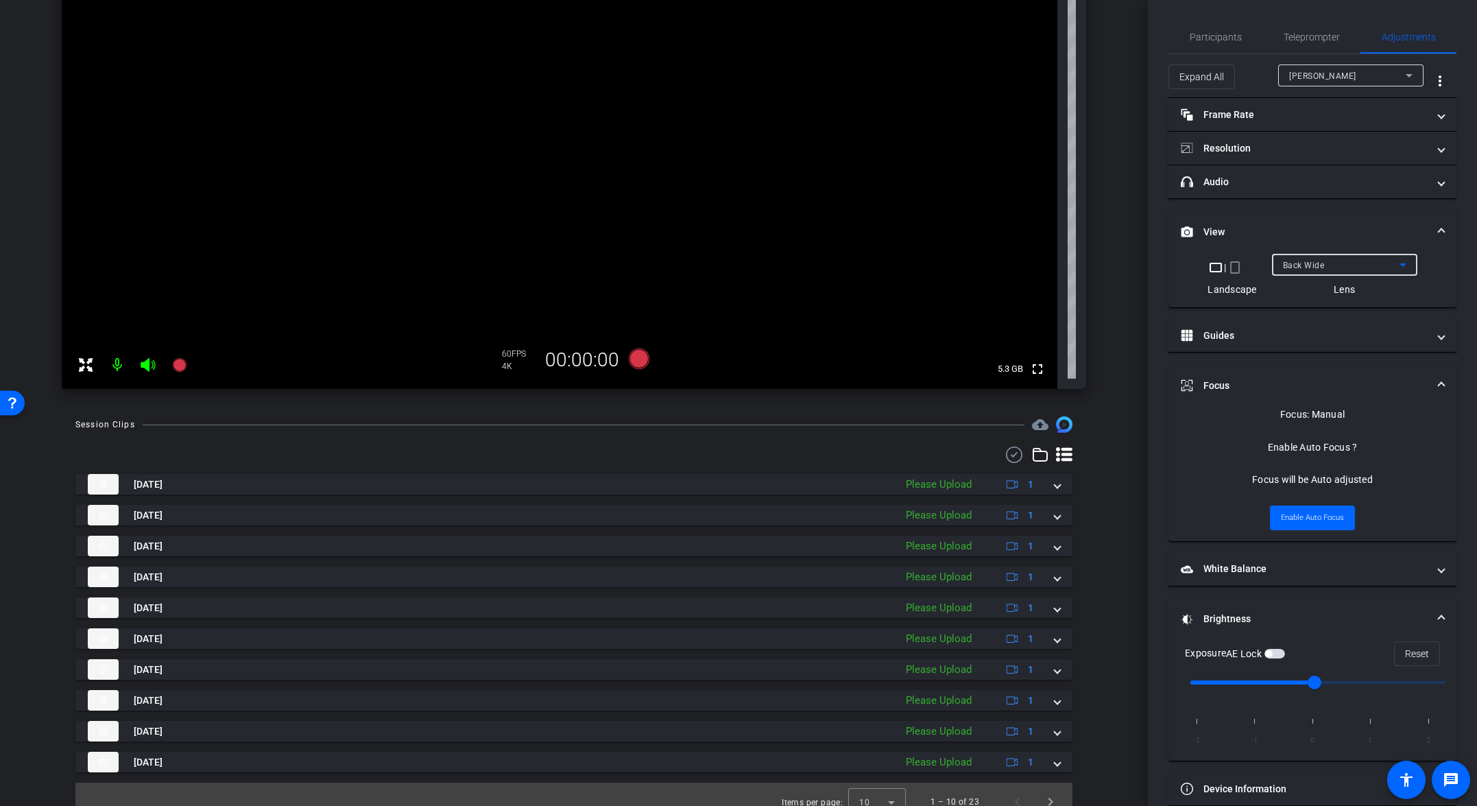
scroll to position [242, 0]
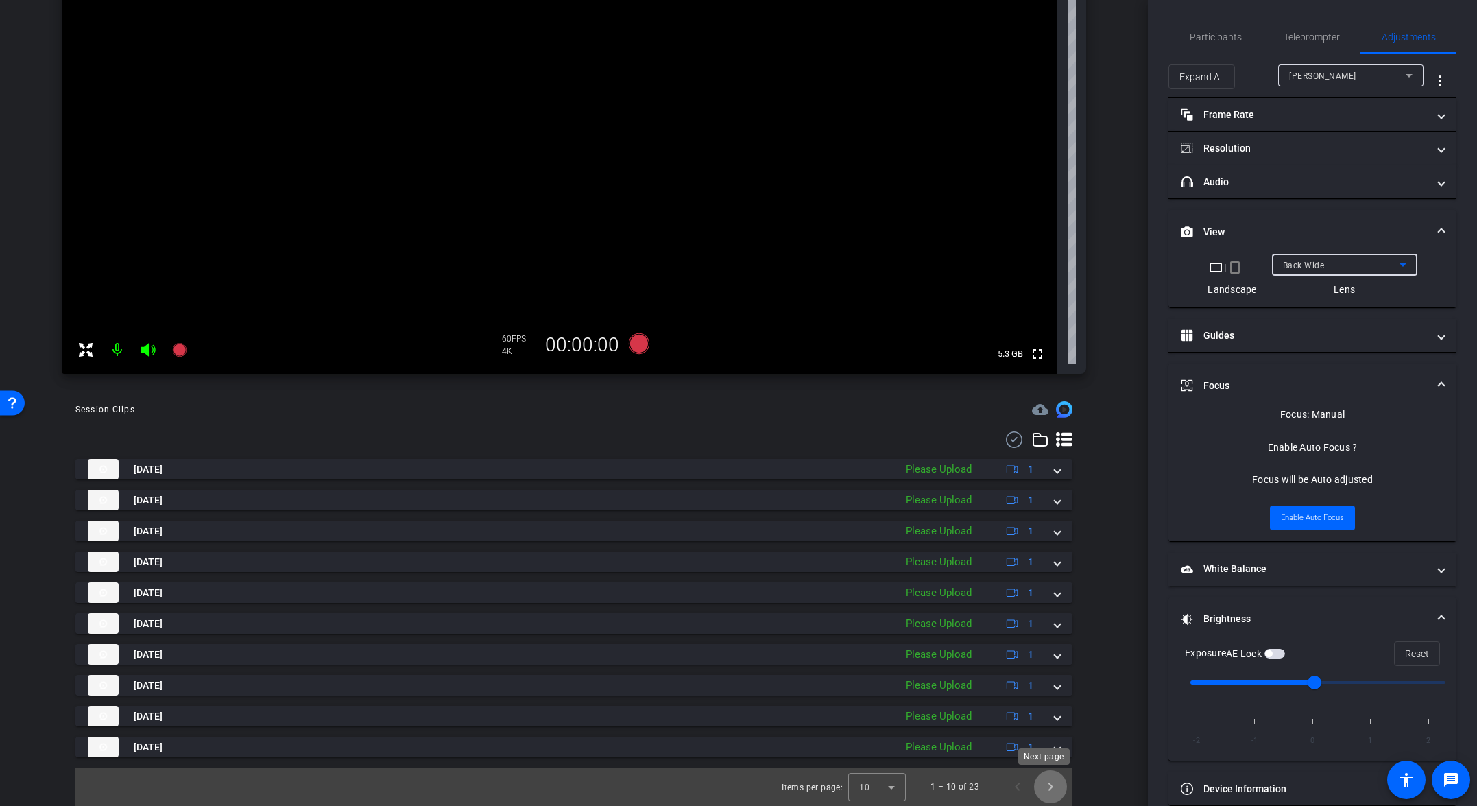
click at [1033, 791] on span "Next page" at bounding box center [1050, 786] width 33 height 33
click at [1033, 789] on span "Next page" at bounding box center [1050, 786] width 33 height 33
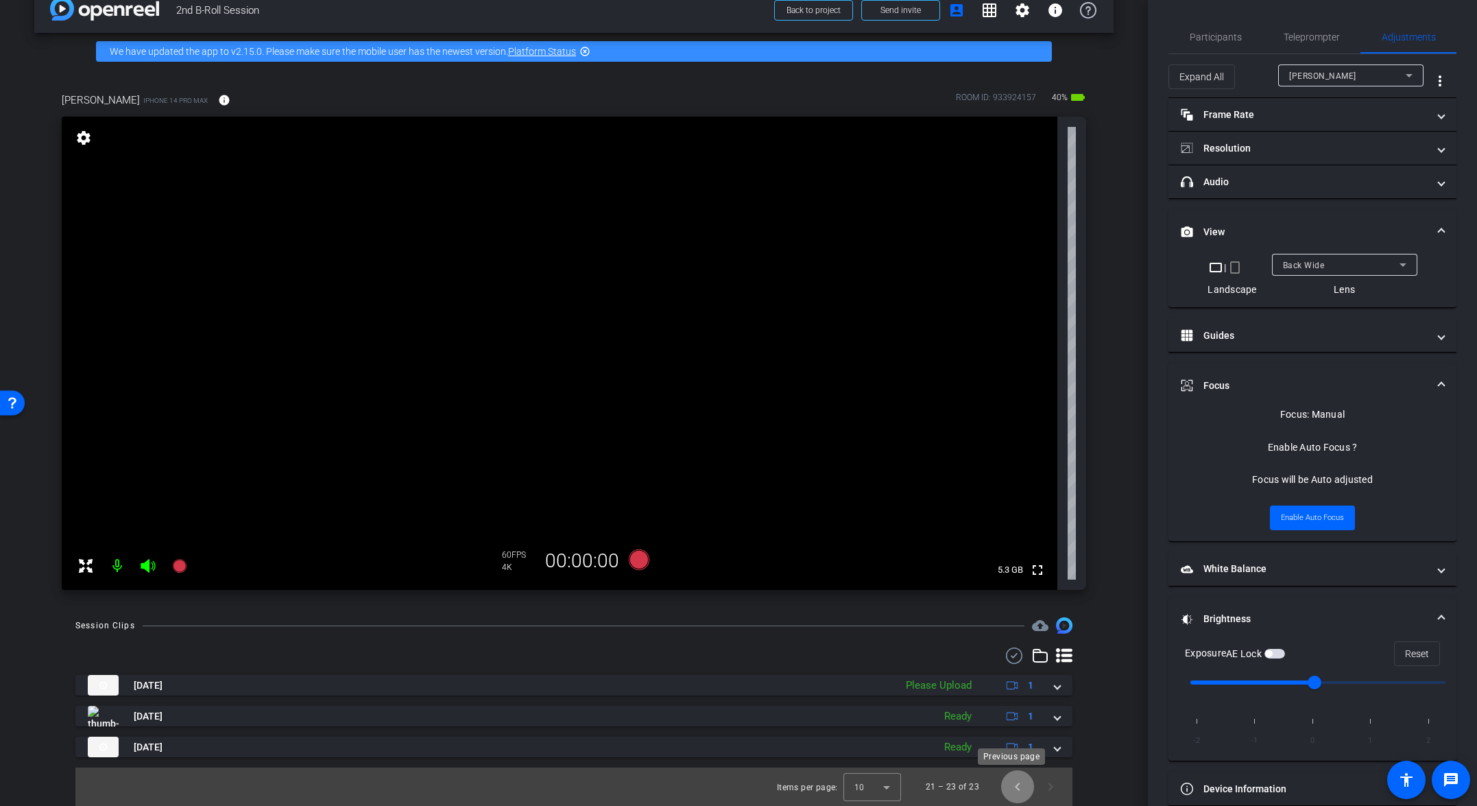
click at [1014, 789] on span "Previous page" at bounding box center [1017, 786] width 33 height 33
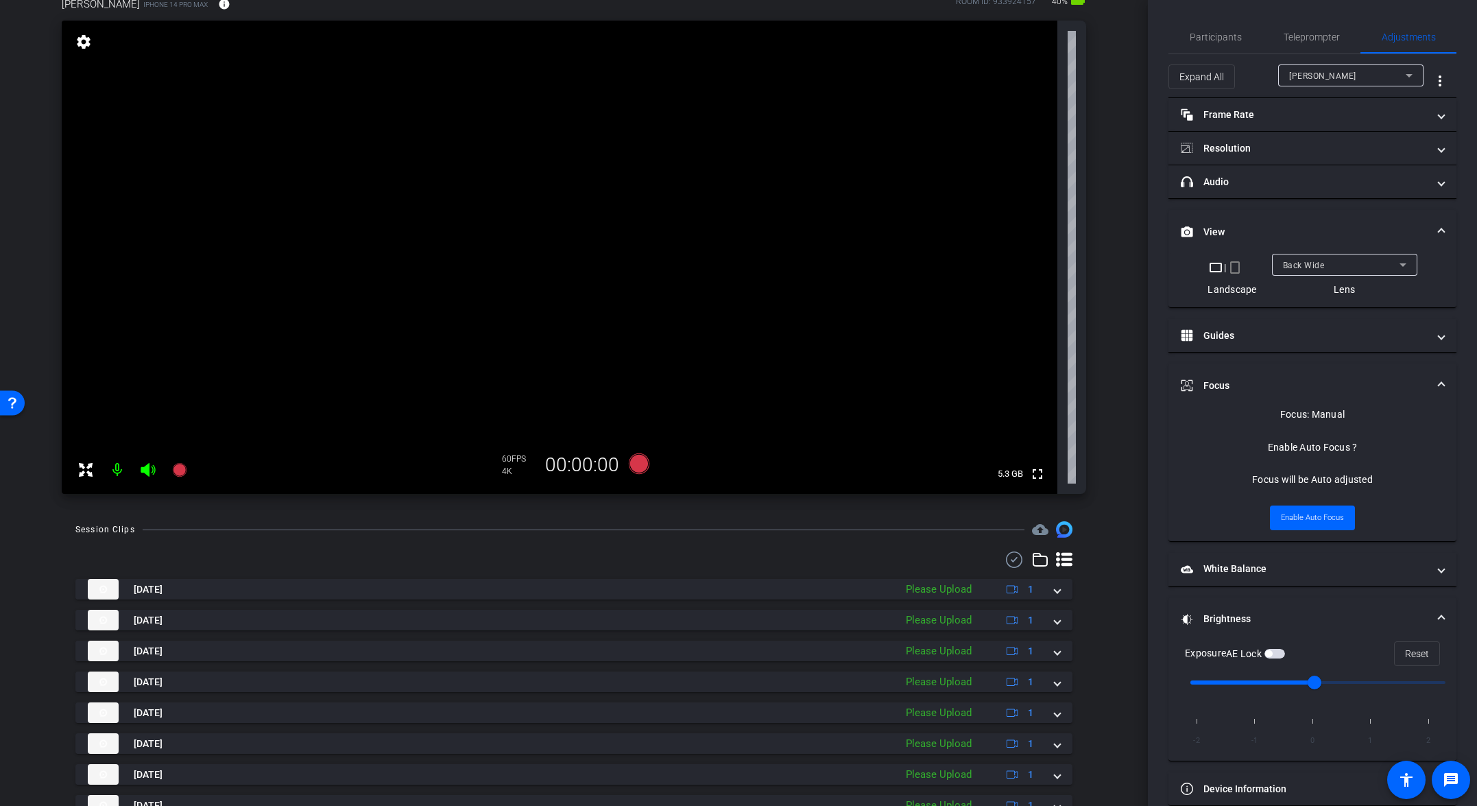
scroll to position [242, 0]
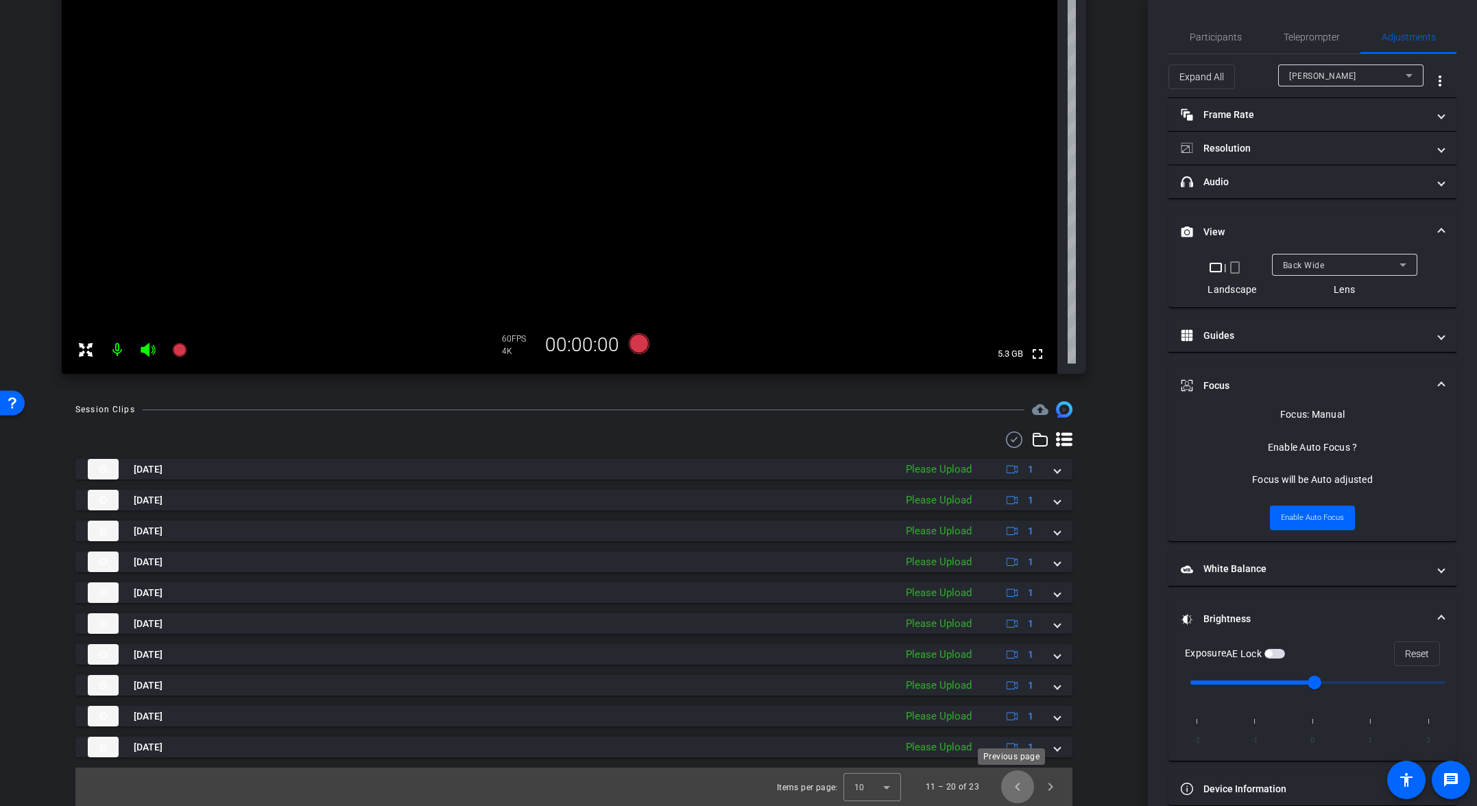
click at [1003, 788] on span "Previous page" at bounding box center [1017, 786] width 33 height 33
click at [1033, 797] on span "Next page" at bounding box center [1050, 786] width 33 height 33
click at [1033, 798] on span "Next page" at bounding box center [1050, 786] width 33 height 33
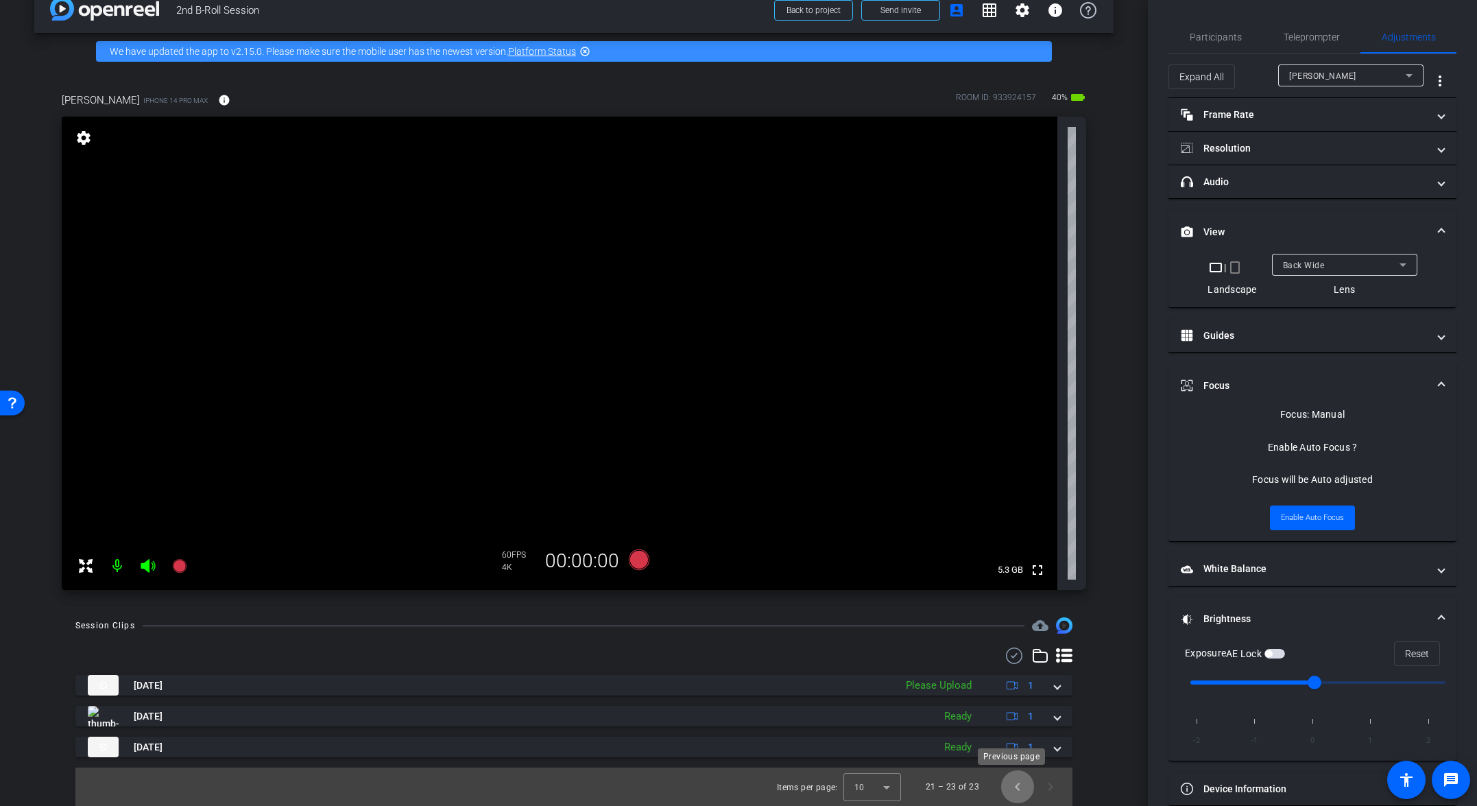
click at [1007, 791] on span "Previous page" at bounding box center [1017, 786] width 33 height 33
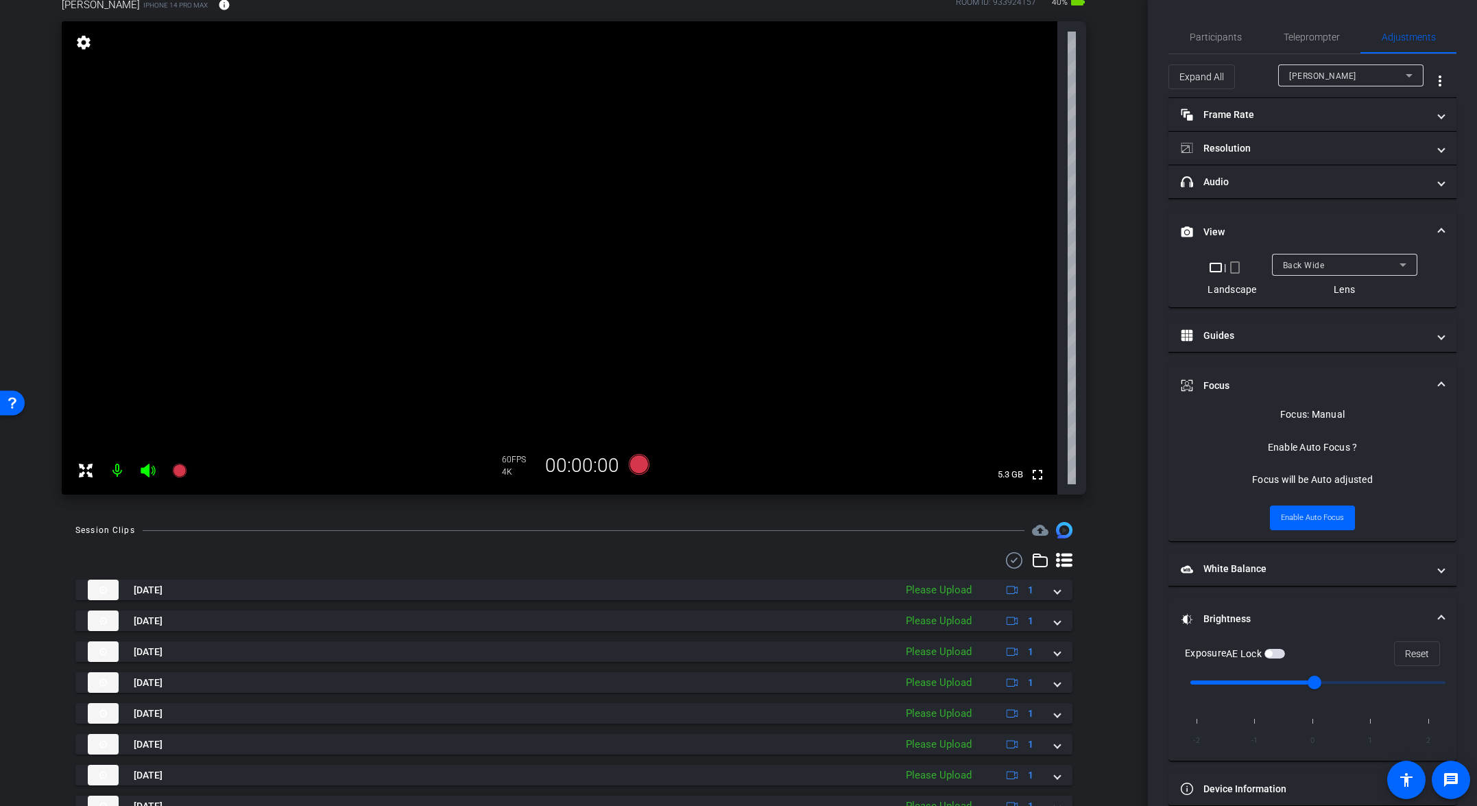
scroll to position [242, 0]
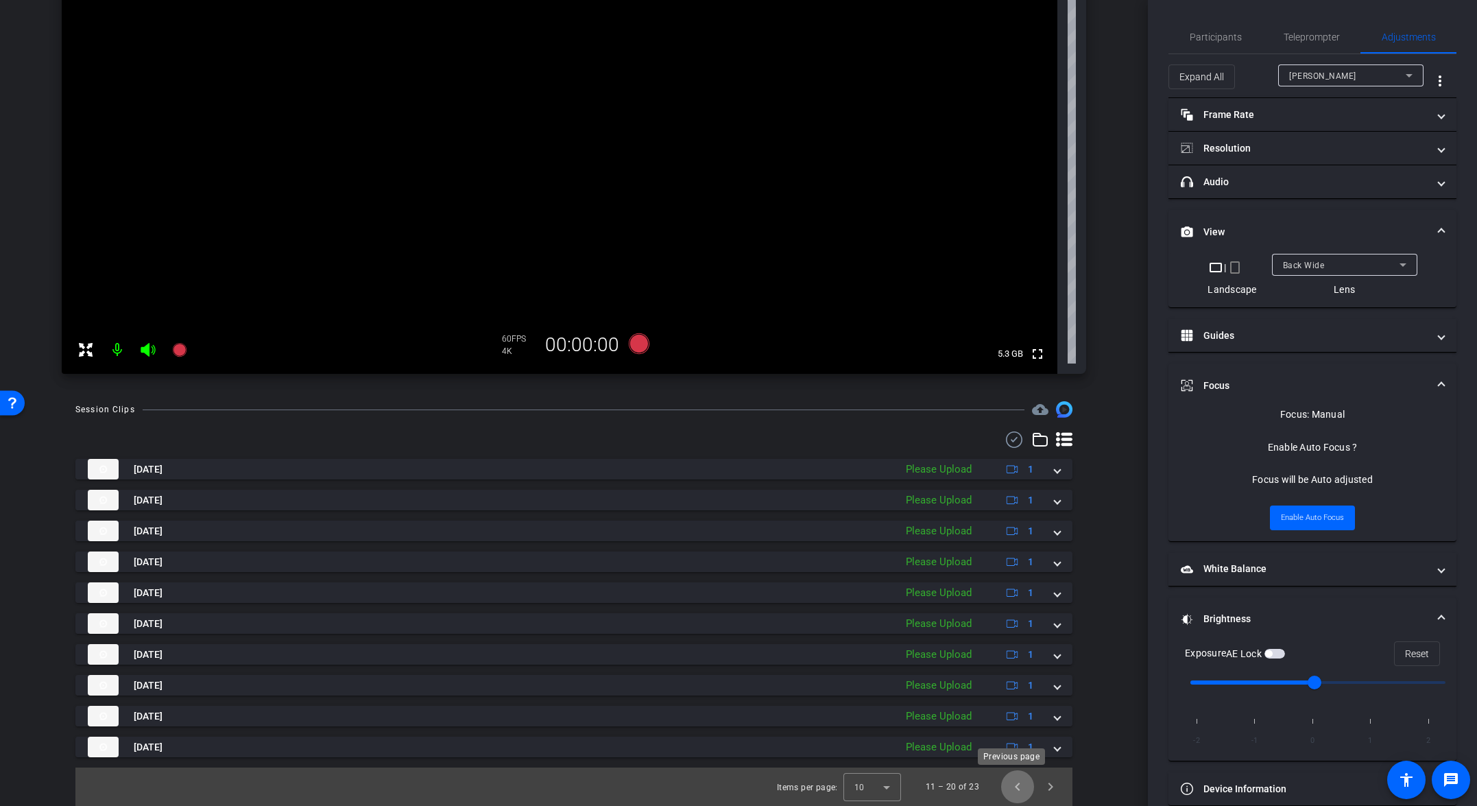
click at [1008, 791] on span "Previous page" at bounding box center [1017, 786] width 33 height 33
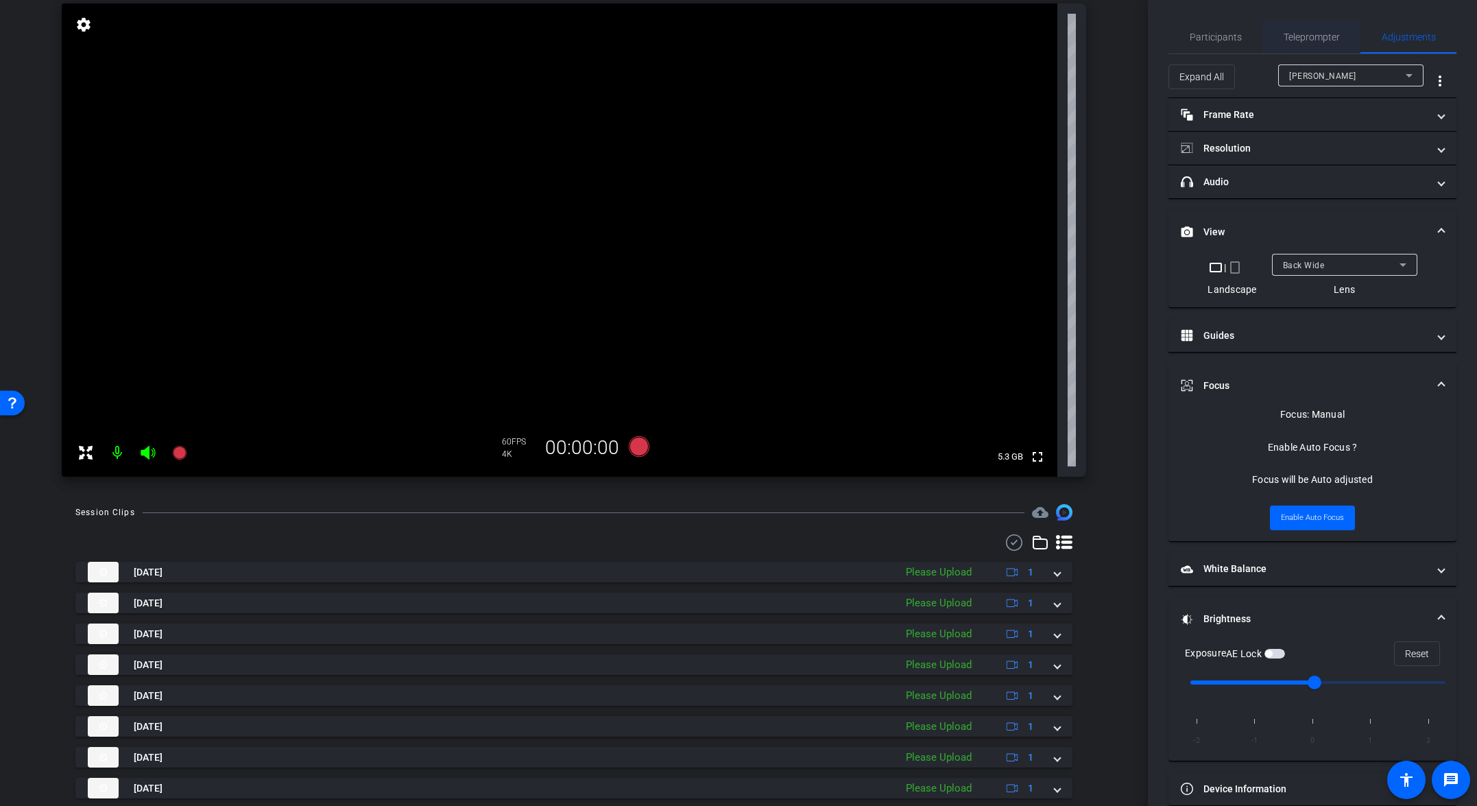
scroll to position [105, 0]
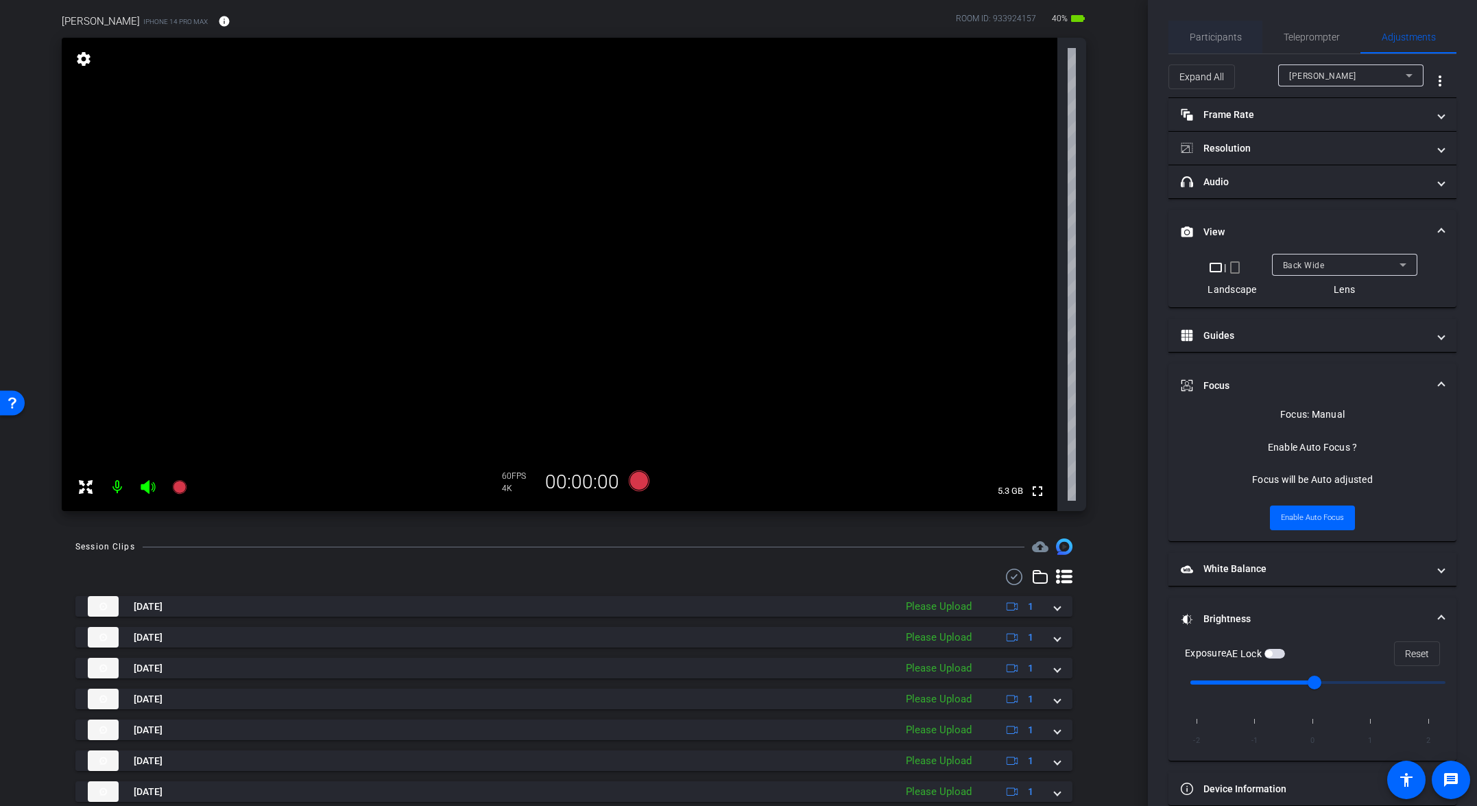
click at [1033, 36] on span "Participants" at bounding box center [1216, 37] width 52 height 10
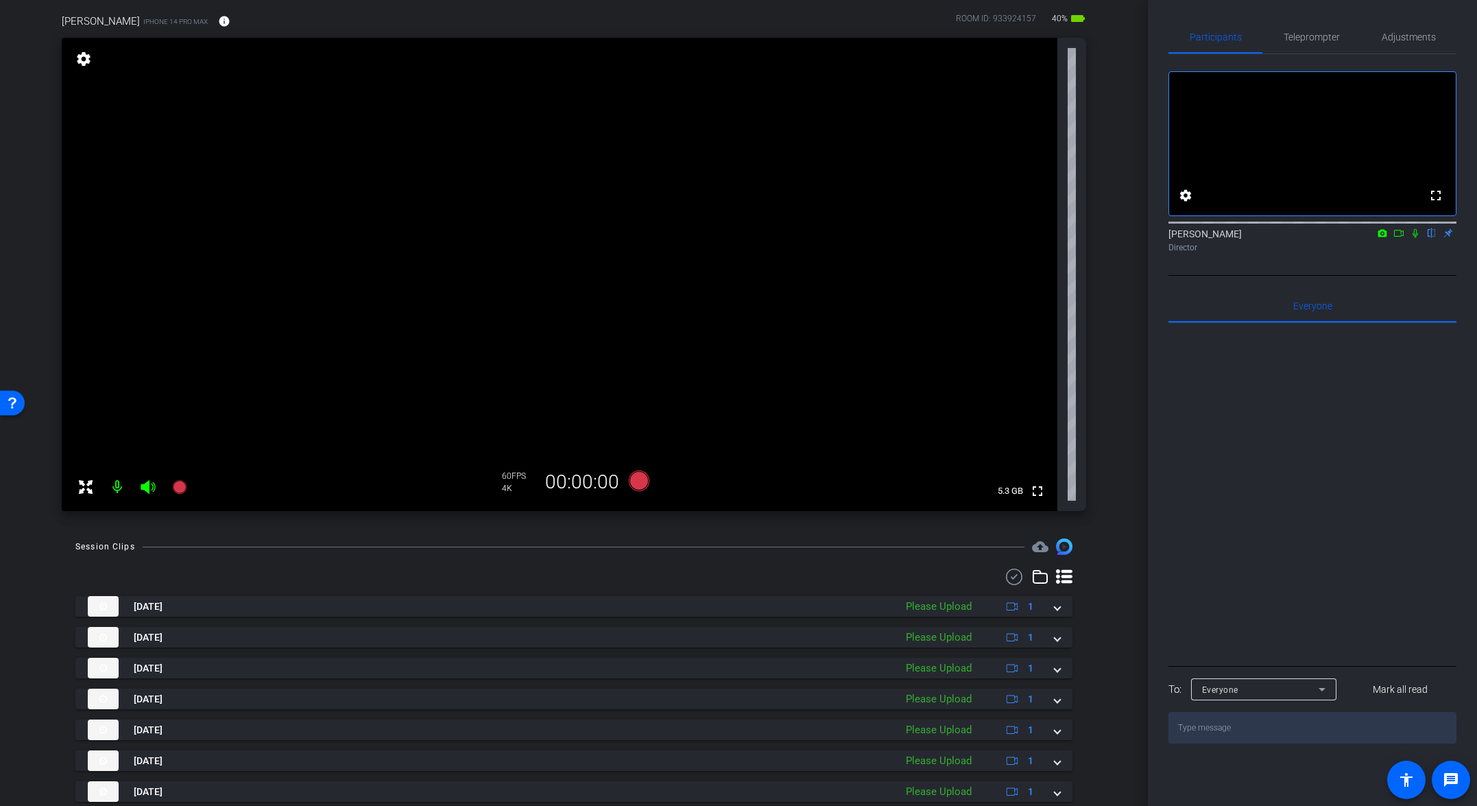
scroll to position [0, 0]
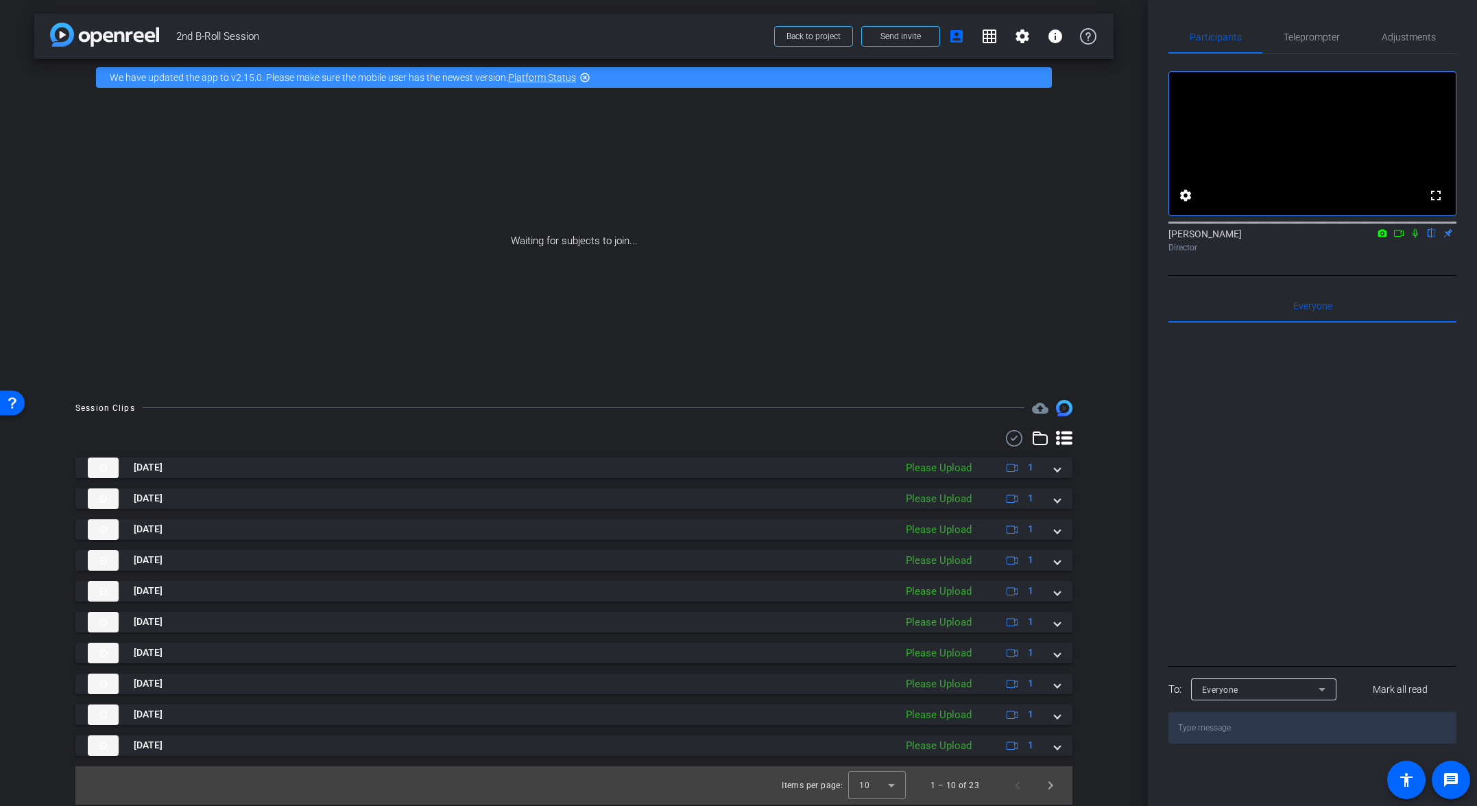
drag, startPoint x: 1404, startPoint y: 249, endPoint x: 1406, endPoint y: 256, distance: 7.4
click at [1033, 237] on icon at bounding box center [1399, 233] width 10 height 7
click at [1033, 238] on icon at bounding box center [1431, 233] width 11 height 10
click at [1022, 437] on use at bounding box center [1014, 438] width 16 height 16
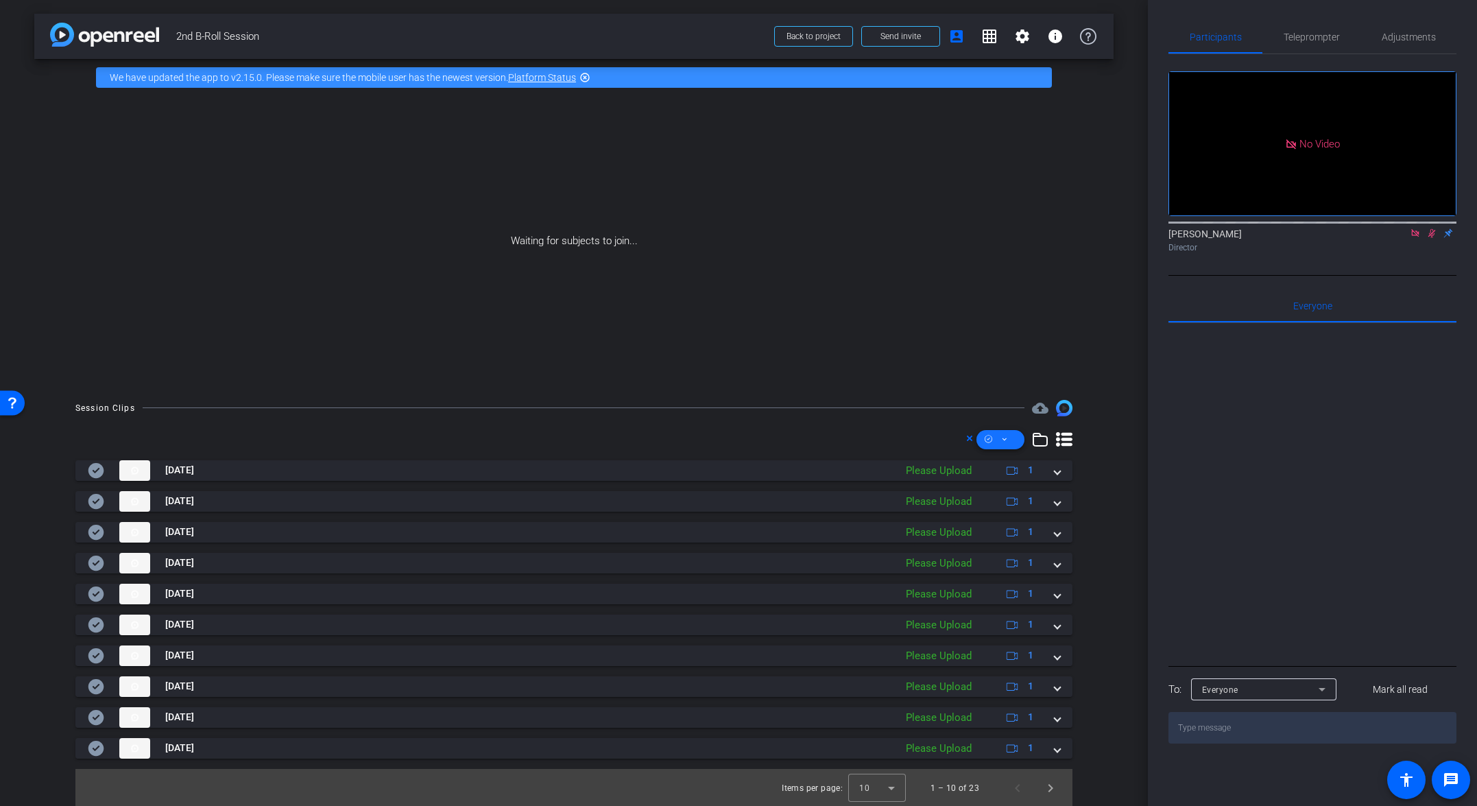
click at [1001, 442] on icon at bounding box center [1004, 439] width 7 height 17
click at [1019, 465] on span "Select All" at bounding box center [1017, 461] width 73 height 16
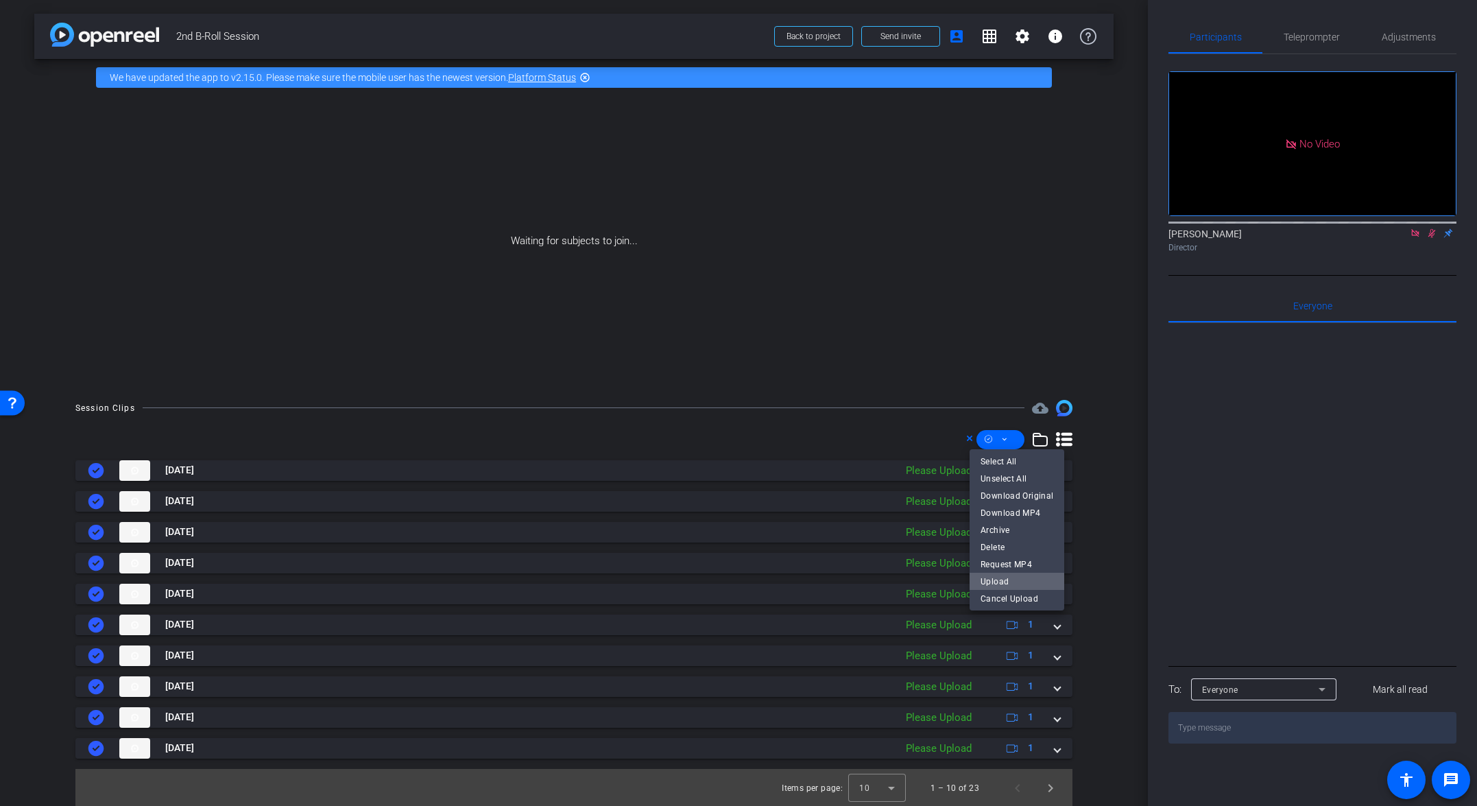
click at [1030, 578] on span "Upload" at bounding box center [1017, 581] width 73 height 16
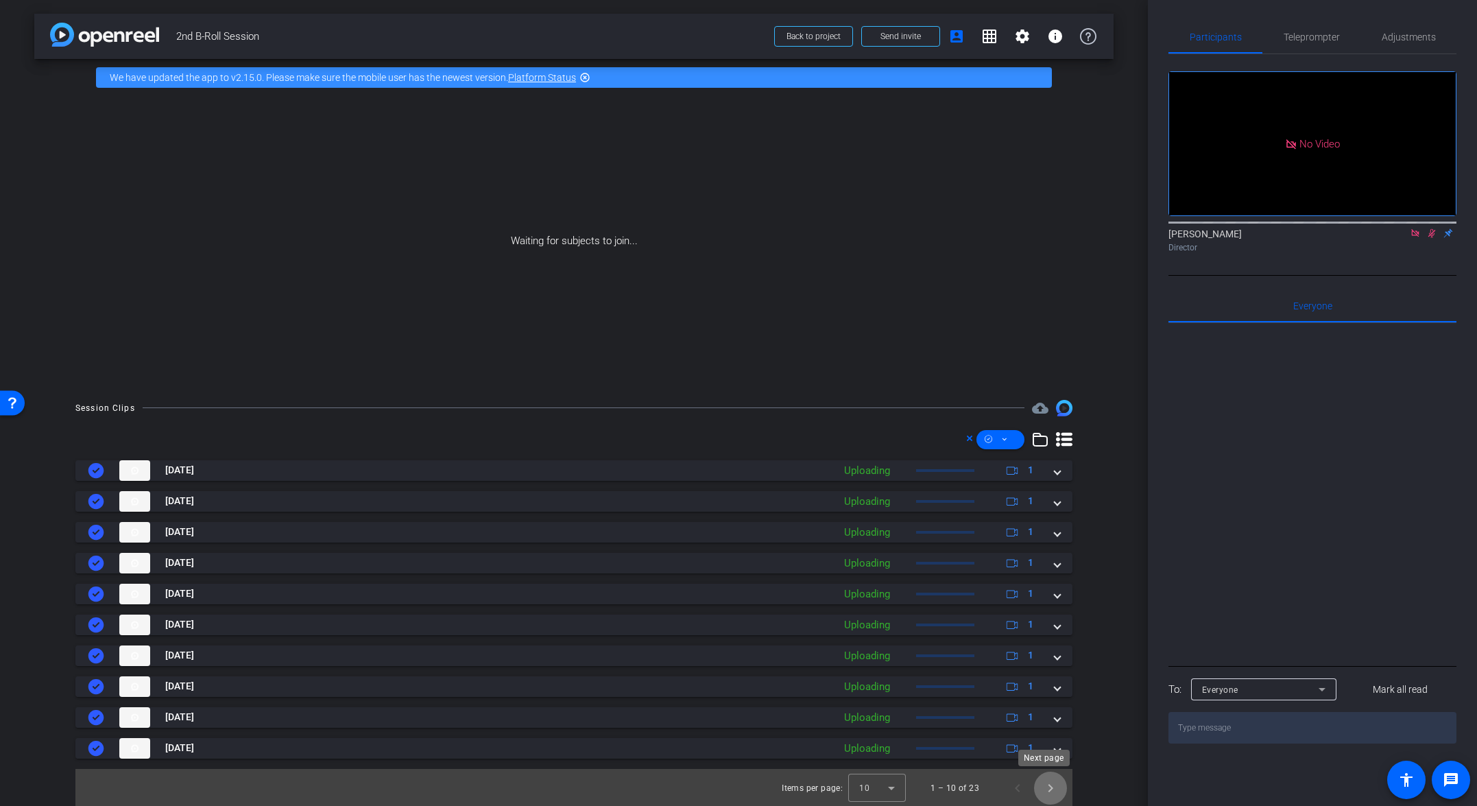
click at [1033, 795] on span "Next page" at bounding box center [1050, 787] width 33 height 33
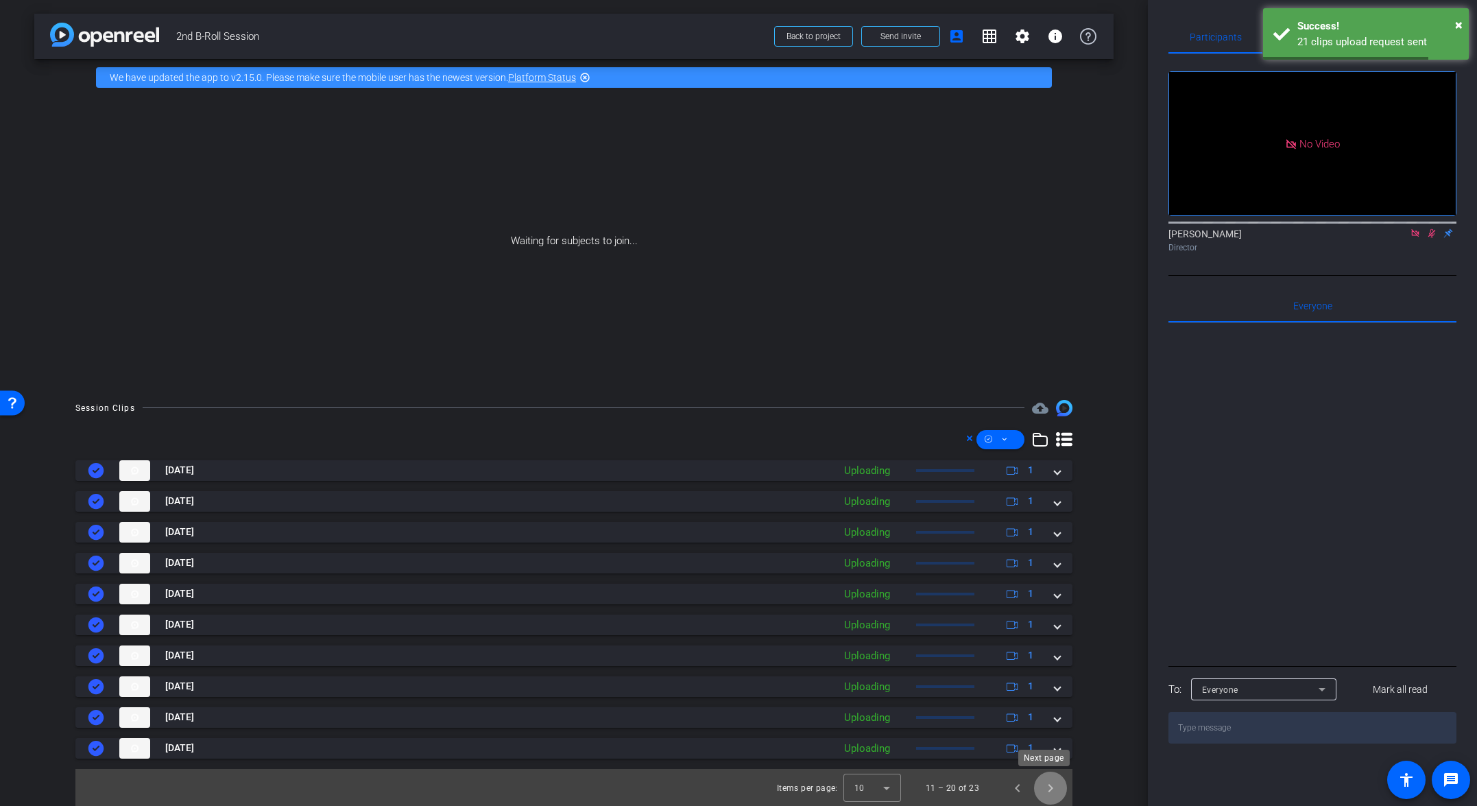
click at [1033, 796] on span "Next page" at bounding box center [1050, 787] width 33 height 33
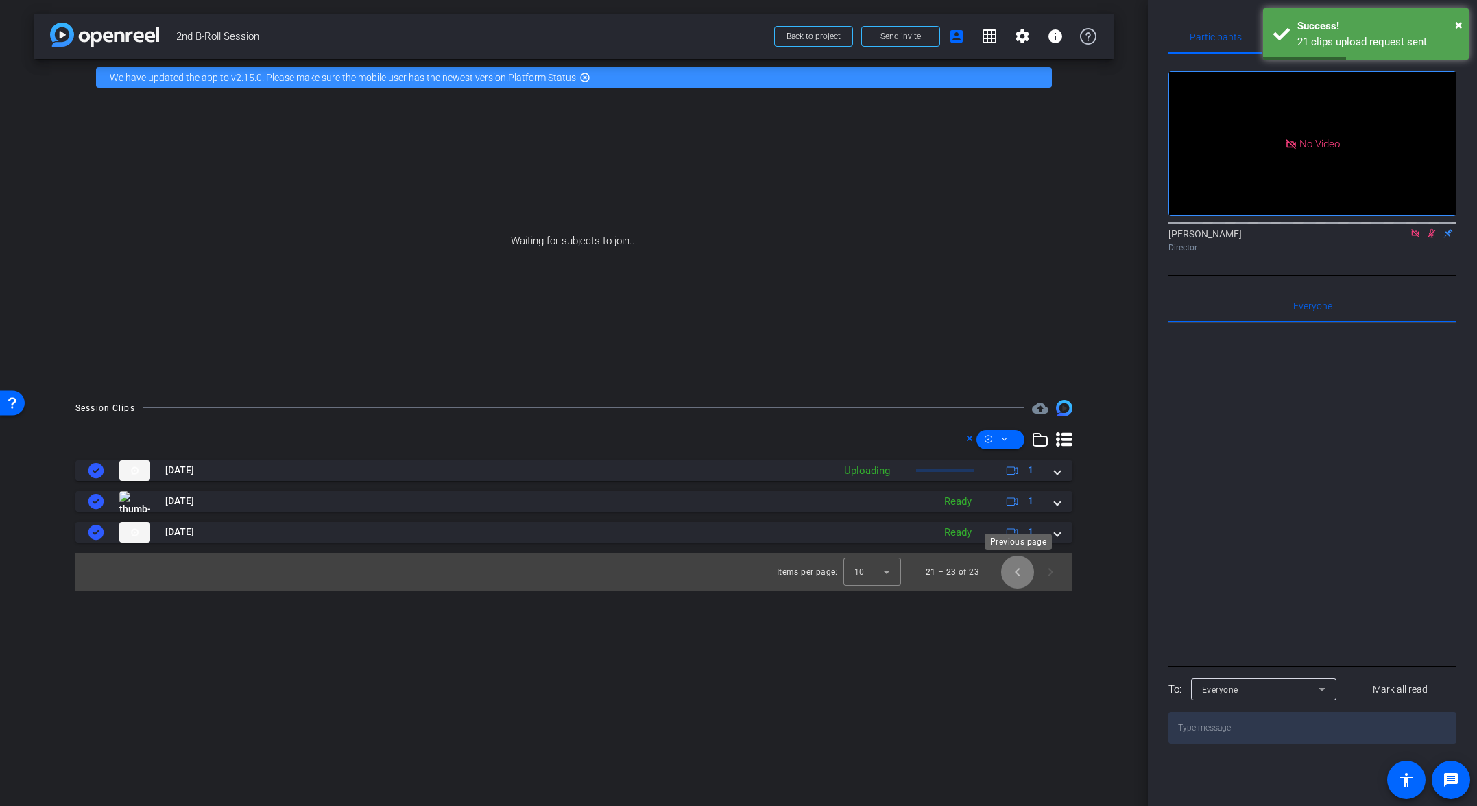
click at [1017, 577] on span "Previous page" at bounding box center [1017, 571] width 33 height 33
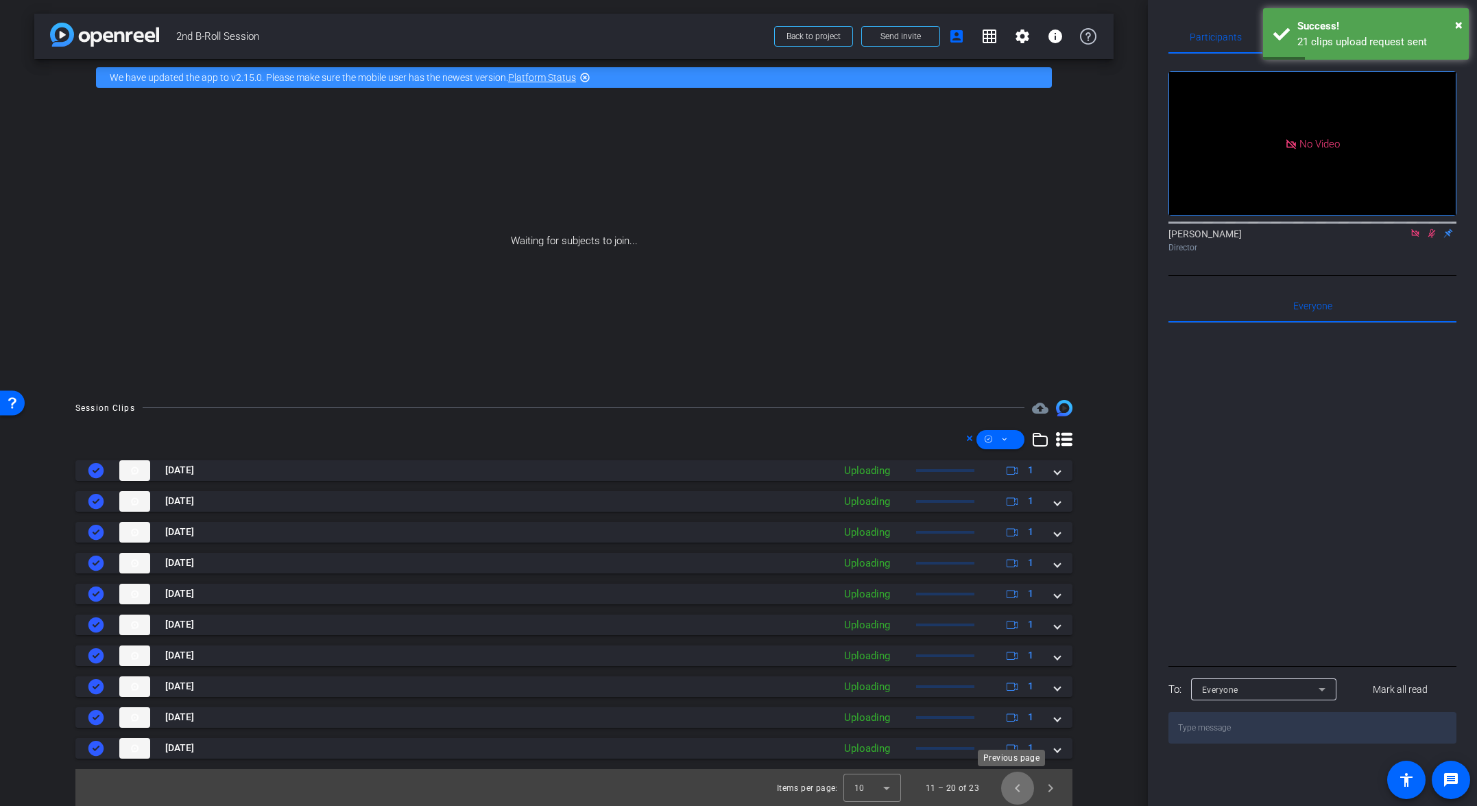
click at [1011, 789] on span "Previous page" at bounding box center [1017, 787] width 33 height 33
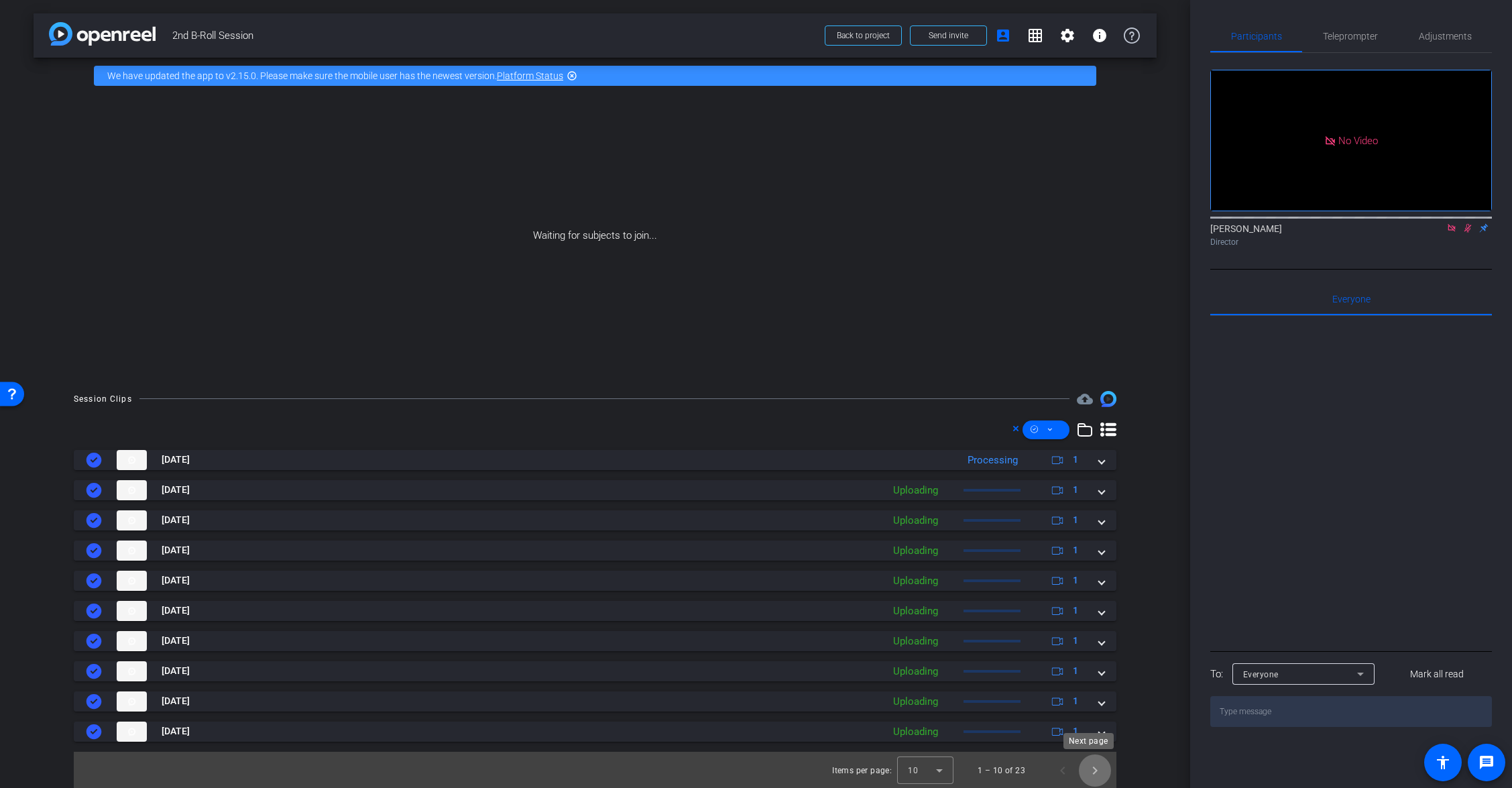
click at [1010, 780] on span "Next page" at bounding box center [1094, 769] width 32 height 32
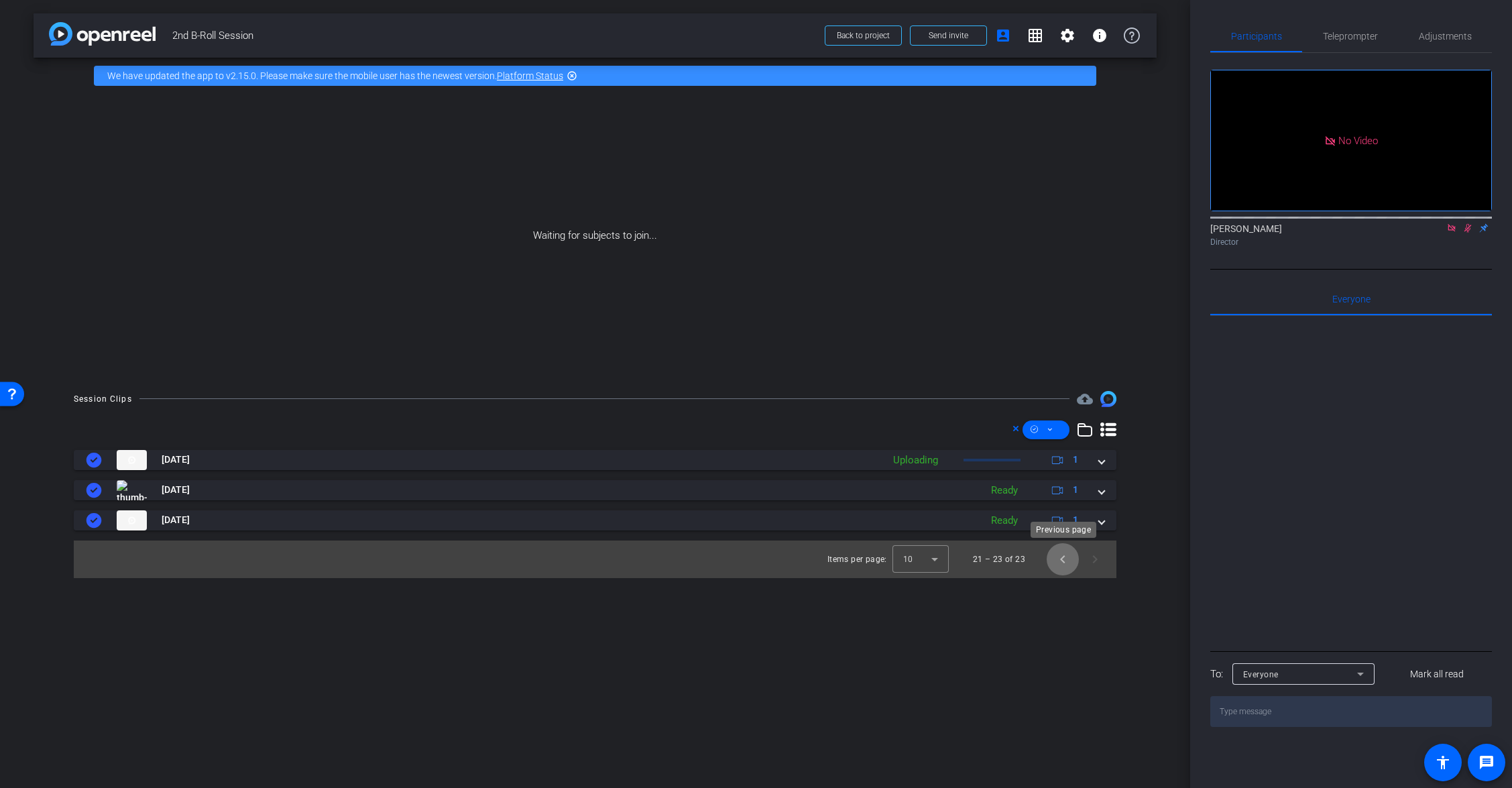
click at [1010, 568] on span "Previous page" at bounding box center [1062, 558] width 32 height 32
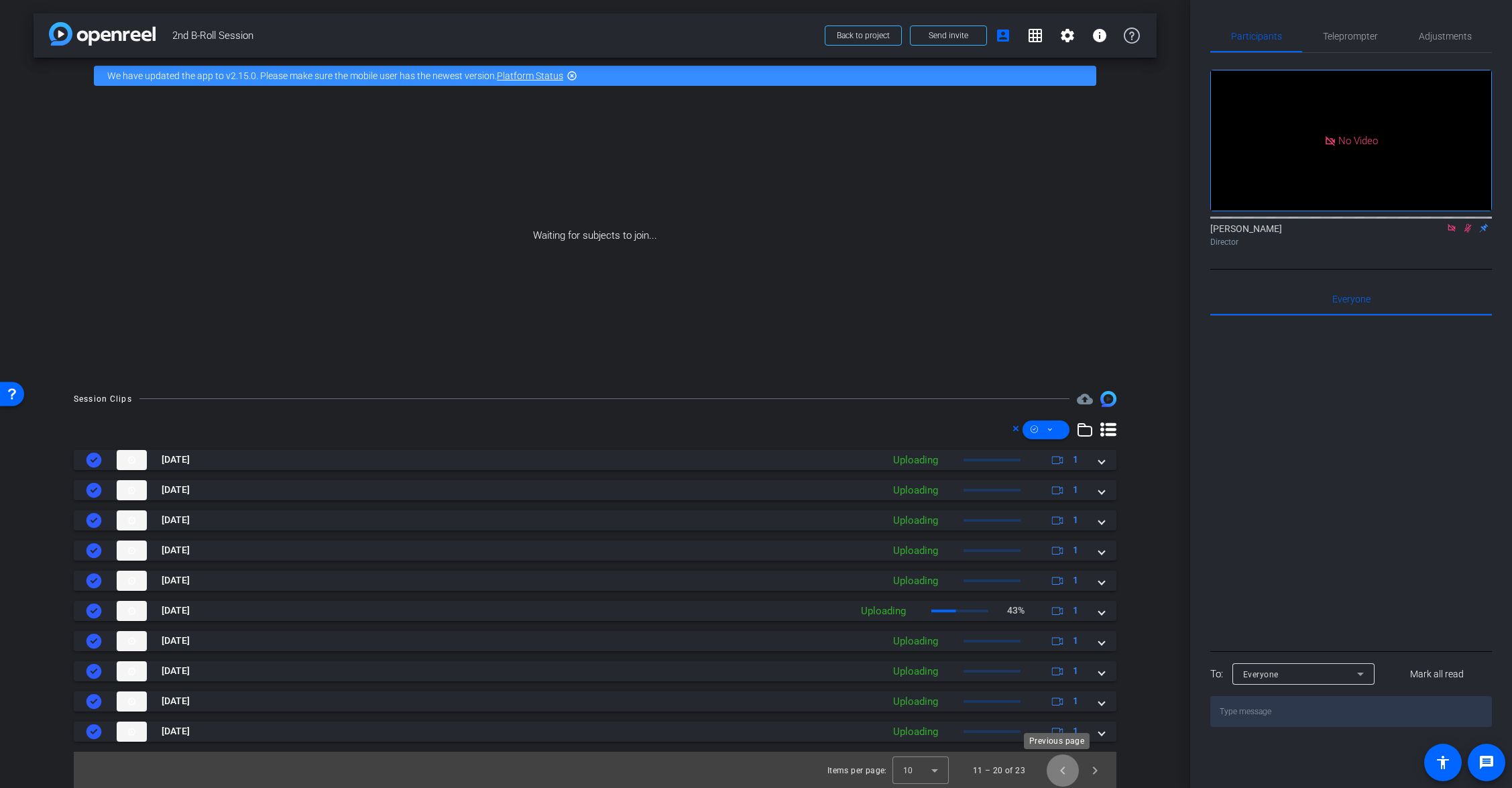
click at [1010, 773] on span "Previous page" at bounding box center [1062, 769] width 32 height 32
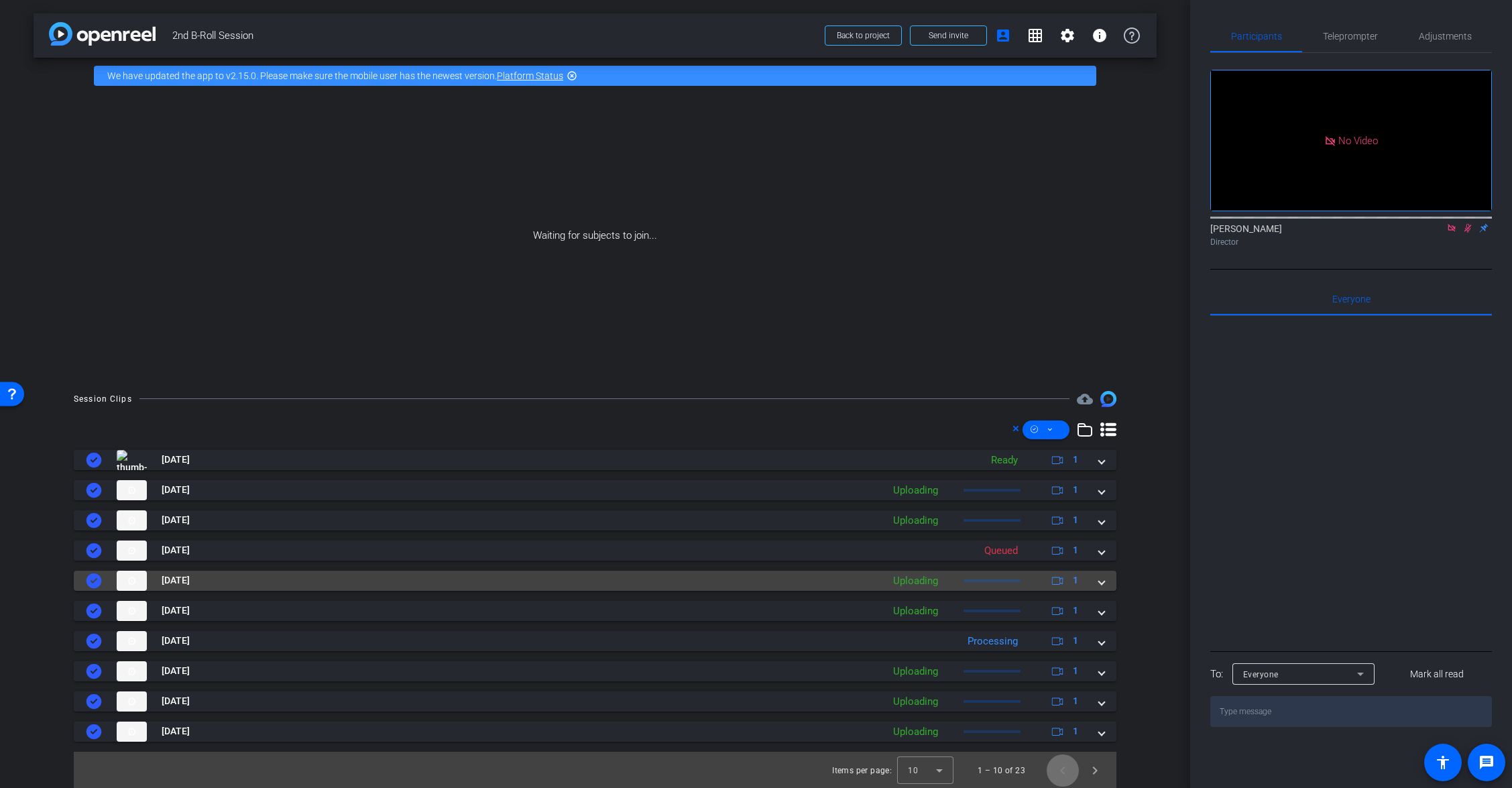
scroll to position [1, 0]
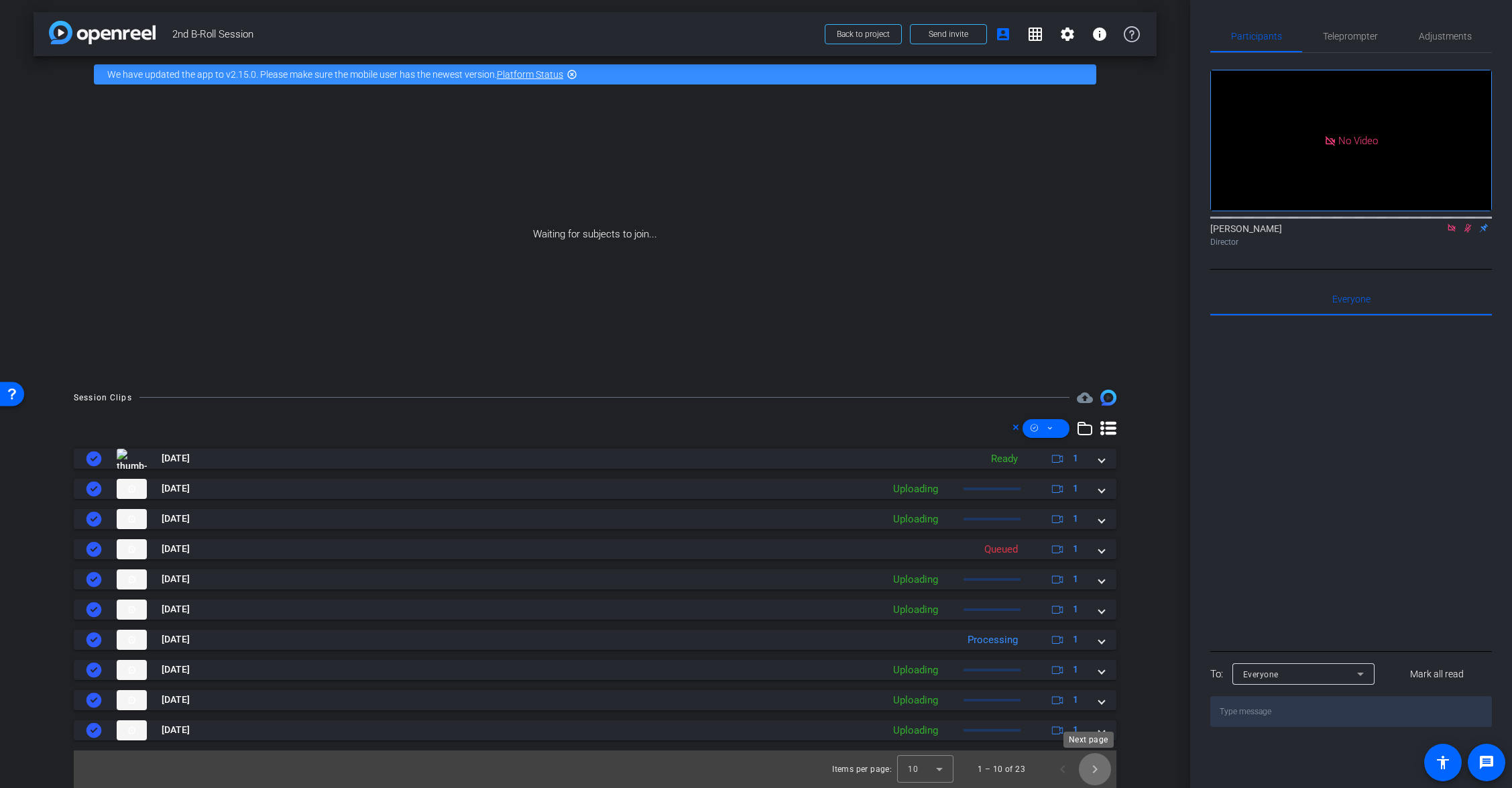
click at [1010, 766] on span "Next page" at bounding box center [1094, 768] width 32 height 32
click at [1010, 771] on span "Next page" at bounding box center [1094, 768] width 32 height 32
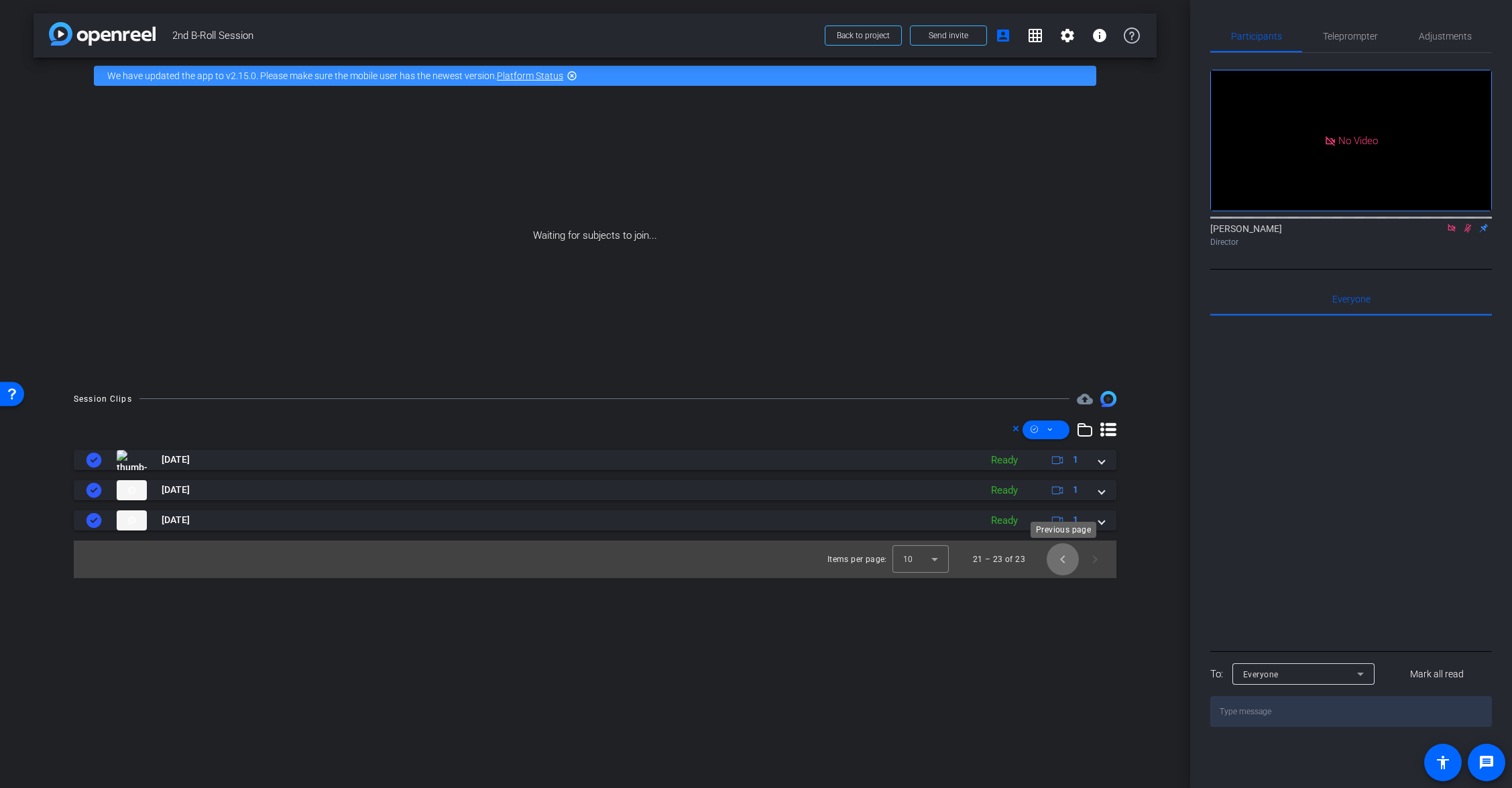
click at [1010, 560] on span "Previous page" at bounding box center [1062, 558] width 32 height 32
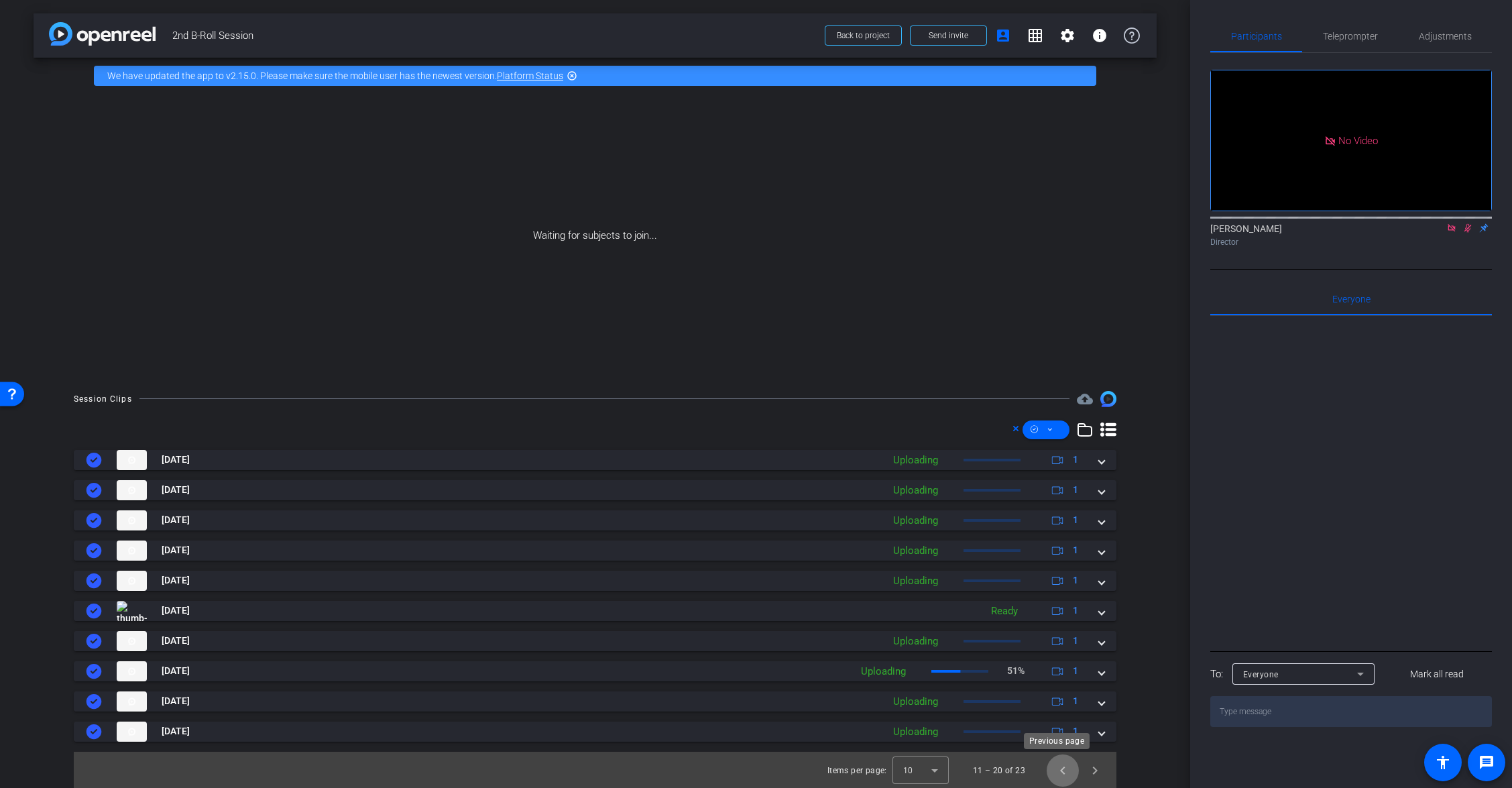
click at [1010, 778] on span "Previous page" at bounding box center [1062, 769] width 32 height 32
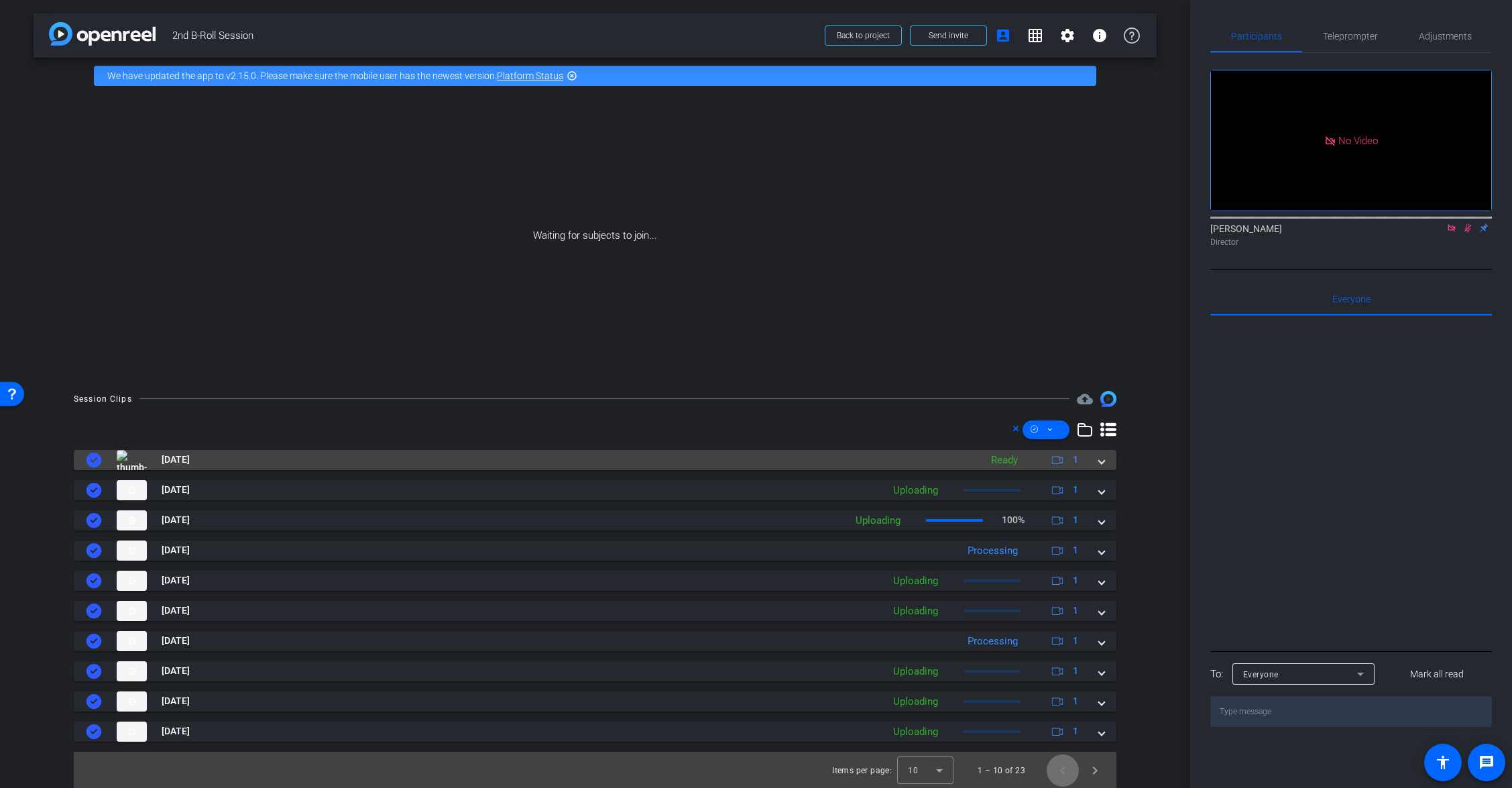
scroll to position [1, 0]
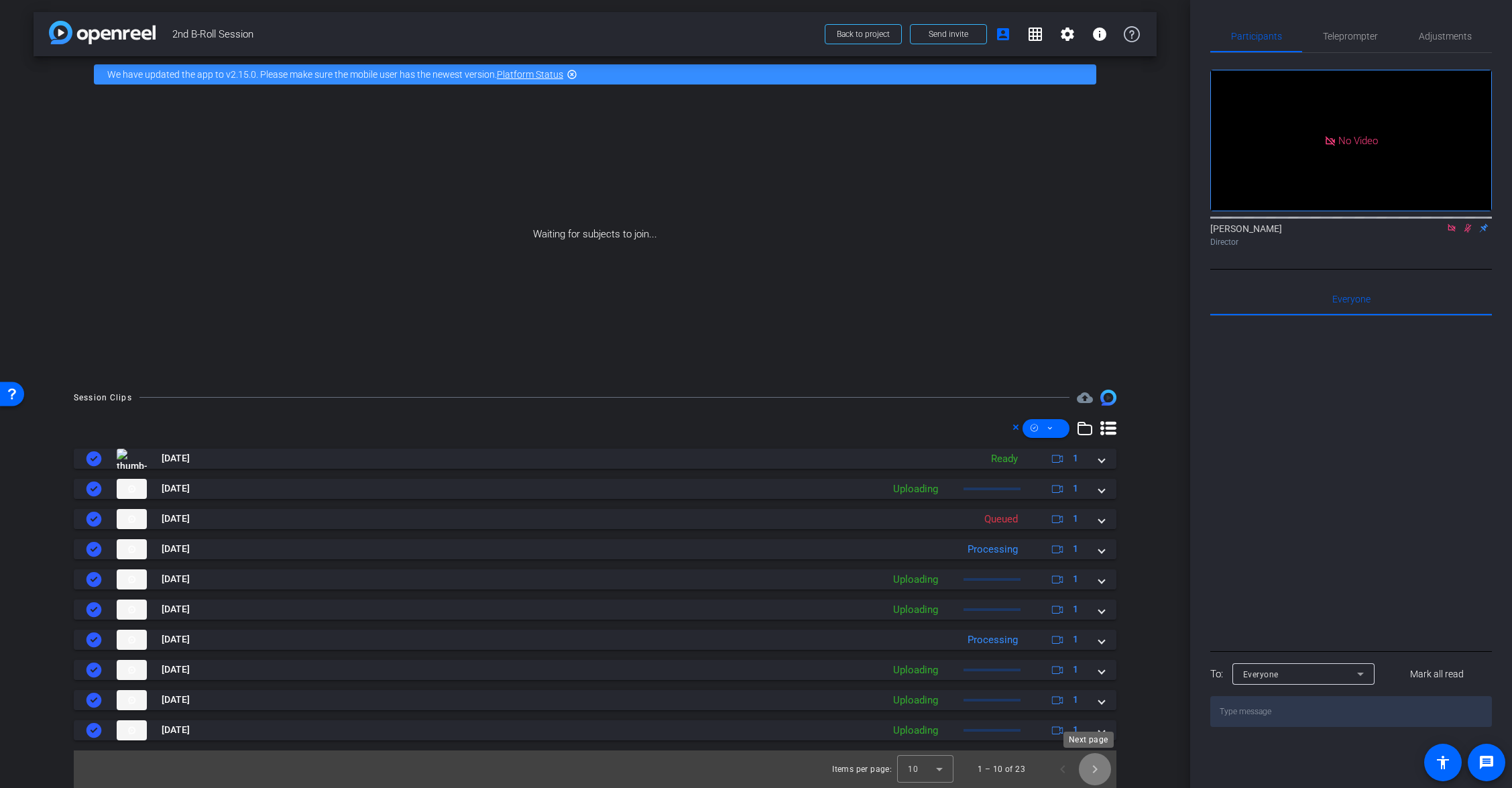
click at [1010, 769] on span "Next page" at bounding box center [1094, 768] width 32 height 32
click at [1010, 770] on span "Next page" at bounding box center [1094, 768] width 32 height 32
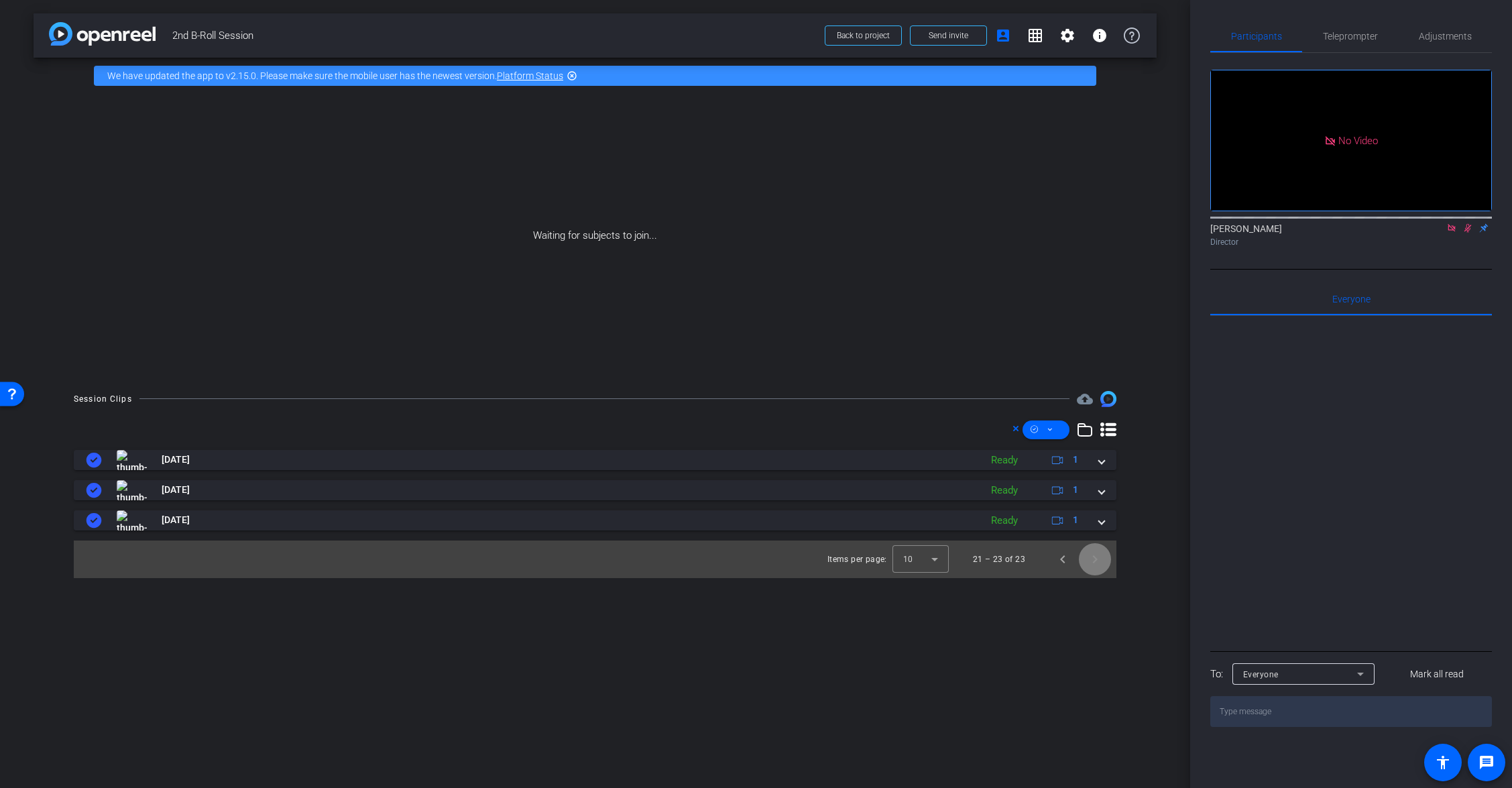
scroll to position [0, 0]
click at [1010, 558] on span "Previous page" at bounding box center [1062, 558] width 32 height 32
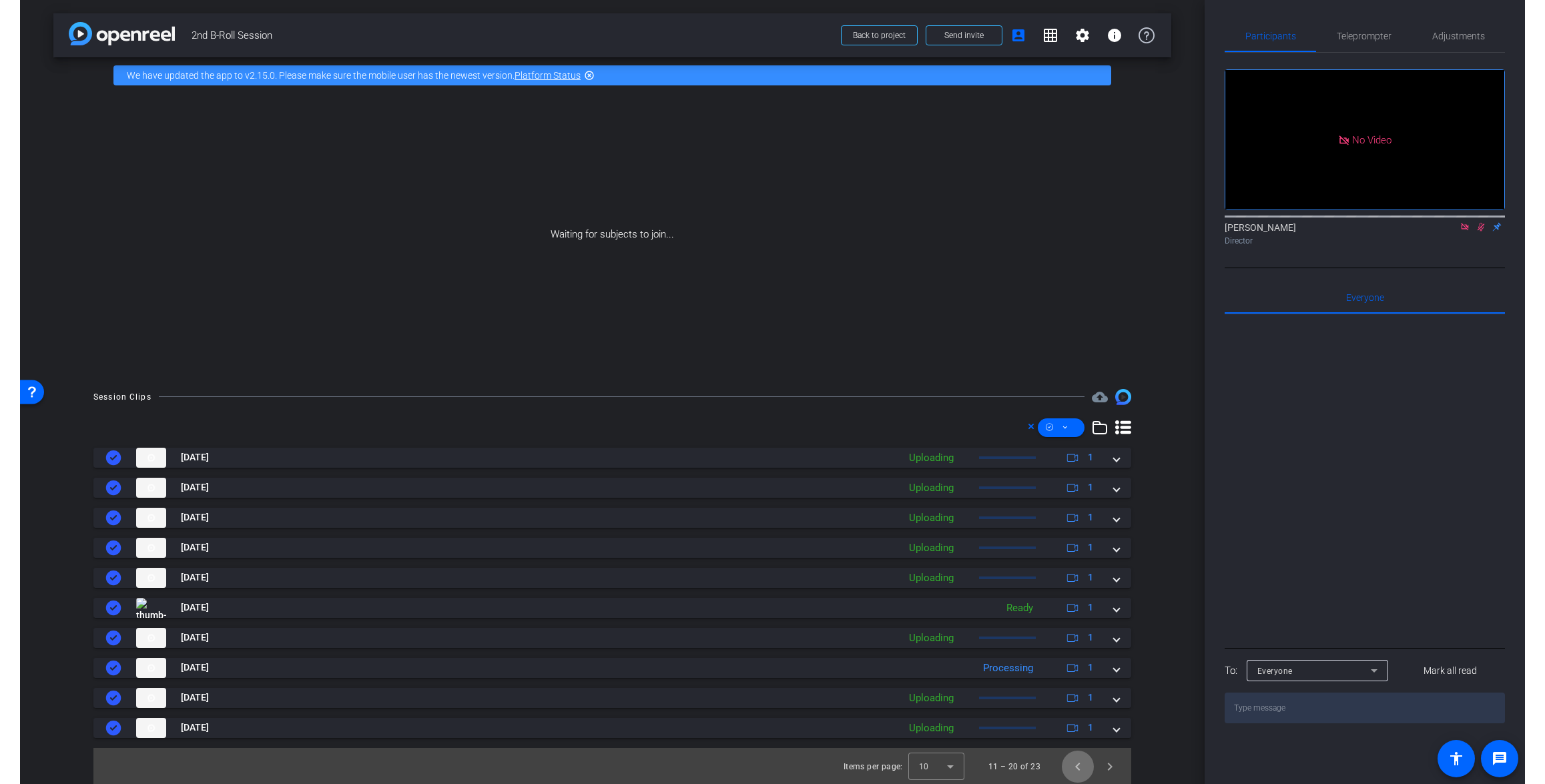
scroll to position [1, 0]
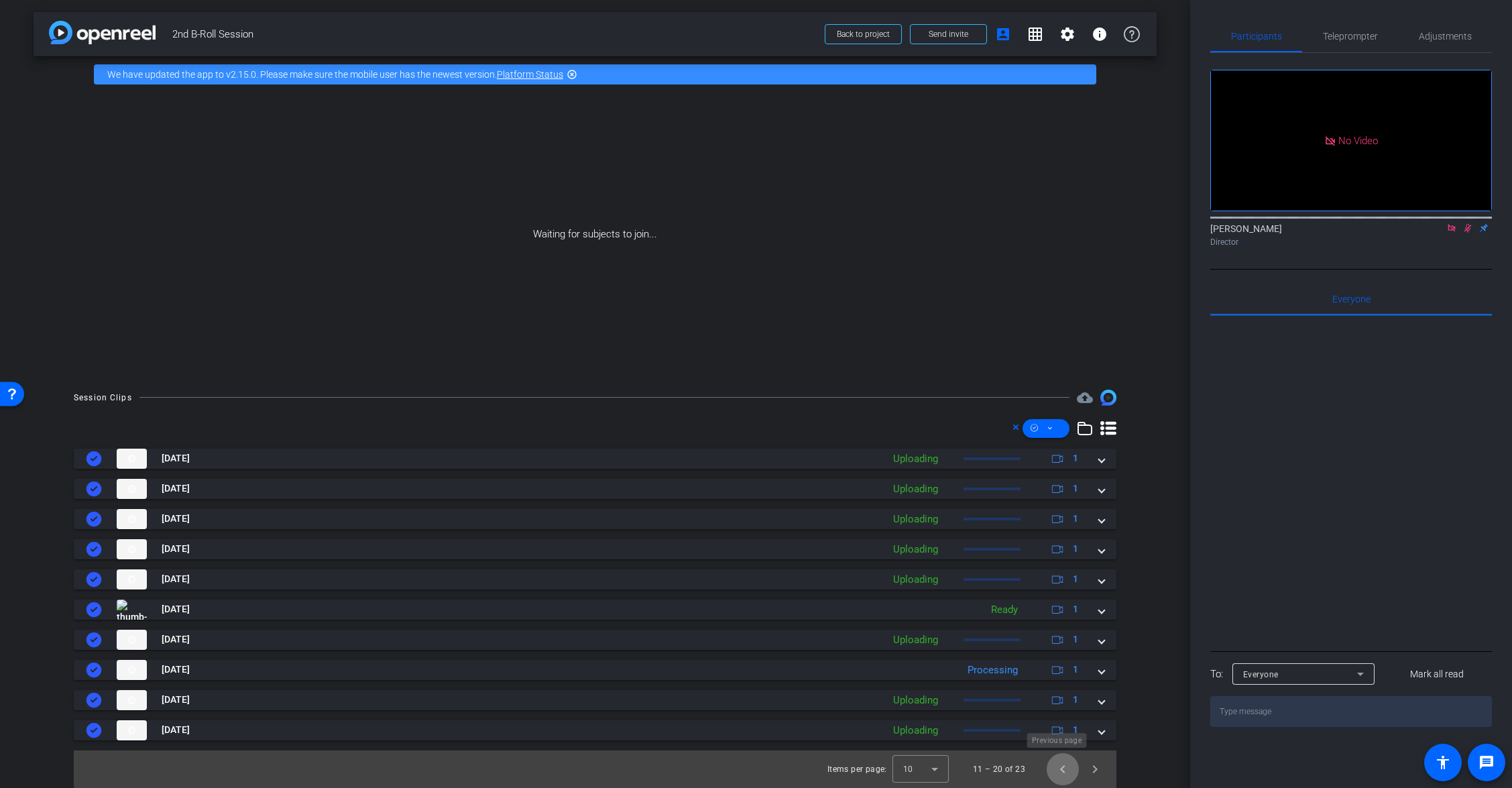
click at [1010, 775] on span "Previous page" at bounding box center [1062, 768] width 32 height 32
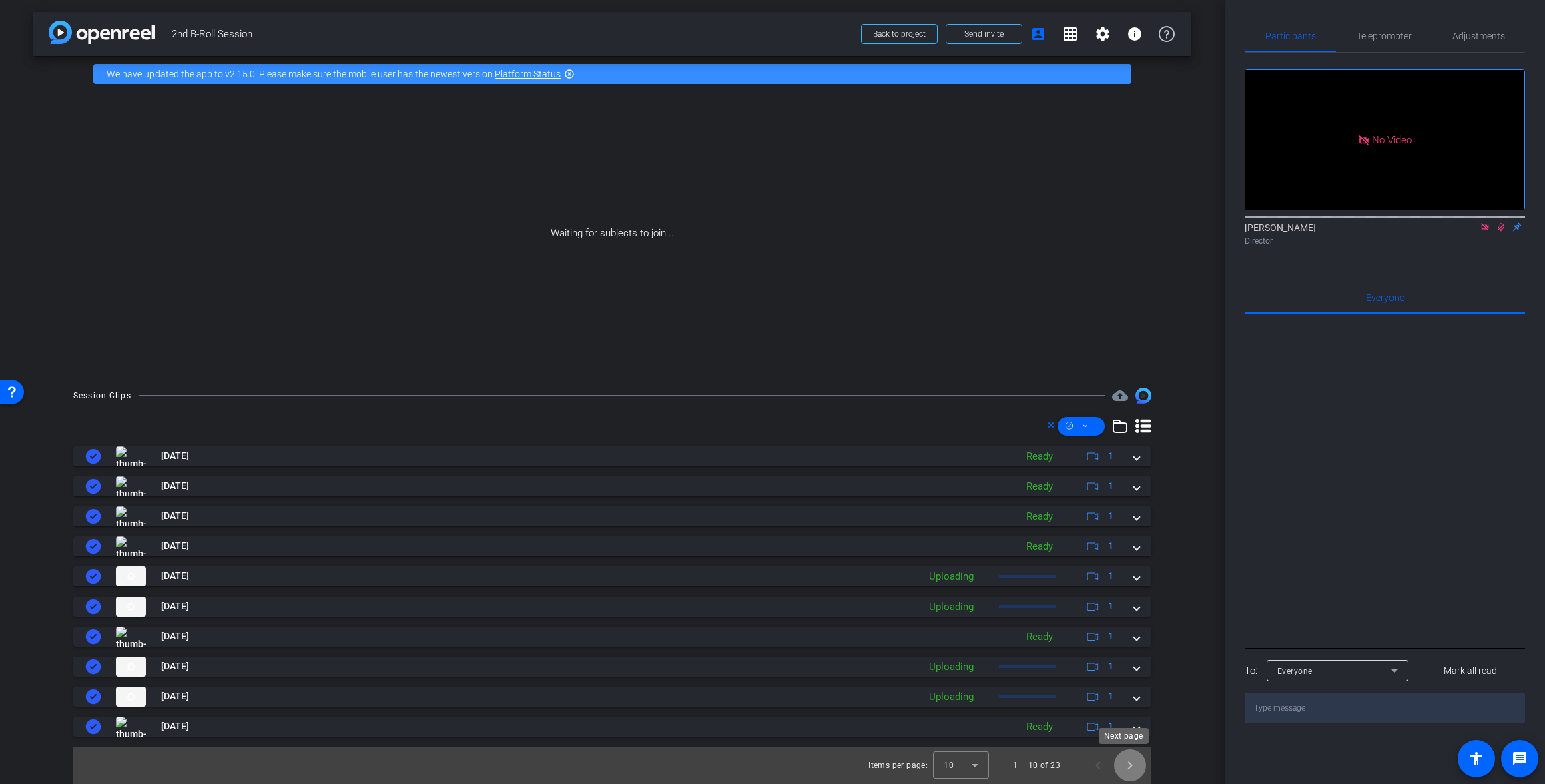
click at [1005, 769] on span "Next page" at bounding box center [1130, 765] width 32 height 32
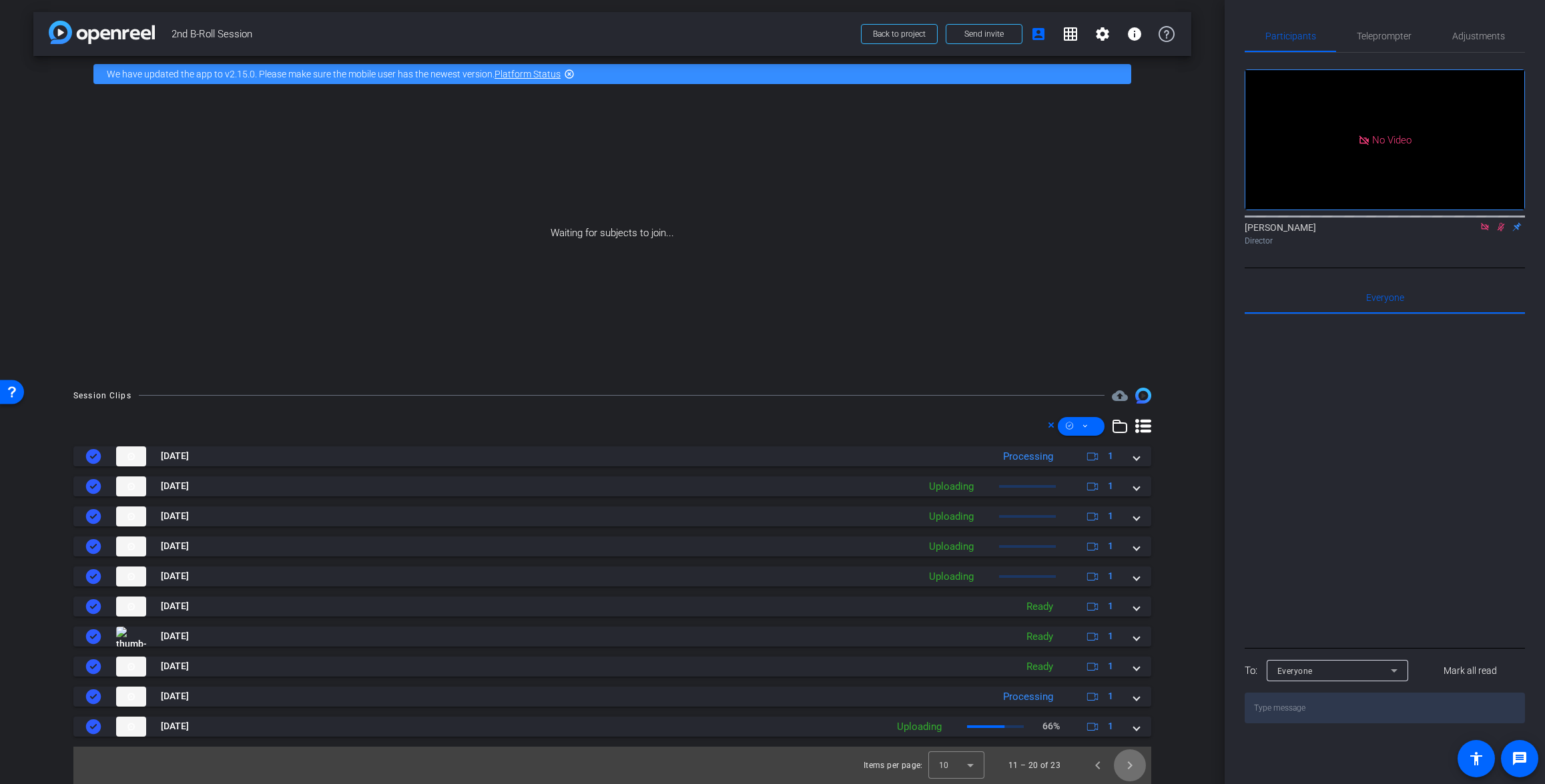
click at [1005, 769] on span "Next page" at bounding box center [1130, 765] width 32 height 32
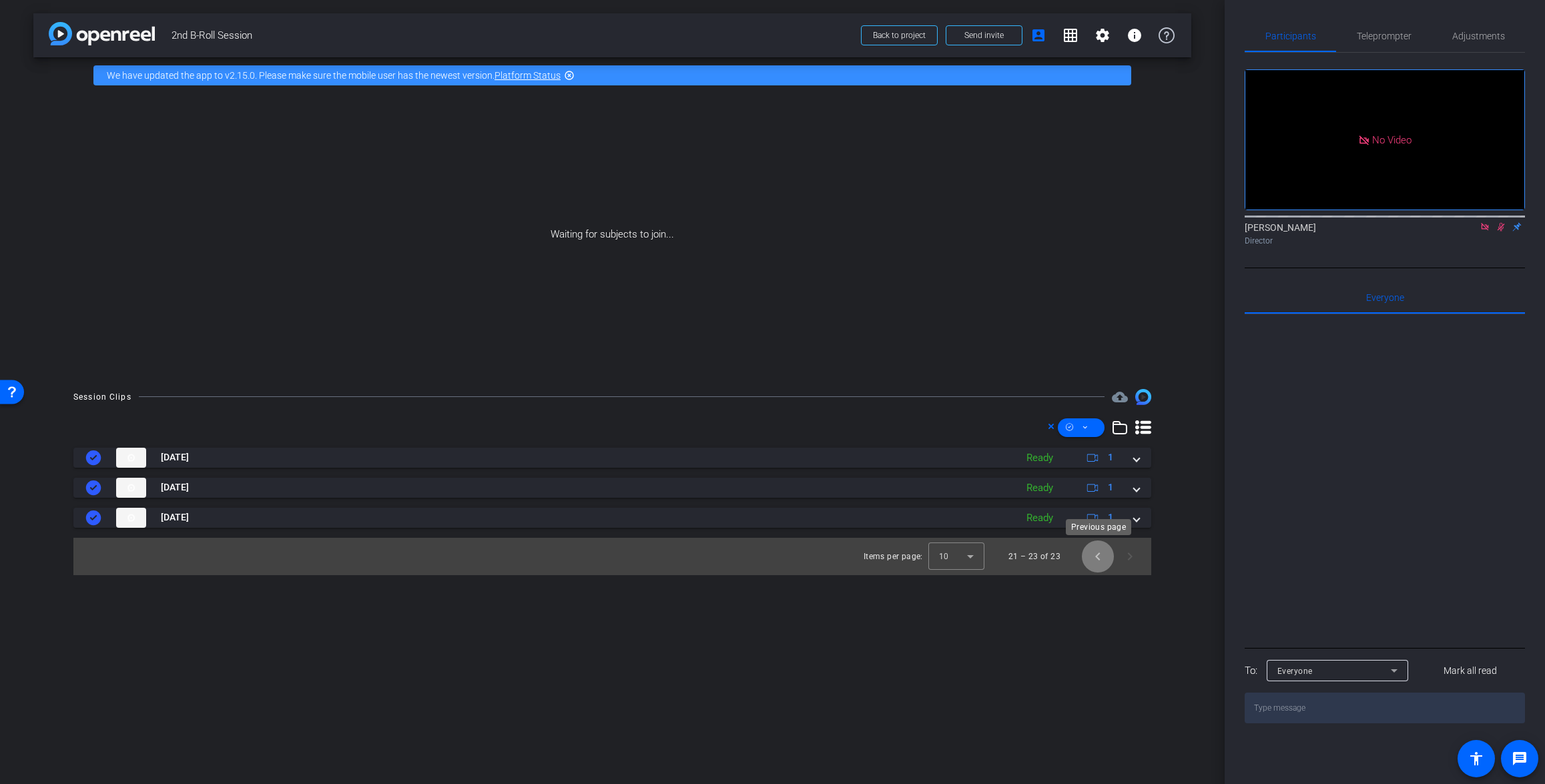
click at [1005, 561] on span "Previous page" at bounding box center [1097, 555] width 32 height 32
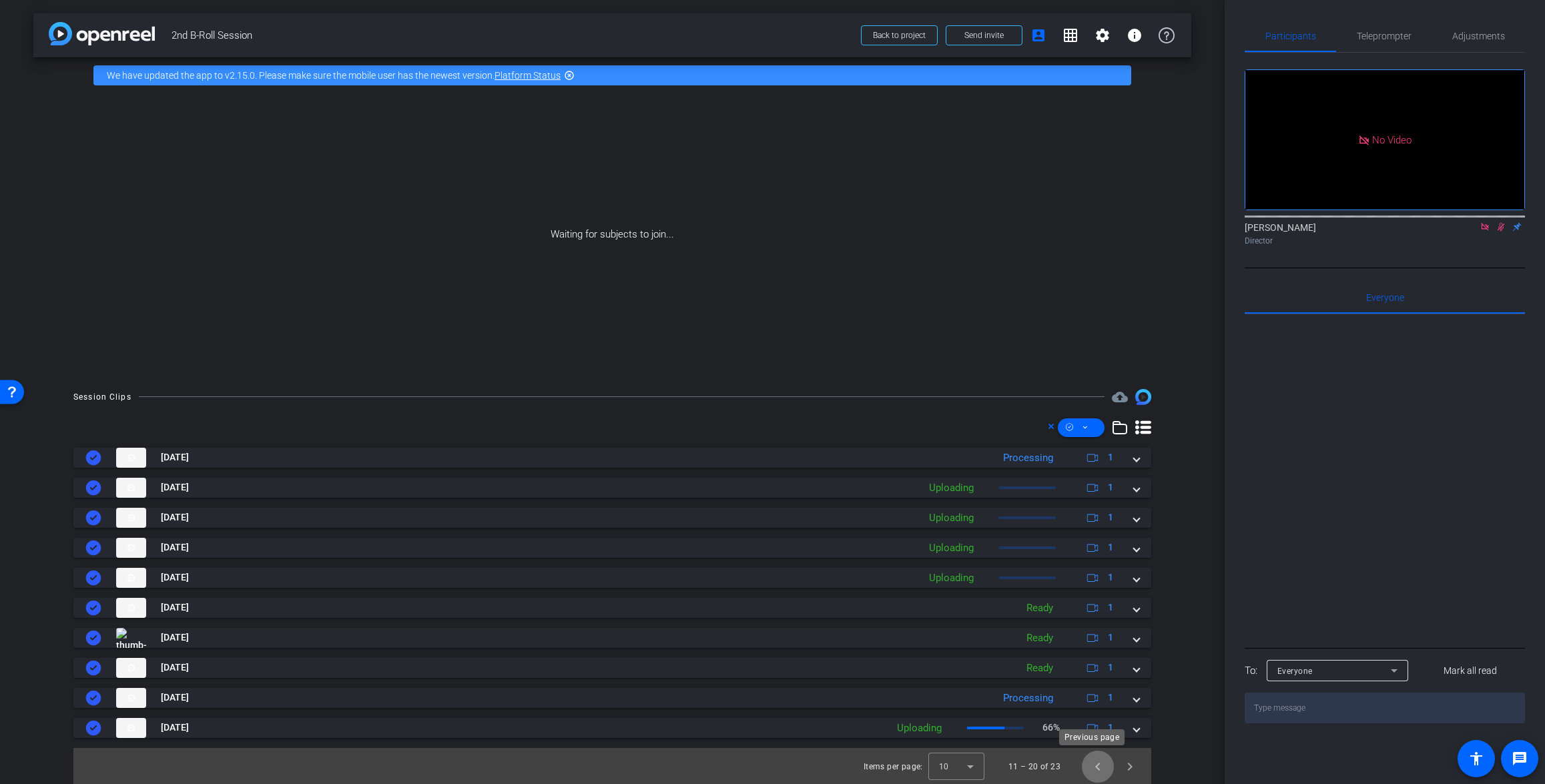
click at [1005, 771] on span "Previous page" at bounding box center [1097, 766] width 32 height 32
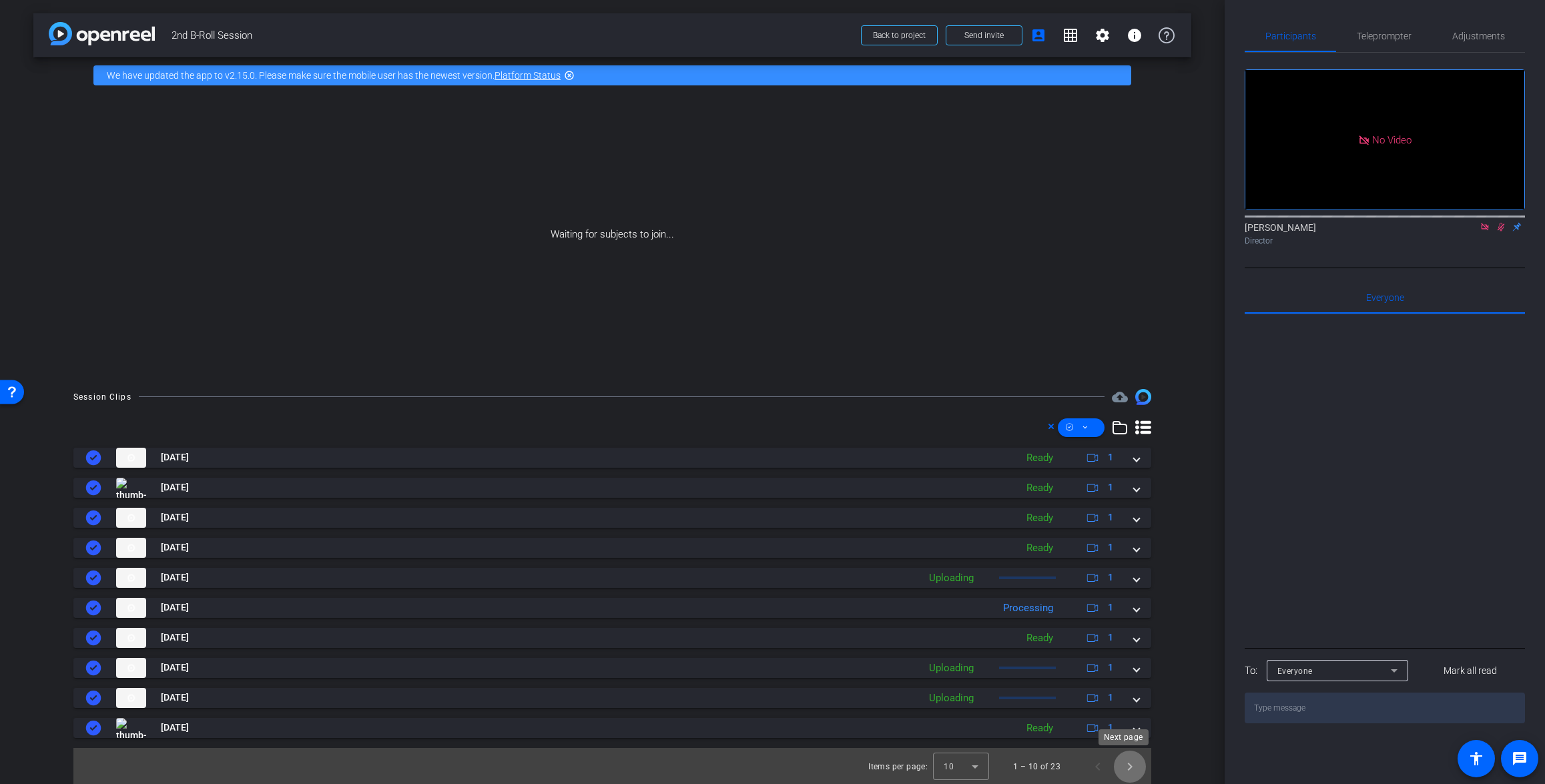
click at [1005, 767] on span "Next page" at bounding box center [1130, 766] width 32 height 32
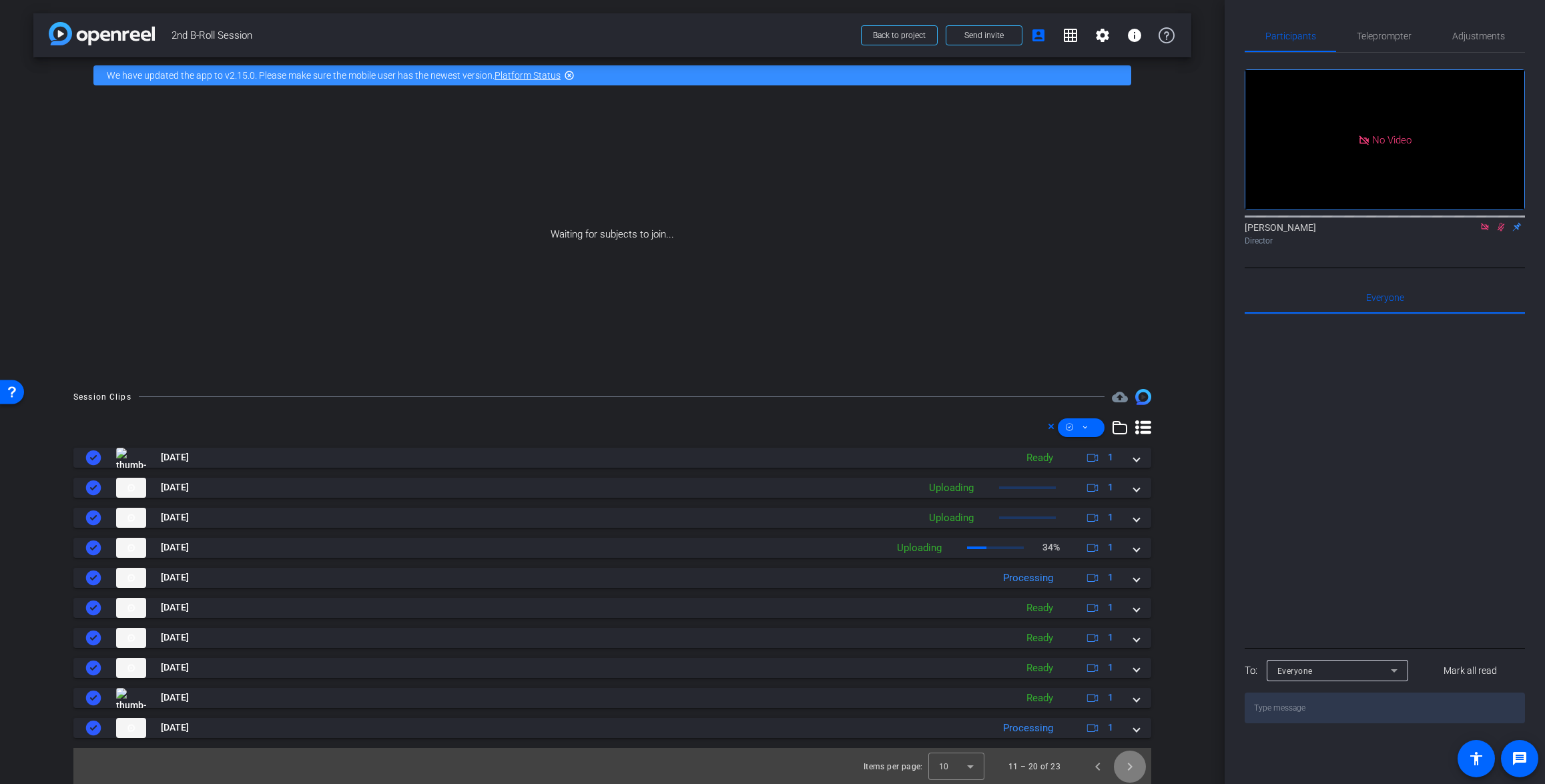
click at [1005, 767] on span "Next page" at bounding box center [1130, 766] width 32 height 32
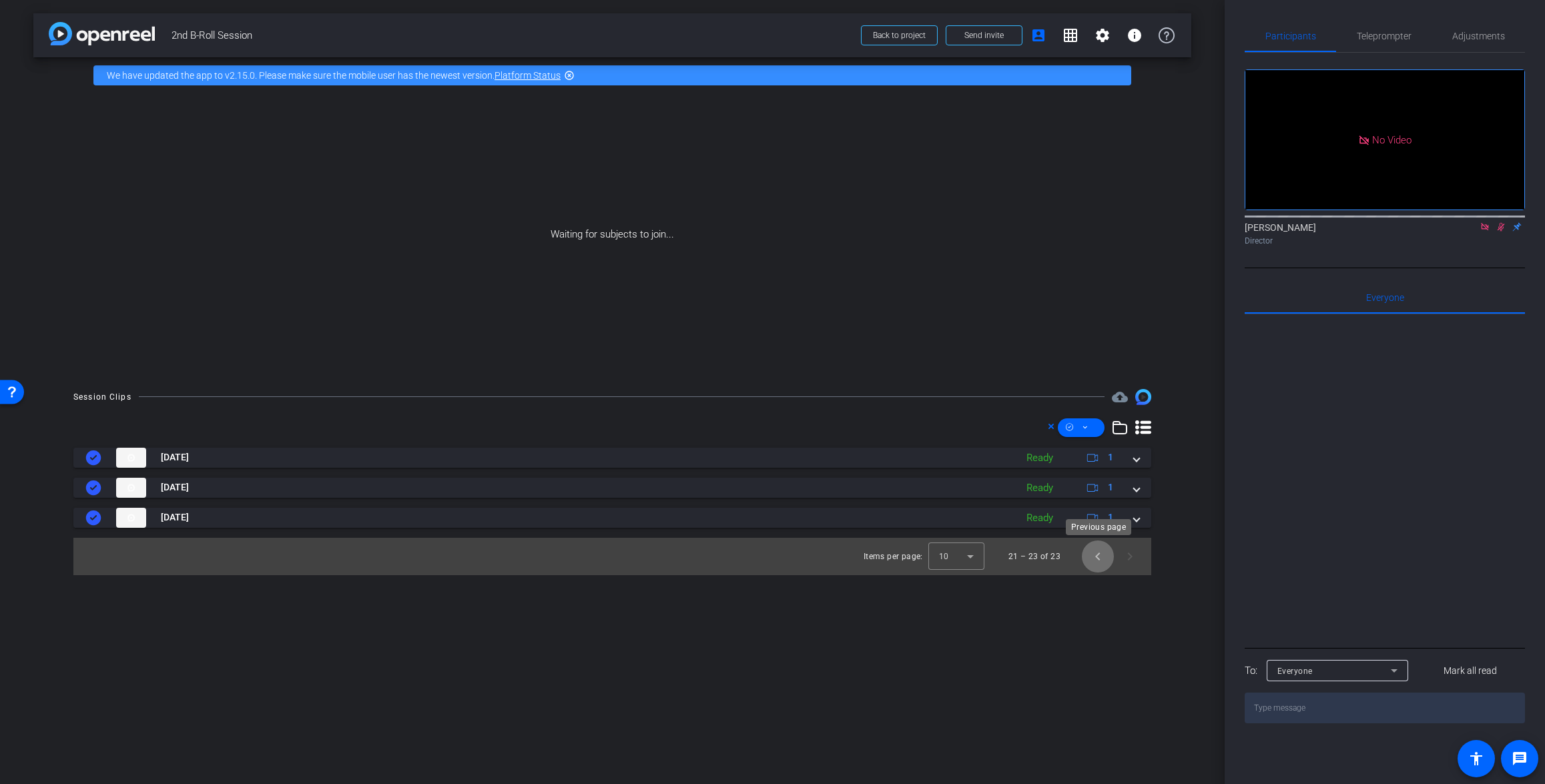
click at [1005, 553] on span "Previous page" at bounding box center [1097, 555] width 32 height 32
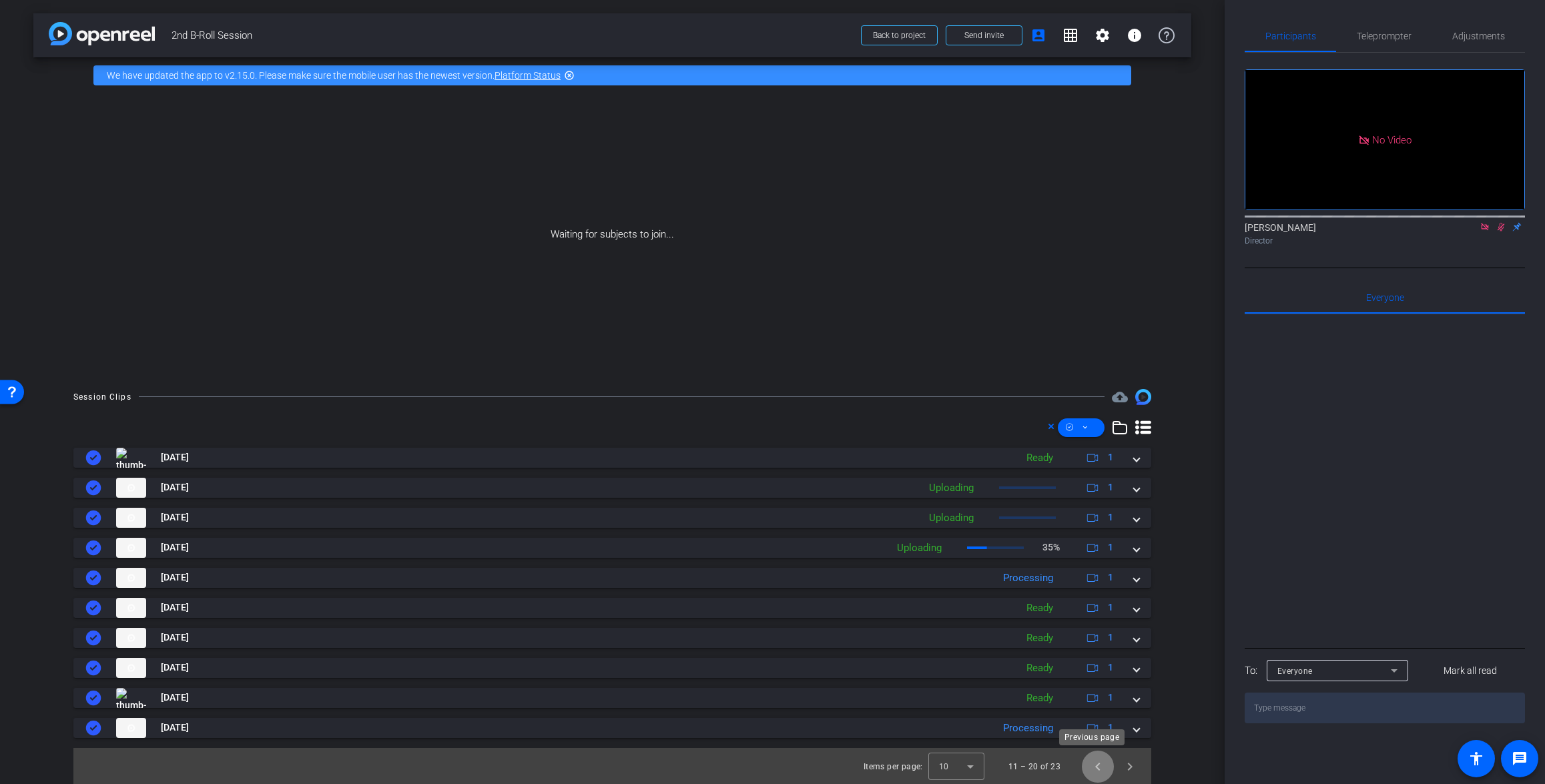
click at [1005, 764] on span "Previous page" at bounding box center [1097, 766] width 32 height 32
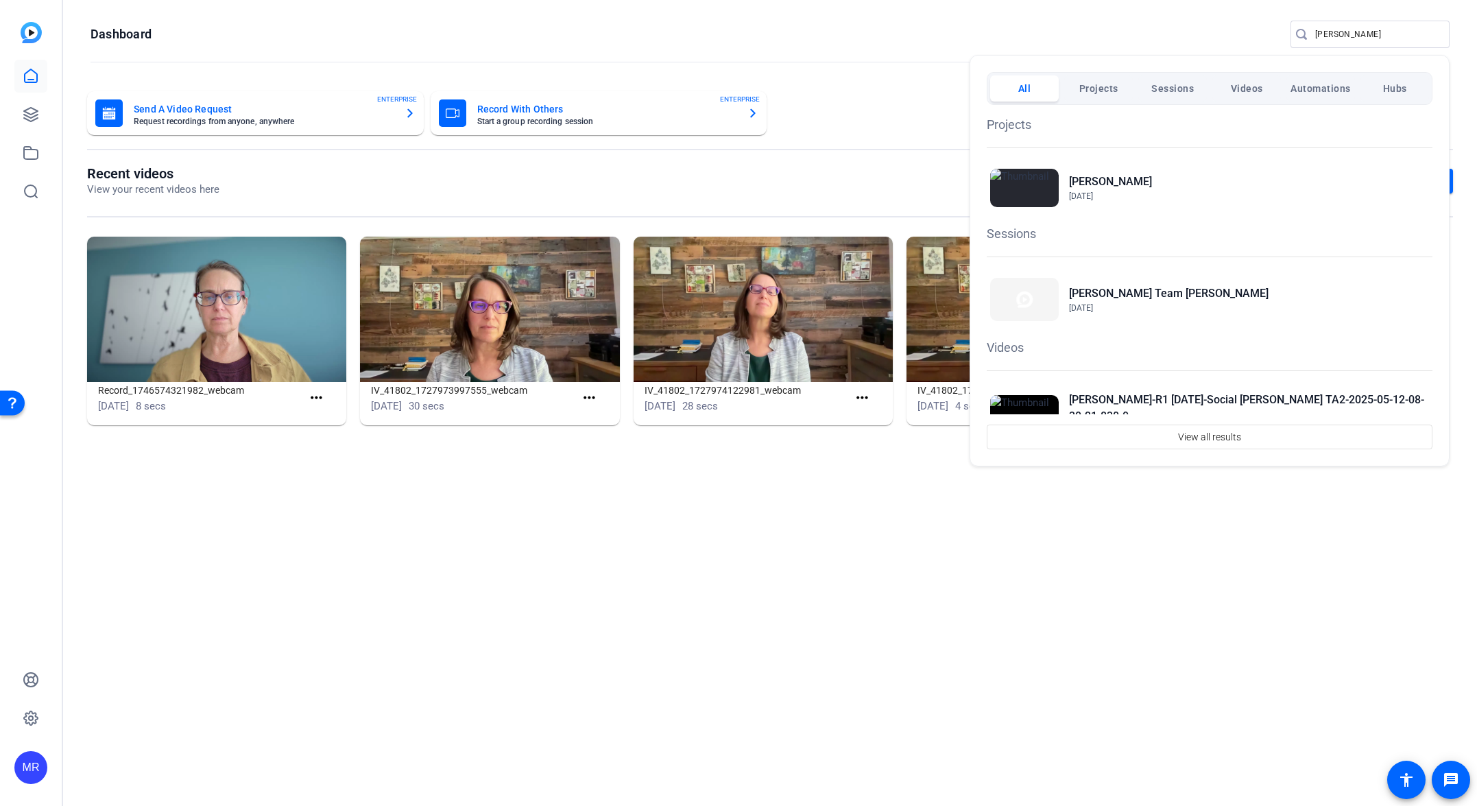
click at [553, 486] on div at bounding box center [738, 403] width 1477 height 806
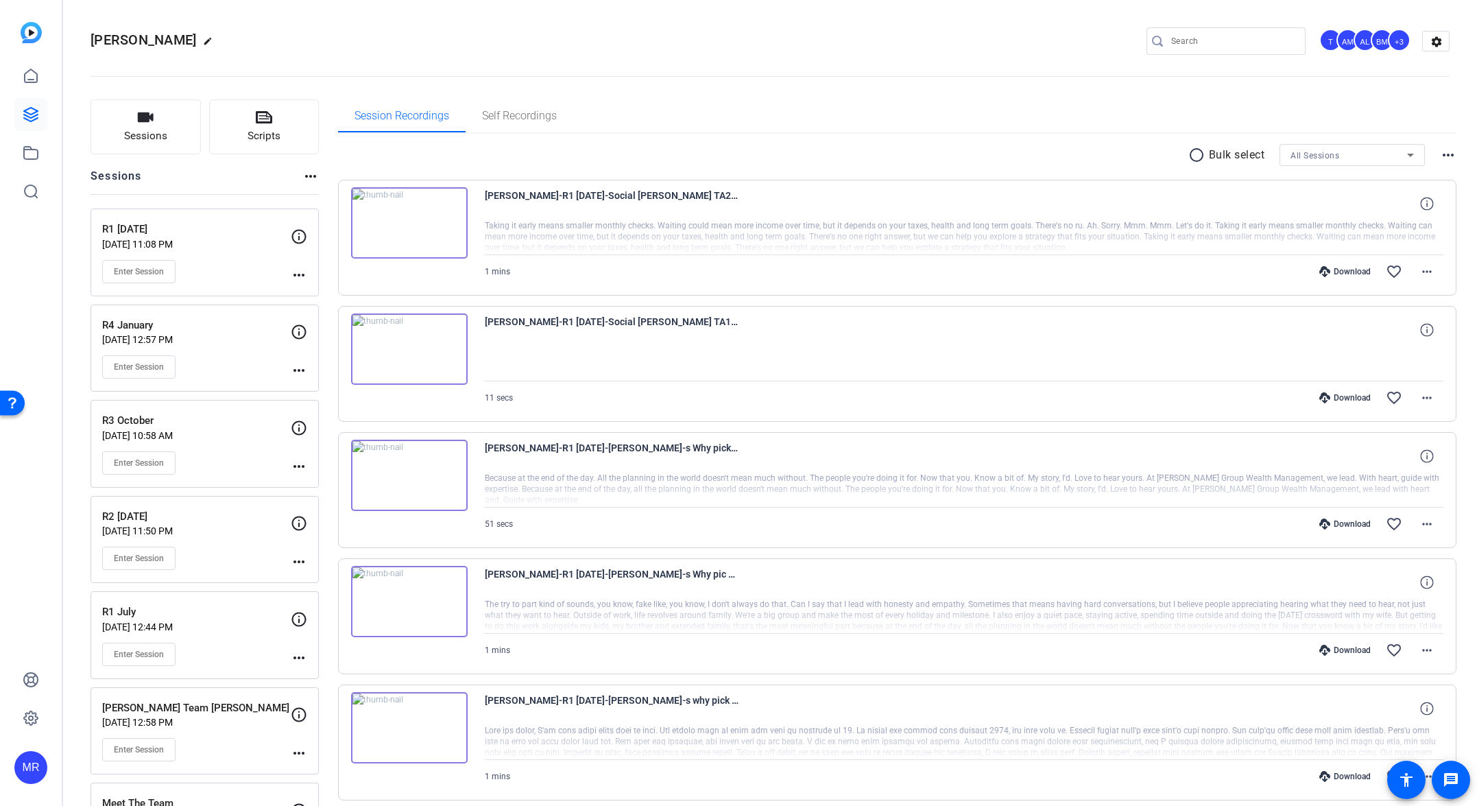
scroll to position [25798, 0]
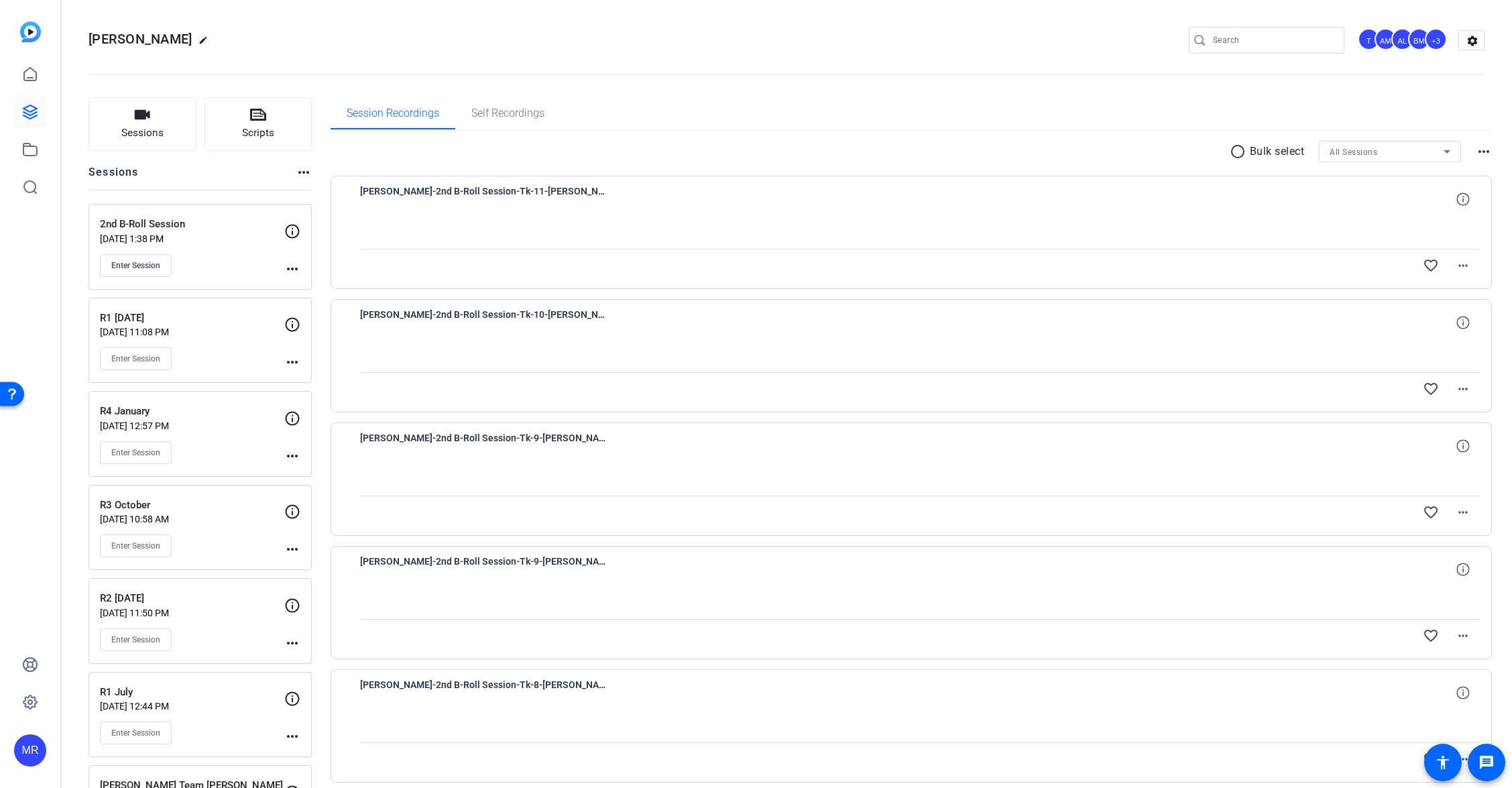
click at [1277, 37] on input "Search" at bounding box center [1273, 40] width 120 height 16
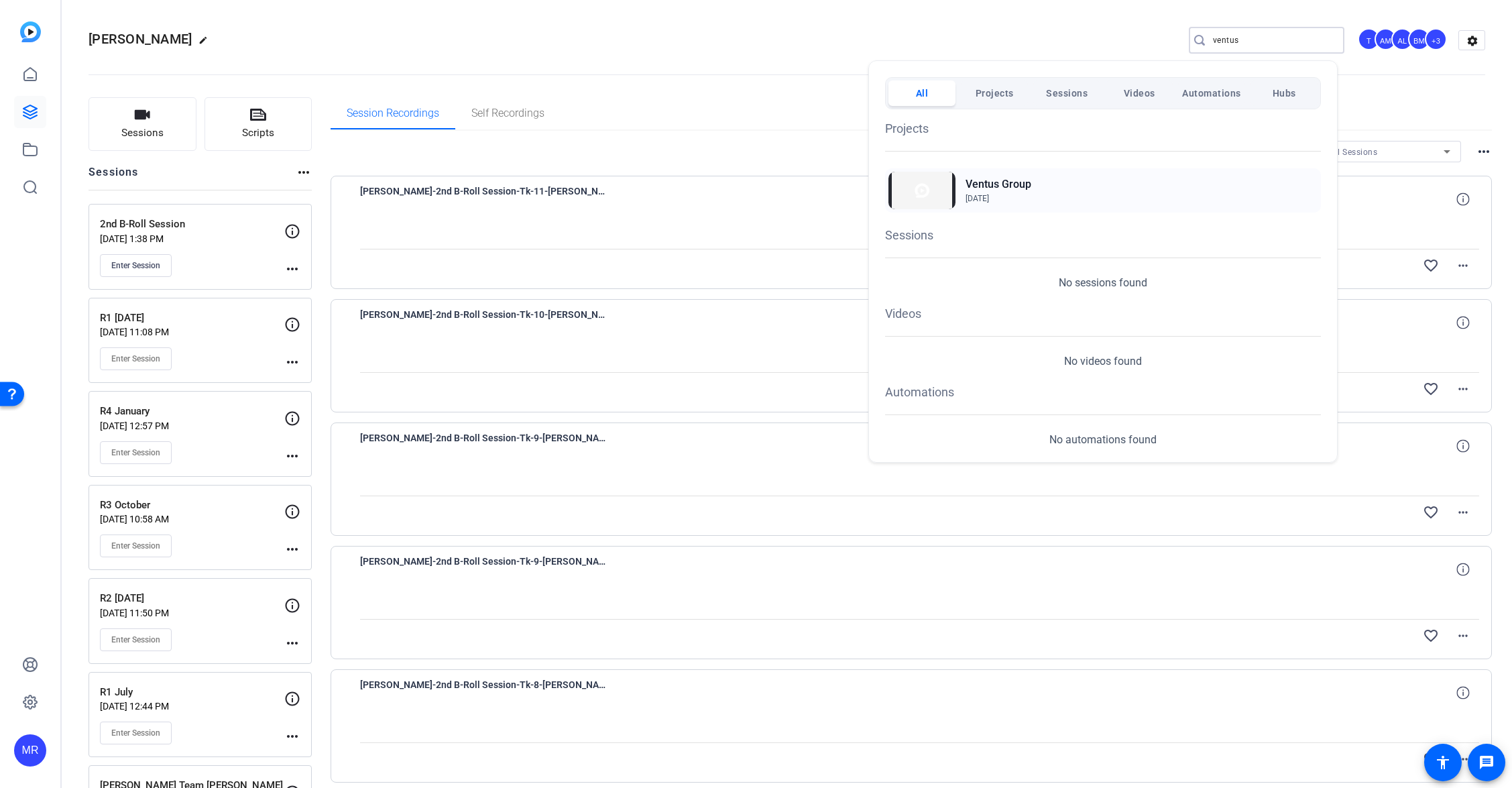
type input "ventus"
click at [1006, 186] on h2 "Ventus Group" at bounding box center [998, 184] width 66 height 16
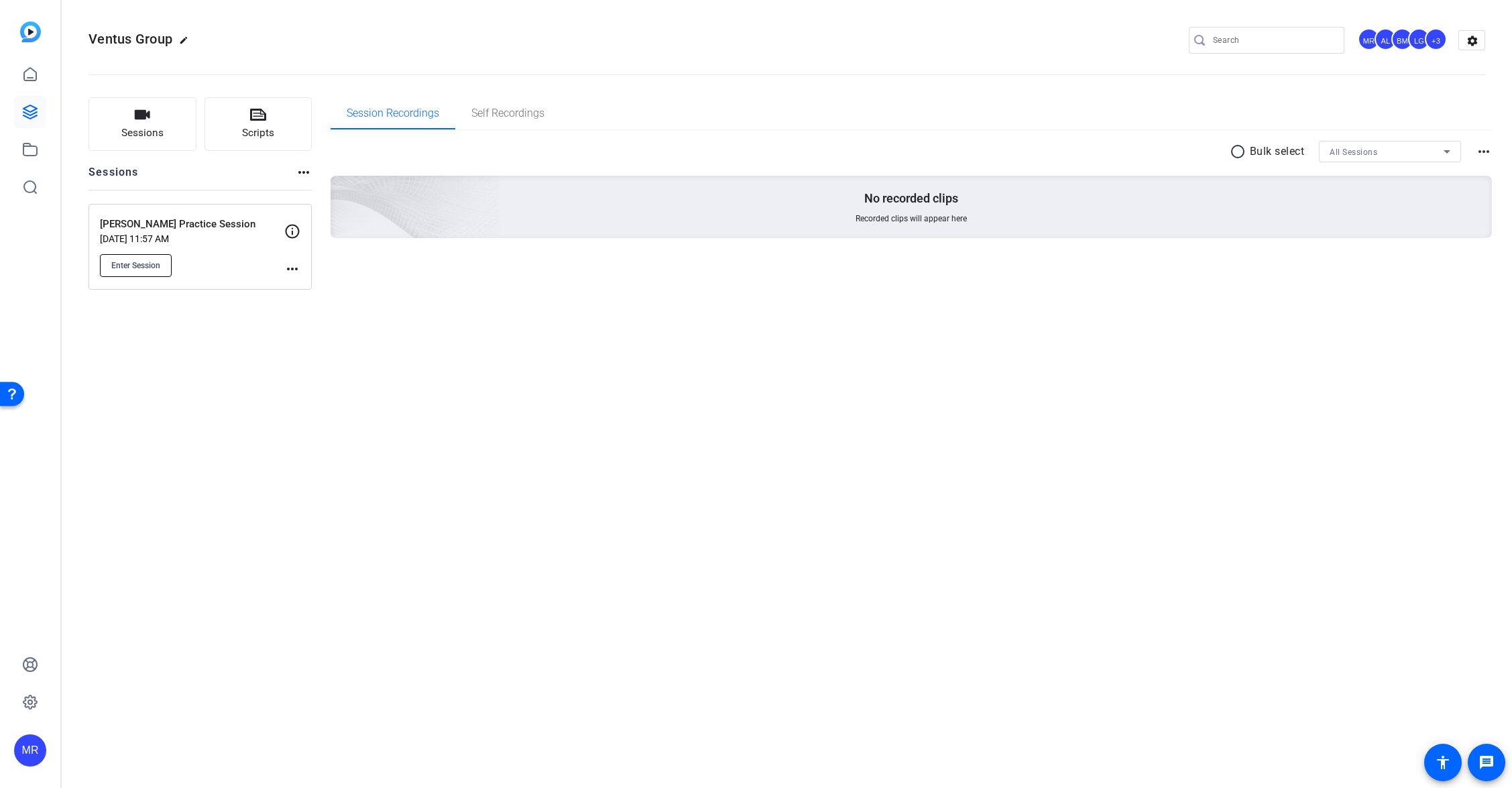
click at [155, 268] on span "Enter Session" at bounding box center [136, 265] width 49 height 11
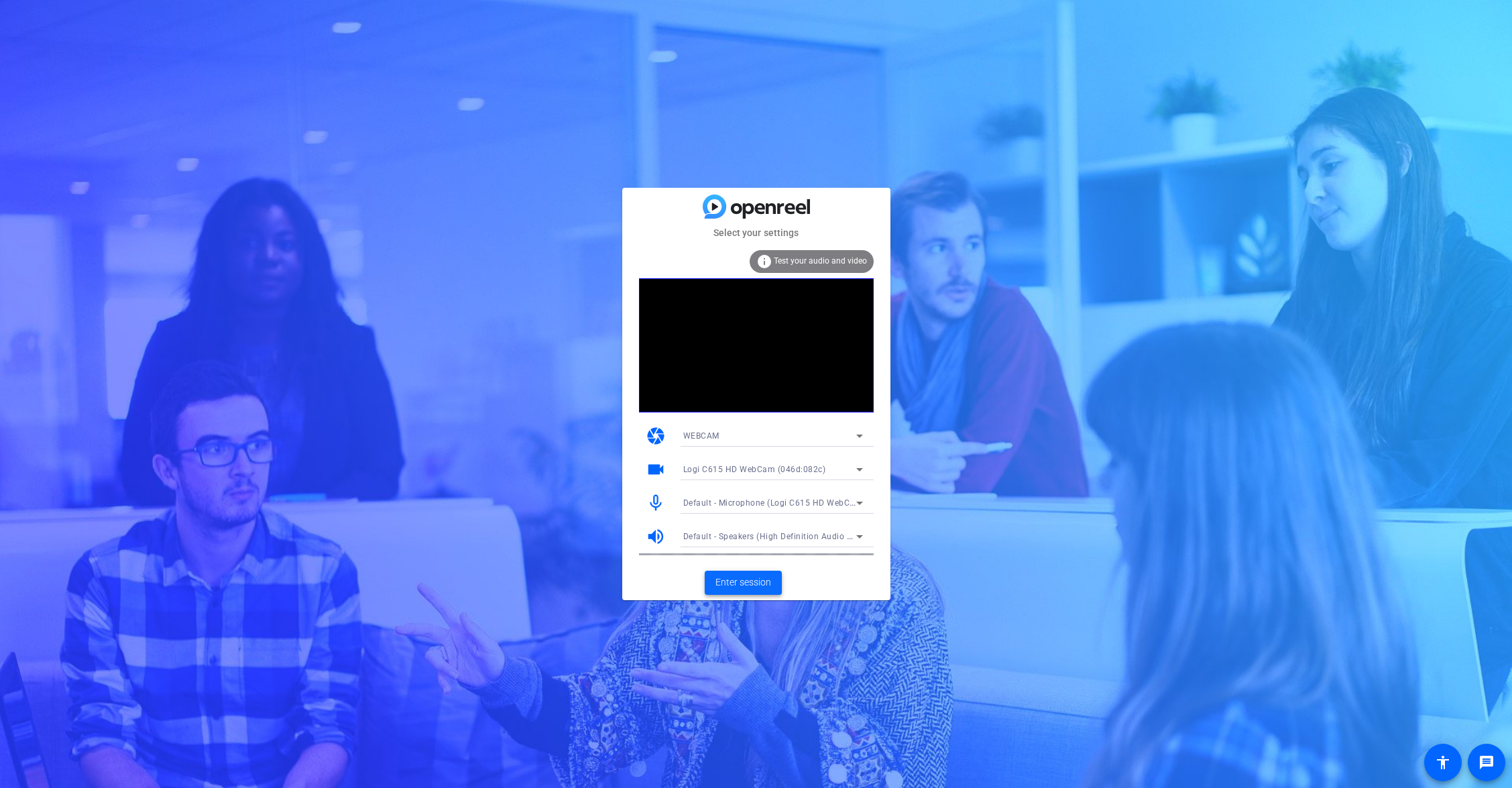
click at [751, 585] on span "Enter session" at bounding box center [743, 582] width 56 height 14
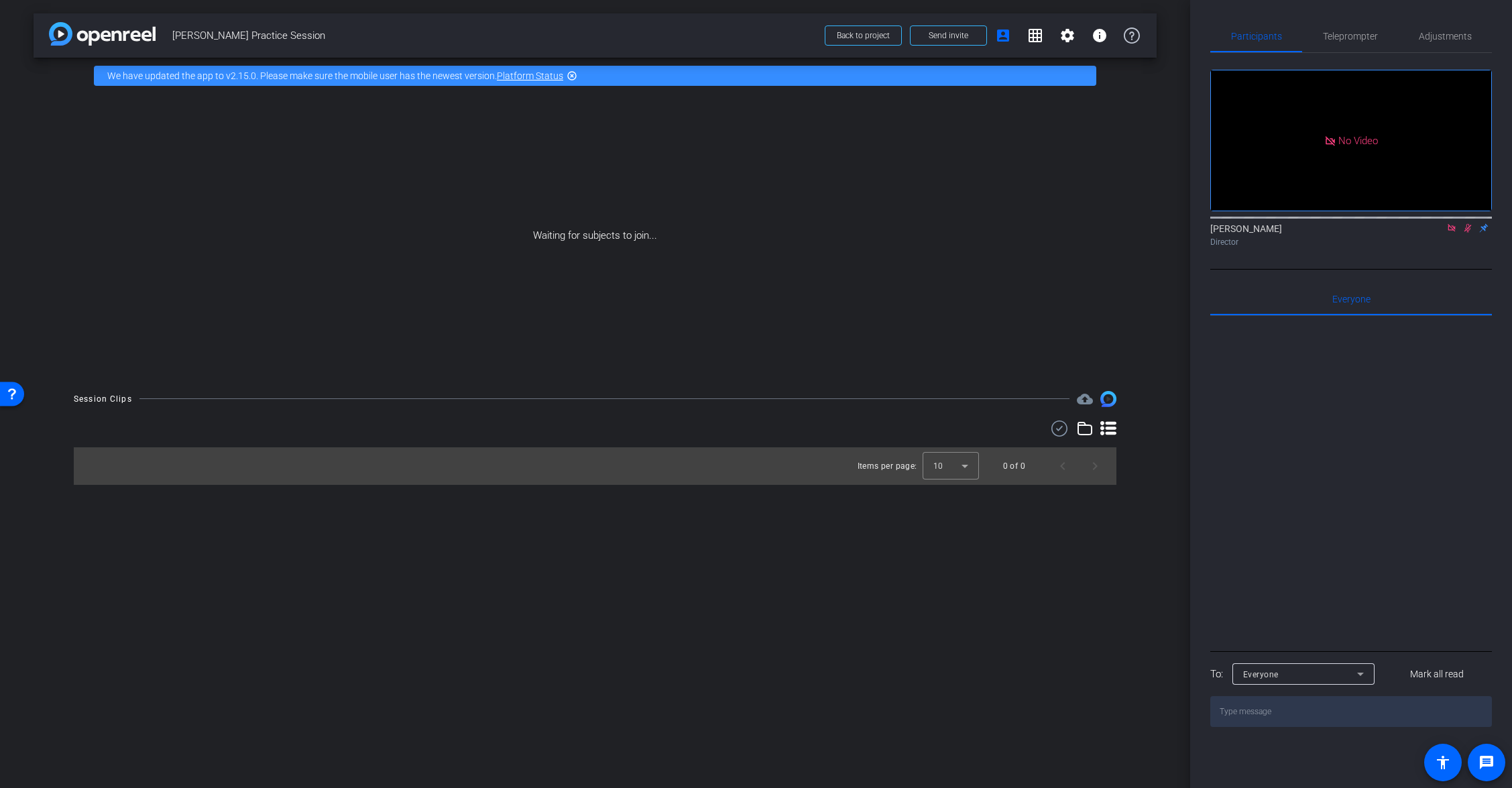
click at [1451, 232] on icon at bounding box center [1452, 228] width 8 height 8
click at [1451, 233] on icon at bounding box center [1451, 228] width 11 height 10
click at [954, 35] on span "Send invite" at bounding box center [949, 35] width 39 height 11
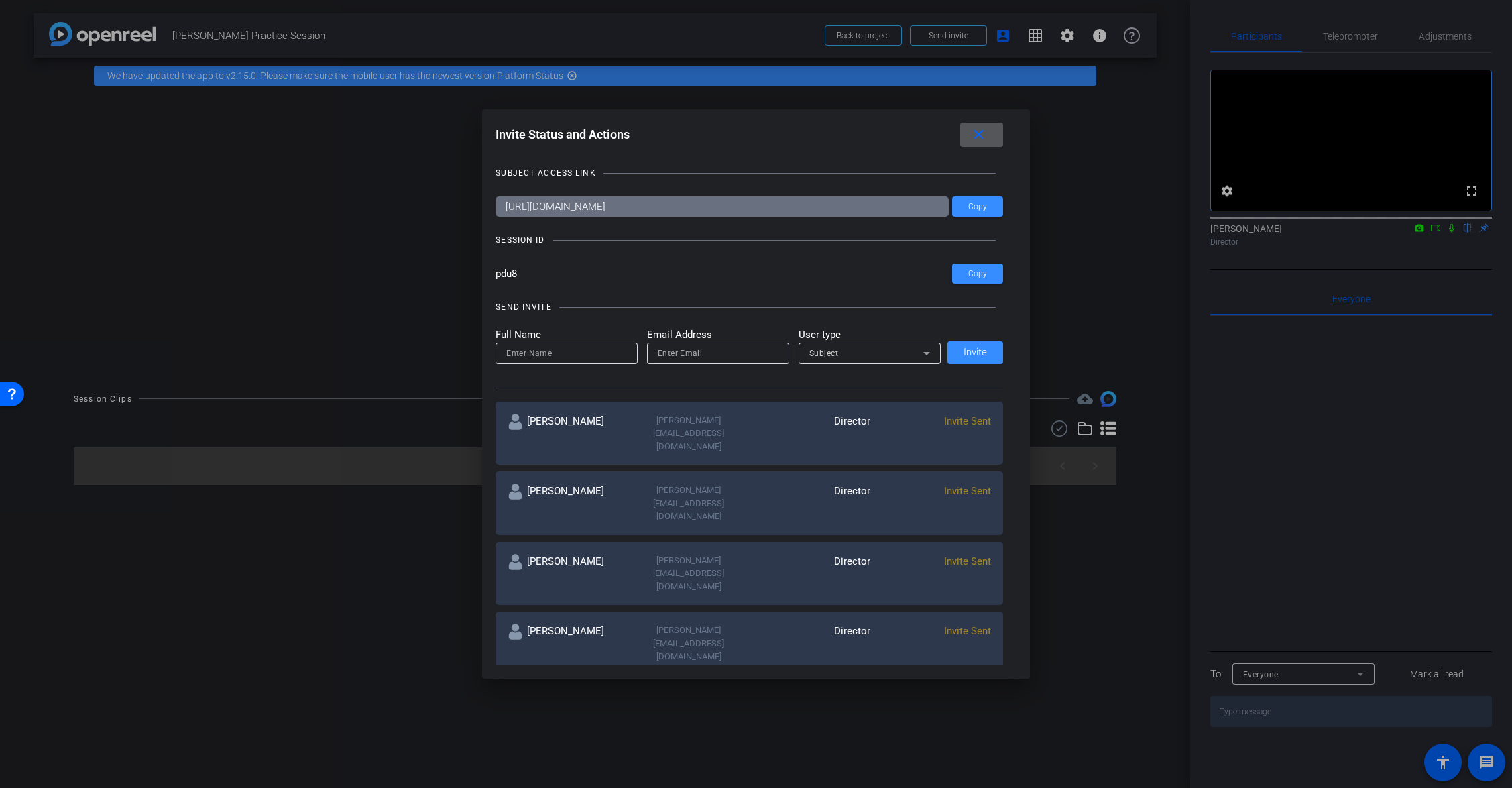
click at [972, 135] on span at bounding box center [982, 134] width 43 height 32
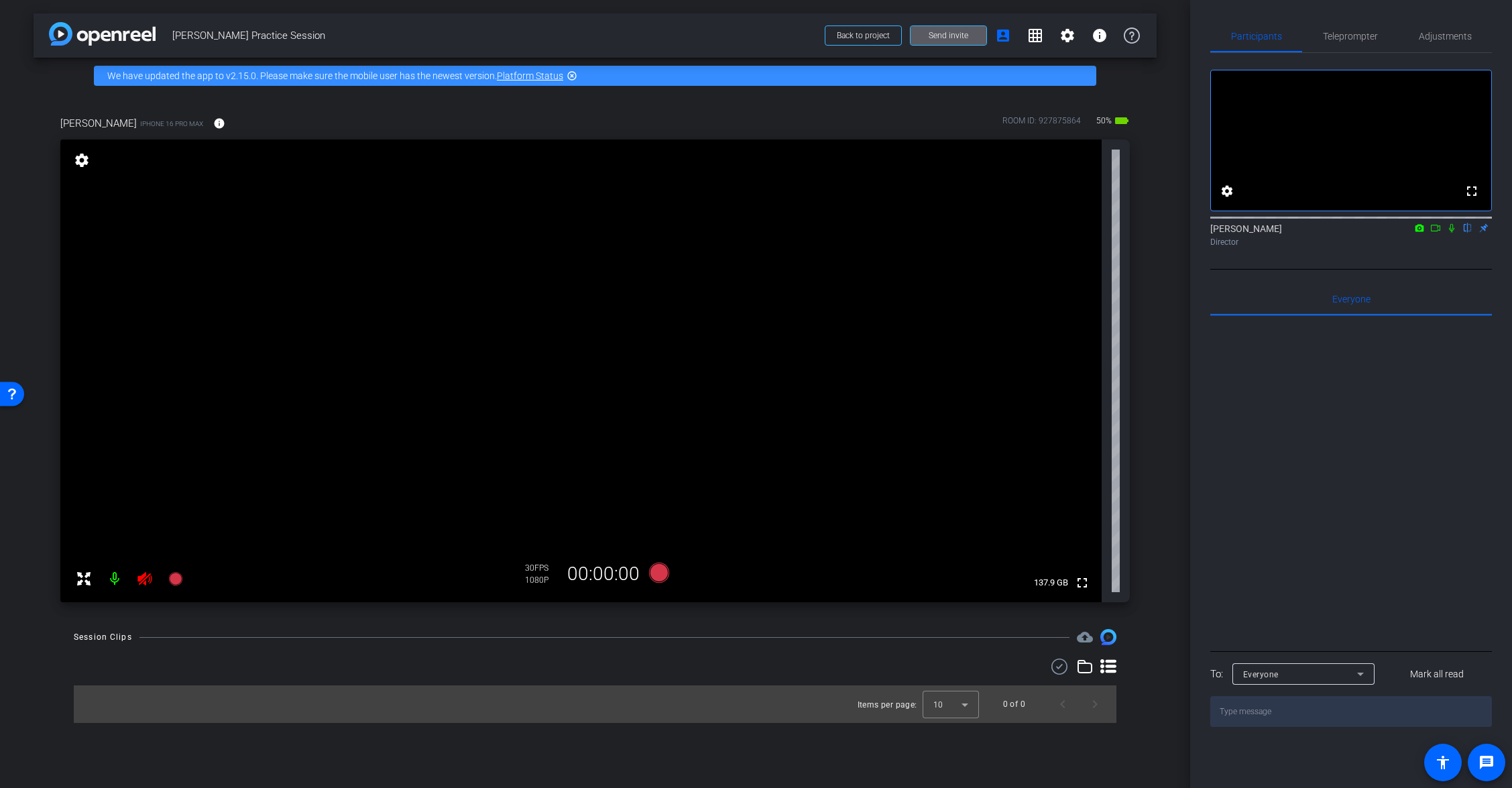
click at [146, 583] on icon at bounding box center [145, 579] width 14 height 14
click at [1342, 39] on span "Teleprompter" at bounding box center [1351, 36] width 55 height 10
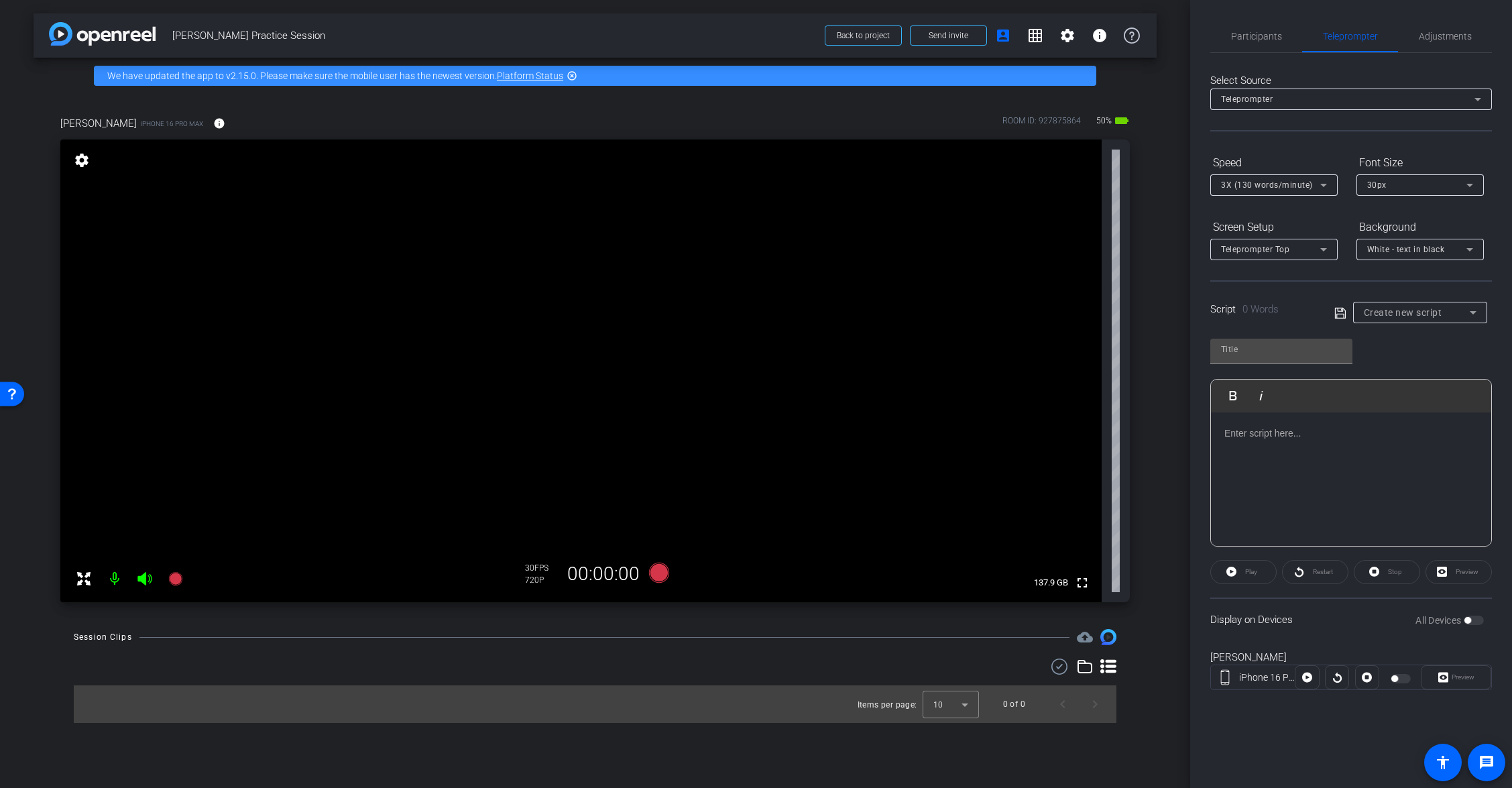
click at [1403, 317] on span "Create new script" at bounding box center [1403, 312] width 78 height 11
click at [1358, 218] on div at bounding box center [756, 394] width 1512 height 788
click at [1395, 253] on span "White - text in black" at bounding box center [1406, 249] width 78 height 10
click at [1418, 304] on div "Black - text in white" at bounding box center [1406, 301] width 79 height 16
click at [1283, 253] on span "Teleprompter Top" at bounding box center [1256, 249] width 68 height 10
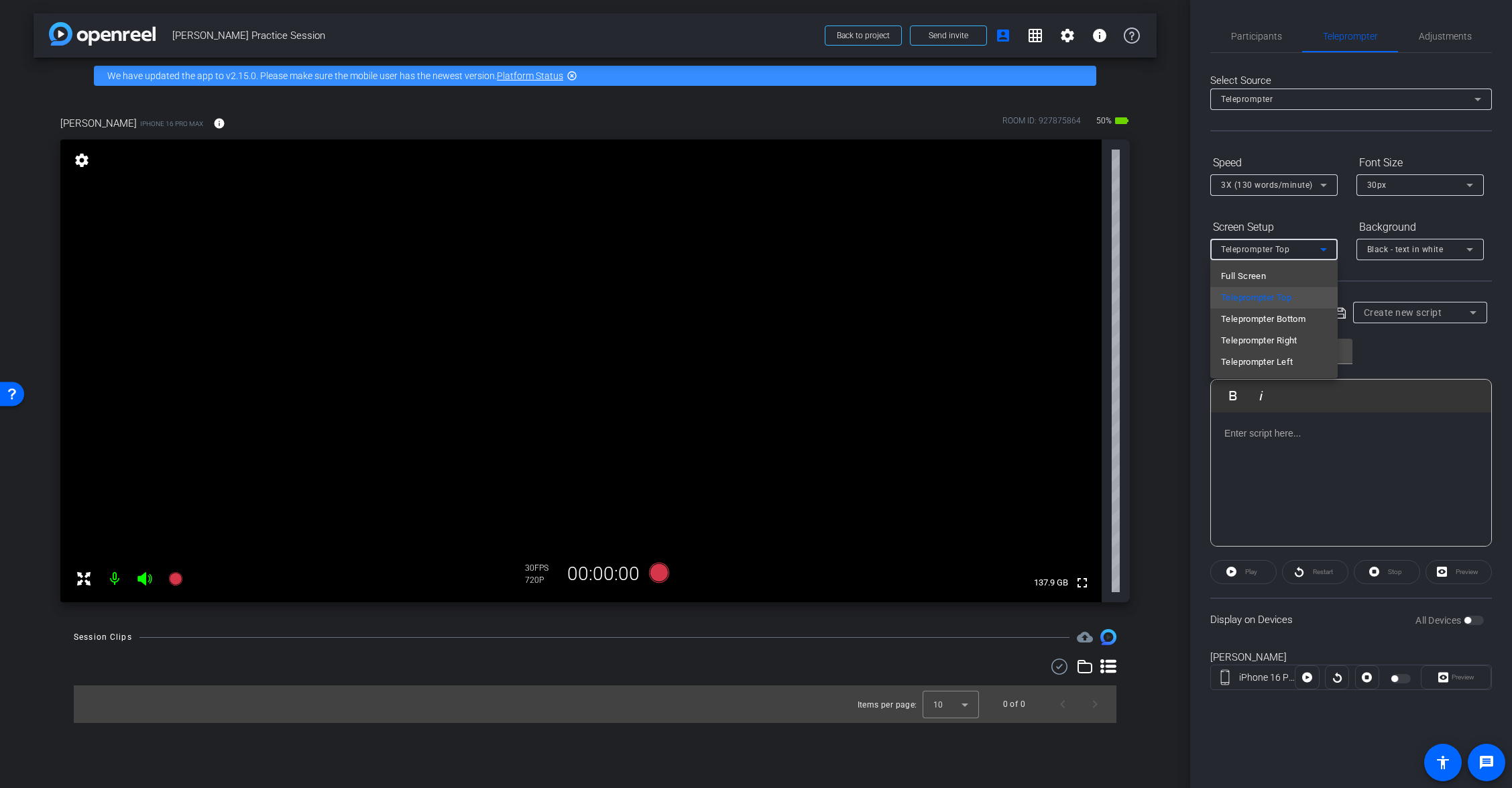
click at [1305, 364] on mat-option "Teleprompter Left" at bounding box center [1274, 362] width 127 height 22
click at [1425, 39] on span "Adjustments" at bounding box center [1445, 36] width 53 height 10
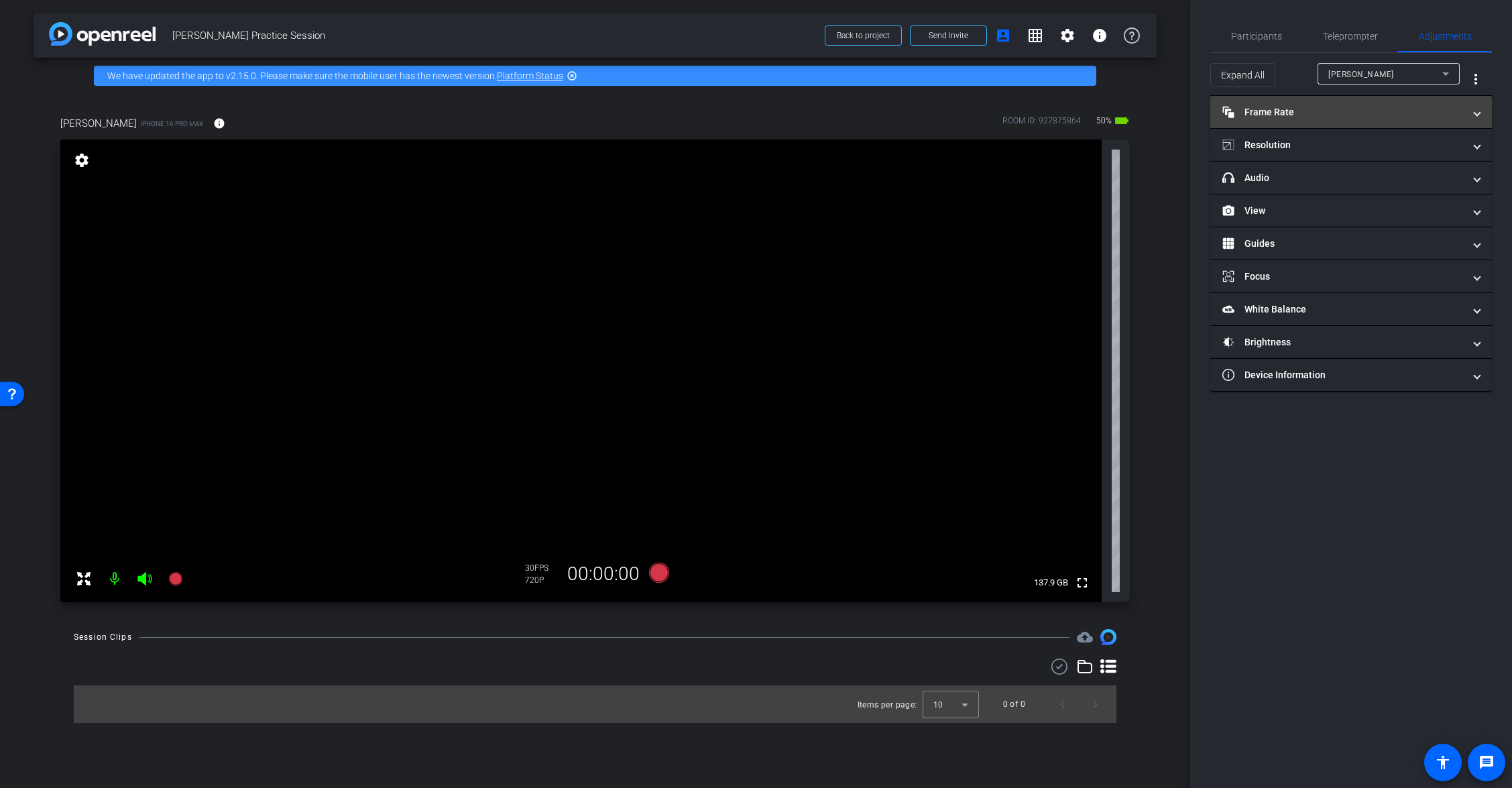
click at [1315, 116] on mat-panel-title "Frame Rate Frame Rate" at bounding box center [1343, 112] width 242 height 14
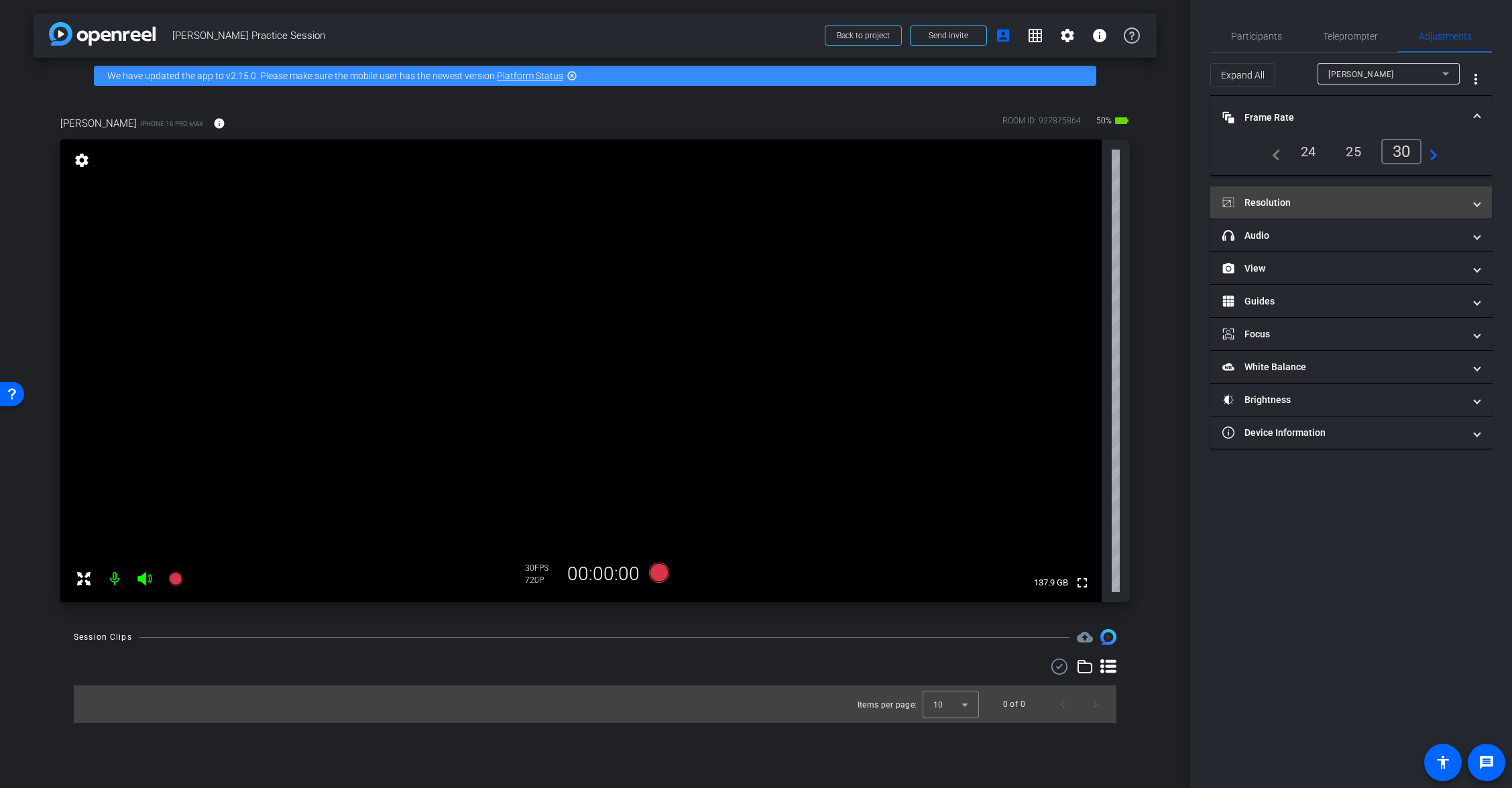
click at [1297, 202] on mat-panel-title "Resolution" at bounding box center [1343, 202] width 242 height 14
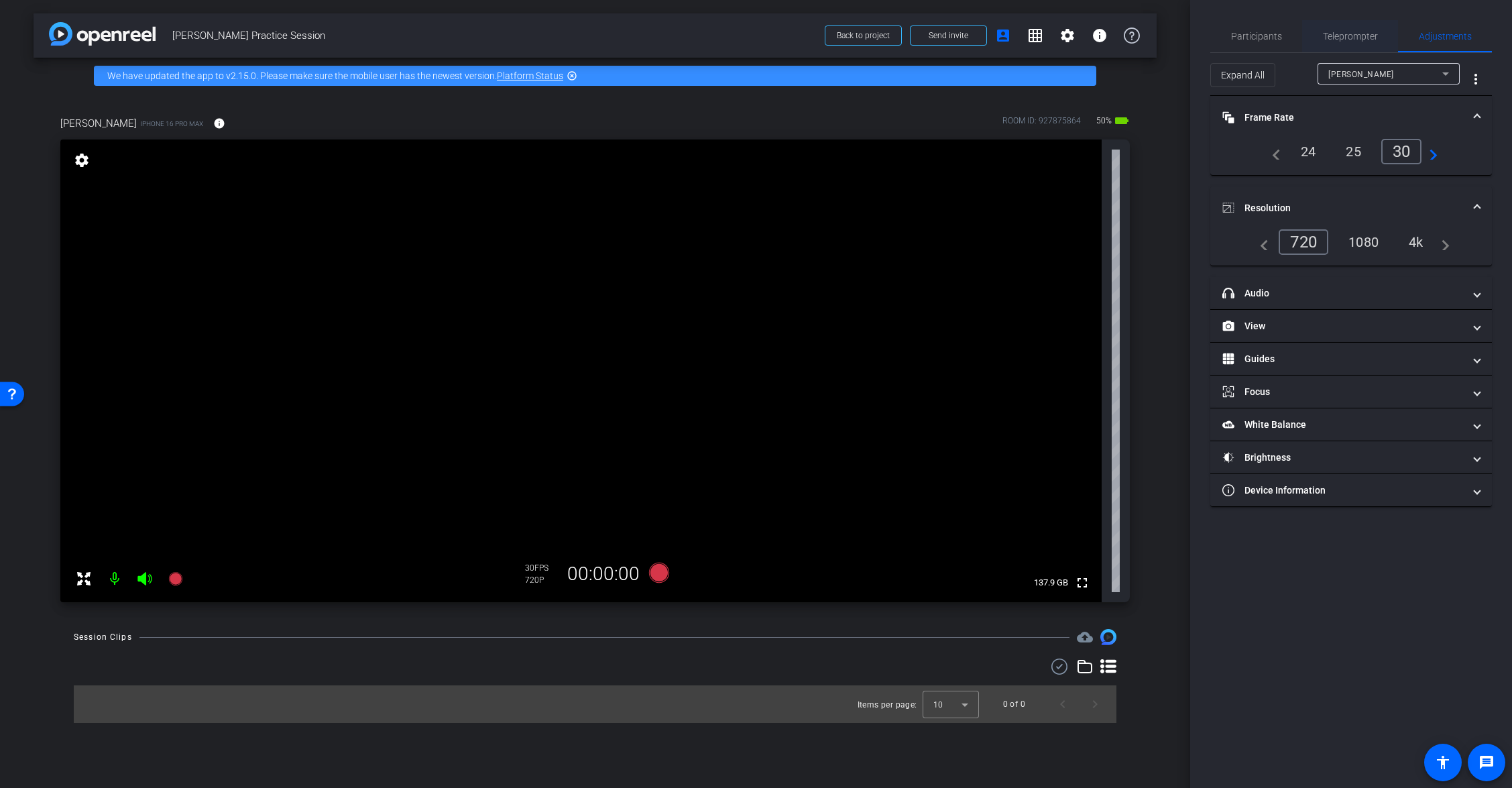
click at [1334, 37] on span "Teleprompter" at bounding box center [1351, 36] width 55 height 10
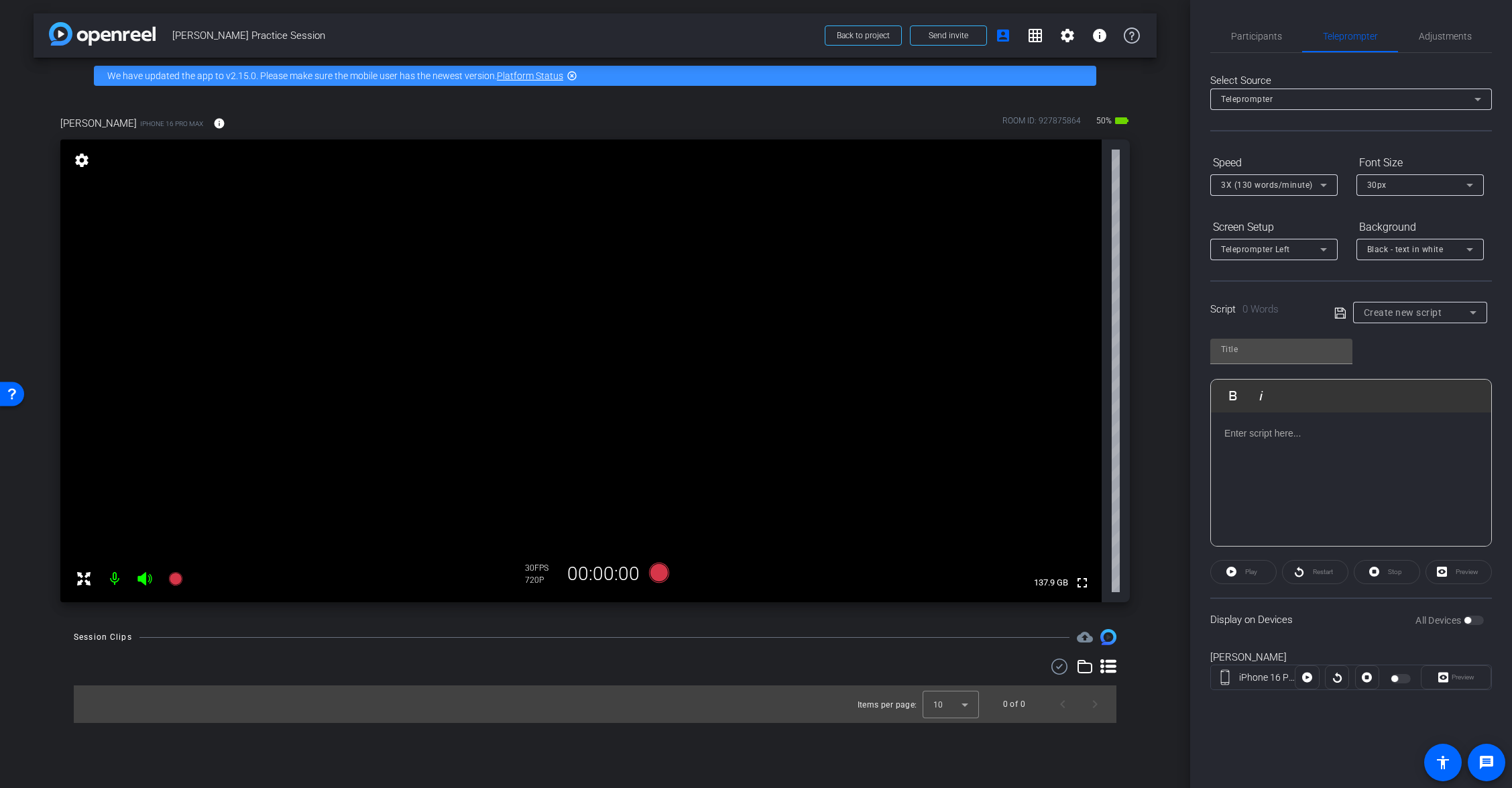
click at [1393, 312] on span "Create new script" at bounding box center [1403, 312] width 78 height 11
click at [1453, 362] on mat-option "Prelim Script" at bounding box center [1420, 361] width 134 height 22
type input "Prelim Script"
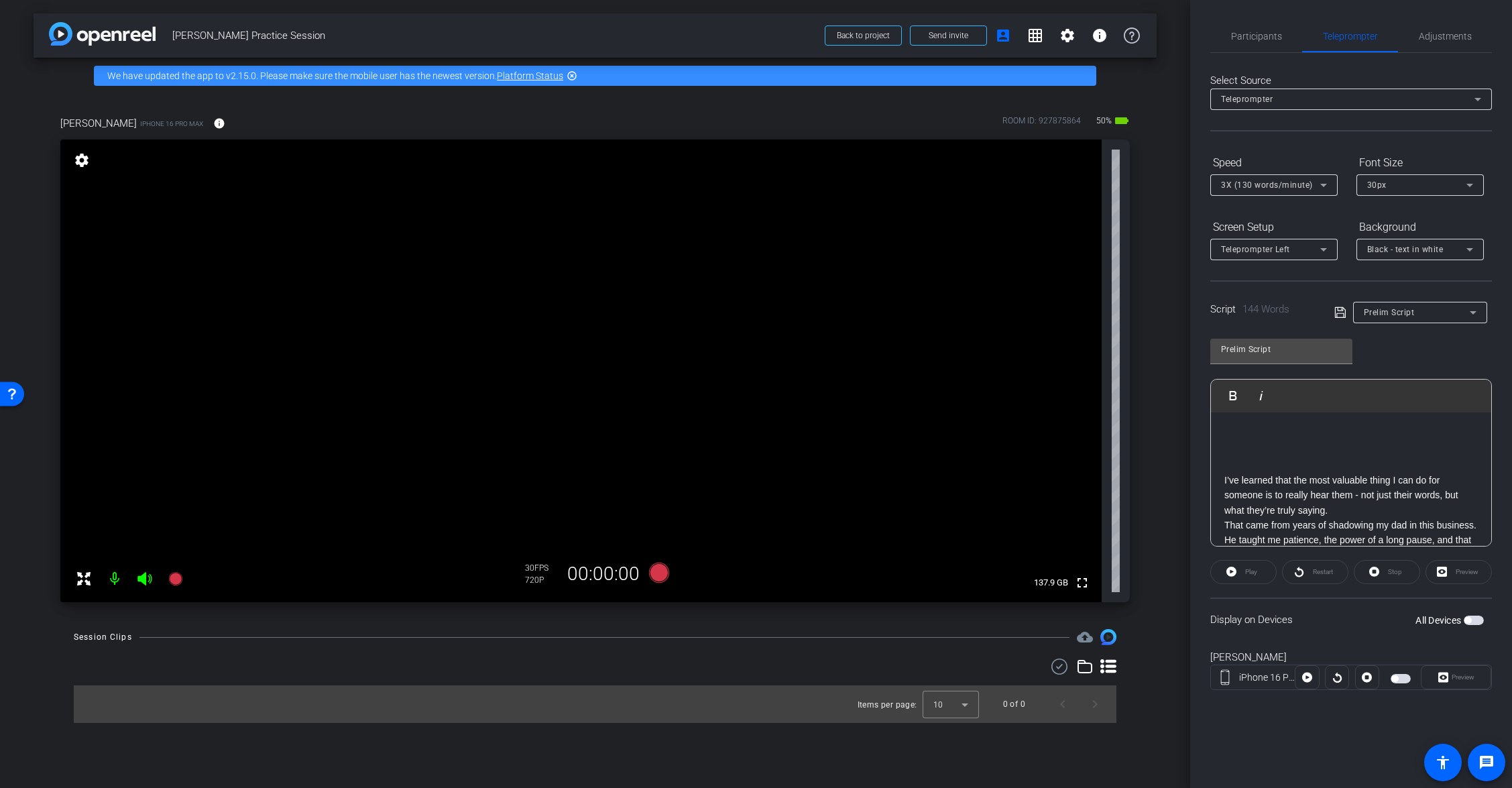
scroll to position [67, 0]
click at [1438, 28] on span "Adjustments" at bounding box center [1445, 36] width 53 height 32
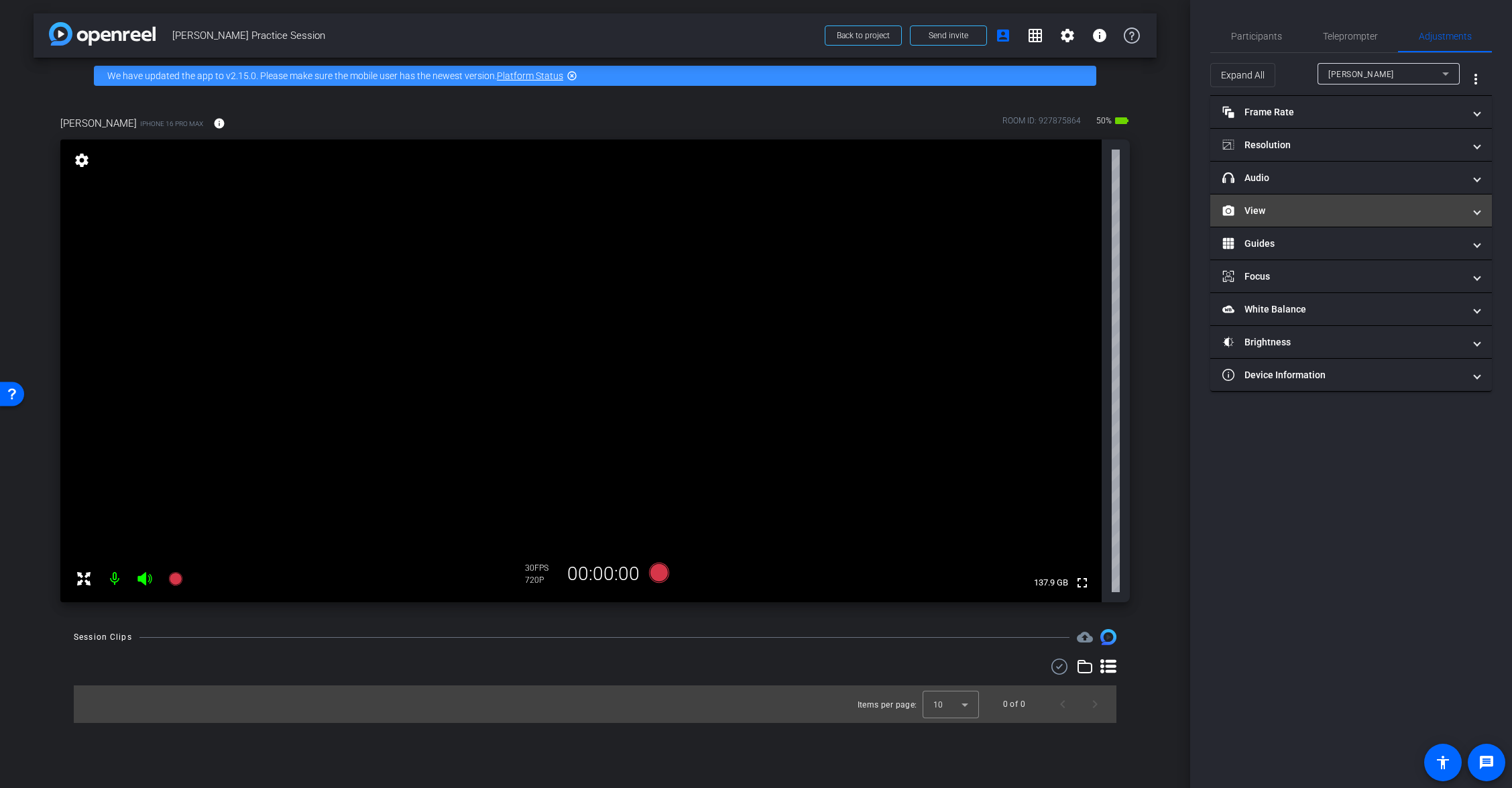
click at [1295, 223] on mat-expansion-panel-header "View" at bounding box center [1352, 210] width 282 height 32
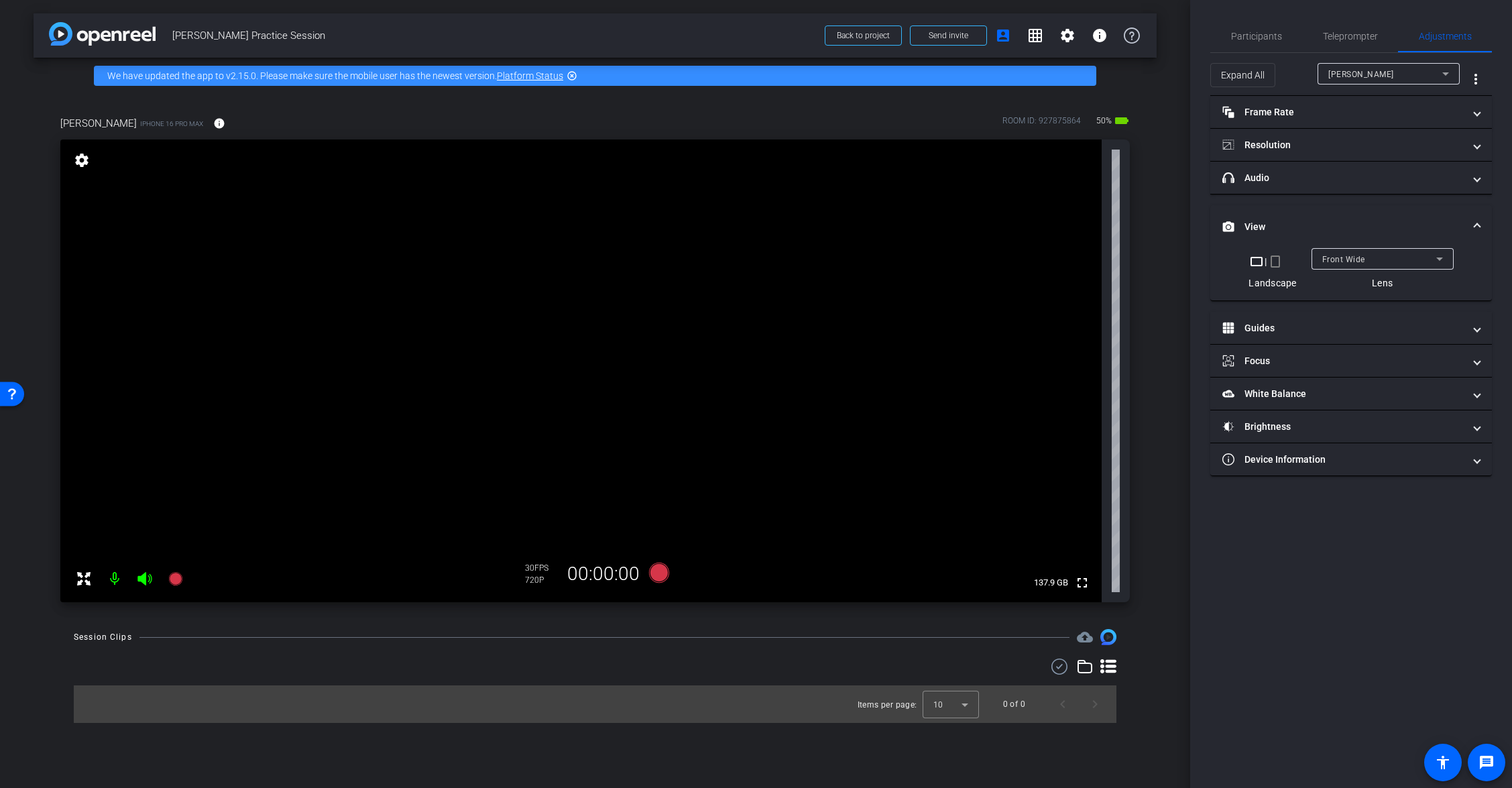
click at [1362, 267] on div "Front Wide" at bounding box center [1379, 258] width 114 height 17
click at [1277, 266] on div at bounding box center [756, 394] width 1512 height 788
click at [1277, 260] on mat-icon "crop_portrait" at bounding box center [1275, 261] width 16 height 16
click at [1265, 264] on mat-icon "crop_landscape" at bounding box center [1264, 261] width 16 height 16
click at [1346, 39] on span "Teleprompter" at bounding box center [1351, 36] width 55 height 10
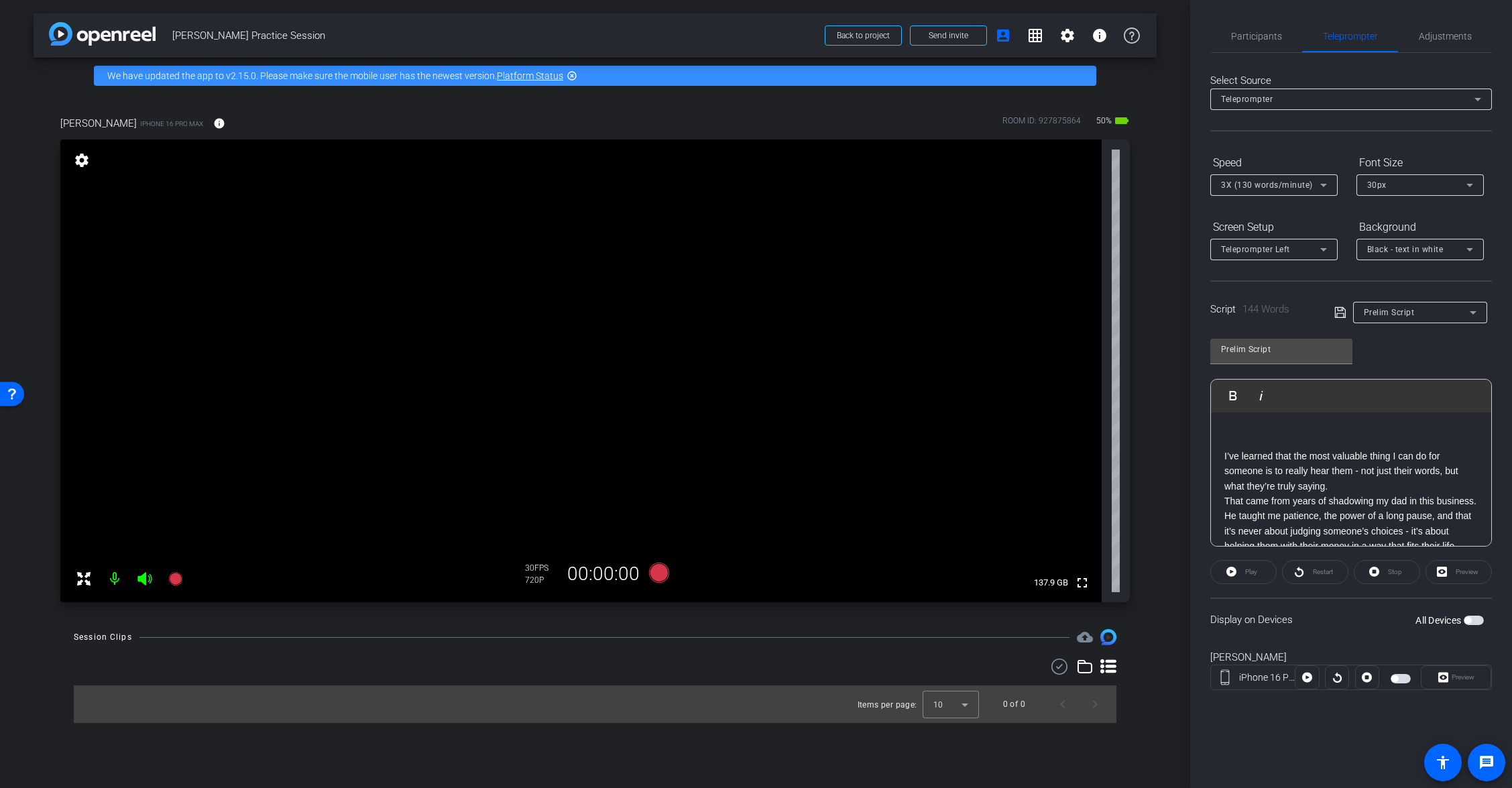
scroll to position [0, 0]
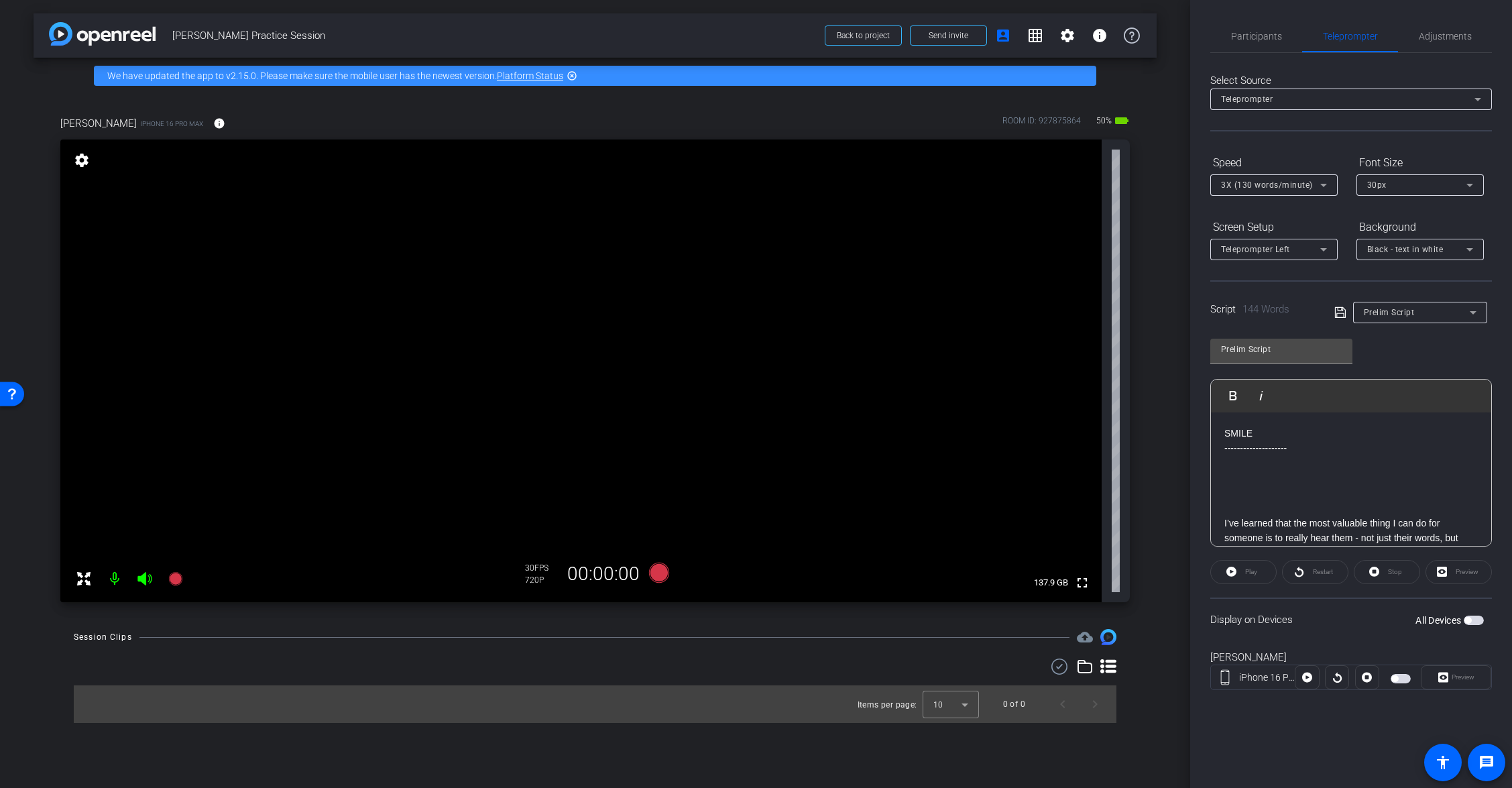
click at [1469, 622] on span "button" at bounding box center [1468, 620] width 7 height 7
click at [1312, 183] on div "3X (130 words/minute)" at bounding box center [1270, 184] width 99 height 17
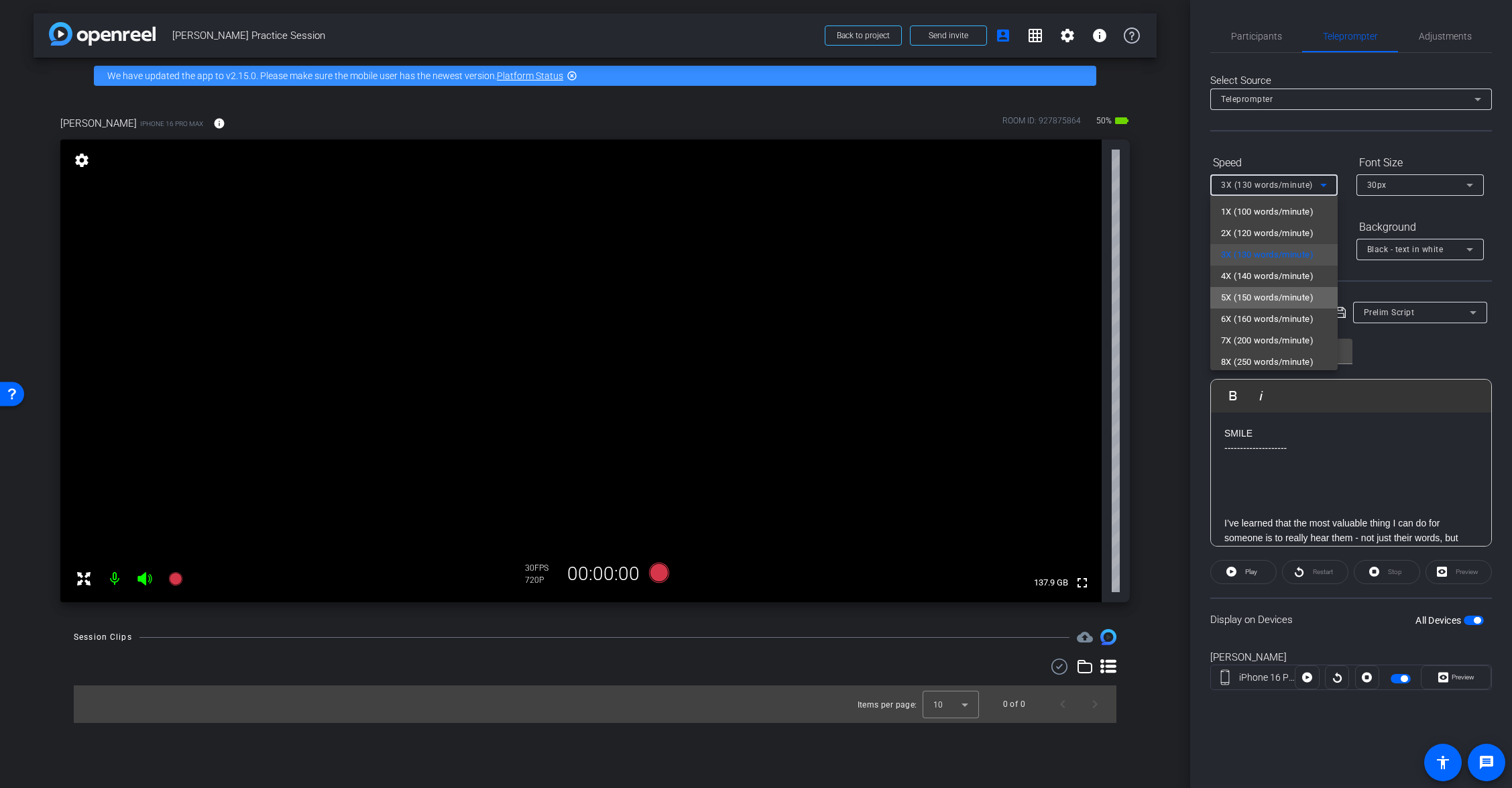
click at [1290, 302] on span "5X (150 words/minute)" at bounding box center [1267, 297] width 93 height 16
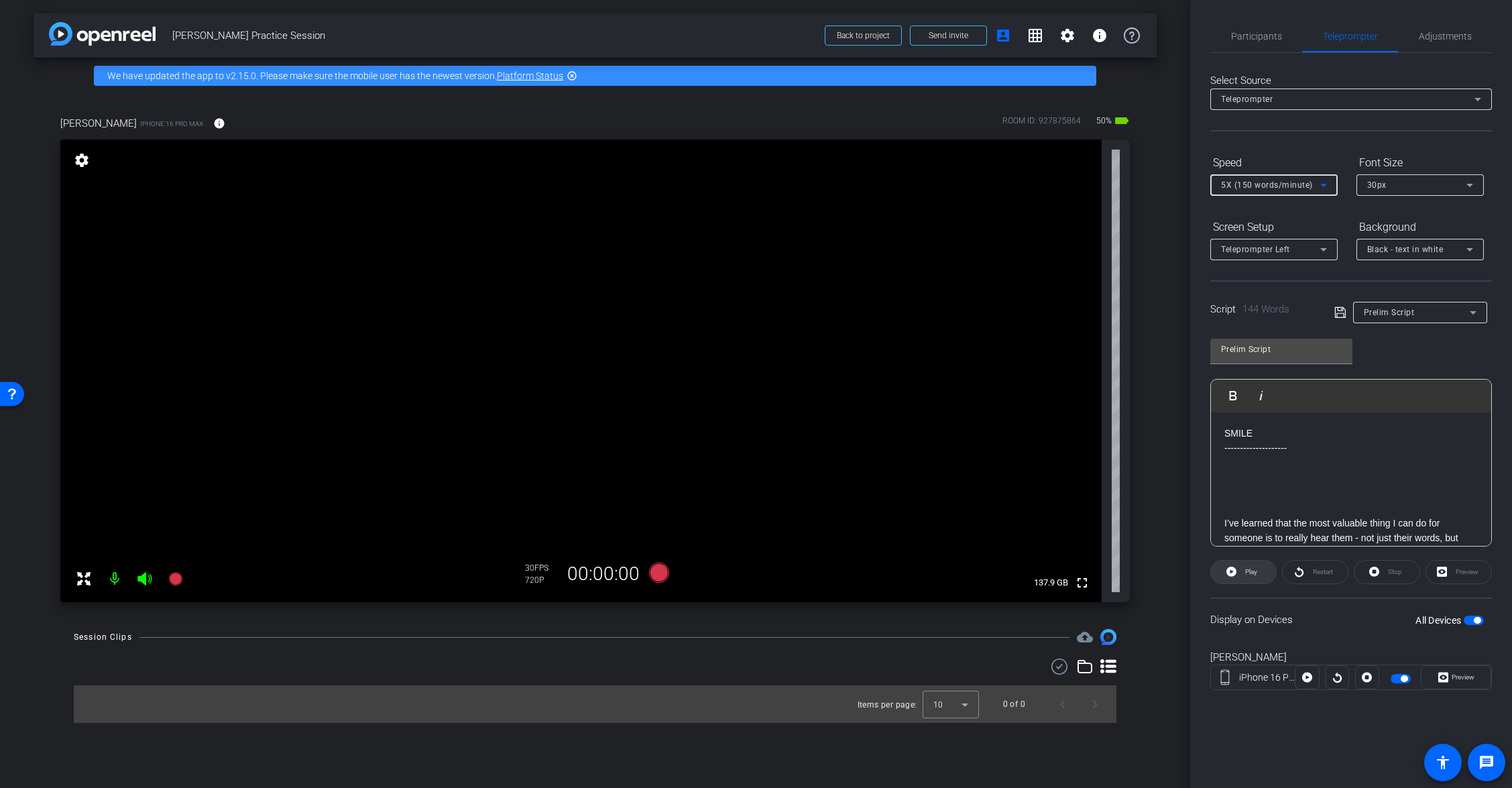
click at [1254, 577] on span "Play" at bounding box center [1250, 571] width 16 height 19
click at [1469, 679] on span "Preview" at bounding box center [1463, 678] width 22 height 8
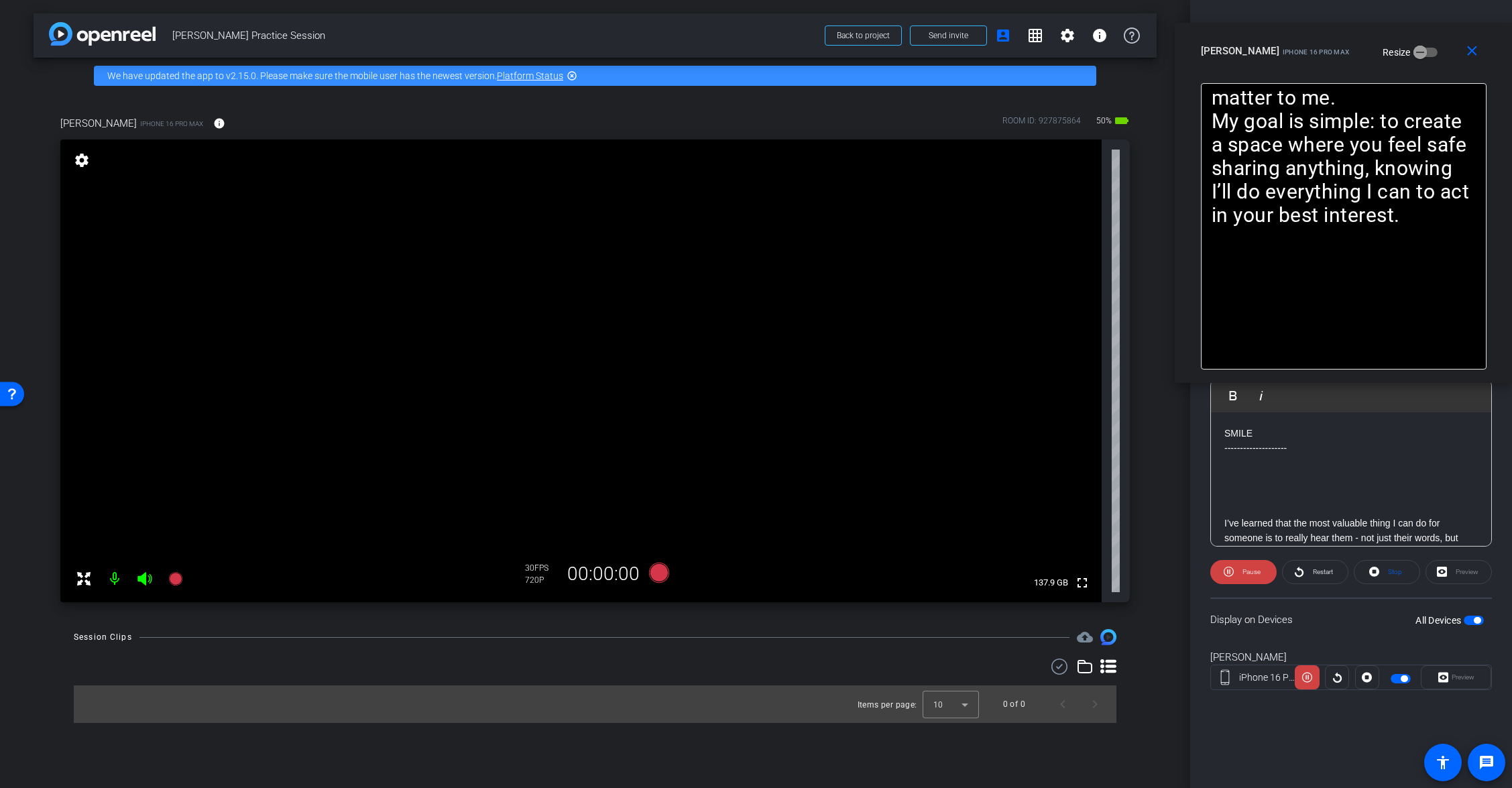
drag, startPoint x: 834, startPoint y: 236, endPoint x: 1436, endPoint y: 45, distance: 631.6
click at [1436, 44] on div "Ryan Hall iPhone 16 Pro Max Resize" at bounding box center [1349, 51] width 295 height 24
click at [1243, 579] on span "Pause" at bounding box center [1250, 571] width 22 height 19
click at [1244, 573] on span "Play" at bounding box center [1250, 571] width 16 height 19
click at [1252, 576] on span "Pause" at bounding box center [1250, 571] width 22 height 19
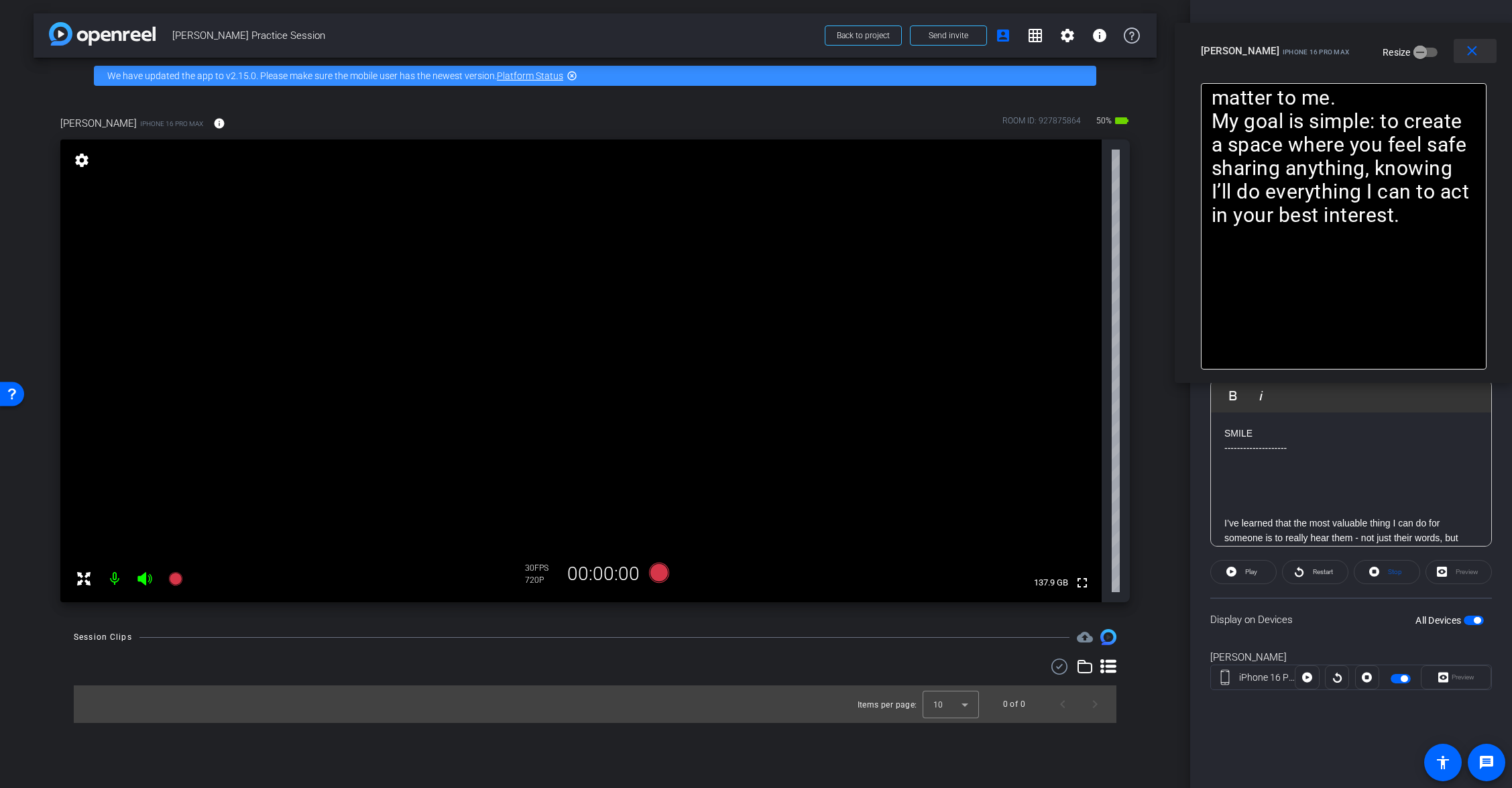
click at [1473, 53] on mat-icon "close" at bounding box center [1472, 51] width 17 height 17
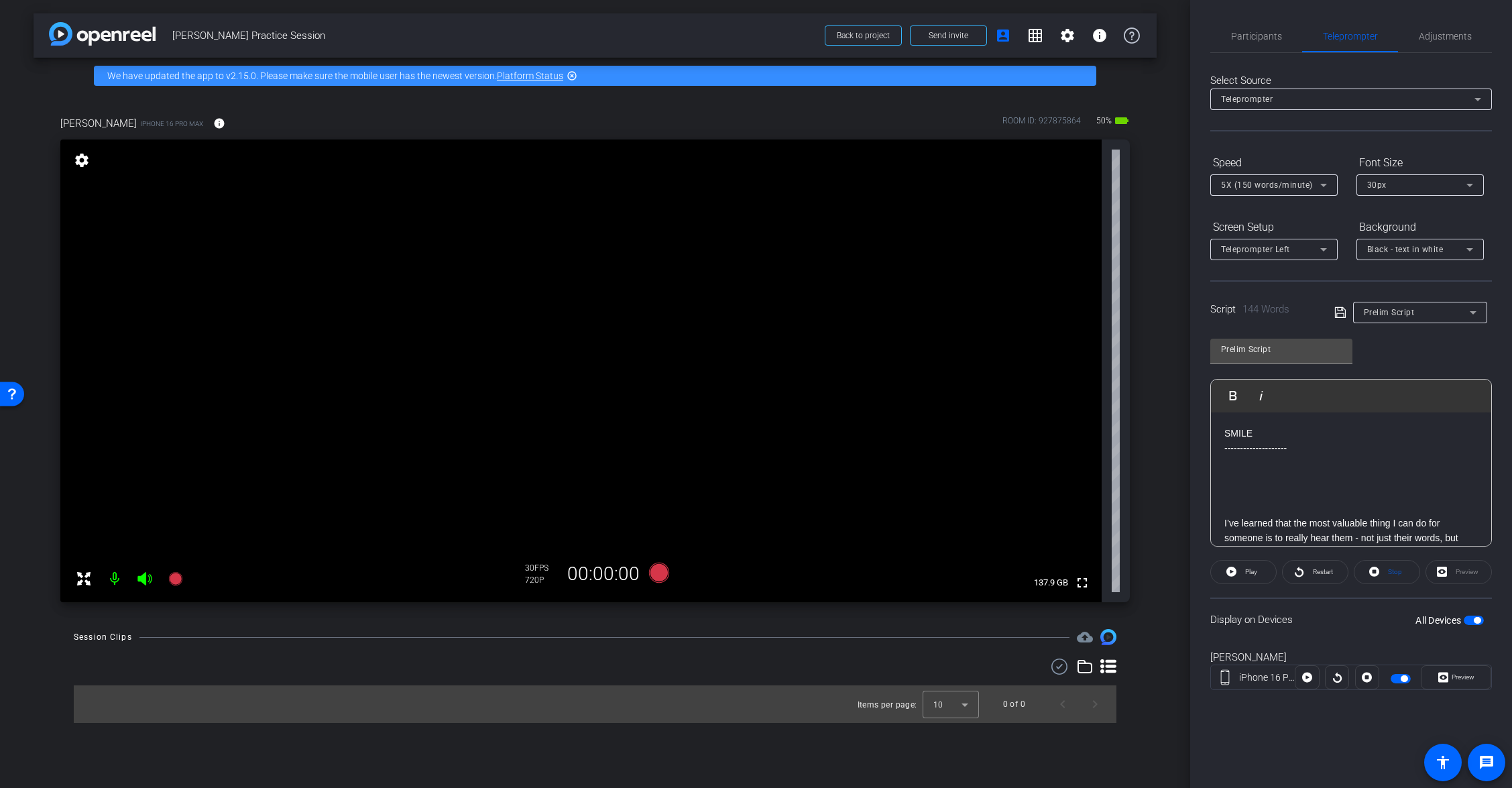
click at [1476, 622] on span "button" at bounding box center [1477, 620] width 7 height 7
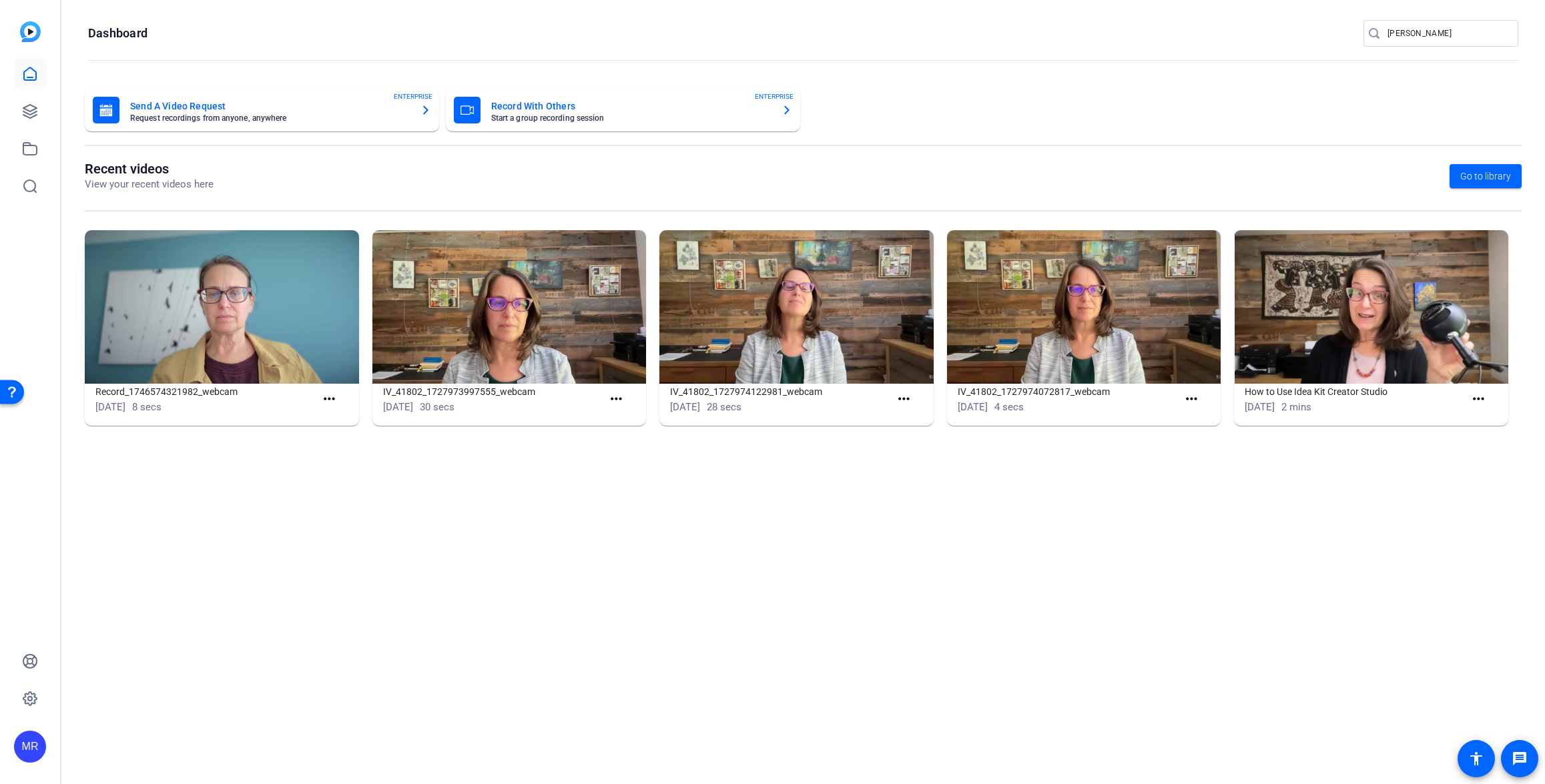
click at [1448, 39] on input "[PERSON_NAME]" at bounding box center [1447, 33] width 120 height 16
drag, startPoint x: 1448, startPoint y: 39, endPoint x: 1376, endPoint y: 37, distance: 72.0
click at [1376, 37] on div "[PERSON_NAME]" at bounding box center [1435, 33] width 144 height 26
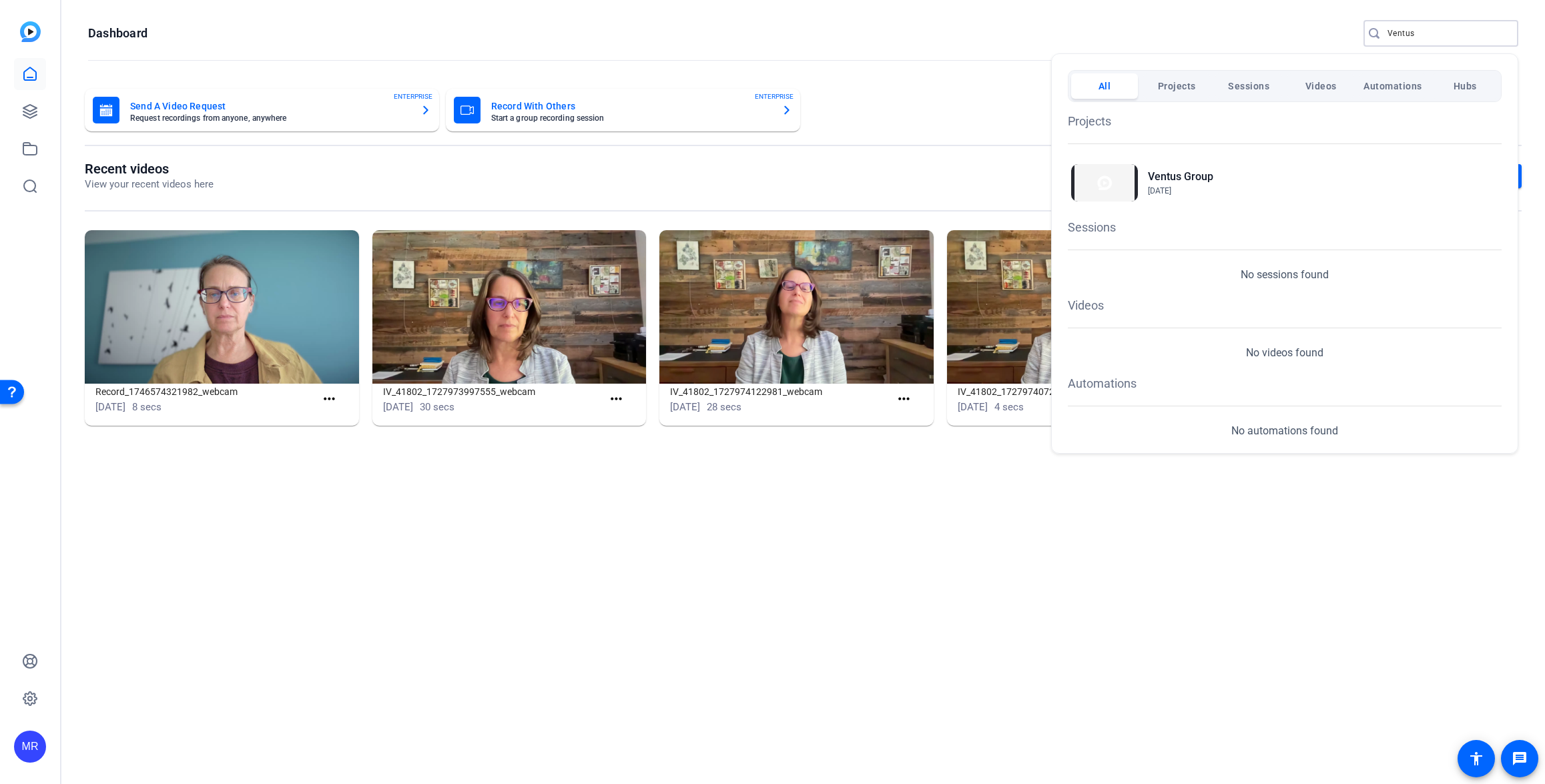
type input "Ventus"
click at [1184, 173] on h2 "Ventus Group" at bounding box center [1180, 176] width 65 height 16
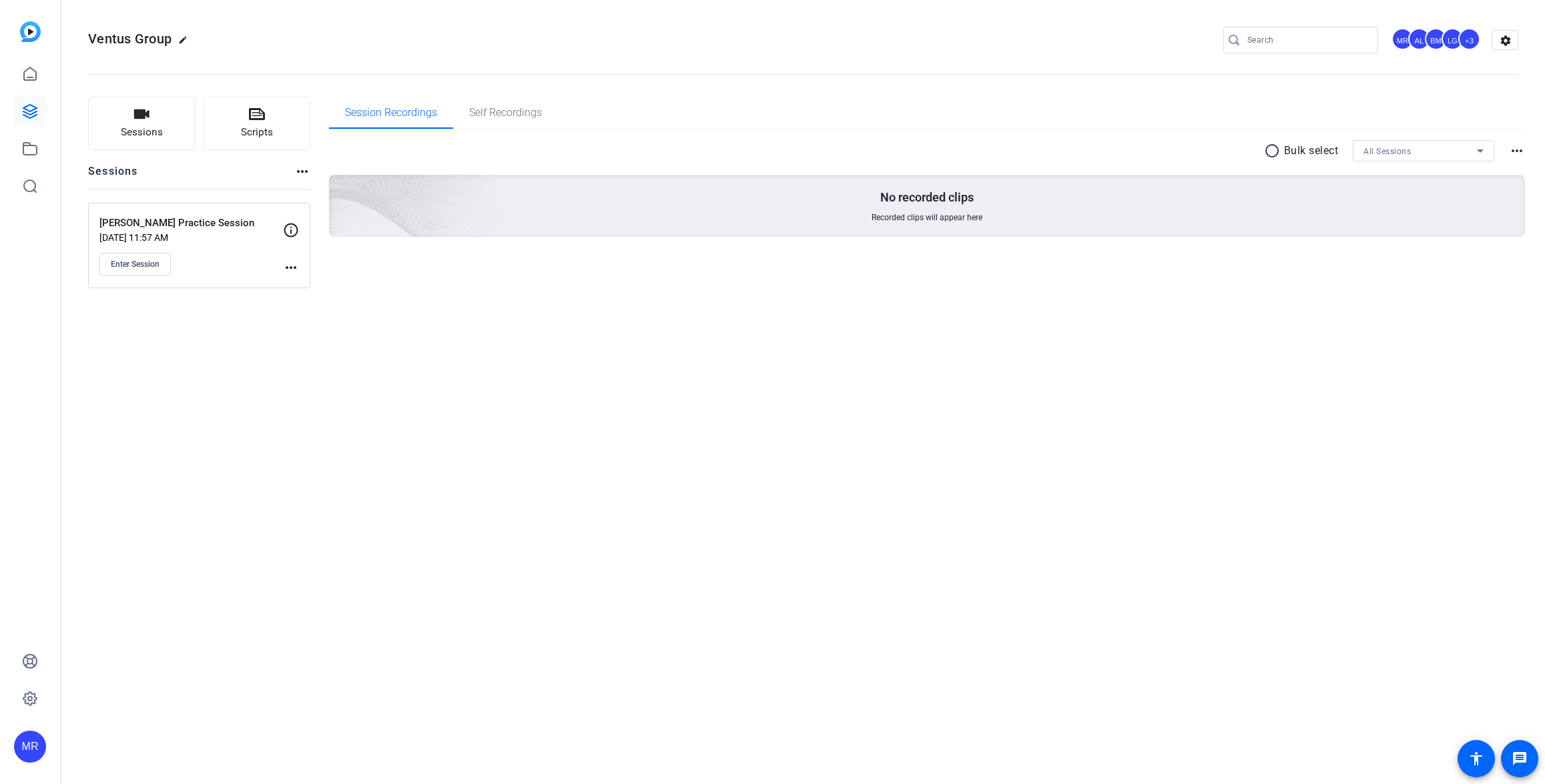
click at [209, 236] on p "[DATE] 11:57 AM" at bounding box center [191, 237] width 184 height 11
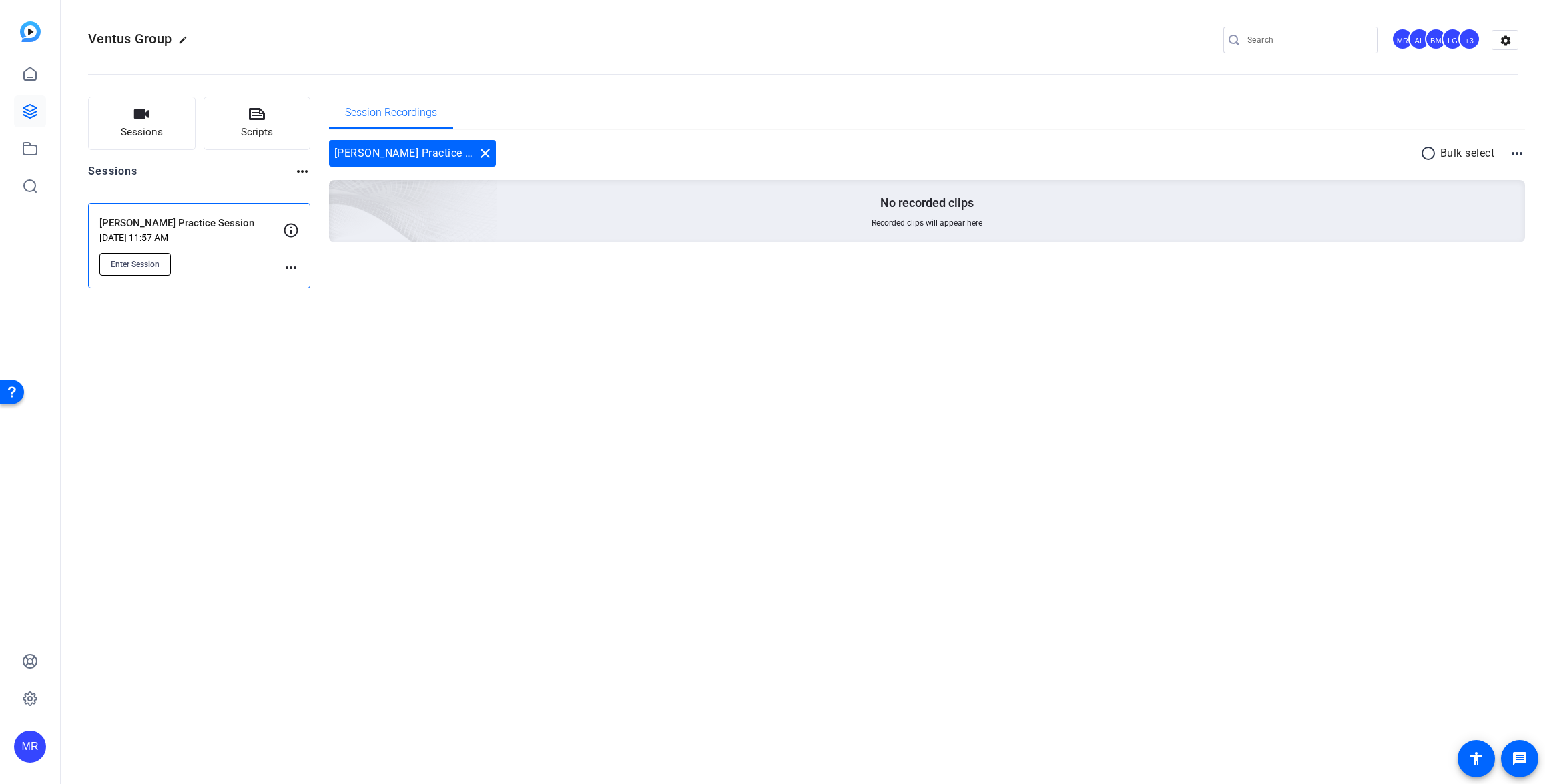
click at [135, 269] on button "Enter Session" at bounding box center [134, 264] width 71 height 22
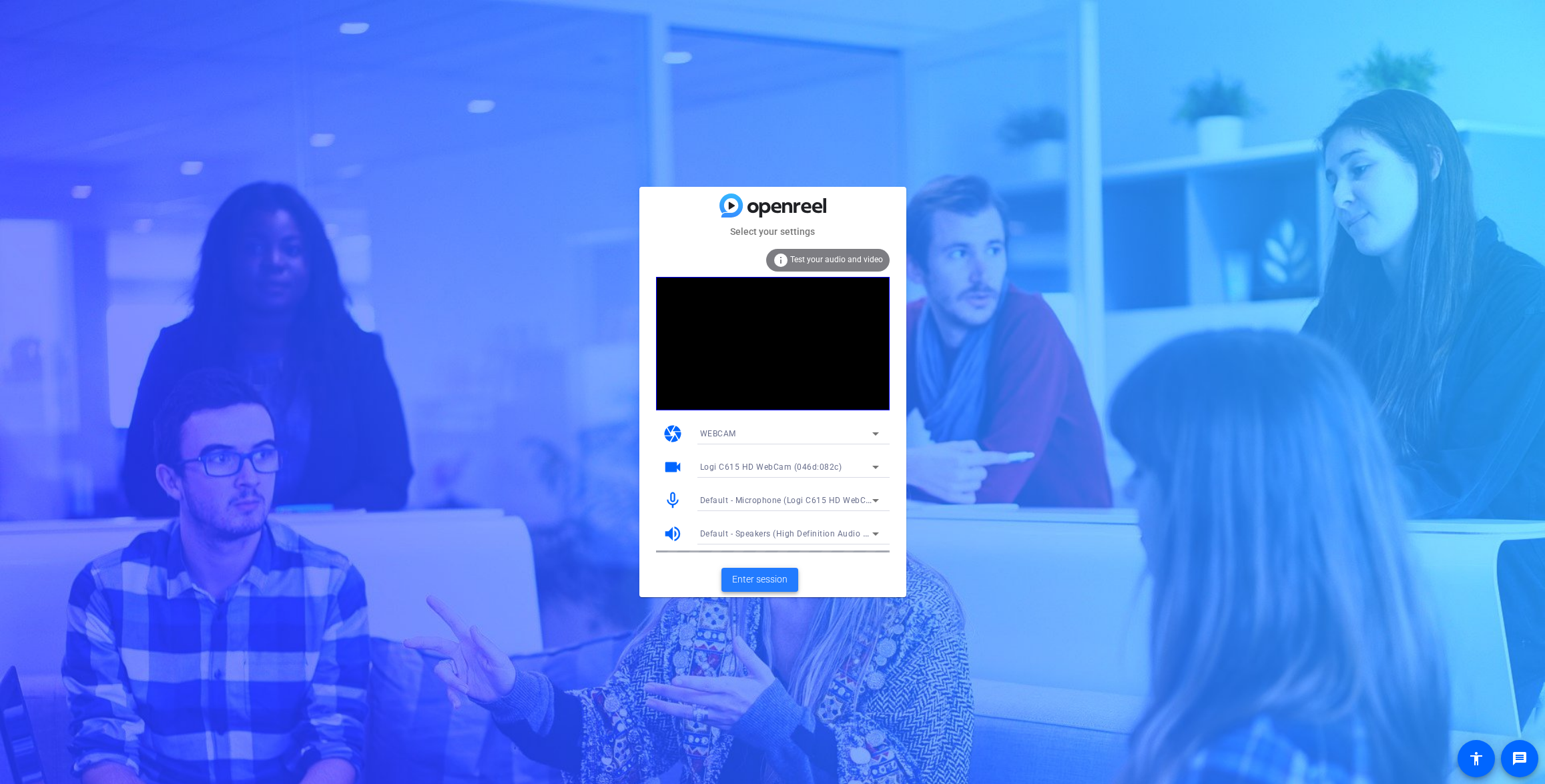
click at [769, 574] on span "Enter session" at bounding box center [759, 579] width 55 height 14
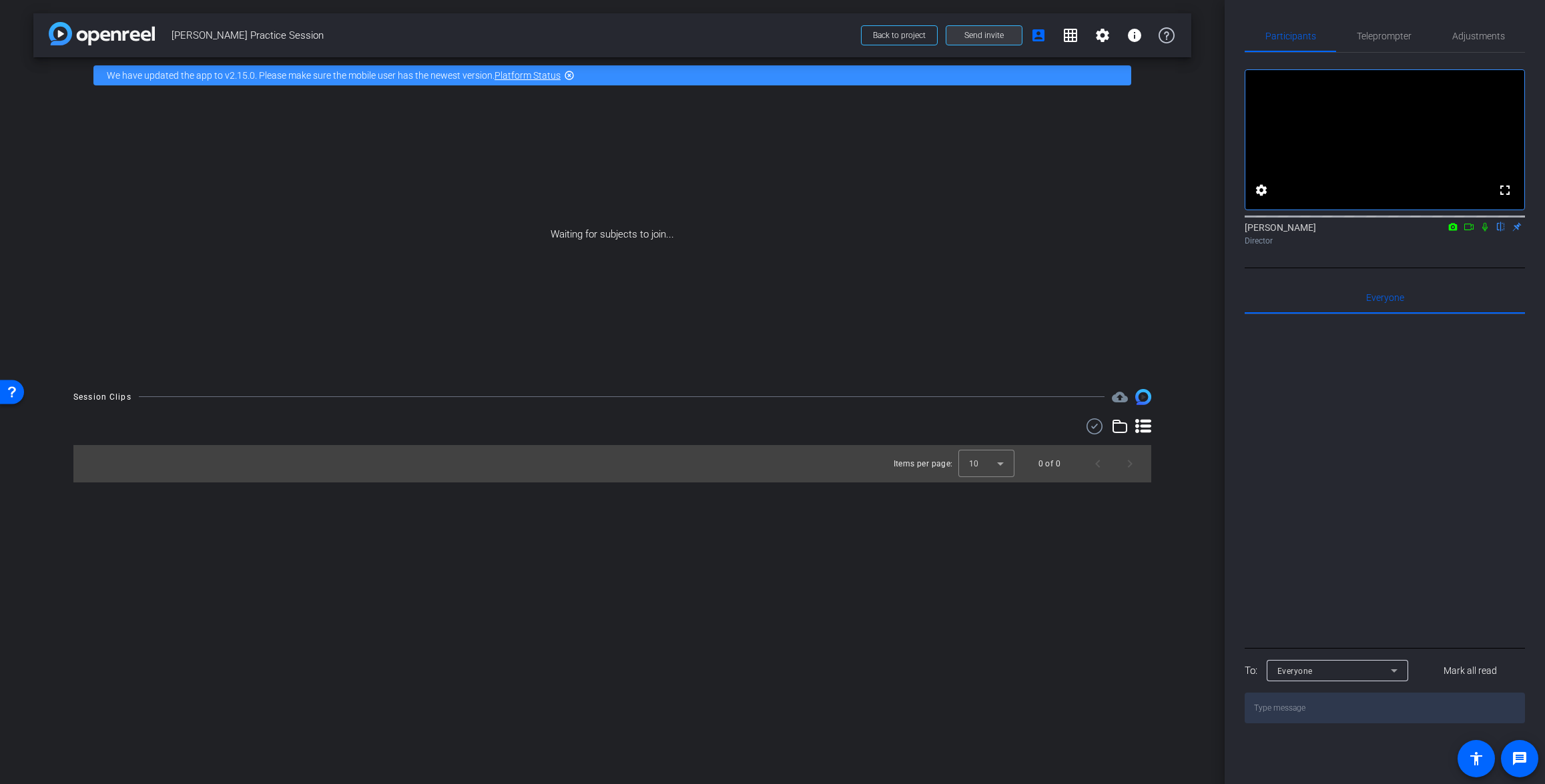
click at [976, 35] on span "Send invite" at bounding box center [984, 35] width 39 height 11
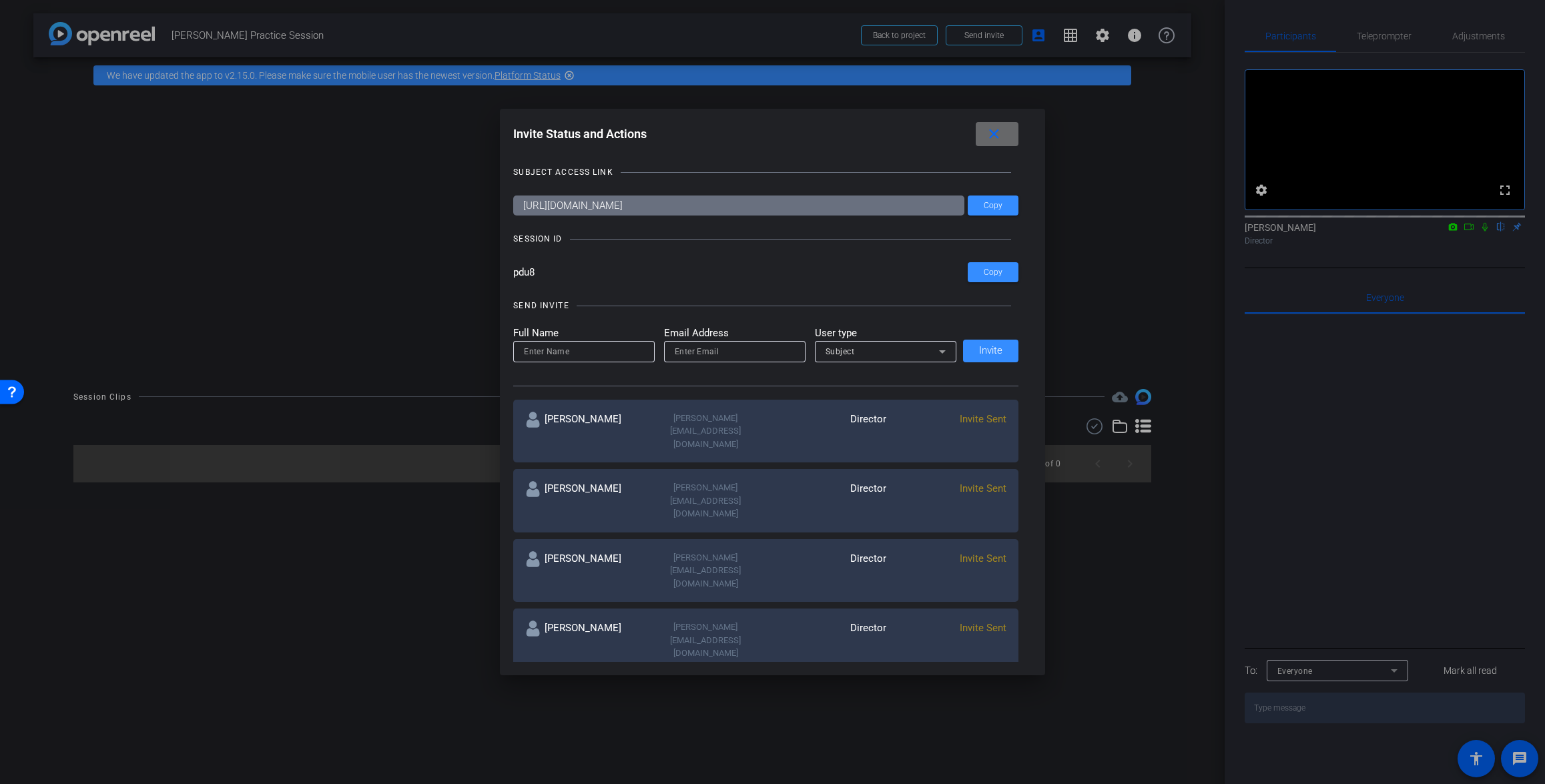
click at [993, 138] on mat-icon "close" at bounding box center [993, 134] width 17 height 17
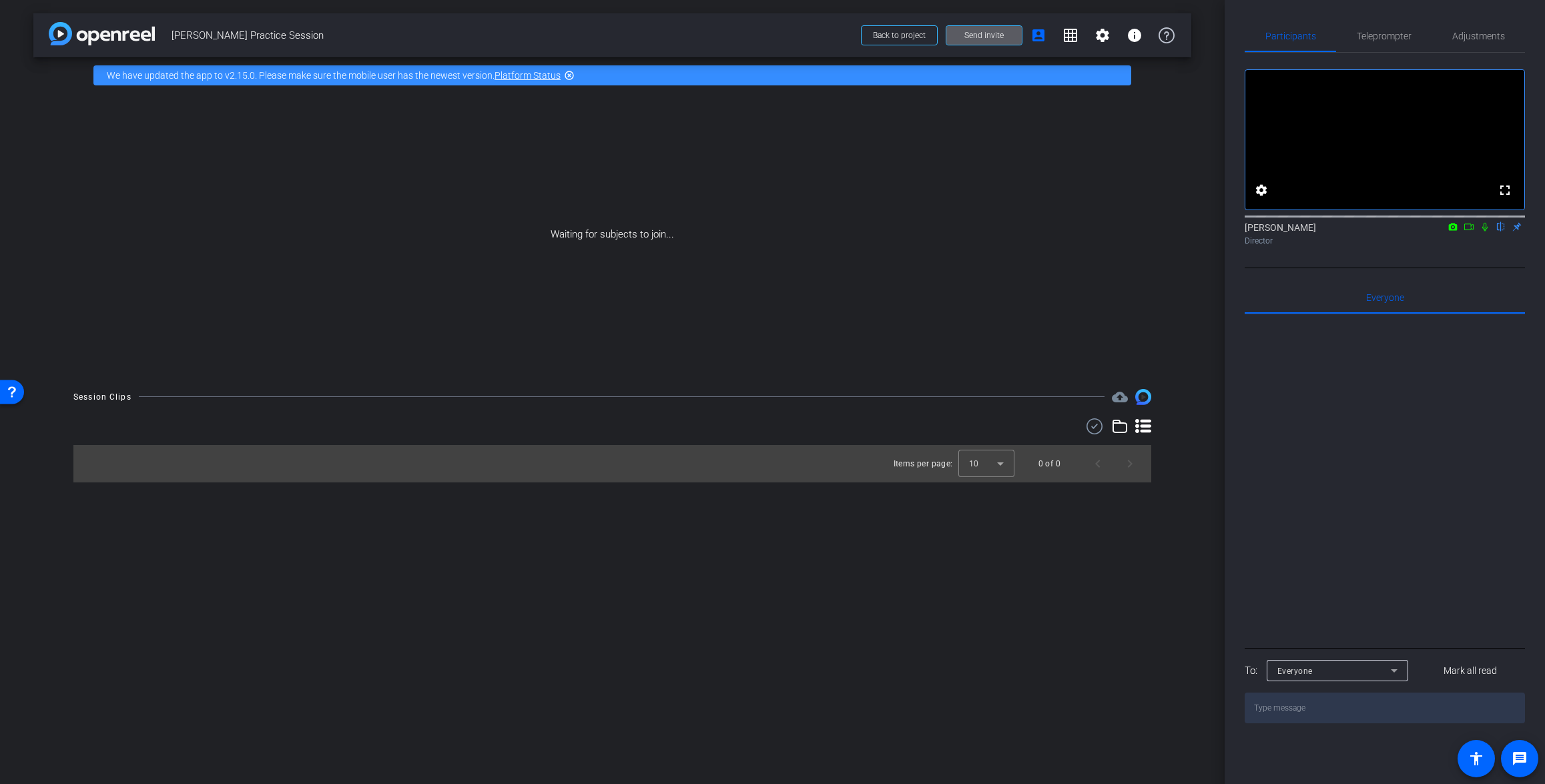
click at [982, 37] on span "Send invite" at bounding box center [984, 35] width 39 height 11
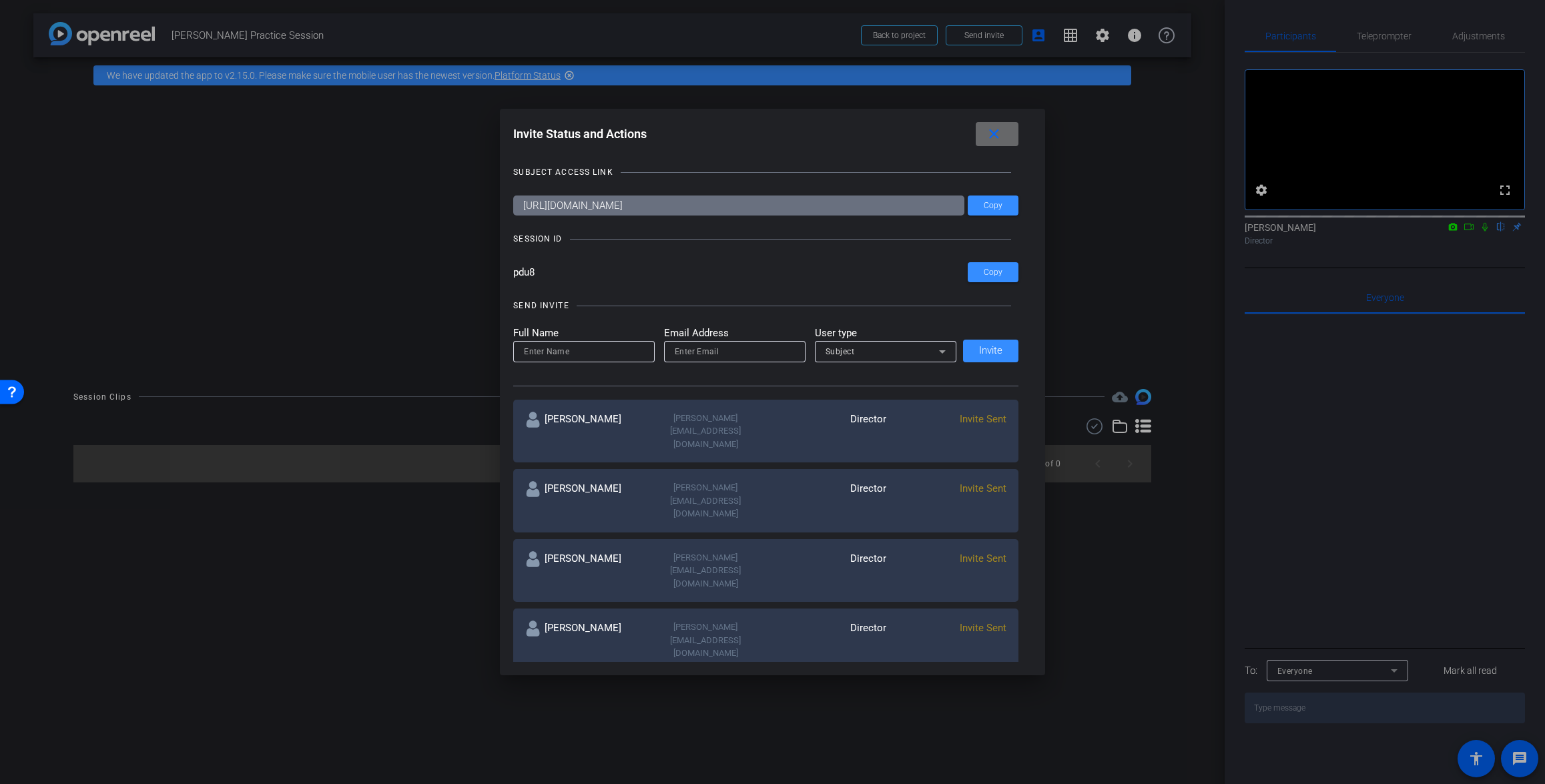
click at [1002, 133] on mat-icon "close" at bounding box center [993, 134] width 17 height 17
